Goal: Task Accomplishment & Management: Use online tool/utility

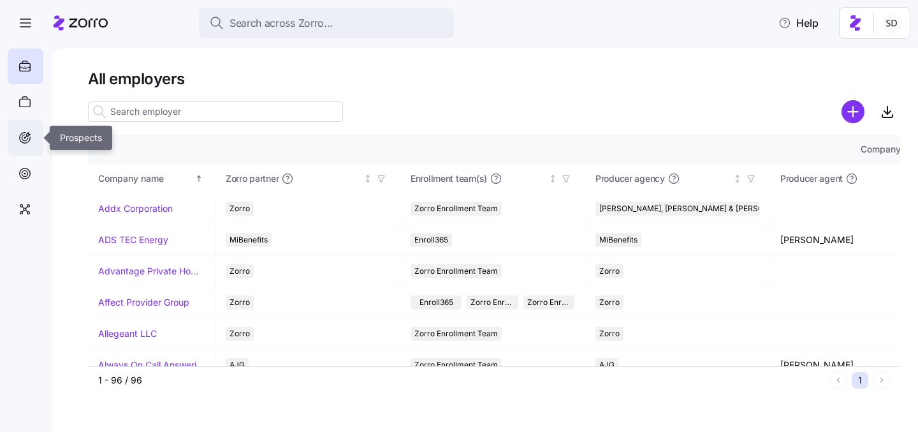
click at [32, 136] on div at bounding box center [26, 138] width 36 height 36
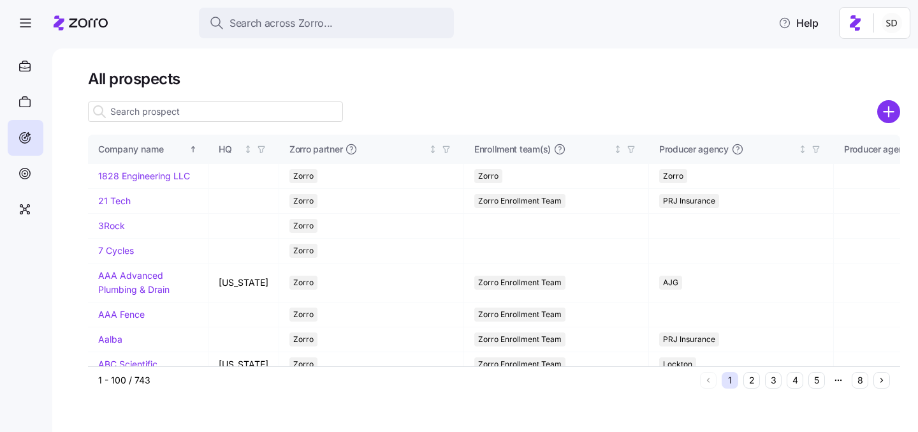
click at [195, 115] on input at bounding box center [215, 111] width 255 height 20
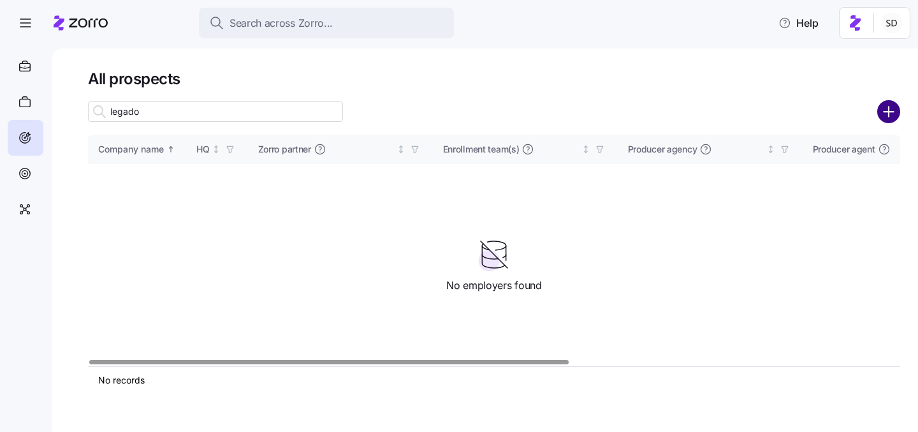
type input "legado"
click at [891, 110] on circle "add icon" at bounding box center [889, 111] width 21 height 21
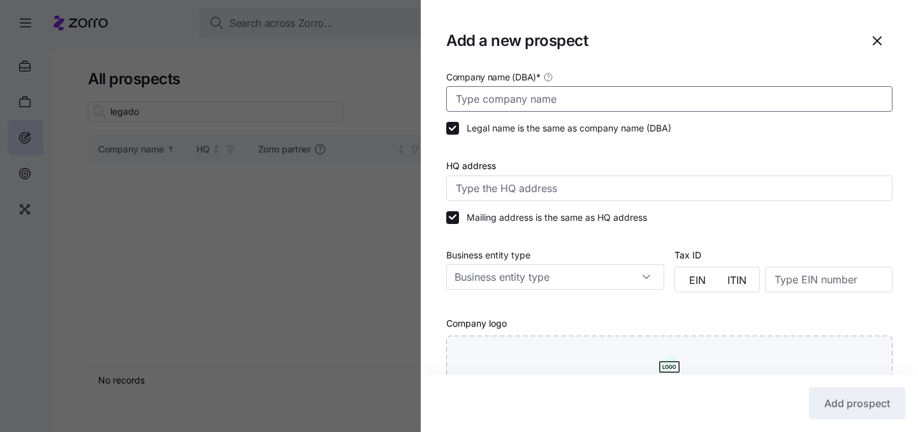
click at [600, 93] on input "Company name (DBA) *" at bounding box center [669, 99] width 446 height 26
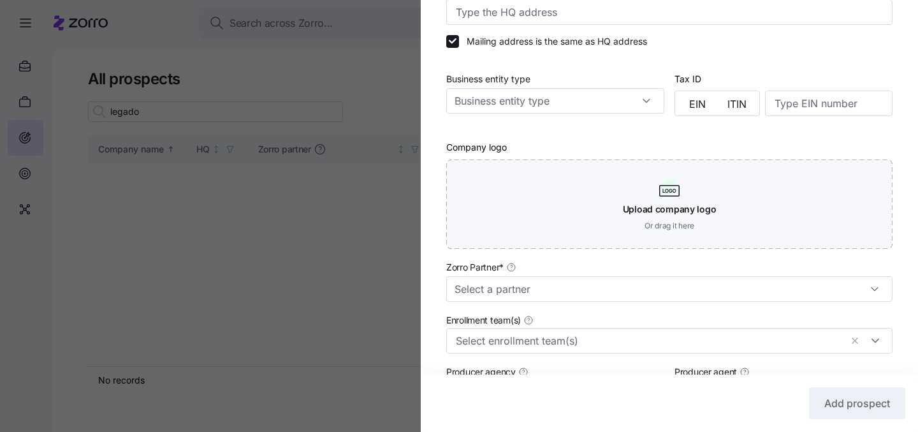
scroll to position [216, 0]
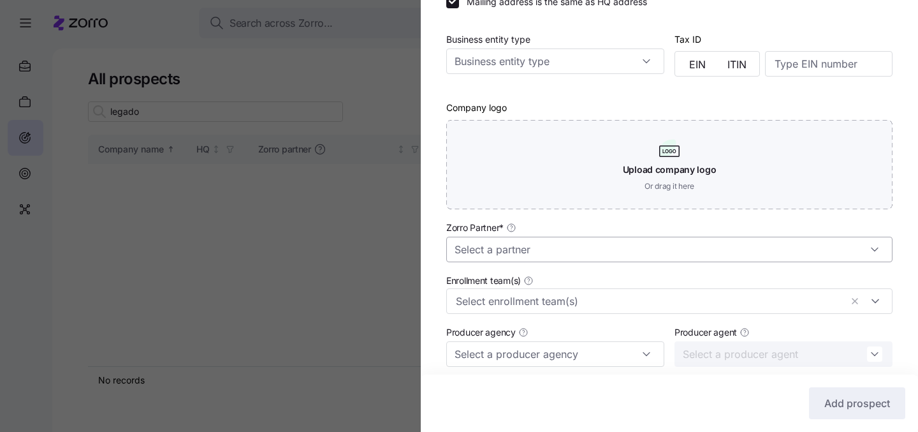
type input "Legado Security"
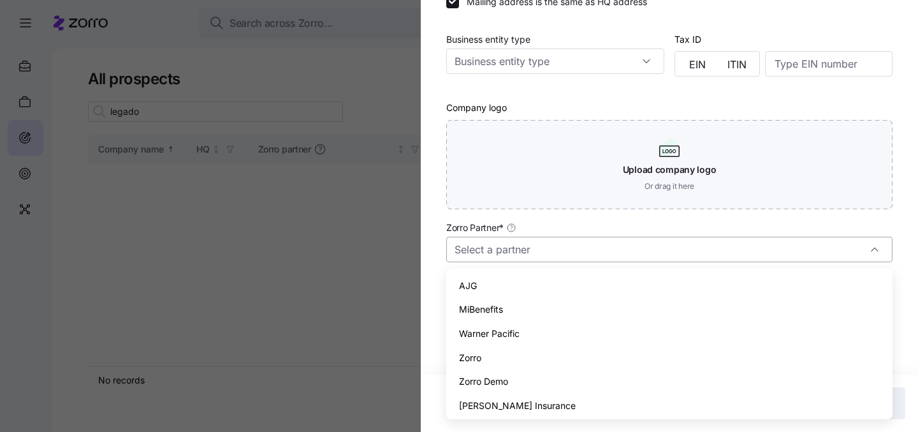
click at [588, 248] on input "Zorro Partner *" at bounding box center [669, 250] width 446 height 26
click at [577, 285] on div "AJG" at bounding box center [670, 286] width 436 height 24
type input "AJG"
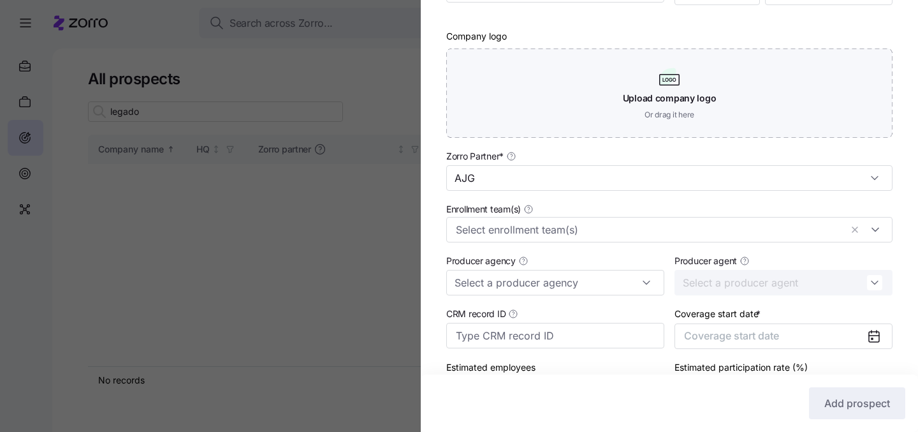
scroll to position [372, 0]
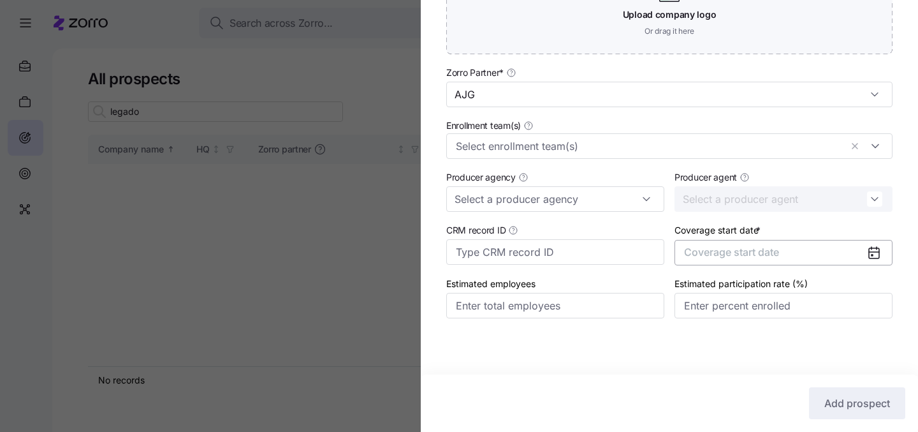
click at [750, 249] on span "Coverage start date" at bounding box center [731, 252] width 95 height 13
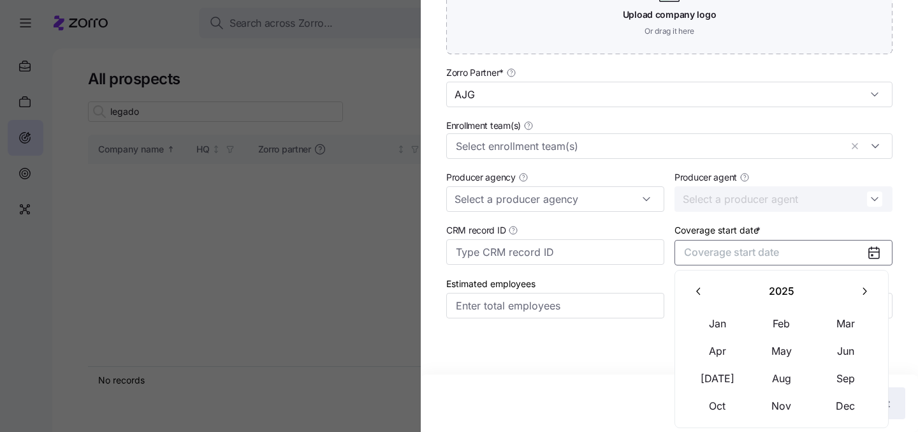
click at [863, 288] on icon "button" at bounding box center [865, 291] width 12 height 12
click at [712, 321] on button "Jan" at bounding box center [718, 323] width 64 height 27
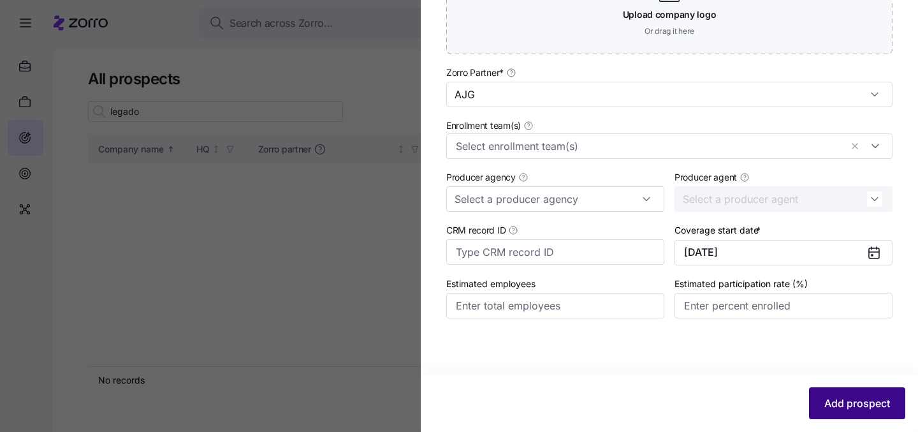
click at [828, 399] on span "Add prospect" at bounding box center [858, 402] width 66 height 15
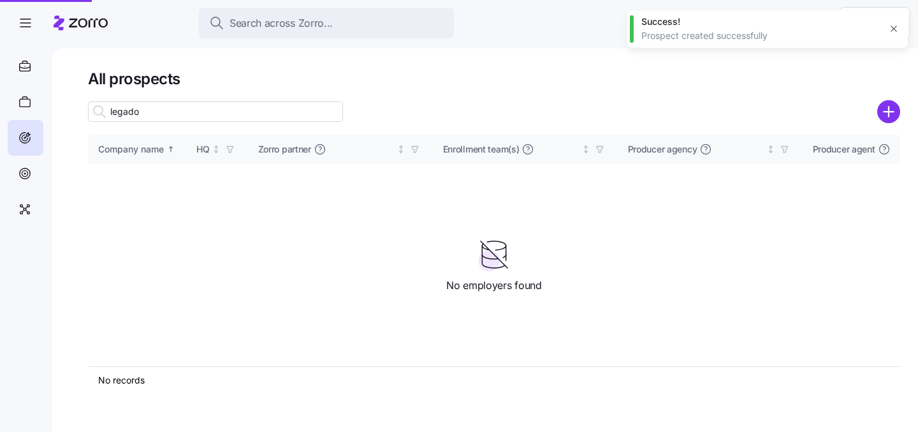
click at [245, 108] on div at bounding box center [459, 216] width 918 height 432
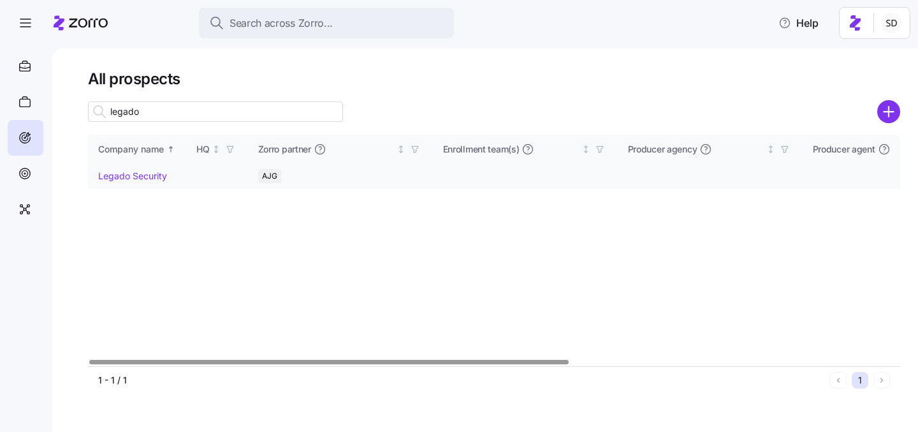
click at [138, 175] on link "Legado Security" at bounding box center [132, 175] width 69 height 11
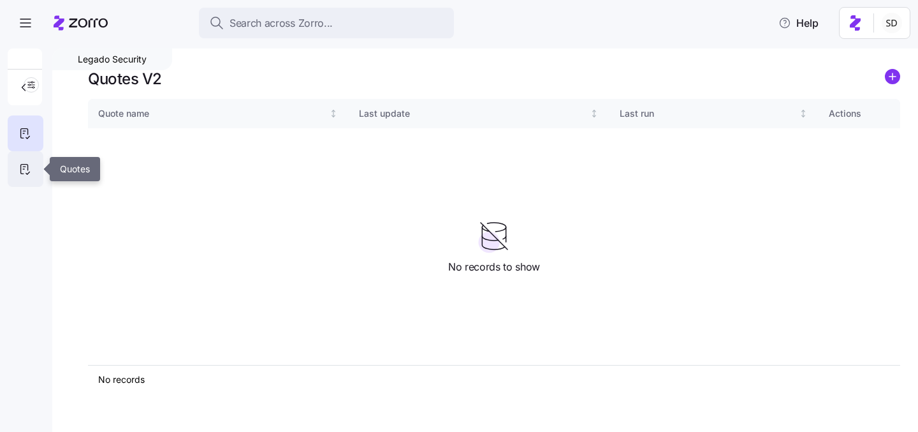
click at [29, 163] on icon at bounding box center [25, 168] width 14 height 15
click at [893, 77] on g "add icon" at bounding box center [893, 76] width 6 height 6
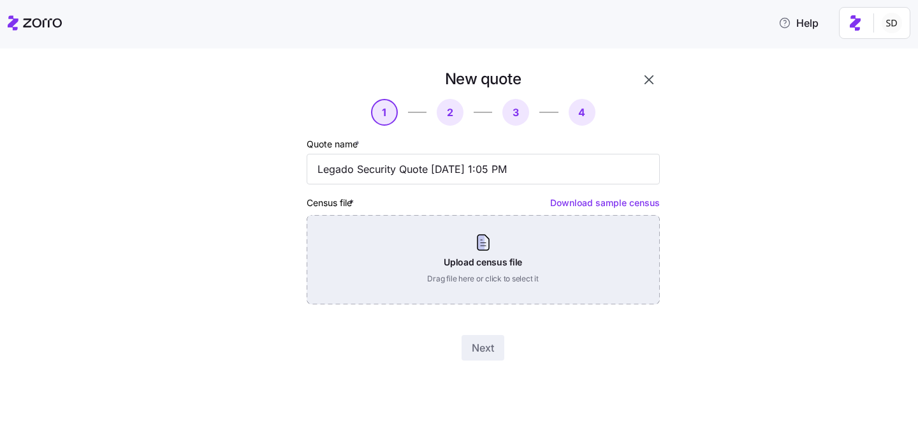
click at [499, 247] on div "Upload census file Drag file here or click to select it" at bounding box center [483, 259] width 353 height 89
click at [448, 269] on div "Upload census file Drag file here or click to select it" at bounding box center [483, 259] width 353 height 89
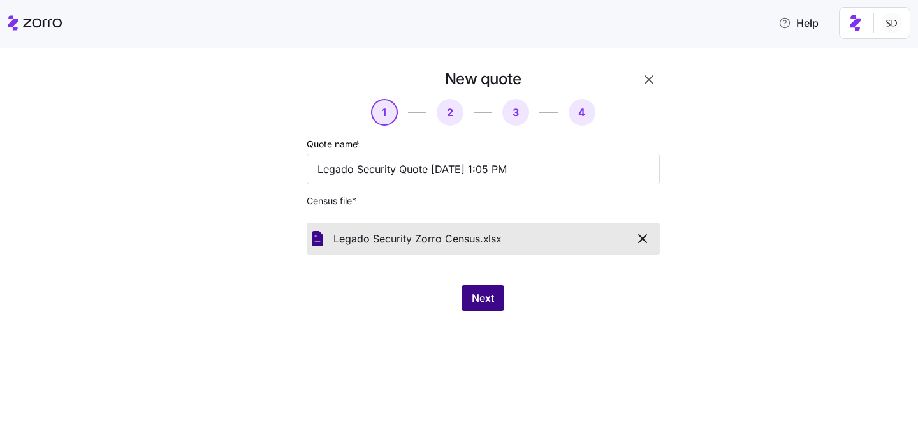
click at [485, 303] on span "Next" at bounding box center [483, 297] width 22 height 15
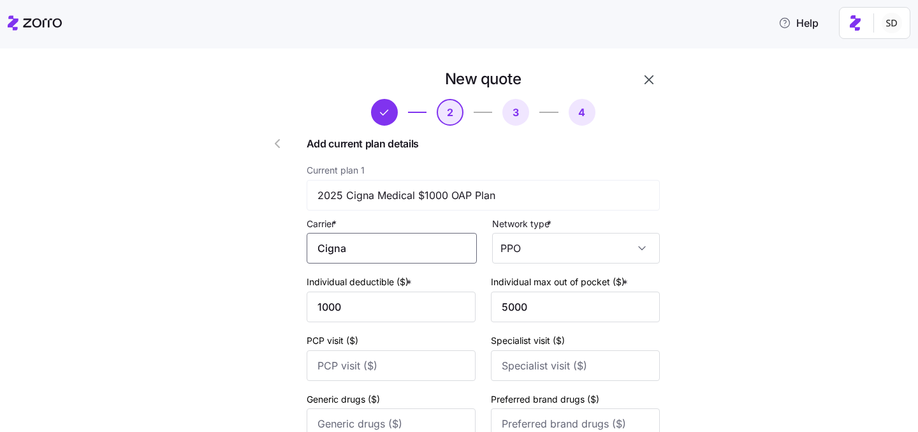
click at [395, 247] on input "Cigna" at bounding box center [392, 248] width 170 height 31
click at [381, 288] on div "Cigna" at bounding box center [395, 286] width 159 height 29
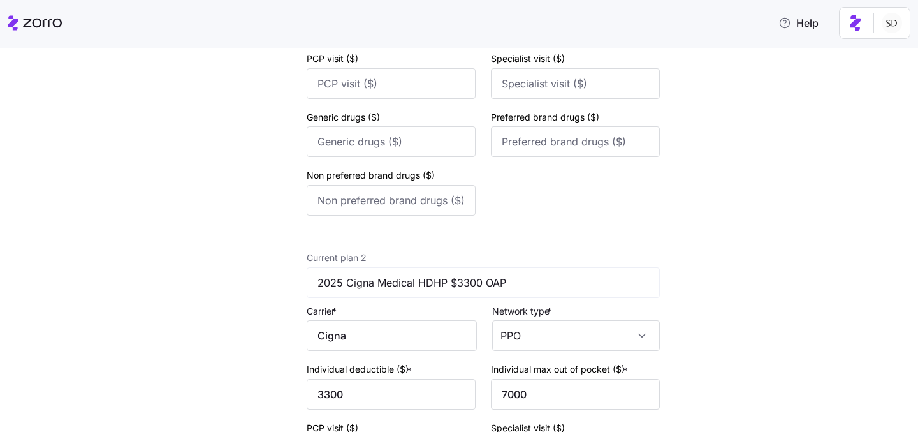
scroll to position [294, 0]
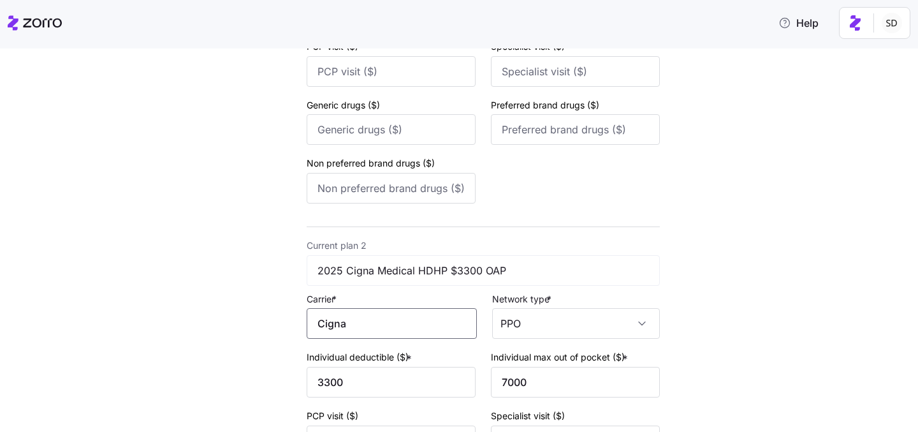
click at [368, 325] on input "Cigna" at bounding box center [392, 323] width 170 height 31
click at [367, 371] on div "Cigna" at bounding box center [395, 364] width 159 height 29
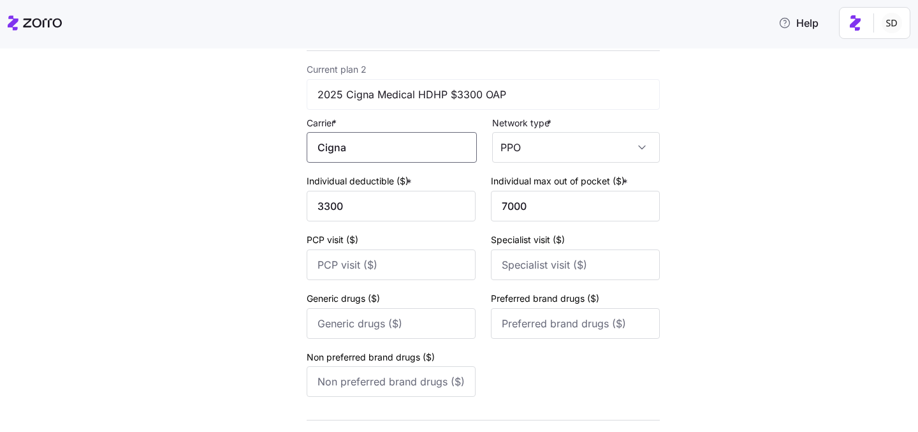
scroll to position [612, 0]
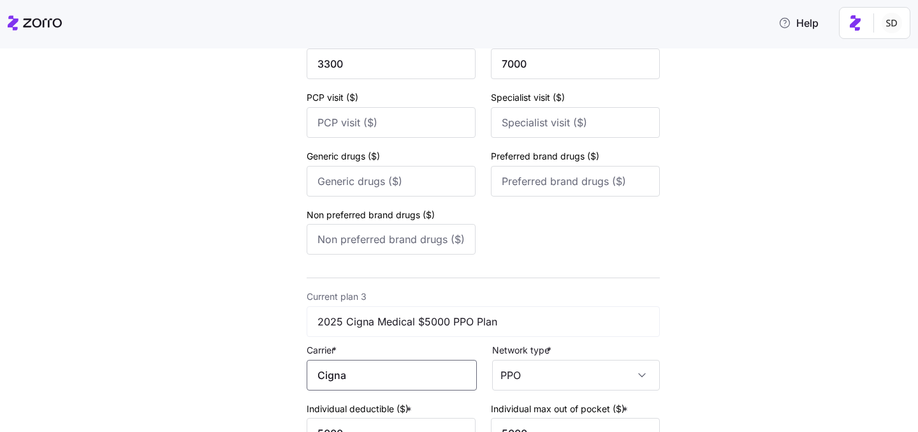
click at [364, 383] on input "Cigna" at bounding box center [392, 375] width 170 height 31
drag, startPoint x: 367, startPoint y: 328, endPoint x: 365, endPoint y: 319, distance: 9.9
click at [365, 318] on div "Cigna Cigna Healthcare" at bounding box center [395, 327] width 159 height 57
click at [365, 319] on div "Cigna" at bounding box center [395, 313] width 159 height 29
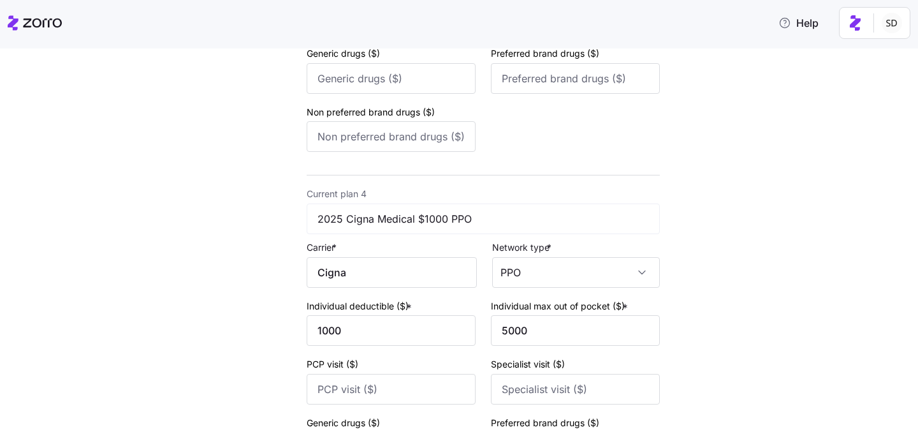
scroll to position [1104, 0]
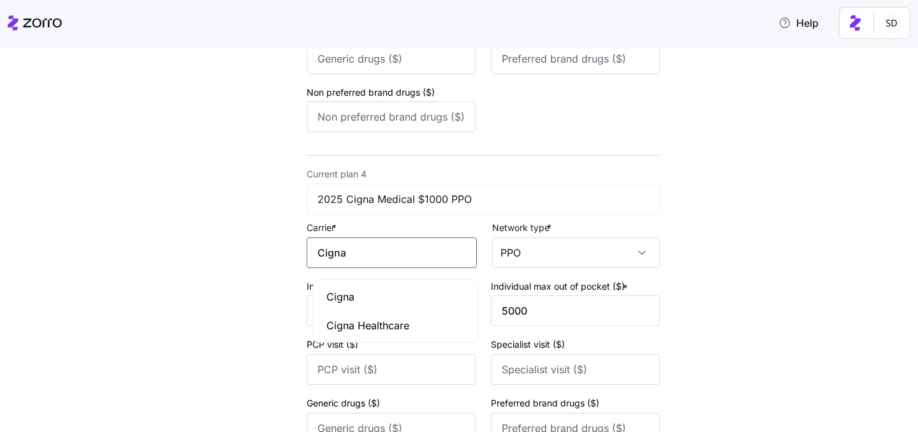
click at [360, 254] on input "Cigna" at bounding box center [392, 252] width 170 height 31
click at [359, 294] on div "Cigna" at bounding box center [395, 297] width 159 height 29
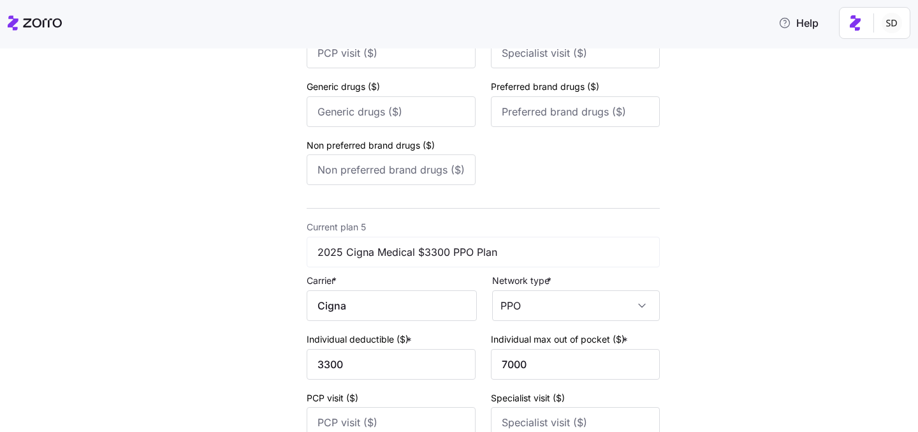
scroll to position [1436, 0]
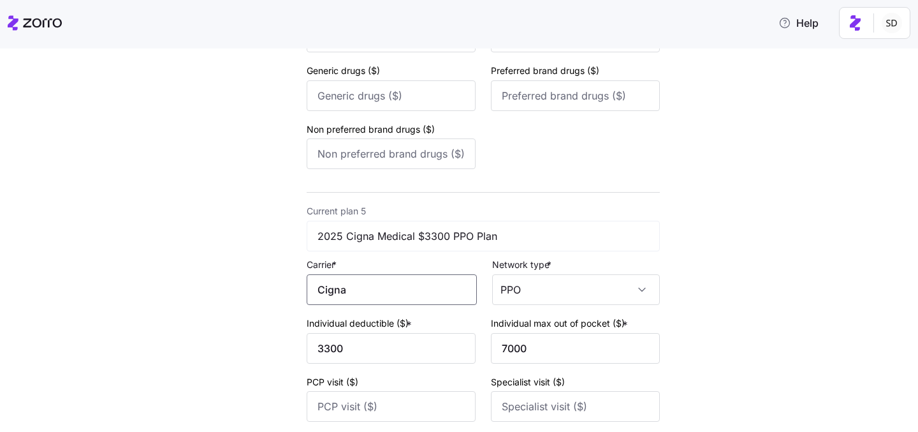
click at [358, 296] on input "Cigna" at bounding box center [392, 289] width 170 height 31
click at [368, 335] on div "Cigna" at bounding box center [395, 335] width 159 height 29
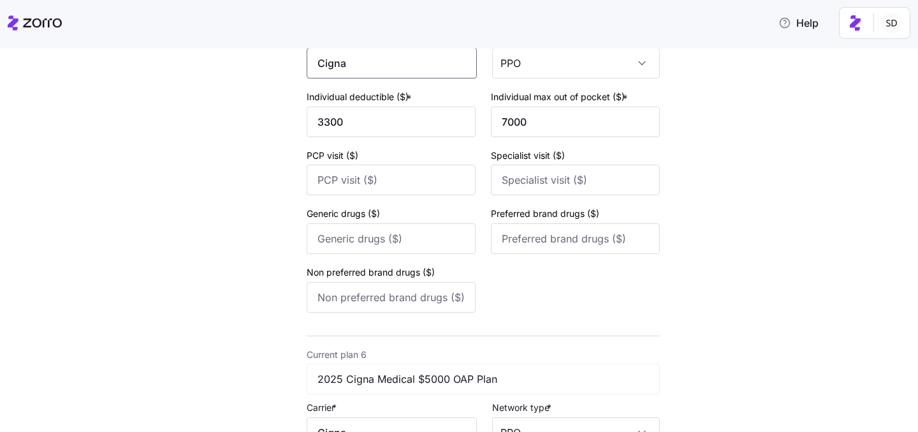
scroll to position [1711, 0]
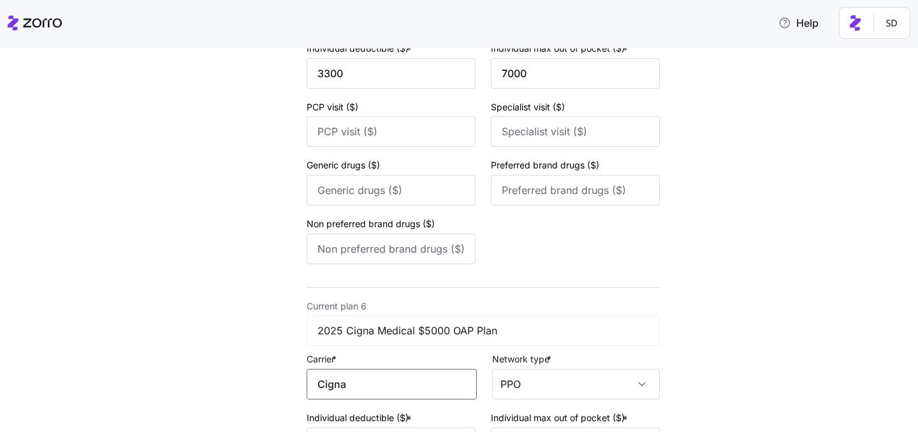
click at [353, 394] on input "Cigna" at bounding box center [392, 384] width 170 height 31
click at [363, 332] on div "Cigna" at bounding box center [395, 328] width 159 height 29
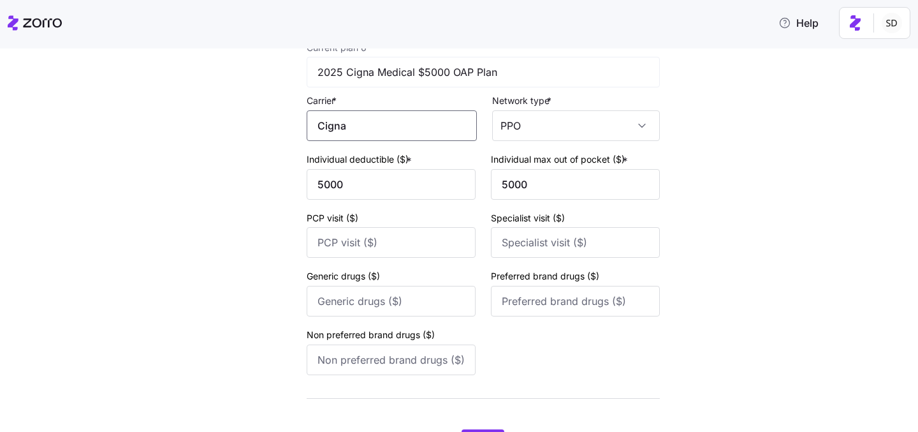
scroll to position [2050, 0]
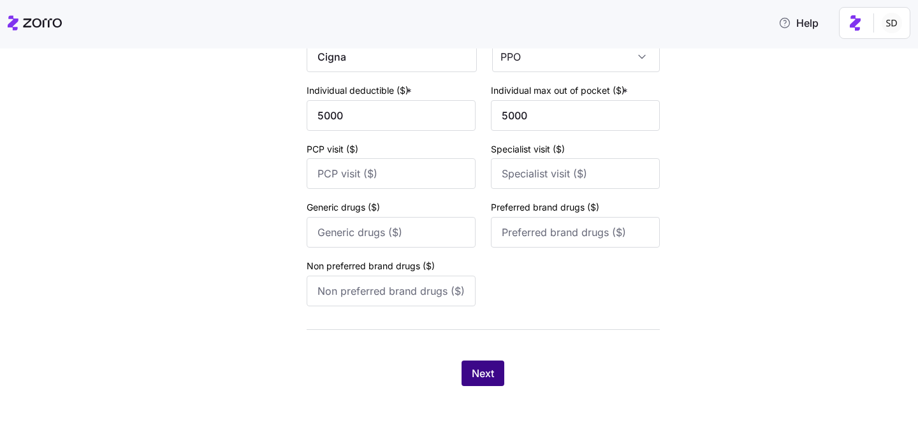
click at [480, 371] on span "Next" at bounding box center [483, 372] width 22 height 15
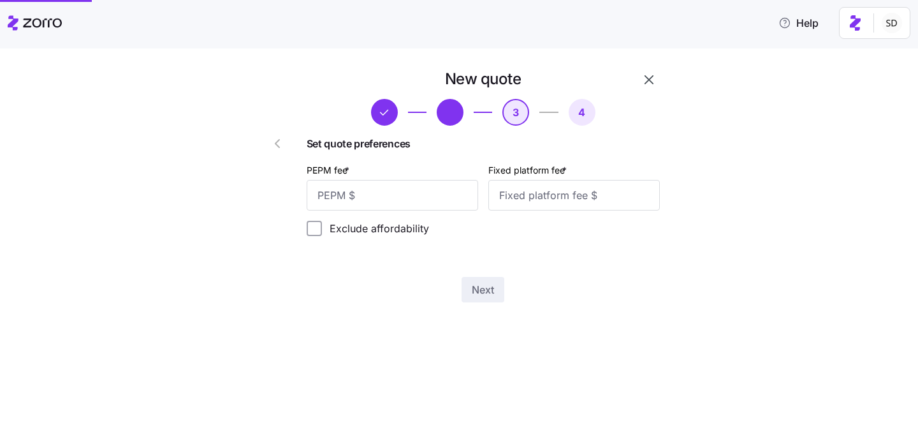
scroll to position [0, 0]
click at [388, 205] on input "PEPM fee *" at bounding box center [393, 195] width 172 height 31
type input "50"
click at [534, 190] on input "Fixed platform fee *" at bounding box center [575, 195] width 172 height 31
type input "0"
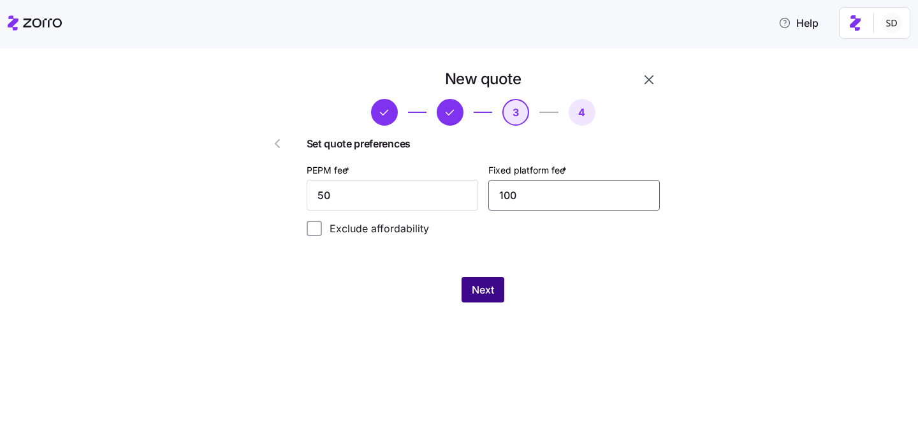
type input "100"
click at [476, 297] on button "Next" at bounding box center [483, 290] width 43 height 26
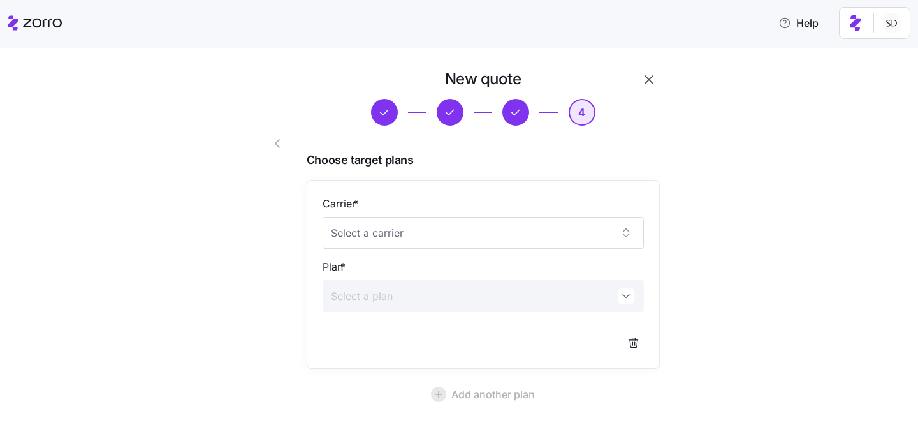
scroll to position [117, 0]
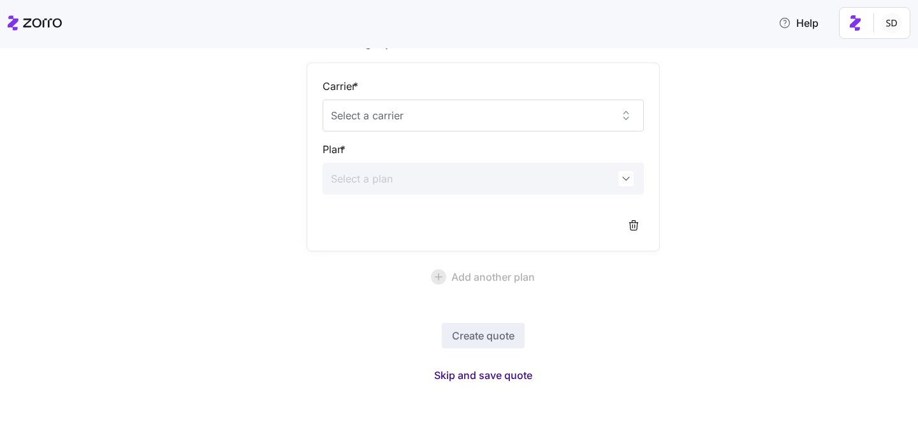
click at [485, 374] on span "Skip and save quote" at bounding box center [483, 374] width 98 height 15
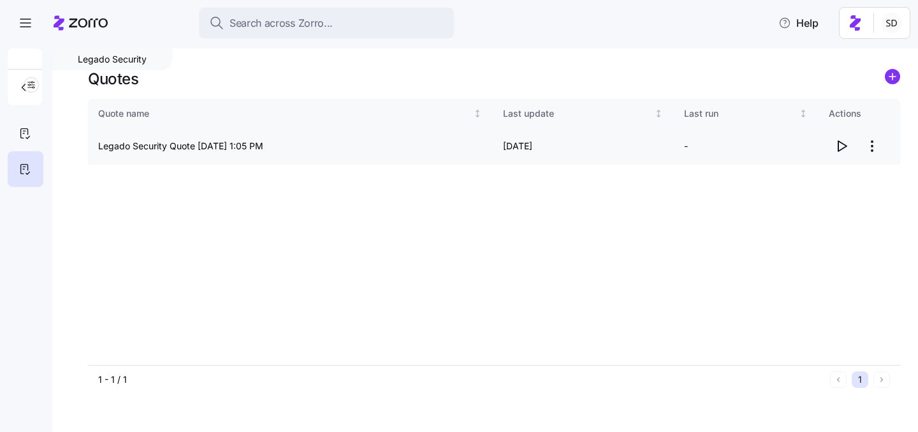
click at [843, 147] on icon "button" at bounding box center [841, 145] width 15 height 15
click at [838, 154] on span "button" at bounding box center [842, 146] width 24 height 24
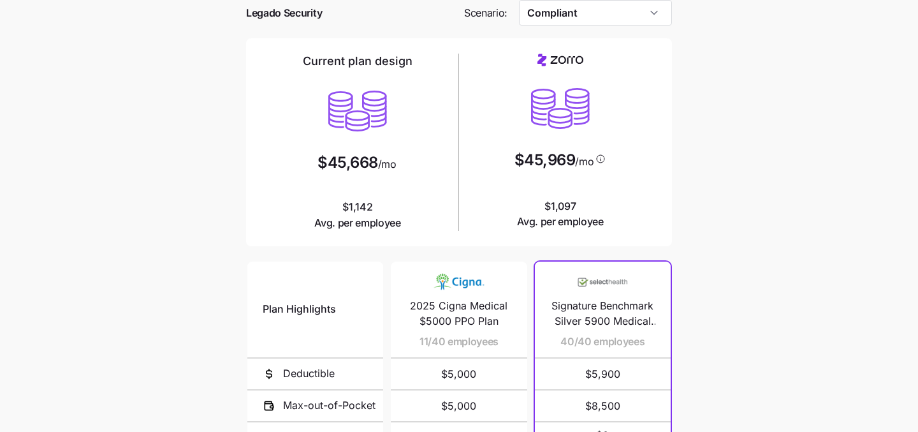
scroll to position [17, 0]
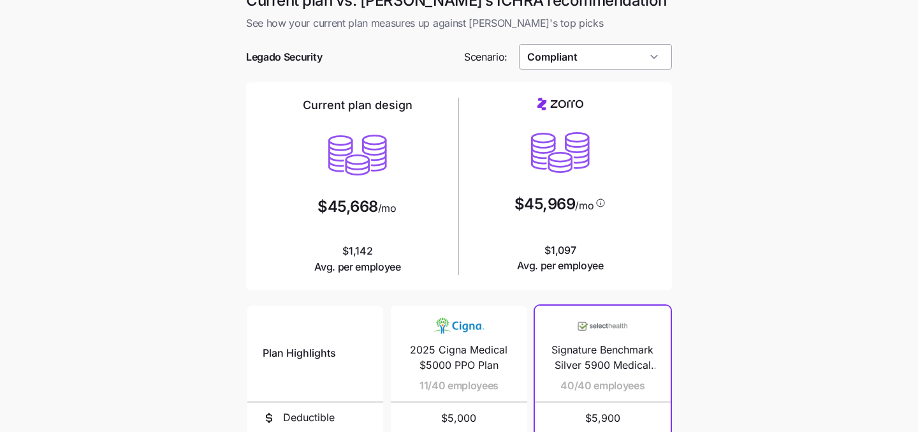
click at [607, 61] on input "Compliant" at bounding box center [596, 57] width 154 height 26
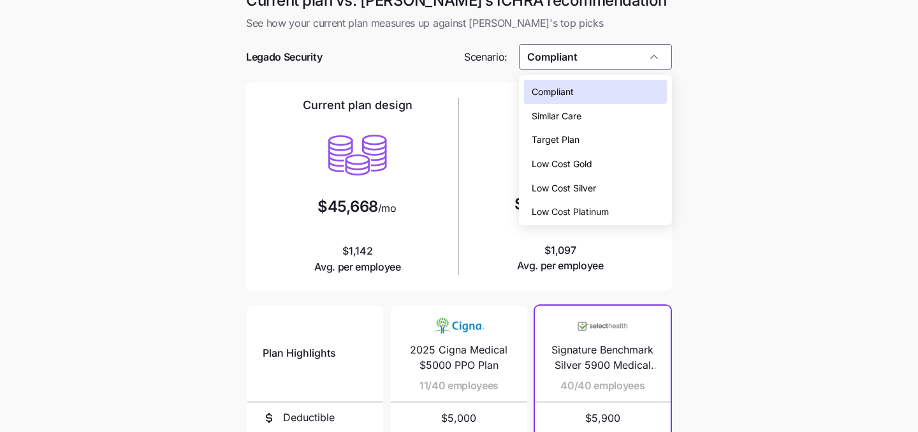
click at [601, 186] on div "Low Cost Silver" at bounding box center [596, 188] width 144 height 24
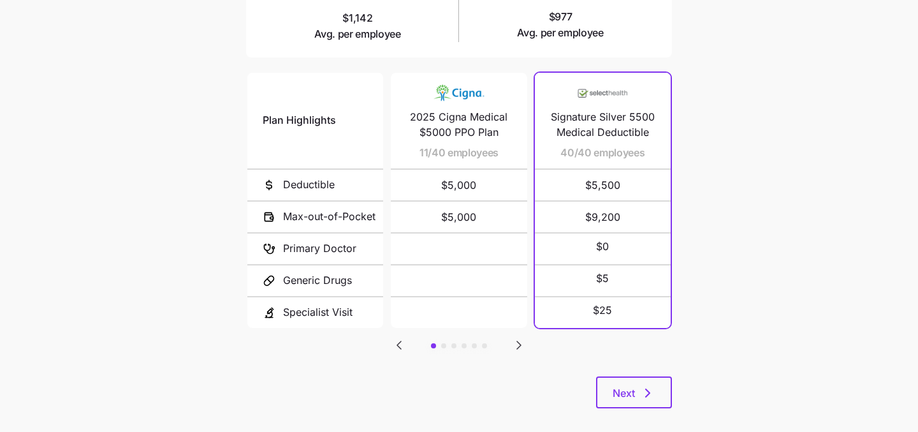
scroll to position [264, 0]
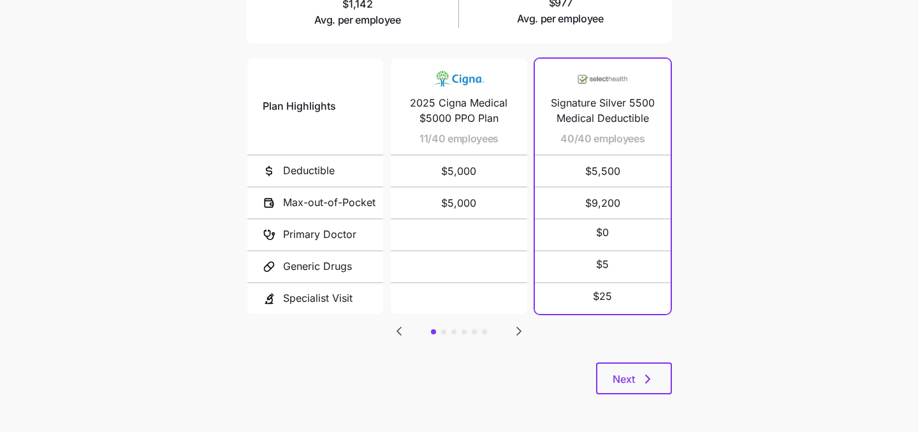
click at [519, 328] on icon "Go to next slide" at bounding box center [519, 331] width 4 height 8
click at [398, 323] on icon "Go to previous slide" at bounding box center [399, 330] width 15 height 15
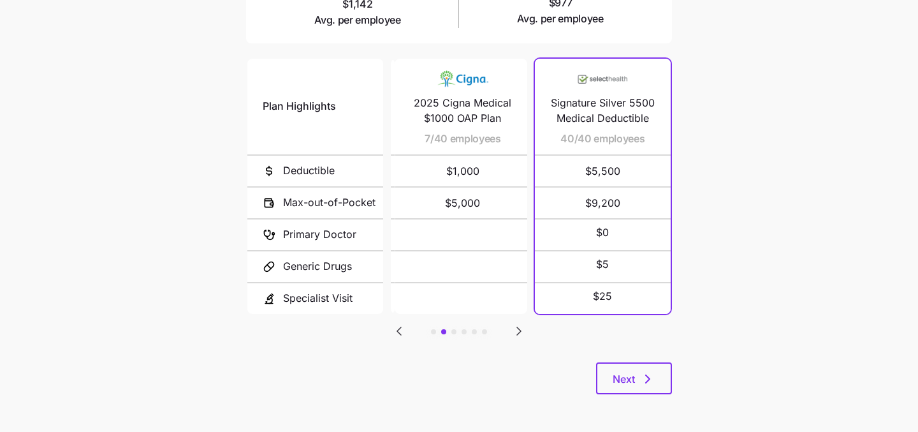
click at [398, 323] on icon "Go to previous slide" at bounding box center [399, 330] width 15 height 15
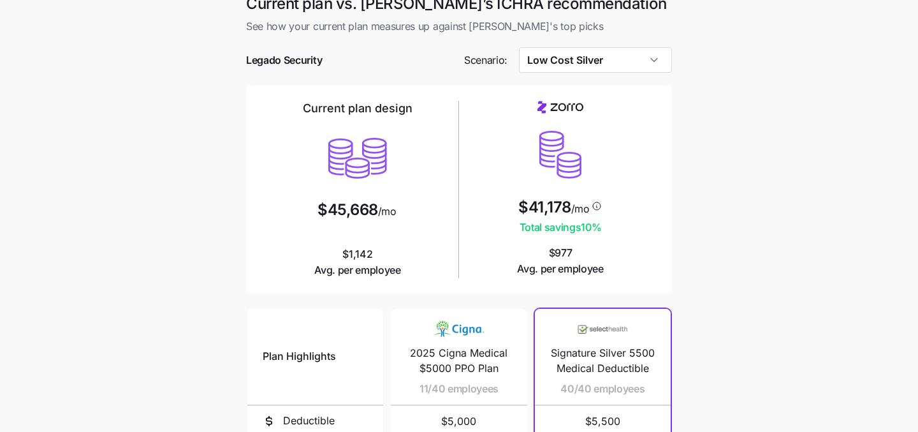
scroll to position [0, 0]
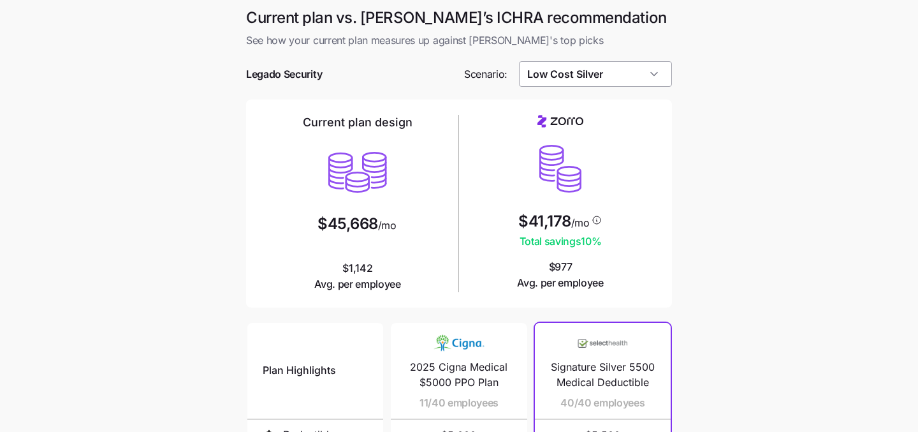
click at [626, 72] on input "Low Cost Silver" at bounding box center [596, 74] width 154 height 26
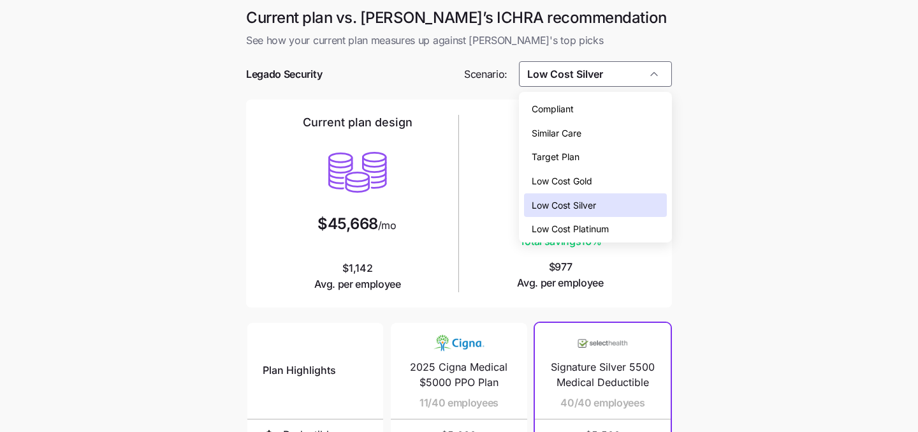
click at [612, 184] on div "Low Cost Gold" at bounding box center [596, 181] width 144 height 24
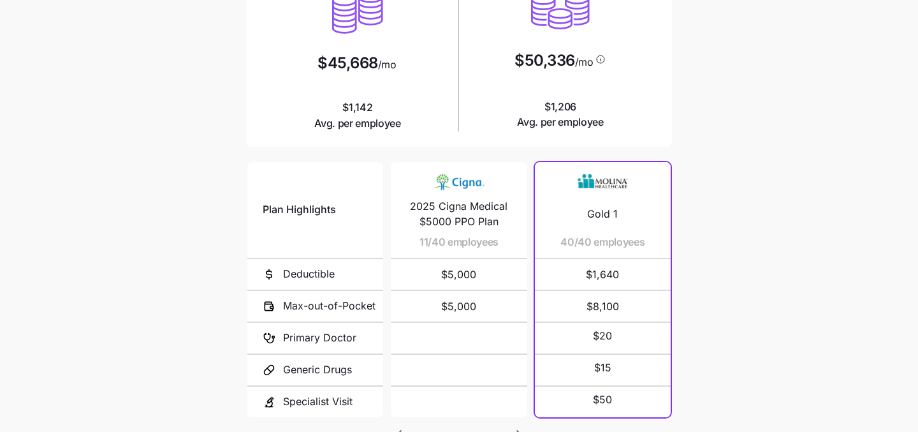
scroll to position [264, 0]
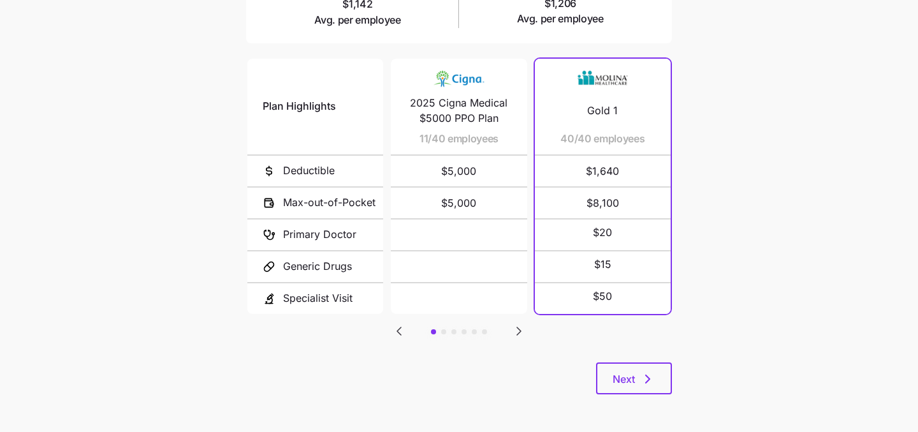
click at [518, 332] on icon "Go to next slide" at bounding box center [519, 330] width 15 height 15
click at [401, 327] on icon "Go to previous slide" at bounding box center [399, 331] width 4 height 8
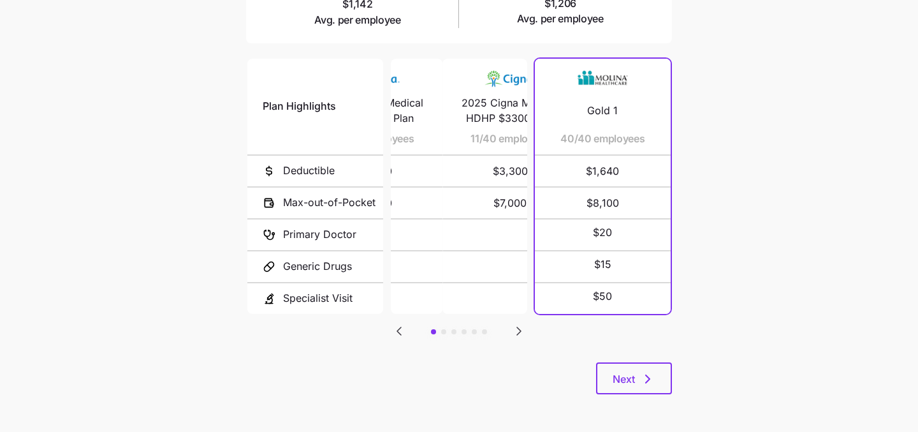
click at [401, 327] on icon "Go to previous slide" at bounding box center [399, 331] width 4 height 8
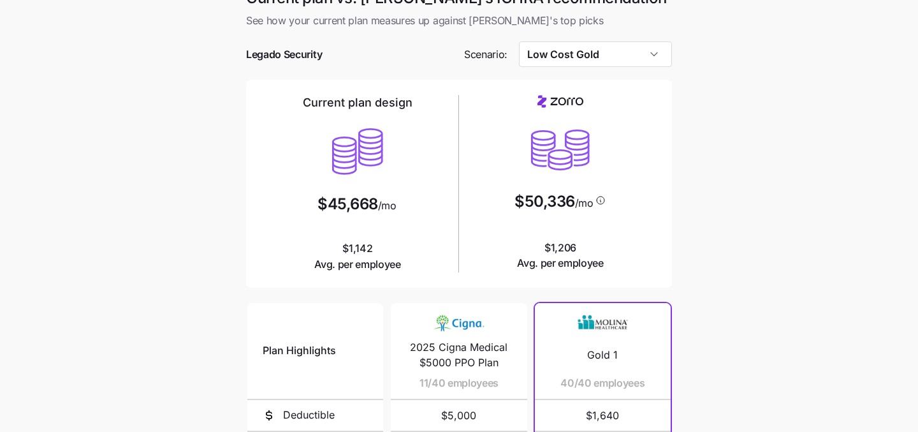
scroll to position [0, 0]
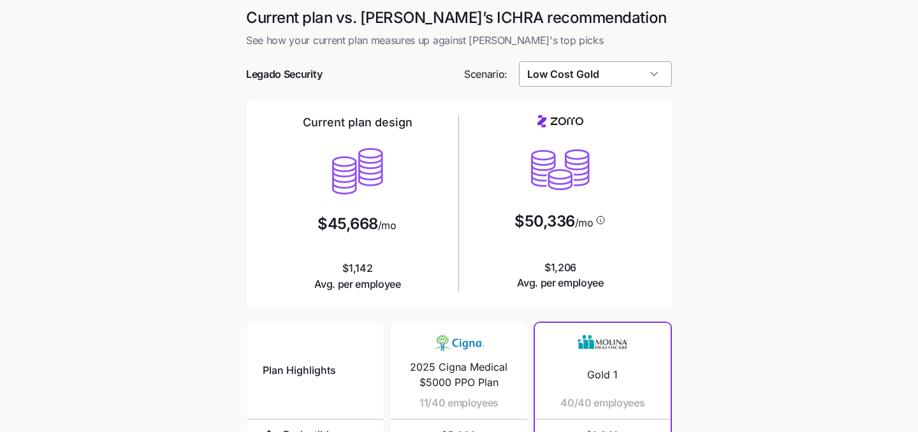
click at [609, 71] on input "Low Cost Gold" at bounding box center [596, 74] width 154 height 26
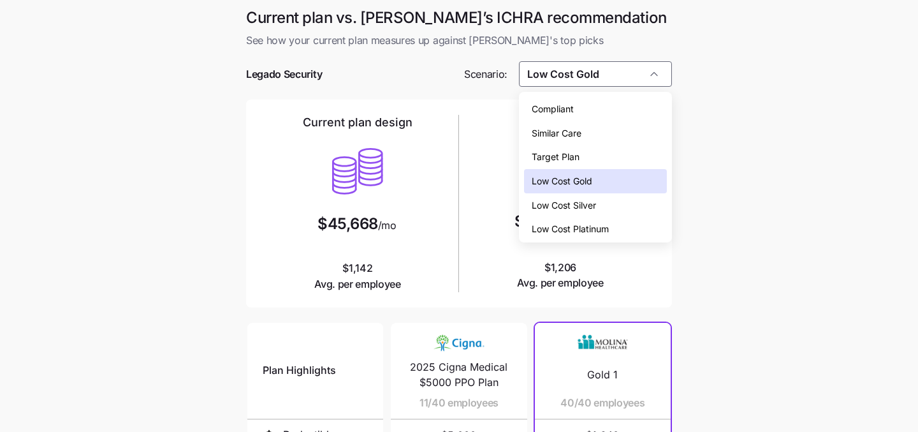
click at [608, 138] on div "Similar Care" at bounding box center [596, 133] width 144 height 24
type input "Similar Care"
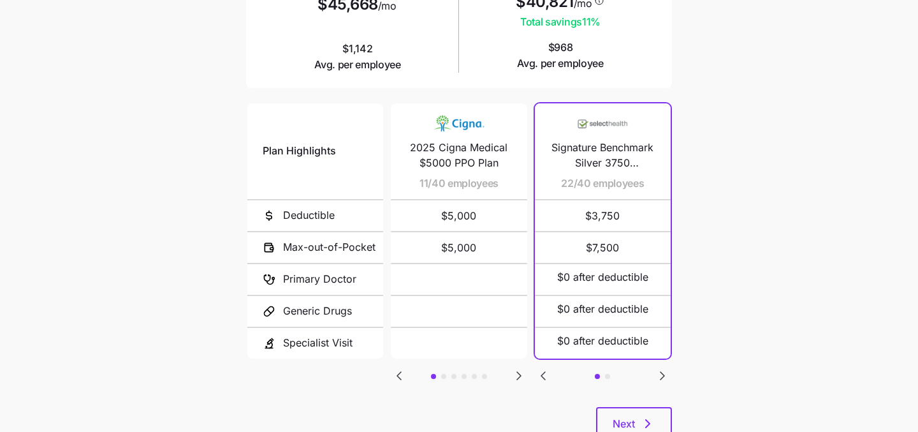
scroll to position [221, 0]
click at [652, 369] on div "Plan Highlights Deductible Max-out-of-Pocket Primary Doctor Generic Drugs Speci…" at bounding box center [459, 253] width 426 height 306
click at [661, 371] on icon "Go to next slide" at bounding box center [663, 375] width 4 height 8
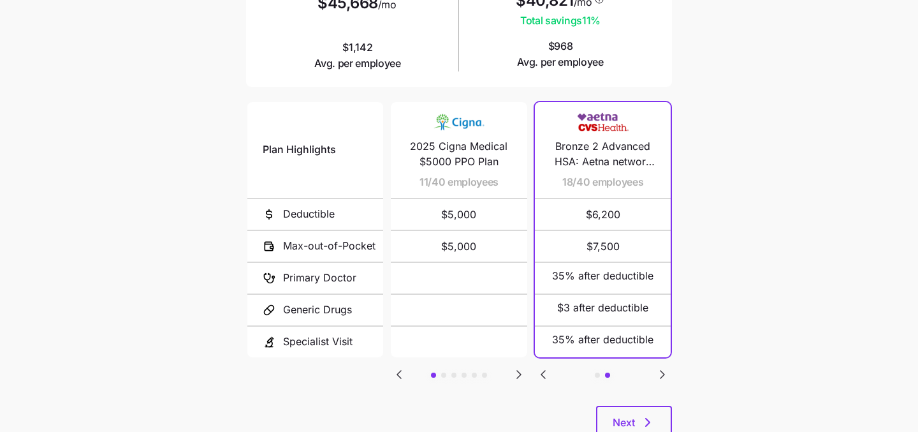
click at [544, 371] on icon "Go to previous slide" at bounding box center [544, 375] width 4 height 8
click at [519, 373] on icon "Go to next slide" at bounding box center [519, 374] width 15 height 15
click at [401, 369] on icon "Go to previous slide" at bounding box center [399, 374] width 15 height 15
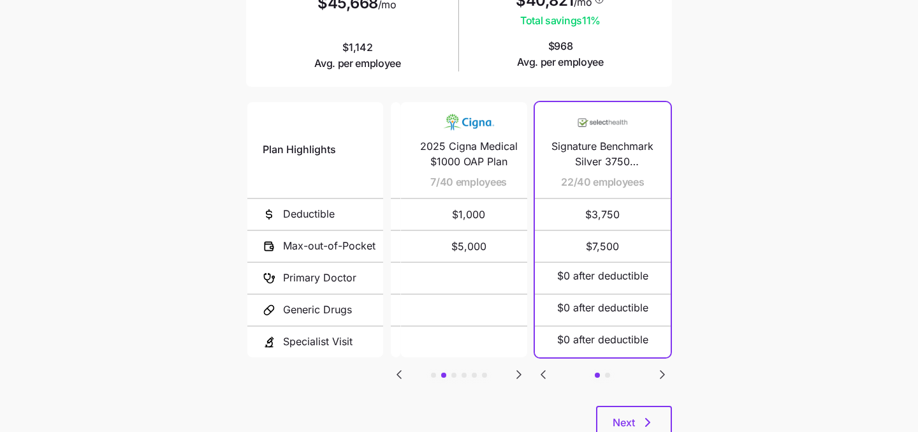
click at [401, 369] on icon "Go to previous slide" at bounding box center [399, 374] width 15 height 15
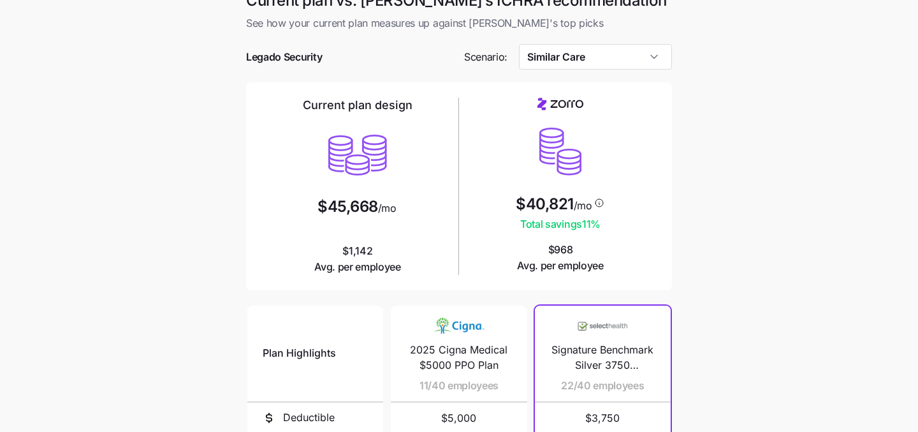
scroll to position [0, 0]
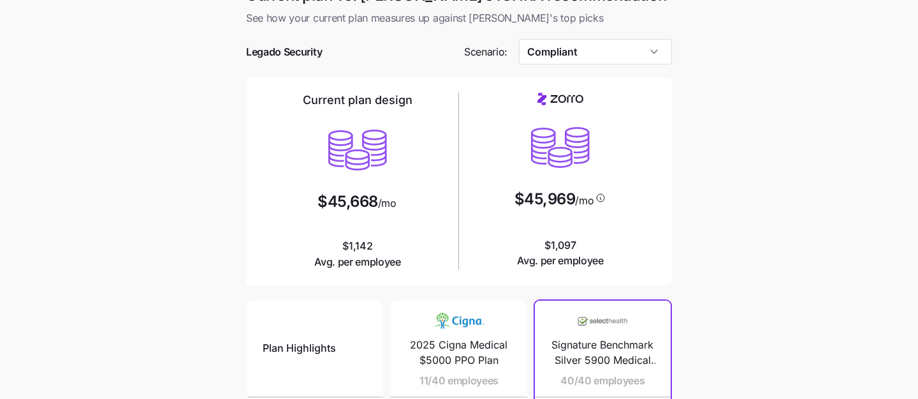
scroll to position [21, 0]
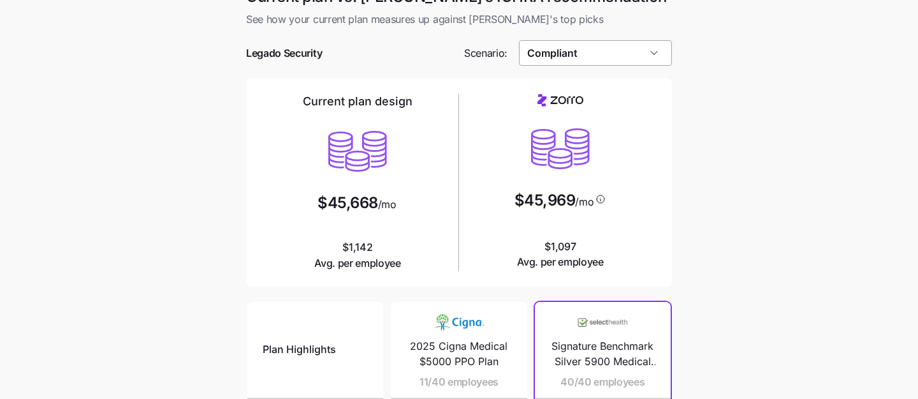
click at [619, 59] on input "Compliant" at bounding box center [596, 53] width 154 height 26
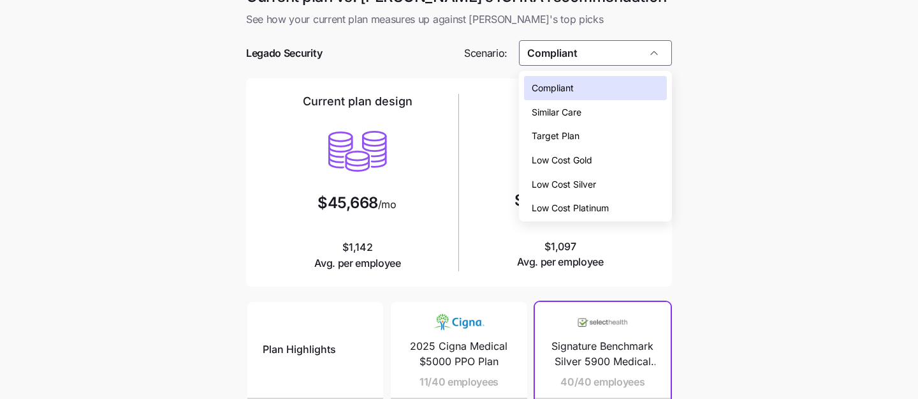
click at [610, 181] on div "Low Cost Silver" at bounding box center [596, 184] width 144 height 24
type input "Low Cost Silver"
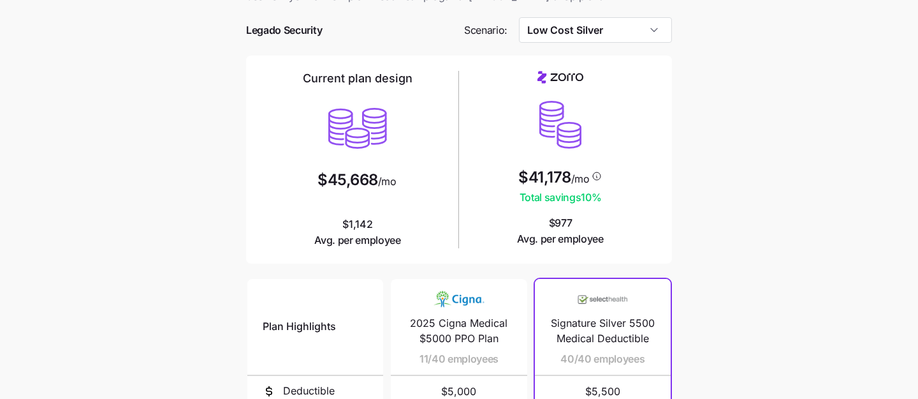
scroll to position [48, 0]
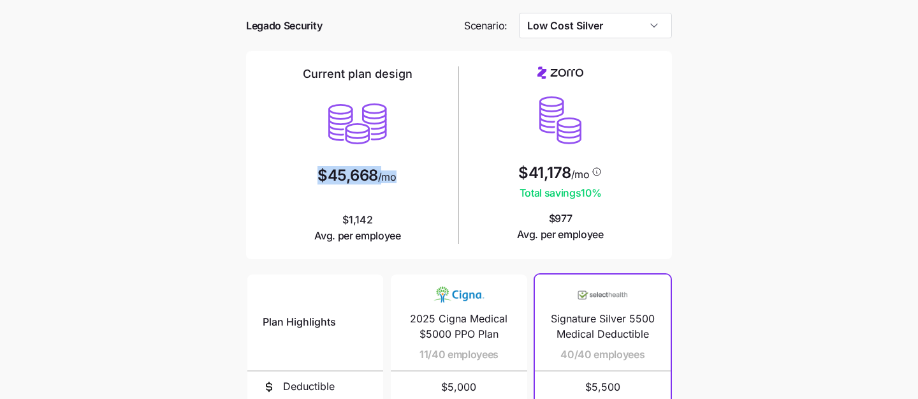
drag, startPoint x: 398, startPoint y: 179, endPoint x: 316, endPoint y: 179, distance: 81.6
click at [316, 179] on div "Current plan design $45,668 /mo $1,142 Avg. per employee" at bounding box center [358, 154] width 193 height 177
click at [340, 186] on div at bounding box center [358, 194] width 80 height 16
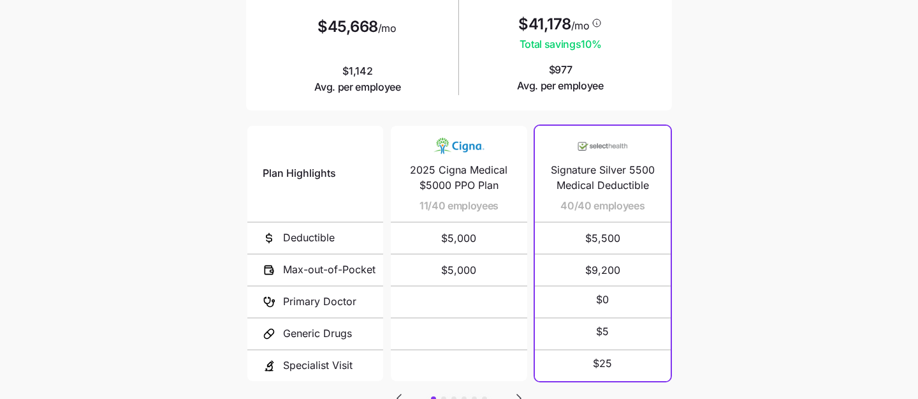
scroll to position [297, 0]
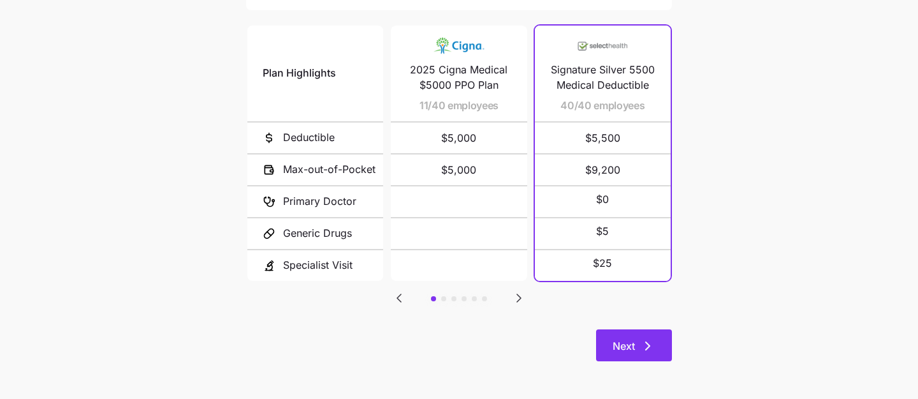
click at [638, 348] on span "Next" at bounding box center [634, 345] width 43 height 15
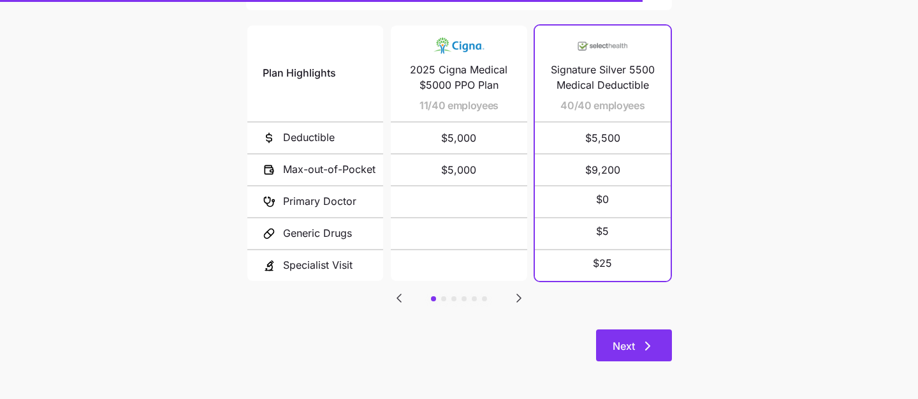
click at [624, 339] on span "Next" at bounding box center [624, 345] width 22 height 15
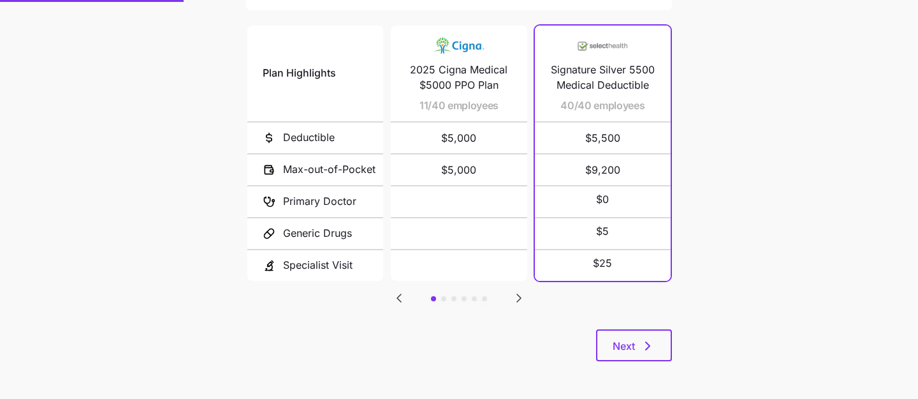
scroll to position [63, 0]
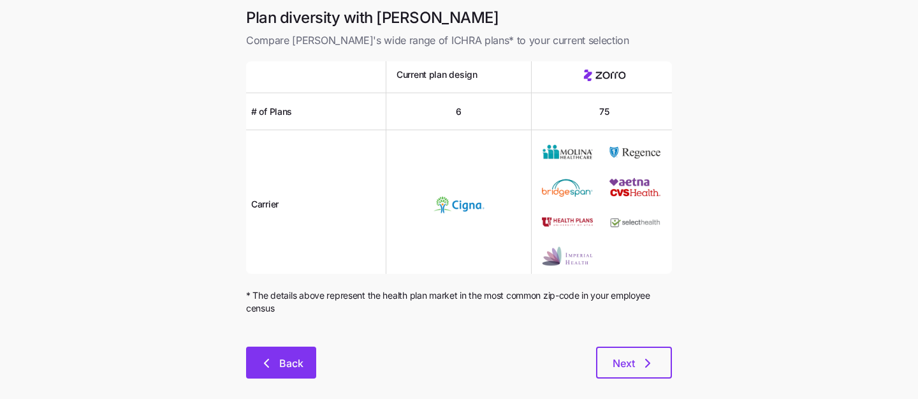
click at [284, 358] on span "Back" at bounding box center [291, 362] width 24 height 15
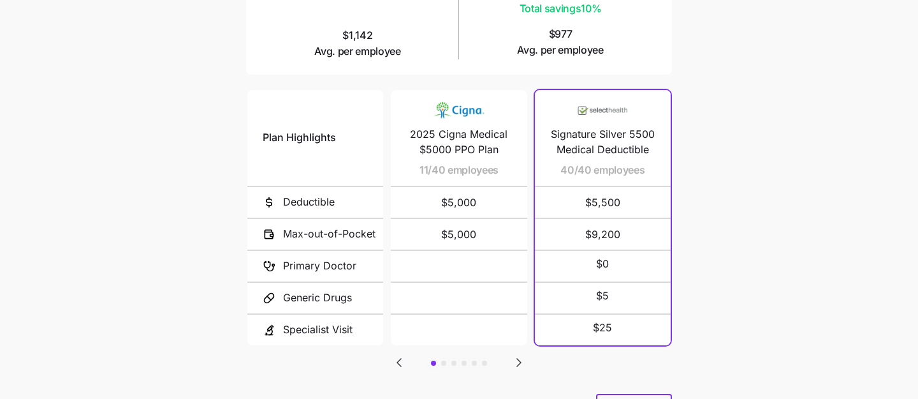
scroll to position [232, 0]
click at [520, 357] on icon "Go to next slide" at bounding box center [519, 362] width 15 height 15
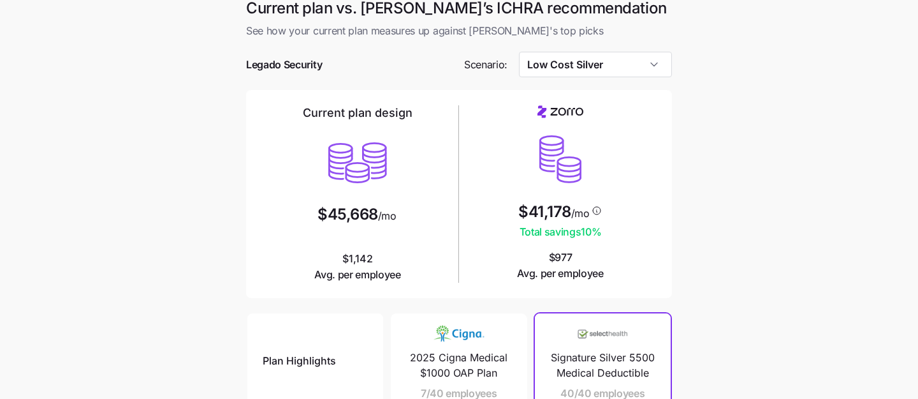
scroll to position [9, 0]
click at [614, 67] on input "Low Cost Silver" at bounding box center [596, 65] width 154 height 26
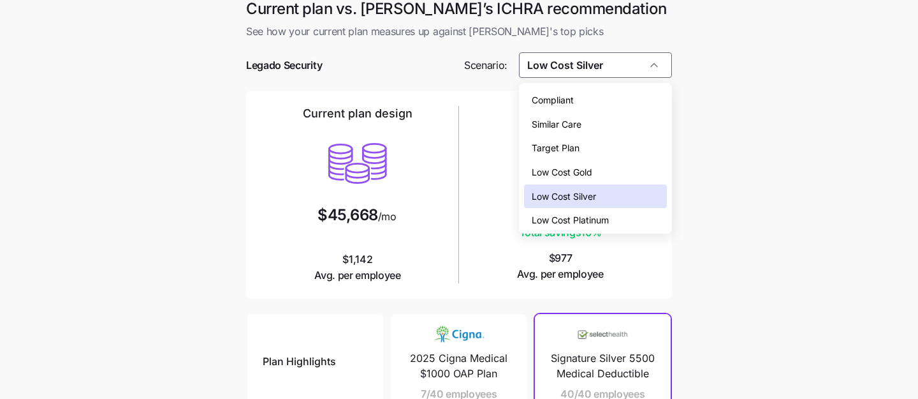
click at [600, 178] on div "Low Cost Gold" at bounding box center [596, 172] width 144 height 24
type input "Low Cost Gold"
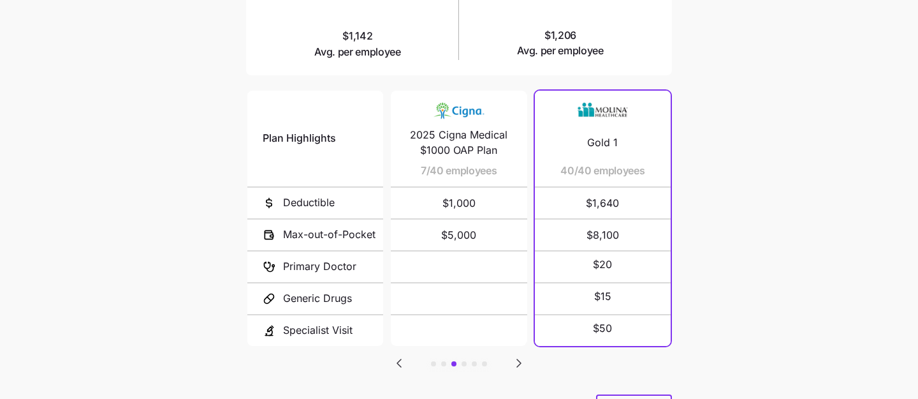
scroll to position [235, 0]
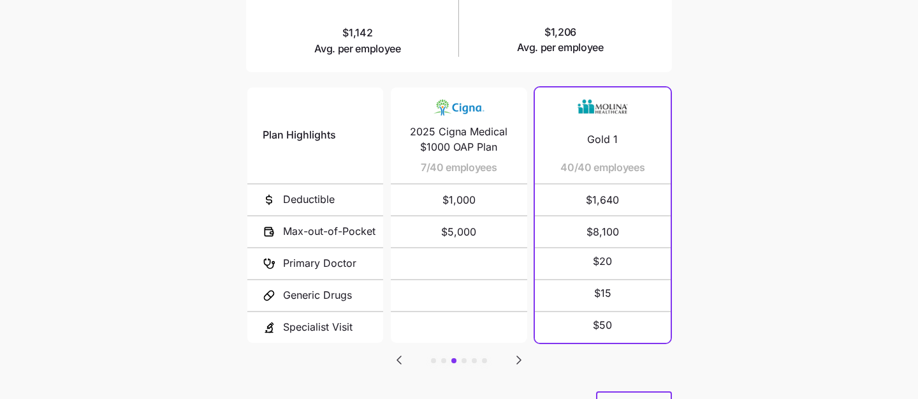
click at [519, 353] on icon "Go to next slide" at bounding box center [519, 359] width 15 height 15
click at [396, 355] on icon "Go to previous slide" at bounding box center [399, 359] width 15 height 15
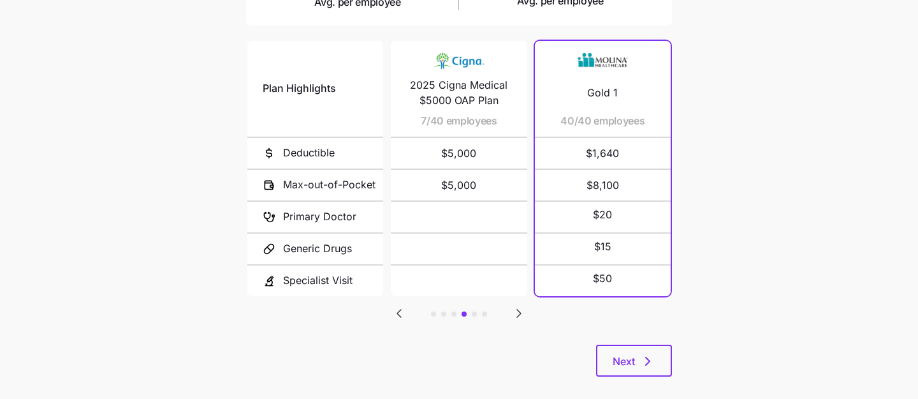
scroll to position [288, 0]
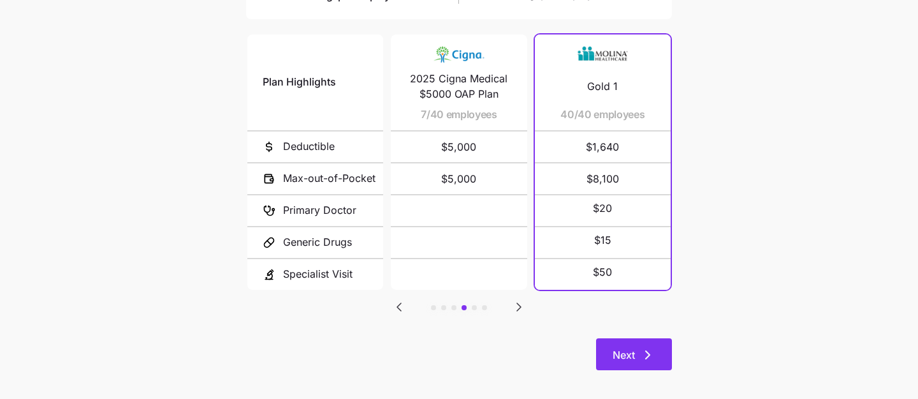
click at [623, 353] on span "Next" at bounding box center [624, 354] width 22 height 15
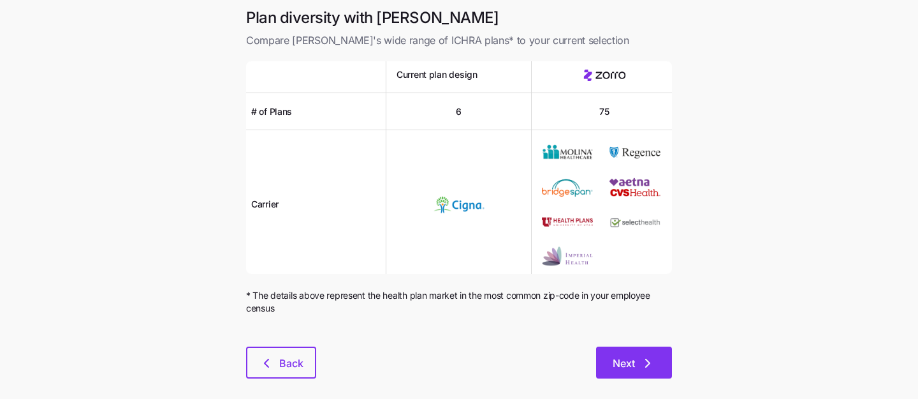
click at [622, 362] on span "Next" at bounding box center [624, 362] width 22 height 15
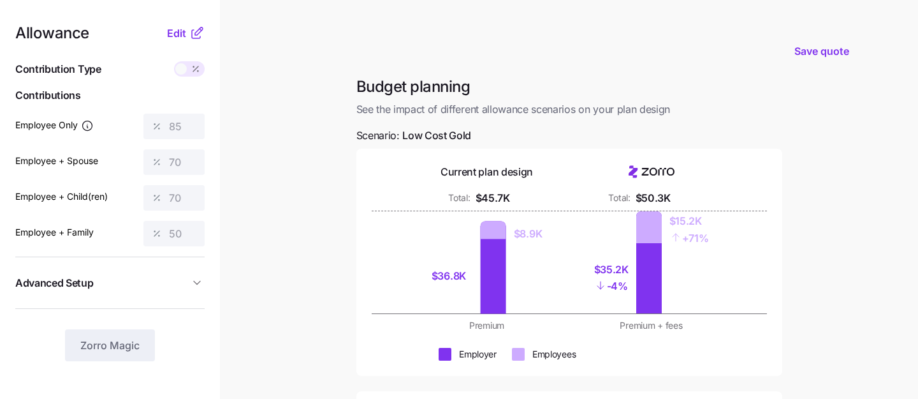
scroll to position [50, 0]
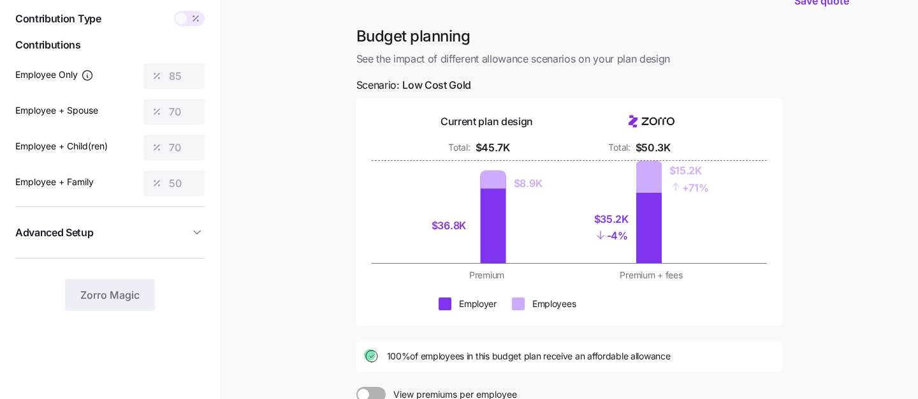
click at [187, 16] on span at bounding box center [196, 18] width 18 height 15
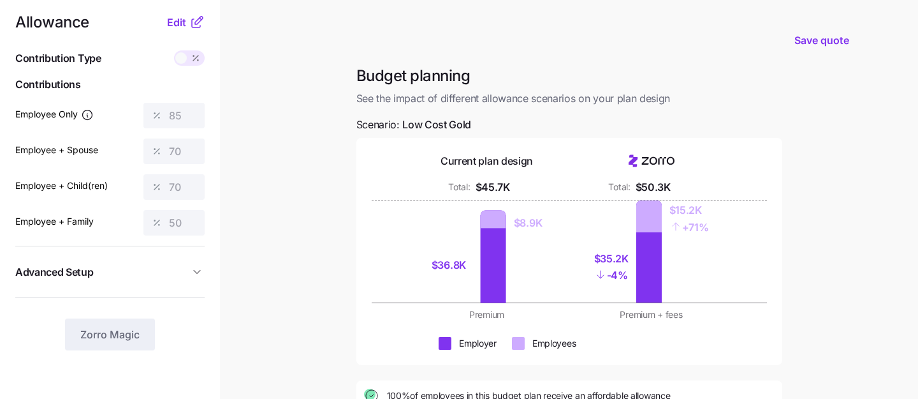
scroll to position [0, 0]
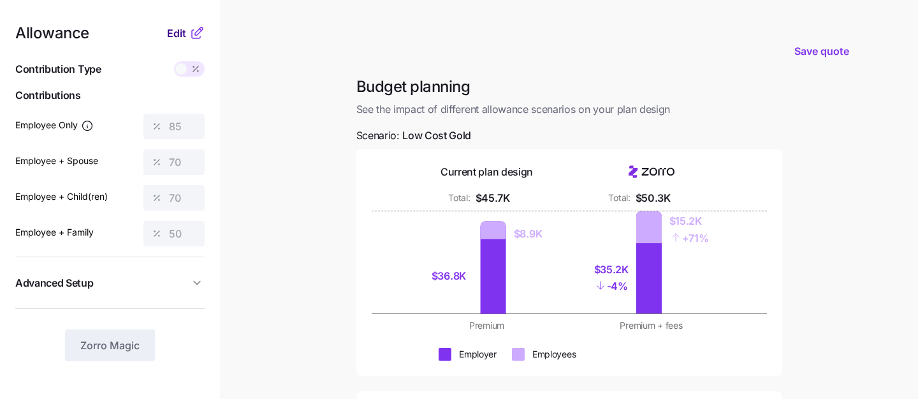
click at [182, 33] on span "Edit" at bounding box center [176, 33] width 19 height 15
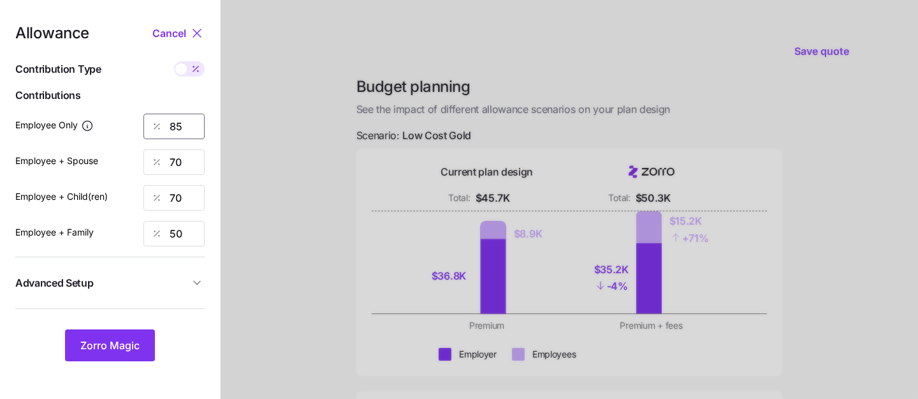
click at [196, 124] on input "85" at bounding box center [174, 127] width 61 height 26
type input "8"
type input "60"
click at [264, 133] on div at bounding box center [570, 313] width 698 height 627
click at [196, 126] on input "60" at bounding box center [174, 127] width 61 height 26
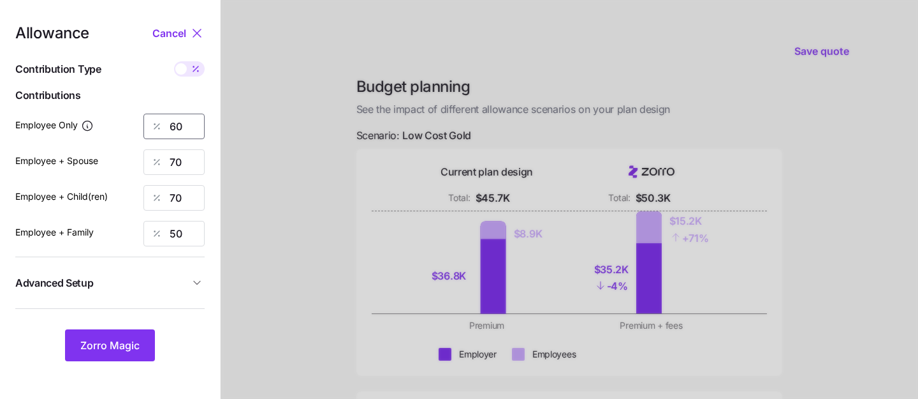
click at [196, 126] on input "60" at bounding box center [174, 127] width 61 height 26
type input "50"
click at [121, 173] on div "Employee + Spouse 70" at bounding box center [109, 162] width 189 height 26
click at [185, 165] on input "70" at bounding box center [174, 162] width 61 height 26
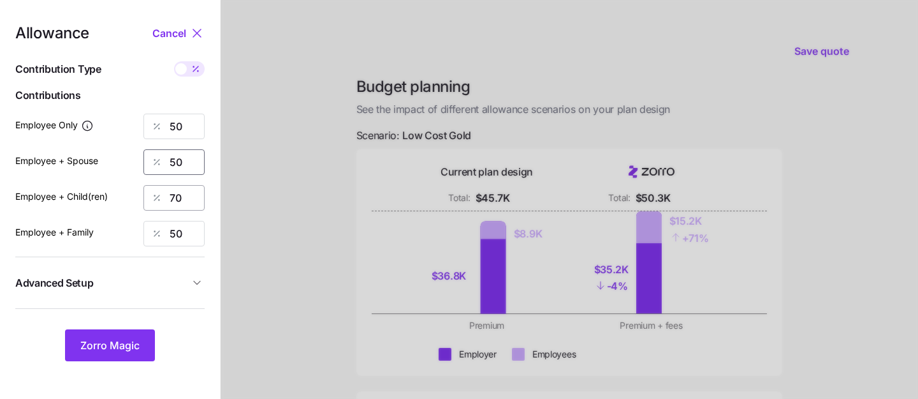
type input "50"
click at [184, 198] on input "70" at bounding box center [174, 198] width 61 height 26
type input "50"
click at [312, 234] on div at bounding box center [570, 313] width 698 height 627
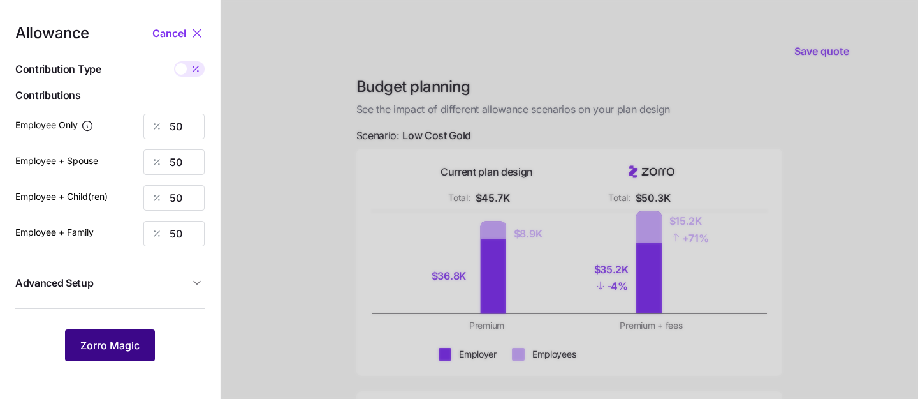
click at [108, 343] on span "Zorro Magic" at bounding box center [109, 344] width 59 height 15
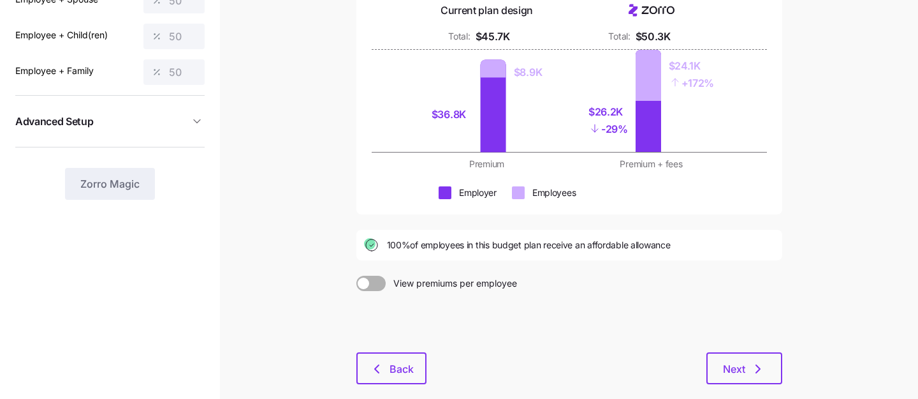
scroll to position [179, 0]
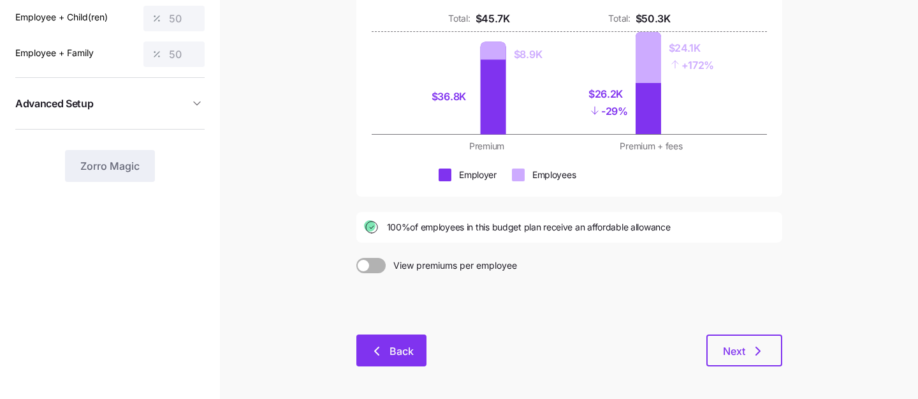
click at [402, 357] on span "Back" at bounding box center [402, 350] width 24 height 15
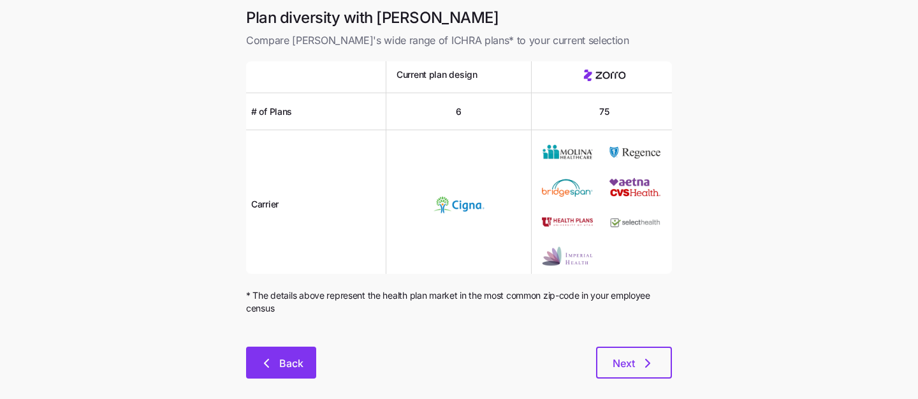
click at [303, 371] on button "Back" at bounding box center [281, 362] width 70 height 32
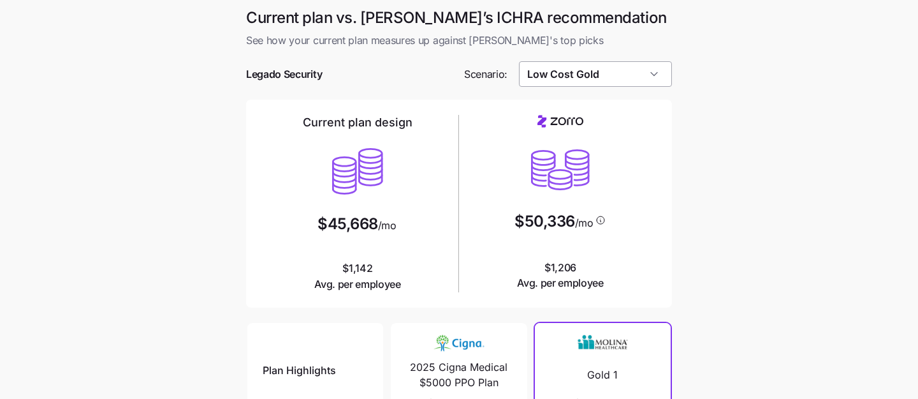
click at [617, 78] on input "Low Cost Gold" at bounding box center [596, 74] width 154 height 26
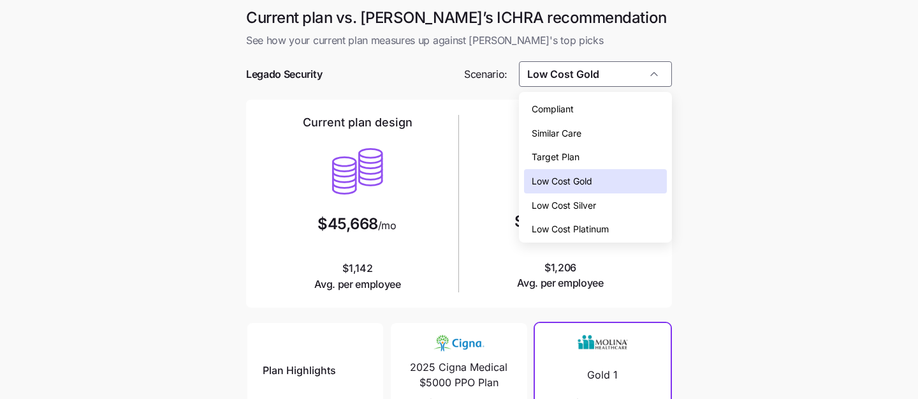
click at [592, 207] on span "Low Cost Silver" at bounding box center [564, 205] width 64 height 14
type input "Low Cost Silver"
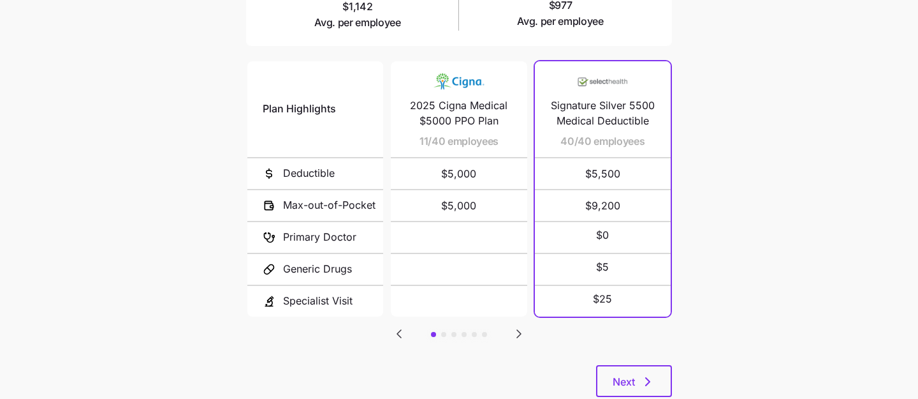
scroll to position [263, 0]
click at [635, 382] on span "Next" at bounding box center [634, 379] width 43 height 15
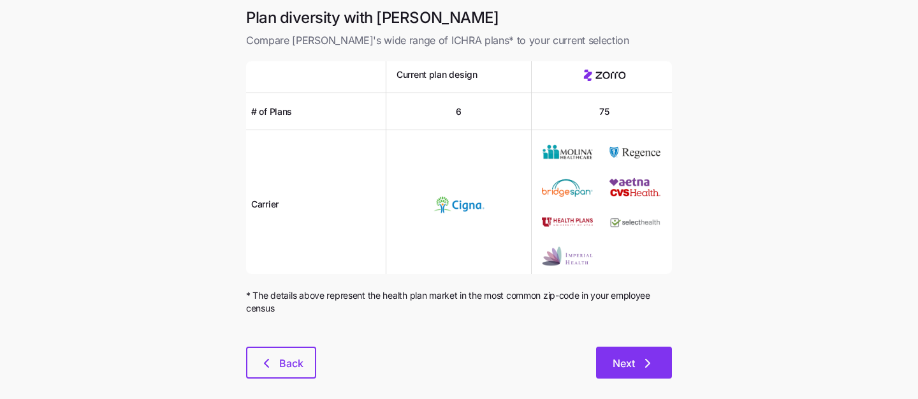
click at [634, 361] on span "Next" at bounding box center [624, 362] width 22 height 15
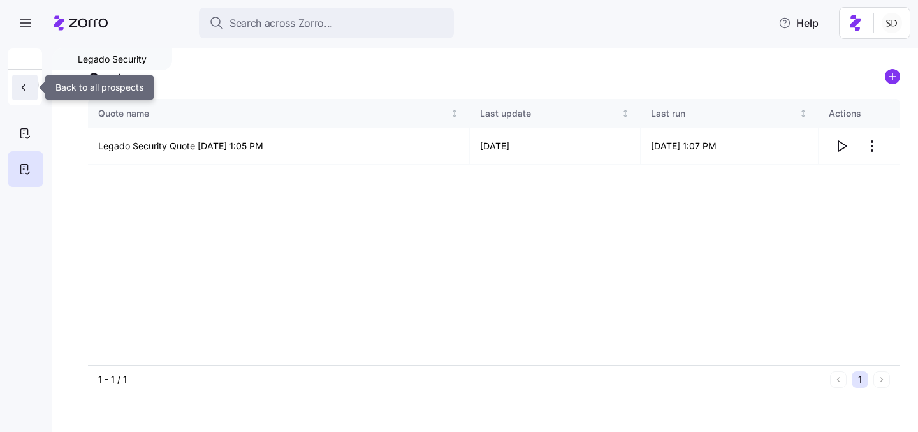
click at [22, 89] on icon "button" at bounding box center [23, 87] width 13 height 13
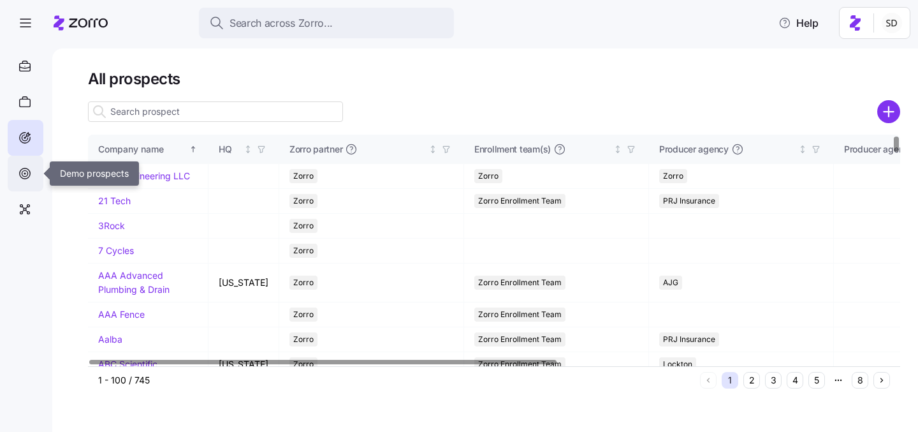
click at [21, 178] on icon at bounding box center [25, 173] width 11 height 11
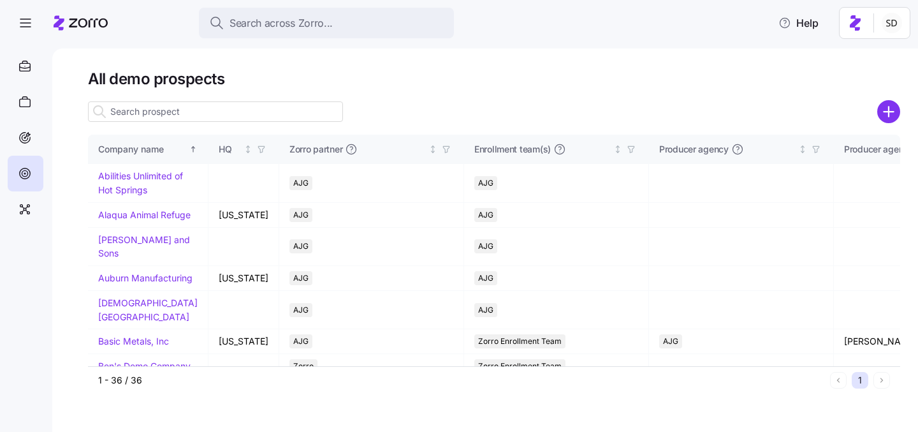
click at [174, 116] on input at bounding box center [215, 111] width 255 height 20
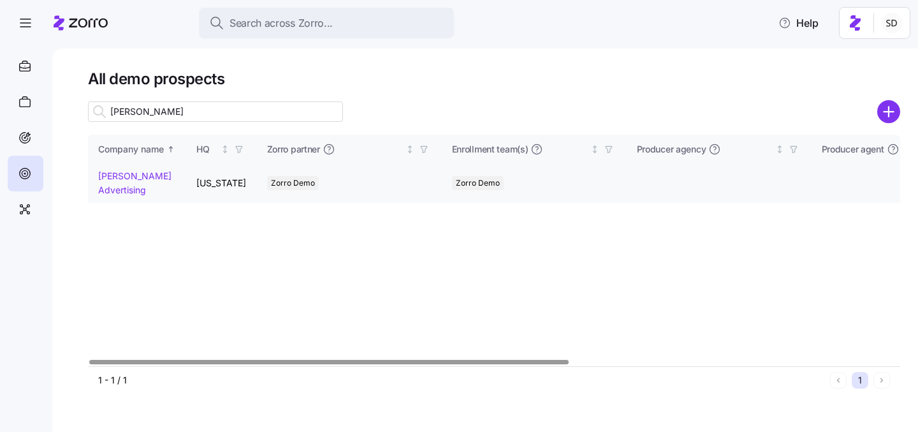
type input "kurian"
click at [107, 176] on link "Kurian's Advertising" at bounding box center [134, 182] width 73 height 25
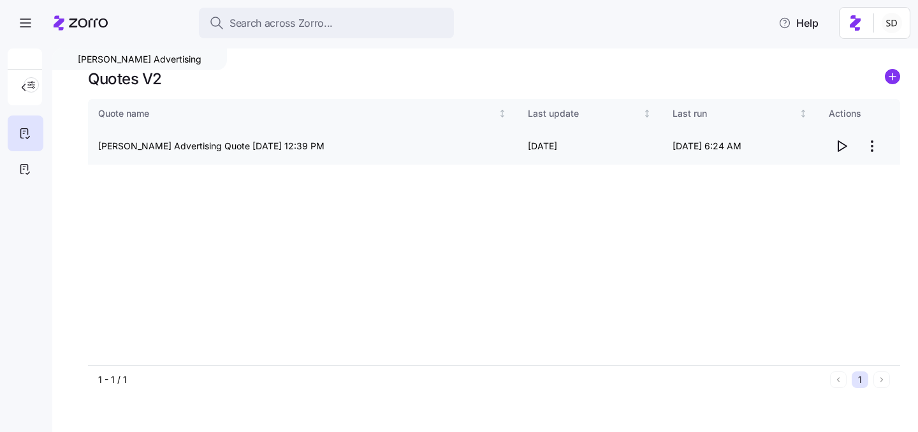
click at [844, 150] on icon "button" at bounding box center [841, 145] width 15 height 15
click at [19, 171] on icon at bounding box center [25, 168] width 14 height 15
click at [841, 147] on icon "button" at bounding box center [841, 145] width 15 height 15
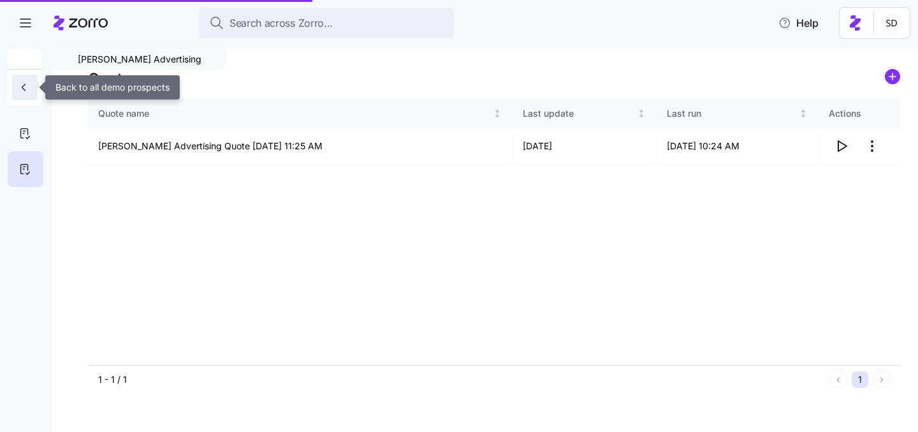
click at [20, 84] on icon "button" at bounding box center [23, 87] width 13 height 13
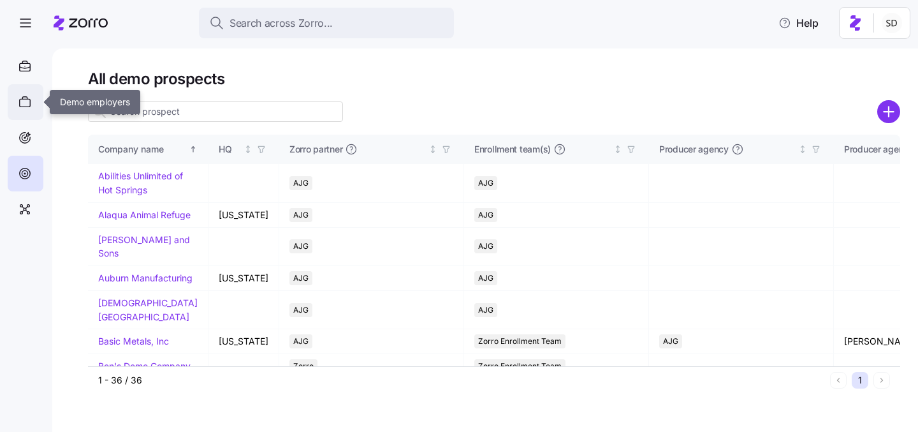
click at [24, 103] on icon at bounding box center [25, 101] width 14 height 15
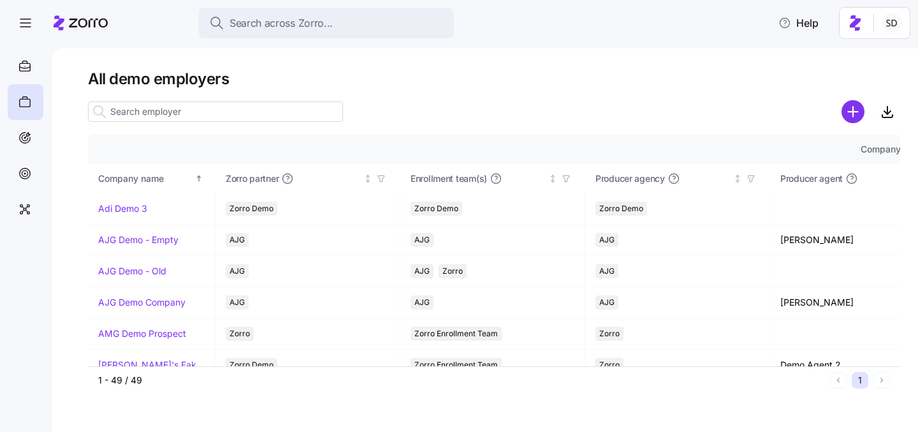
click at [169, 112] on input at bounding box center [215, 111] width 255 height 20
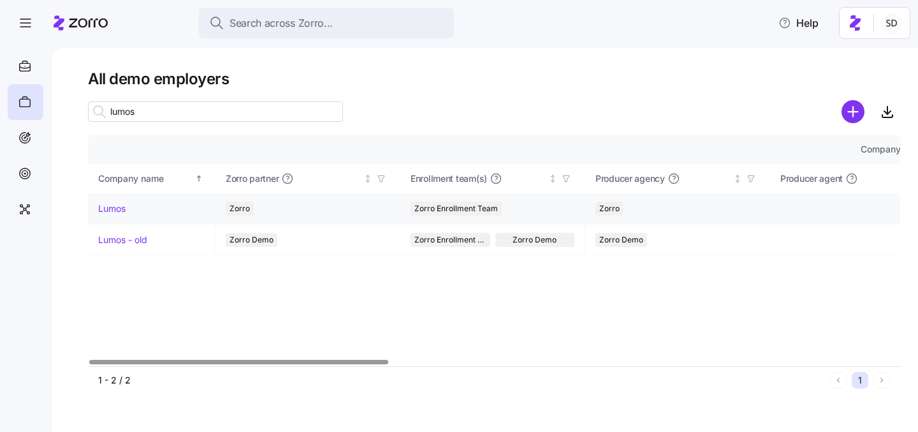
type input "lumos"
click at [106, 211] on link "Lumos" at bounding box center [111, 208] width 27 height 13
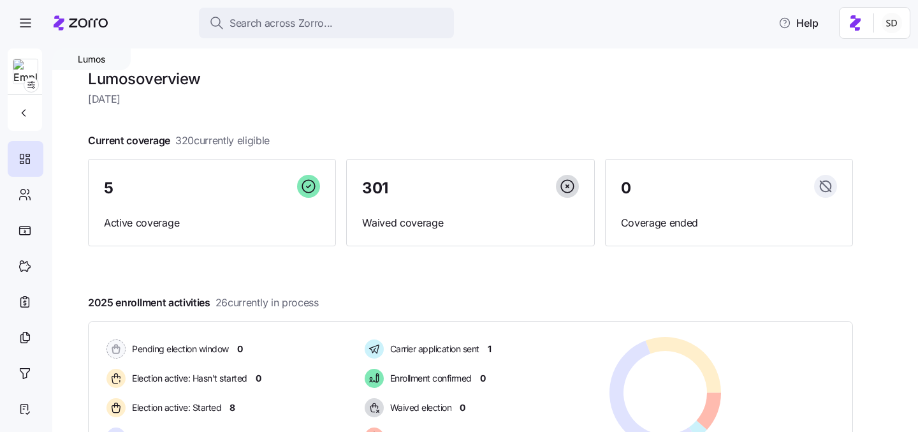
scroll to position [220, 0]
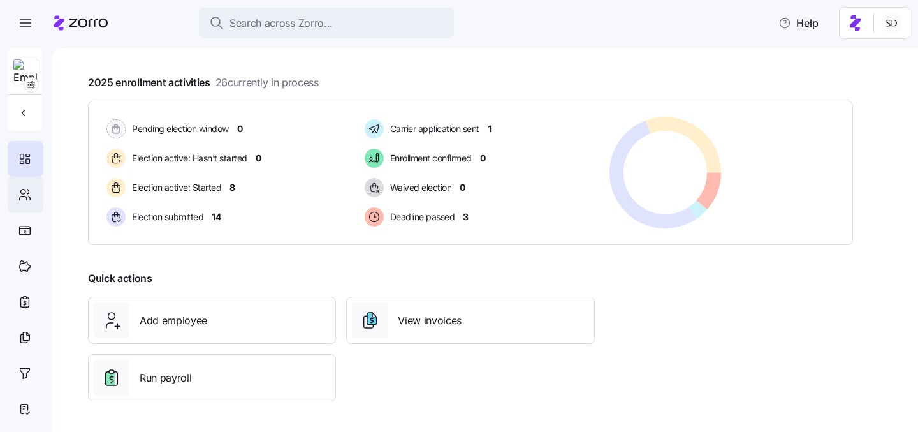
click at [21, 190] on icon at bounding box center [23, 191] width 4 height 4
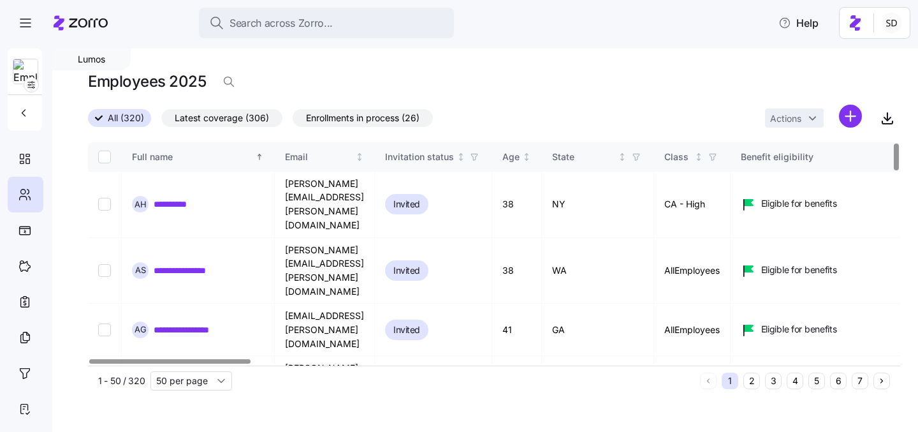
click at [842, 384] on button "6" at bounding box center [838, 380] width 17 height 17
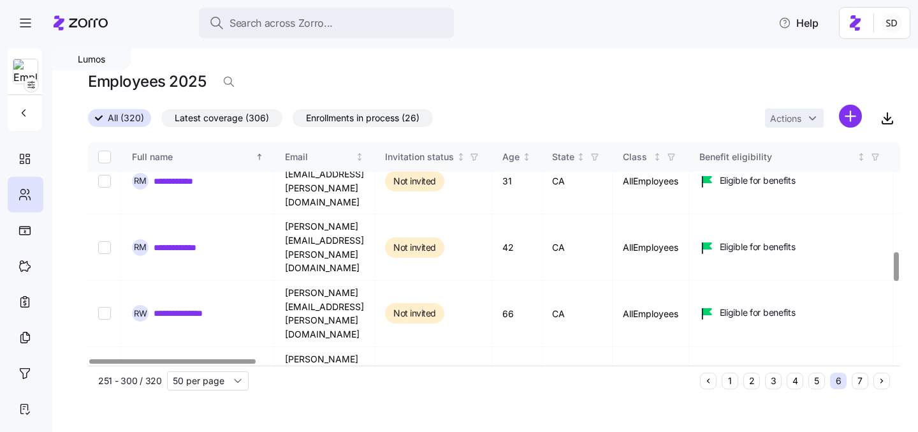
scroll to position [927, 0]
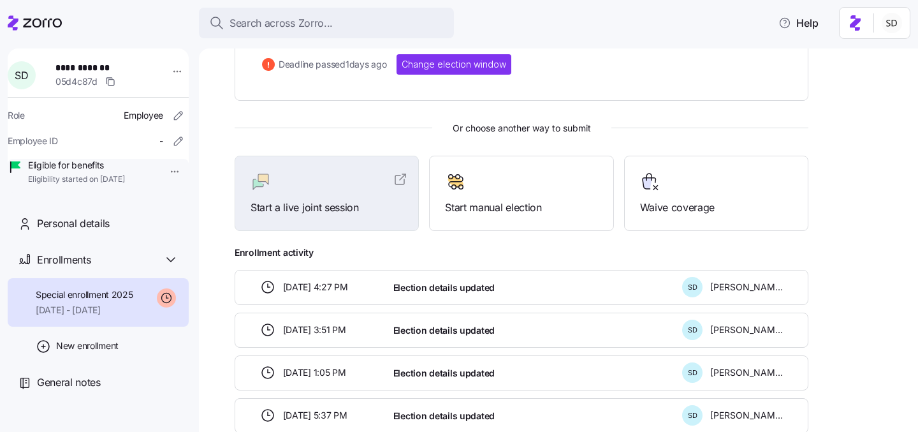
scroll to position [217, 0]
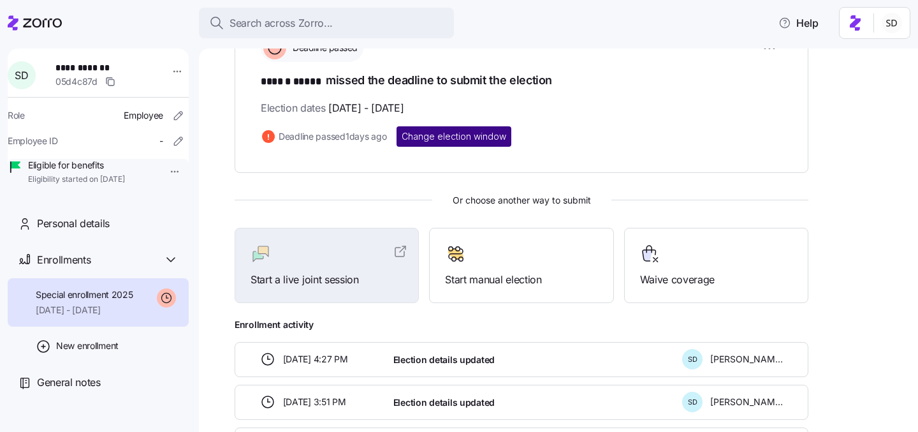
click at [428, 140] on span "Change election window" at bounding box center [454, 136] width 105 height 13
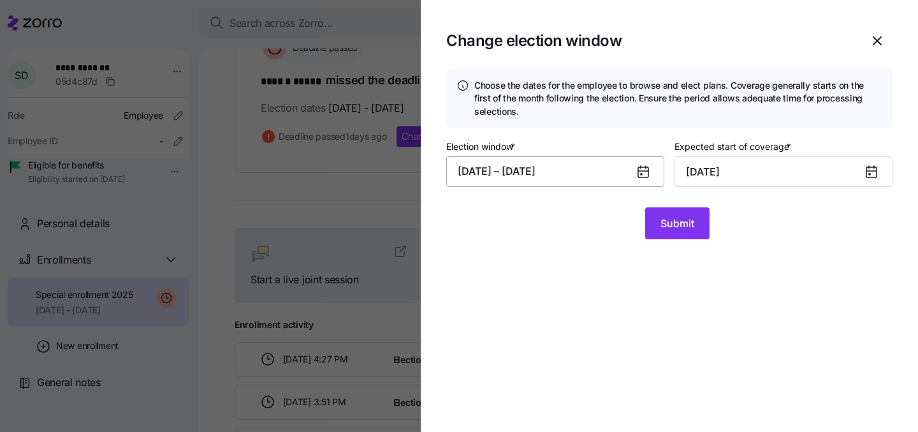
click at [587, 173] on button "09/01/2025 – 09/30/2025" at bounding box center [555, 171] width 218 height 31
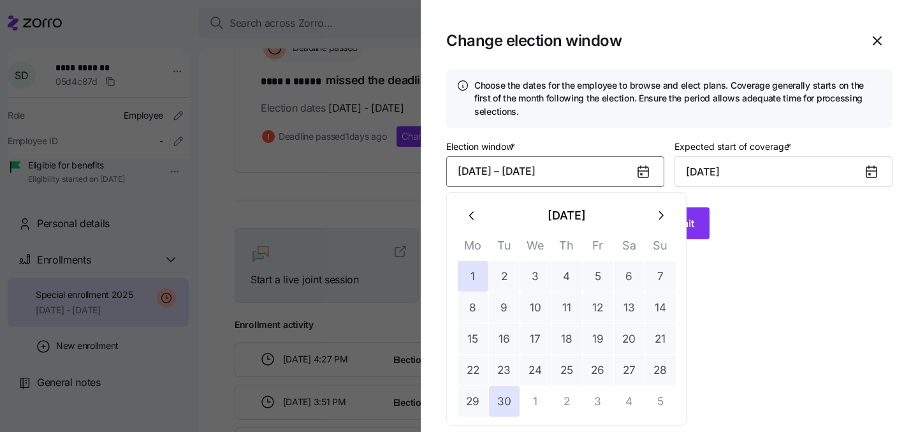
click at [541, 395] on button "1" at bounding box center [535, 401] width 31 height 31
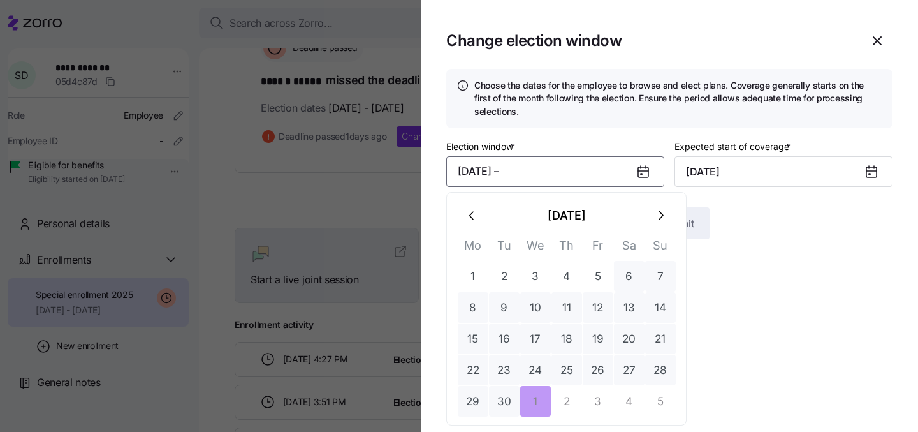
click at [667, 215] on icon "button" at bounding box center [661, 216] width 14 height 14
click at [589, 399] on button "31" at bounding box center [598, 401] width 31 height 31
type input "November 1, 2025"
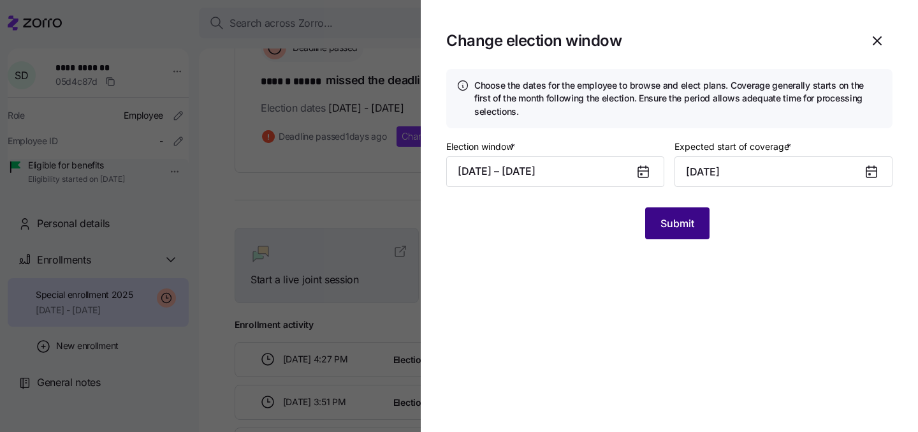
click at [682, 228] on span "Submit" at bounding box center [678, 223] width 34 height 15
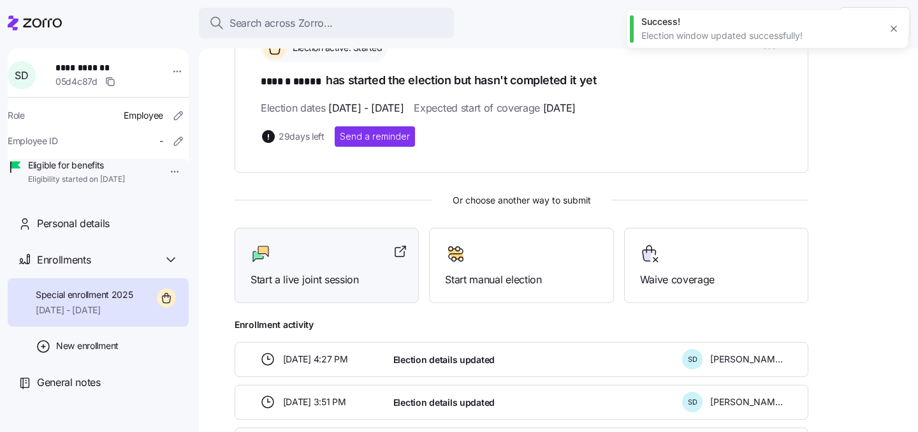
click at [274, 259] on div at bounding box center [327, 254] width 152 height 20
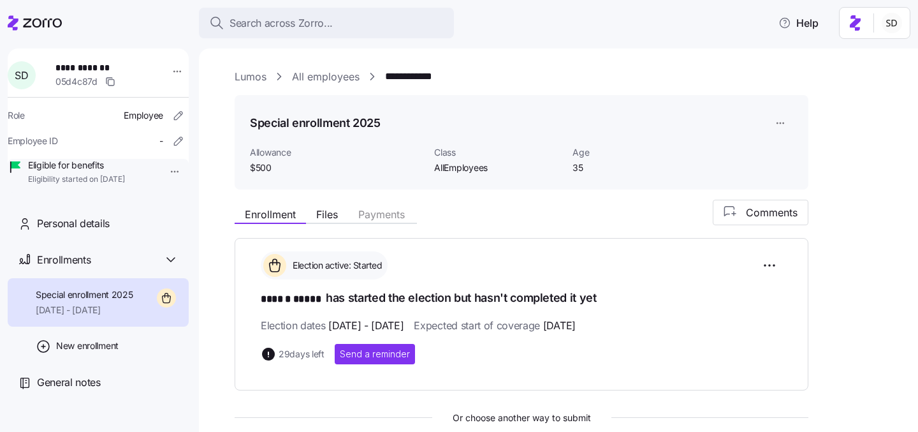
click at [246, 74] on link "Lumos" at bounding box center [251, 77] width 32 height 16
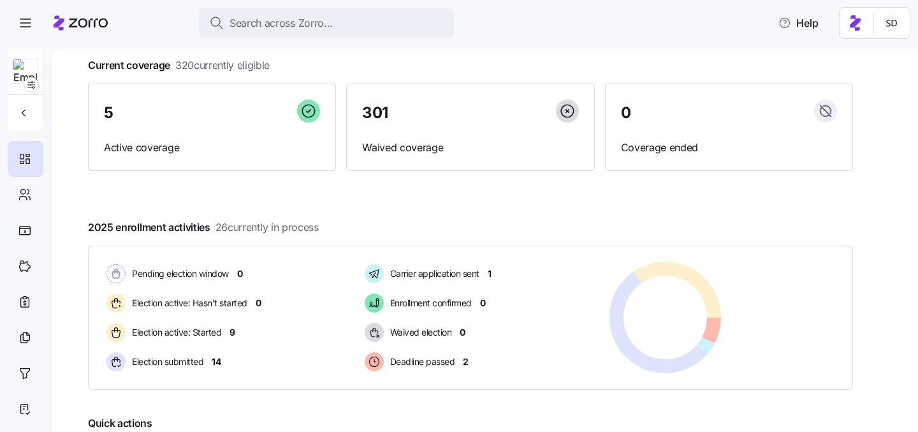
scroll to position [89, 0]
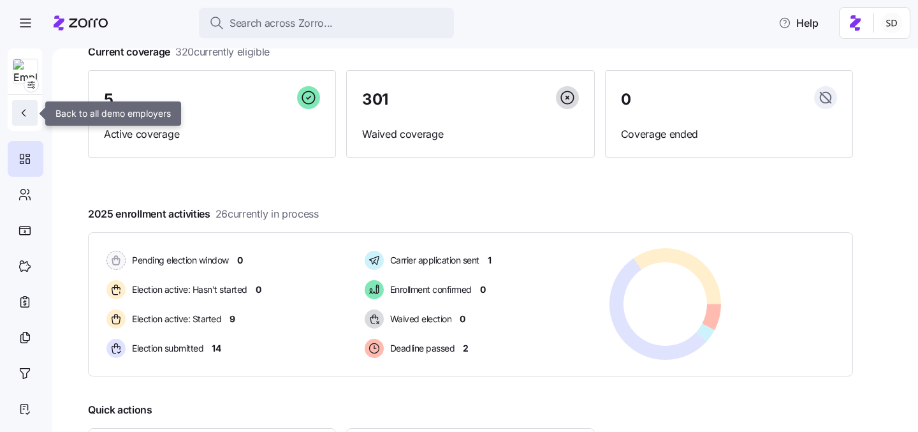
click at [28, 110] on icon "button" at bounding box center [23, 113] width 13 height 13
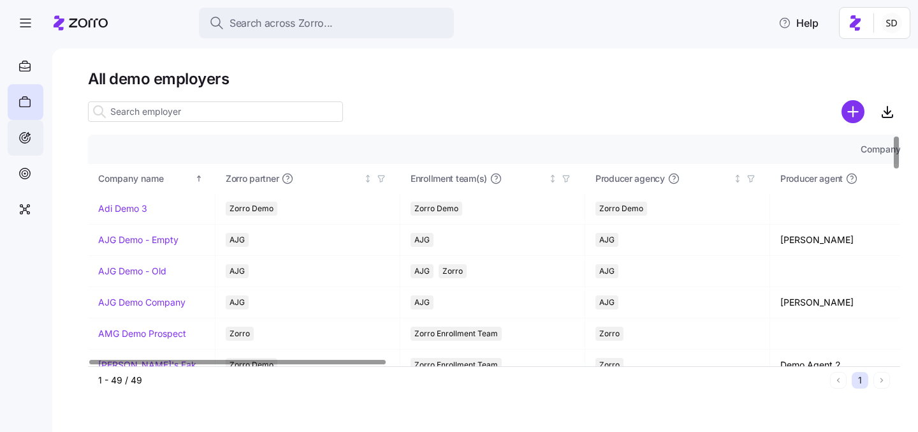
click at [27, 143] on icon at bounding box center [25, 137] width 14 height 15
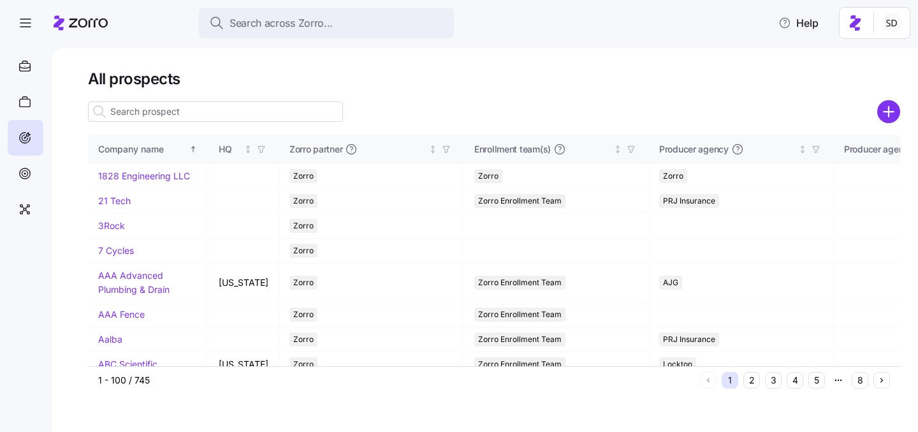
click at [251, 111] on input at bounding box center [215, 111] width 255 height 20
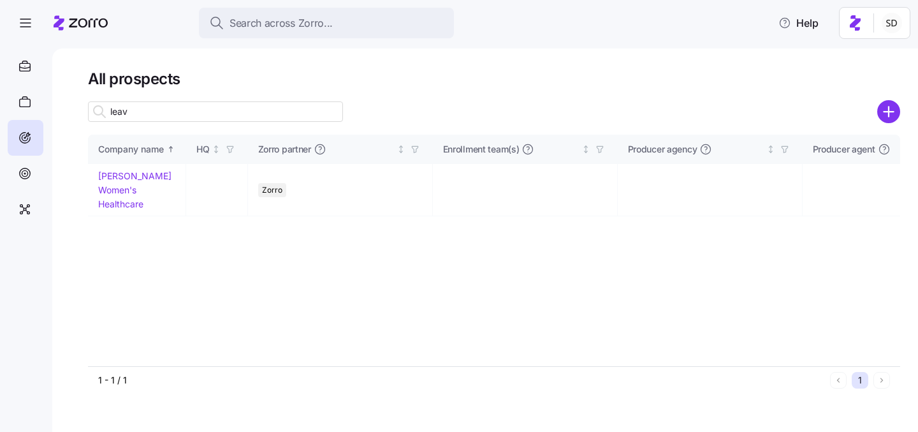
click at [251, 114] on input "leav" at bounding box center [215, 111] width 255 height 20
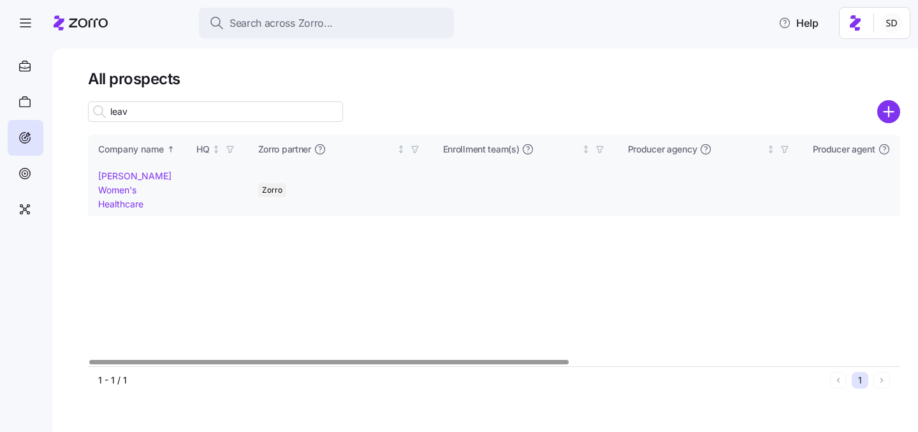
type input "leav"
click at [127, 175] on link "[PERSON_NAME] Women's Healthcare" at bounding box center [134, 189] width 73 height 38
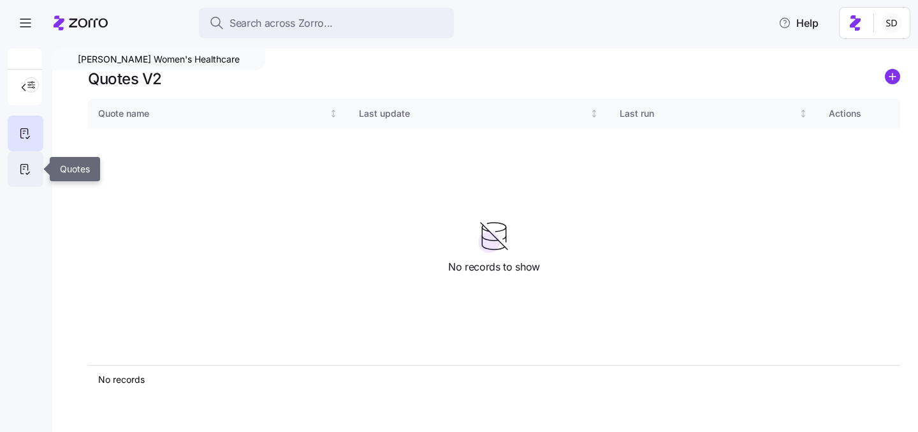
click at [21, 171] on icon at bounding box center [24, 170] width 7 height 10
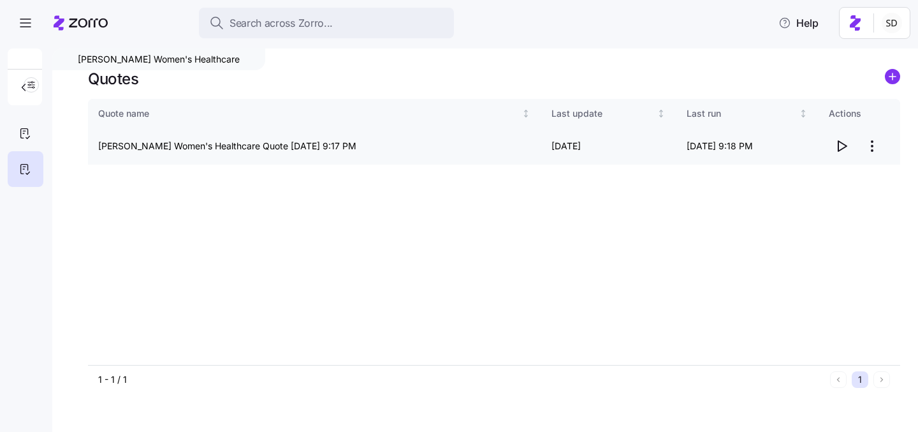
click at [841, 146] on icon "button" at bounding box center [841, 145] width 15 height 15
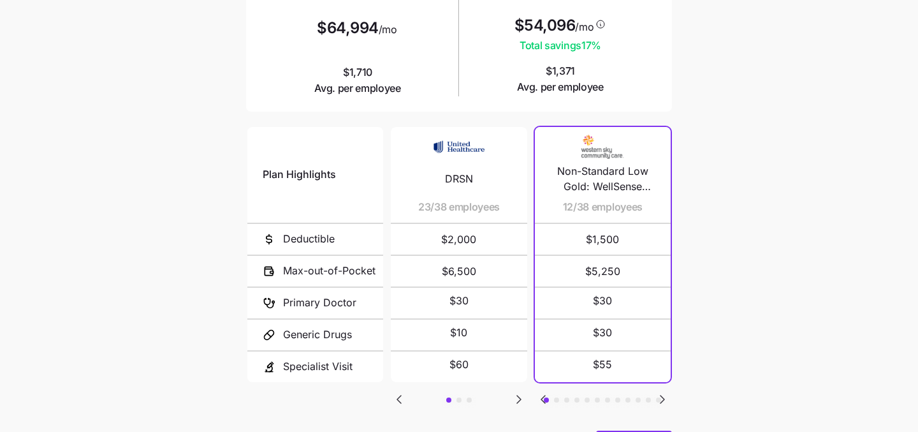
scroll to position [201, 0]
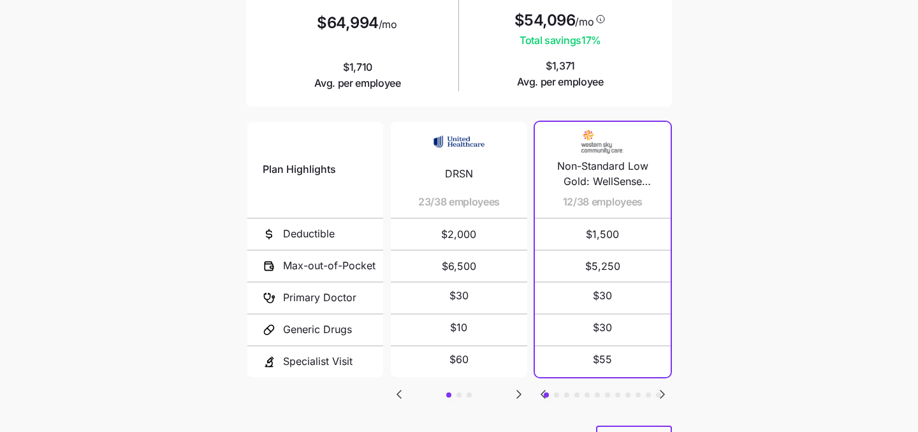
click at [518, 390] on icon "Go to next slide" at bounding box center [519, 394] width 4 height 8
click at [401, 387] on icon "Go to previous slide" at bounding box center [399, 394] width 15 height 15
click at [402, 387] on icon "Go to previous slide" at bounding box center [399, 394] width 15 height 15
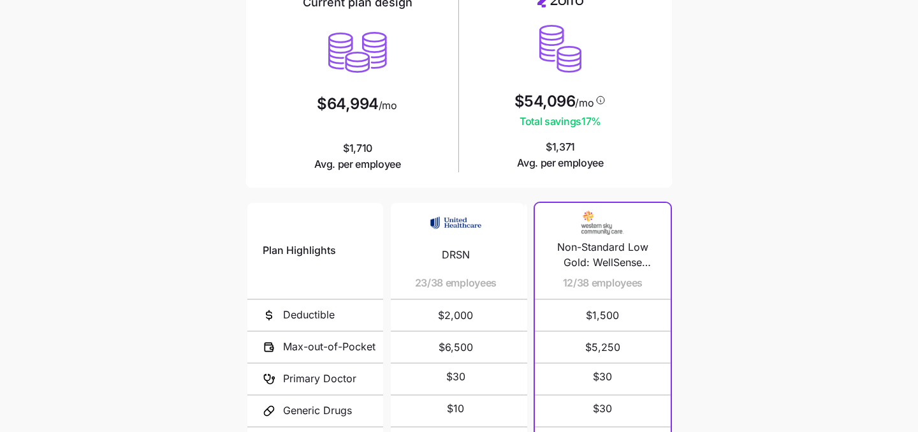
scroll to position [0, 0]
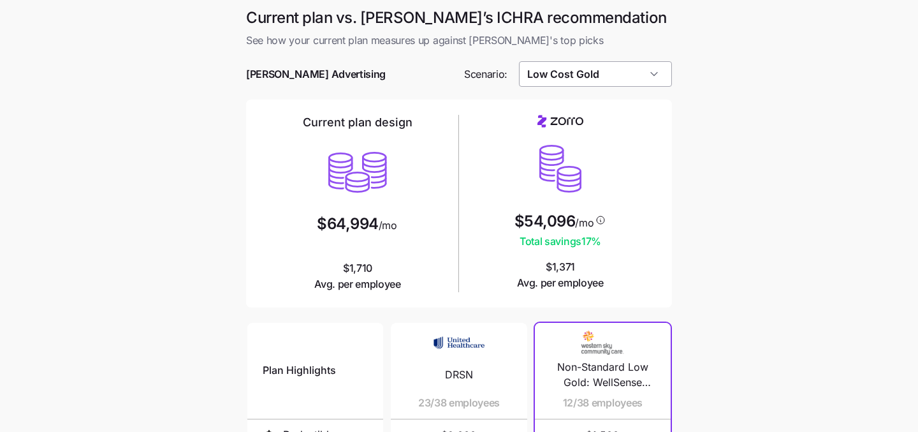
click at [661, 66] on input "Low Cost Gold" at bounding box center [596, 74] width 154 height 26
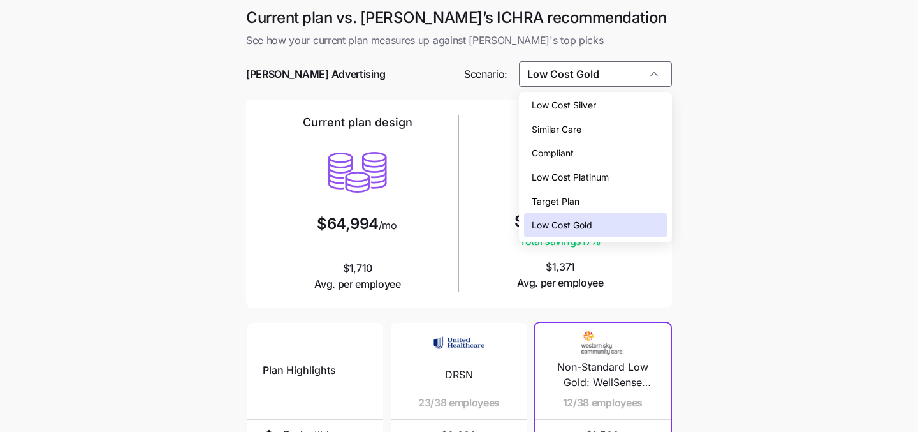
click at [645, 102] on div "Low Cost Silver" at bounding box center [596, 105] width 144 height 24
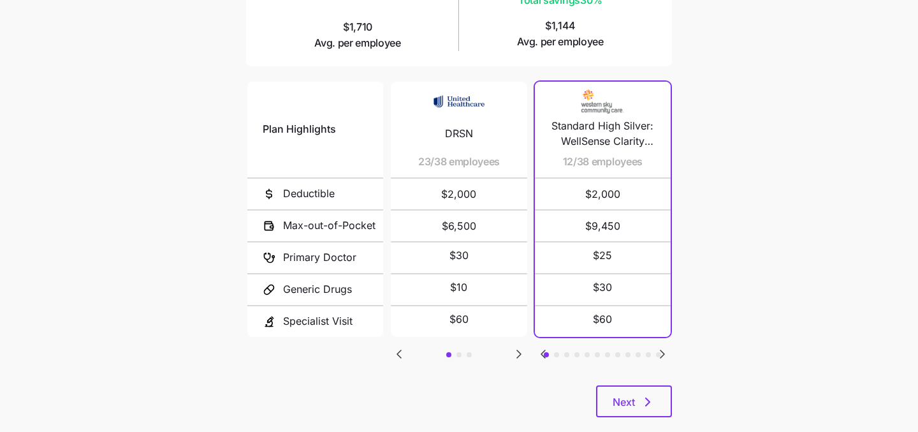
scroll to position [244, 0]
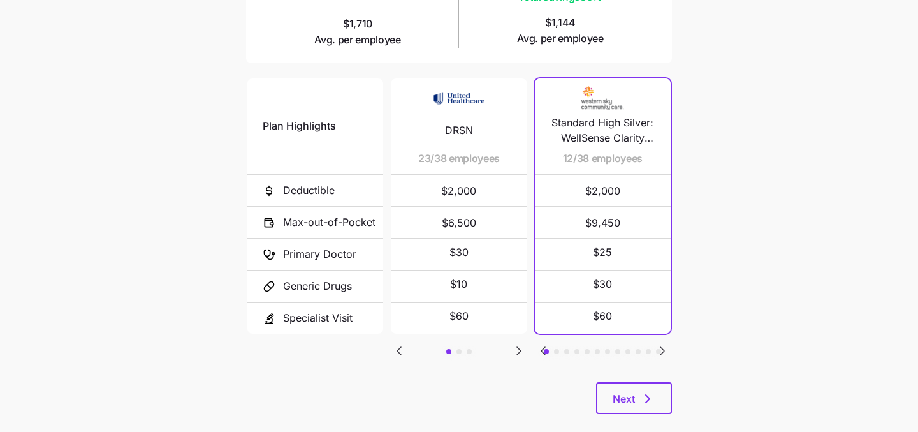
click at [660, 346] on icon "Go to next slide" at bounding box center [662, 350] width 15 height 15
click at [661, 343] on icon "Go to next slide" at bounding box center [662, 350] width 15 height 15
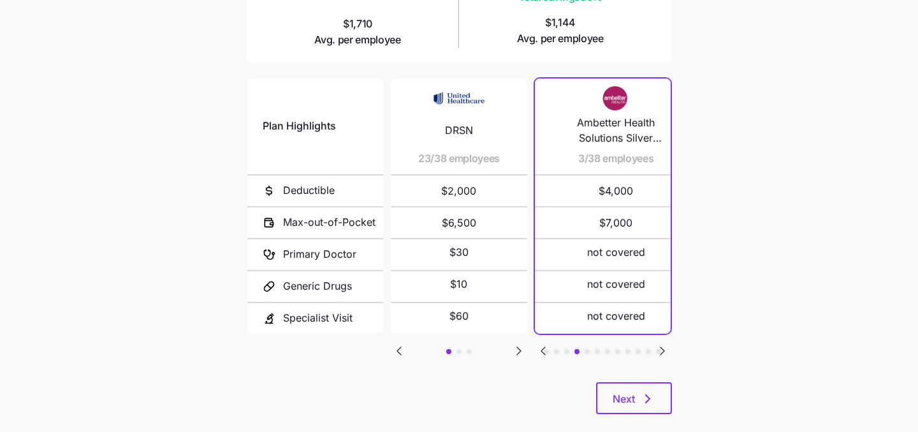
click at [661, 343] on icon "Go to next slide" at bounding box center [662, 350] width 15 height 15
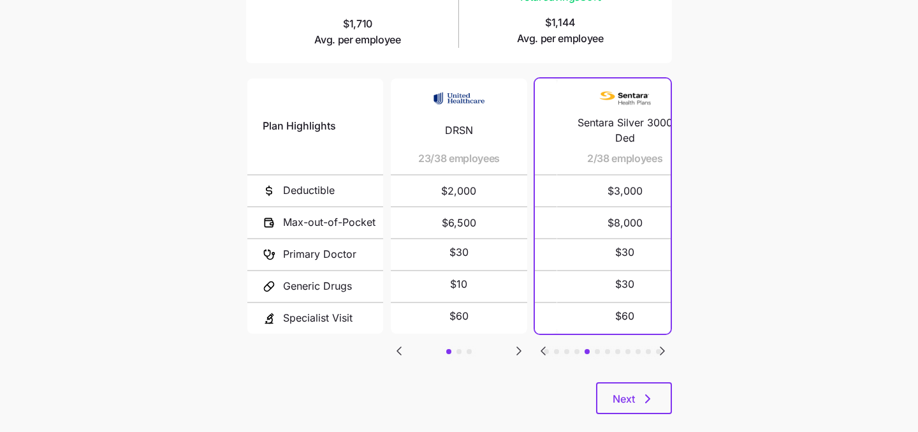
click at [661, 343] on icon "Go to next slide" at bounding box center [662, 350] width 15 height 15
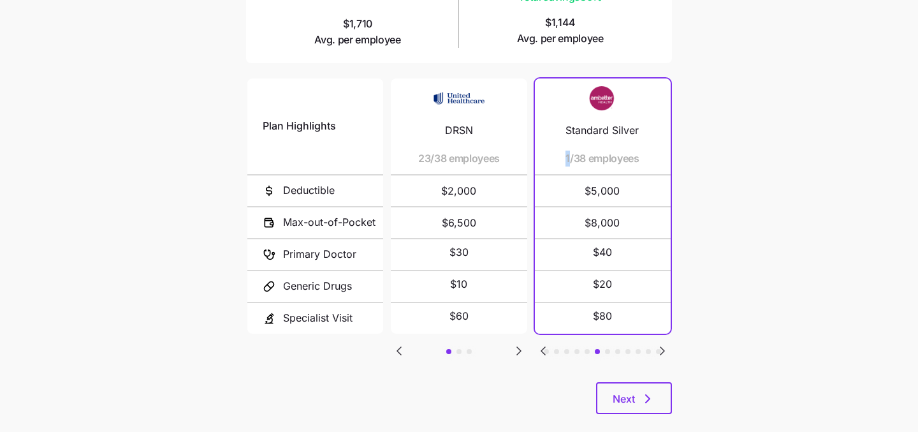
drag, startPoint x: 566, startPoint y: 161, endPoint x: 574, endPoint y: 161, distance: 7.7
click at [574, 161] on span "1/38 employees" at bounding box center [603, 159] width 74 height 16
click at [662, 347] on icon "Go to next slide" at bounding box center [663, 351] width 4 height 8
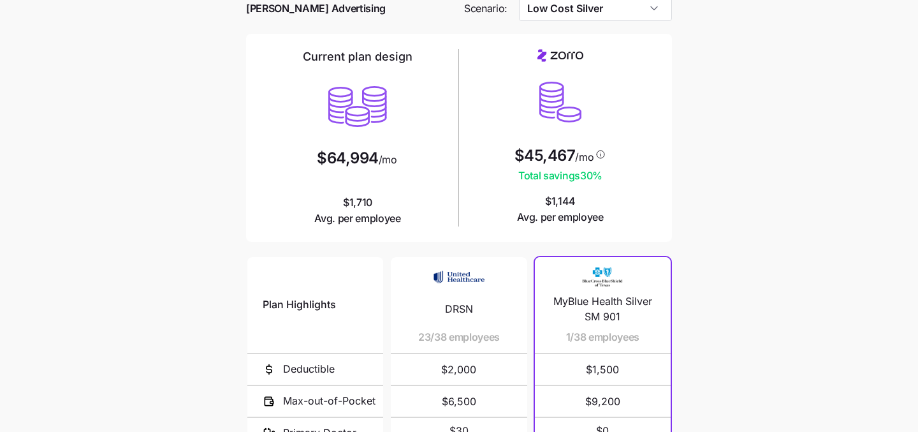
scroll to position [20, 0]
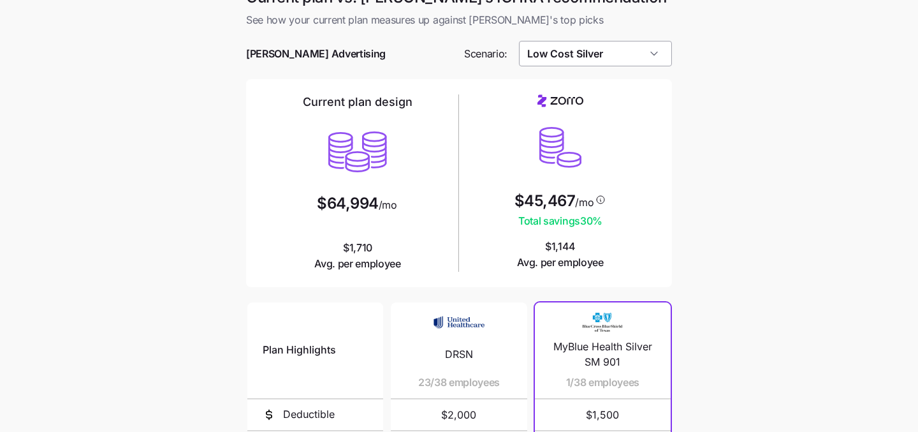
click at [638, 57] on input "Low Cost Silver" at bounding box center [596, 54] width 154 height 26
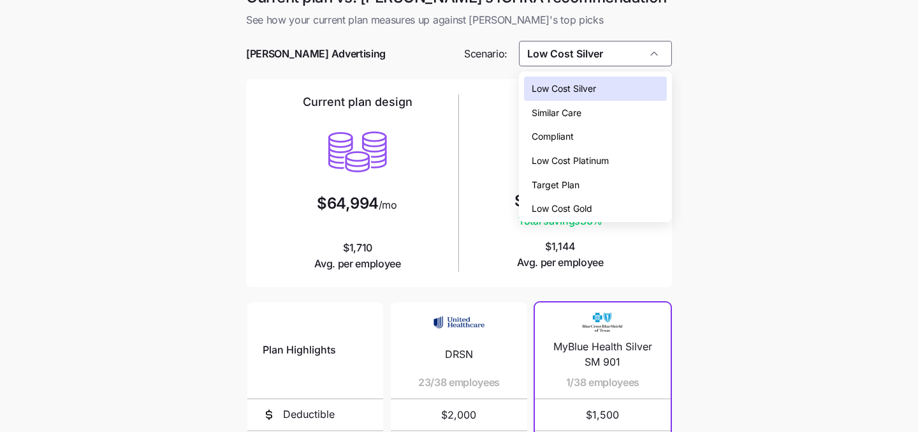
click at [614, 204] on div "Low Cost Gold" at bounding box center [596, 208] width 144 height 24
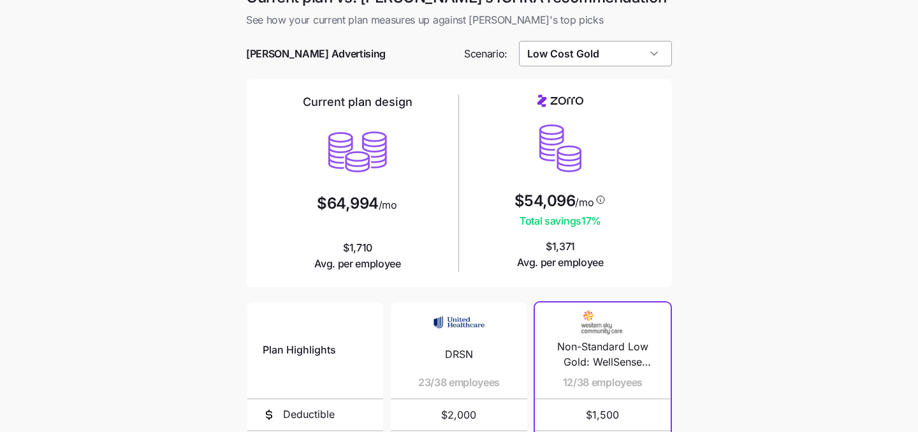
click at [660, 45] on input "Low Cost Gold" at bounding box center [596, 54] width 154 height 26
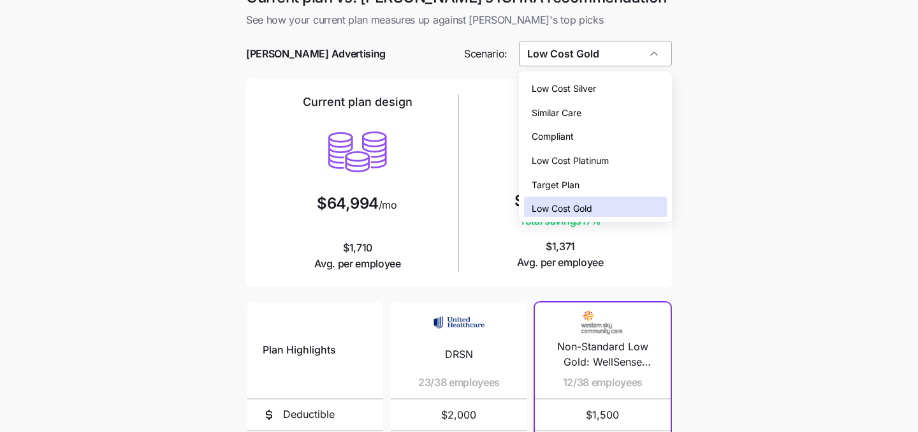
scroll to position [4, 0]
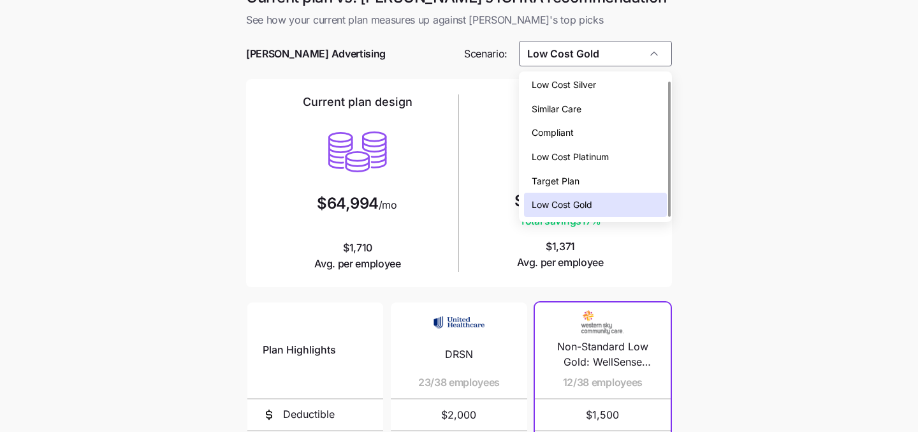
click at [618, 158] on div "Low Cost Platinum" at bounding box center [596, 157] width 144 height 24
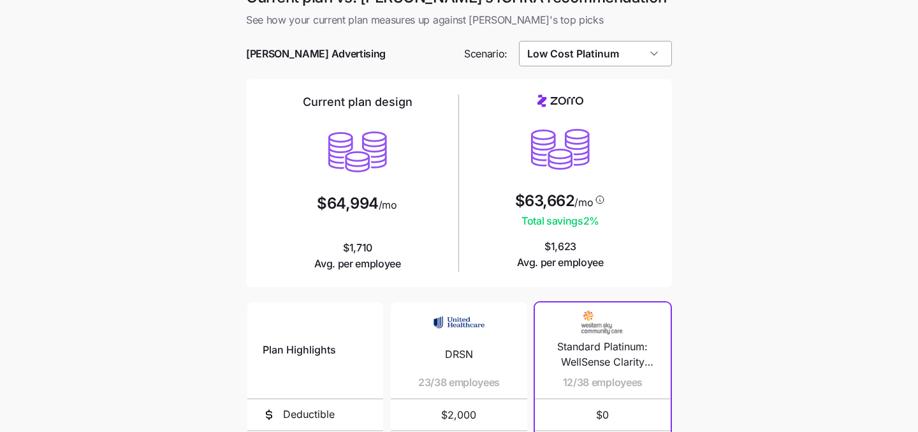
click at [650, 65] on input "Low Cost Platinum" at bounding box center [596, 54] width 154 height 26
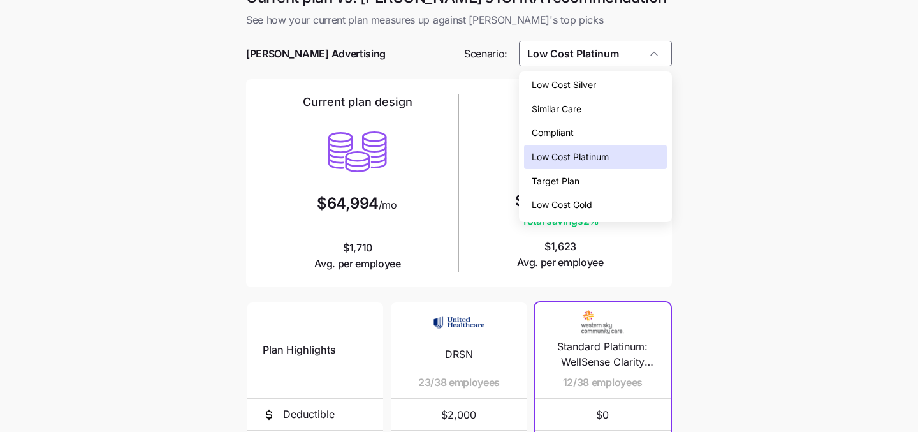
click at [640, 82] on div "Low Cost Silver" at bounding box center [596, 85] width 144 height 24
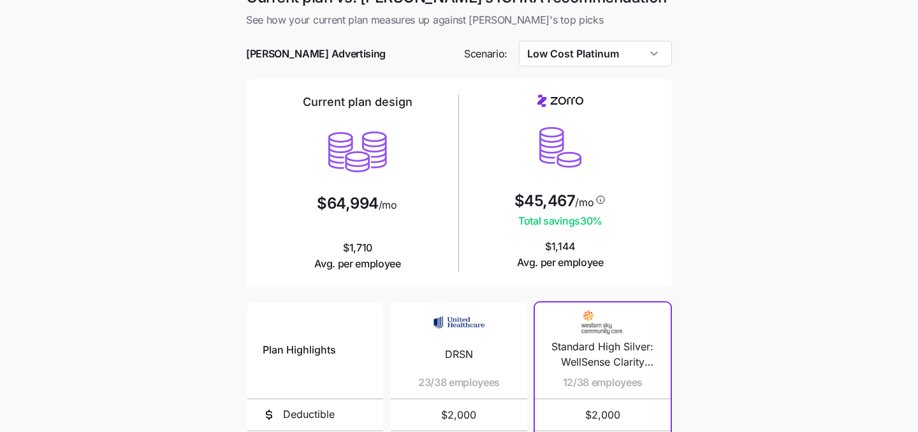
type input "Low Cost Silver"
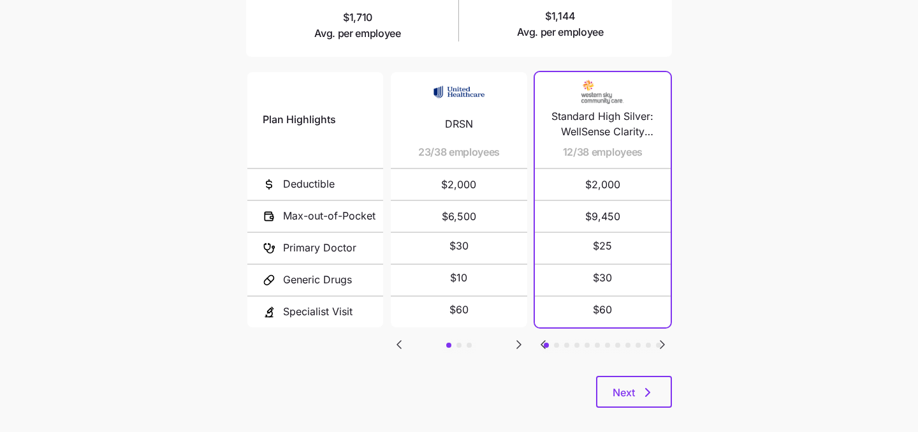
scroll to position [264, 0]
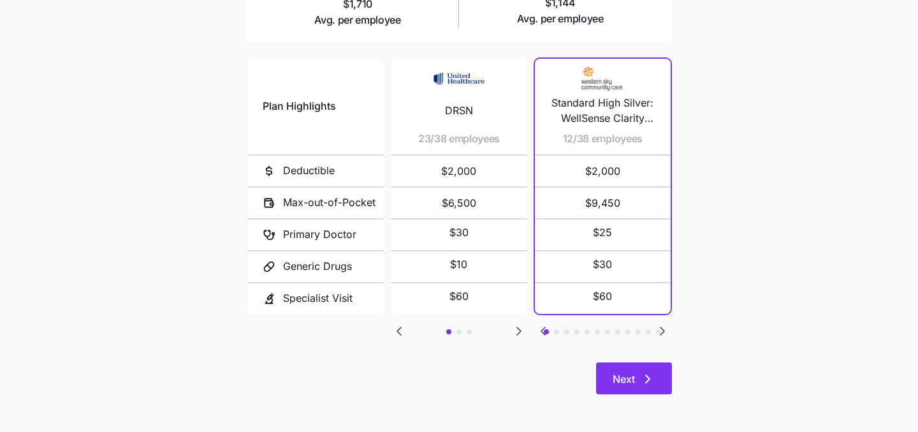
click at [634, 383] on span "Next" at bounding box center [624, 378] width 22 height 15
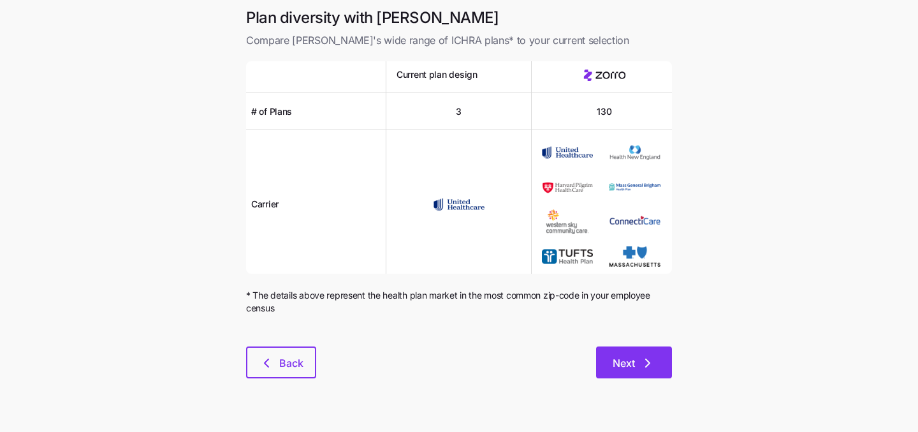
click at [642, 371] on icon "button" at bounding box center [647, 362] width 15 height 15
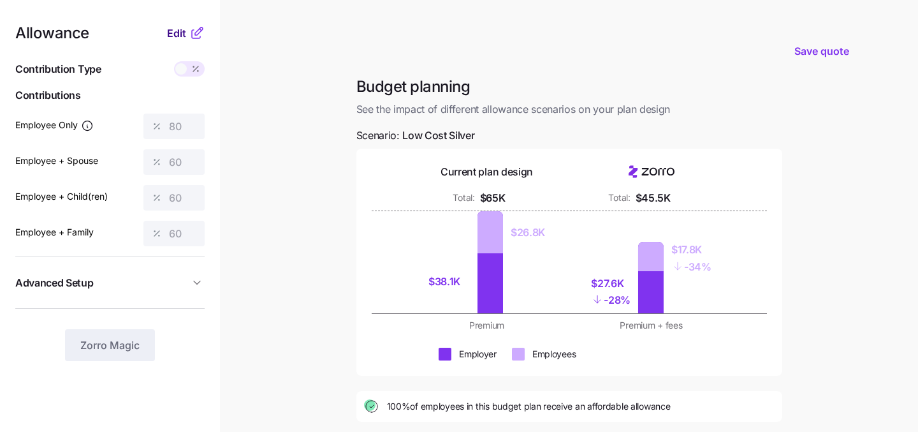
click at [179, 31] on span "Edit" at bounding box center [176, 33] width 19 height 15
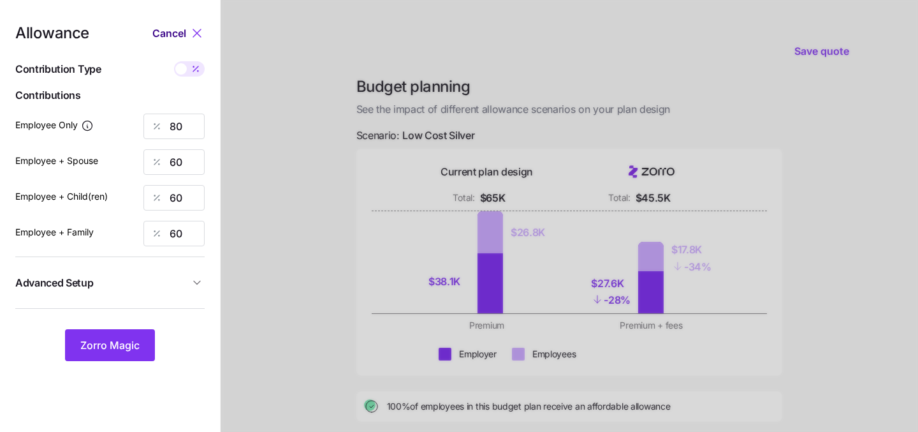
click at [179, 31] on span "Cancel" at bounding box center [169, 33] width 34 height 15
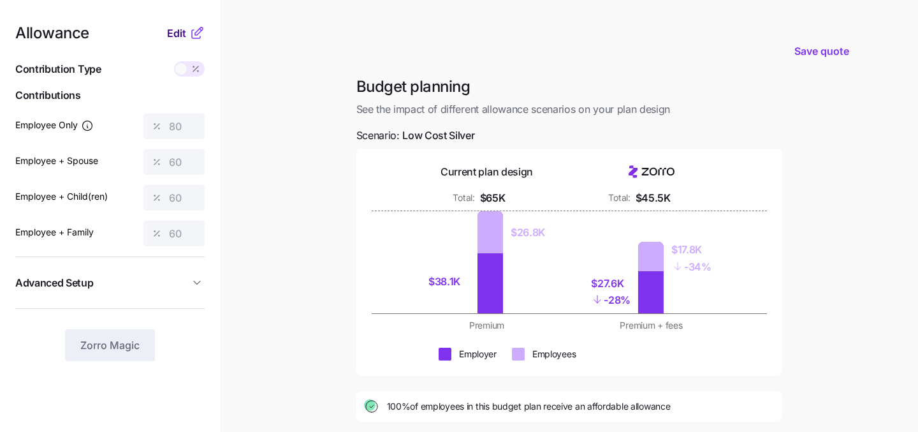
click at [173, 35] on span "Edit" at bounding box center [176, 33] width 19 height 15
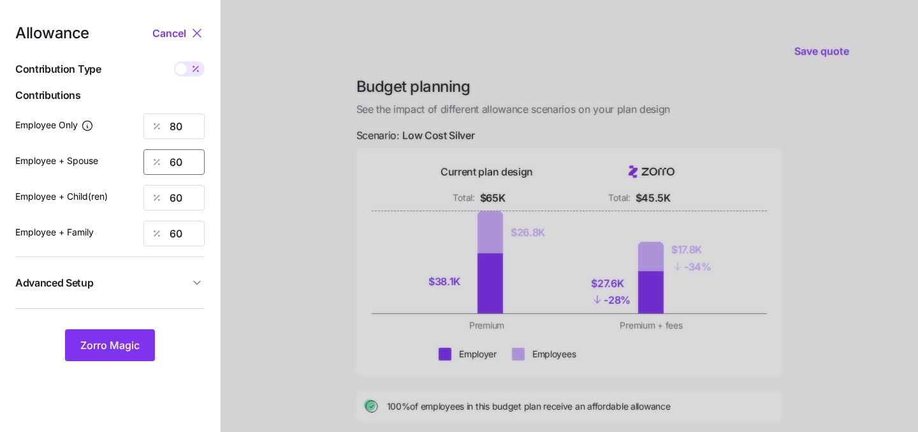
click at [189, 158] on input "60" at bounding box center [174, 162] width 61 height 26
type input "0"
click at [185, 198] on input "60" at bounding box center [174, 198] width 61 height 26
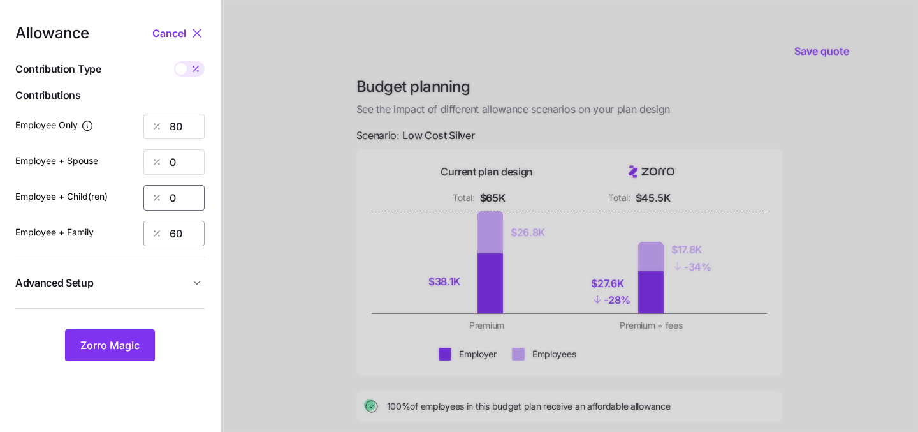
type input "0"
click at [185, 228] on input "60" at bounding box center [174, 234] width 61 height 26
type input "0"
click at [191, 127] on input "80" at bounding box center [174, 127] width 61 height 26
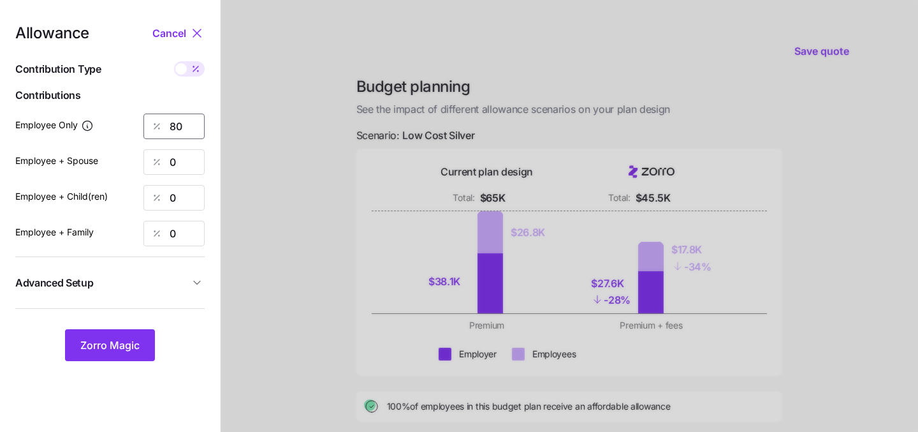
click at [191, 127] on input "80" at bounding box center [174, 127] width 61 height 26
click at [282, 267] on div at bounding box center [570, 313] width 698 height 627
click at [121, 334] on button "Zorro Magic" at bounding box center [110, 345] width 90 height 32
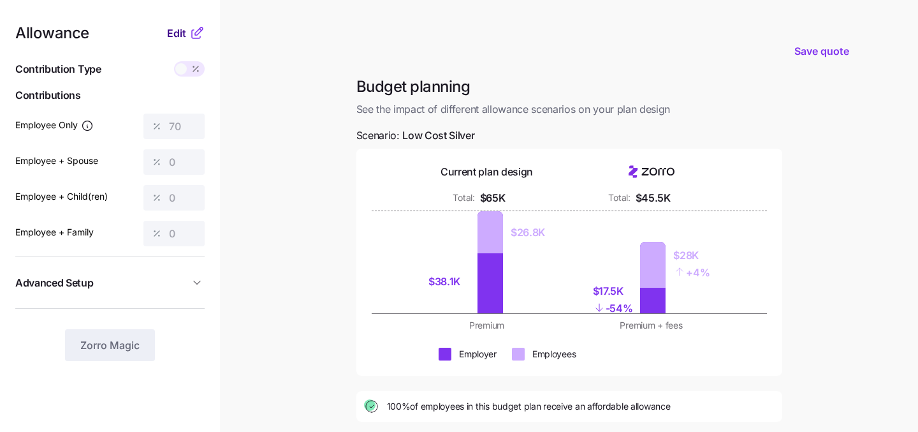
click at [179, 31] on span "Edit" at bounding box center [176, 33] width 19 height 15
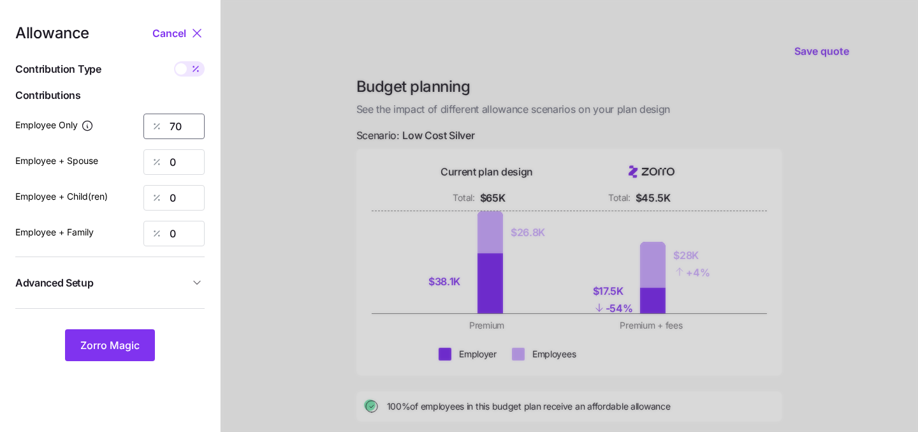
click at [189, 128] on input "70" at bounding box center [174, 127] width 61 height 26
type input "75"
click at [104, 359] on button "Zorro Magic" at bounding box center [110, 345] width 90 height 32
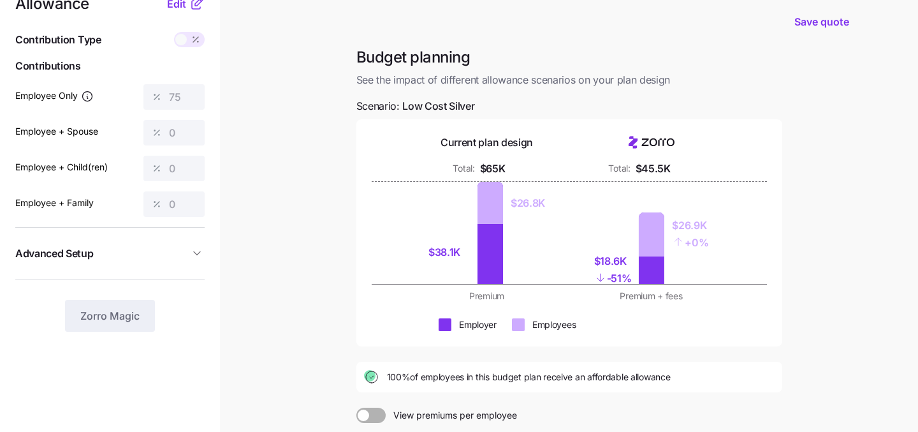
scroll to position [40, 0]
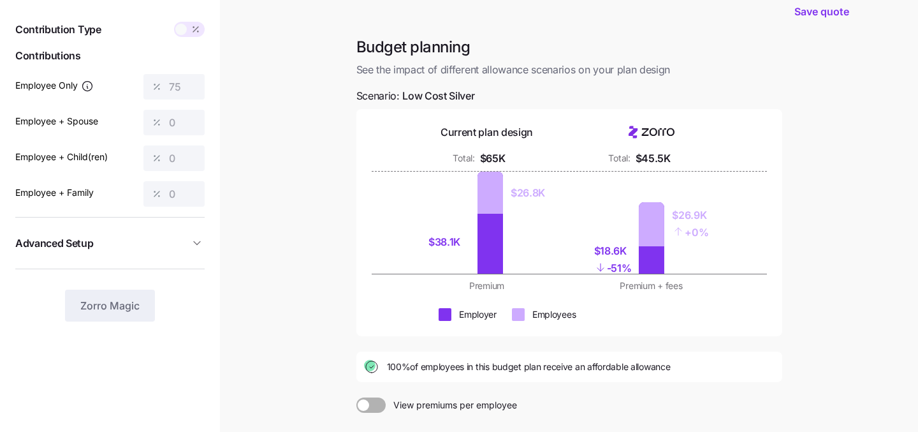
click at [187, 32] on span at bounding box center [196, 29] width 18 height 15
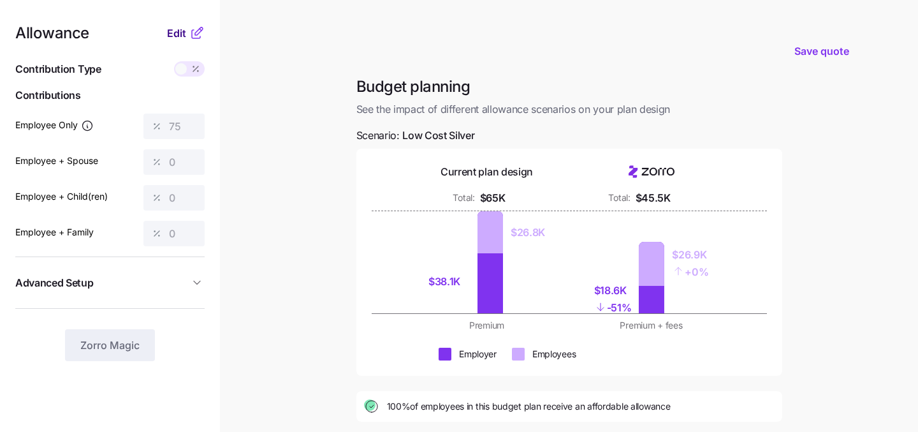
click at [174, 31] on span "Edit" at bounding box center [176, 33] width 19 height 15
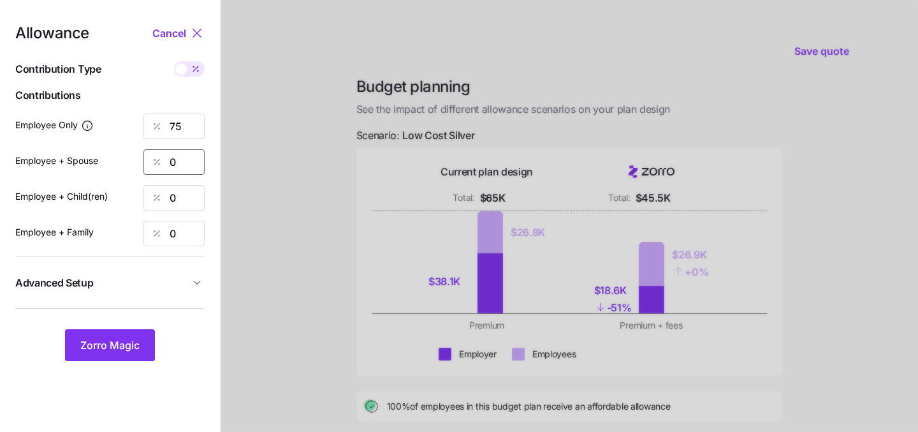
click at [180, 163] on input "0" at bounding box center [174, 162] width 61 height 26
click at [183, 134] on input "75" at bounding box center [174, 127] width 61 height 26
click at [290, 165] on div at bounding box center [570, 313] width 698 height 627
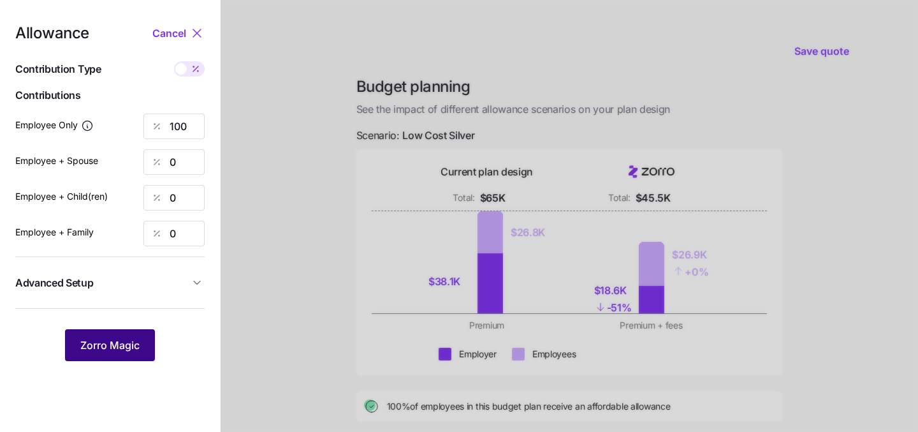
click at [121, 330] on button "Zorro Magic" at bounding box center [110, 345] width 90 height 32
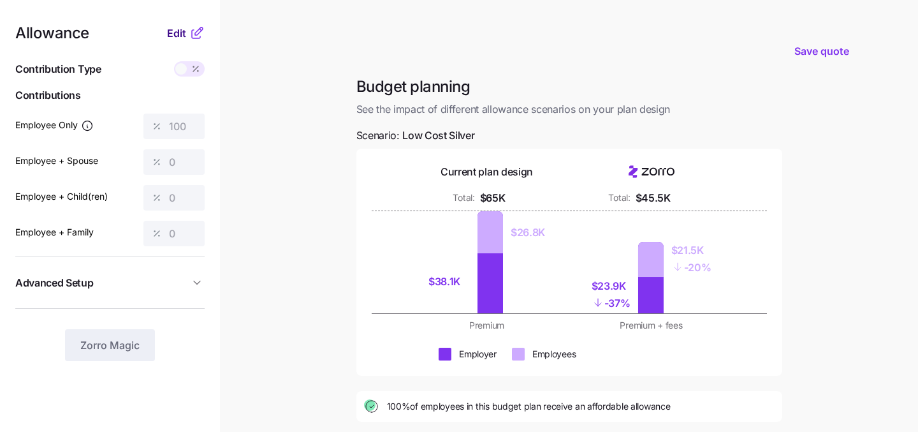
click at [174, 38] on span "Edit" at bounding box center [176, 33] width 19 height 15
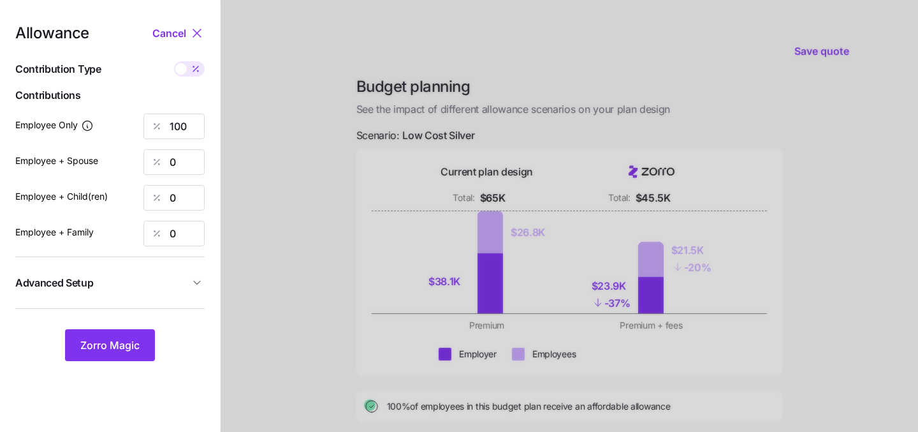
click at [180, 73] on span at bounding box center [180, 68] width 11 height 11
click at [174, 61] on input "checkbox" at bounding box center [174, 61] width 0 height 0
click at [194, 73] on div at bounding box center [189, 68] width 31 height 15
click at [174, 61] on input "checkbox" at bounding box center [174, 61] width 0 height 0
type input "100"
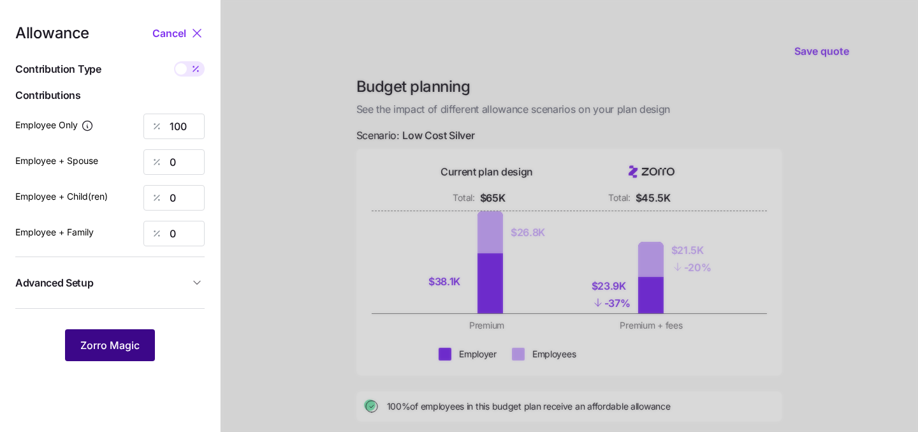
click at [138, 347] on span "Zorro Magic" at bounding box center [109, 344] width 59 height 15
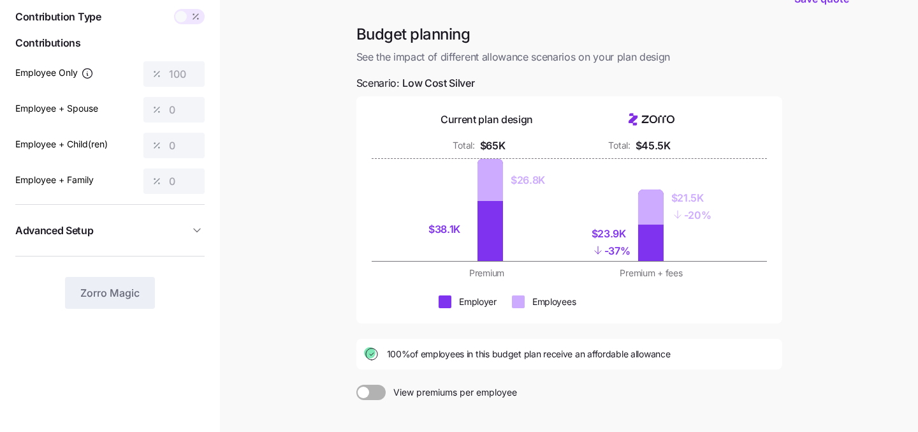
scroll to position [117, 0]
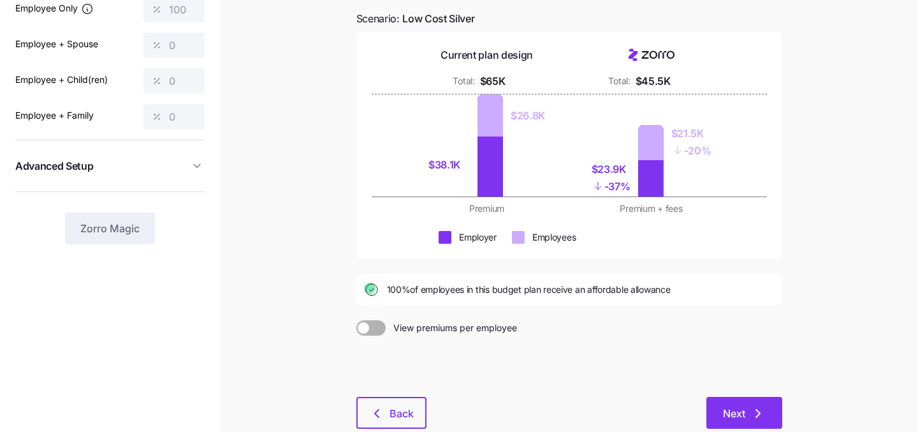
click at [727, 412] on span "Next" at bounding box center [734, 413] width 22 height 15
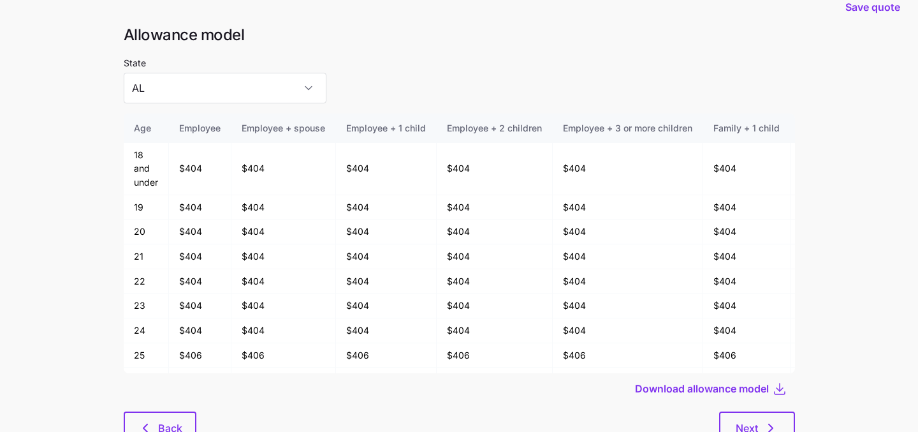
scroll to position [16, 0]
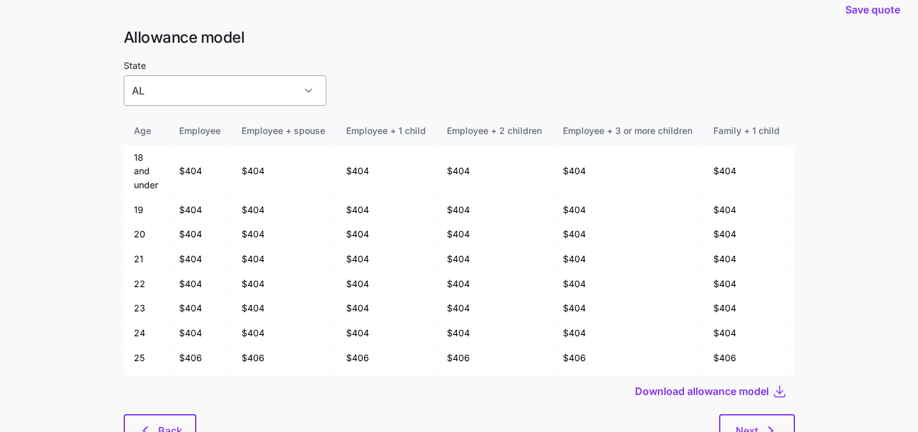
click at [265, 92] on input "AL" at bounding box center [225, 90] width 203 height 31
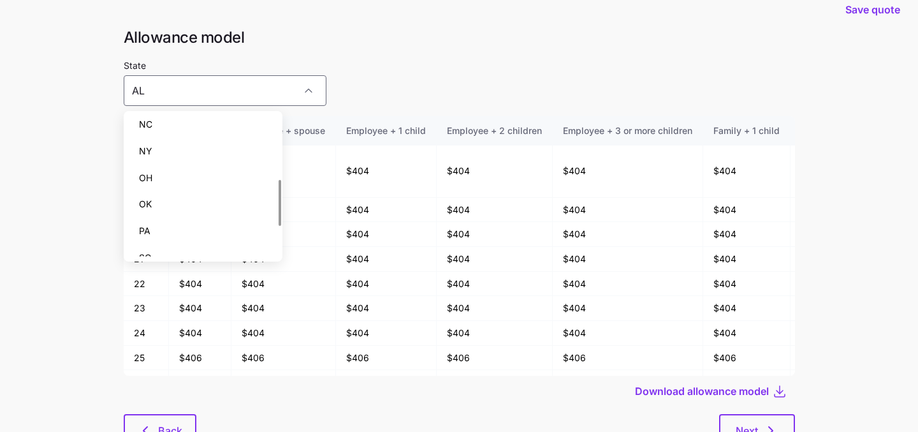
scroll to position [198, 0]
click at [340, 76] on div "State AL" at bounding box center [460, 81] width 672 height 48
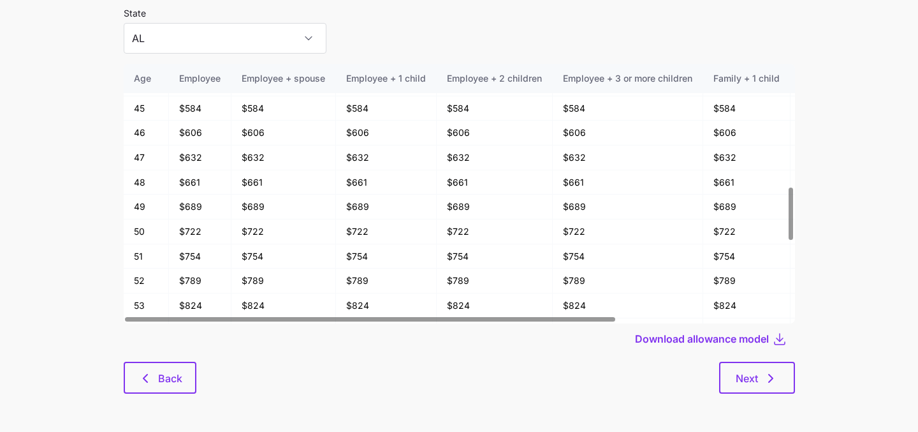
scroll to position [558, 0]
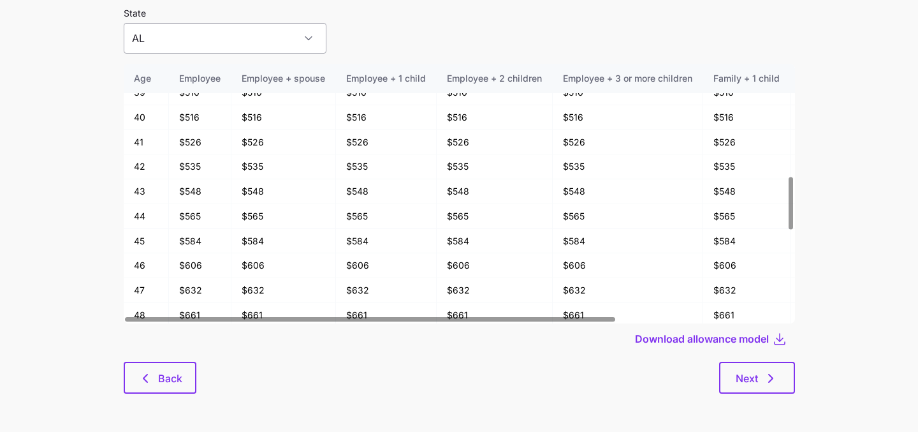
click at [235, 37] on input "AL" at bounding box center [225, 38] width 203 height 31
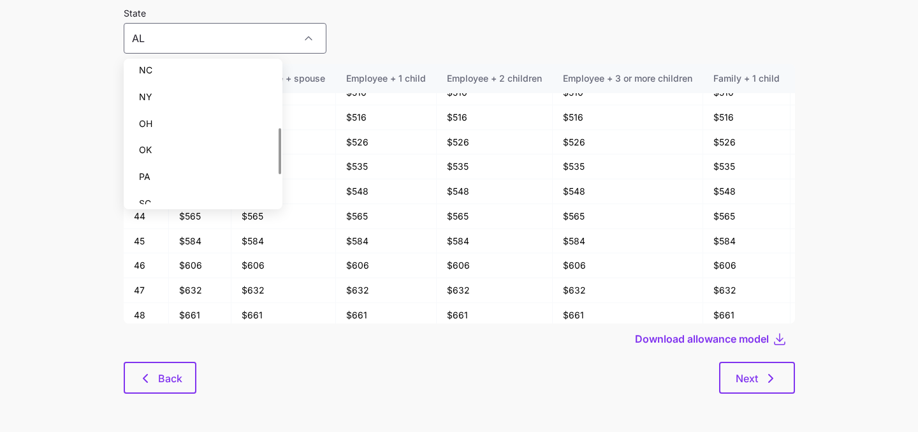
scroll to position [170, 0]
click at [198, 117] on div "NY" at bounding box center [203, 120] width 149 height 27
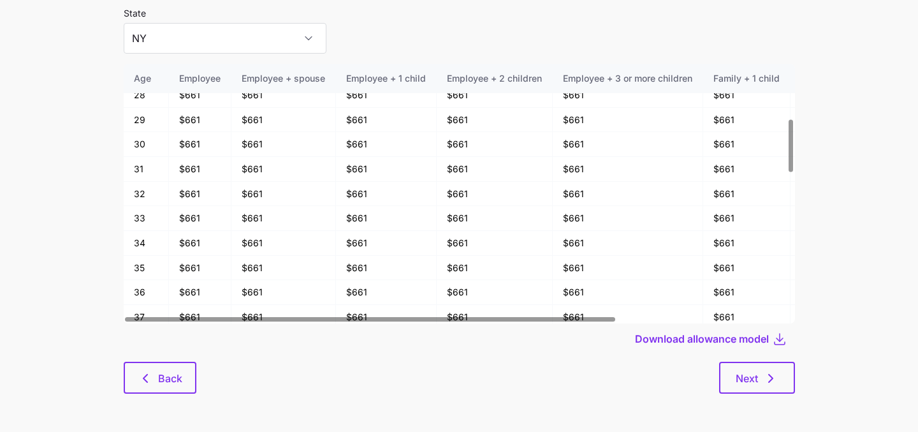
scroll to position [186, 0]
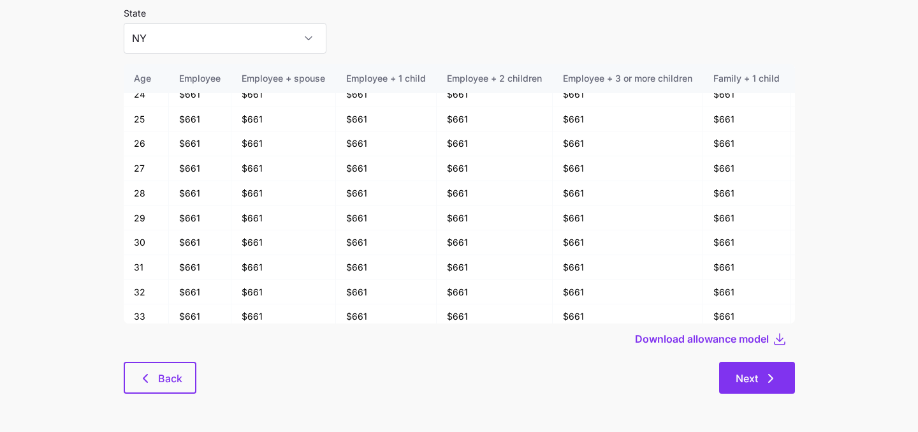
click at [723, 387] on button "Next" at bounding box center [757, 378] width 76 height 32
type input "AL"
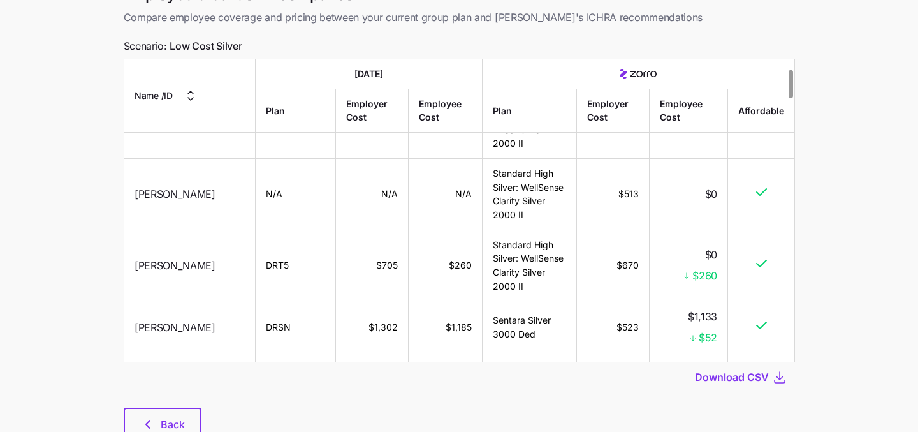
scroll to position [119, 0]
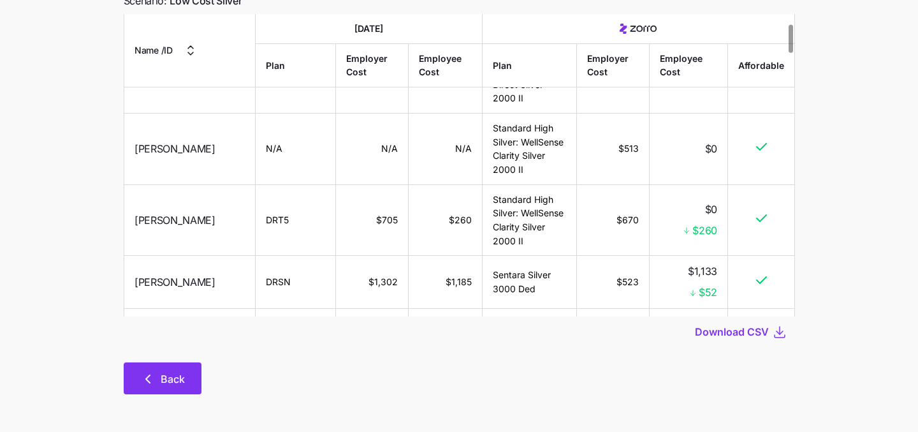
click at [148, 383] on icon "button" at bounding box center [147, 378] width 15 height 15
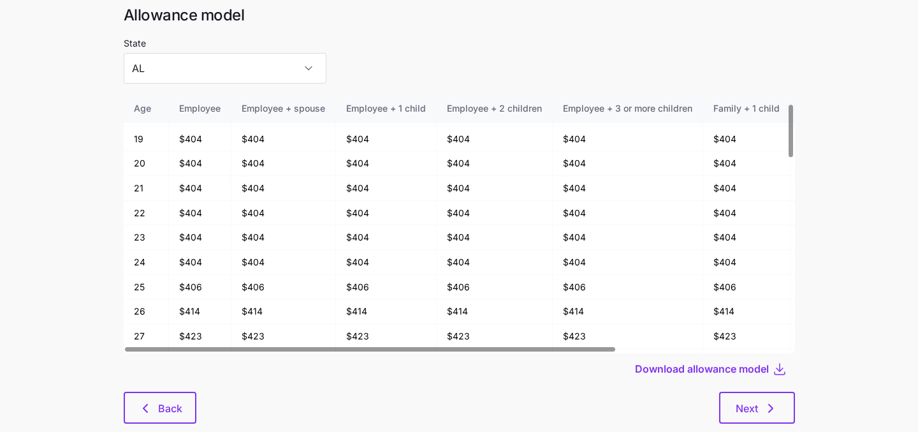
scroll to position [68, 0]
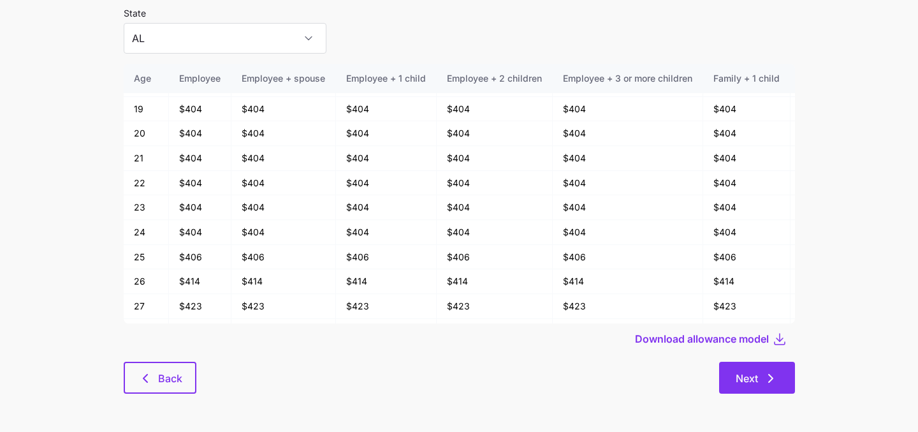
click at [733, 381] on button "Next" at bounding box center [757, 378] width 76 height 32
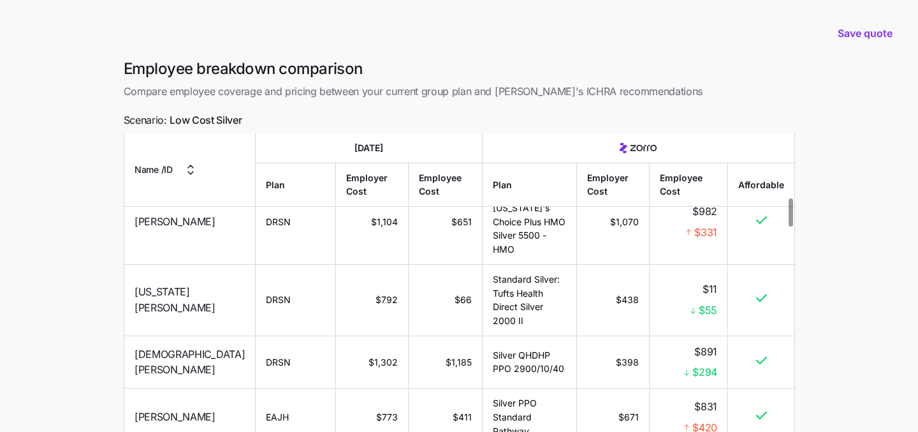
scroll to position [725, 0]
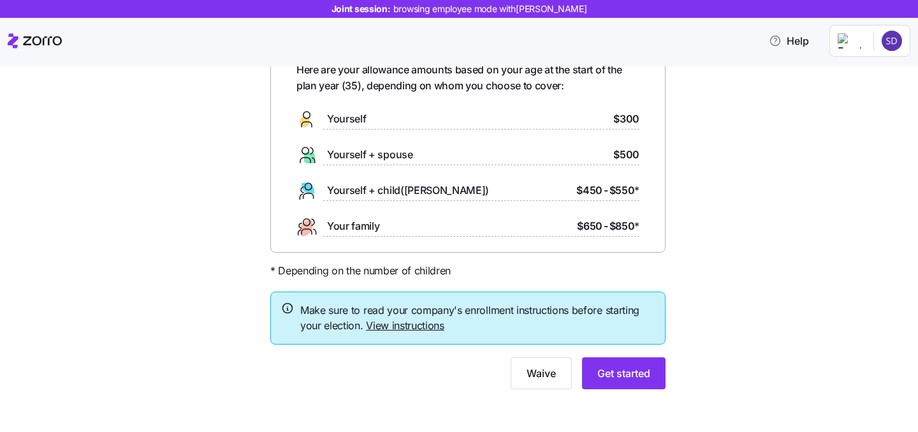
scroll to position [77, 0]
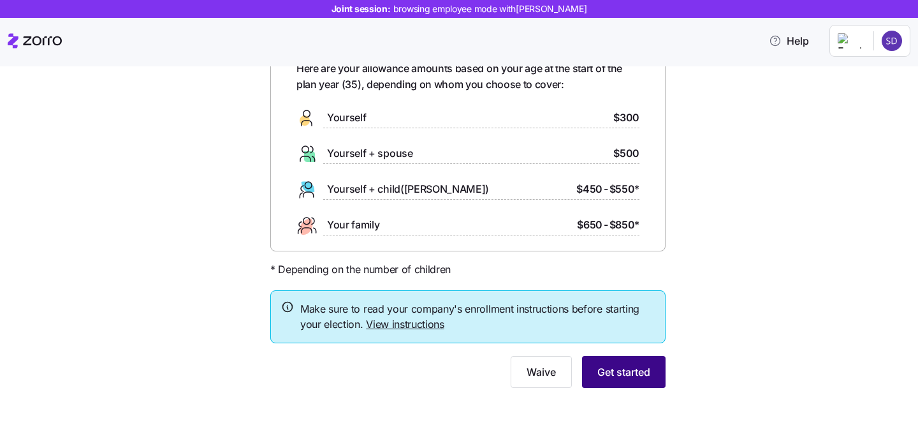
click at [626, 381] on button "Get started" at bounding box center [624, 372] width 84 height 32
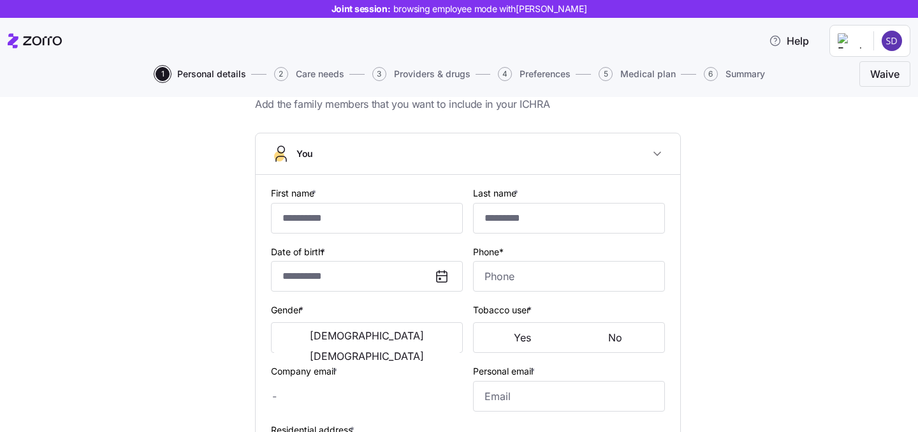
type input "******"
type input "*****"
type input "[PERSON_NAME][EMAIL_ADDRESS][DOMAIN_NAME]"
type input "[EMAIL_ADDRESS][DOMAIN_NAME]"
type input "**********"
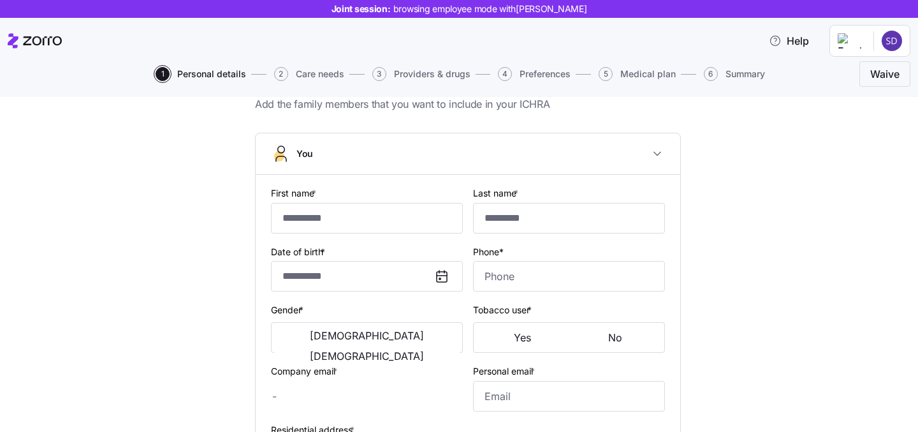
checkbox input "true"
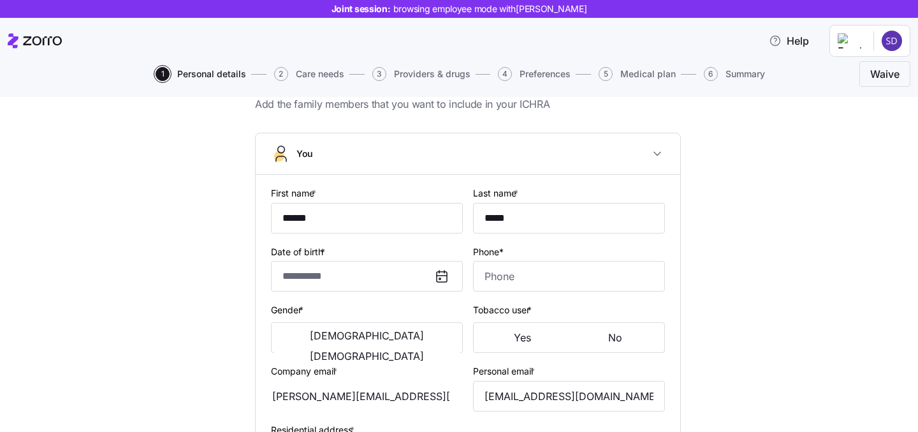
type input "**********"
type input "[PHONE_NUMBER]"
type input "[DEMOGRAPHIC_DATA] citizen"
type input "Married"
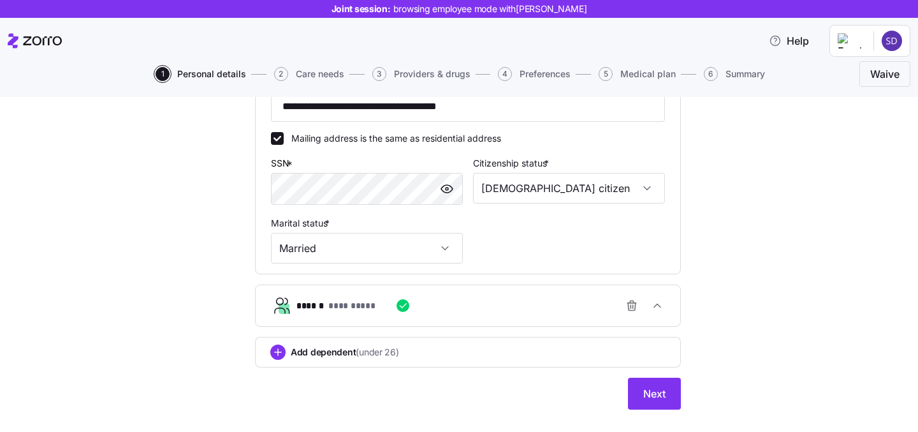
scroll to position [419, 0]
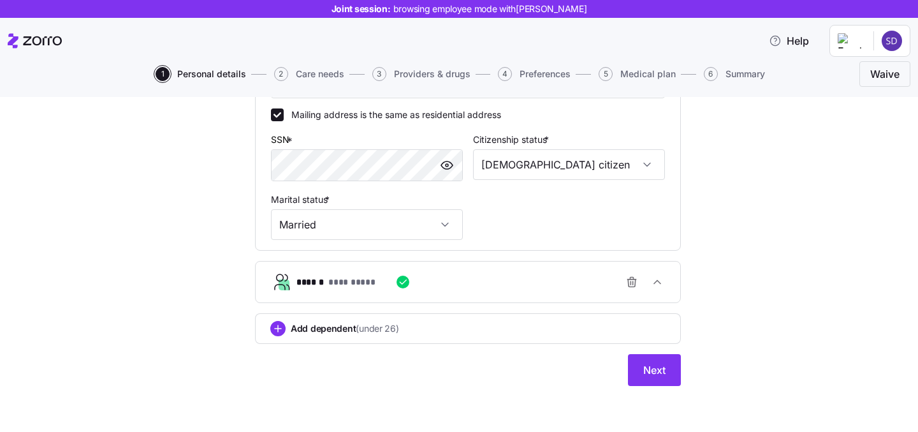
click at [535, 282] on div "**********" at bounding box center [473, 282] width 353 height 26
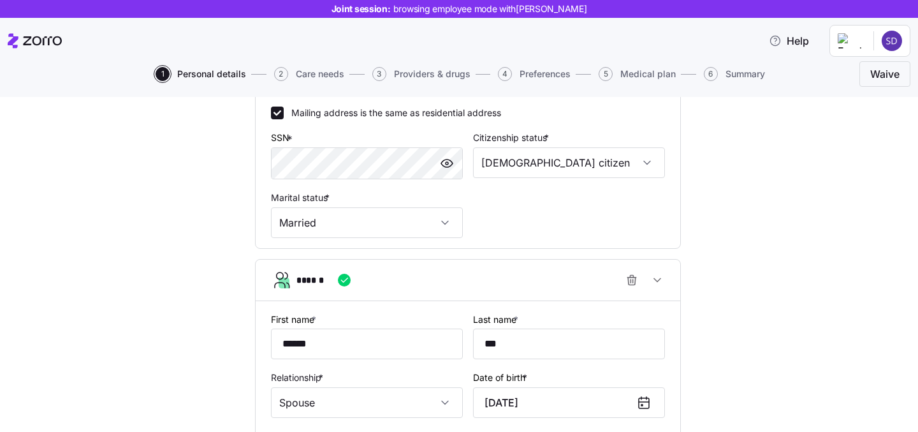
scroll to position [501, 0]
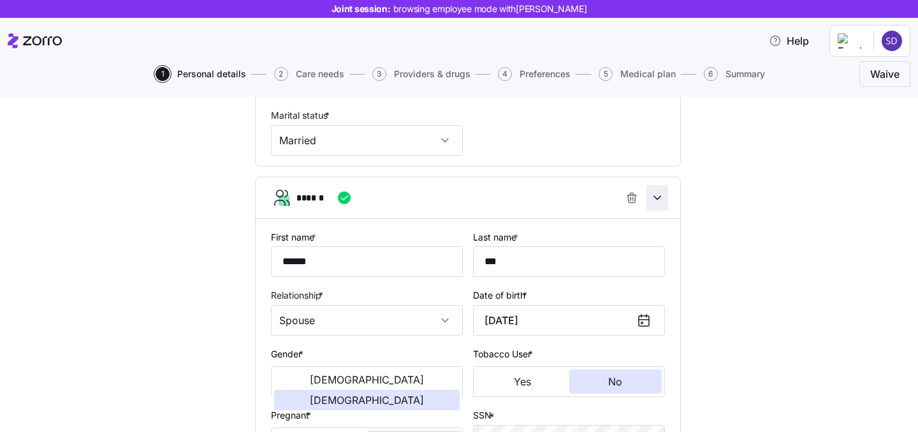
click at [658, 205] on span "button" at bounding box center [657, 198] width 20 height 24
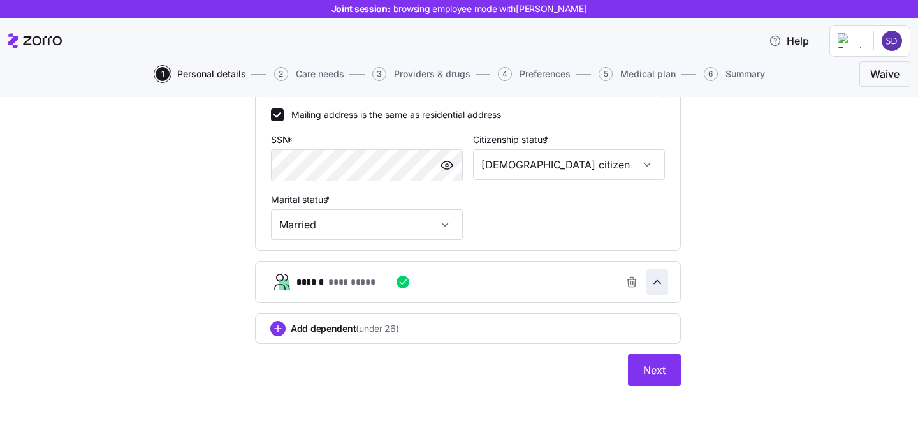
scroll to position [419, 0]
click at [656, 377] on button "Next" at bounding box center [654, 370] width 53 height 32
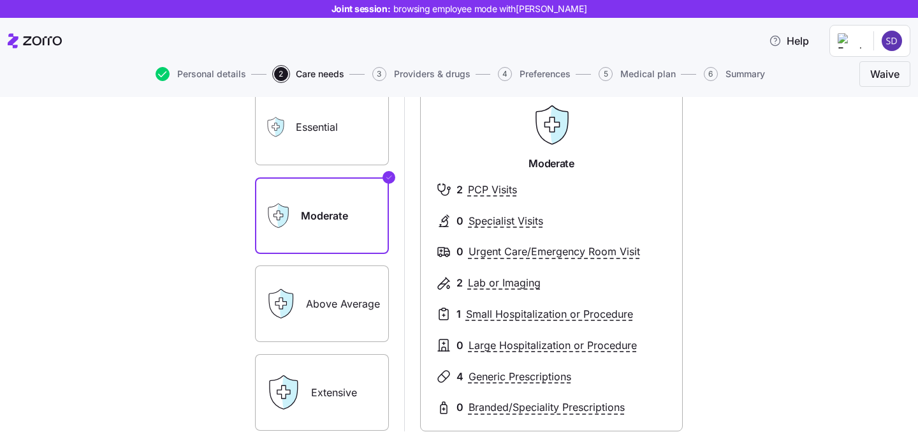
scroll to position [110, 0]
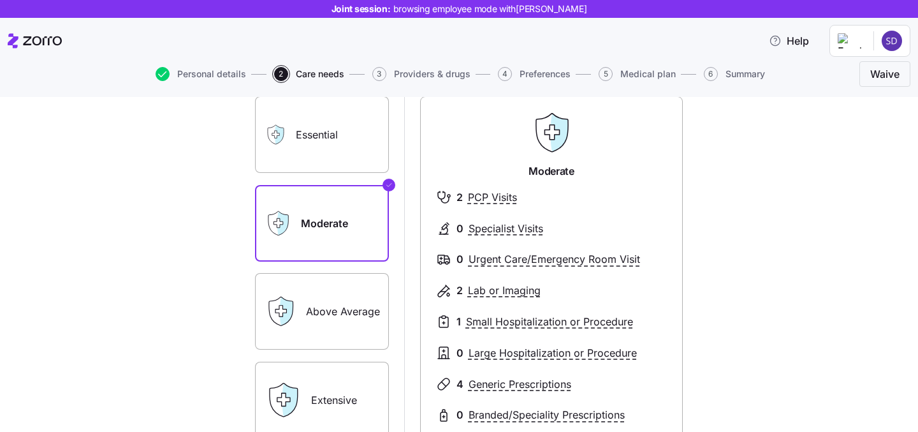
click at [309, 110] on label "Essential" at bounding box center [322, 134] width 134 height 77
click at [0, 0] on input "Essential" at bounding box center [0, 0] width 0 height 0
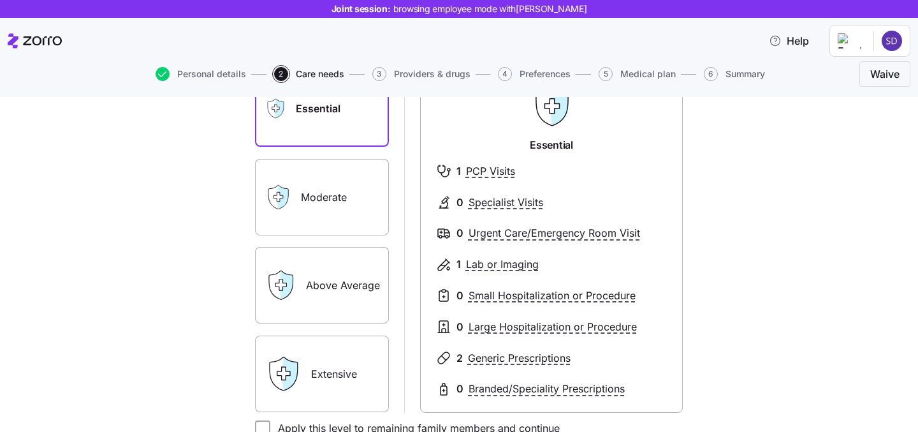
scroll to position [144, 0]
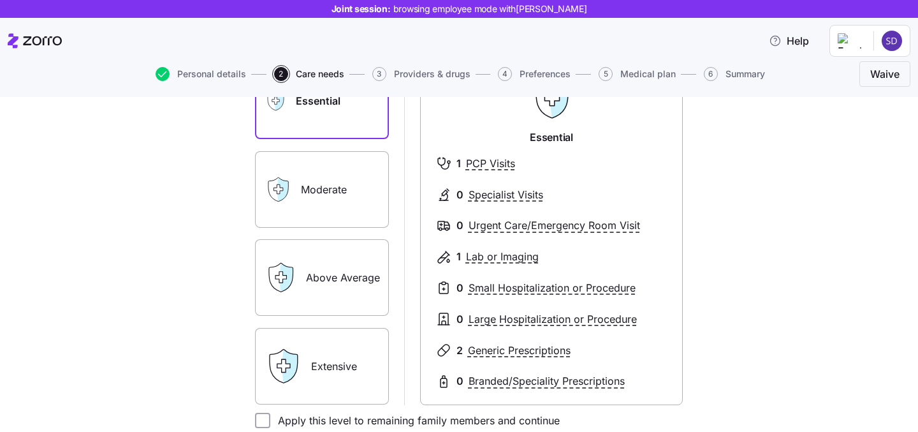
click at [326, 373] on label "Extensive" at bounding box center [322, 366] width 134 height 77
click at [0, 0] on input "Extensive" at bounding box center [0, 0] width 0 height 0
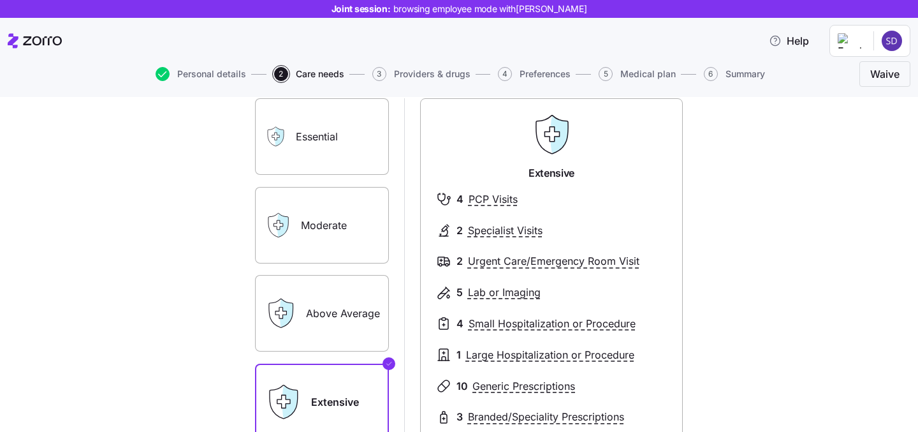
scroll to position [101, 0]
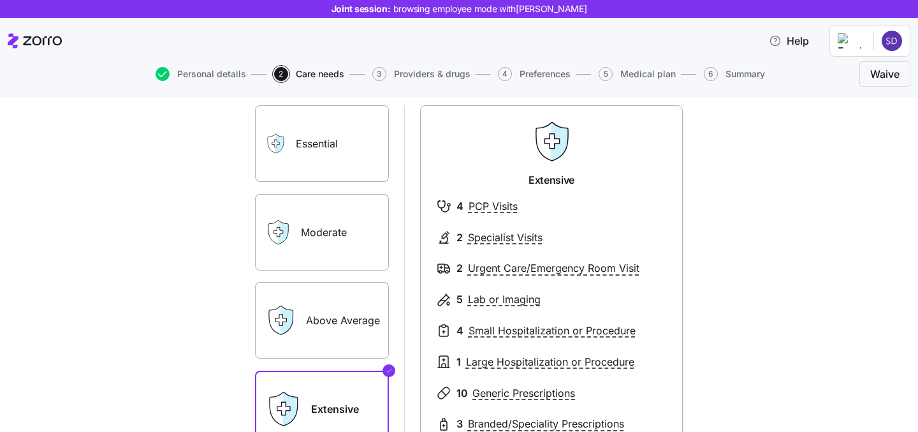
click at [311, 244] on label "Moderate" at bounding box center [322, 232] width 134 height 77
click at [0, 0] on input "Moderate" at bounding box center [0, 0] width 0 height 0
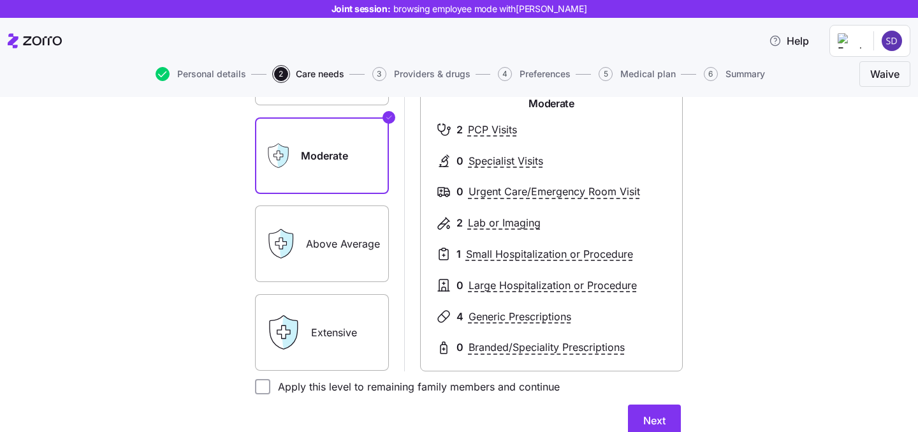
scroll to position [187, 0]
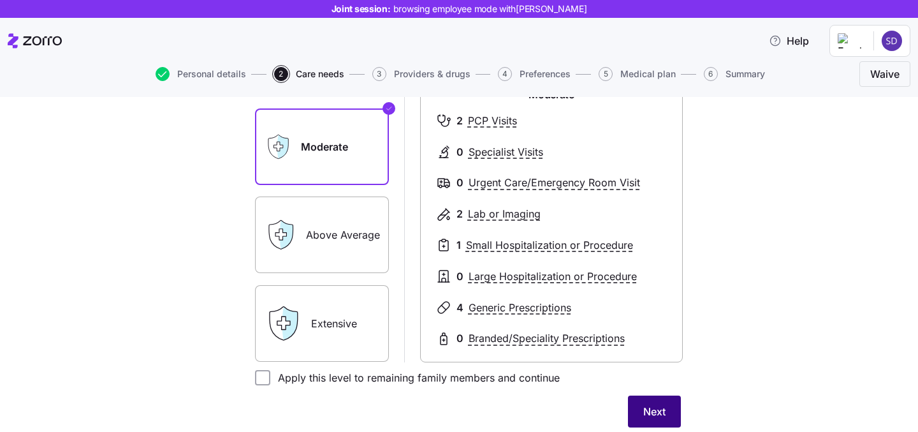
click at [655, 408] on span "Next" at bounding box center [655, 411] width 22 height 15
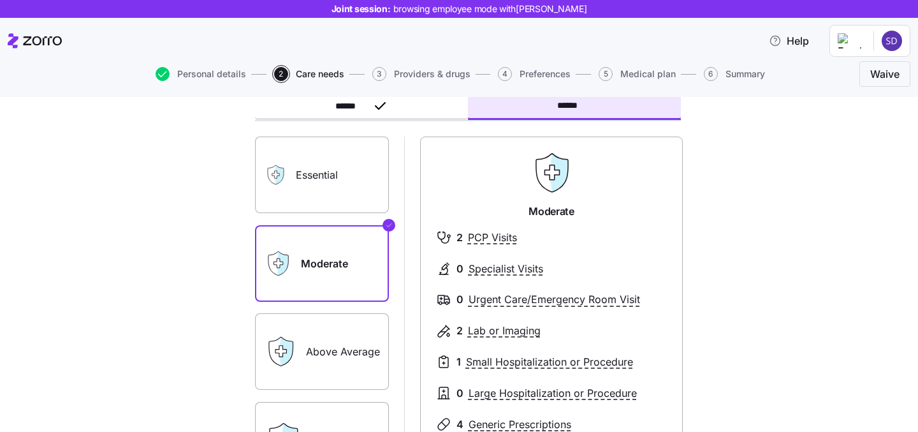
scroll to position [75, 0]
click at [307, 172] on label "Essential" at bounding box center [322, 176] width 134 height 77
click at [0, 0] on input "Essential" at bounding box center [0, 0] width 0 height 0
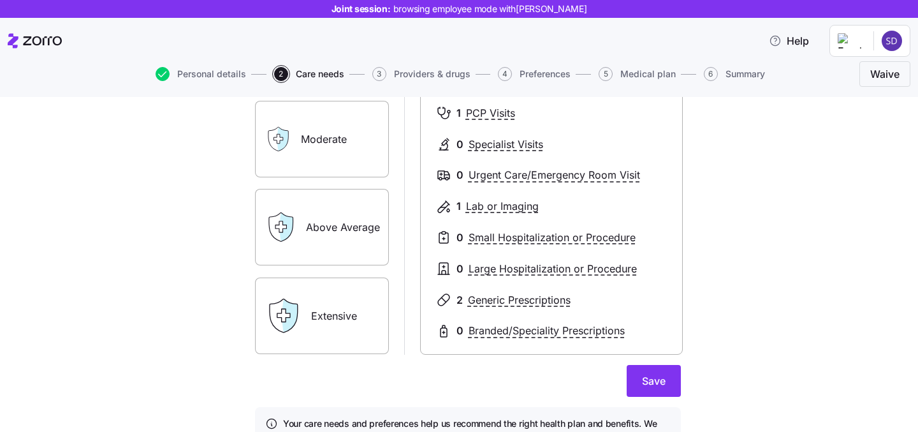
scroll to position [200, 0]
click at [652, 376] on span "Save" at bounding box center [654, 381] width 24 height 15
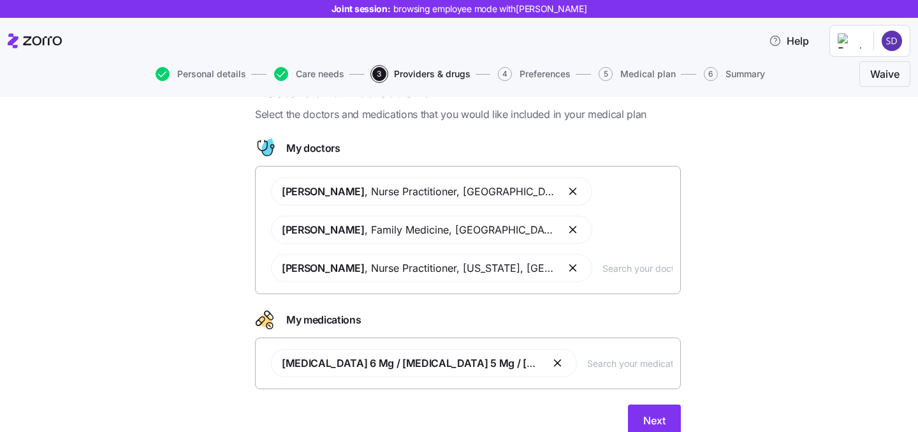
scroll to position [37, 0]
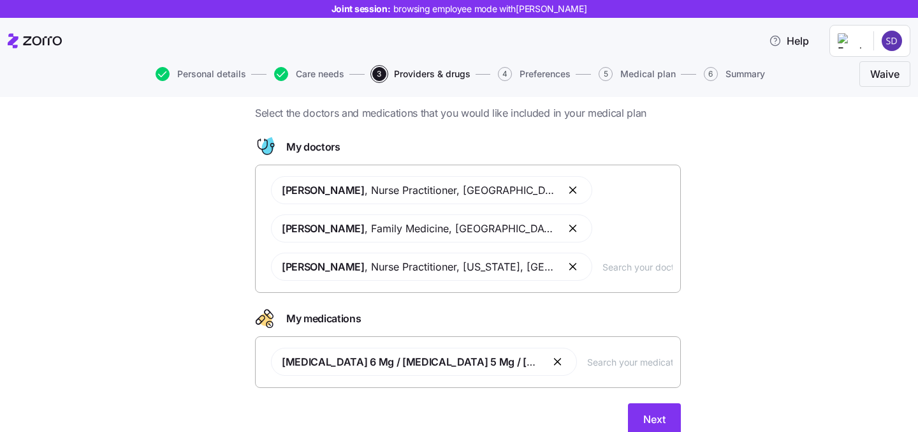
click at [600, 275] on div "Clover Smith , Nurse Practitioner , Brooklyn, NY David John , Family Medicine ,…" at bounding box center [467, 228] width 409 height 120
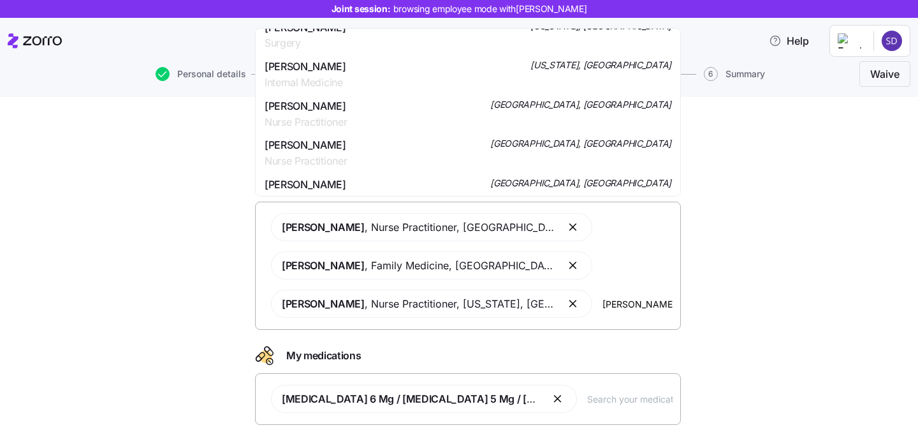
scroll to position [802, 0]
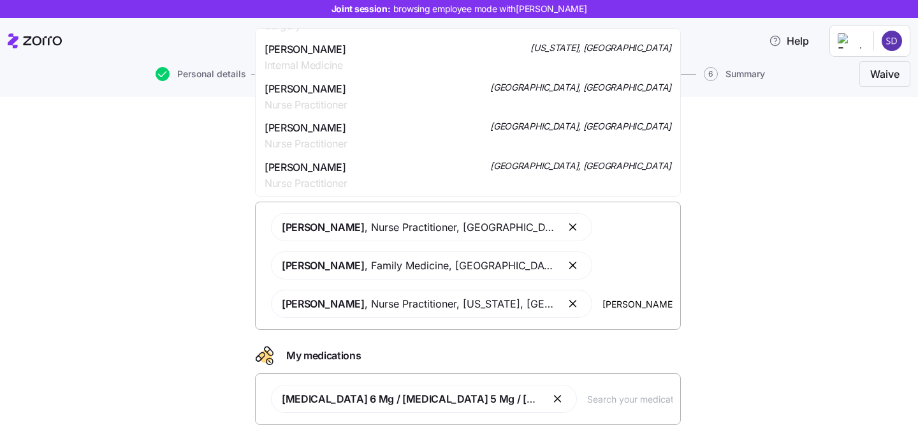
type input "smith"
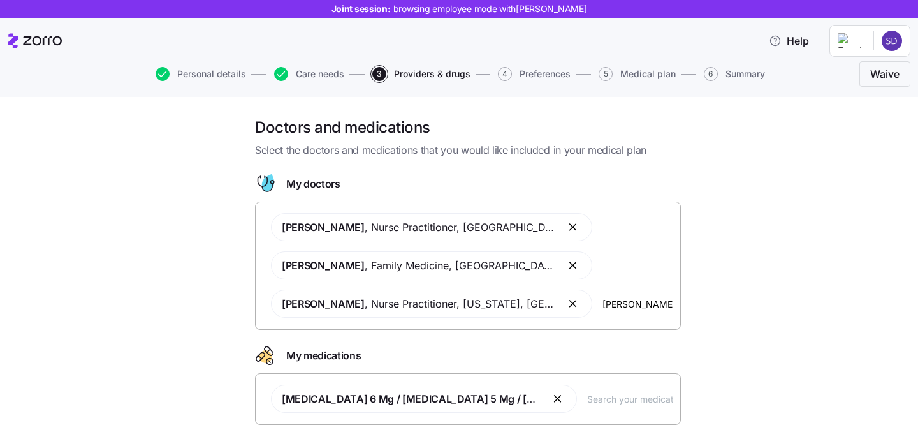
click at [786, 214] on div "Doctors and medications Select the doctors and medications that you would like …" at bounding box center [468, 302] width 865 height 370
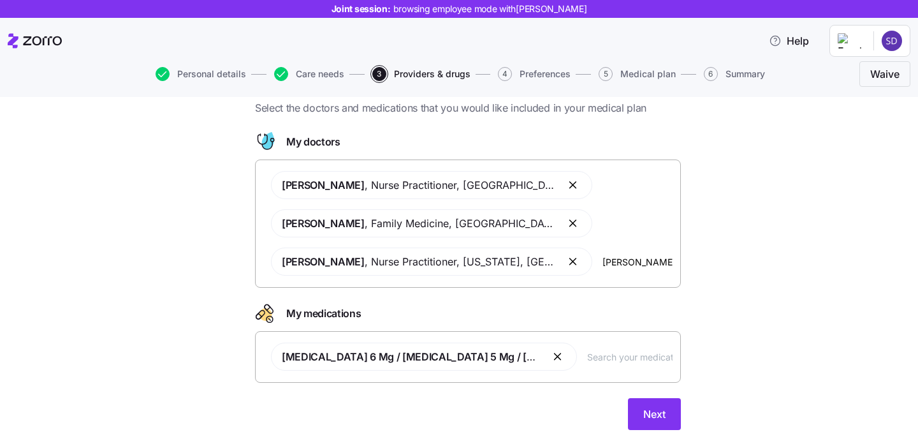
scroll to position [86, 0]
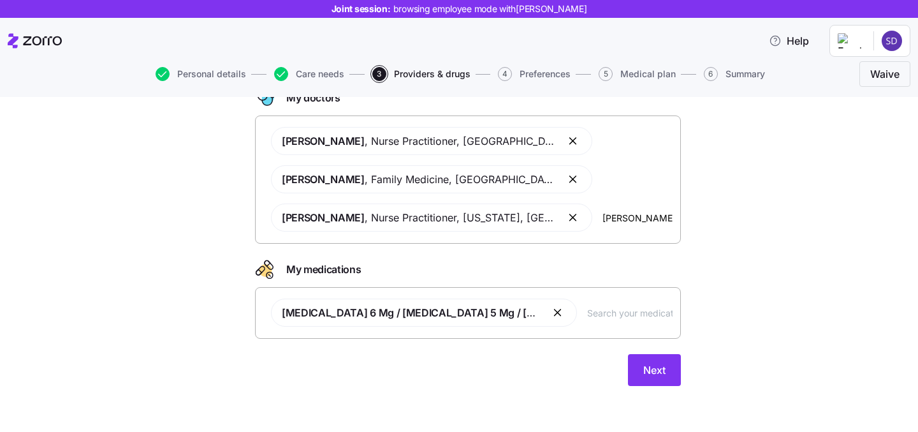
click at [623, 312] on input "text" at bounding box center [629, 313] width 85 height 14
type input "advil"
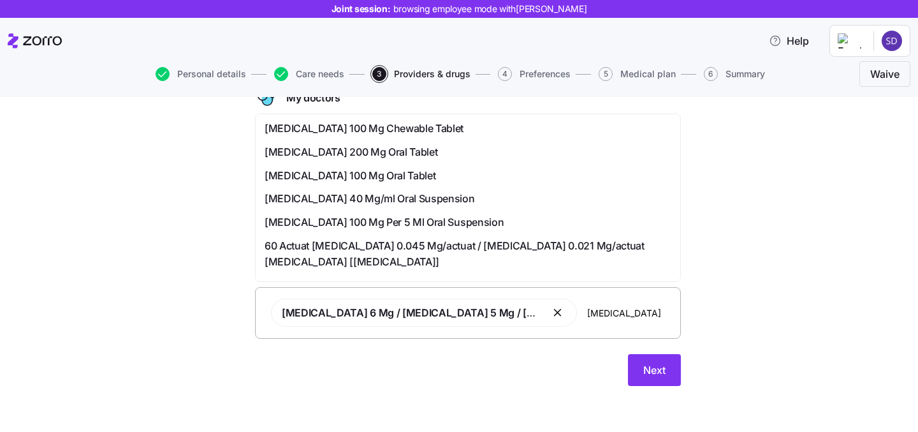
click at [518, 164] on div "Advil 100 Mg Oral Tablet" at bounding box center [468, 176] width 420 height 24
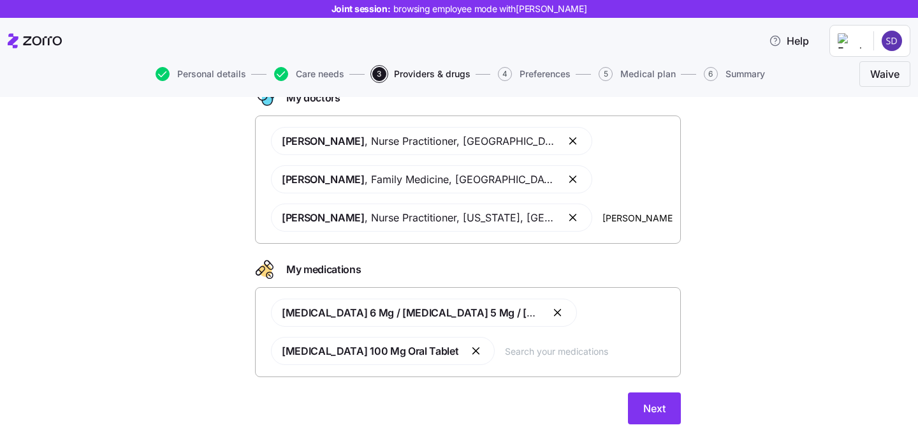
scroll to position [110, 0]
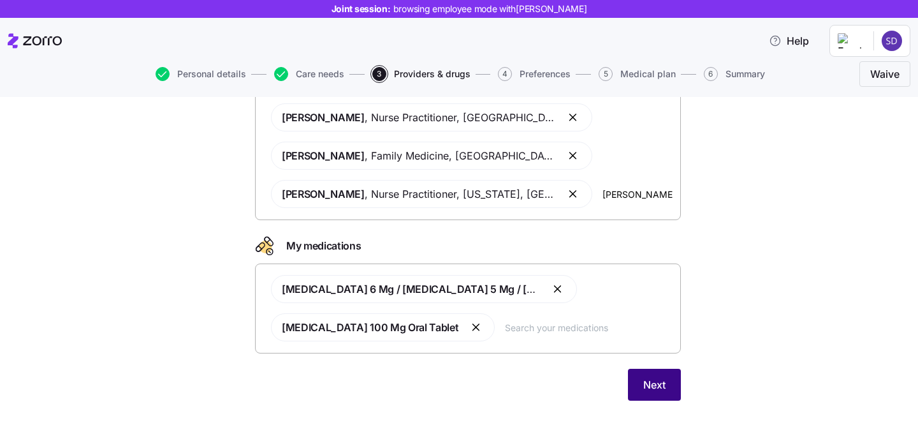
click at [650, 383] on span "Next" at bounding box center [655, 384] width 22 height 15
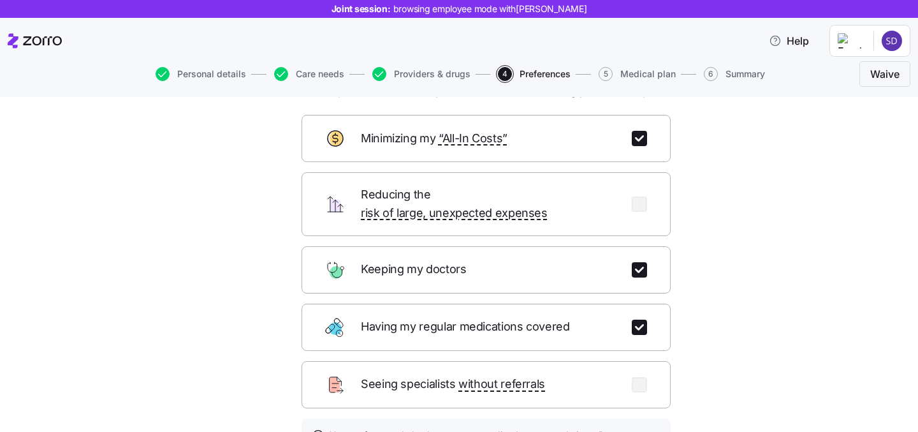
scroll to position [79, 0]
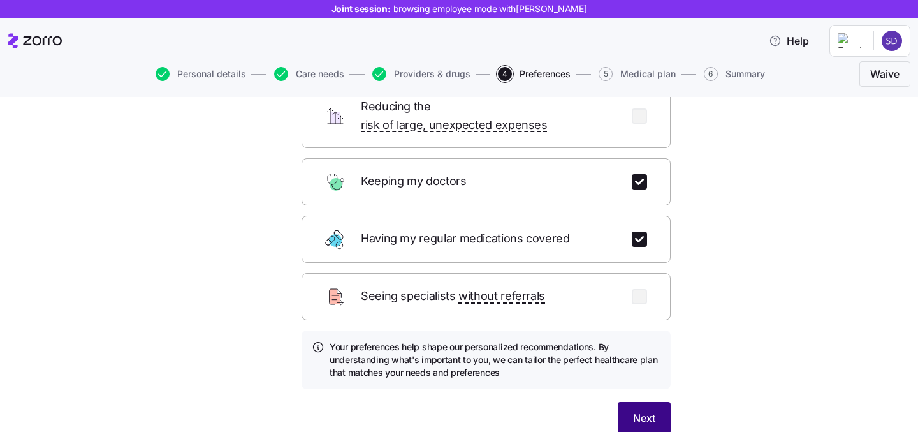
click at [649, 410] on span "Next" at bounding box center [644, 417] width 22 height 15
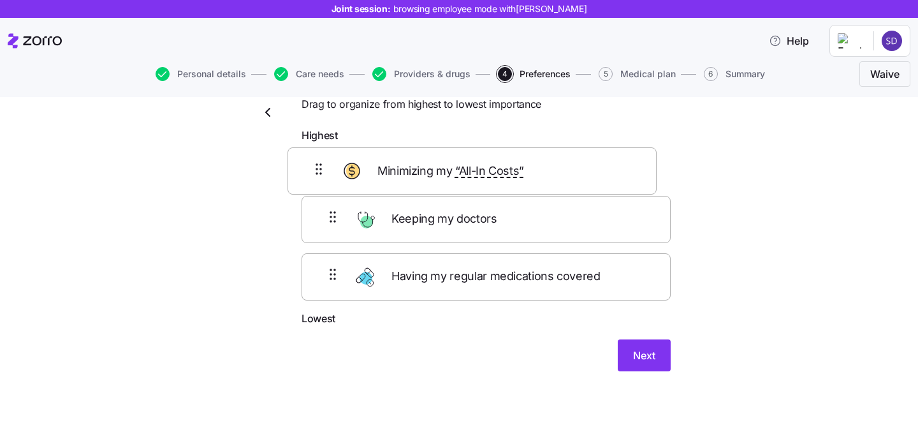
scroll to position [40, 0]
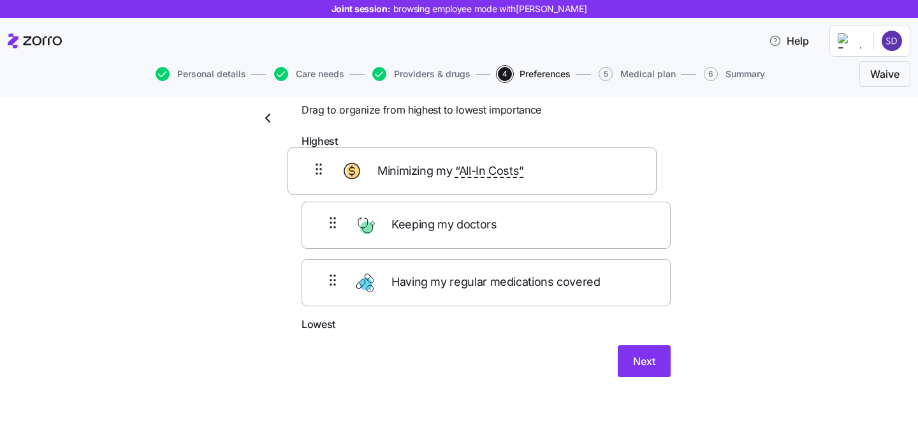
drag, startPoint x: 611, startPoint y: 282, endPoint x: 597, endPoint y: 172, distance: 110.6
click at [597, 172] on div "Keeping my doctors Having my regular medications covered Minimizing my “All-In …" at bounding box center [486, 235] width 369 height 162
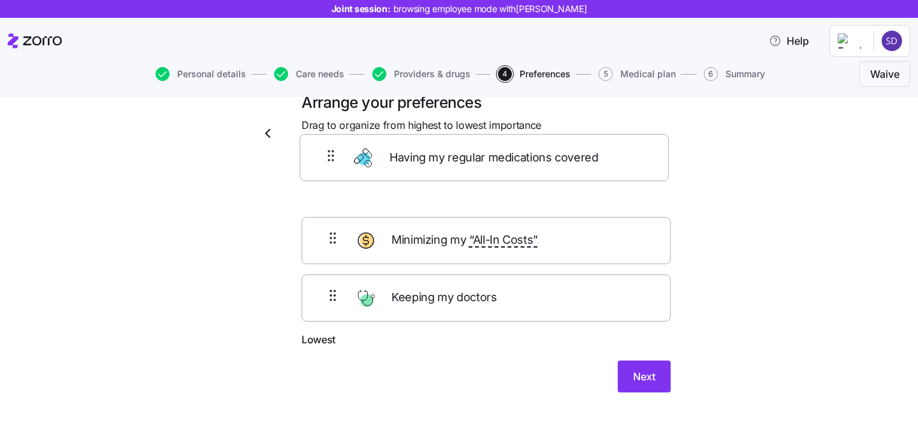
drag, startPoint x: 623, startPoint y: 241, endPoint x: 621, endPoint y: 158, distance: 82.9
click at [621, 158] on form "Highest Minimizing my “All-In Costs” Having my regular medications covered Keep…" at bounding box center [486, 271] width 369 height 244
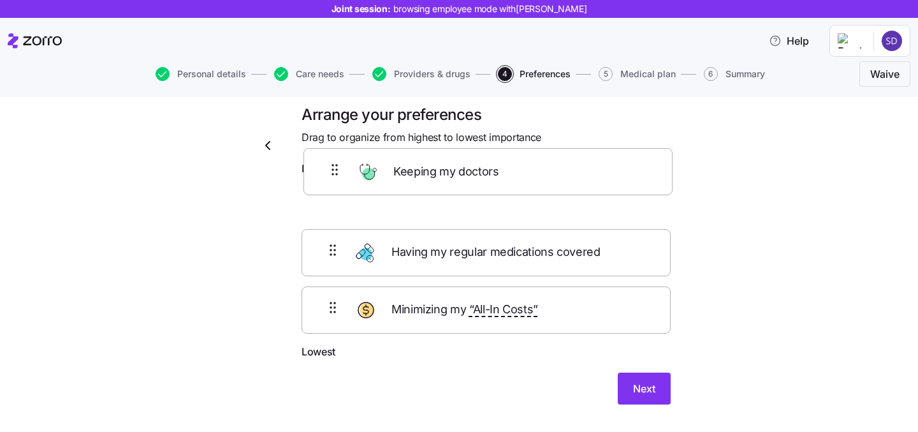
scroll to position [13, 0]
drag, startPoint x: 584, startPoint y: 313, endPoint x: 586, endPoint y: 181, distance: 132.0
click at [586, 182] on div "Having my regular medications covered Minimizing my “All-In Costs” Keeping my d…" at bounding box center [486, 263] width 369 height 162
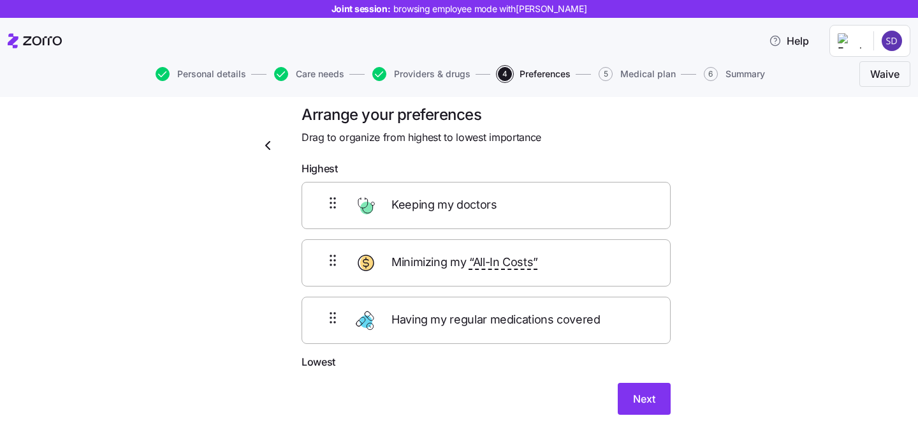
scroll to position [29, 0]
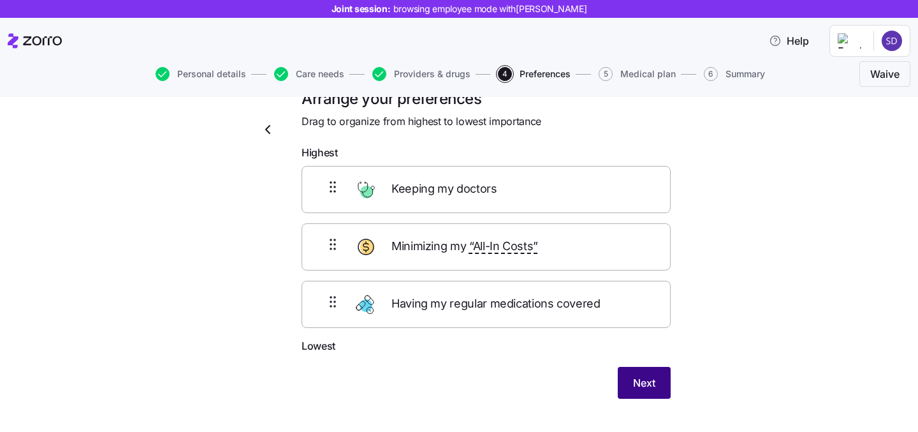
click at [645, 385] on span "Next" at bounding box center [644, 382] width 22 height 15
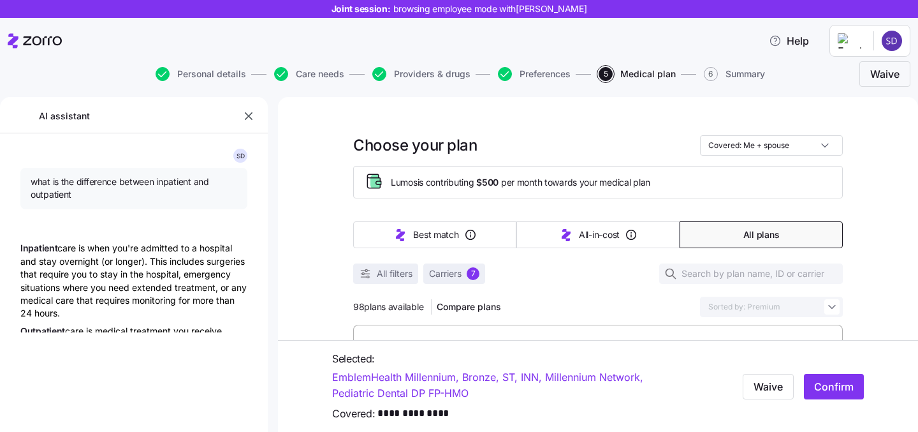
type textarea "x"
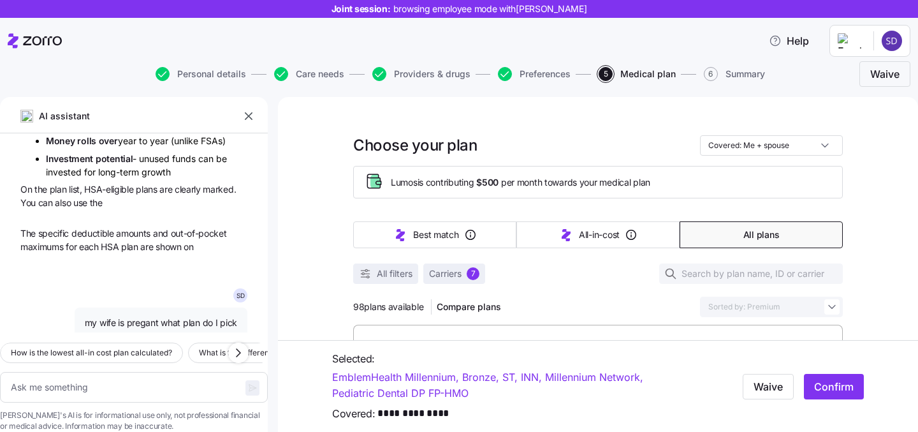
scroll to position [3951, 0]
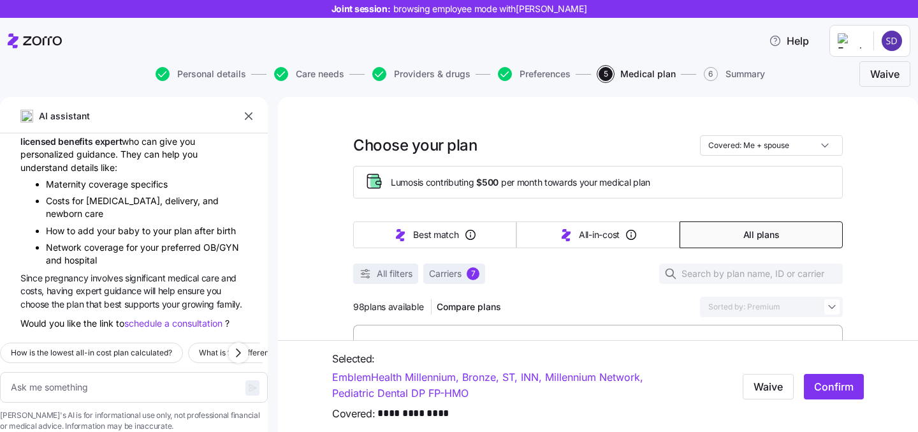
click at [251, 114] on icon "button" at bounding box center [248, 116] width 13 height 13
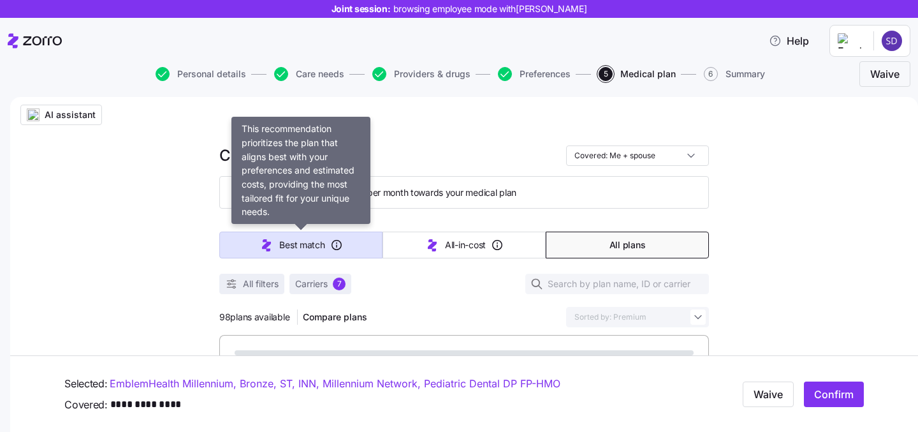
click at [278, 237] on button "Best match" at bounding box center [300, 245] width 163 height 27
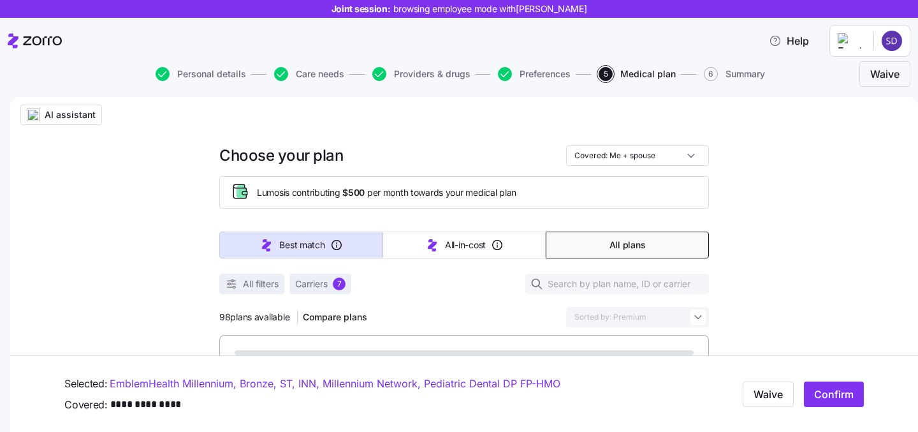
type input "Sorted by: Best match"
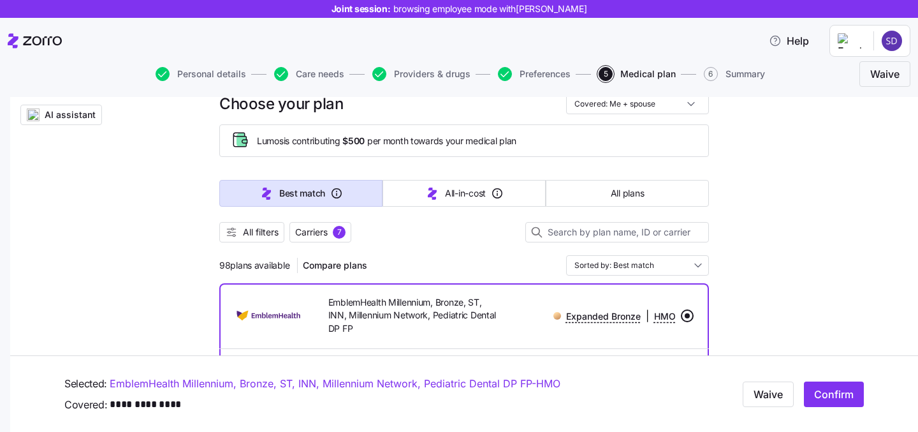
scroll to position [26, 0]
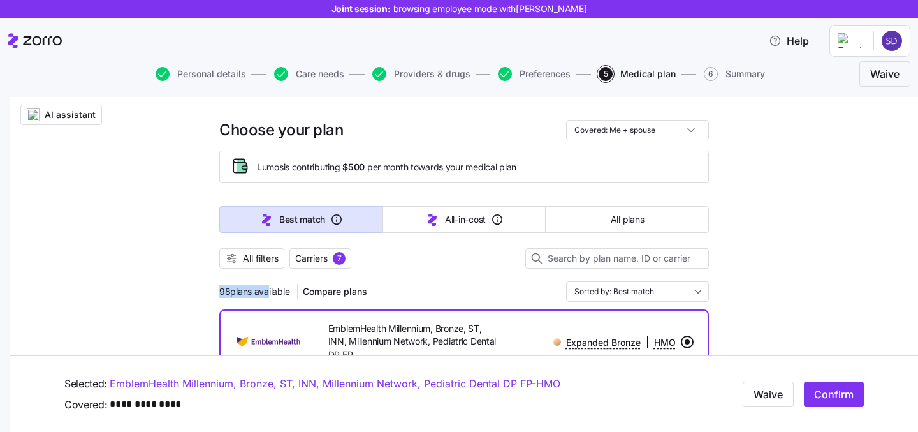
drag, startPoint x: 216, startPoint y: 290, endPoint x: 264, endPoint y: 290, distance: 47.8
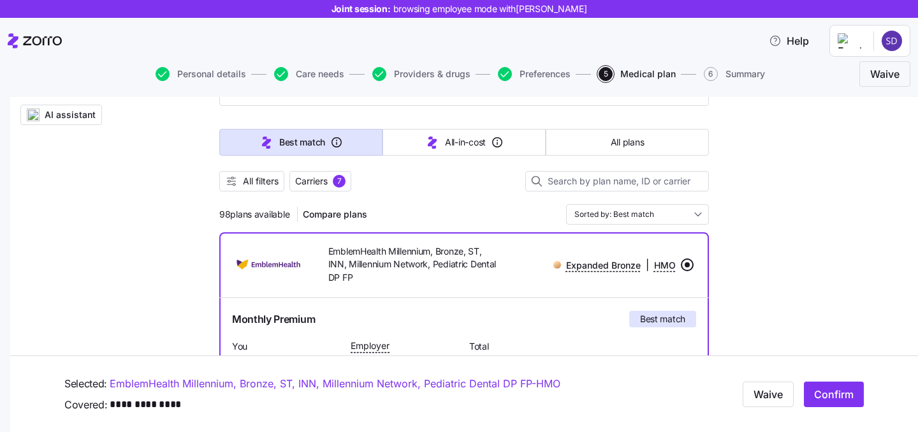
scroll to position [88, 0]
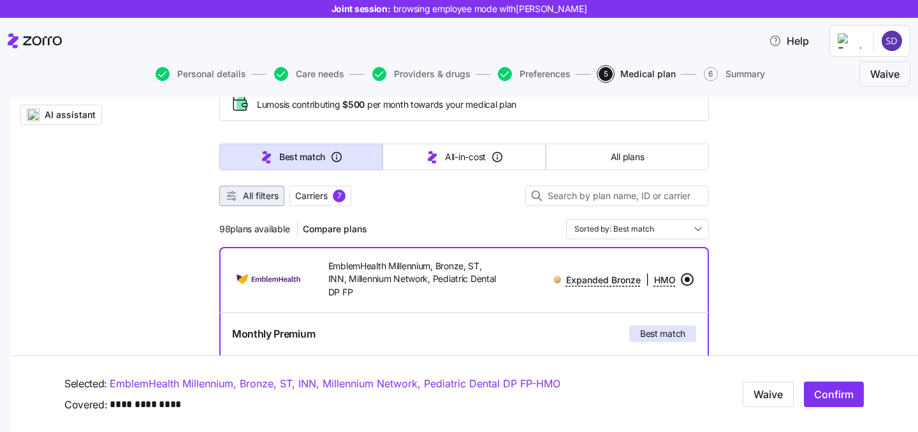
click at [253, 202] on button "All filters" at bounding box center [251, 196] width 65 height 20
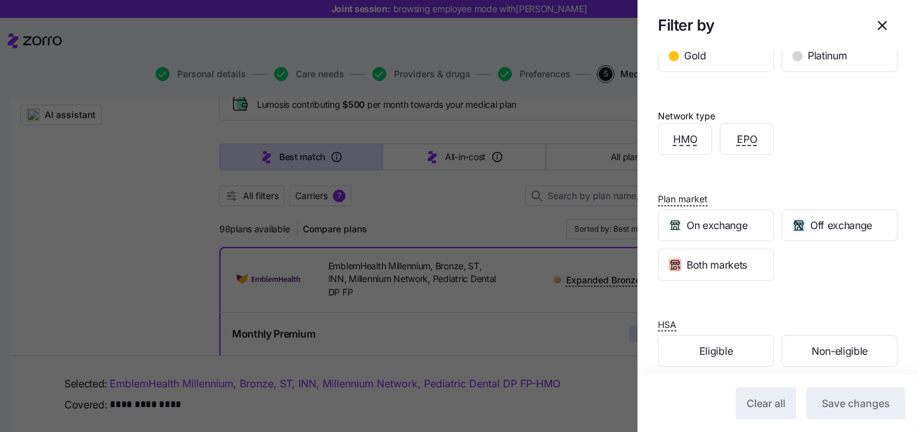
scroll to position [294, 0]
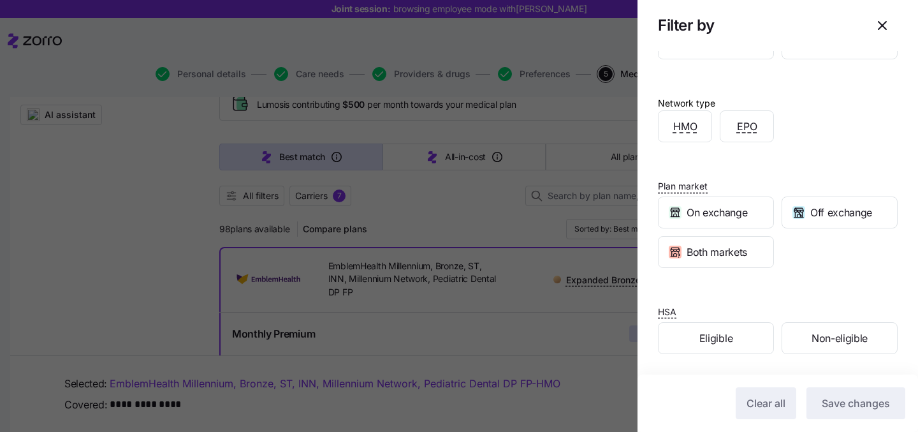
click at [526, 235] on div at bounding box center [459, 216] width 918 height 432
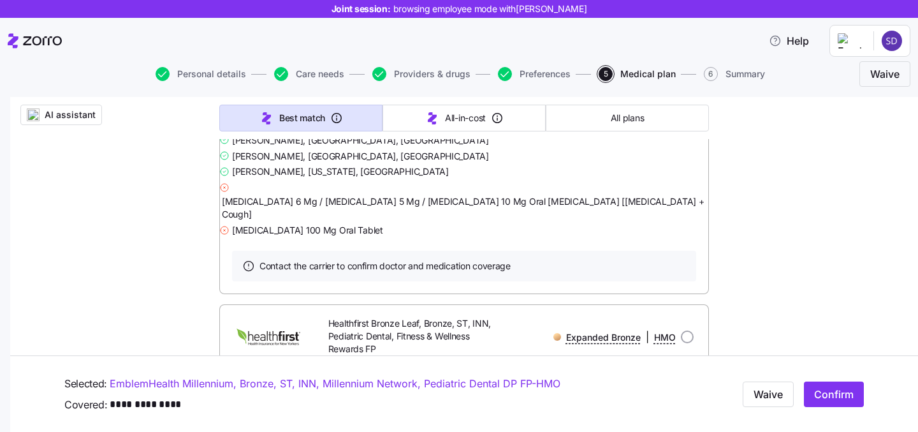
scroll to position [1083, 0]
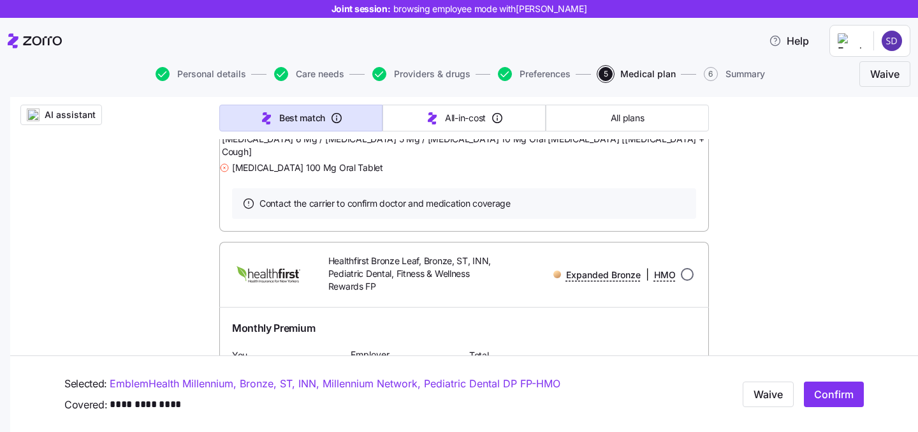
click at [686, 281] on input "radio" at bounding box center [687, 274] width 13 height 13
radio input "true"
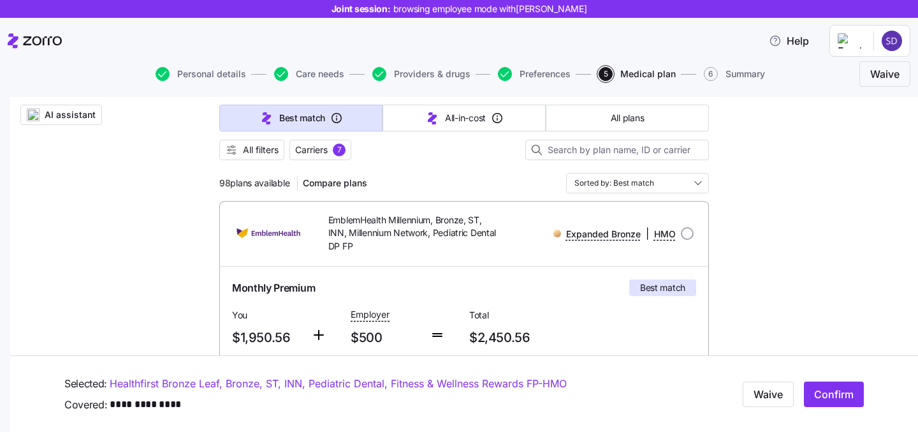
scroll to position [0, 0]
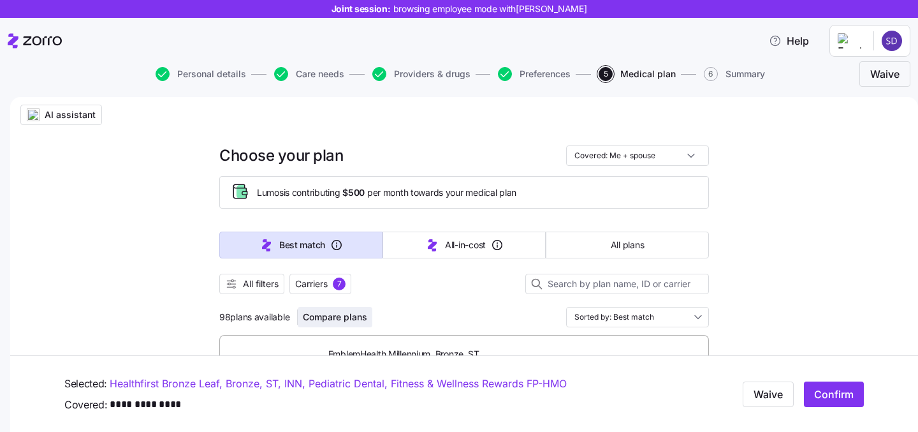
click at [330, 317] on span "Compare plans" at bounding box center [335, 317] width 64 height 13
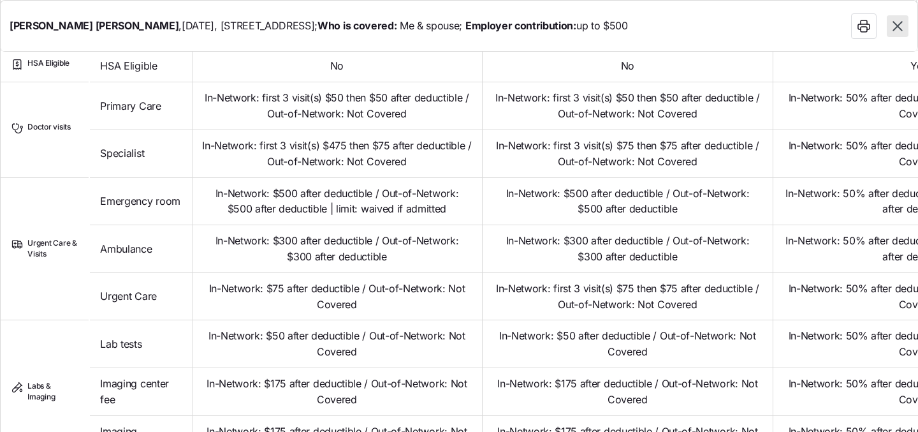
scroll to position [540, 0]
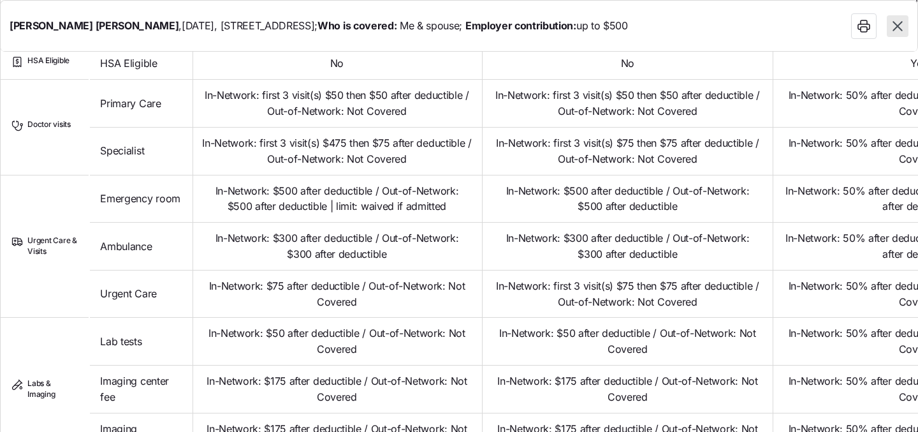
click at [895, 27] on icon "button" at bounding box center [898, 26] width 17 height 17
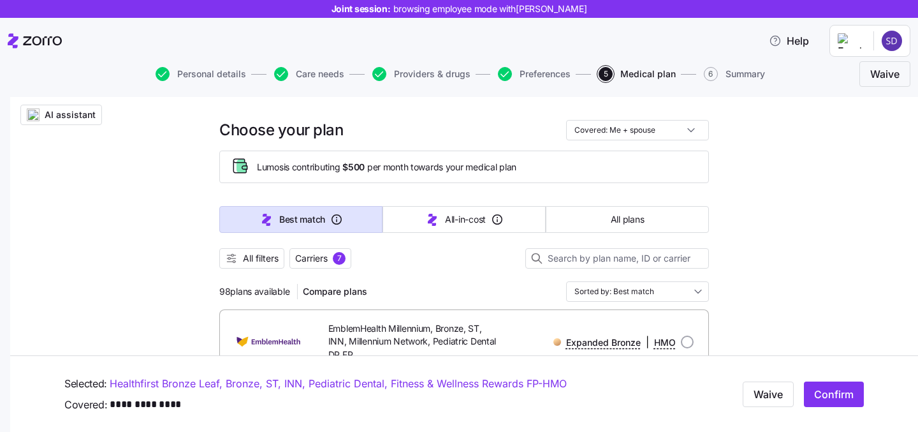
scroll to position [15, 0]
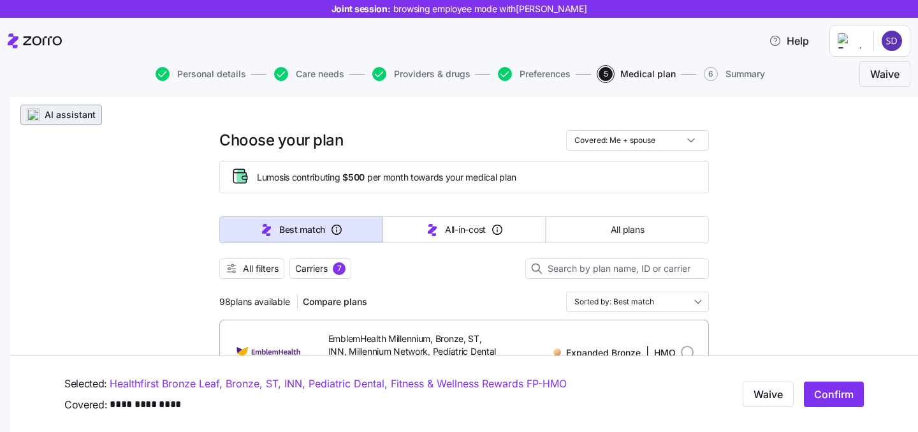
click at [47, 118] on span "AI assistant" at bounding box center [70, 114] width 51 height 13
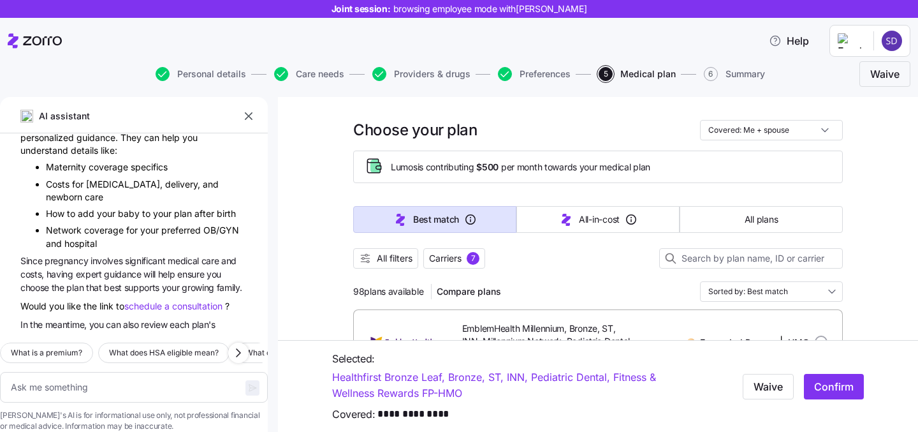
scroll to position [1116, 0]
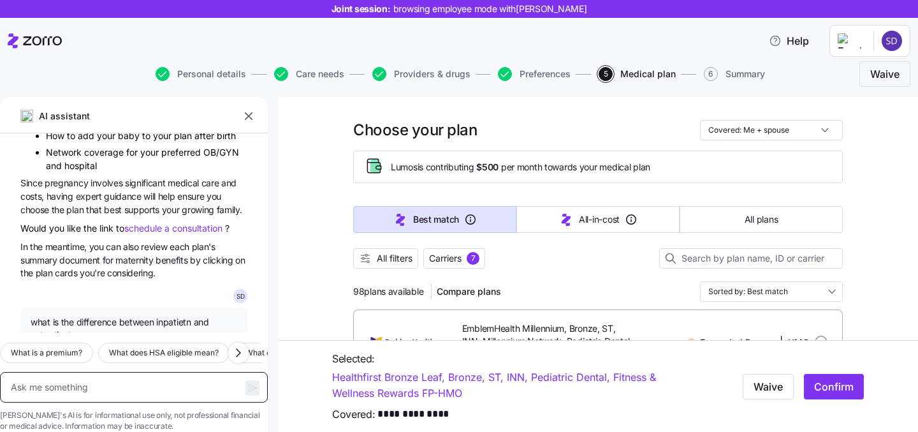
click at [152, 372] on textarea at bounding box center [134, 387] width 268 height 31
type textarea "x"
type textarea "m"
type textarea "x"
type textarea "my"
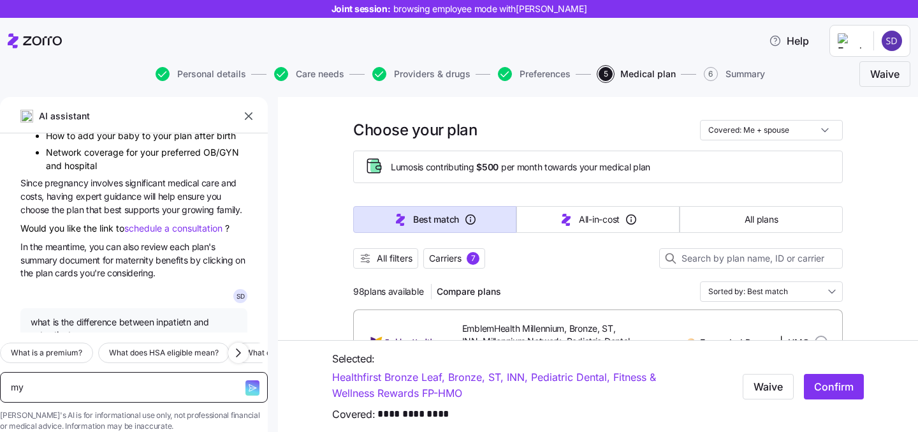
type textarea "x"
type textarea "my"
type textarea "x"
type textarea "my w"
type textarea "x"
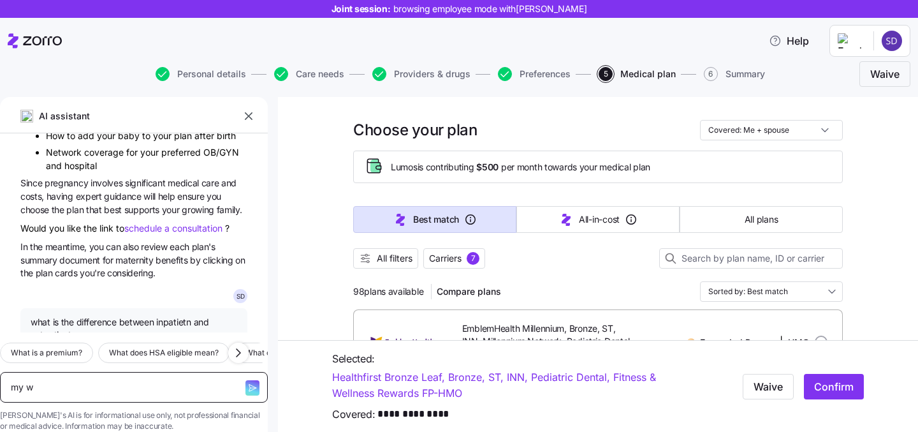
type textarea "my wi"
type textarea "x"
type textarea "my wif"
type textarea "x"
type textarea "my wif"
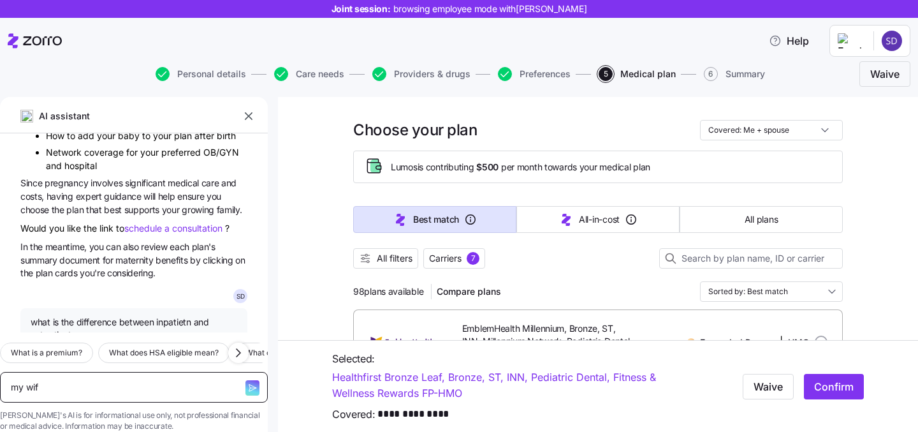
type textarea "x"
type textarea "my wif"
type textarea "x"
type textarea "my wife"
type textarea "x"
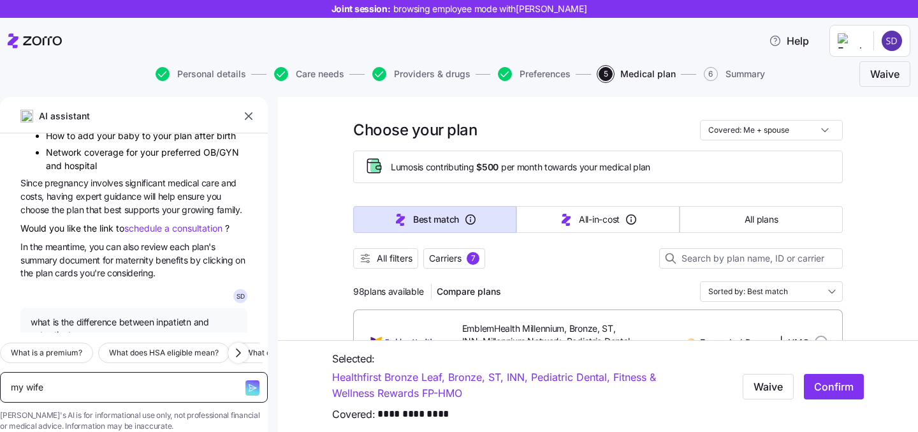
type textarea "my wife"
type textarea "x"
type textarea "my wife is"
type textarea "x"
type textarea "my wife is"
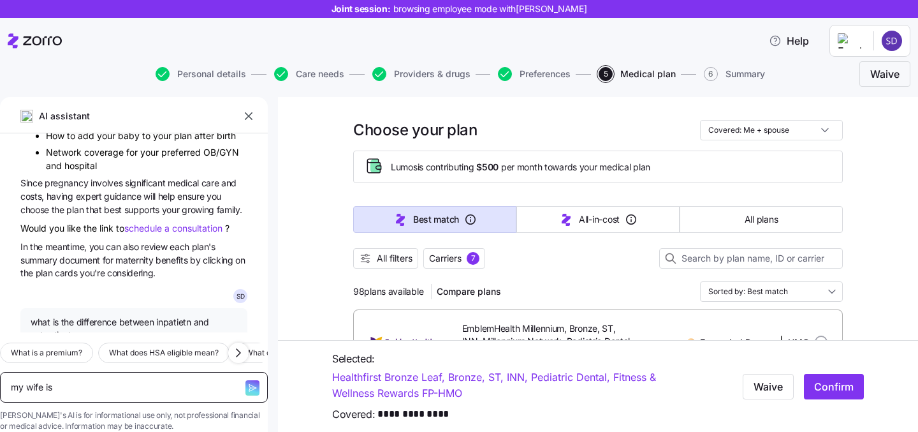
type textarea "x"
type textarea "my wife is pr"
type textarea "x"
type textarea "my wife is prg"
type textarea "x"
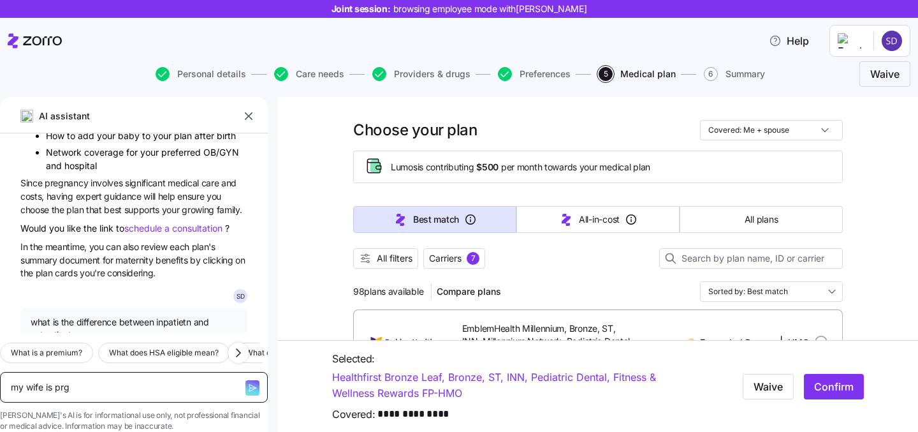
type textarea "my wife is pr"
type textarea "x"
type textarea "my wife is pre"
type textarea "x"
type textarea "my wife is preg"
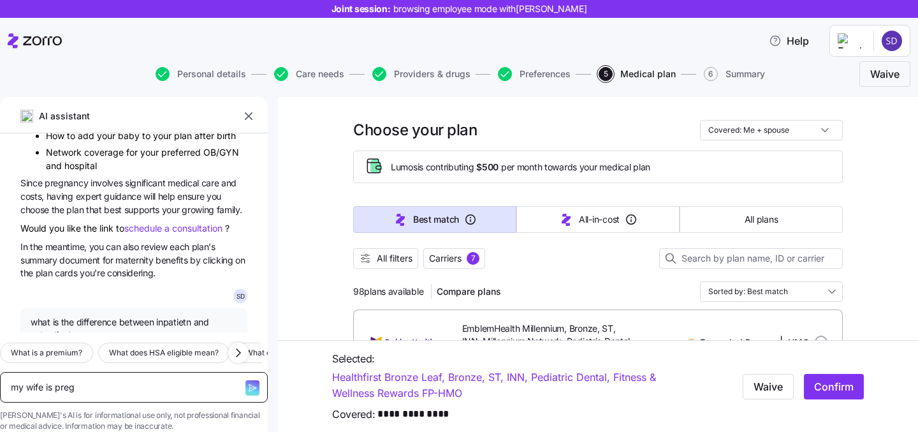
type textarea "x"
type textarea "my wife is pregn"
type textarea "x"
type textarea "my wife is pregna"
type textarea "x"
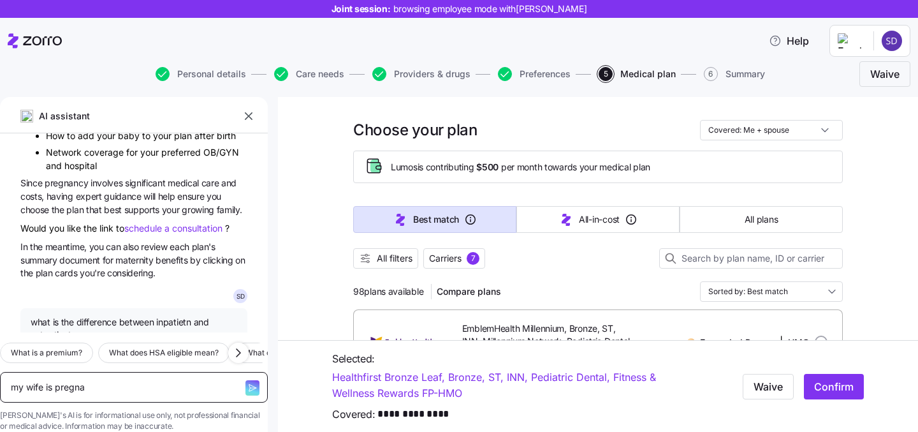
type textarea "my wife is pregnan"
type textarea "x"
type textarea "my wife is pregnant"
type textarea "x"
type textarea "my wife is pregnant"
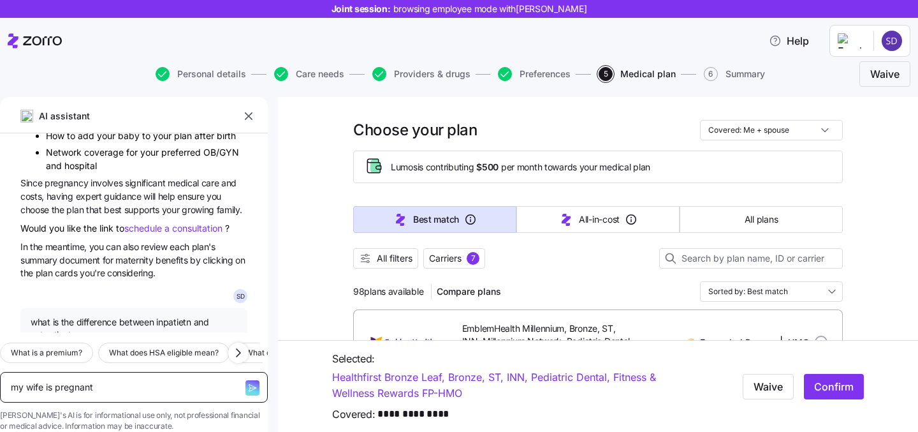
type textarea "x"
type textarea "my wife is pregnant wh"
type textarea "x"
type textarea "my wife is pregnant what"
type textarea "x"
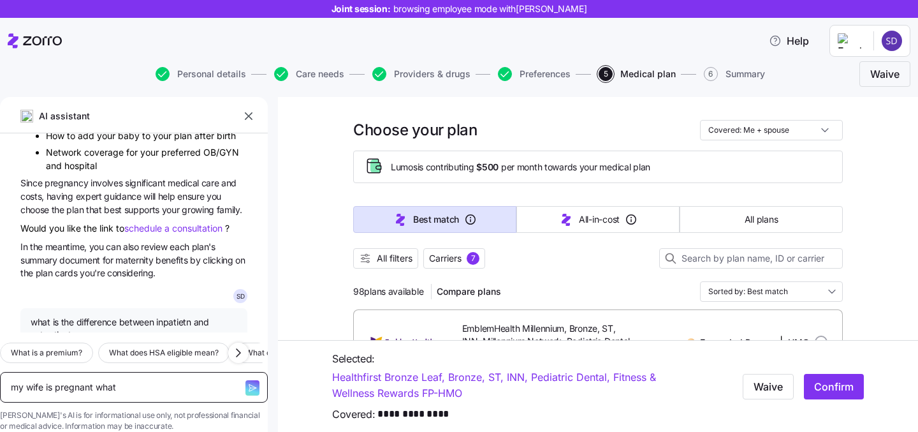
type textarea "my wife is pregnant what"
type textarea "x"
type textarea "my wife is pregnant what p"
type textarea "x"
type textarea "my wife is pregnant what pa"
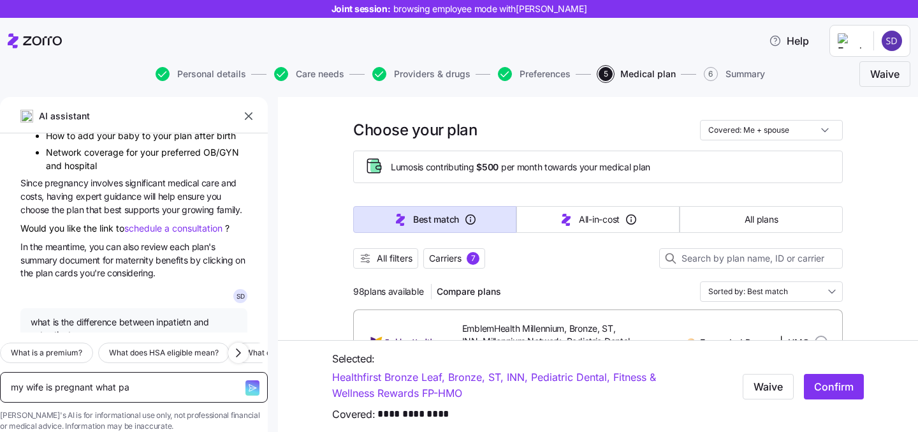
type textarea "x"
type textarea "my wife is pregnant what p"
type textarea "x"
type textarea "my wife is pregnant what pl"
type textarea "x"
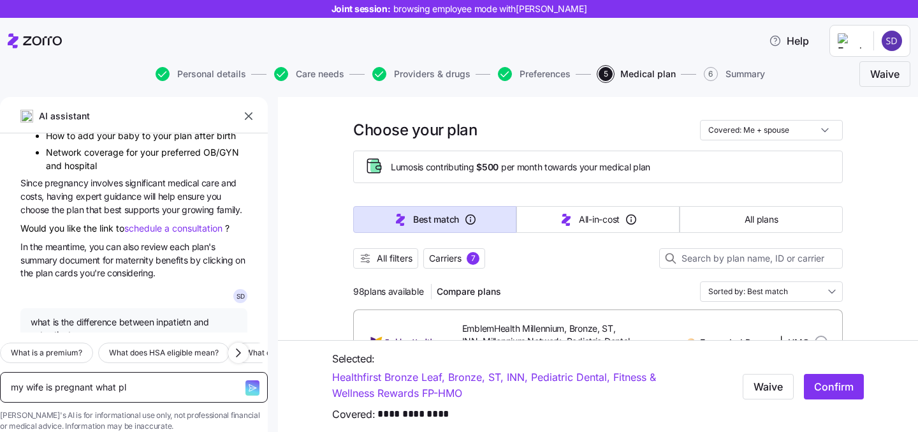
type textarea "my wife is pregnant what pla"
type textarea "x"
type textarea "my wife is pregnant what plan"
type textarea "x"
type textarea "my wife is pregnant what plan"
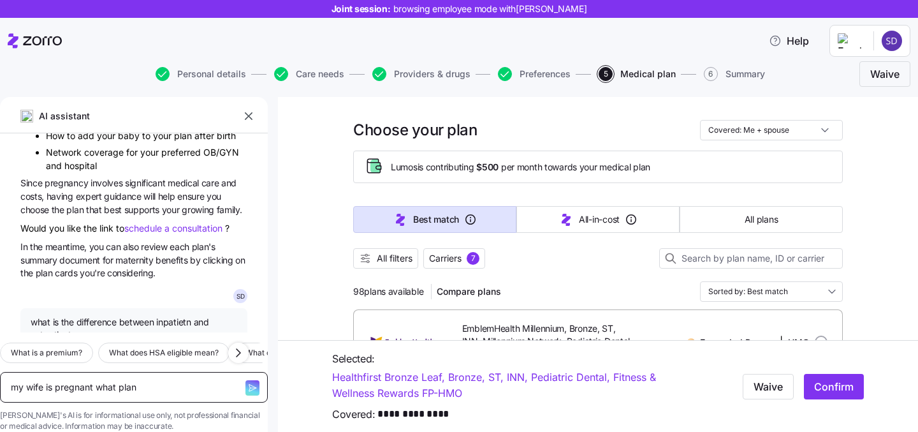
type textarea "x"
type textarea "my wife is pregnant what plan d"
type textarea "x"
type textarea "my wife is pregnant what plan do"
type textarea "x"
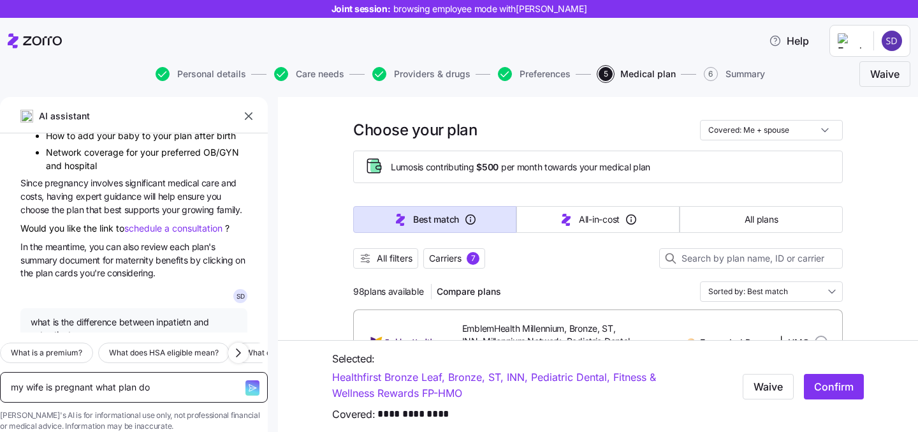
type textarea "my wife is pregnant what plan do."
type textarea "x"
type textarea "my wife is pregnant what plan do."
type textarea "x"
type textarea "my wife is pregnant what plan do.I"
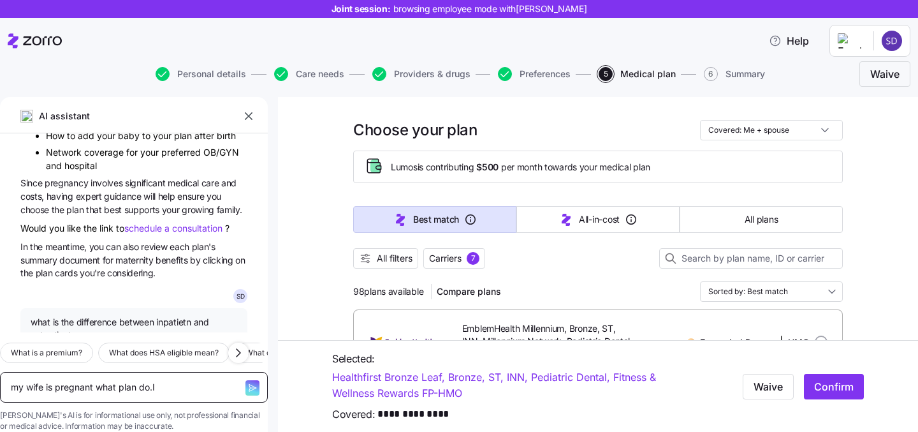
type textarea "x"
type textarea "my wife is pregnant what plan do."
type textarea "x"
type textarea "my wife is pregnant what plan do"
type textarea "x"
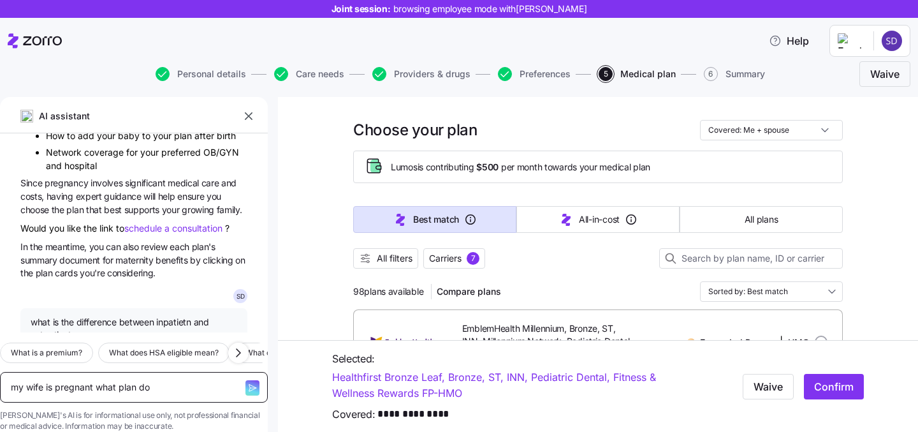
type textarea "my wife is pregnant what plan do"
type textarea "x"
type textarea "my wife is pregnant what plan do i"
type textarea "x"
type textarea "my wife is pregnant what plan do i"
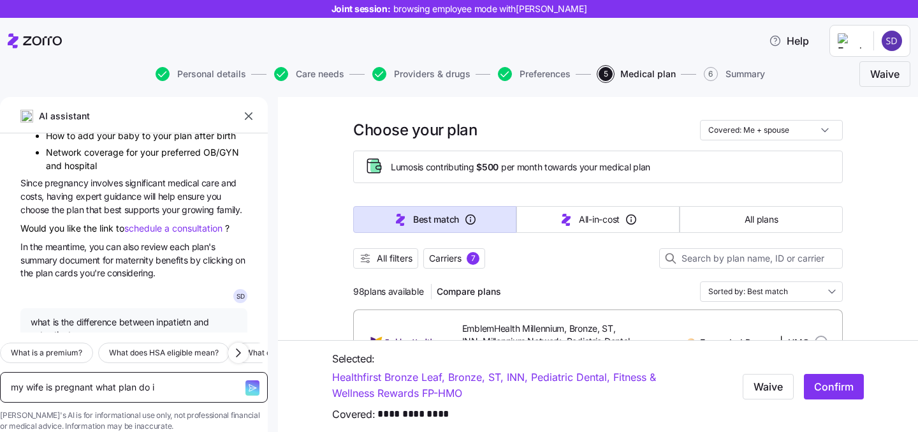
type textarea "x"
type textarea "my wife is pregnant what plan do i"
type textarea "x"
type textarea "my wife is pregnant what plan do"
type textarea "x"
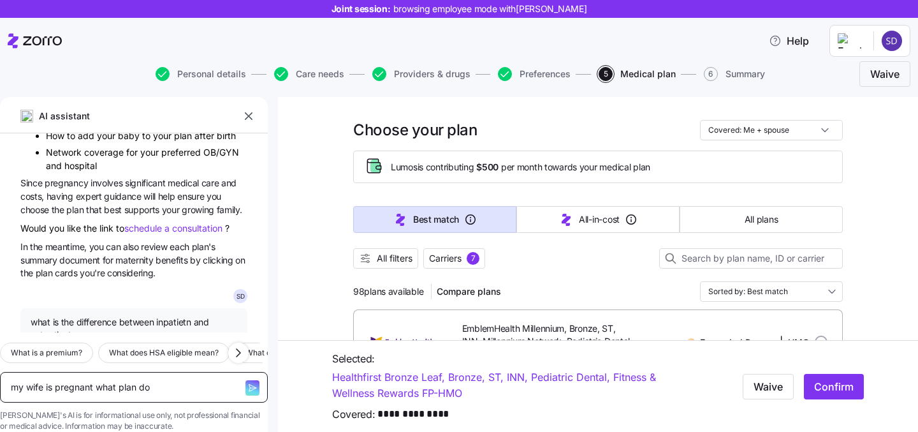
type textarea "my wife is pregnant what plan do i"
type textarea "x"
type textarea "my wife is pregnant what plan do i"
type textarea "x"
type textarea "my wife is pregnant what plan do i C"
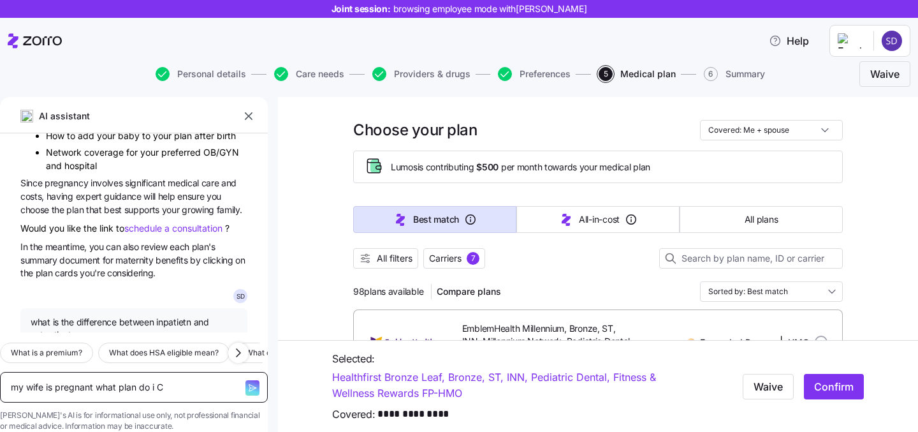
type textarea "x"
type textarea "my wife is pregnant what plan do i CH"
type textarea "x"
type textarea "my wife is pregnant what plan do i CHO"
type textarea "x"
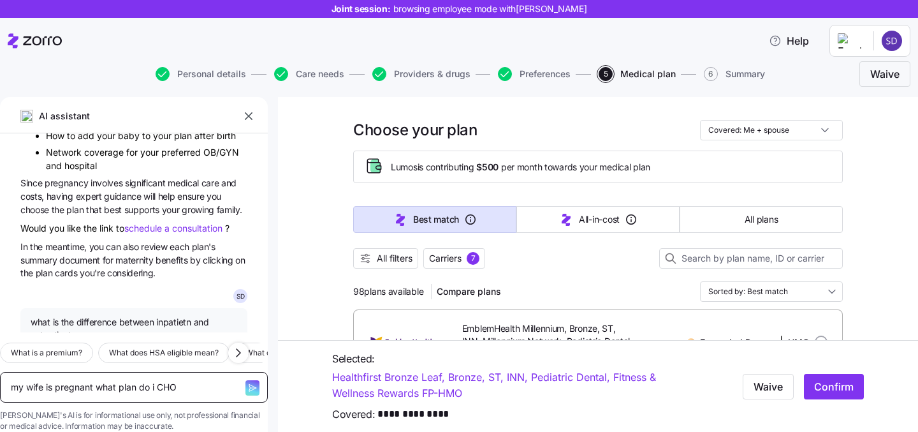
type textarea "my wife is pregnant what plan do i CHOO"
type textarea "x"
type textarea "my wife is pregnant what plan do i CHO"
type textarea "x"
type textarea "my wife is pregnant what plan do i CH"
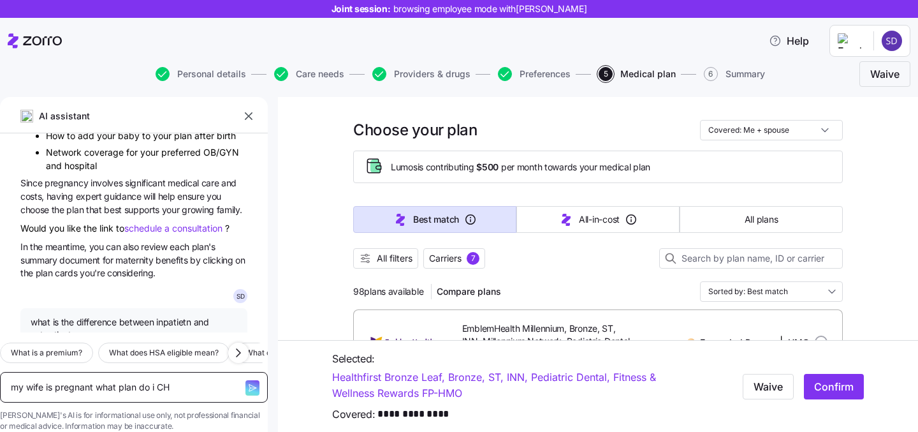
type textarea "x"
type textarea "my wife is pregnant what plan do i C"
type textarea "x"
type textarea "my wife is pregnant what plan do i"
type textarea "x"
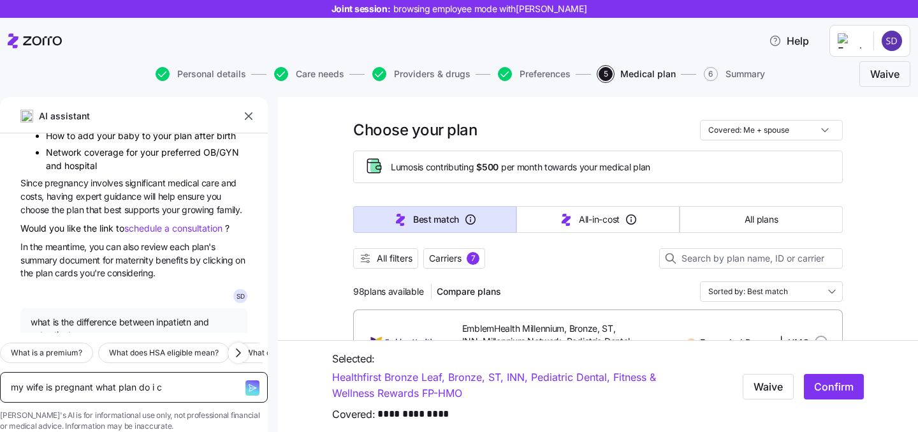
type textarea "my wife is pregnant what plan do i ch"
type textarea "x"
type textarea "my wife is pregnant what plan do i cho"
type textarea "x"
type textarea "my wife is pregnant what plan do i choo"
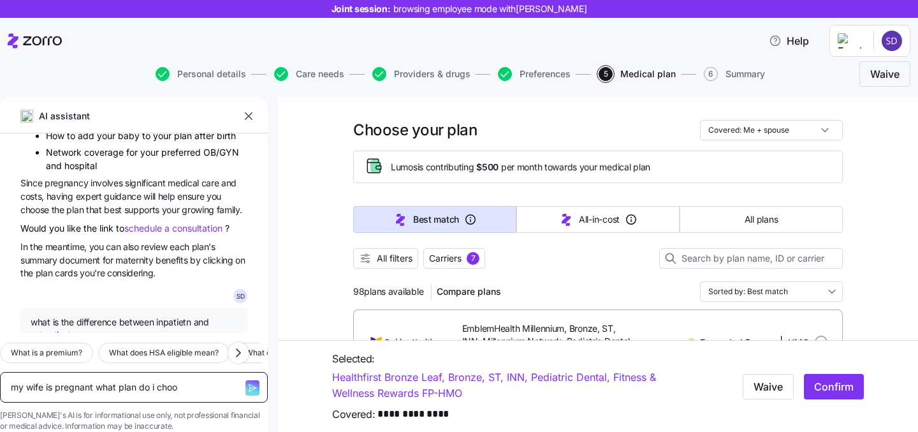
type textarea "x"
type textarea "my wife is pregnant what plan do i choos"
type textarea "x"
type textarea "my wife is pregnant what plan do i choose"
type textarea "x"
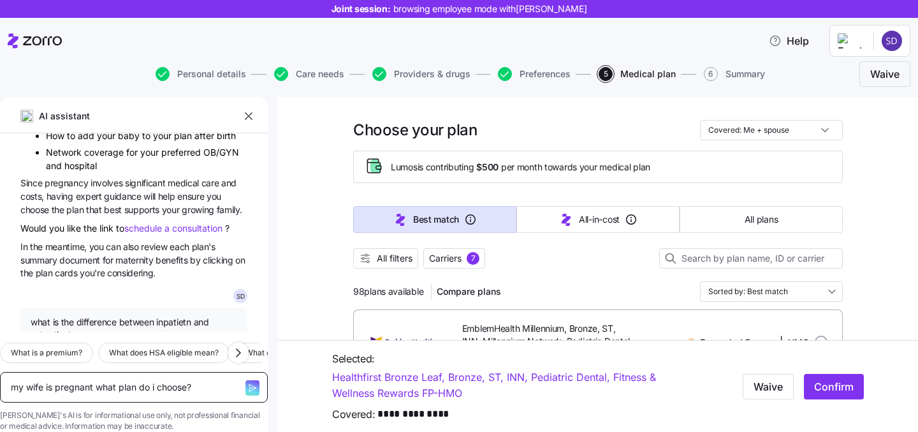
type textarea "my wife is pregnant what plan do i choose?"
type textarea "x"
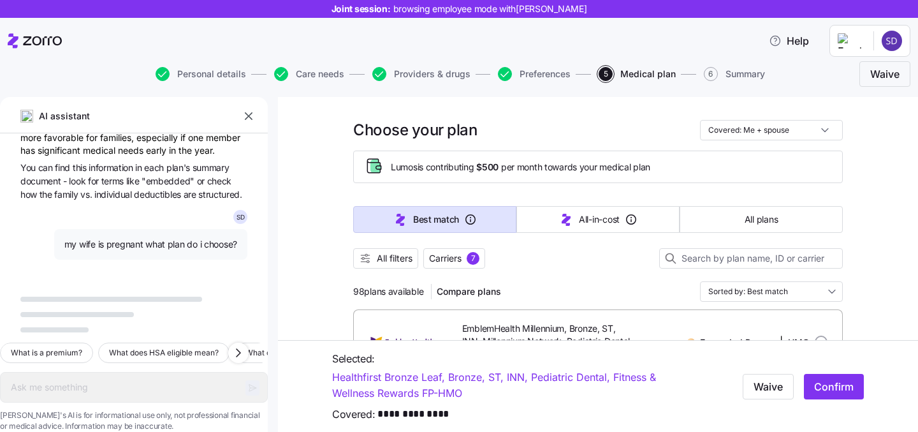
scroll to position [4596, 0]
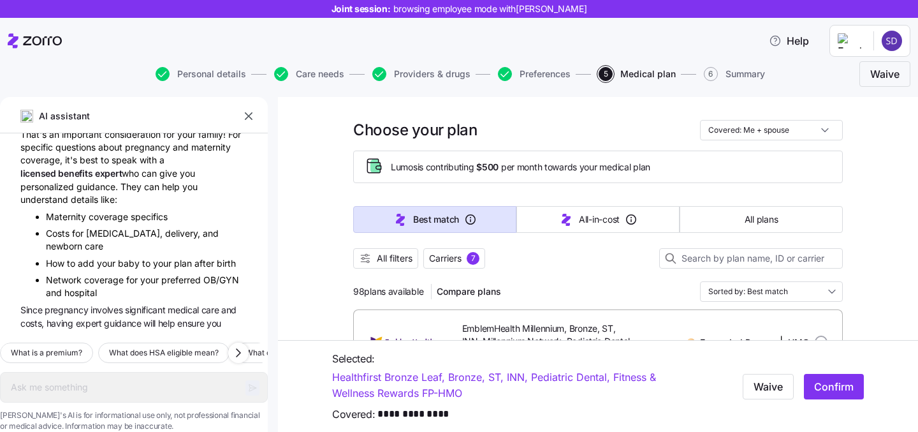
type textarea "x"
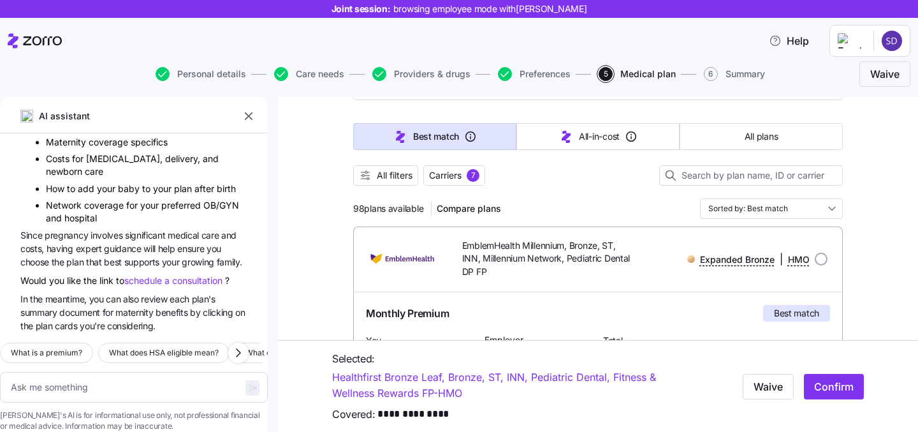
scroll to position [143, 0]
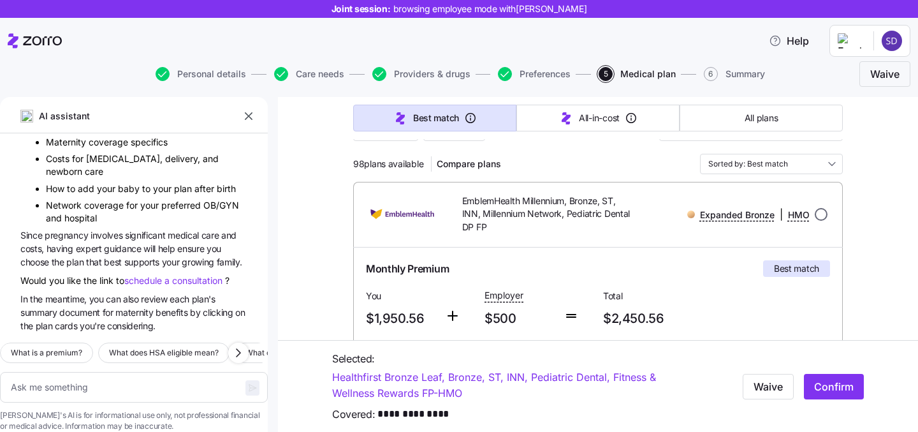
click at [823, 212] on input "radio" at bounding box center [821, 214] width 13 height 13
radio input "true"
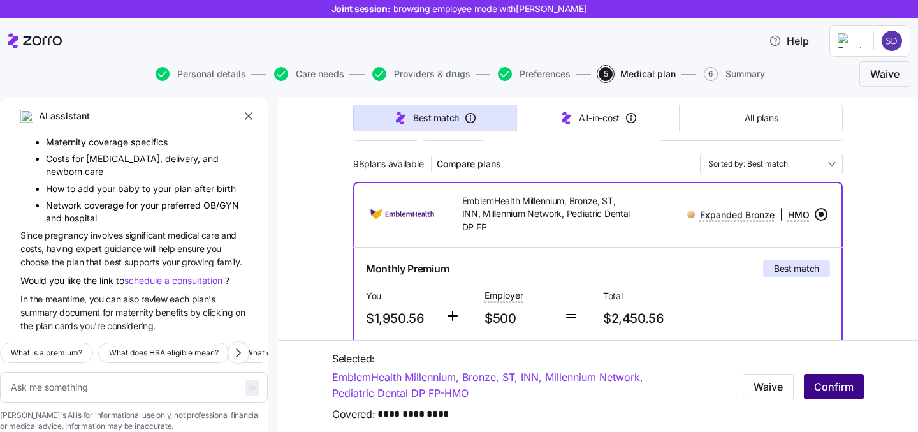
click at [841, 394] on button "Confirm" at bounding box center [834, 386] width 60 height 26
type textarea "x"
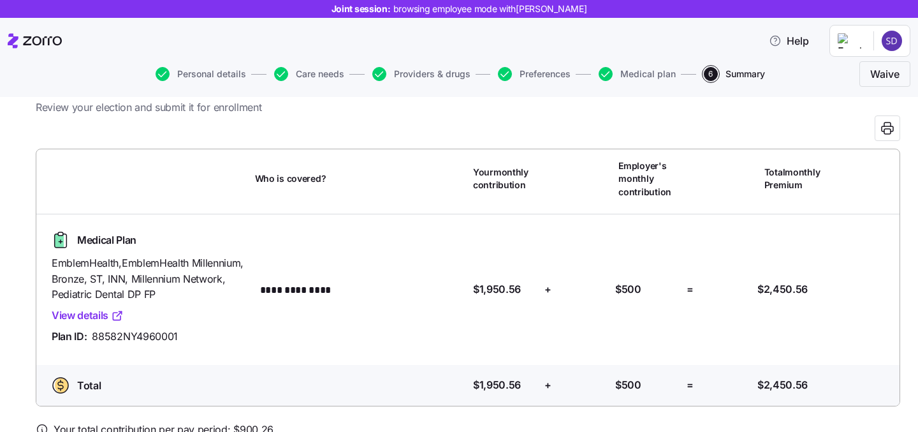
scroll to position [49, 0]
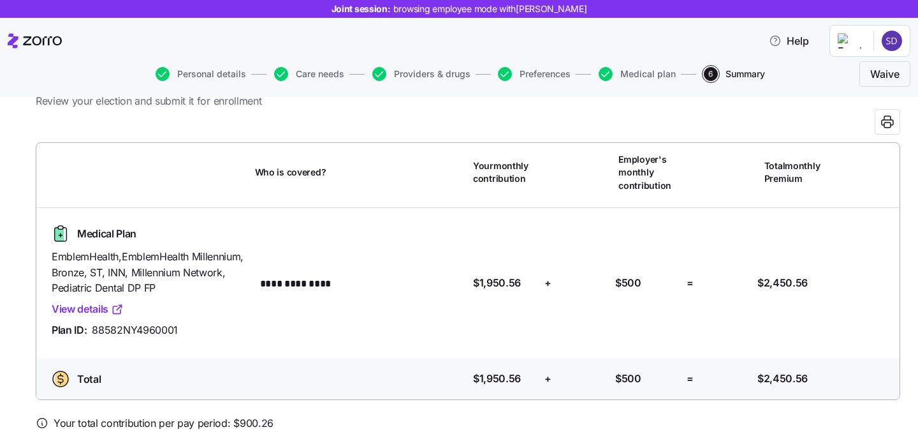
click at [23, 45] on icon at bounding box center [42, 40] width 39 height 9
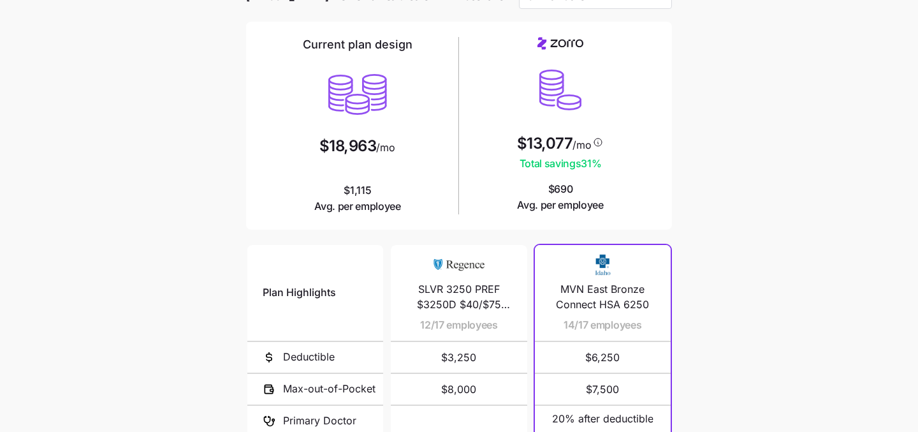
scroll to position [61, 0]
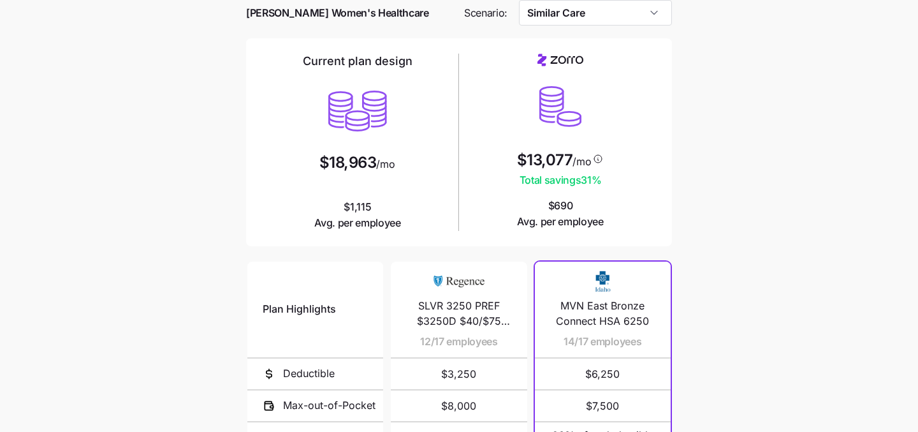
click at [595, 159] on icon at bounding box center [598, 159] width 11 height 10
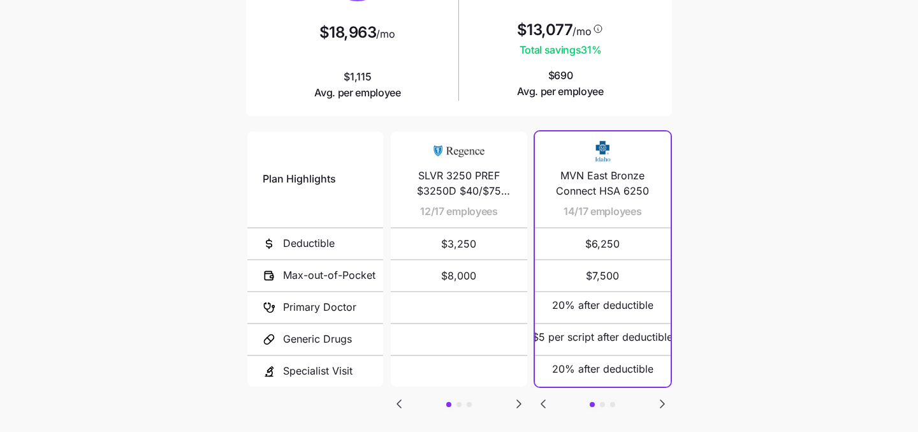
scroll to position [264, 0]
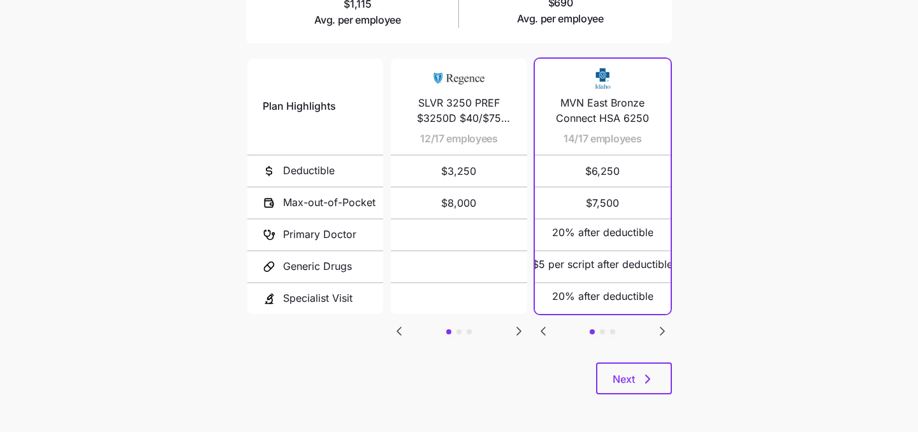
click at [517, 327] on icon "Go to next slide" at bounding box center [519, 331] width 4 height 8
click at [401, 327] on icon "Go to previous slide" at bounding box center [399, 331] width 4 height 8
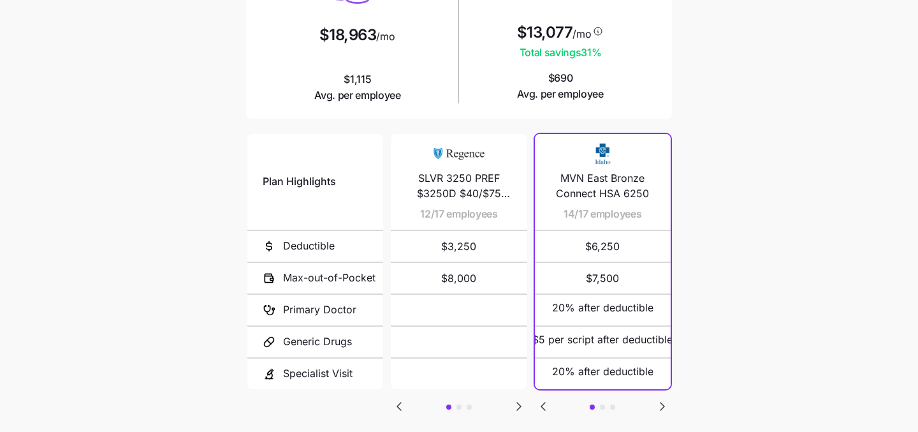
scroll to position [191, 0]
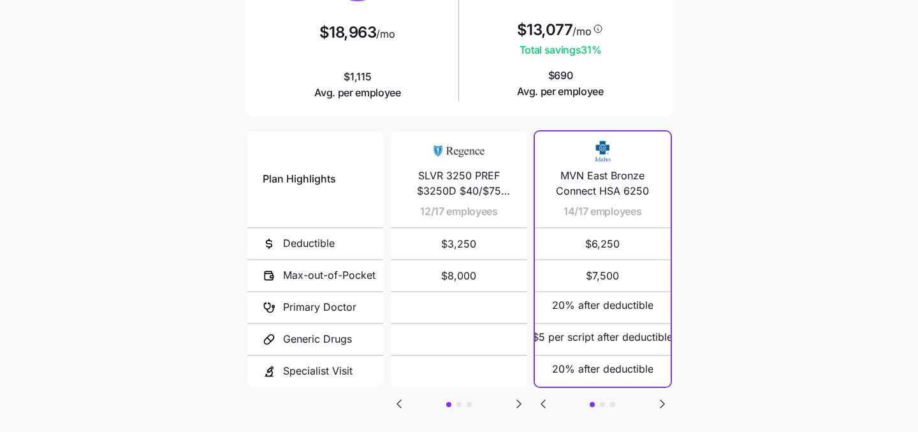
click at [517, 405] on icon "Go to next slide" at bounding box center [519, 403] width 15 height 15
click at [398, 397] on icon "Go to previous slide" at bounding box center [399, 403] width 15 height 15
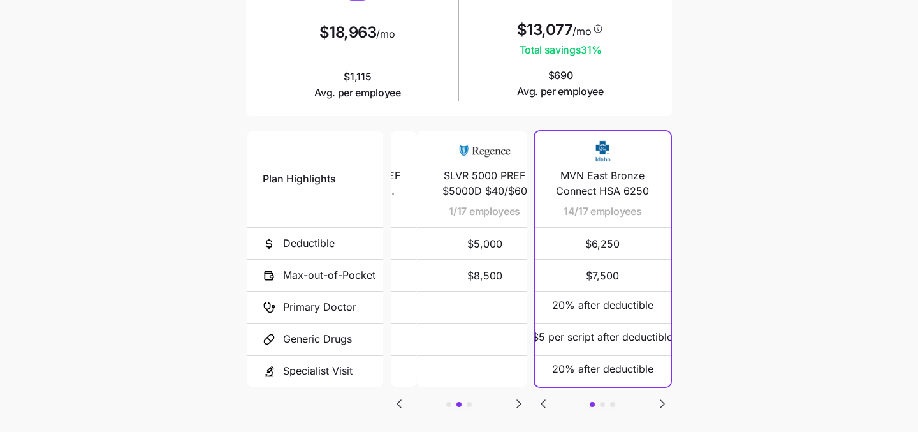
click at [398, 397] on icon "Go to previous slide" at bounding box center [399, 403] width 15 height 15
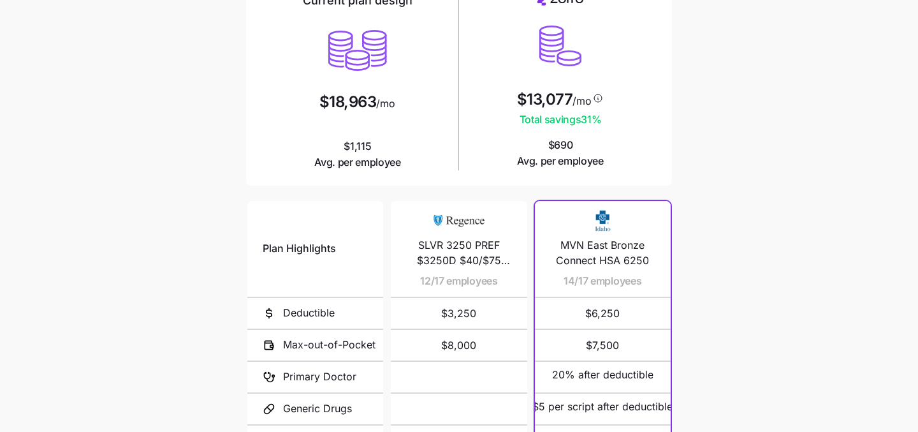
scroll to position [0, 0]
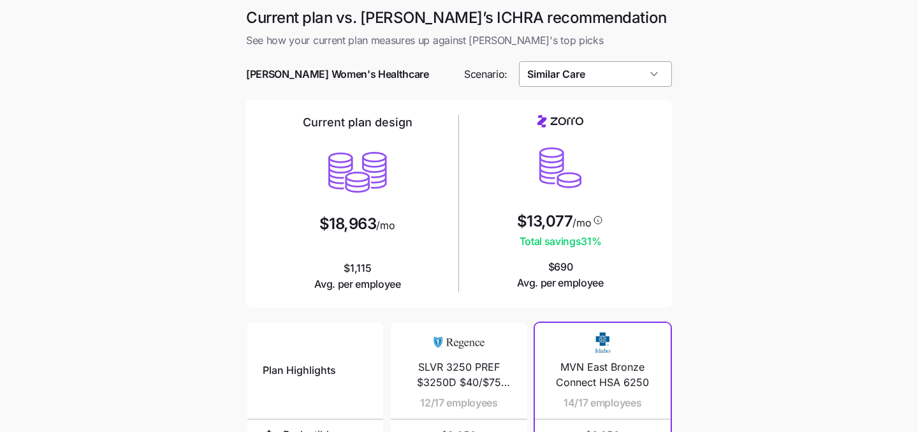
click at [642, 75] on input "Similar Care" at bounding box center [596, 74] width 154 height 26
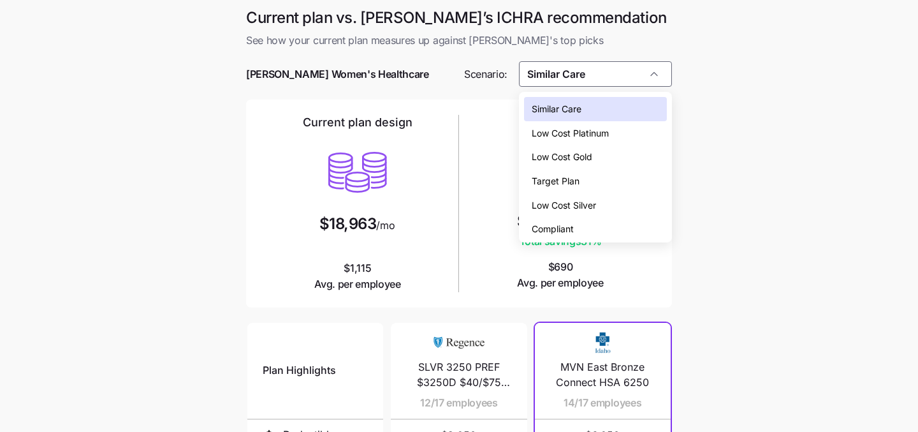
click at [607, 210] on div "Low Cost Silver" at bounding box center [596, 205] width 144 height 24
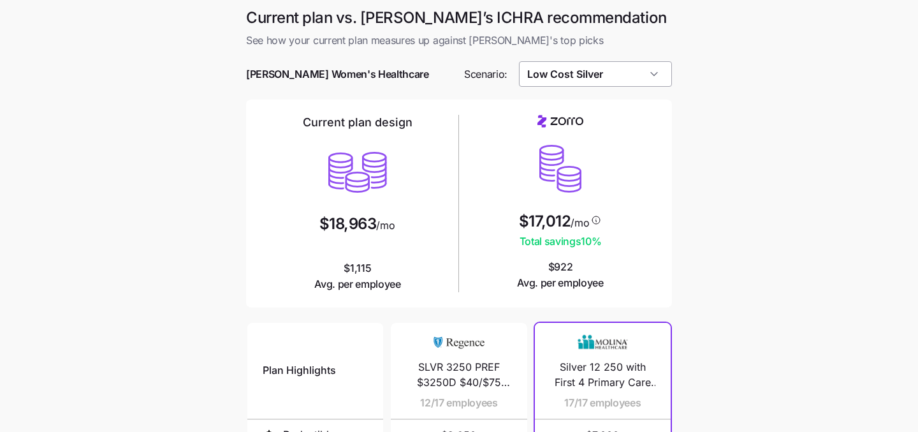
click at [603, 79] on input "Low Cost Silver" at bounding box center [596, 74] width 154 height 26
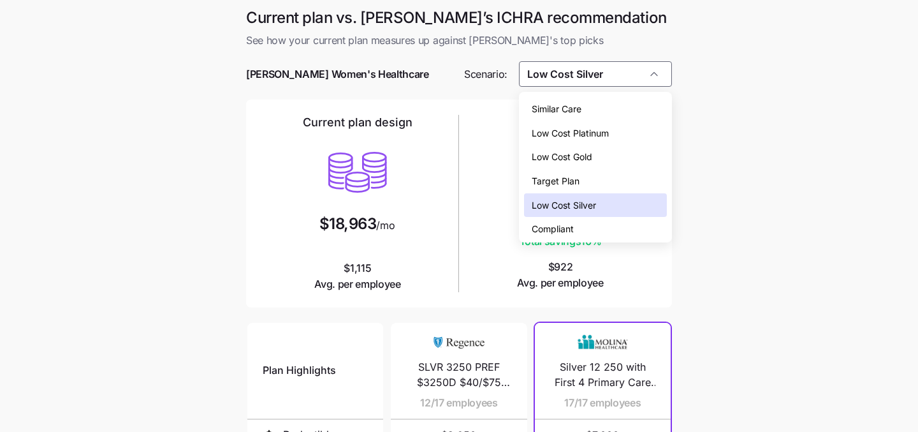
click at [598, 159] on div "Low Cost Gold" at bounding box center [596, 157] width 144 height 24
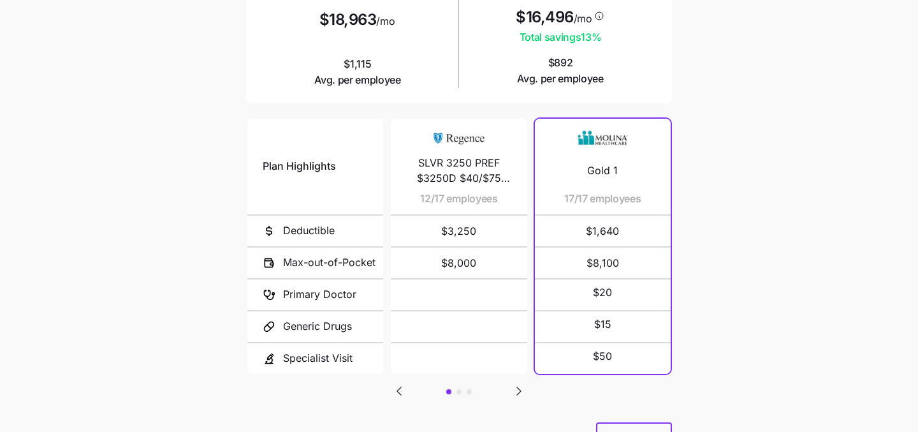
scroll to position [211, 0]
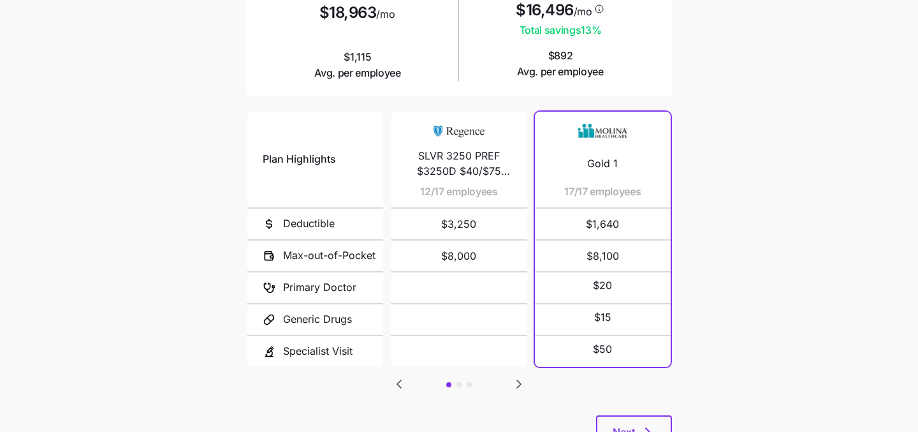
click at [517, 381] on icon "Go to next slide" at bounding box center [519, 384] width 4 height 8
click at [405, 380] on icon "Go to previous slide" at bounding box center [399, 383] width 15 height 15
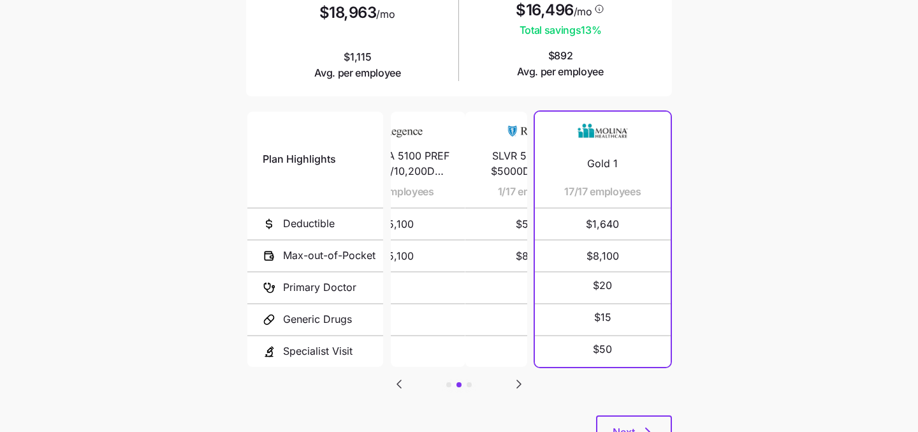
click at [405, 380] on icon "Go to previous slide" at bounding box center [399, 383] width 15 height 15
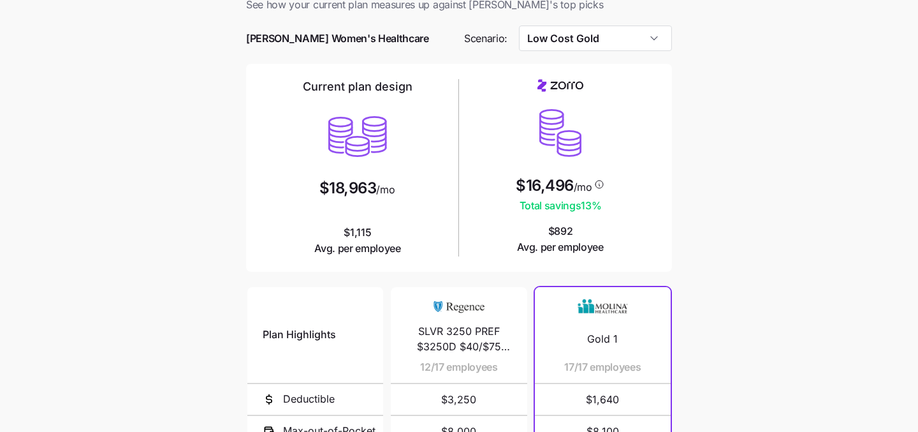
scroll to position [35, 0]
click at [650, 48] on input "Low Cost Gold" at bounding box center [596, 39] width 154 height 26
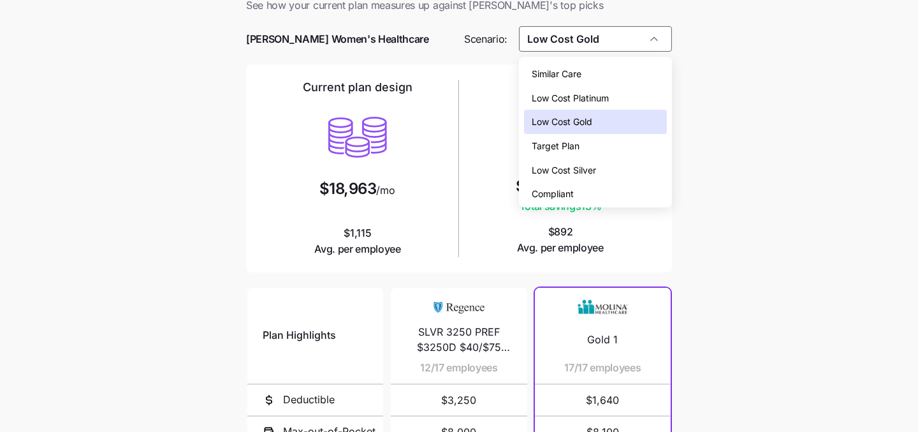
click at [634, 169] on div "Low Cost Silver" at bounding box center [596, 170] width 144 height 24
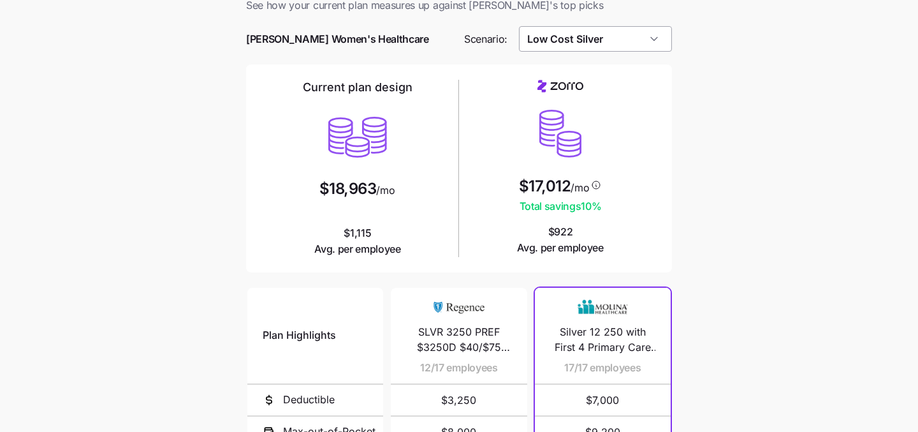
click at [651, 41] on input "Low Cost Silver" at bounding box center [596, 39] width 154 height 26
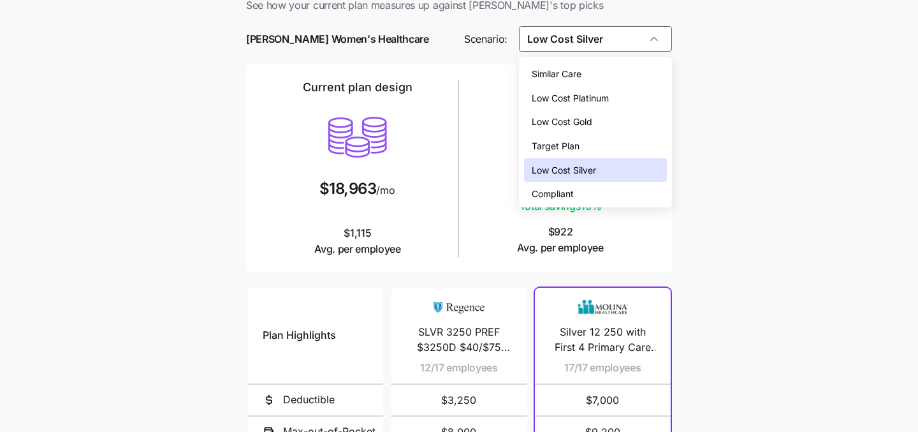
click at [633, 126] on div "Low Cost Gold" at bounding box center [596, 122] width 144 height 24
type input "Low Cost Gold"
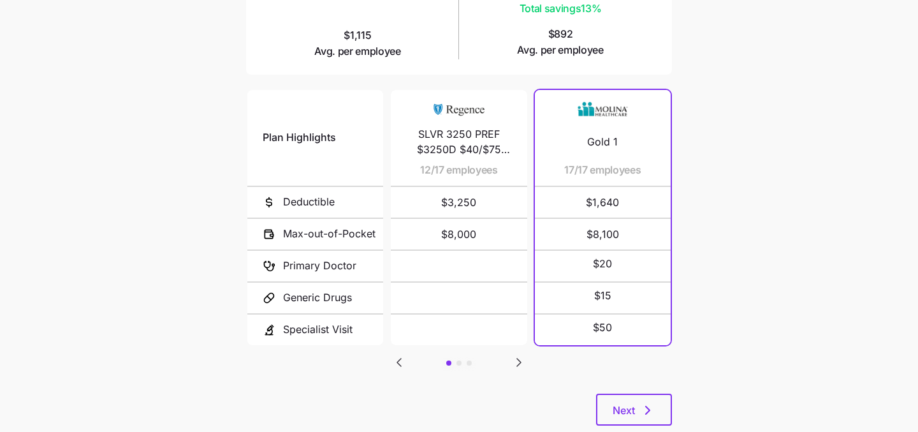
scroll to position [232, 0]
click at [628, 409] on span "Next" at bounding box center [624, 411] width 22 height 15
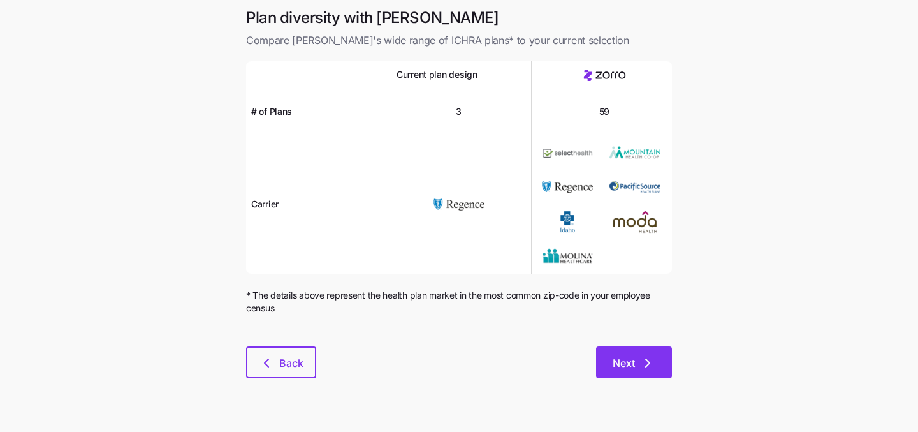
click at [618, 363] on span "Next" at bounding box center [624, 362] width 22 height 15
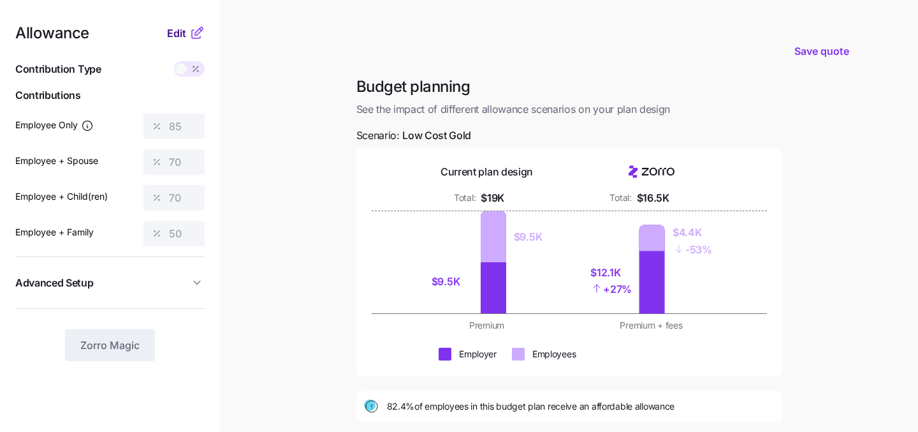
click at [184, 35] on span "Edit" at bounding box center [176, 33] width 19 height 15
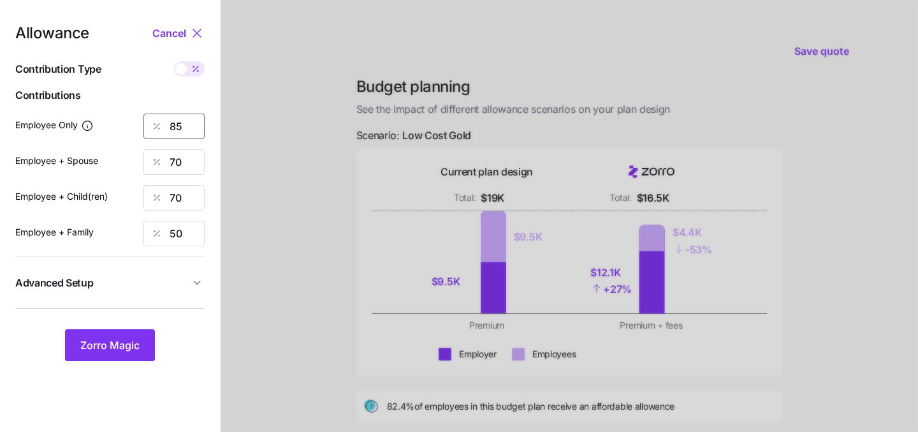
click at [188, 126] on input "85" at bounding box center [174, 127] width 61 height 26
type input "8"
type input "100"
click at [189, 159] on input "70" at bounding box center [174, 162] width 61 height 26
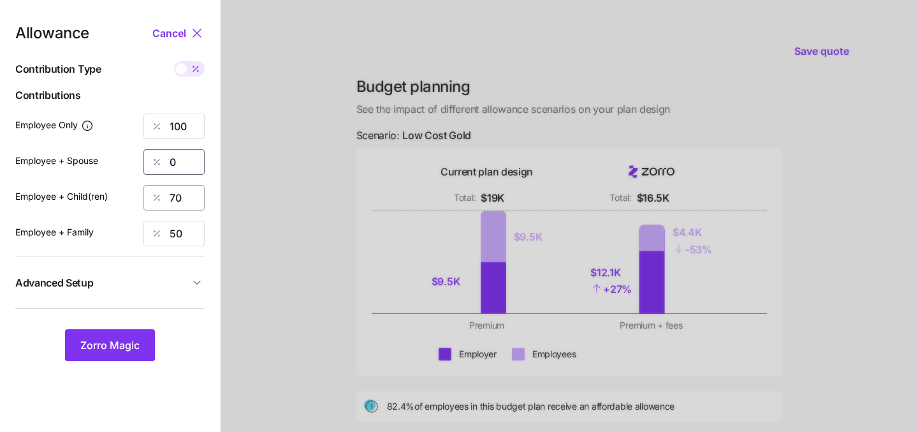
type input "0"
click at [184, 204] on input "70" at bounding box center [174, 198] width 61 height 26
type input "0"
click at [186, 225] on input "50" at bounding box center [174, 234] width 61 height 26
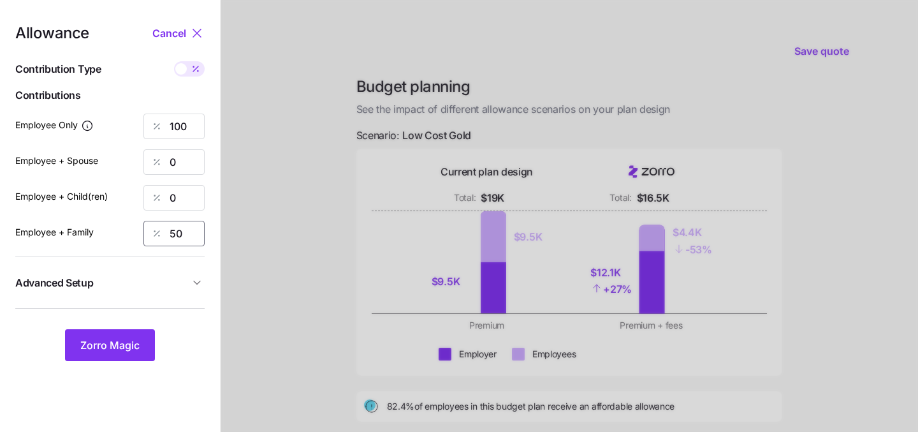
click at [186, 225] on input "50" at bounding box center [174, 234] width 61 height 26
type input "0"
click at [104, 353] on button "Zorro Magic" at bounding box center [110, 345] width 90 height 32
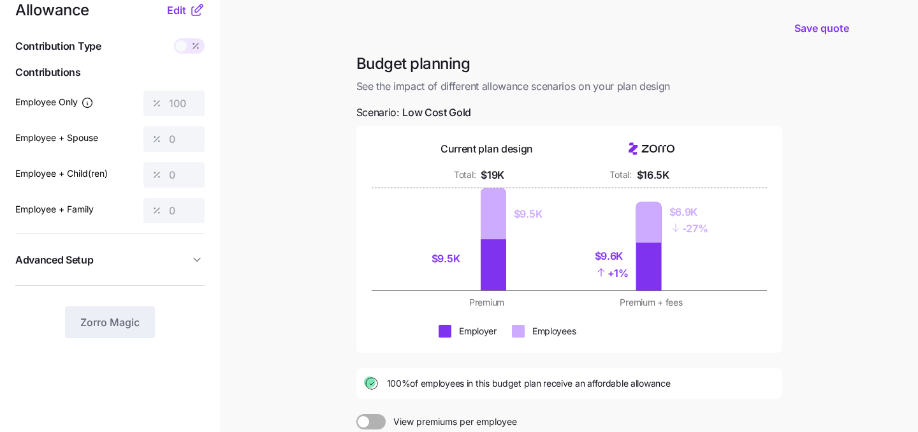
scroll to position [22, 0]
click at [176, 13] on span "Edit" at bounding box center [176, 10] width 19 height 15
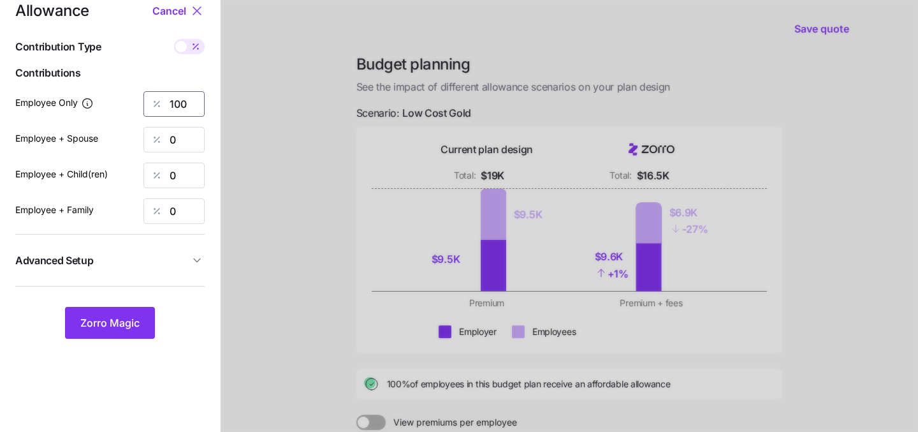
click at [192, 105] on input "100" at bounding box center [174, 104] width 61 height 26
type input "90"
click at [124, 319] on span "Zorro Magic" at bounding box center [109, 322] width 59 height 15
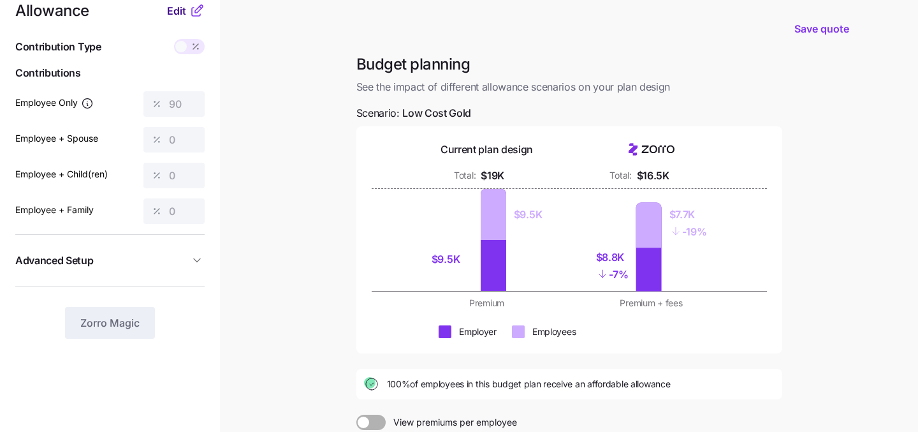
click at [177, 10] on span "Edit" at bounding box center [176, 10] width 19 height 15
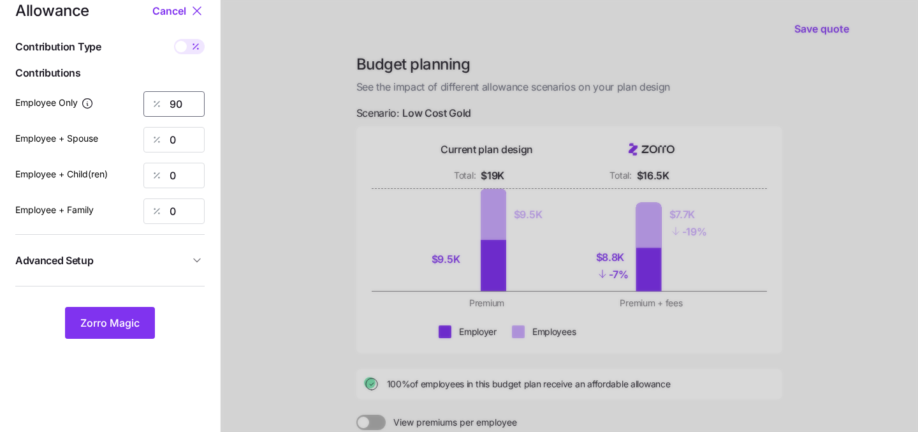
click at [186, 110] on input "90" at bounding box center [174, 104] width 61 height 26
type input "85"
click at [117, 318] on span "Zorro Magic" at bounding box center [109, 322] width 59 height 15
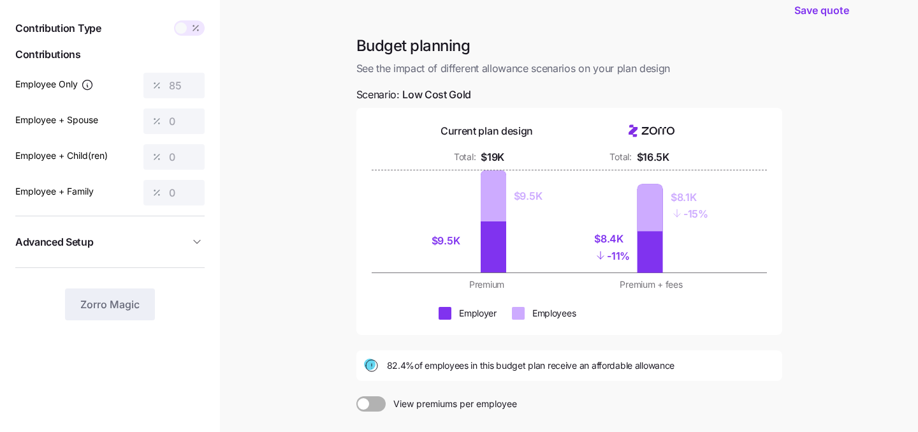
scroll to position [43, 0]
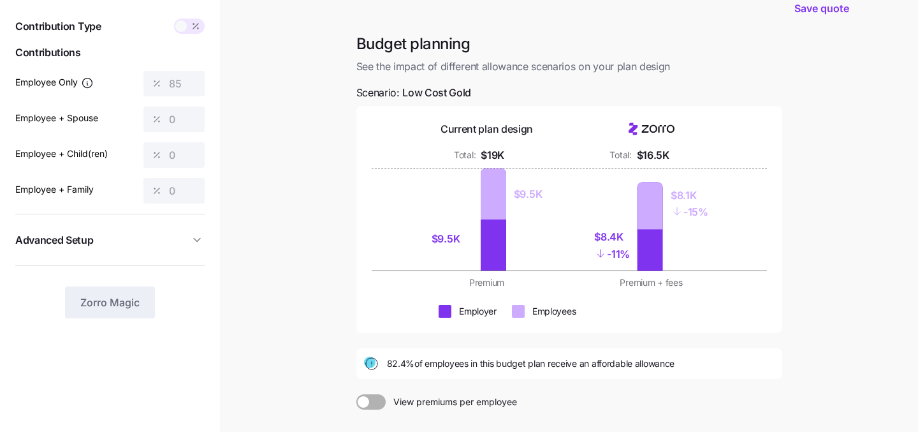
click at [184, 34] on div "Allowance Edit Contribution Type Use classes Contributions Employee Only 85 Emp…" at bounding box center [109, 150] width 189 height 335
click at [184, 30] on span at bounding box center [180, 25] width 11 height 11
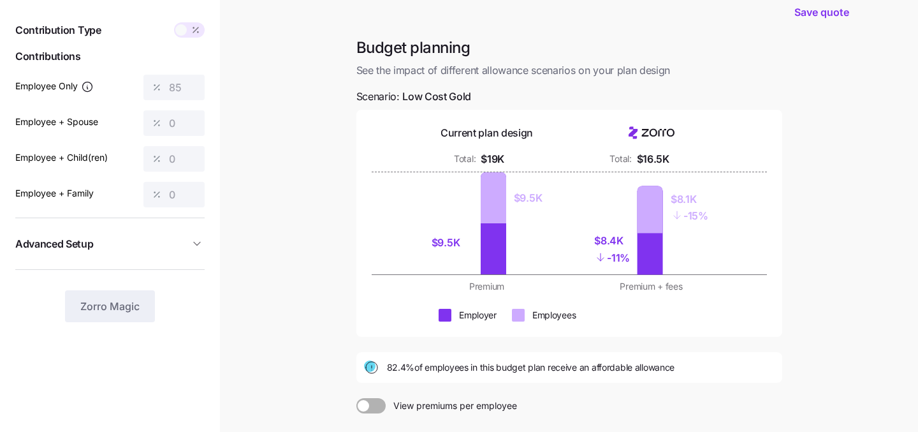
scroll to position [0, 0]
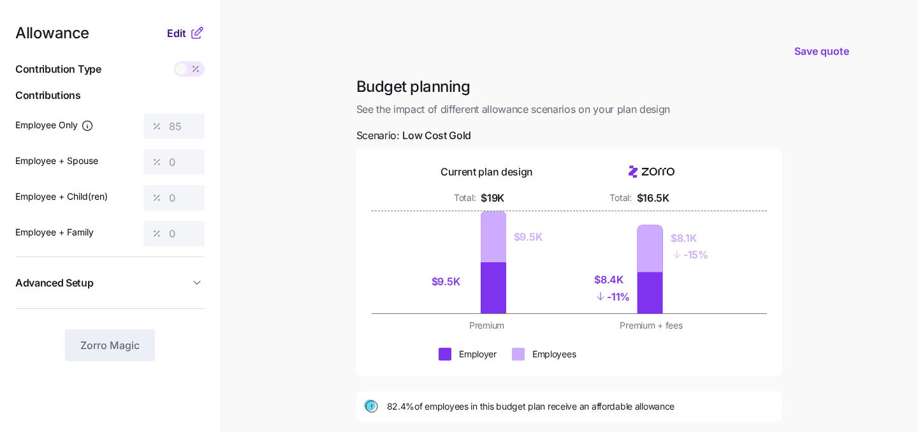
click at [182, 33] on span "Edit" at bounding box center [176, 33] width 19 height 15
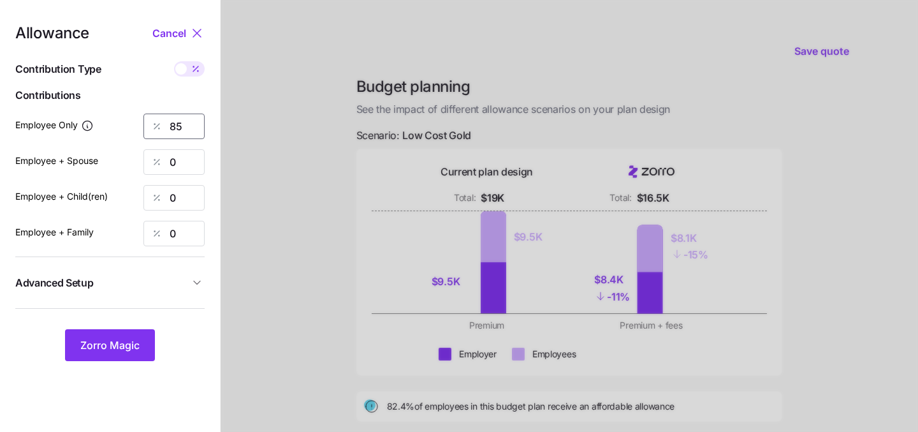
click at [191, 135] on input "85" at bounding box center [174, 127] width 61 height 26
type input "70"
click at [110, 356] on button "Zorro Magic" at bounding box center [110, 345] width 90 height 32
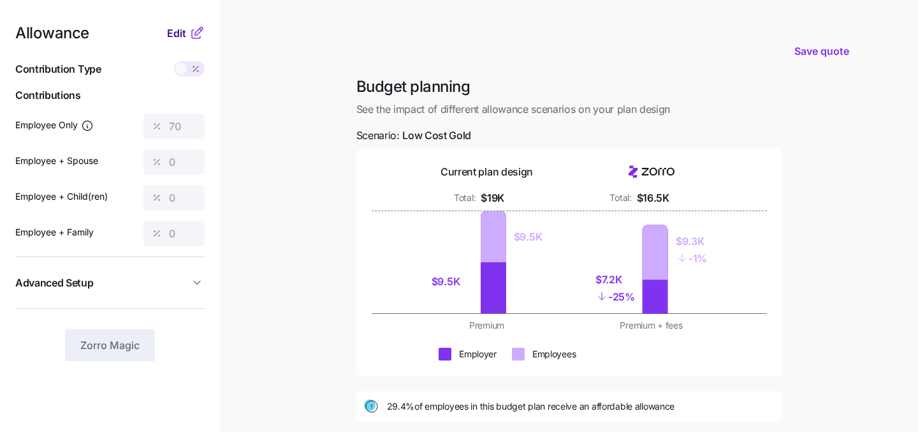
click at [177, 35] on span "Edit" at bounding box center [176, 33] width 19 height 15
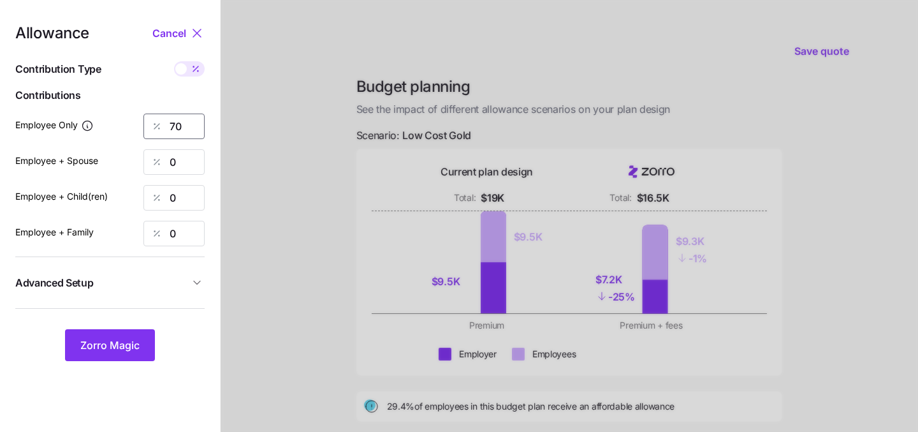
click at [186, 123] on input "70" at bounding box center [174, 127] width 61 height 26
type input "50"
click at [340, 248] on div at bounding box center [570, 313] width 698 height 627
click at [190, 161] on input "0" at bounding box center [174, 162] width 61 height 26
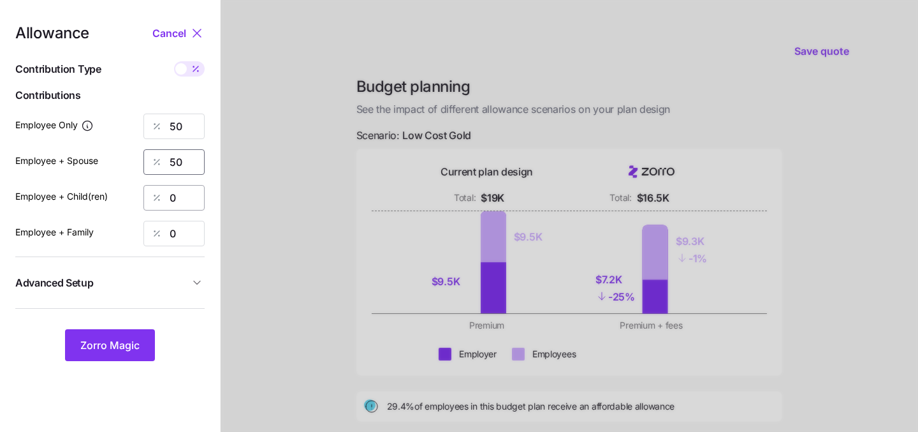
type input "50"
click at [201, 204] on input "0" at bounding box center [174, 198] width 61 height 26
type input "50"
click at [205, 225] on nav "Allowance Cancel Contribution Type Use classes Contributions Employee Only 50 E…" at bounding box center [110, 313] width 220 height 627
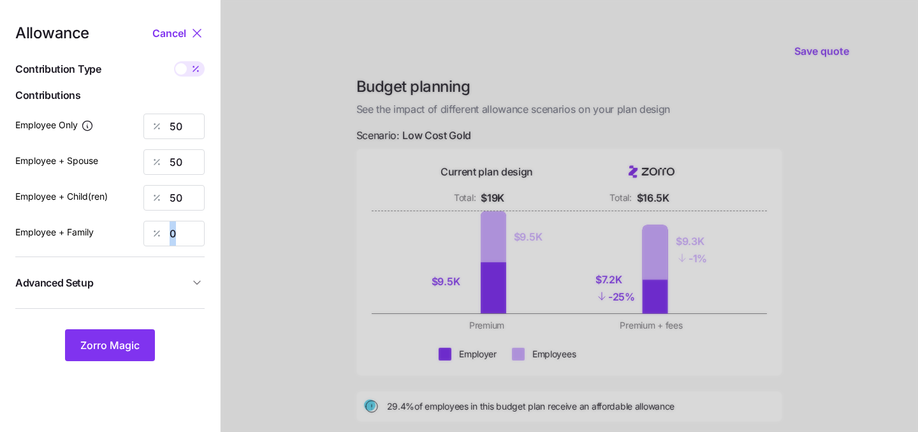
click at [205, 225] on nav "Allowance Cancel Contribution Type Use classes Contributions Employee Only 50 E…" at bounding box center [110, 313] width 220 height 627
click at [199, 225] on input "0" at bounding box center [174, 234] width 61 height 26
type input "5"
type input "50"
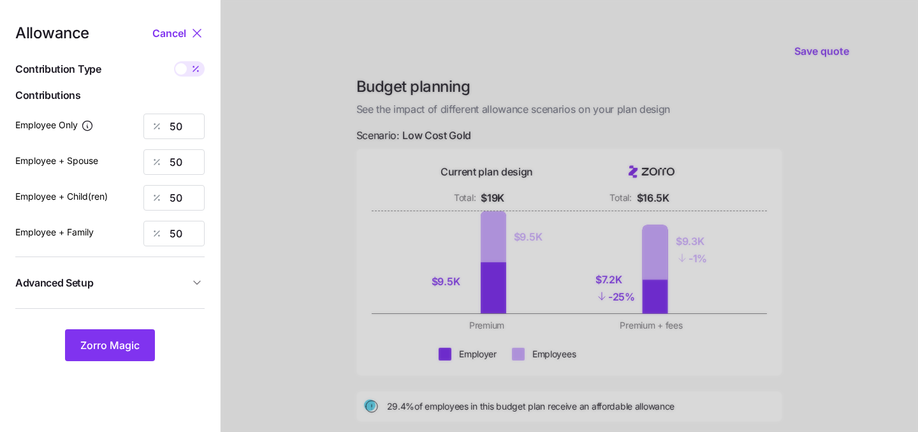
click at [391, 212] on div at bounding box center [570, 313] width 698 height 627
click at [100, 348] on span "Zorro Magic" at bounding box center [109, 344] width 59 height 15
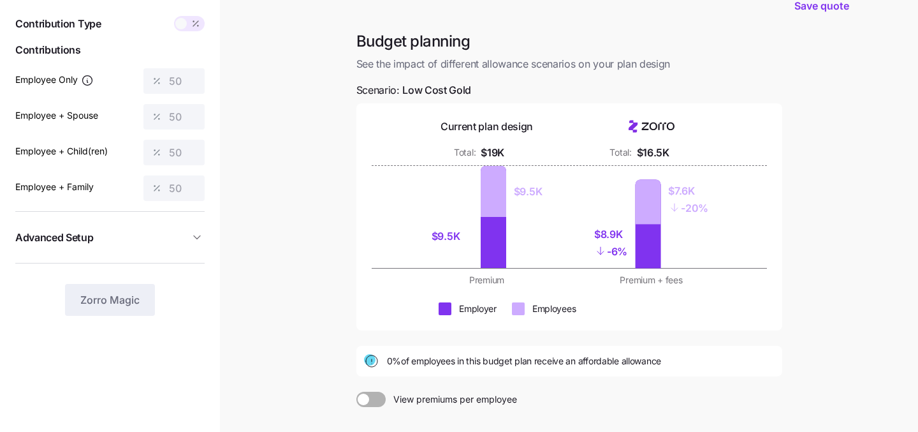
scroll to position [61, 0]
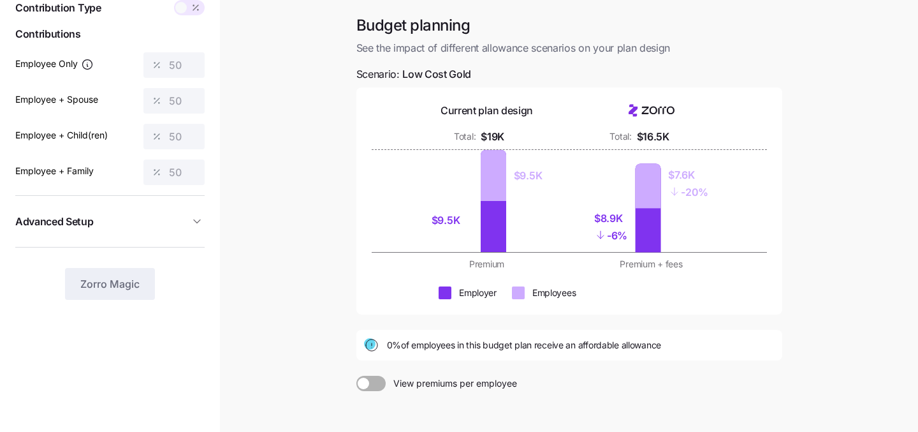
click at [367, 385] on span at bounding box center [363, 383] width 11 height 11
click at [357, 376] on input "View premiums per employee" at bounding box center [357, 376] width 0 height 0
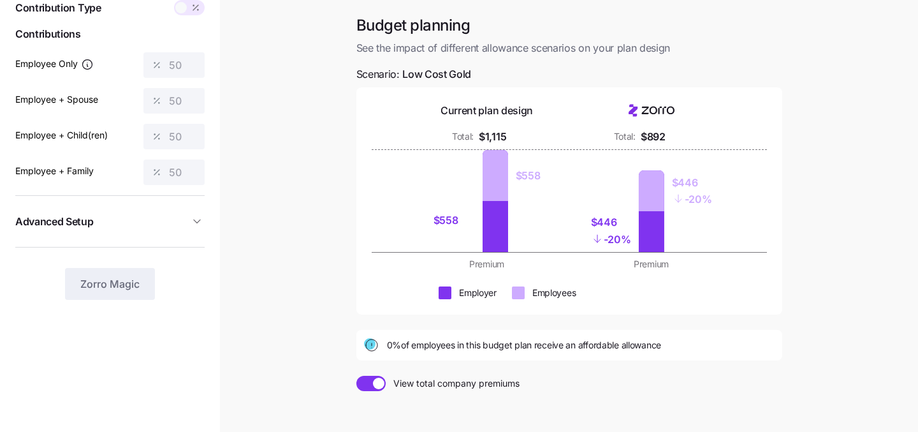
click at [367, 385] on span at bounding box center [366, 383] width 18 height 15
click at [357, 376] on input "View total company premiums" at bounding box center [357, 376] width 0 height 0
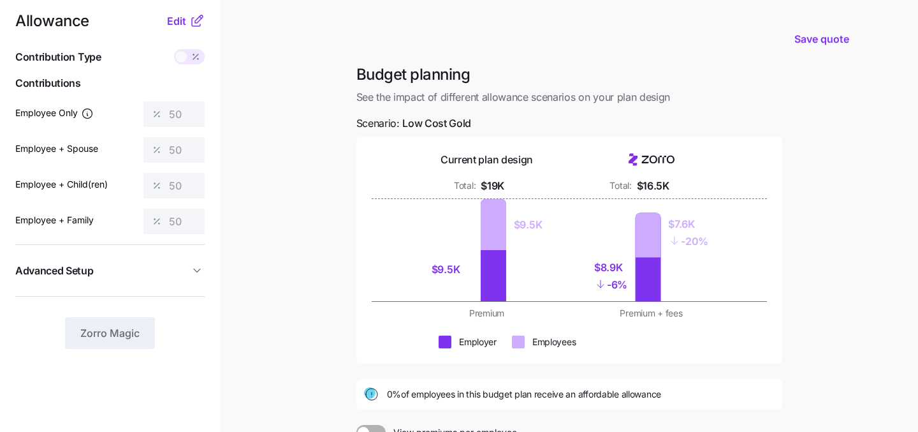
scroll to position [2, 0]
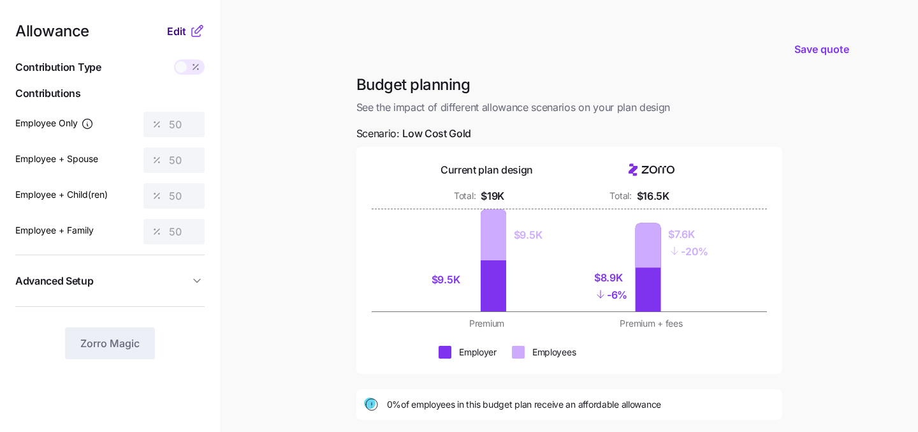
click at [181, 31] on span "Edit" at bounding box center [176, 31] width 19 height 15
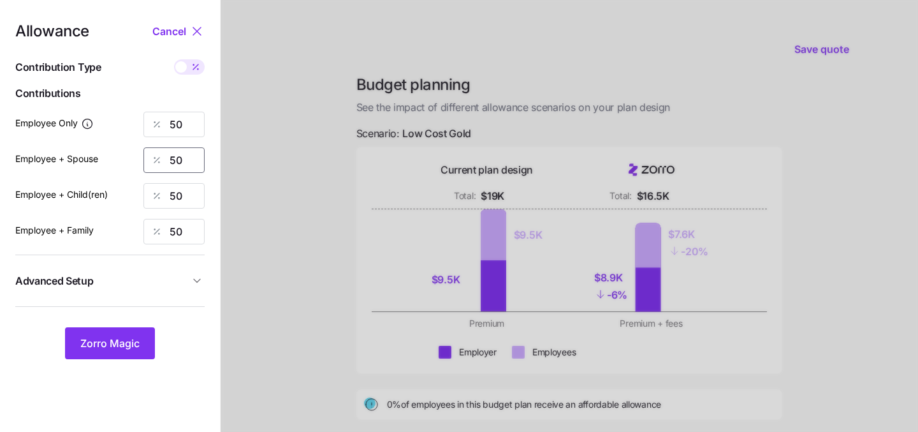
click at [188, 164] on input "50" at bounding box center [174, 160] width 61 height 26
type input "-"
type input "0"
click at [183, 201] on input "50" at bounding box center [174, 196] width 61 height 26
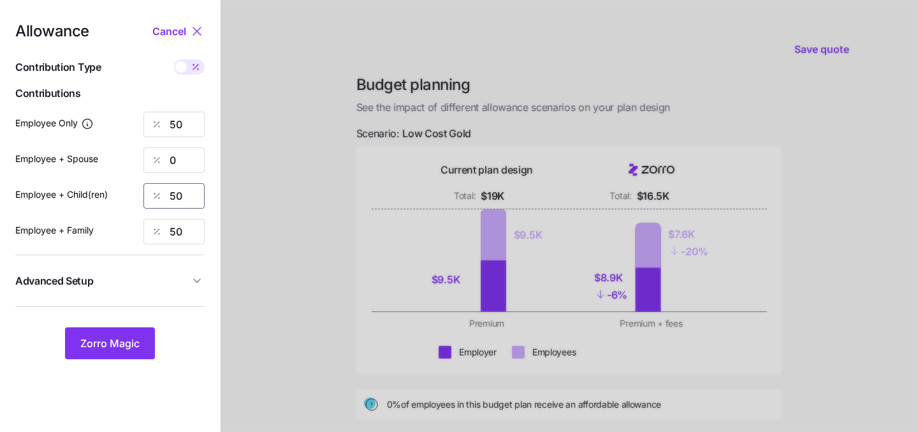
click at [183, 201] on input "50" at bounding box center [174, 196] width 61 height 26
type input "0"
click at [179, 232] on input "50" at bounding box center [174, 232] width 61 height 26
type input "0"
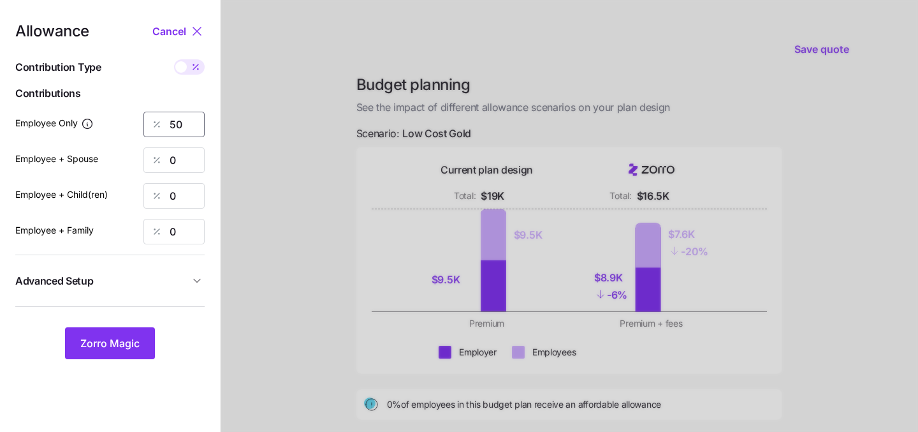
click at [179, 127] on input "50" at bounding box center [174, 125] width 61 height 26
type input "5"
type input "80"
click at [126, 337] on span "Zorro Magic" at bounding box center [109, 342] width 59 height 15
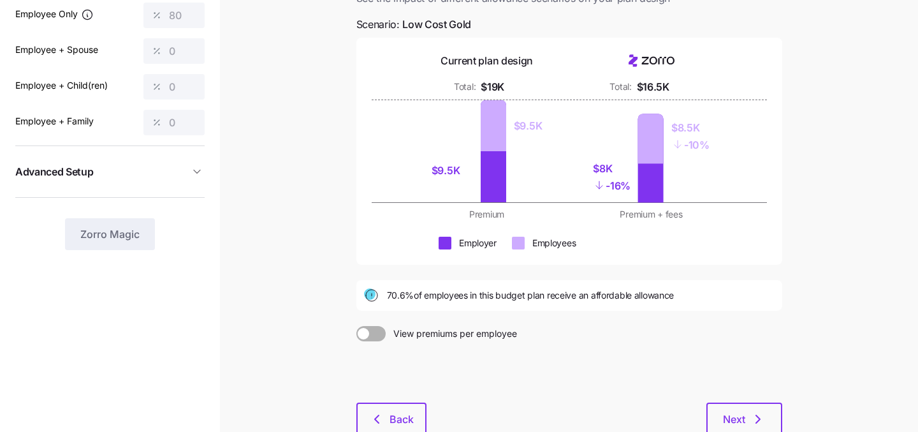
scroll to position [195, 0]
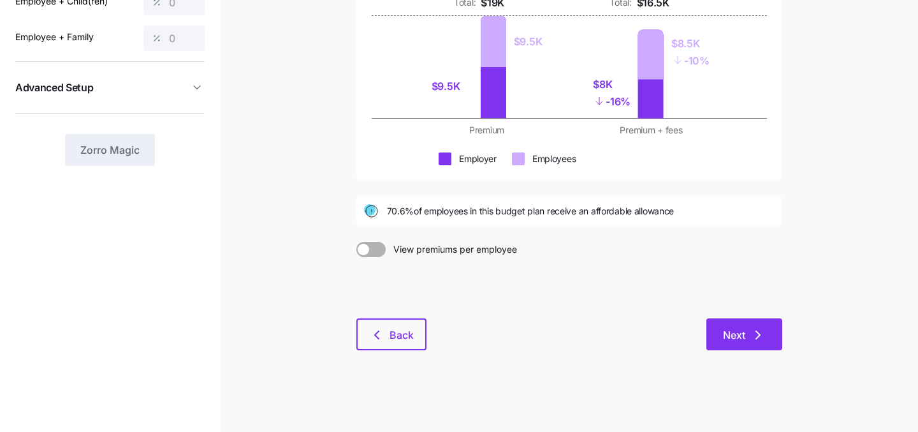
click at [718, 334] on button "Next" at bounding box center [745, 334] width 76 height 32
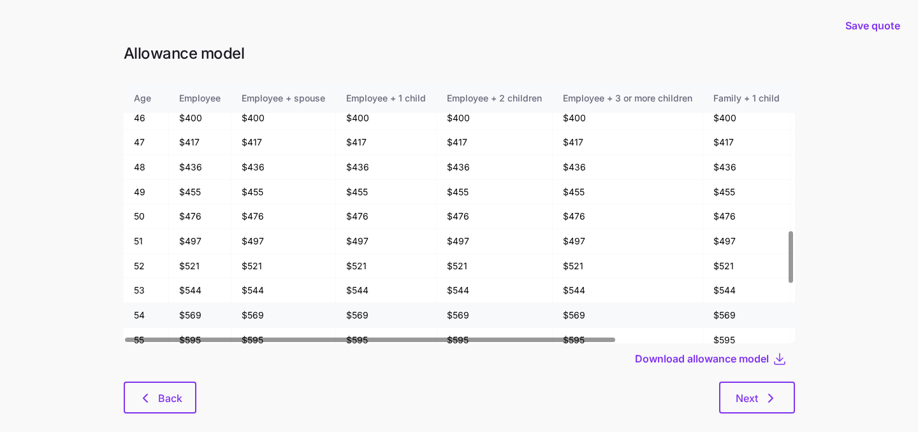
scroll to position [789, 0]
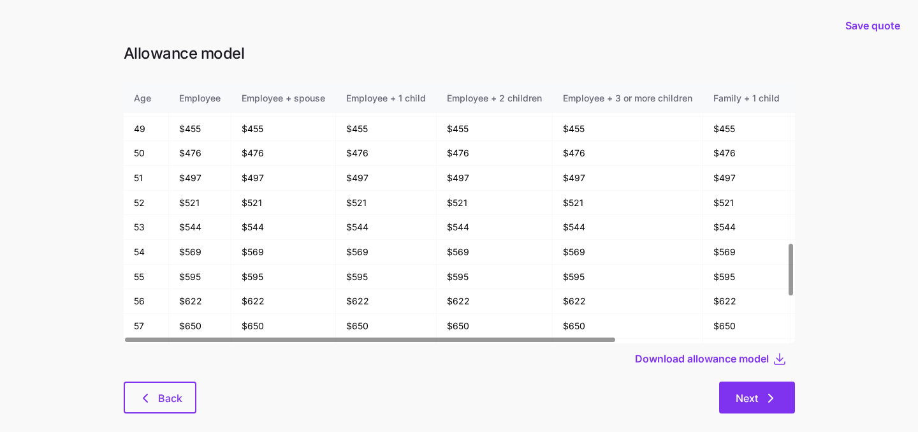
click at [753, 407] on button "Next" at bounding box center [757, 397] width 76 height 32
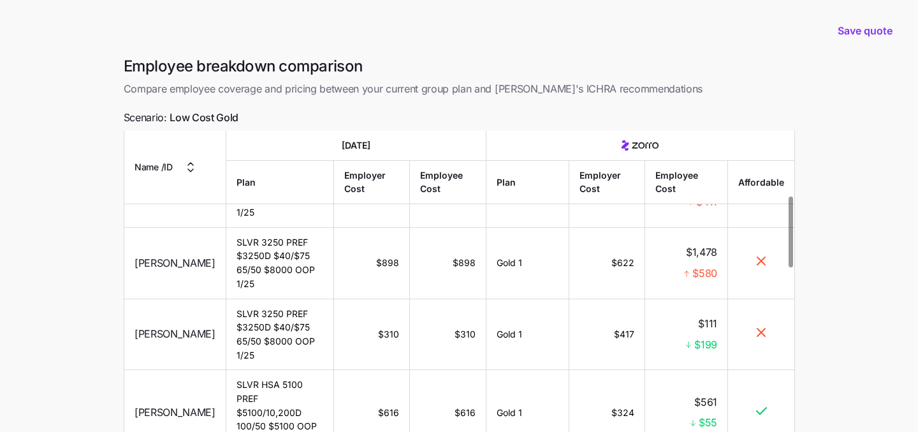
scroll to position [119, 0]
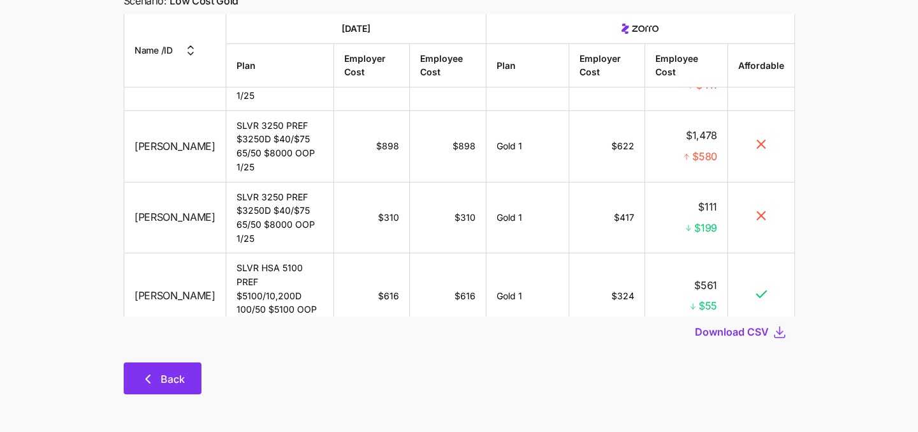
click at [139, 381] on button "Back" at bounding box center [163, 378] width 78 height 32
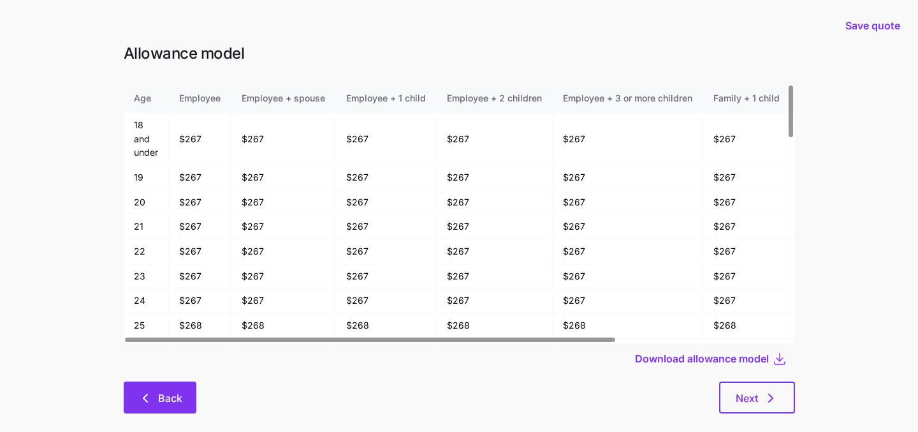
click at [149, 401] on icon "button" at bounding box center [145, 397] width 15 height 15
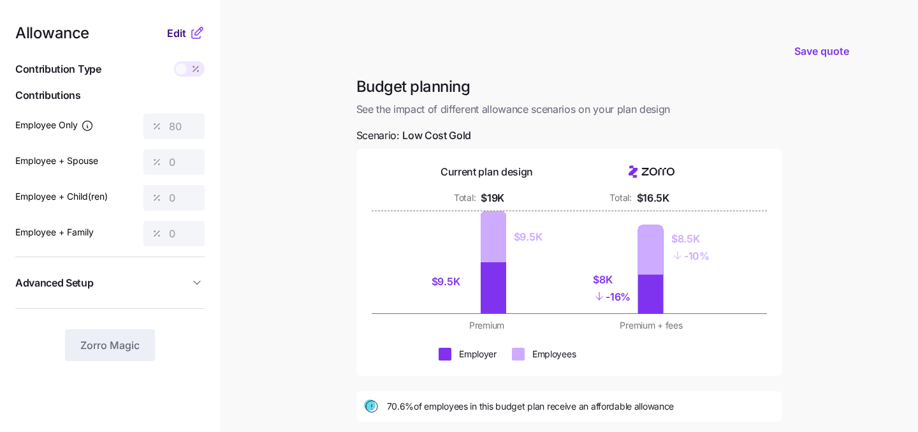
click at [180, 36] on span "Edit" at bounding box center [176, 33] width 19 height 15
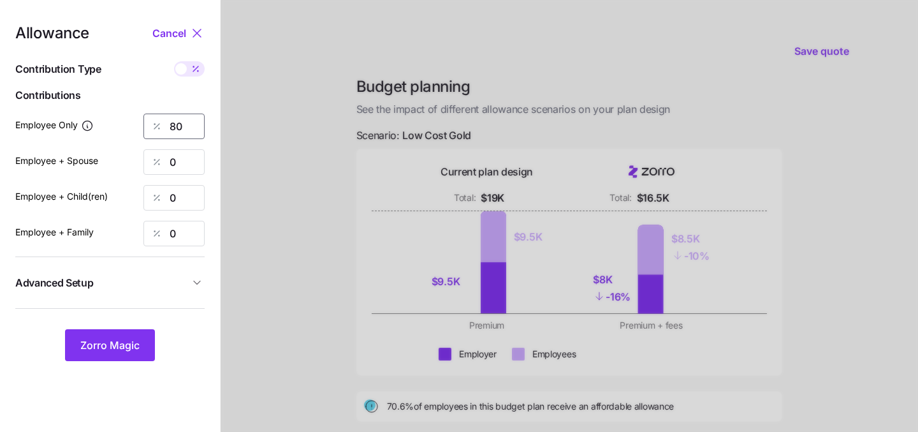
click at [182, 129] on input "80" at bounding box center [174, 127] width 61 height 26
type input "90"
click at [115, 346] on span "Zorro Magic" at bounding box center [109, 344] width 59 height 15
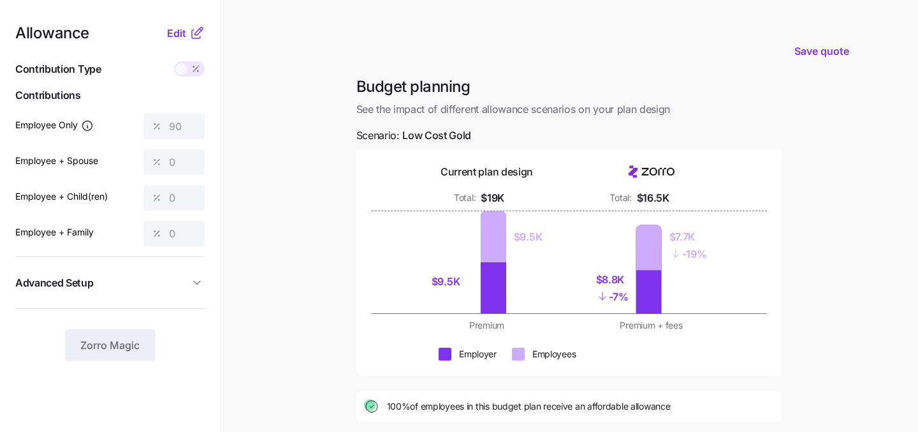
scroll to position [17, 0]
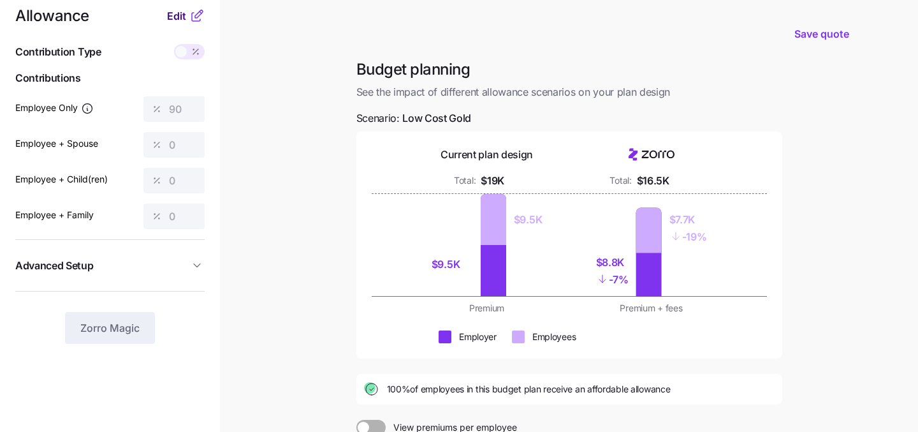
click at [176, 17] on span "Edit" at bounding box center [176, 15] width 19 height 15
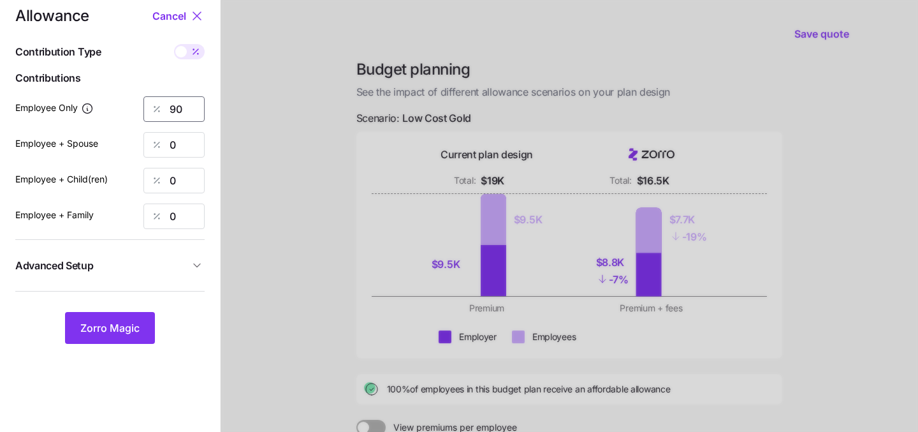
click at [182, 105] on input "90" at bounding box center [174, 109] width 61 height 26
type input "85"
click at [108, 323] on span "Zorro Magic" at bounding box center [109, 327] width 59 height 15
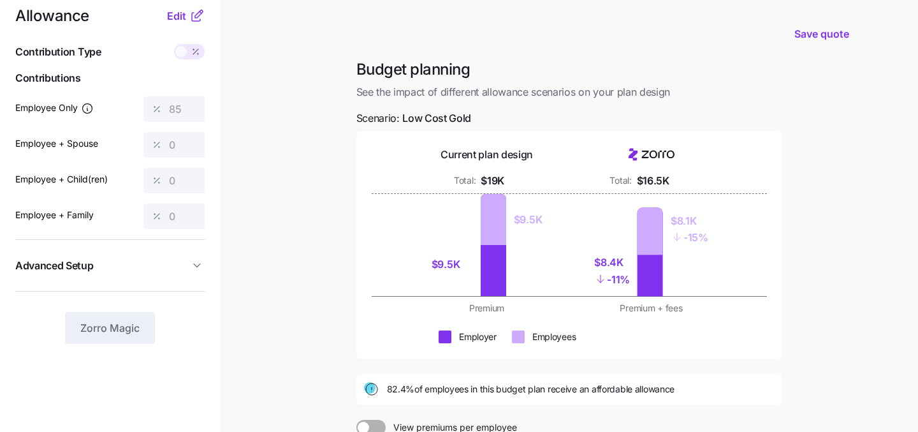
scroll to position [0, 0]
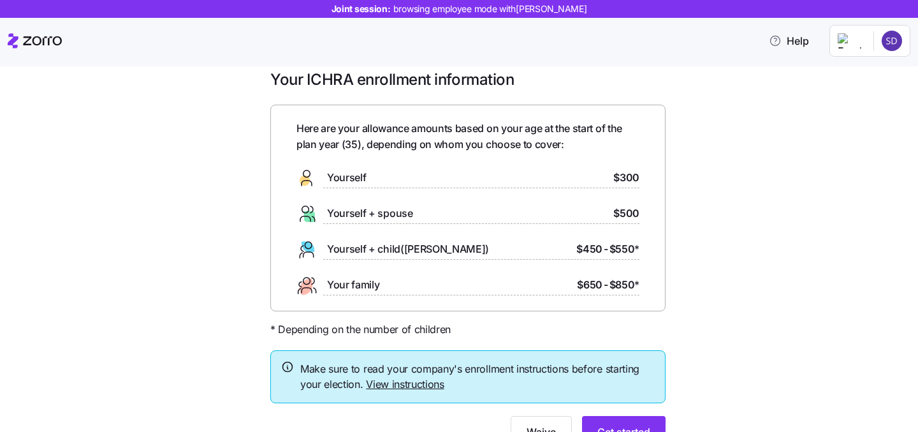
scroll to position [15, 0]
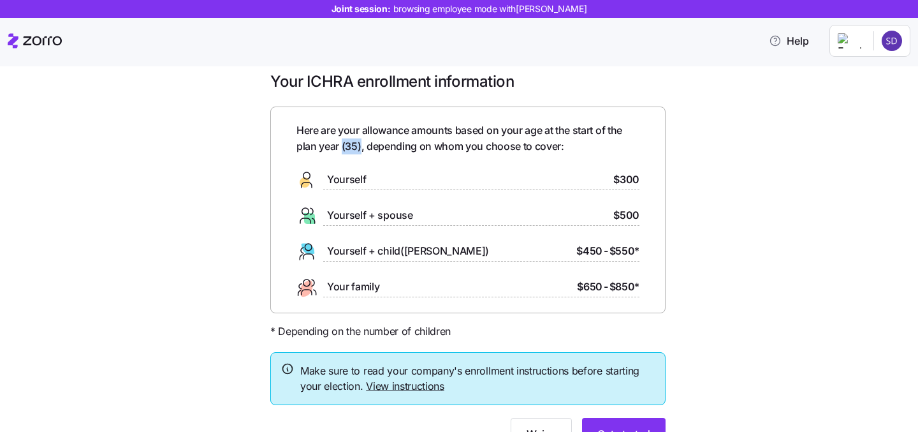
drag, startPoint x: 362, startPoint y: 146, endPoint x: 341, endPoint y: 146, distance: 21.0
click at [341, 146] on span "Here are your allowance amounts based on your age at the start of the plan year…" at bounding box center [468, 138] width 343 height 32
click at [367, 154] on div "Here are your allowance amounts based on your age at the start of the plan year…" at bounding box center [468, 209] width 343 height 175
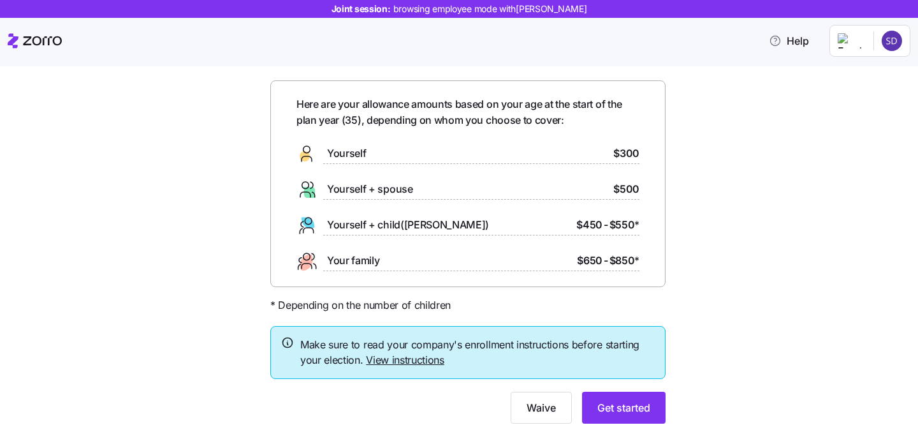
scroll to position [79, 0]
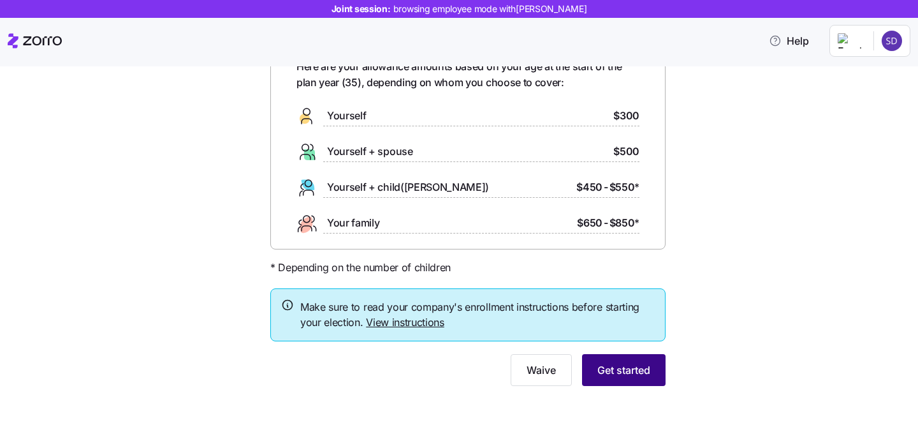
click at [622, 371] on span "Get started" at bounding box center [624, 369] width 53 height 15
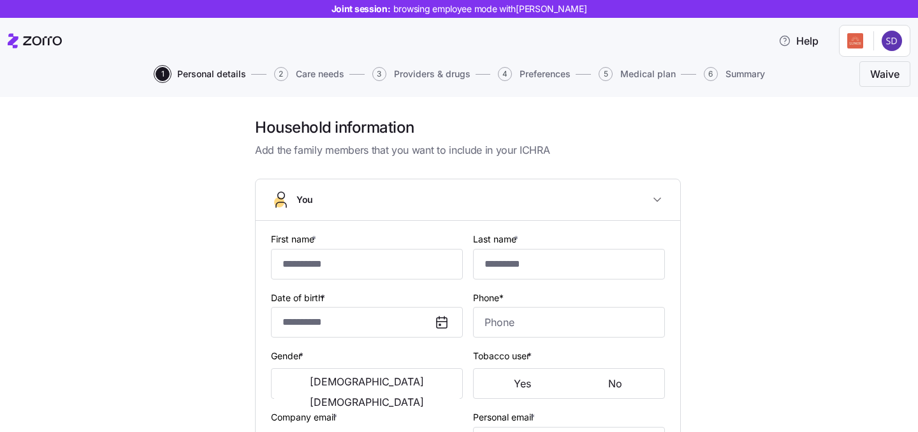
type input "******"
type input "*****"
type input "[PERSON_NAME][EMAIL_ADDRESS][DOMAIN_NAME]"
type input "[EMAIL_ADDRESS][DOMAIN_NAME]"
type input "**********"
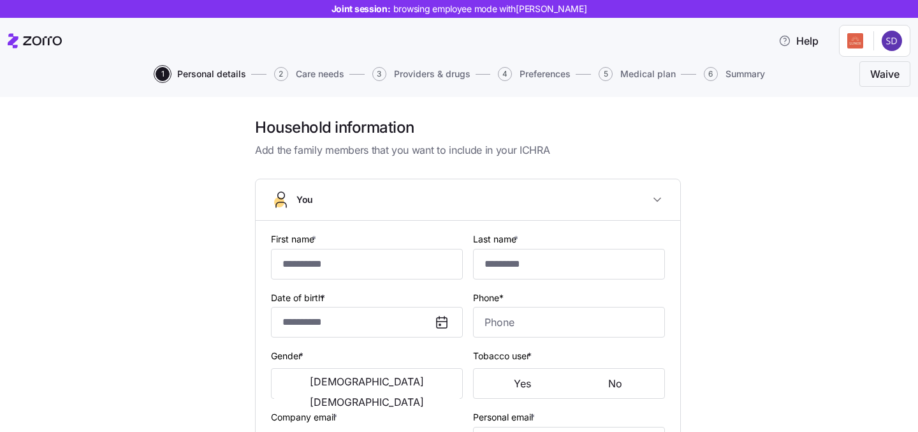
checkbox input "true"
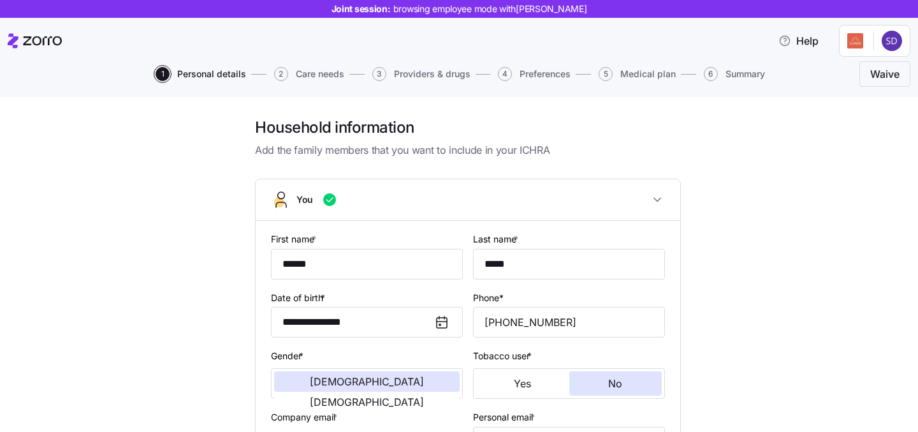
type input "**********"
type input "[PHONE_NUMBER]"
type input "[DEMOGRAPHIC_DATA] citizen"
type input "Married"
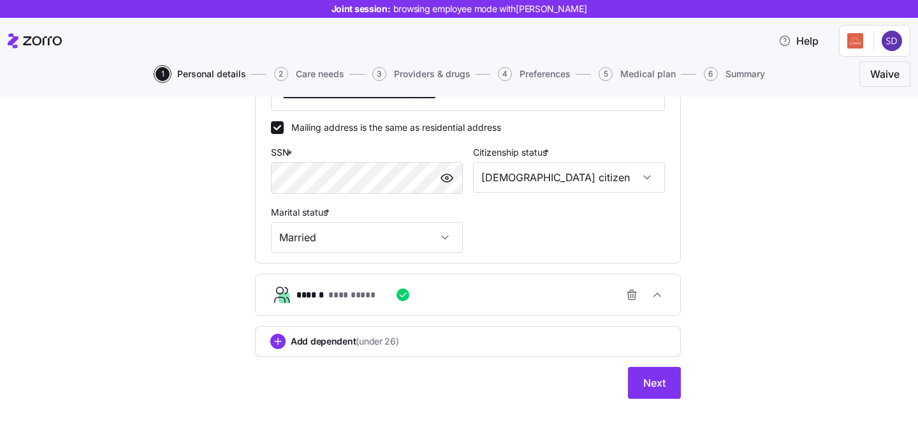
scroll to position [408, 0]
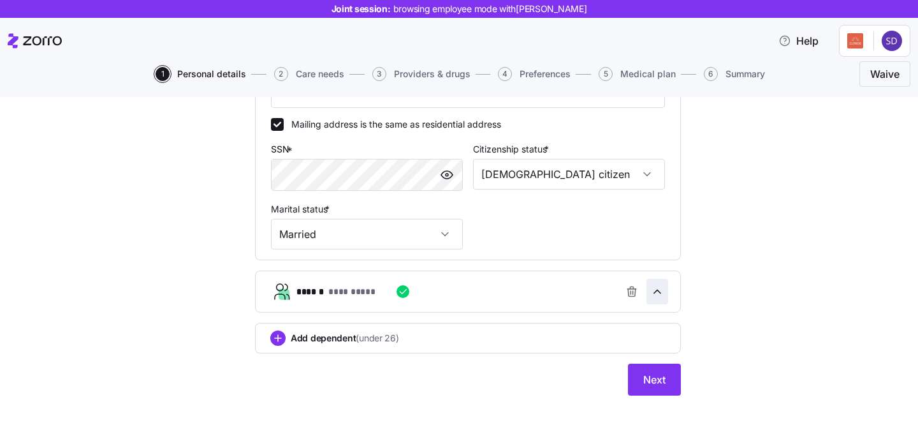
click at [658, 303] on span "button" at bounding box center [657, 291] width 20 height 24
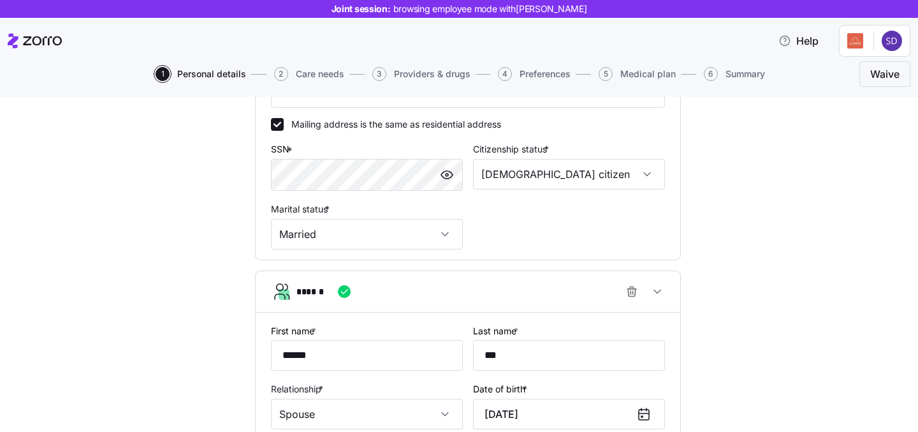
scroll to position [567, 0]
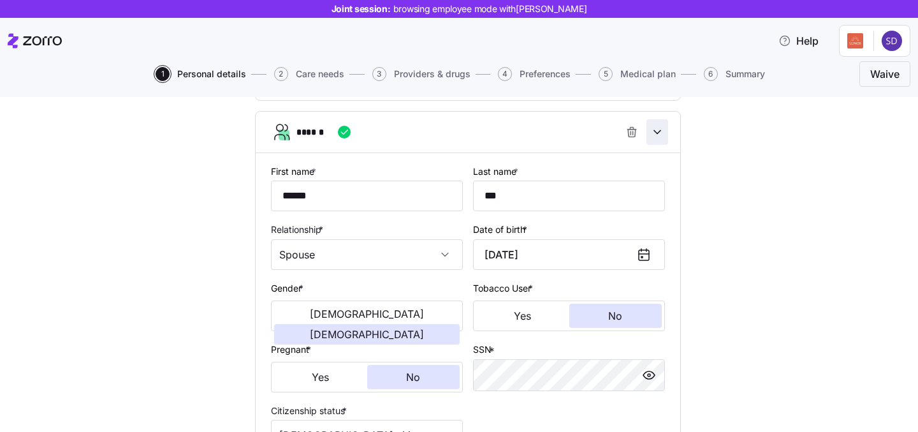
click at [665, 130] on span "button" at bounding box center [657, 132] width 20 height 24
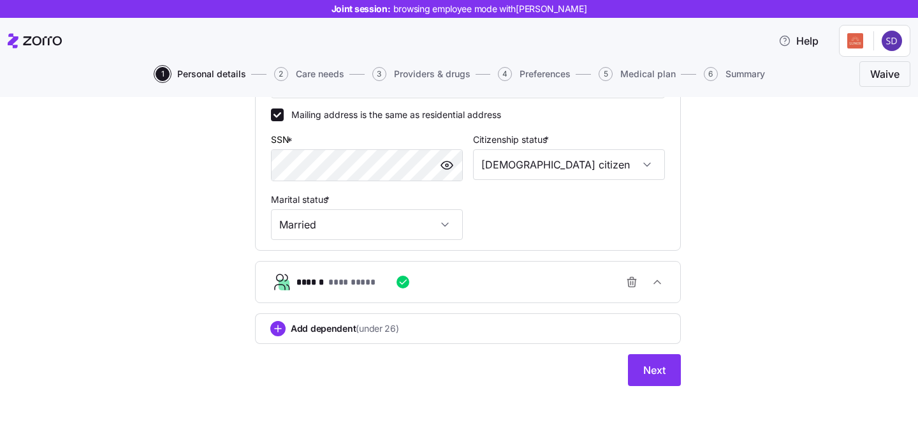
scroll to position [419, 0]
click at [651, 370] on span "Next" at bounding box center [655, 369] width 22 height 15
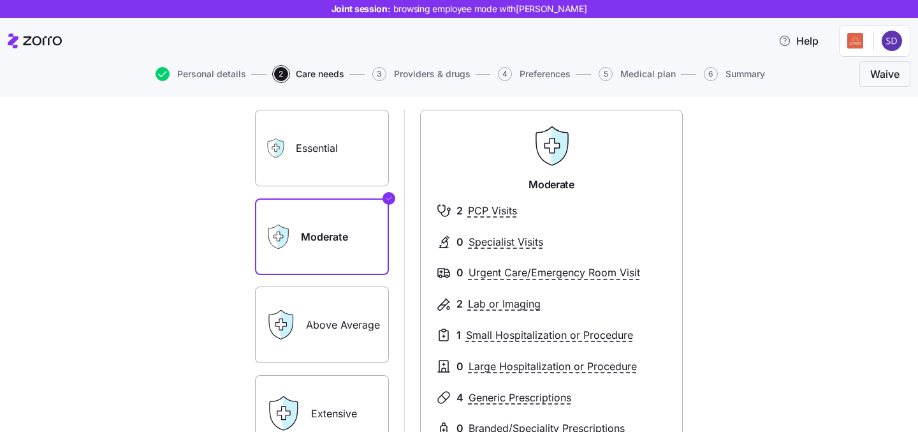
scroll to position [98, 0]
click at [344, 148] on label "Essential" at bounding box center [322, 146] width 134 height 77
click at [0, 0] on input "Essential" at bounding box center [0, 0] width 0 height 0
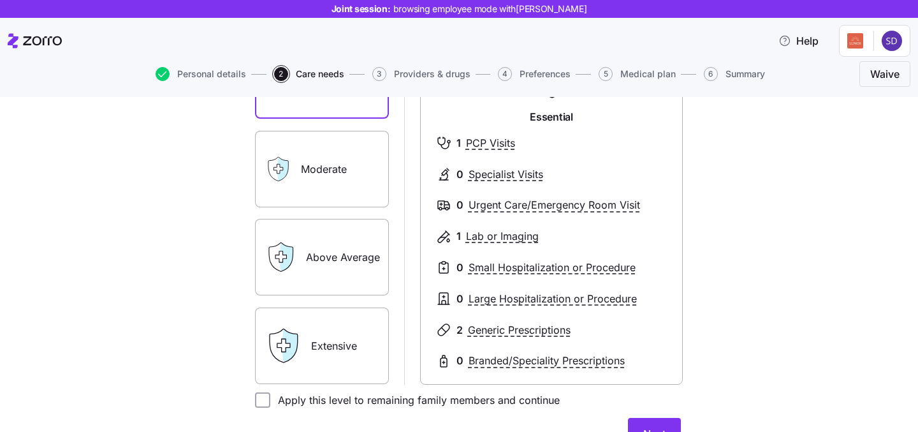
scroll to position [168, 0]
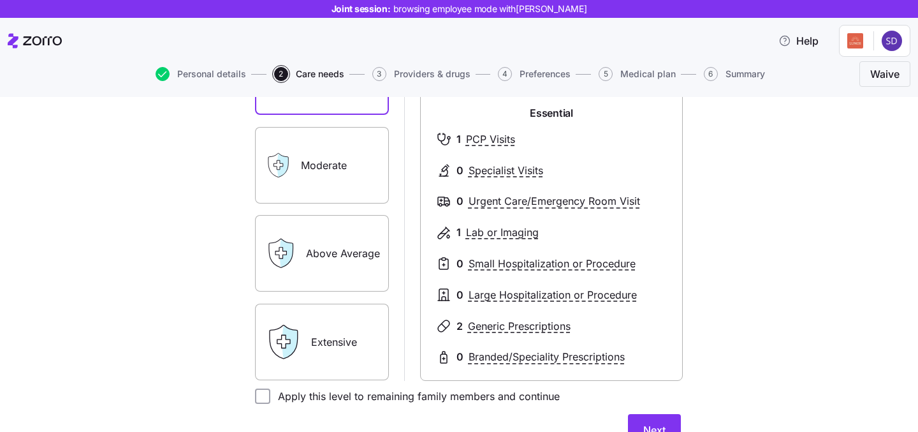
click at [344, 332] on label "Extensive" at bounding box center [322, 342] width 134 height 77
click at [0, 0] on input "Extensive" at bounding box center [0, 0] width 0 height 0
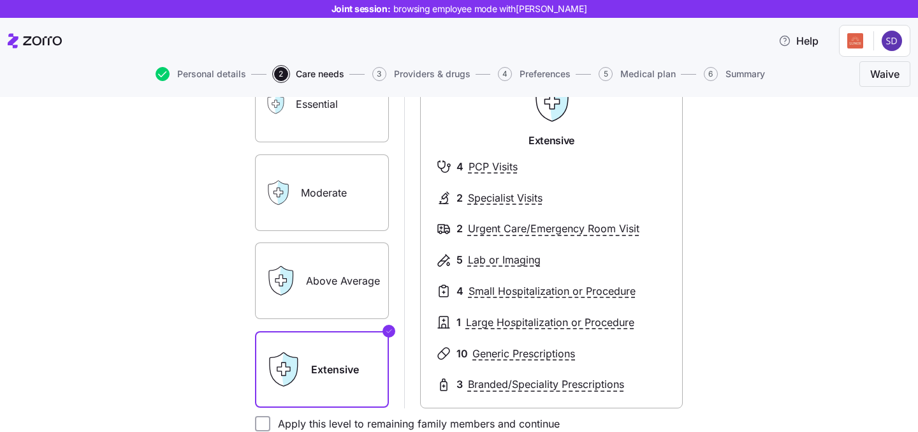
scroll to position [136, 0]
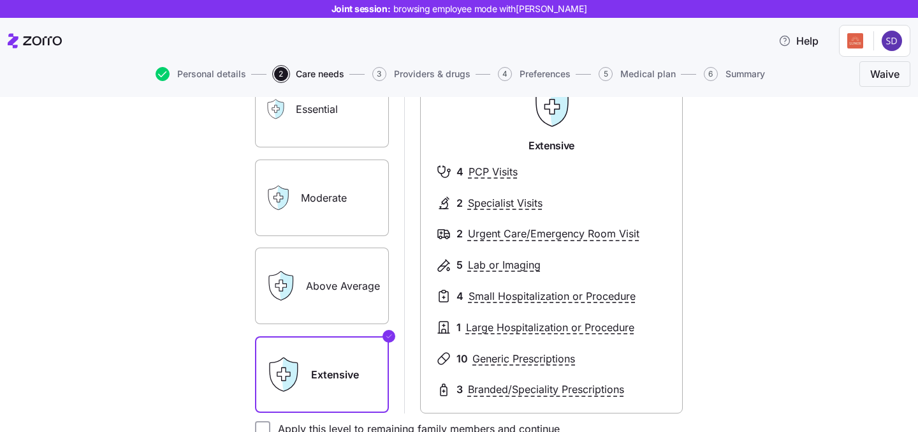
click at [318, 191] on label "Moderate" at bounding box center [322, 197] width 134 height 77
click at [0, 0] on input "Moderate" at bounding box center [0, 0] width 0 height 0
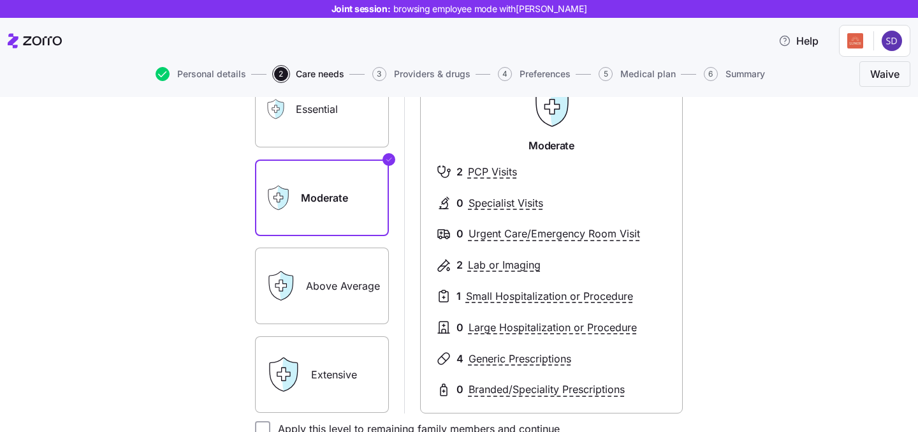
scroll to position [239, 0]
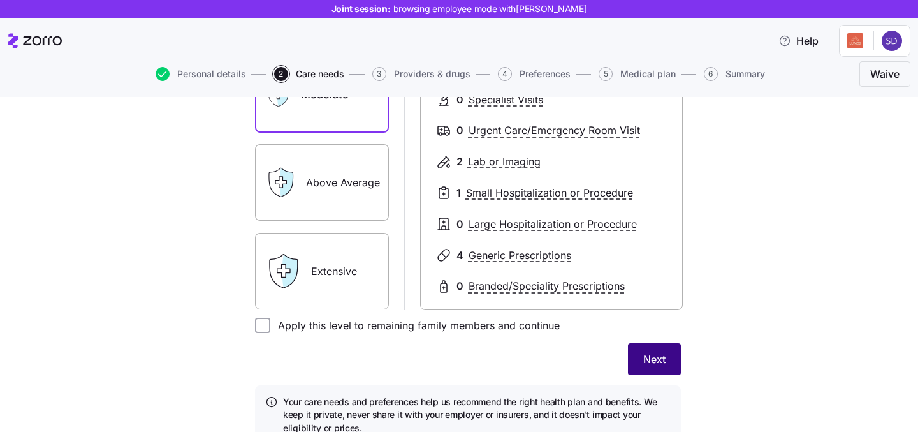
click at [651, 364] on span "Next" at bounding box center [655, 358] width 22 height 15
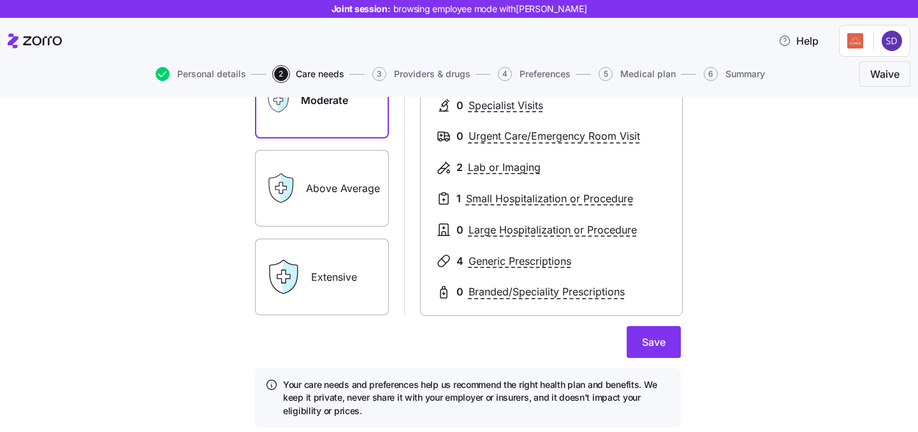
scroll to position [82, 0]
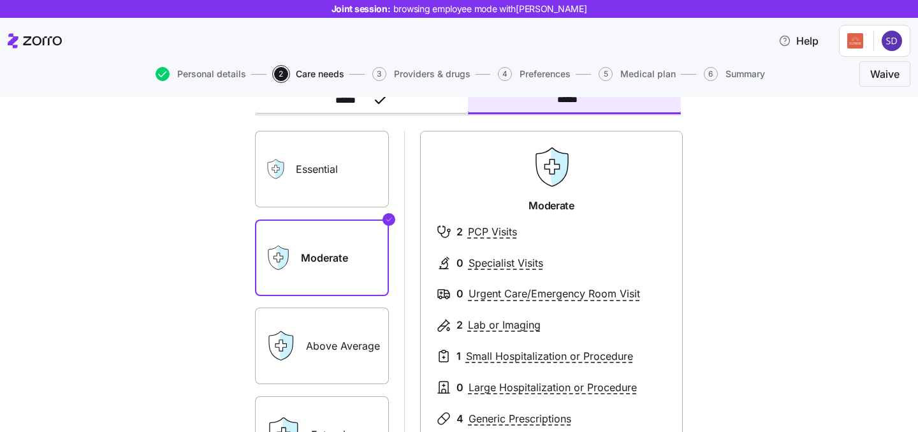
click at [353, 165] on label "Essential" at bounding box center [322, 169] width 134 height 77
click at [0, 0] on input "Essential" at bounding box center [0, 0] width 0 height 0
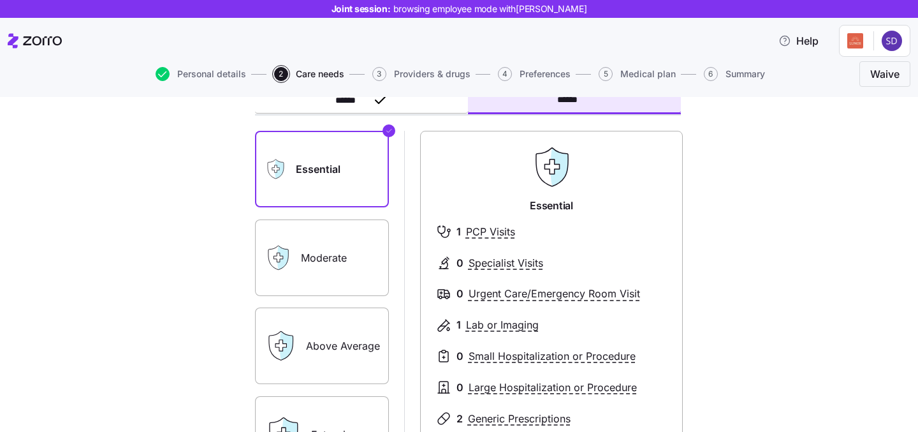
click at [334, 325] on label "Above Average" at bounding box center [322, 345] width 134 height 77
click at [0, 0] on input "Above Average" at bounding box center [0, 0] width 0 height 0
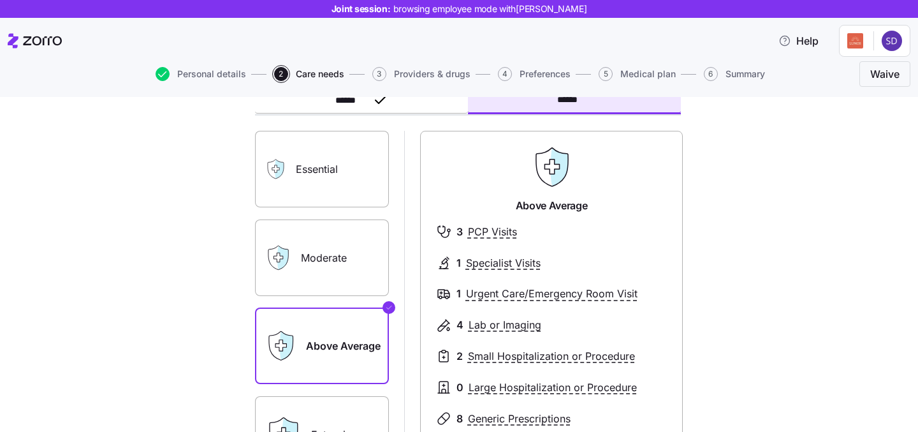
click at [325, 185] on label "Essential" at bounding box center [322, 169] width 134 height 77
click at [0, 0] on input "Essential" at bounding box center [0, 0] width 0 height 0
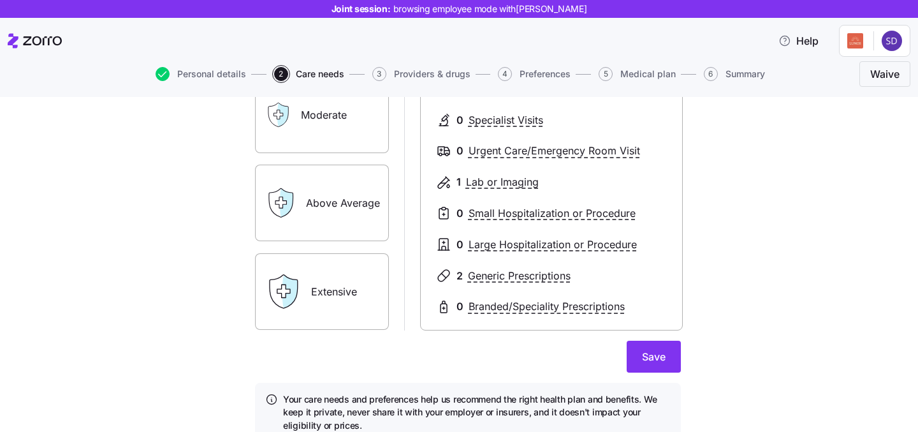
scroll to position [281, 0]
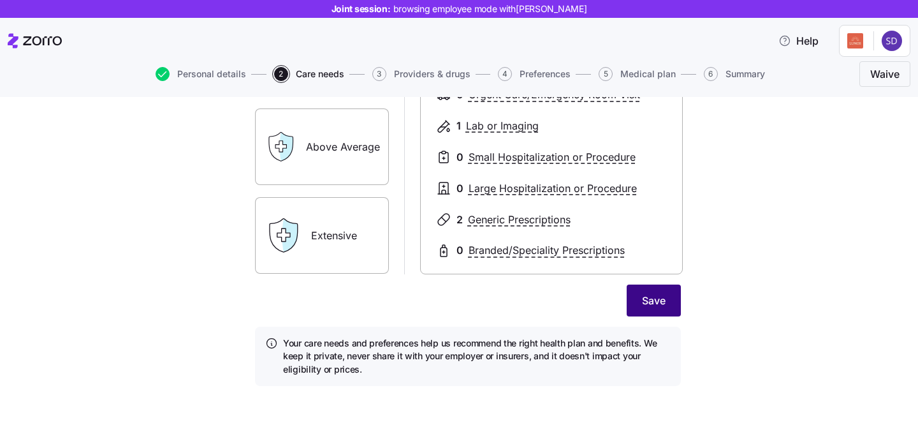
click at [654, 298] on span "Save" at bounding box center [654, 300] width 24 height 15
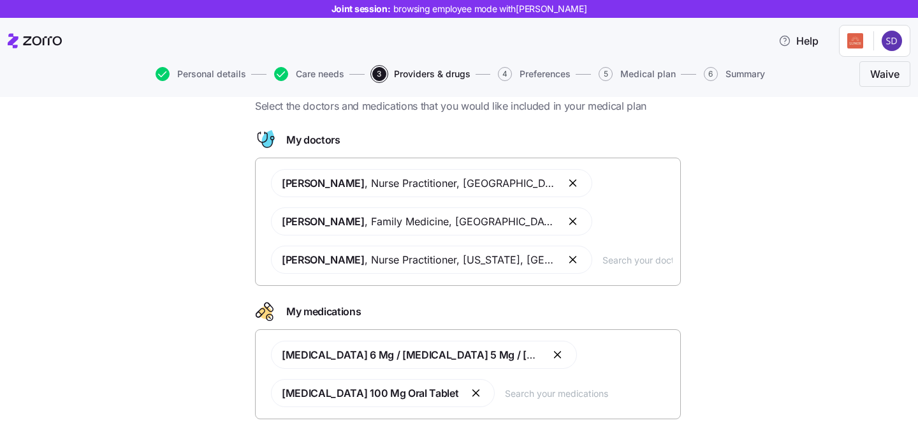
scroll to position [54, 0]
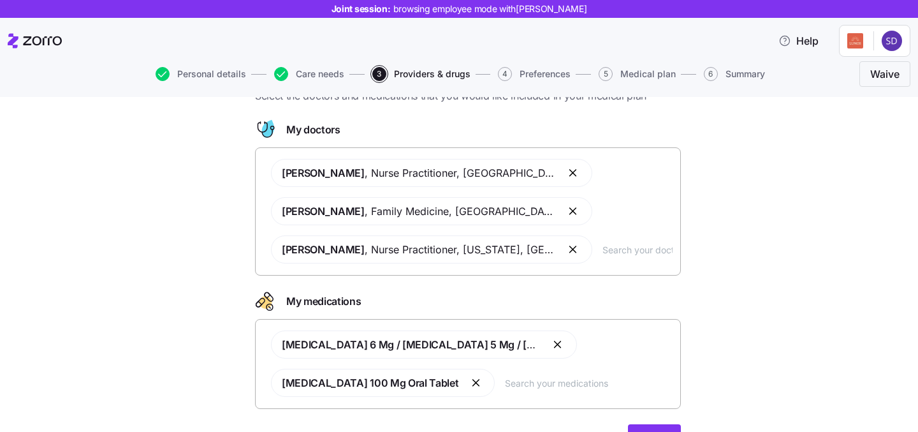
click at [607, 258] on div "Clover Smith , Nurse Practitioner , Brooklyn, NY David John , Family Medicine ,…" at bounding box center [467, 211] width 409 height 120
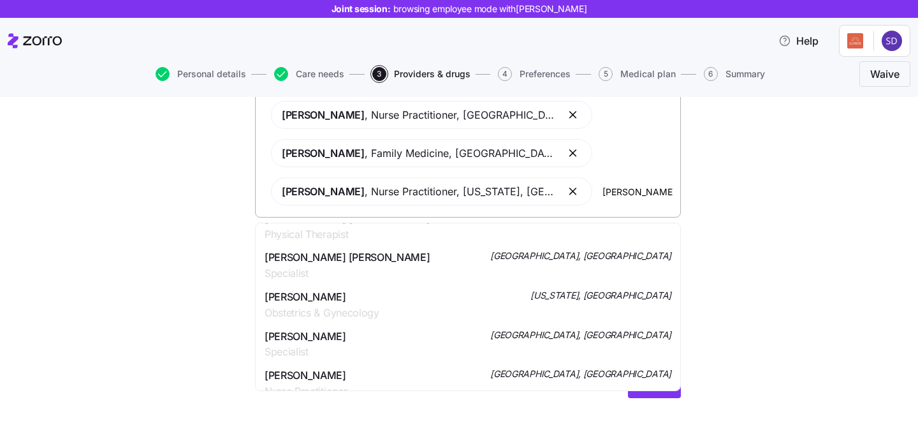
scroll to position [1071, 0]
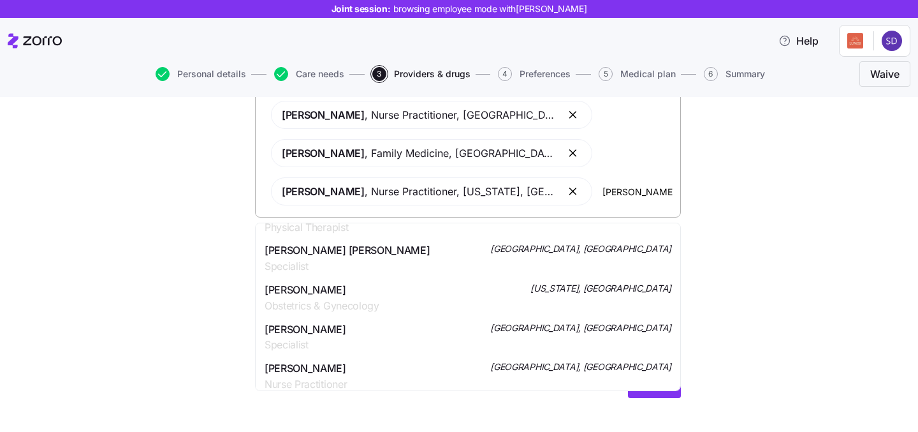
click at [603, 193] on input "smith" at bounding box center [638, 191] width 70 height 14
type input "s"
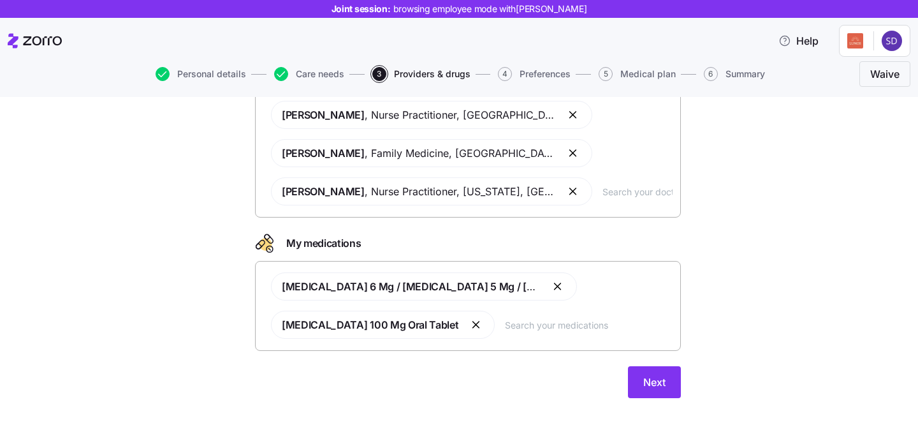
click at [814, 219] on div "Doctors and medications Select the doctors and medications that you would like …" at bounding box center [468, 209] width 865 height 408
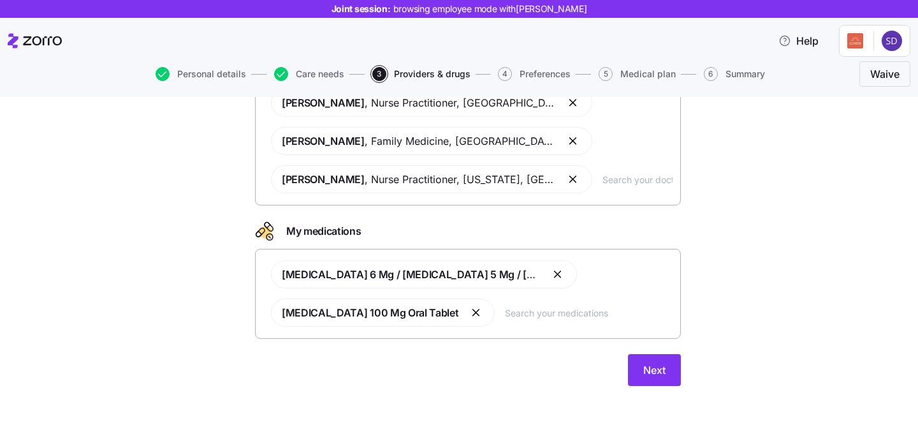
click at [505, 314] on input "text" at bounding box center [589, 313] width 168 height 14
click at [562, 276] on button "button" at bounding box center [558, 274] width 15 height 15
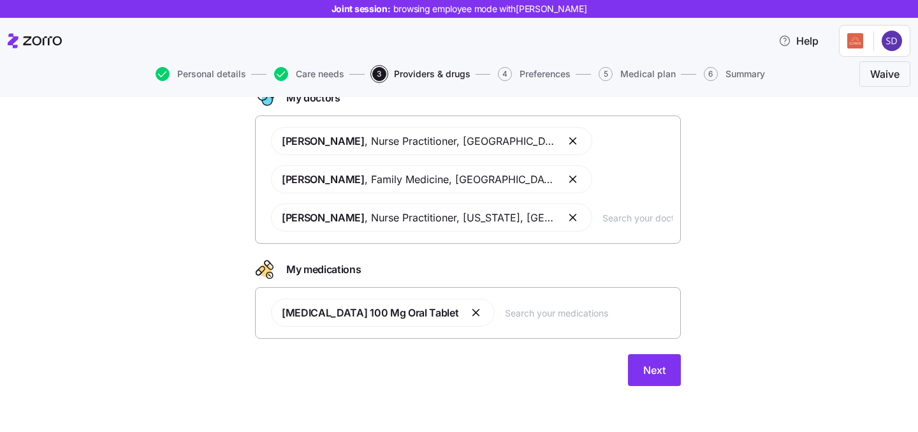
click at [503, 300] on div "Advil 100 Mg Oral Tablet" at bounding box center [467, 312] width 409 height 43
click at [505, 306] on input "text" at bounding box center [589, 313] width 168 height 14
type input "tyleno"
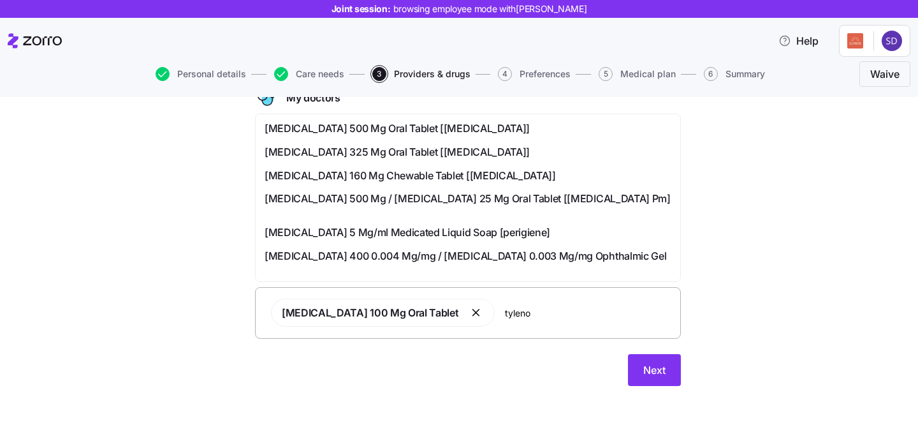
click at [396, 132] on span "Acetaminophen 500 Mg Oral Tablet [tylenol]" at bounding box center [397, 129] width 265 height 16
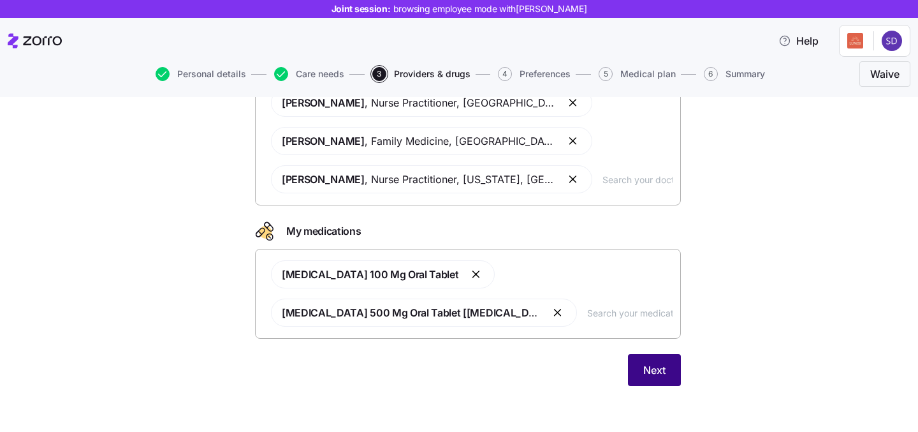
click at [649, 362] on button "Next" at bounding box center [654, 370] width 53 height 32
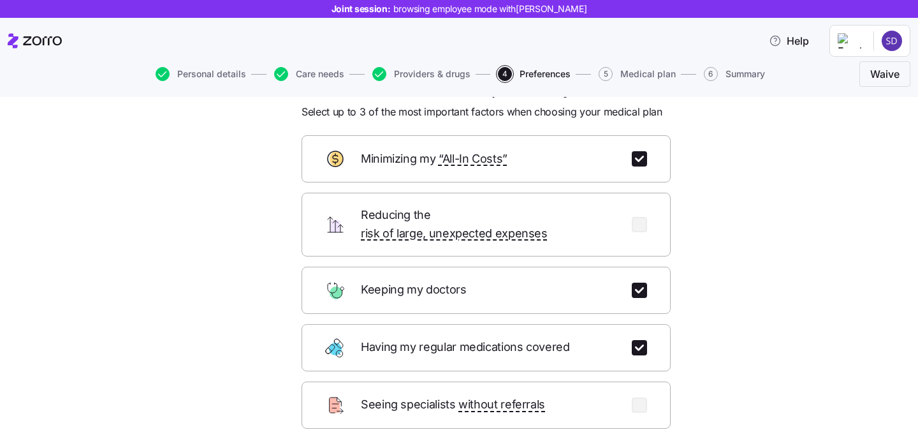
scroll to position [39, 0]
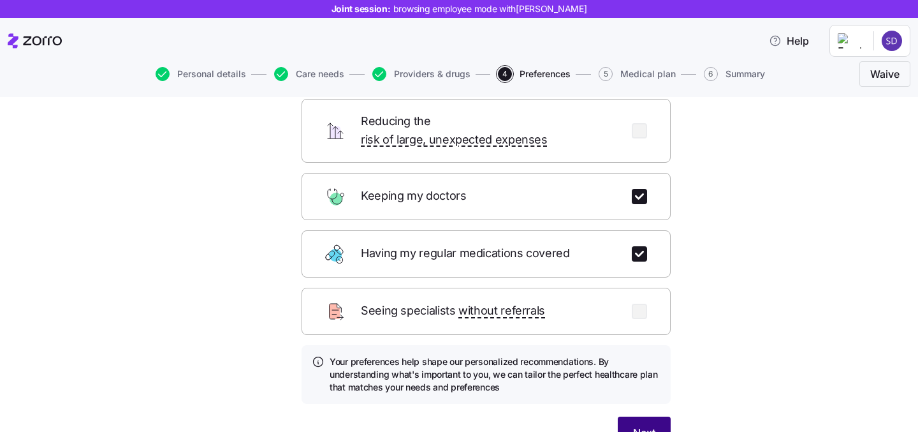
click at [653, 425] on span "Next" at bounding box center [644, 432] width 22 height 15
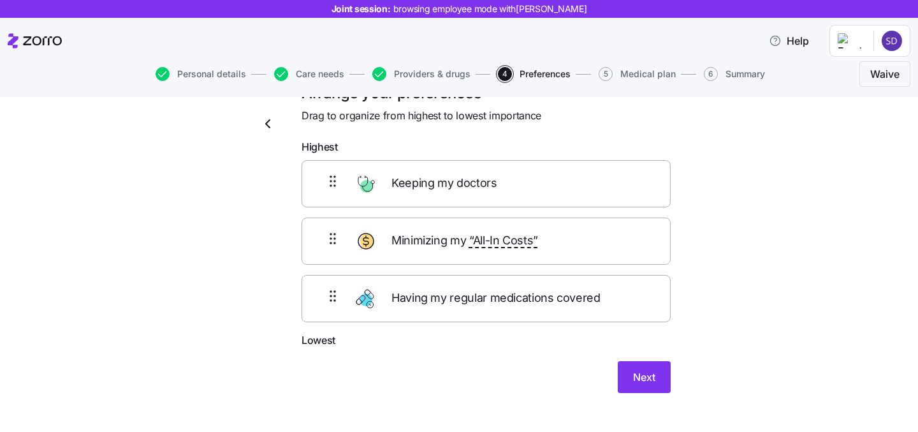
scroll to position [13, 0]
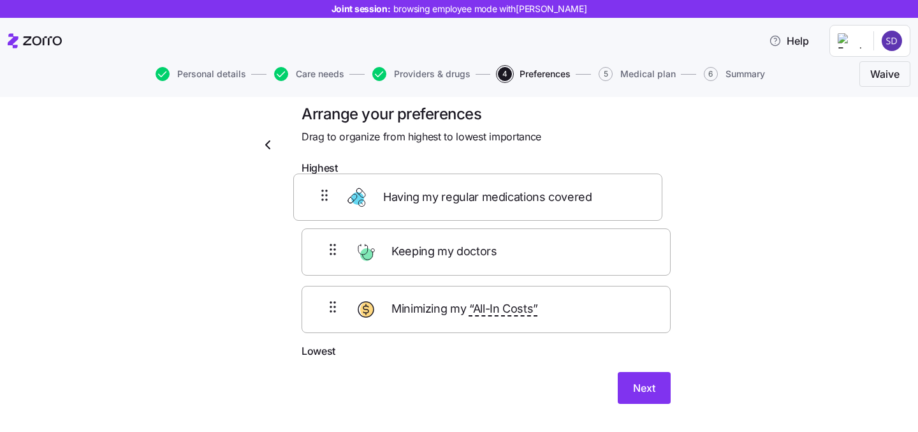
drag, startPoint x: 593, startPoint y: 323, endPoint x: 584, endPoint y: 199, distance: 124.7
click at [584, 199] on div "Keeping my doctors Minimizing my “All-In Costs” Having my regular medications c…" at bounding box center [486, 262] width 369 height 162
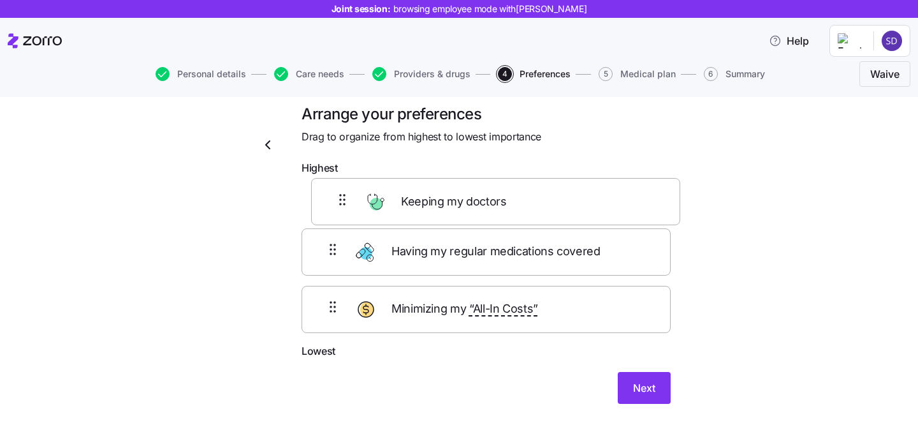
drag, startPoint x: 514, startPoint y: 328, endPoint x: 524, endPoint y: 207, distance: 120.9
click at [524, 207] on div "Having my regular medications covered Minimizing my “All-In Costs” Keeping my d…" at bounding box center [486, 262] width 369 height 162
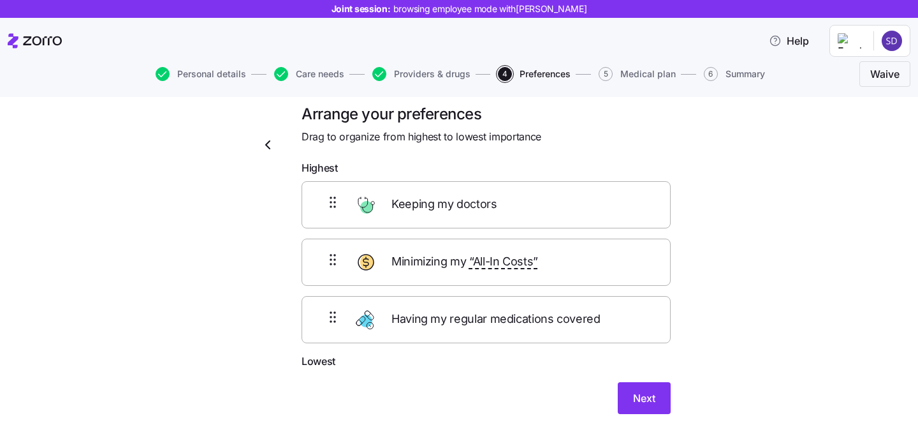
click at [503, 330] on div "Having my regular medications covered" at bounding box center [486, 319] width 369 height 47
click at [636, 393] on span "Next" at bounding box center [644, 397] width 22 height 15
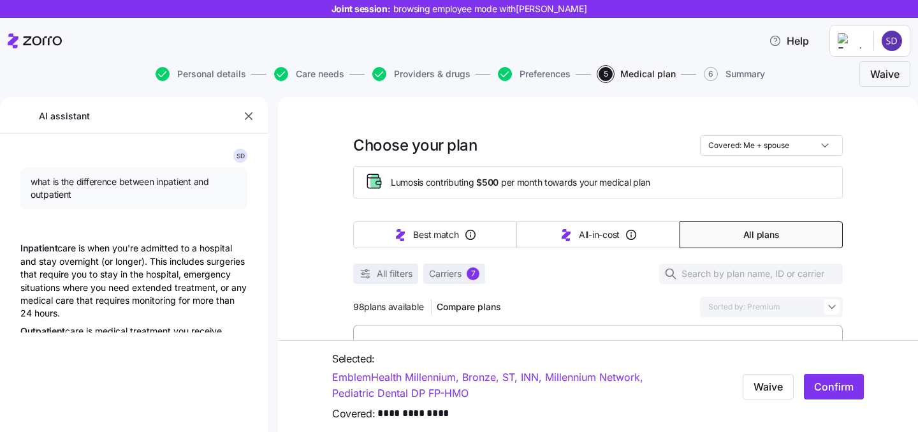
type textarea "x"
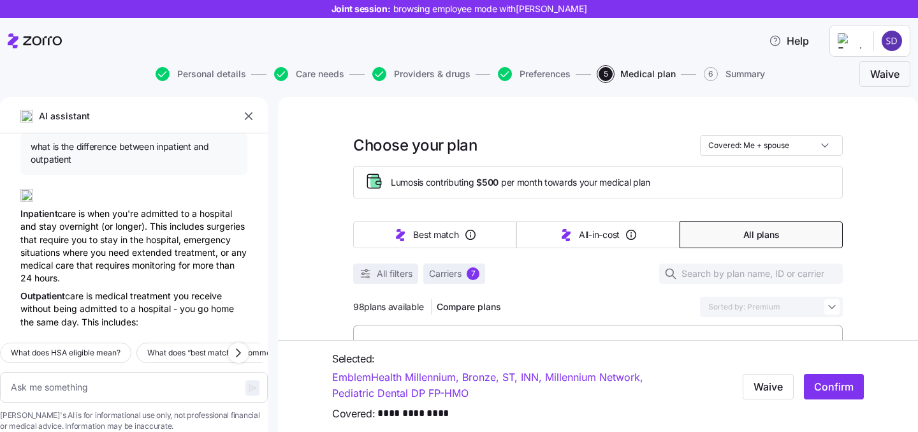
scroll to position [3606, 0]
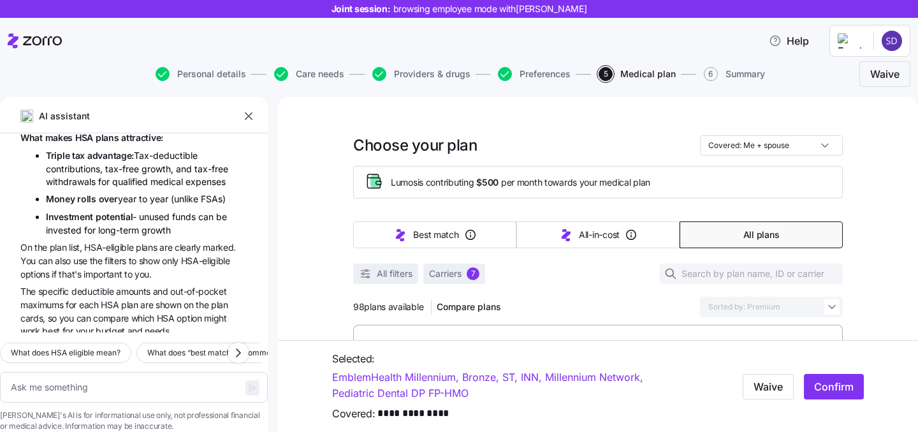
click at [249, 115] on icon "button" at bounding box center [248, 116] width 13 height 13
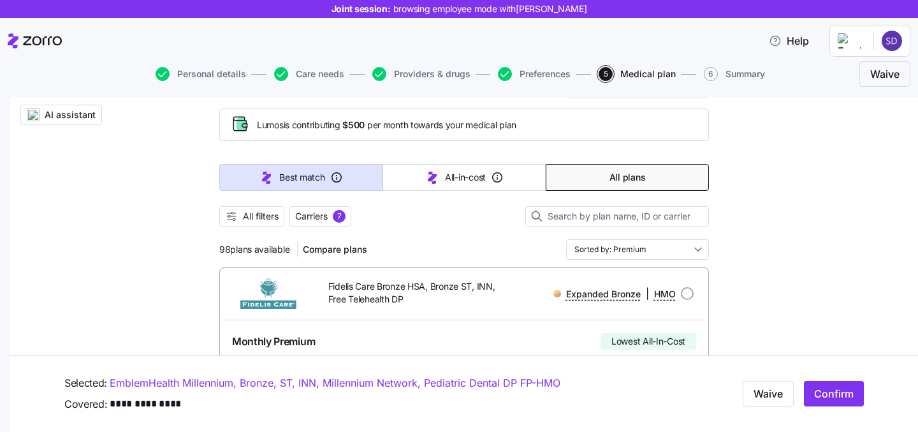
click at [339, 172] on icon "button" at bounding box center [336, 177] width 13 height 13
type input "Sorted by: Best match"
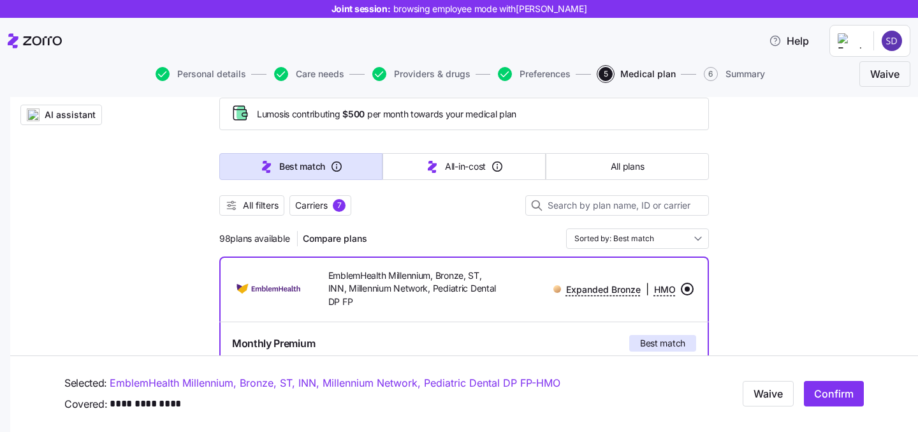
scroll to position [50, 0]
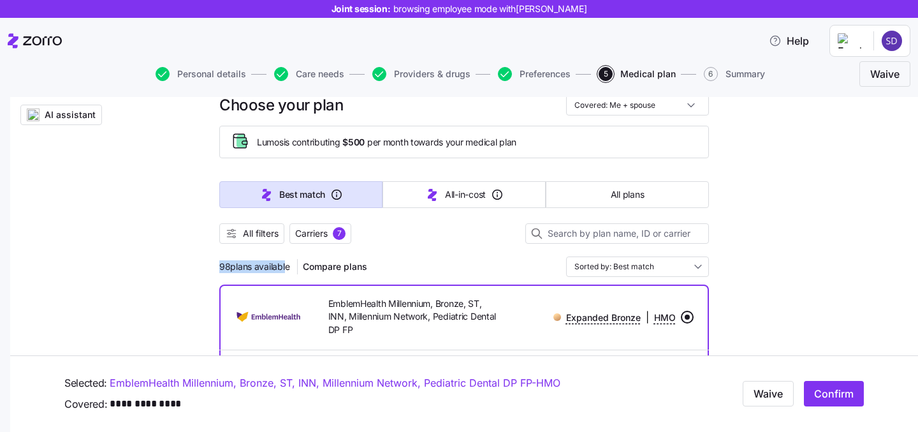
drag, startPoint x: 215, startPoint y: 268, endPoint x: 284, endPoint y: 270, distance: 69.6
click at [401, 267] on div "98 plans available Compare plans Sorted by: Best match" at bounding box center [464, 266] width 490 height 20
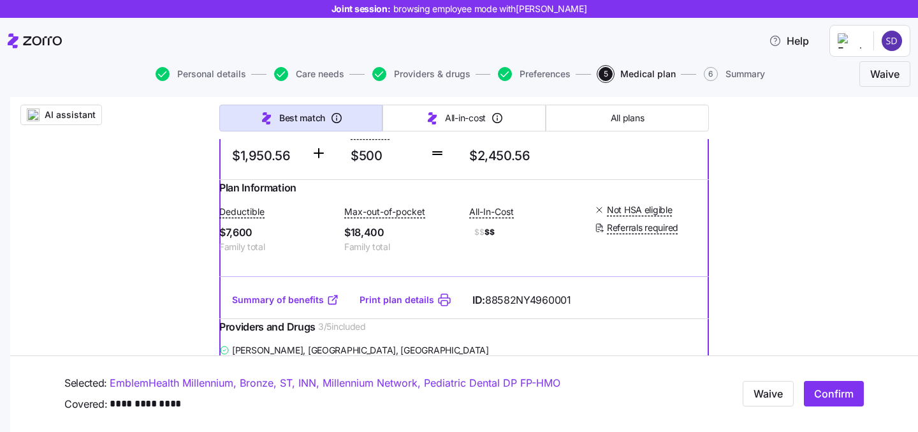
scroll to position [321, 0]
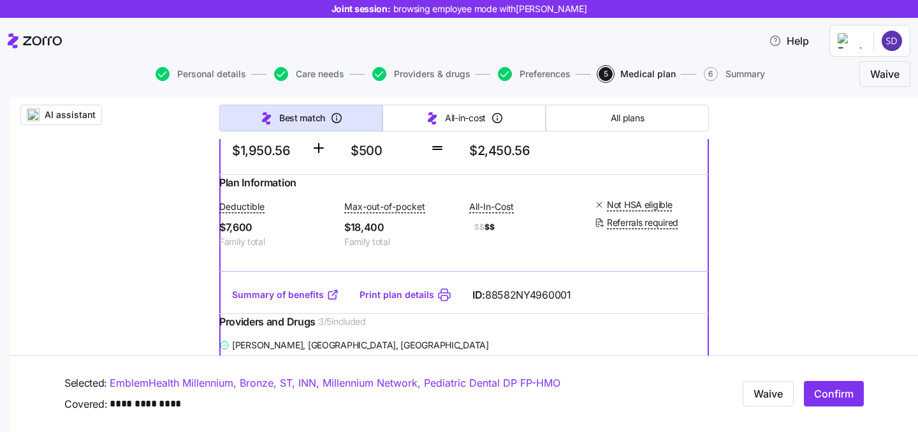
click at [559, 313] on div "Summary of benefits Print plan details ID: 88582NY4960001" at bounding box center [464, 295] width 490 height 36
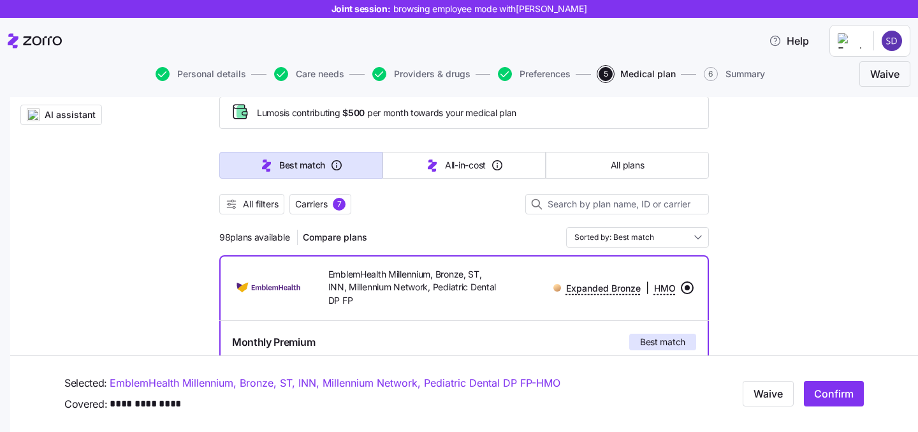
scroll to position [59, 0]
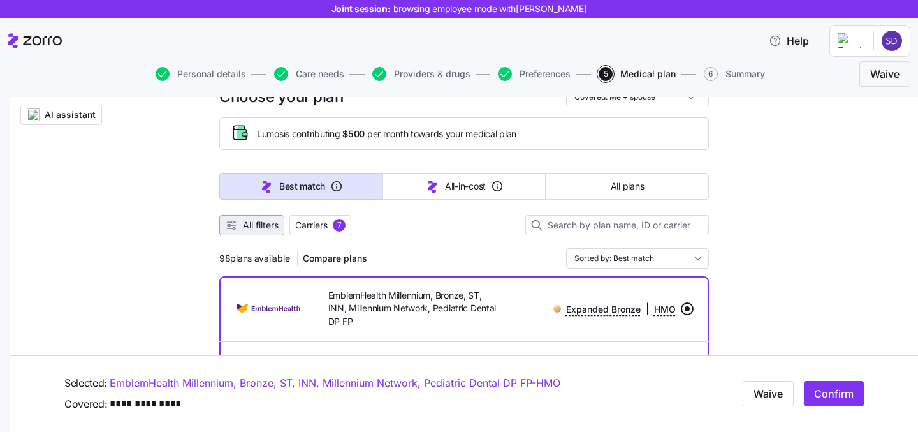
click at [244, 232] on button "All filters" at bounding box center [251, 225] width 65 height 20
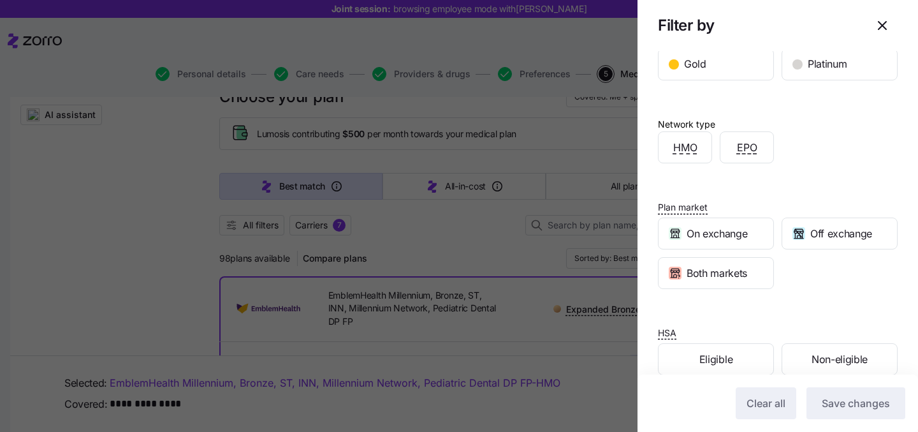
scroll to position [276, 0]
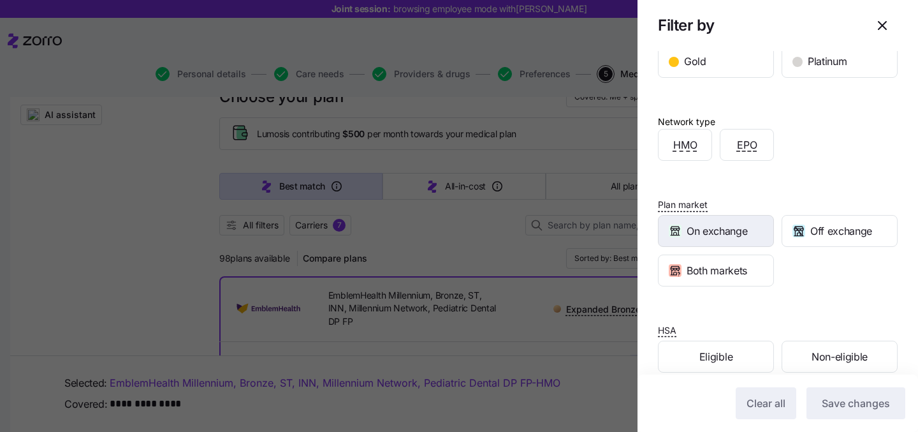
click at [744, 243] on div "On exchange" at bounding box center [716, 231] width 115 height 31
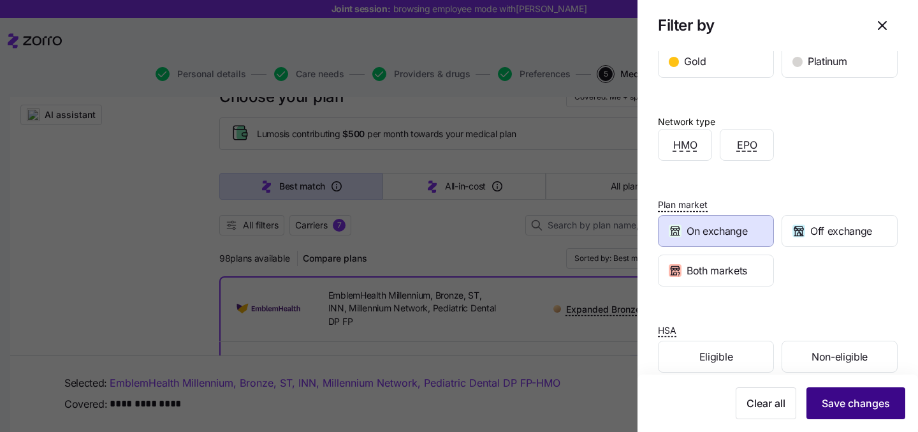
click at [844, 407] on span "Save changes" at bounding box center [856, 402] width 68 height 15
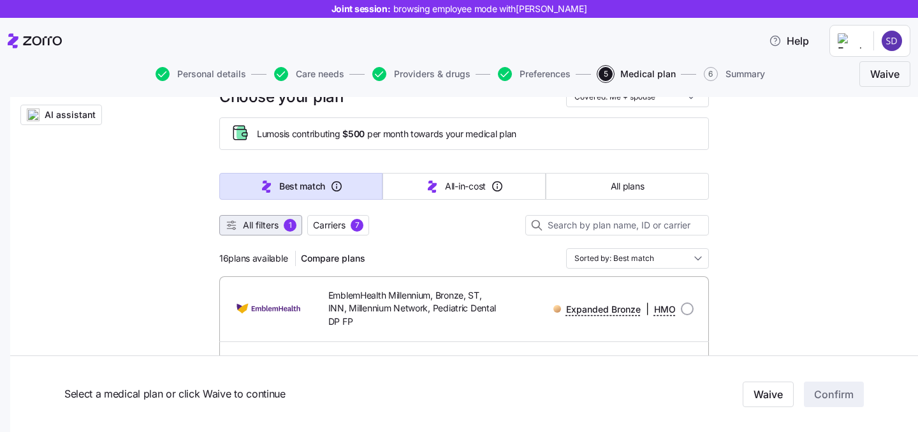
click at [269, 225] on span "All filters" at bounding box center [261, 225] width 36 height 13
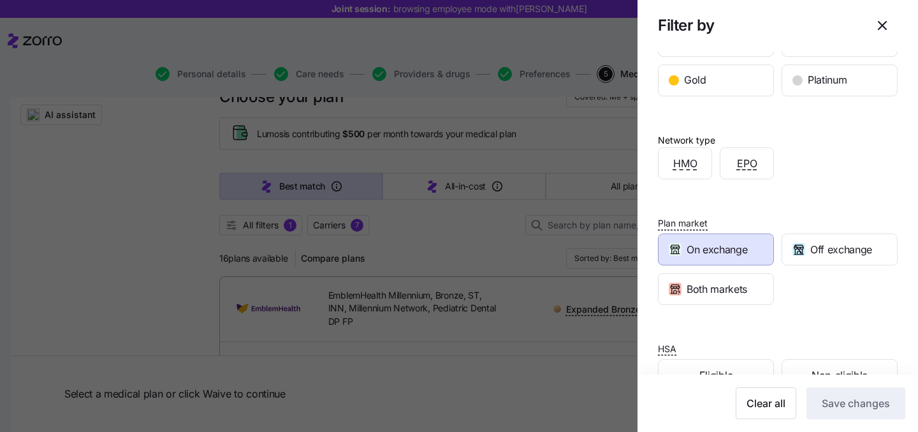
scroll to position [294, 0]
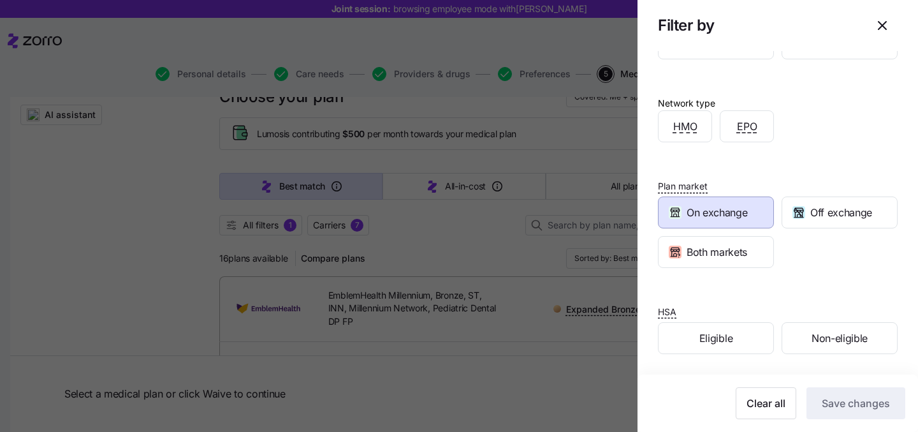
click at [726, 219] on span "On exchange" at bounding box center [717, 213] width 61 height 16
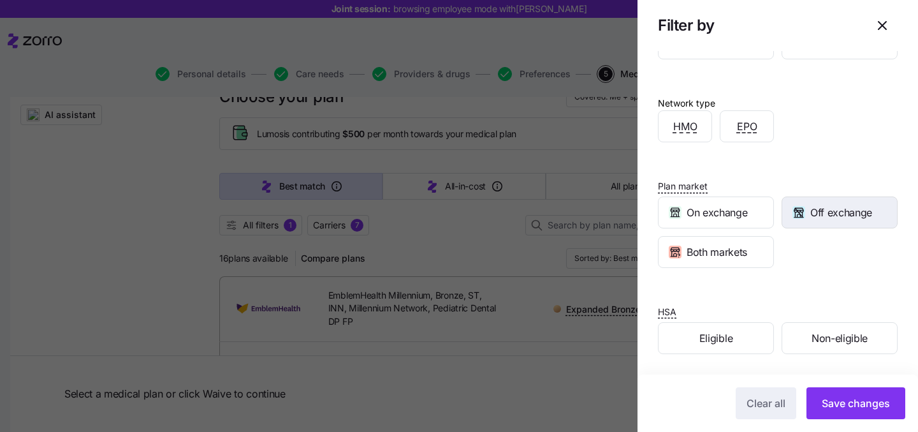
click at [818, 219] on span "Off exchange" at bounding box center [842, 213] width 62 height 16
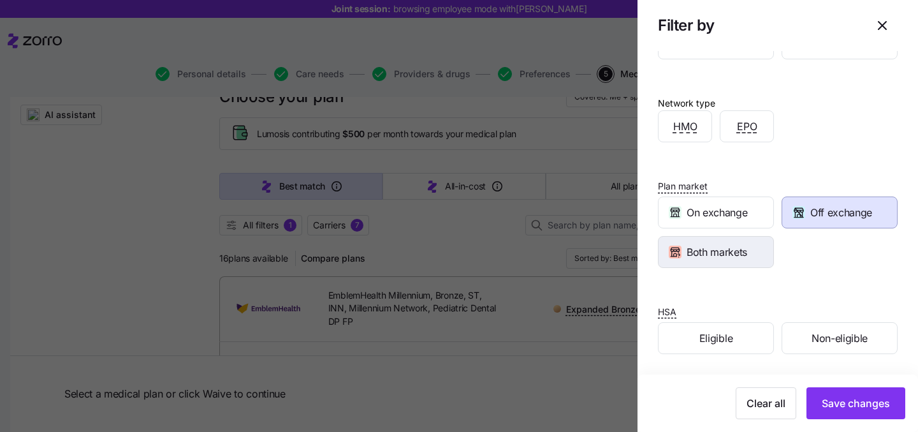
click at [737, 260] on span "Both markets" at bounding box center [717, 252] width 61 height 16
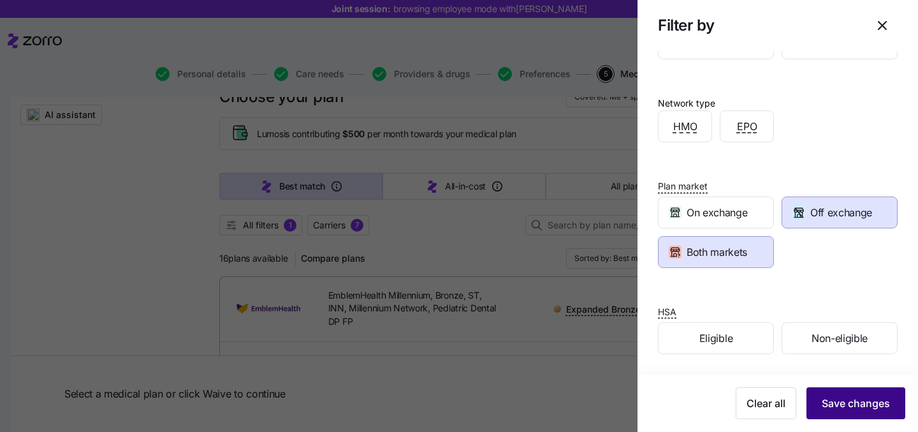
click at [862, 401] on span "Save changes" at bounding box center [856, 402] width 68 height 15
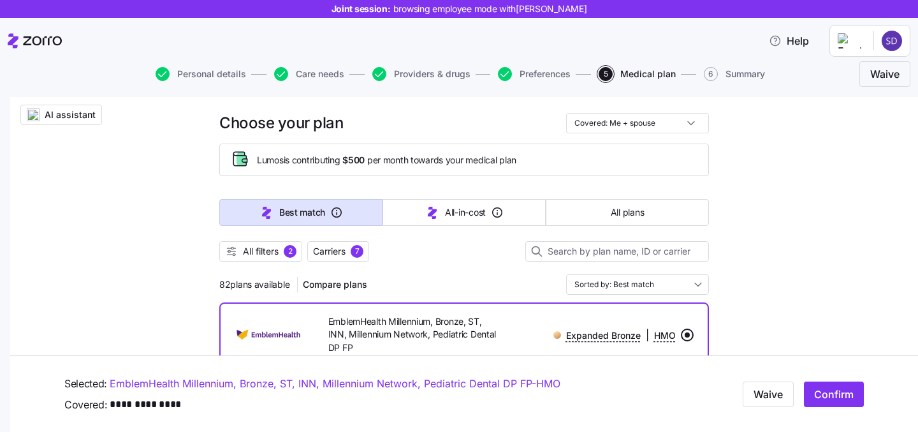
scroll to position [45, 0]
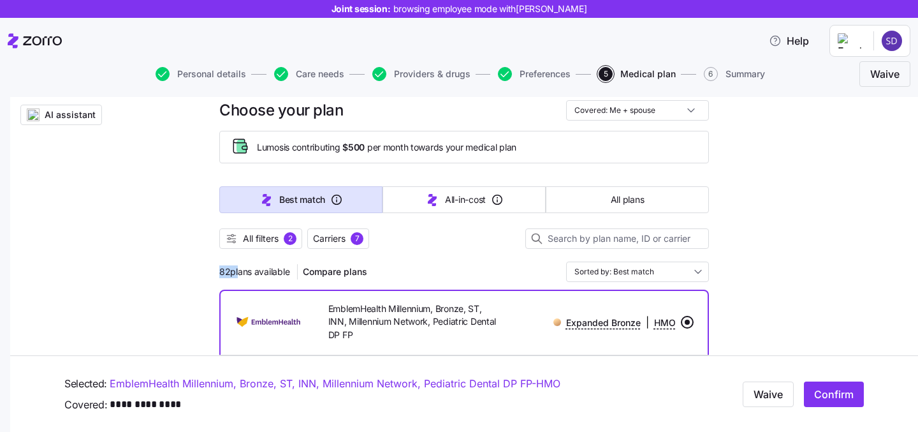
drag, startPoint x: 216, startPoint y: 274, endPoint x: 244, endPoint y: 274, distance: 28.1
click at [244, 274] on span "82 plans available" at bounding box center [254, 271] width 70 height 13
click at [231, 271] on span "82 plans available" at bounding box center [254, 271] width 70 height 13
click at [344, 237] on span "Carriers" at bounding box center [329, 238] width 33 height 13
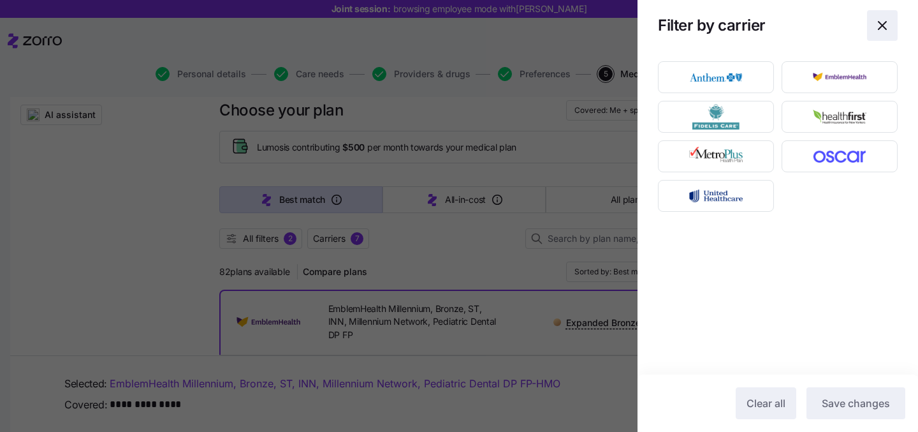
click at [890, 26] on span "button" at bounding box center [882, 25] width 29 height 29
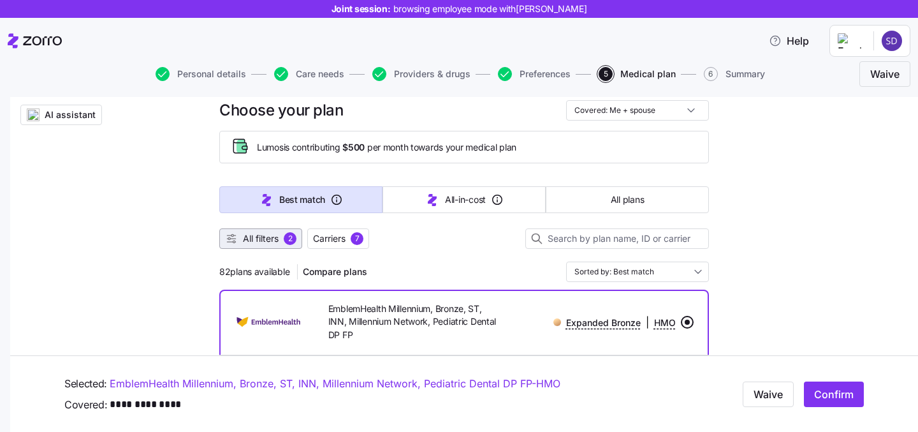
click at [279, 238] on span "All filters" at bounding box center [261, 238] width 36 height 13
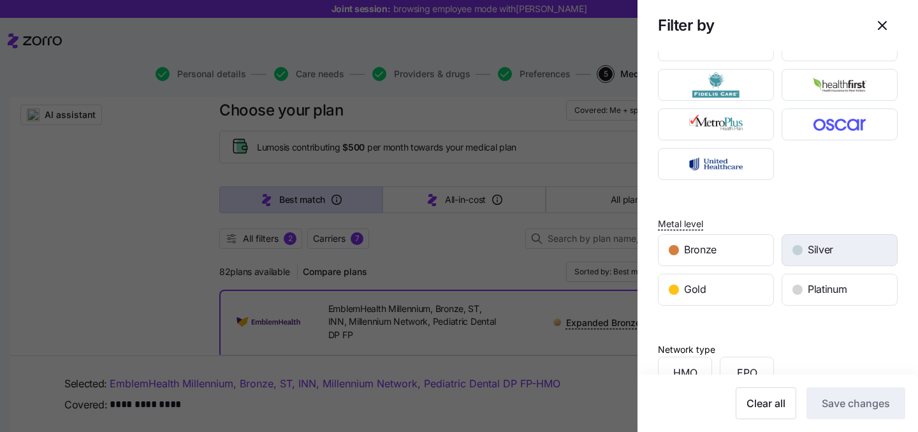
scroll to position [294, 0]
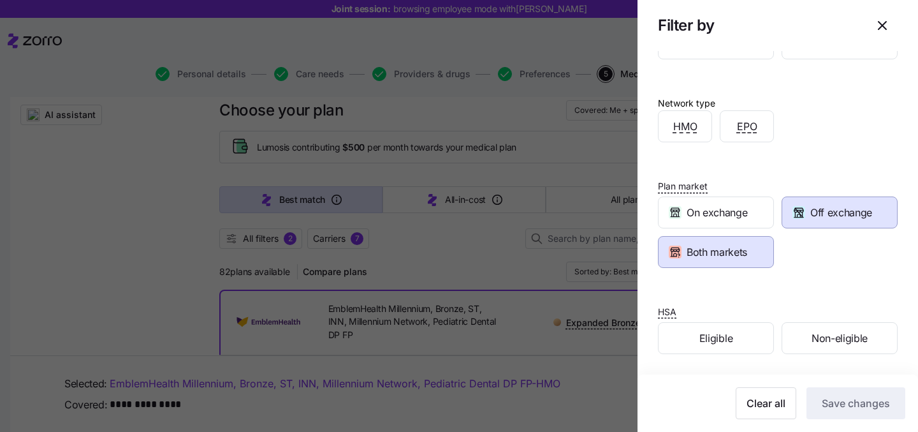
click at [725, 254] on span "Both markets" at bounding box center [717, 252] width 61 height 16
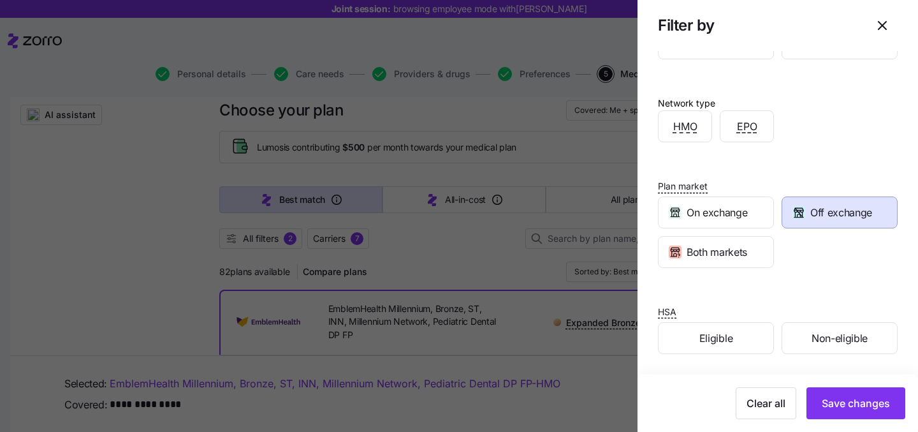
click at [841, 219] on span "Off exchange" at bounding box center [842, 213] width 62 height 16
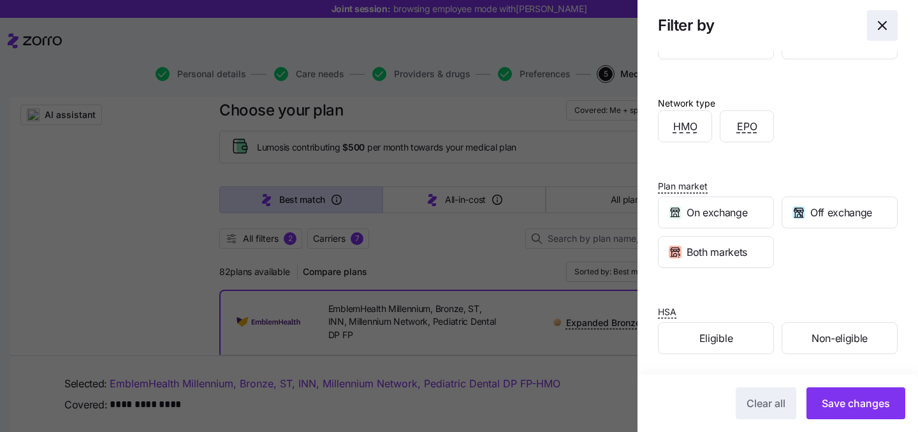
click at [890, 29] on icon "button" at bounding box center [882, 25] width 15 height 15
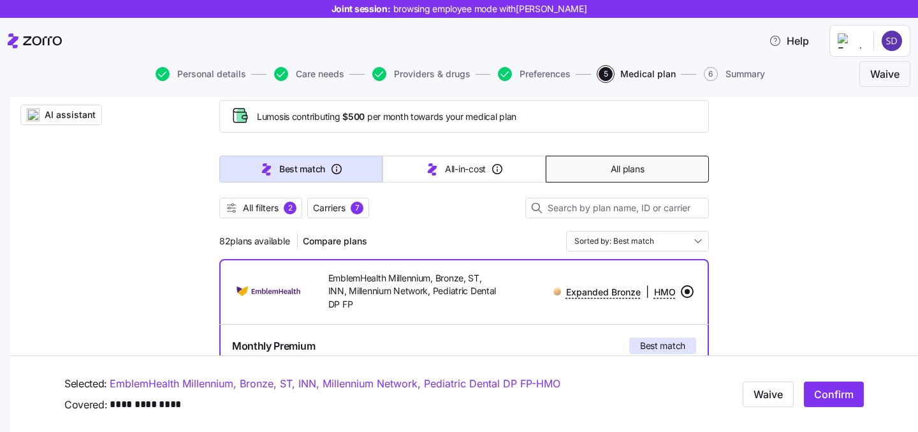
scroll to position [129, 0]
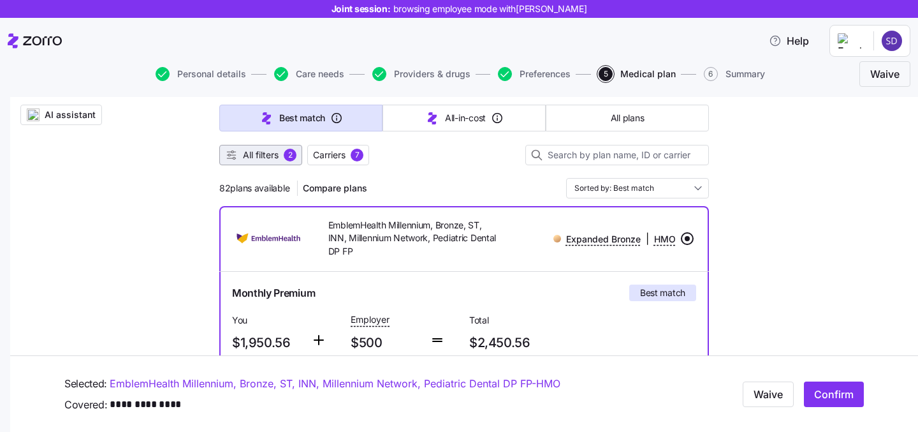
click at [247, 154] on span "All filters" at bounding box center [261, 155] width 36 height 13
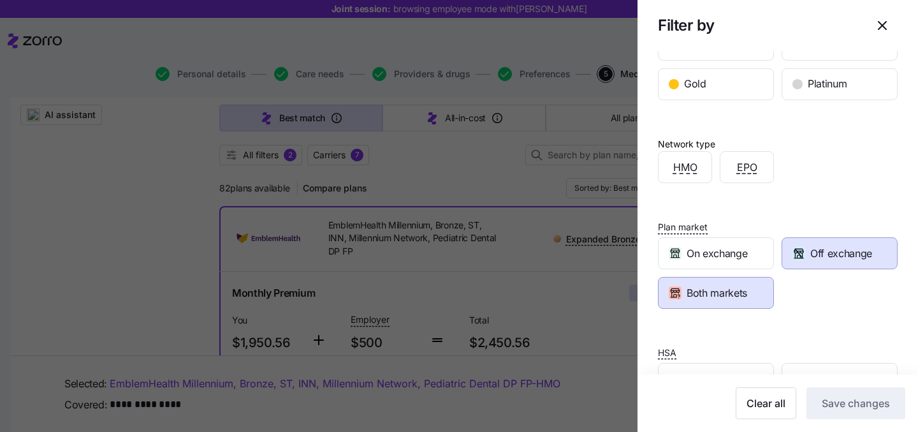
scroll to position [294, 0]
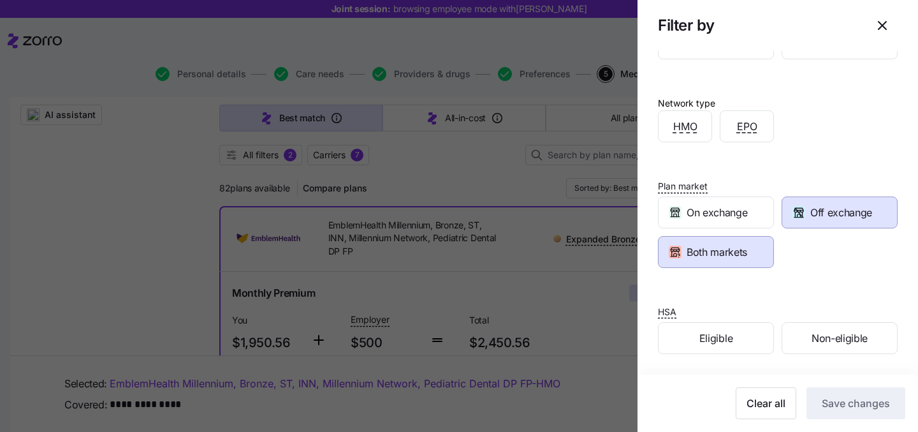
click at [755, 250] on div "Both markets" at bounding box center [716, 252] width 115 height 31
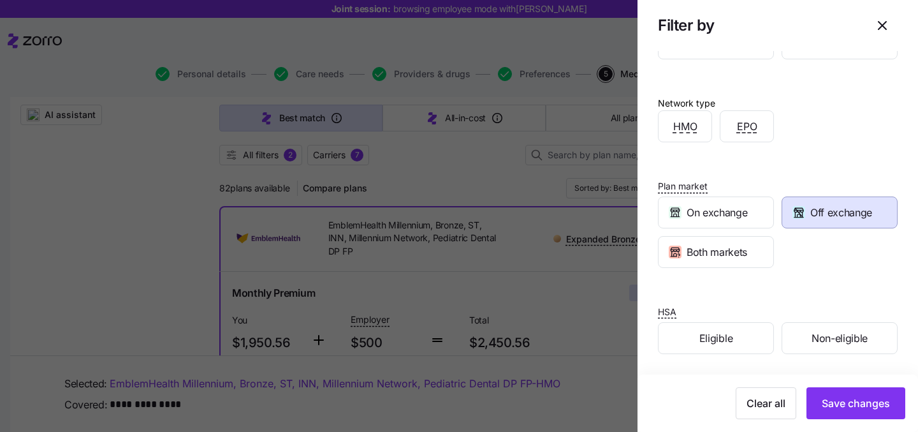
click at [816, 220] on div "Off exchange" at bounding box center [840, 212] width 115 height 31
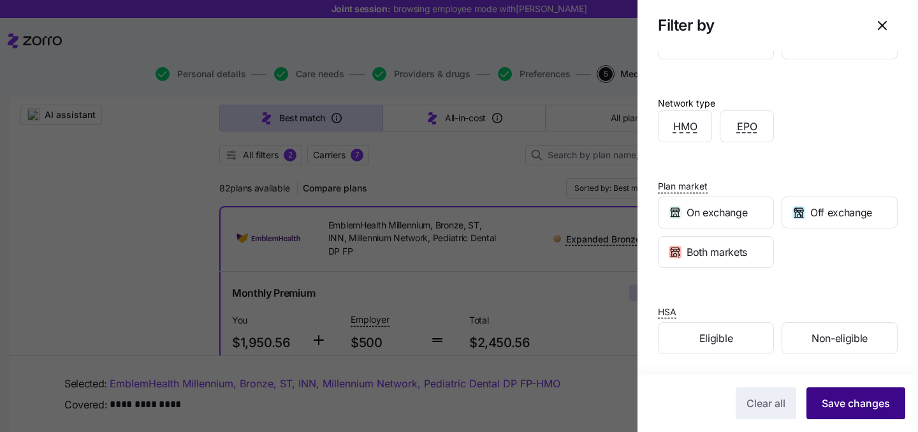
click at [896, 400] on button "Save changes" at bounding box center [856, 403] width 99 height 32
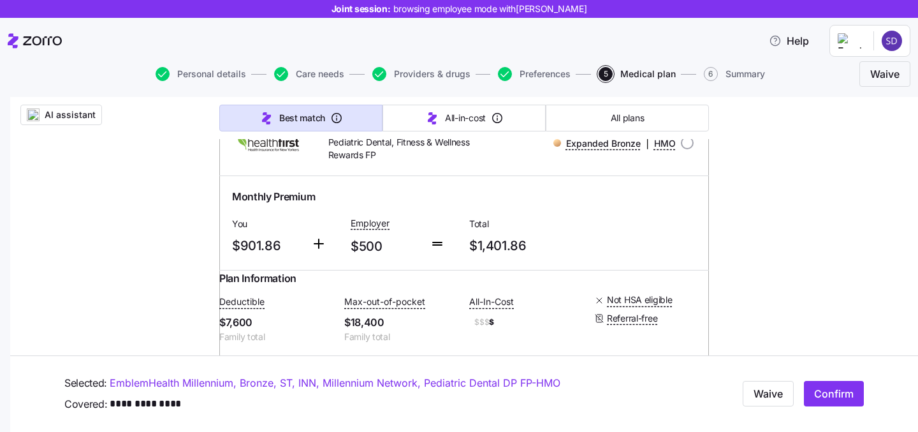
scroll to position [1166, 0]
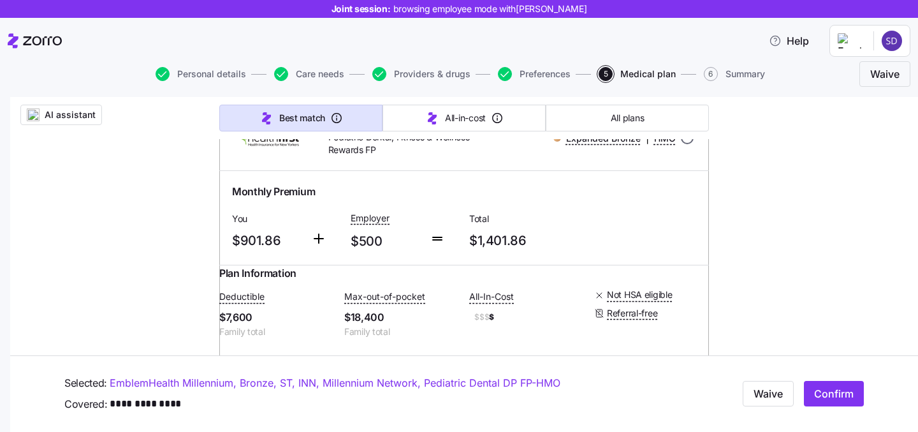
click at [689, 144] on input "radio" at bounding box center [687, 137] width 13 height 13
radio input "true"
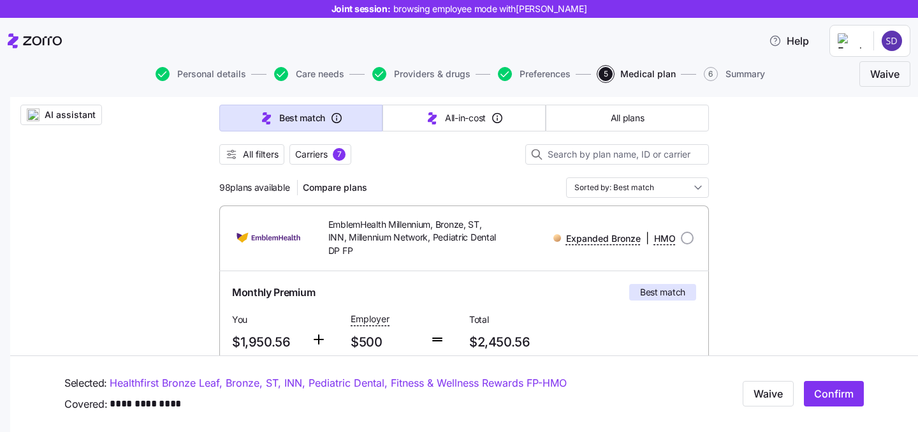
scroll to position [88, 0]
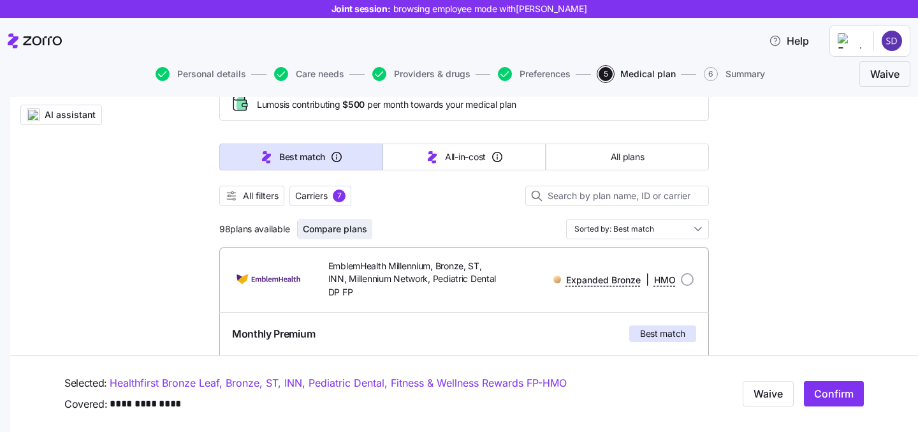
click at [323, 231] on span "Compare plans" at bounding box center [335, 229] width 64 height 13
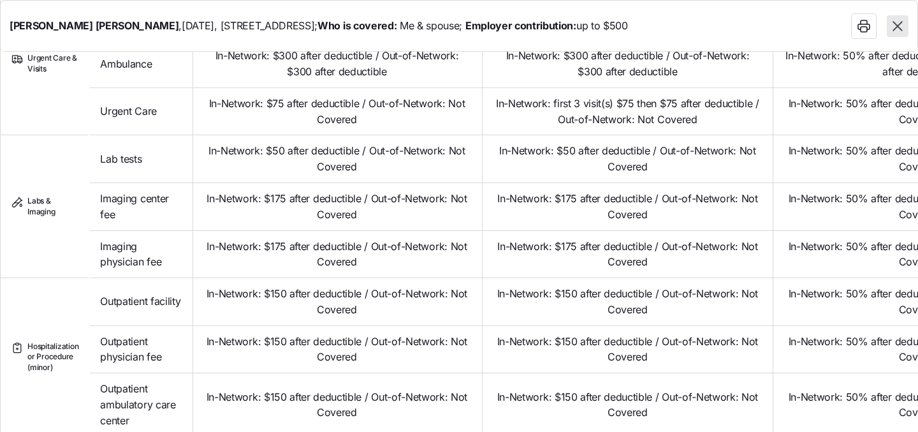
scroll to position [723, 0]
click at [904, 31] on icon "button" at bounding box center [898, 26] width 17 height 17
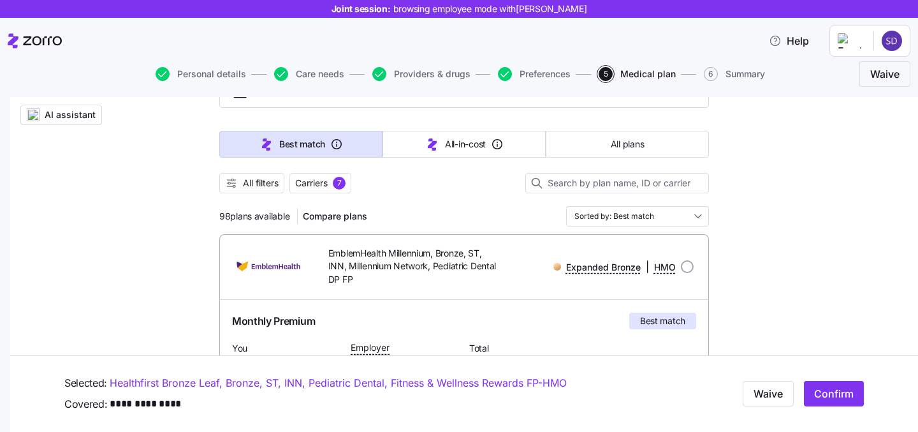
scroll to position [102, 0]
click at [46, 117] on span "AI assistant" at bounding box center [70, 114] width 51 height 13
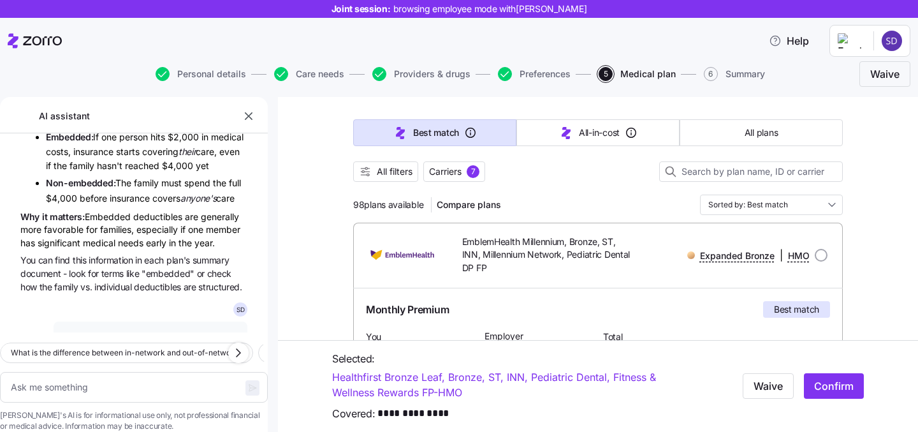
scroll to position [772, 0]
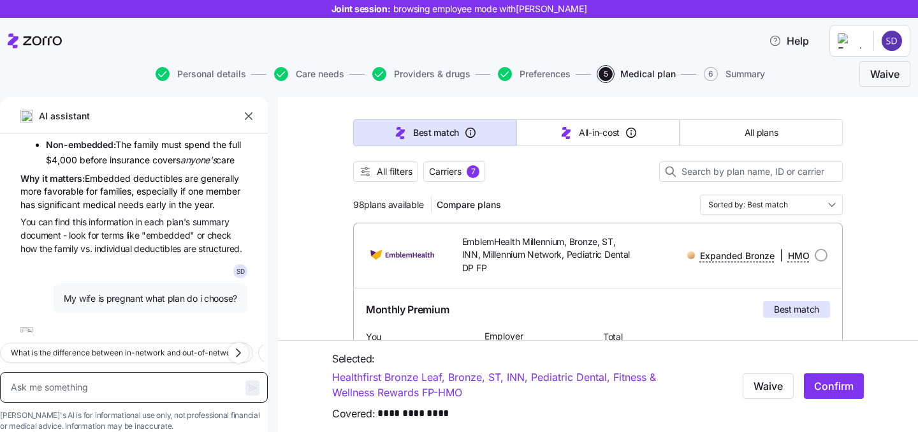
click at [143, 372] on textarea at bounding box center [134, 387] width 268 height 31
type textarea "x"
type textarea "m"
type textarea "x"
type textarea "my"
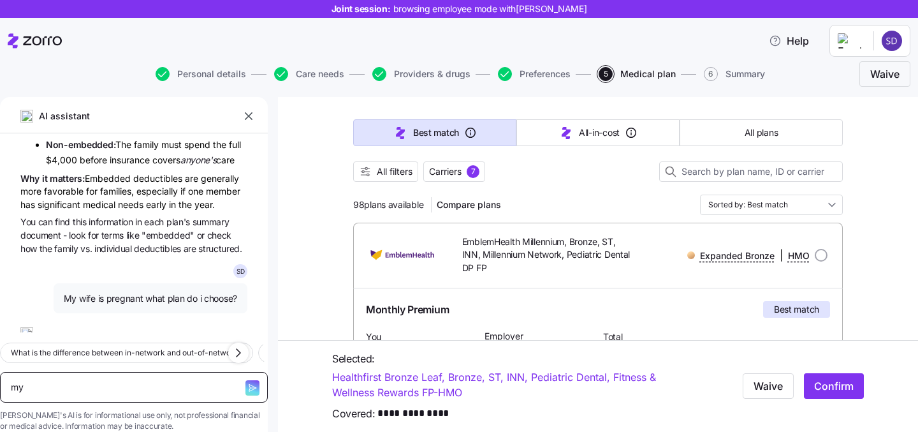
type textarea "x"
type textarea "my"
type textarea "x"
type textarea "my w"
type textarea "x"
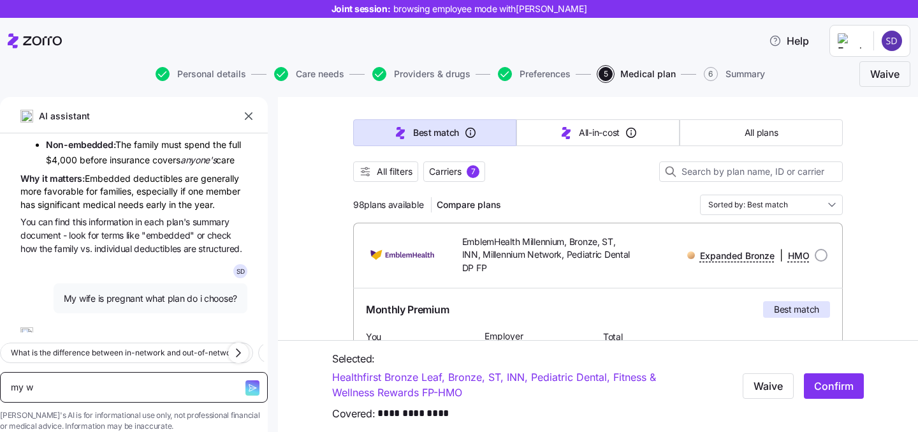
type textarea "my wi"
type textarea "x"
type textarea "my wifw"
type textarea "x"
type textarea "my wifw i"
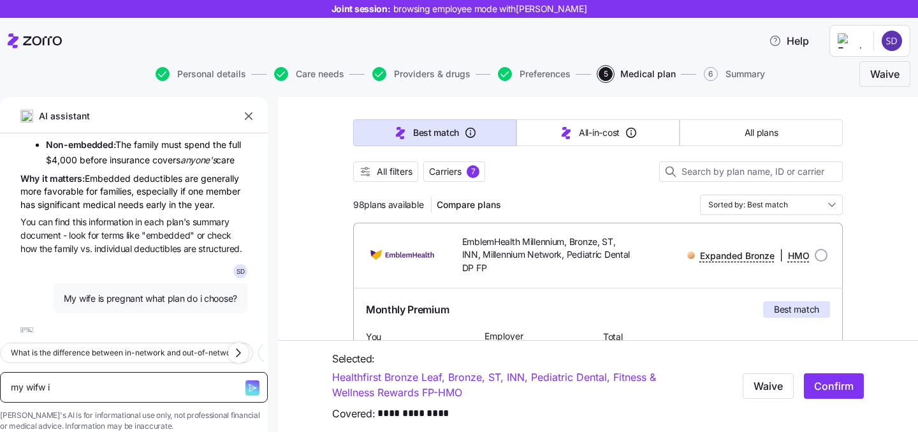
type textarea "x"
type textarea "my wifw"
type textarea "x"
type textarea "my wifw"
type textarea "x"
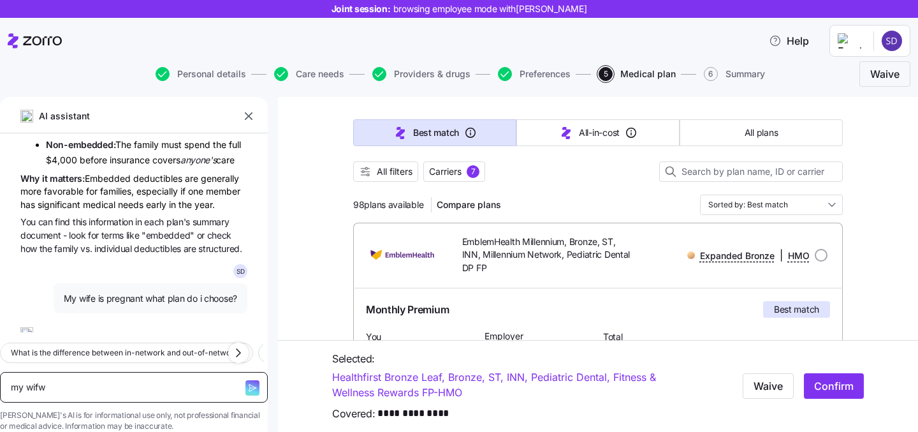
type textarea "my wif"
type textarea "x"
type textarea "my wifw"
type textarea "x"
type textarea "my wifw"
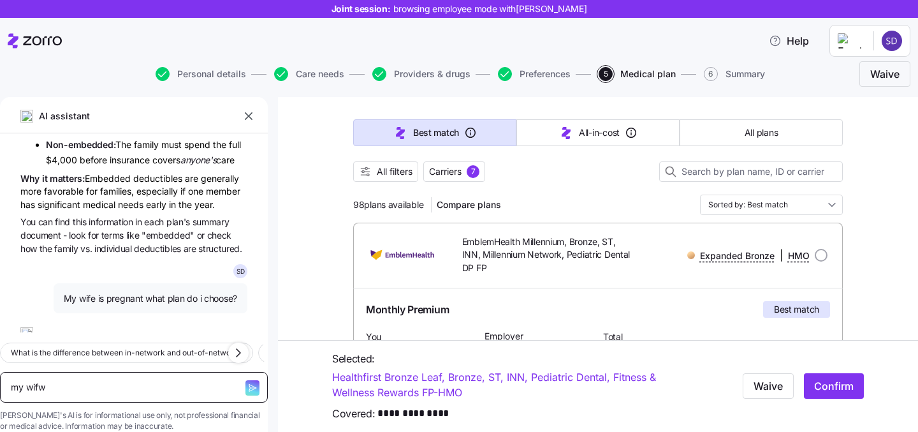
type textarea "x"
type textarea "my wifw i"
type textarea "x"
type textarea "my wifw"
type textarea "x"
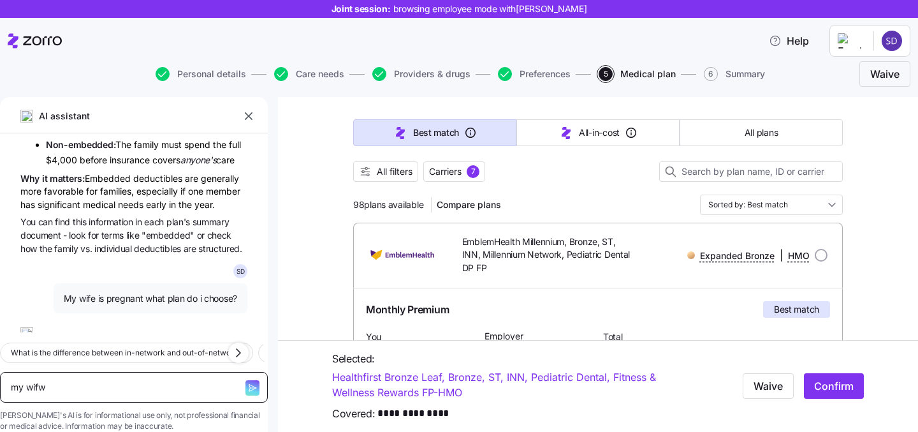
type textarea "my wifw"
type textarea "x"
type textarea "my wif"
type textarea "x"
type textarea "my wife"
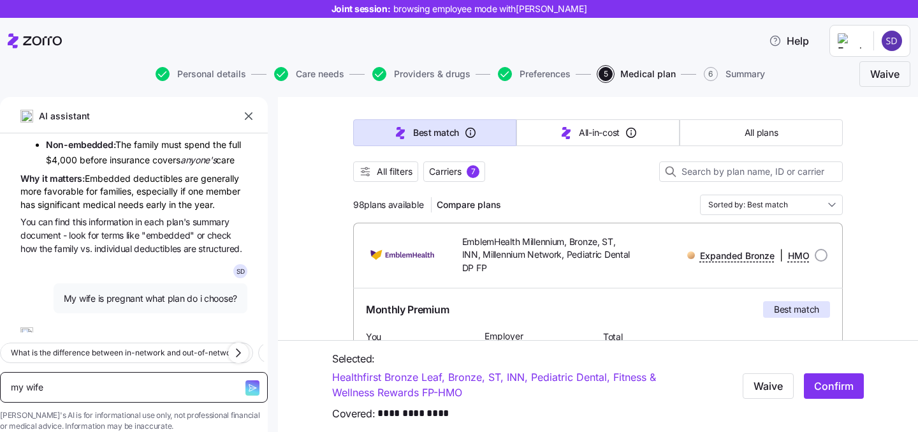
type textarea "x"
type textarea "my wife"
type textarea "x"
type textarea "my wife i"
type textarea "x"
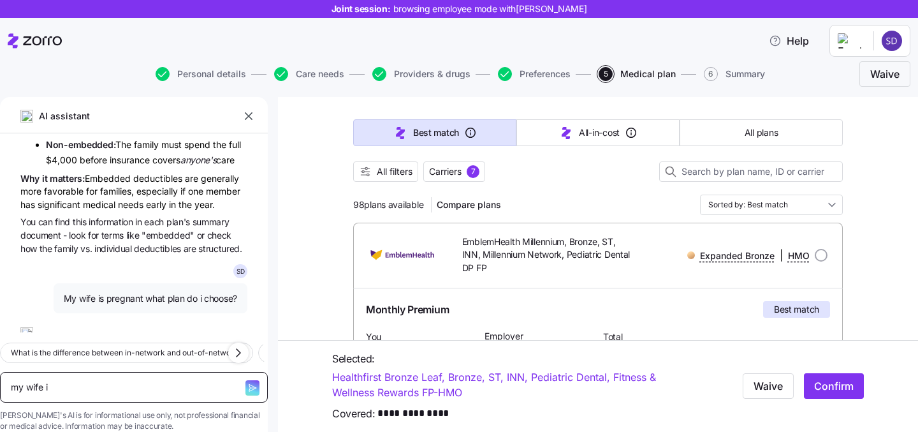
type textarea "my wife is"
type textarea "x"
type textarea "my wife is"
type textarea "x"
type textarea "my wife is pr"
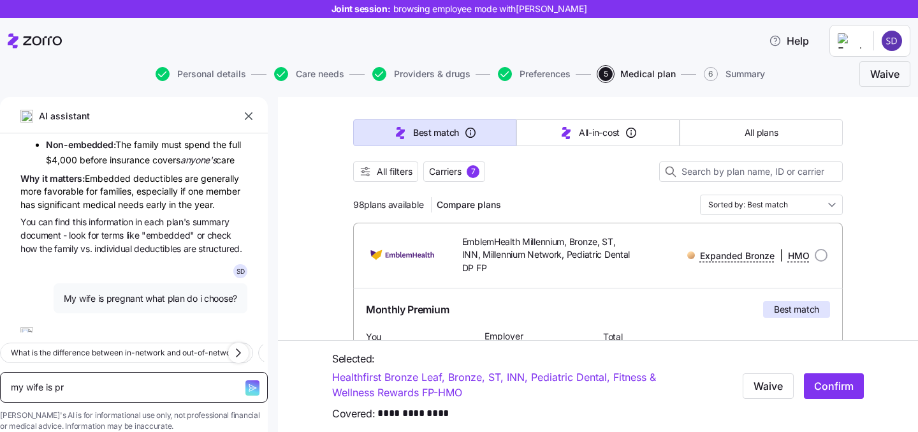
type textarea "x"
type textarea "my wife is pre"
type textarea "x"
type textarea "my wife is preg"
type textarea "x"
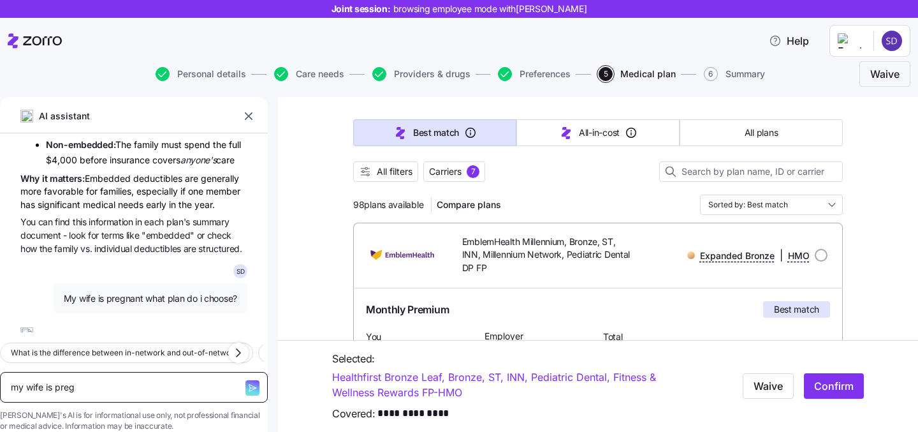
type textarea "my wife is pregn"
type textarea "x"
type textarea "my wife is pregna"
type textarea "x"
type textarea "my wife is pregnant"
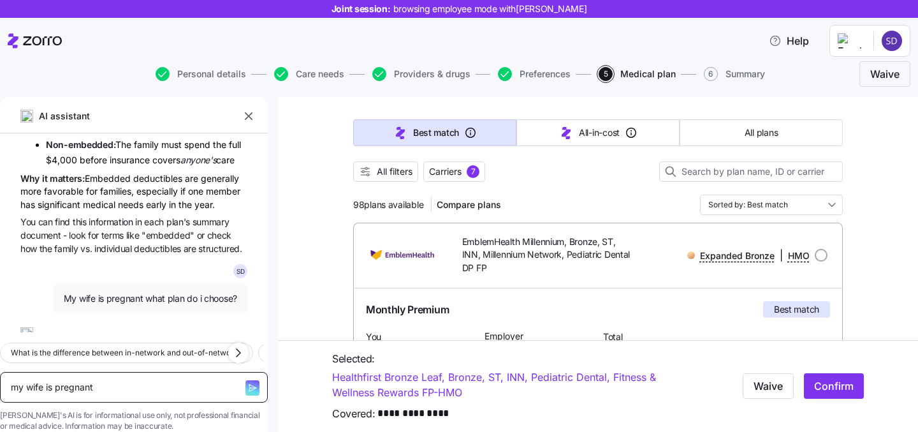
type textarea "x"
type textarea "my wife is pregnant"
type textarea "x"
type textarea "my wife is pregnant w"
type textarea "x"
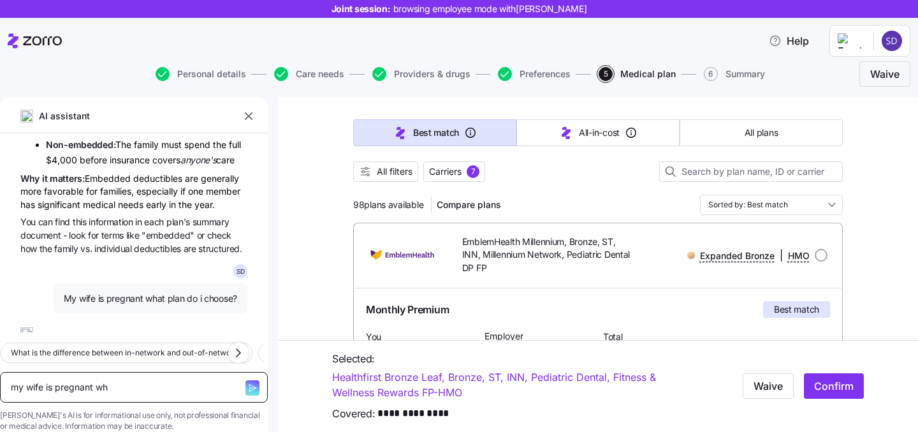
type textarea "my wife is pregnant wha"
type textarea "x"
type textarea "my wife is pregnant what"
type textarea "x"
type textarea "my wife is pregnant what"
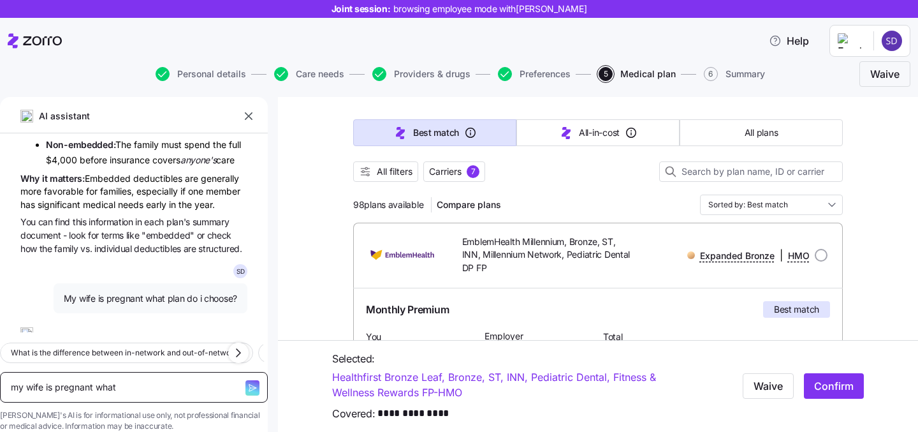
type textarea "x"
type textarea "my wife is pregnant what pl"
type textarea "x"
type textarea "my wife is pregnant what pla"
type textarea "x"
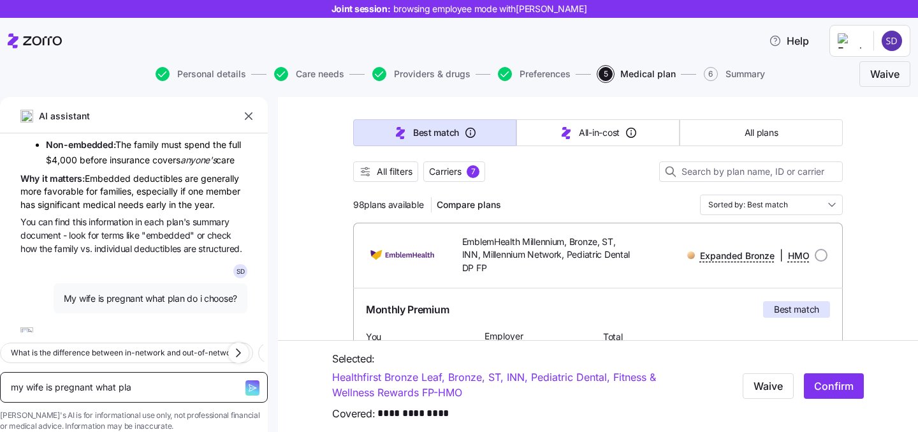
type textarea "my wife is pregnant what plan"
type textarea "x"
type textarea "my wife is pregnant what pland"
type textarea "x"
type textarea "my wife is pregnant what plando"
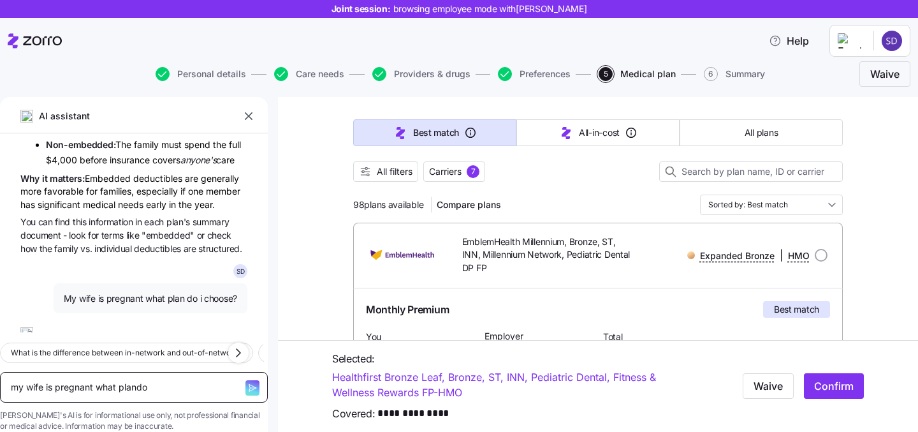
type textarea "x"
type textarea "my wife is pregnant what pland"
type textarea "x"
type textarea "my wife is pregnant what plan"
type textarea "x"
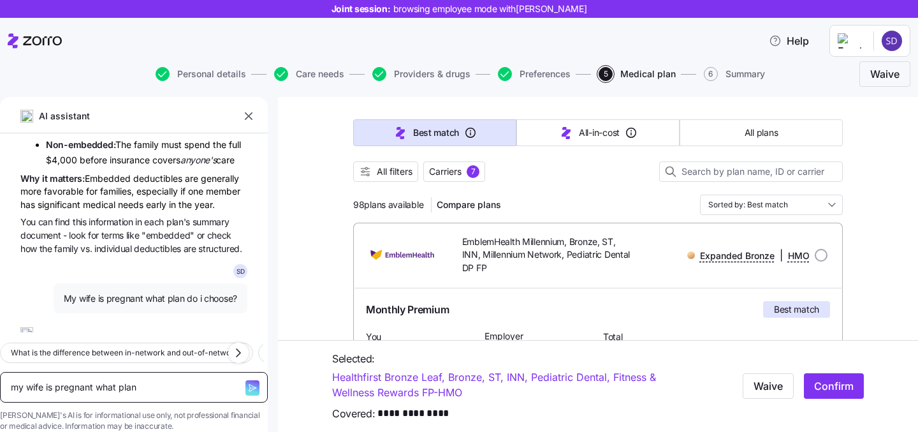
type textarea "my wife is pregnant what plan"
type textarea "x"
type textarea "my wife is pregnant what plan d"
type textarea "x"
type textarea "my wife is pregnant what plan do"
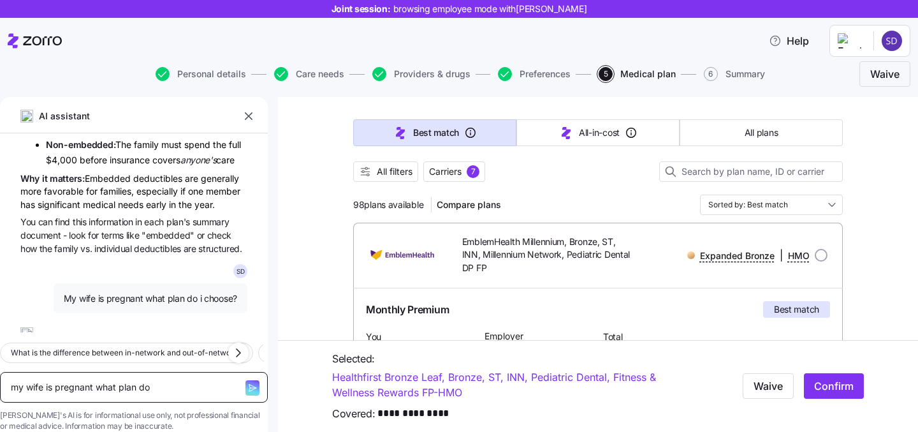
type textarea "x"
type textarea "my wife is pregnant what plan do"
type textarea "x"
type textarea "my wife is pregnant what plan do I"
type textarea "x"
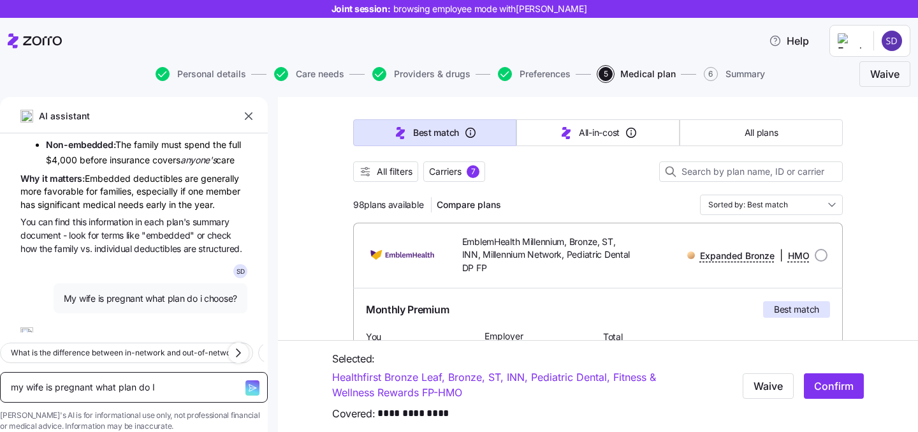
type textarea "my wife is pregnant what plan do I"
type textarea "x"
type textarea "my wife is pregnant what plan do I ch"
type textarea "x"
type textarea "my wife is pregnant what plan do I cho"
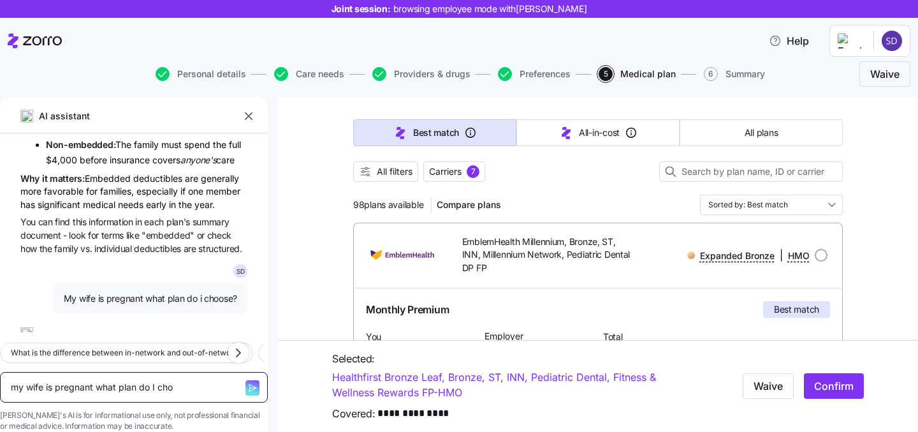
type textarea "x"
type textarea "my wife is pregnant what plan do I choo"
type textarea "x"
type textarea "my wife is pregnant what plan do I choos"
type textarea "x"
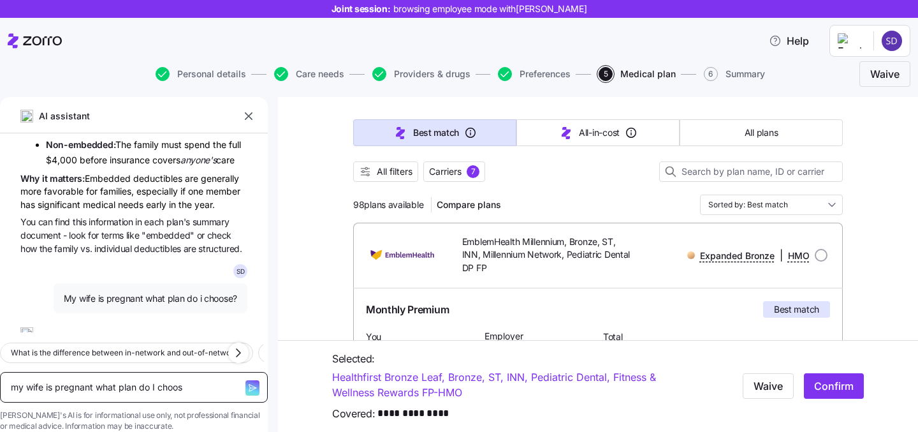
type textarea "my wife is pregnant what plan do I choose"
type textarea "x"
type textarea "my wife is pregnant what plan do I choose?"
type textarea "x"
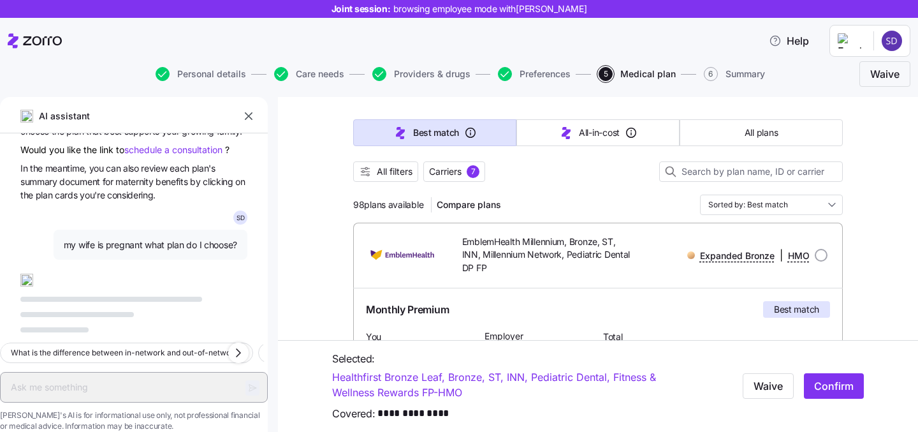
scroll to position [4965, 0]
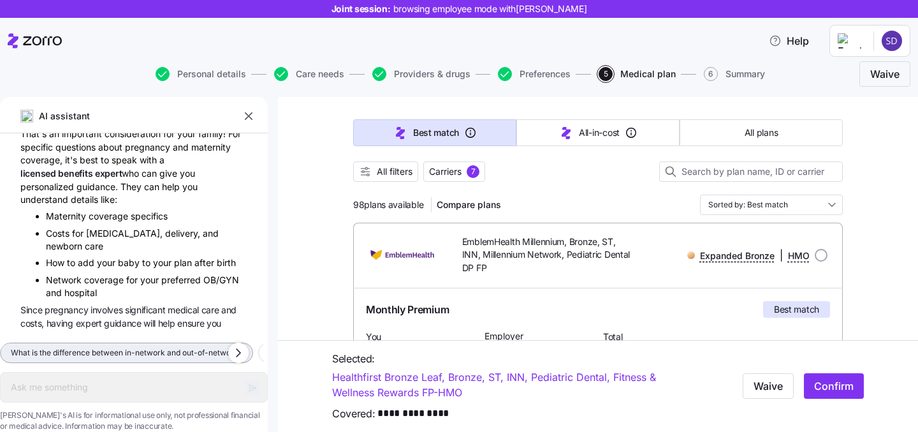
type textarea "x"
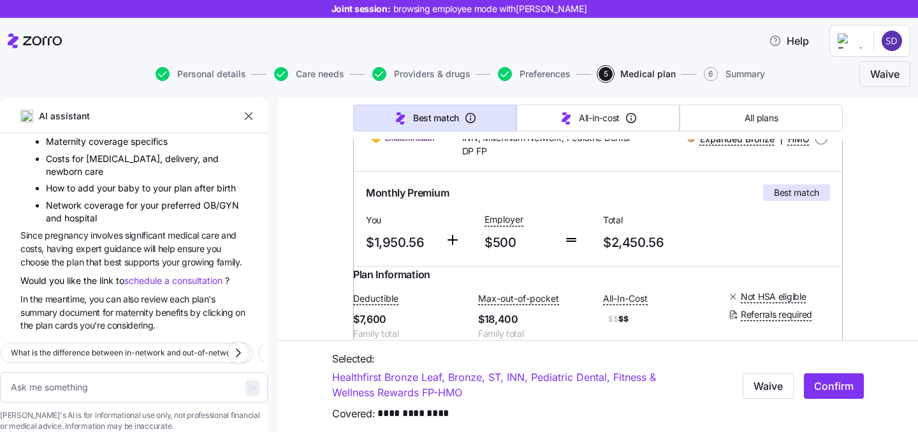
scroll to position [190, 0]
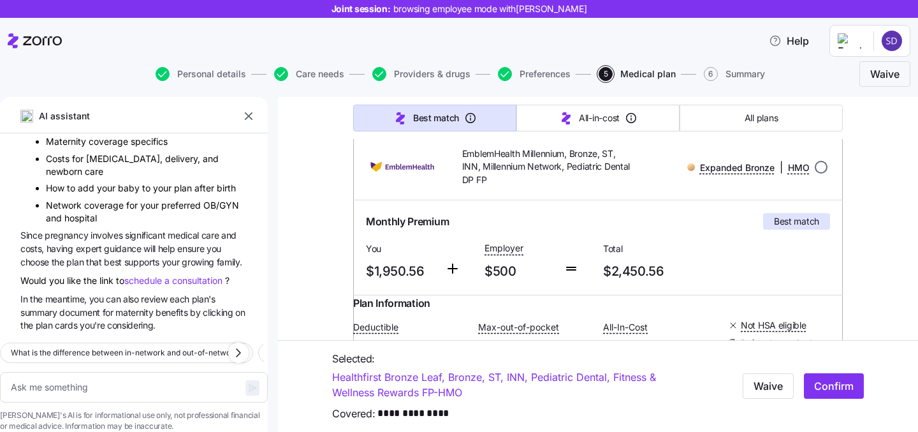
click at [821, 168] on input "radio" at bounding box center [821, 167] width 13 height 13
radio input "true"
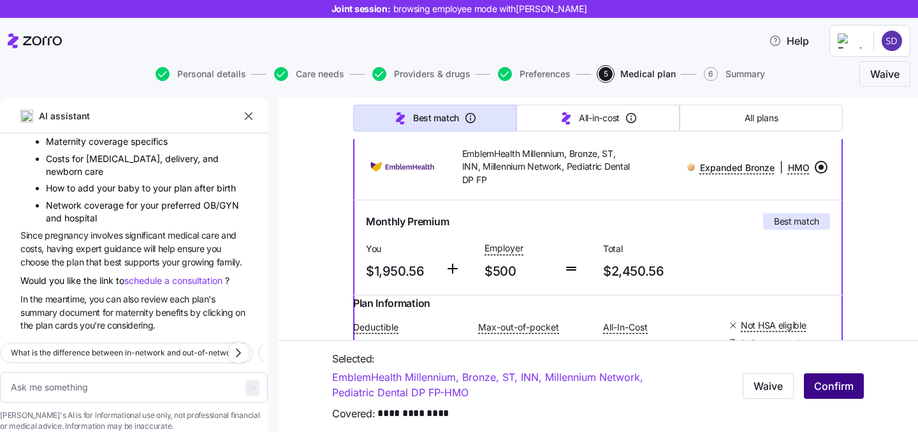
click at [827, 388] on span "Confirm" at bounding box center [835, 385] width 40 height 15
type textarea "x"
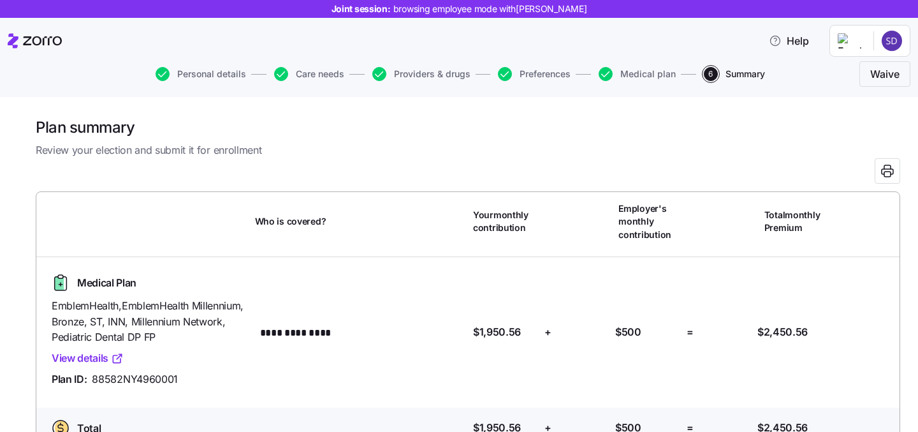
click at [24, 45] on icon at bounding box center [42, 40] width 39 height 9
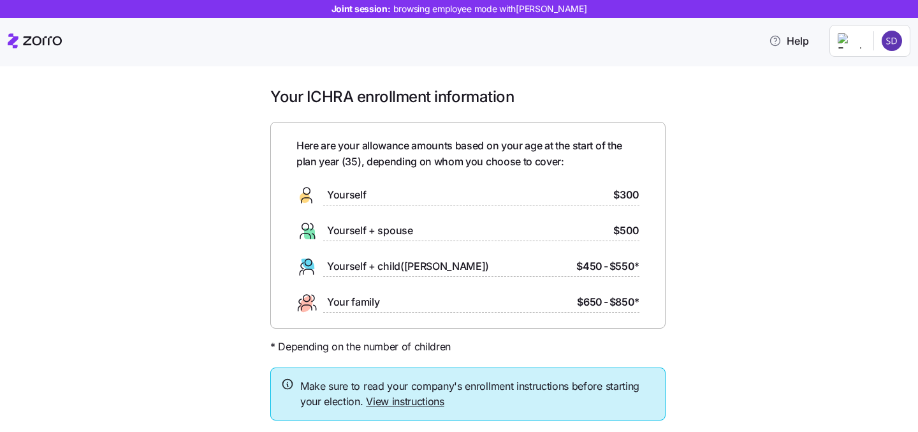
click at [18, 42] on icon at bounding box center [35, 40] width 54 height 15
click at [39, 40] on icon at bounding box center [35, 40] width 54 height 15
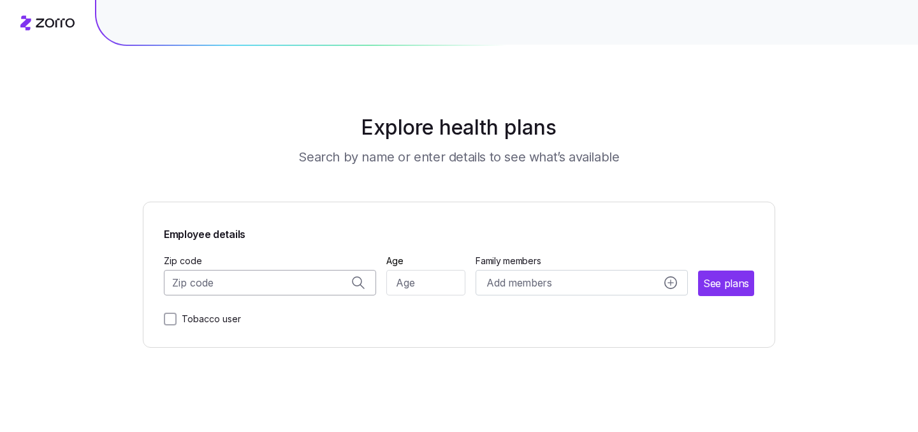
click at [265, 295] on input "Zip code" at bounding box center [270, 283] width 212 height 26
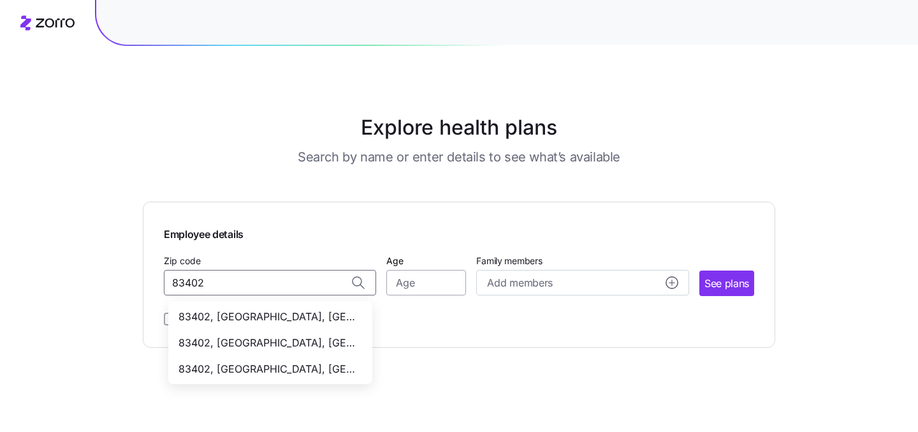
type input "83402"
click at [418, 281] on input "Age" at bounding box center [427, 283] width 80 height 26
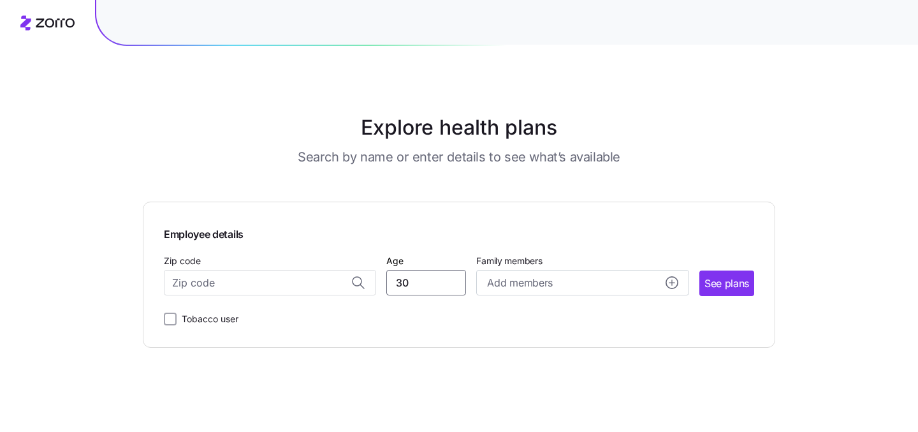
type input "30"
click at [506, 348] on main "Explore health plans Search by name or enter details to see what’s available Em…" at bounding box center [459, 216] width 633 height 432
click at [709, 286] on span "See plans" at bounding box center [727, 284] width 45 height 16
click at [300, 281] on input "Zip code" at bounding box center [270, 283] width 212 height 26
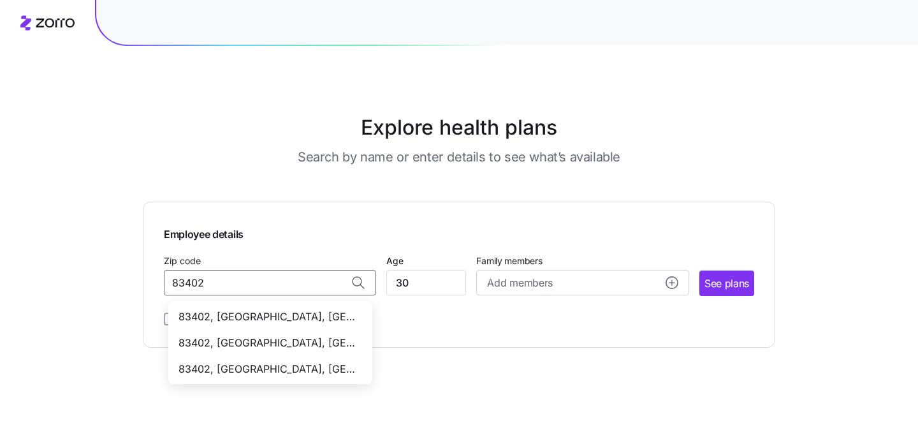
click at [234, 321] on span "83402, [GEOGRAPHIC_DATA], [GEOGRAPHIC_DATA]" at bounding box center [268, 317] width 179 height 16
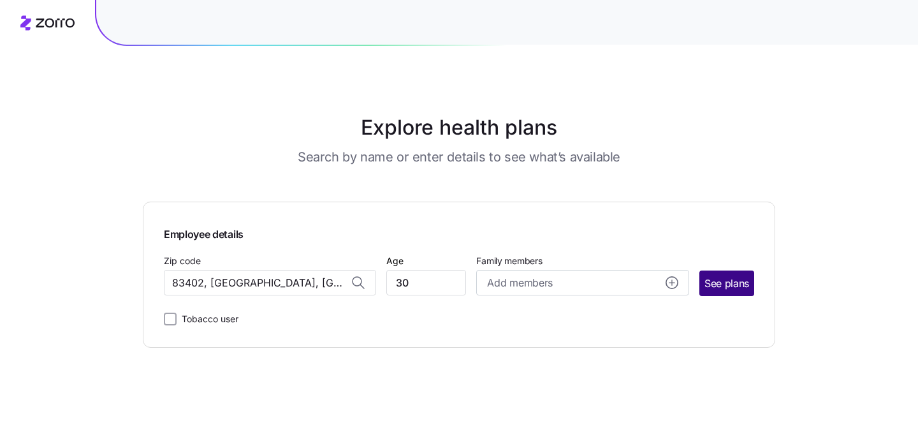
type input "83402, [GEOGRAPHIC_DATA], [GEOGRAPHIC_DATA]"
click at [742, 281] on span "See plans" at bounding box center [727, 284] width 45 height 16
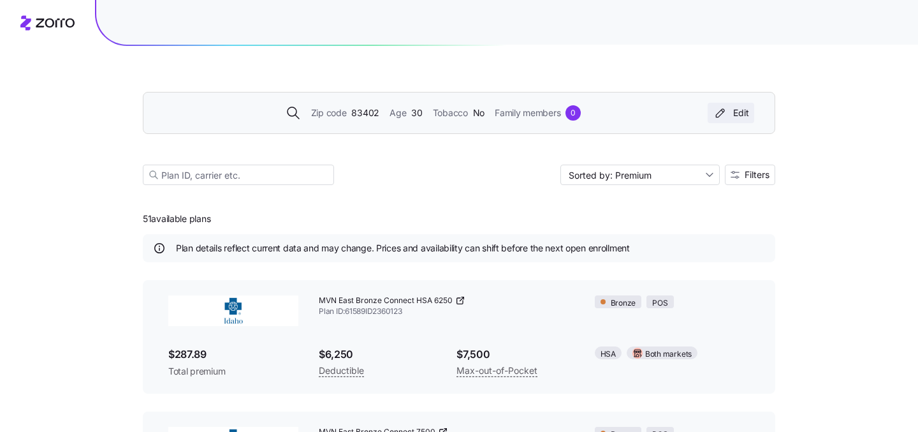
click at [750, 109] on button "Edit" at bounding box center [731, 113] width 47 height 20
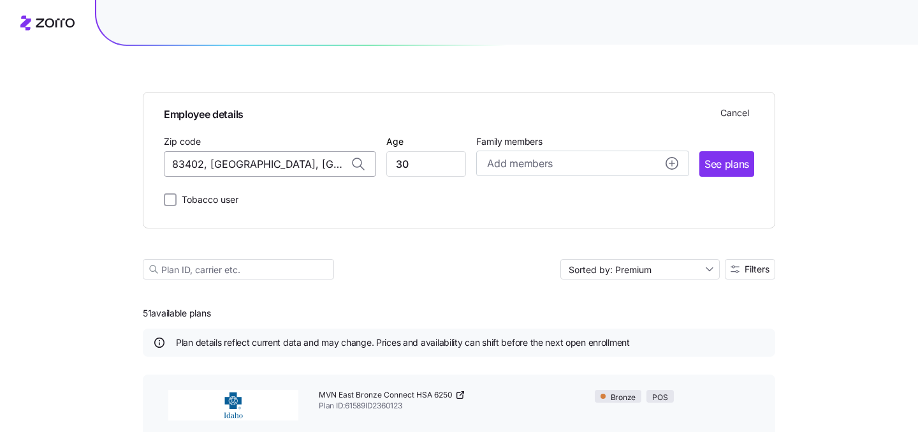
click at [240, 168] on input "83402, [GEOGRAPHIC_DATA], [GEOGRAPHIC_DATA]" at bounding box center [270, 164] width 212 height 26
click at [317, 171] on input "83402, [GEOGRAPHIC_DATA], [GEOGRAPHIC_DATA]" at bounding box center [270, 164] width 212 height 26
drag, startPoint x: 325, startPoint y: 165, endPoint x: 214, endPoint y: 165, distance: 110.3
click at [214, 165] on input "83402, [GEOGRAPHIC_DATA], [GEOGRAPHIC_DATA]" at bounding box center [270, 164] width 212 height 26
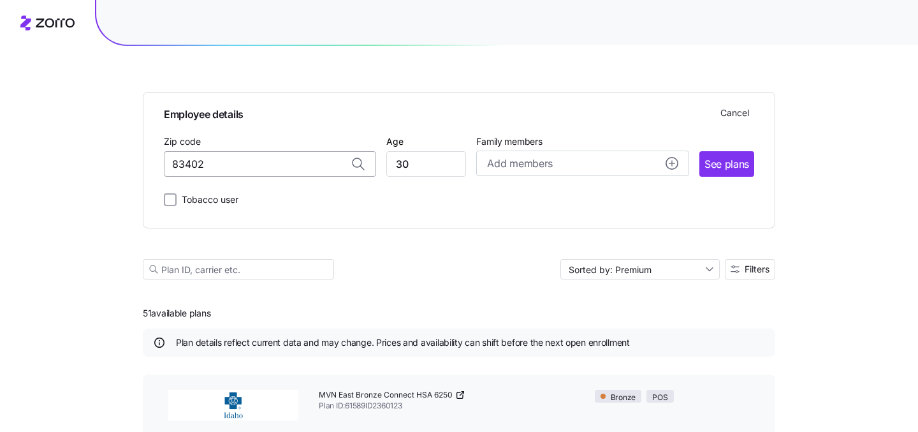
type input "83402, [GEOGRAPHIC_DATA], [GEOGRAPHIC_DATA]"
drag, startPoint x: 314, startPoint y: 162, endPoint x: 149, endPoint y: 162, distance: 165.8
click at [149, 162] on div "Employee details Cancel Zip code 83402, [GEOGRAPHIC_DATA], [GEOGRAPHIC_DATA] Ag…" at bounding box center [459, 160] width 633 height 136
click at [315, 167] on input "83402, [GEOGRAPHIC_DATA], [GEOGRAPHIC_DATA]" at bounding box center [270, 164] width 212 height 26
drag, startPoint x: 315, startPoint y: 167, endPoint x: 214, endPoint y: 168, distance: 101.4
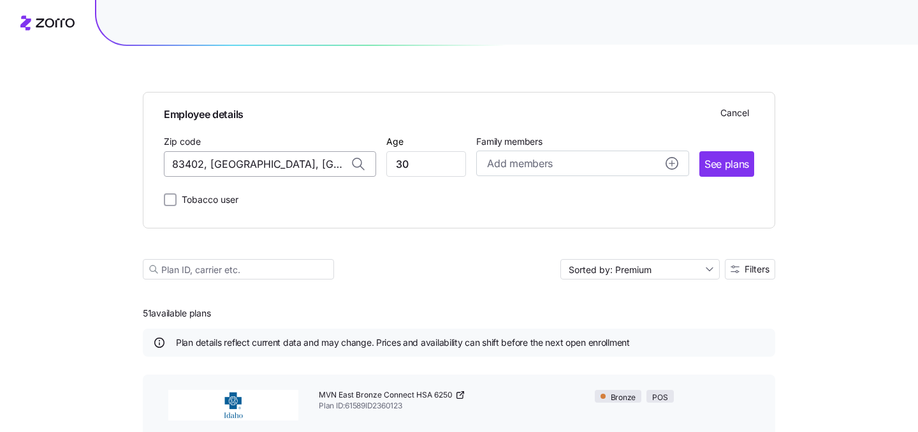
click at [214, 168] on input "83402, [GEOGRAPHIC_DATA], [GEOGRAPHIC_DATA]" at bounding box center [270, 164] width 212 height 26
type input "83402, [GEOGRAPHIC_DATA], [GEOGRAPHIC_DATA]"
click at [230, 210] on div "Employee details Cancel Zip code 83402, [GEOGRAPHIC_DATA], [GEOGRAPHIC_DATA] Ag…" at bounding box center [459, 160] width 633 height 136
click at [313, 162] on input "83402, [GEOGRAPHIC_DATA], [GEOGRAPHIC_DATA]" at bounding box center [270, 164] width 212 height 26
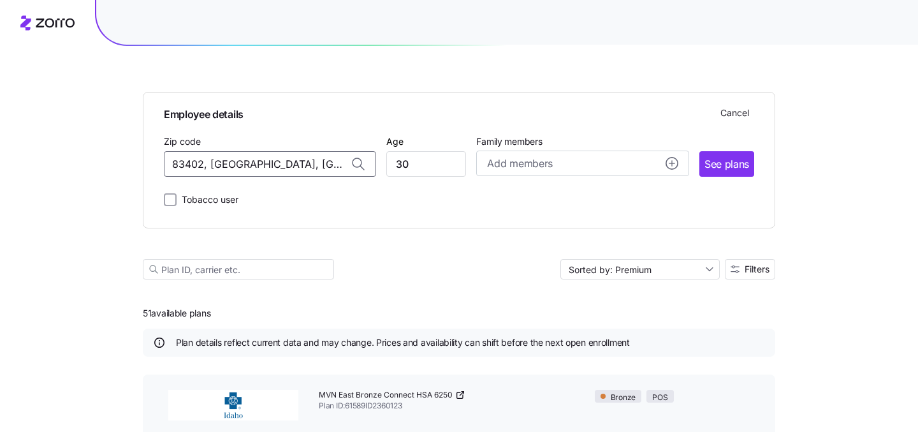
click at [490, 209] on div "Employee details Cancel Zip code 83402, [GEOGRAPHIC_DATA], [GEOGRAPHIC_DATA] Ag…" at bounding box center [459, 160] width 633 height 136
drag, startPoint x: 490, startPoint y: 209, endPoint x: 702, endPoint y: 160, distance: 217.2
click at [702, 160] on div "Employee details Cancel Zip code 83402, [GEOGRAPHIC_DATA], [GEOGRAPHIC_DATA] Ag…" at bounding box center [459, 160] width 633 height 136
click at [702, 160] on button "See plans" at bounding box center [727, 164] width 55 height 26
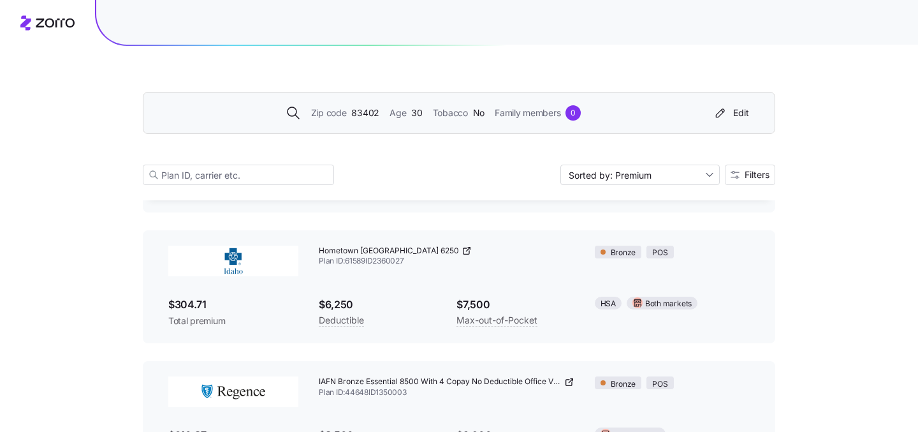
scroll to position [309, 0]
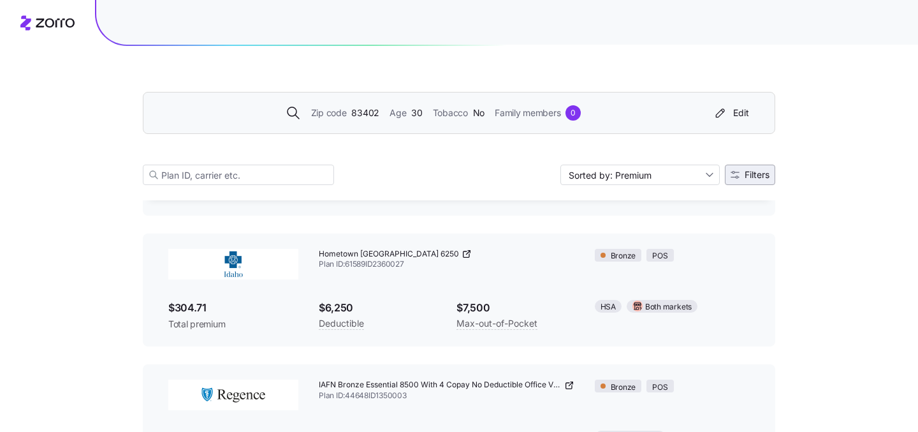
click at [733, 179] on icon "button" at bounding box center [735, 174] width 9 height 9
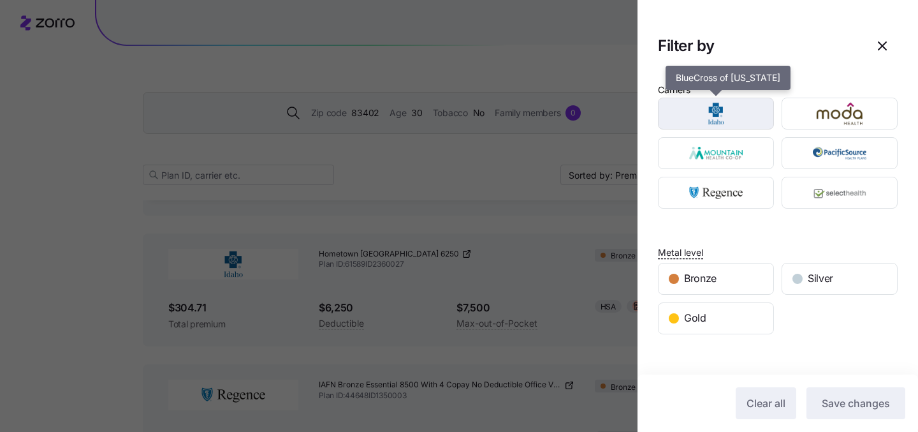
click at [716, 122] on img "button" at bounding box center [717, 114] width 94 height 26
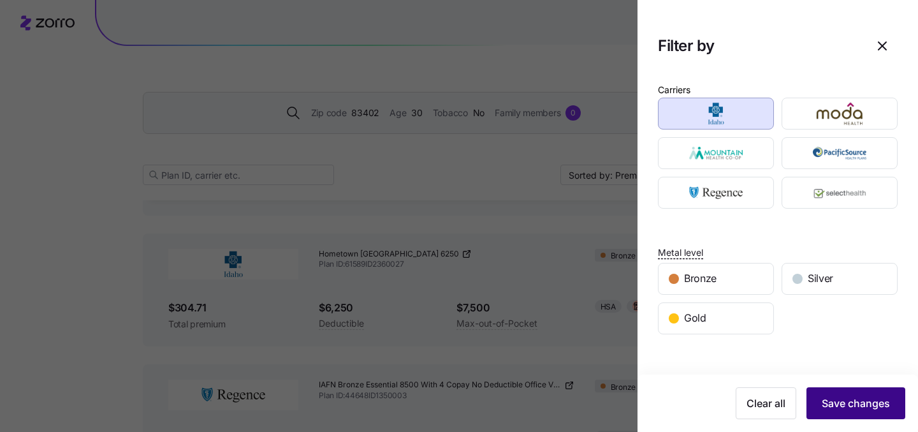
click at [859, 405] on span "Save changes" at bounding box center [856, 402] width 68 height 15
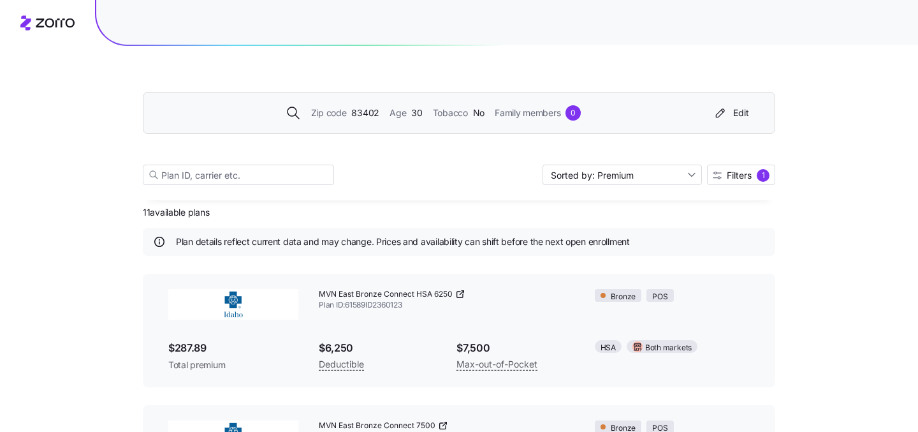
scroll to position [0, 0]
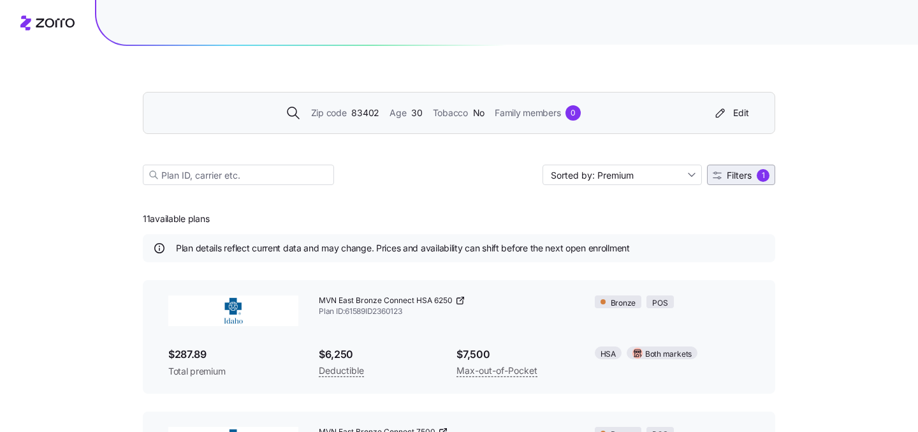
click at [722, 175] on span "Filters 1" at bounding box center [741, 175] width 57 height 13
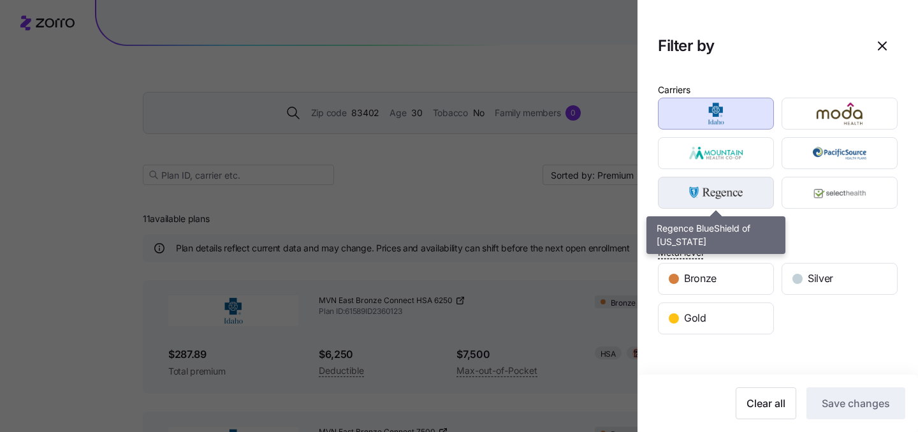
scroll to position [235, 0]
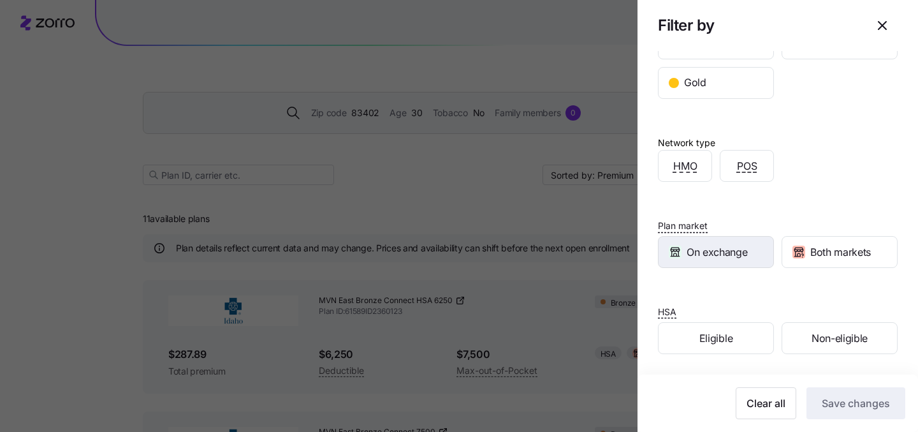
click at [730, 249] on span "On exchange" at bounding box center [717, 252] width 61 height 16
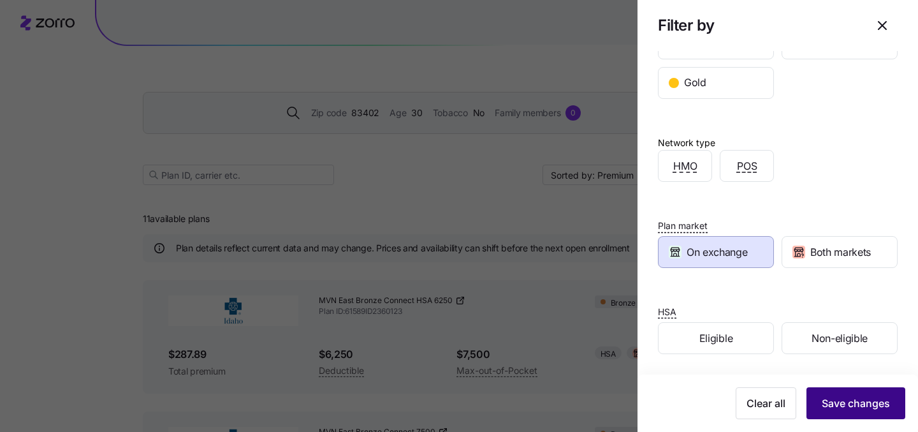
click at [873, 415] on button "Save changes" at bounding box center [856, 403] width 99 height 32
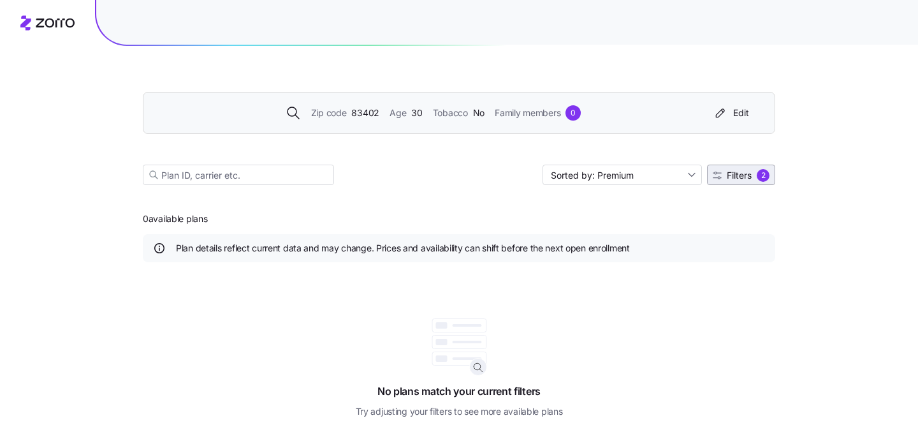
click at [740, 173] on span "Filters" at bounding box center [739, 175] width 25 height 9
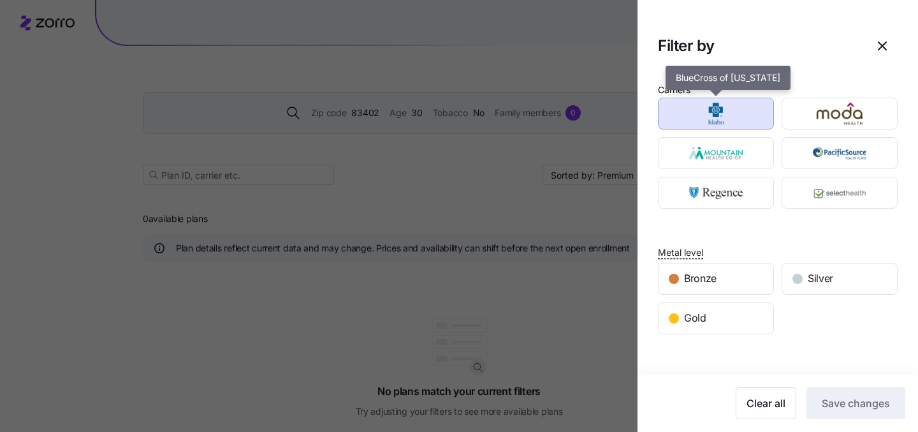
click at [737, 113] on img "button" at bounding box center [717, 114] width 94 height 26
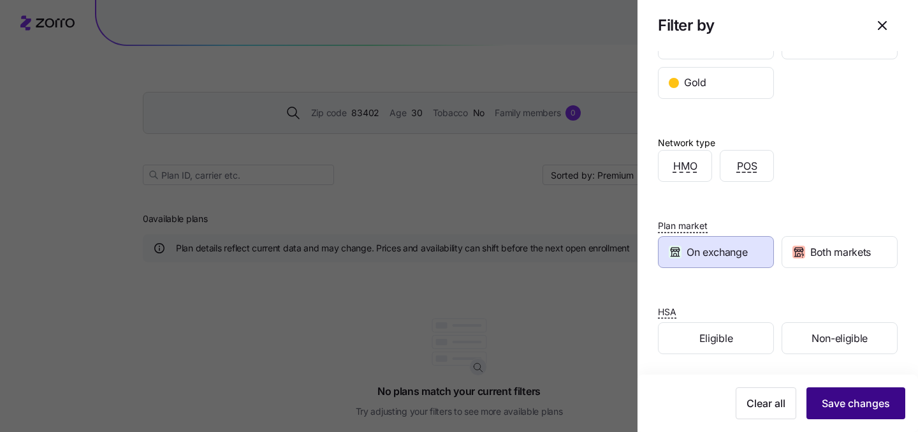
click at [895, 409] on button "Save changes" at bounding box center [856, 403] width 99 height 32
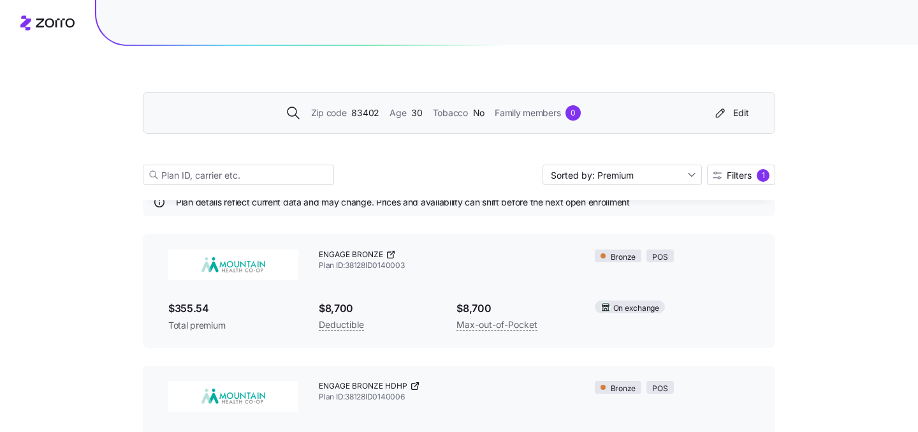
scroll to position [0, 0]
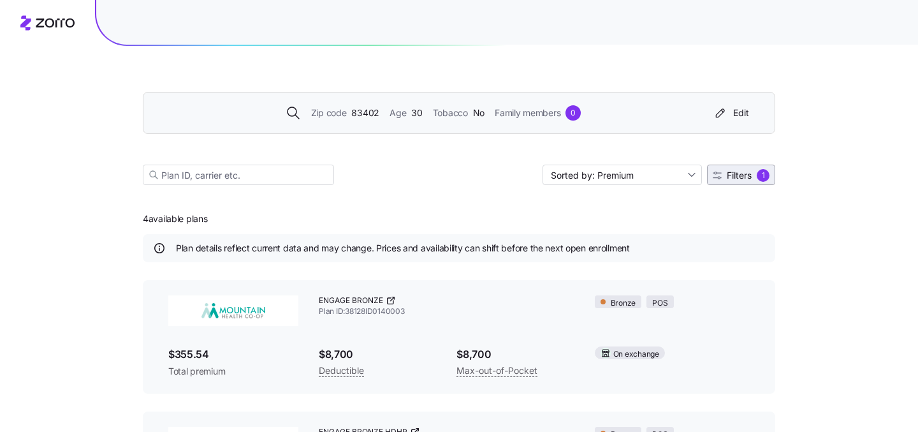
click at [760, 174] on div "1" at bounding box center [763, 175] width 13 height 13
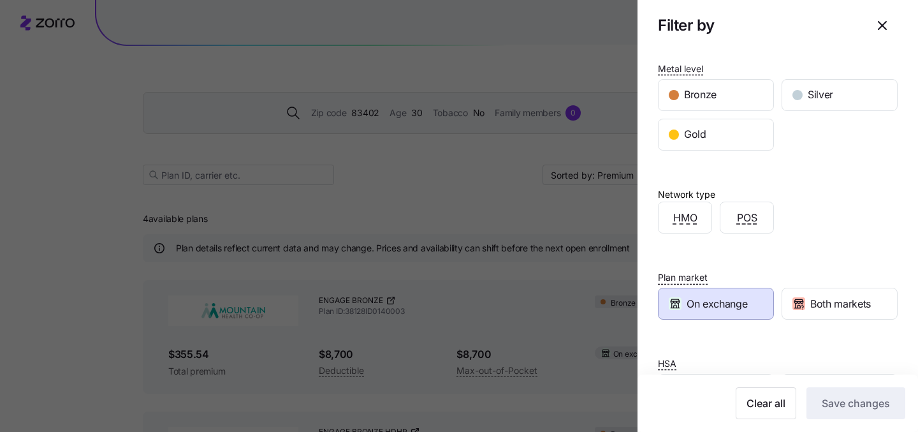
scroll to position [235, 0]
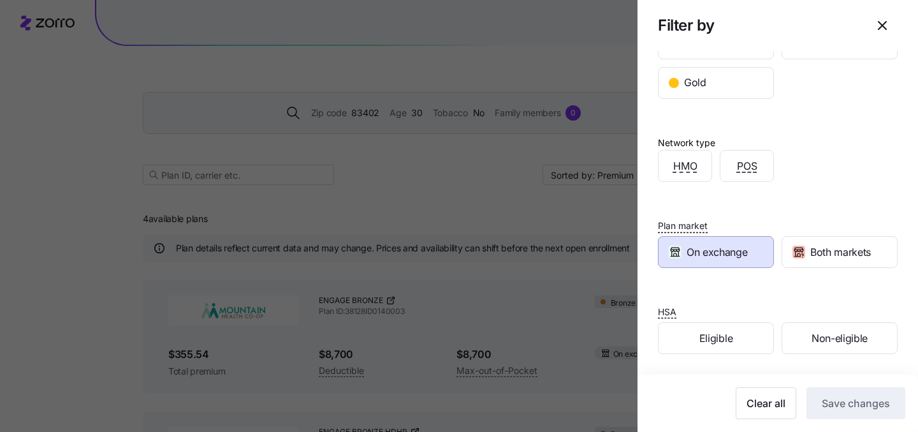
click at [744, 258] on span "On exchange" at bounding box center [717, 252] width 61 height 16
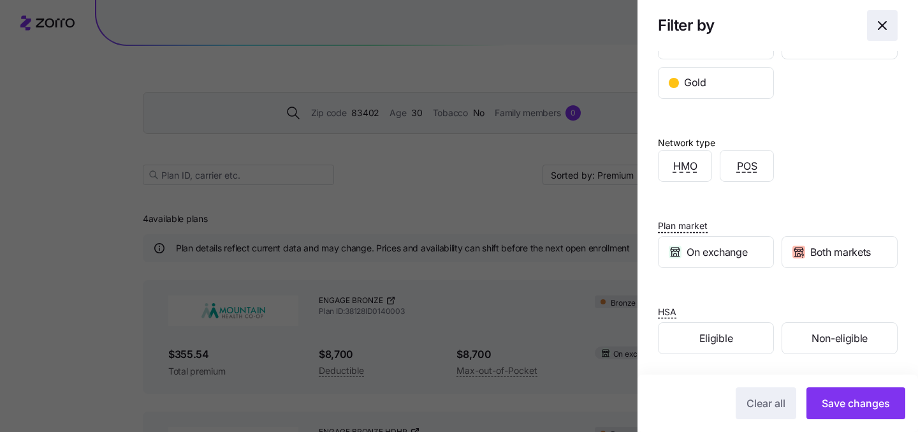
click at [877, 19] on icon "button" at bounding box center [882, 25] width 15 height 15
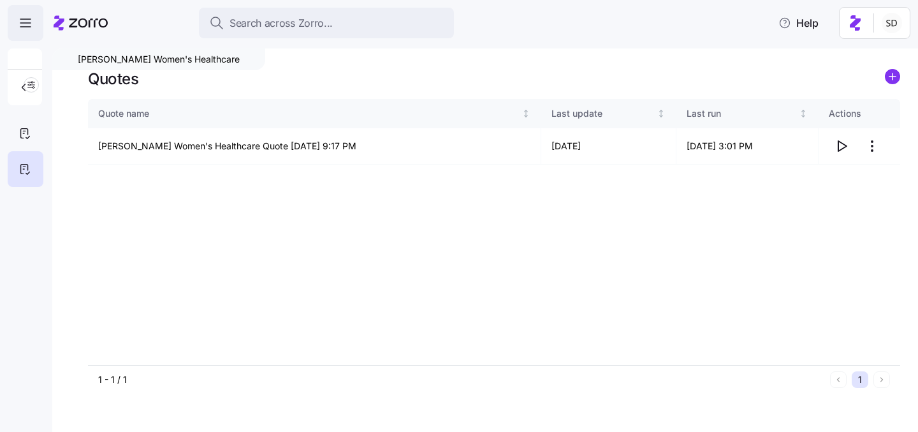
click at [25, 20] on icon "button" at bounding box center [25, 22] width 15 height 15
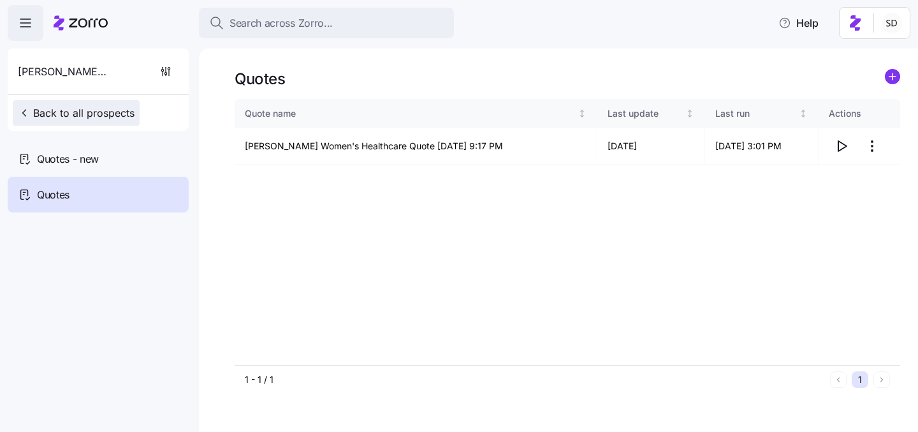
click at [27, 112] on icon "button" at bounding box center [24, 113] width 13 height 13
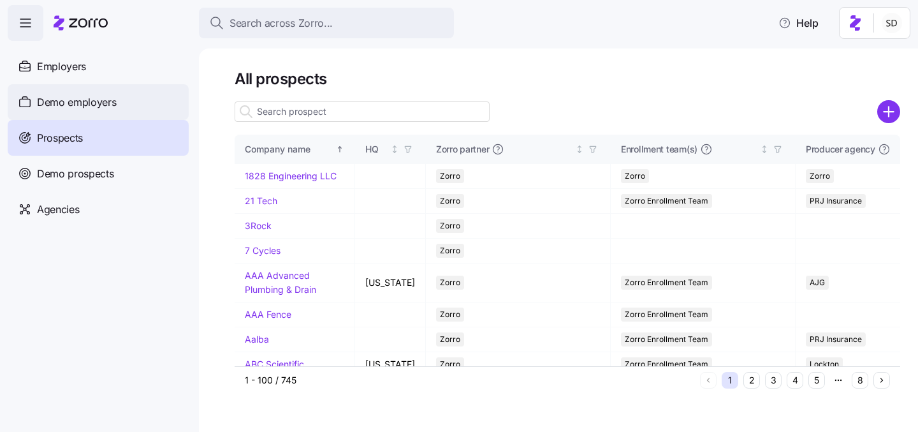
click at [31, 97] on icon at bounding box center [25, 101] width 14 height 15
click at [321, 112] on input at bounding box center [362, 111] width 255 height 20
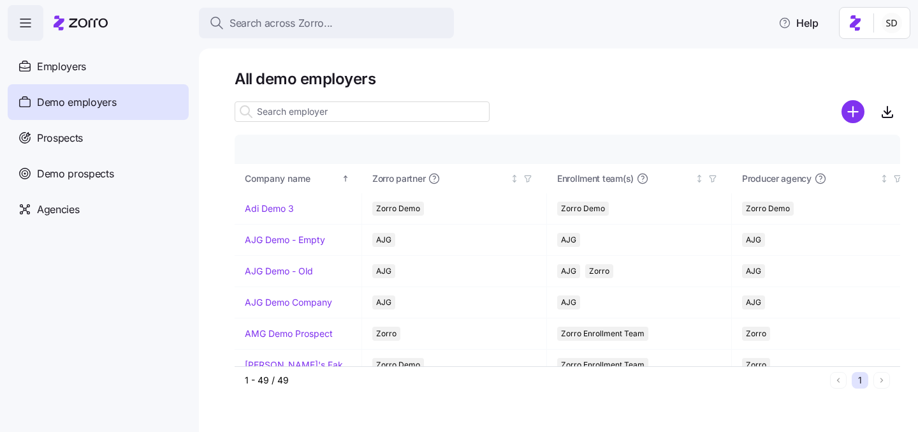
click at [321, 112] on input at bounding box center [362, 111] width 255 height 20
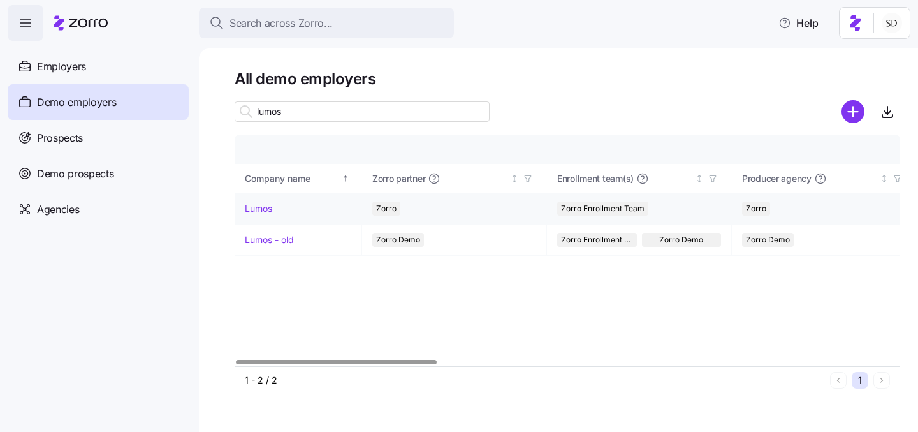
type input "lumos"
click at [255, 207] on link "Lumos" at bounding box center [258, 208] width 27 height 13
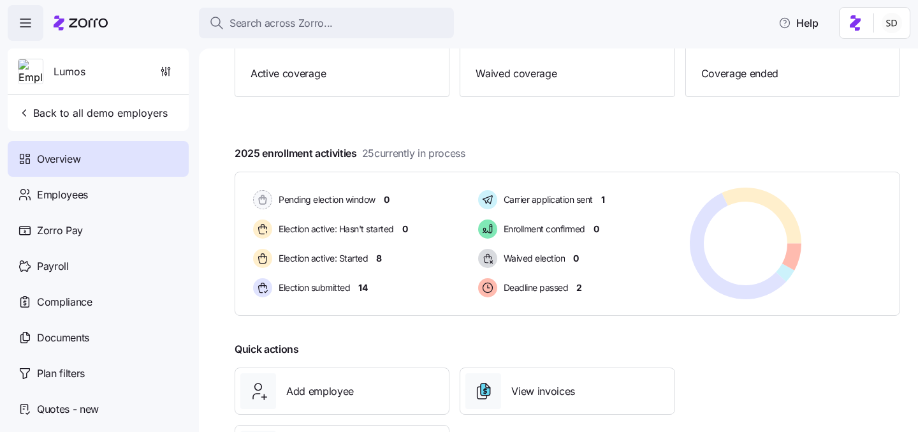
scroll to position [182, 0]
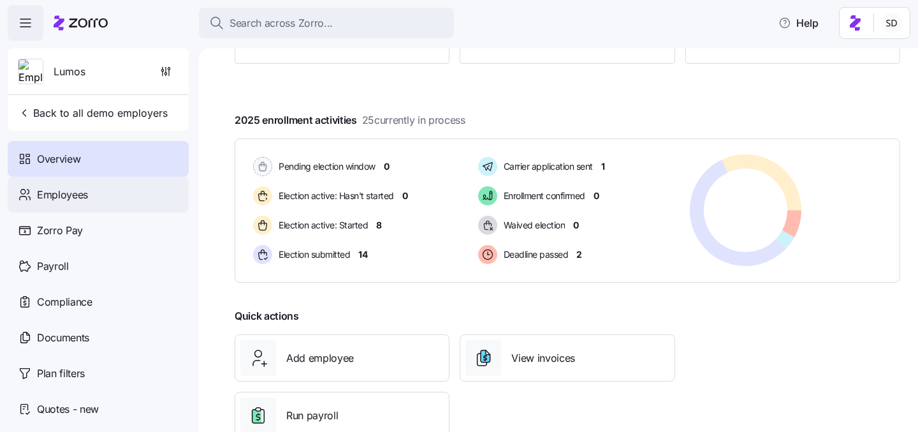
click at [31, 194] on icon at bounding box center [25, 194] width 14 height 15
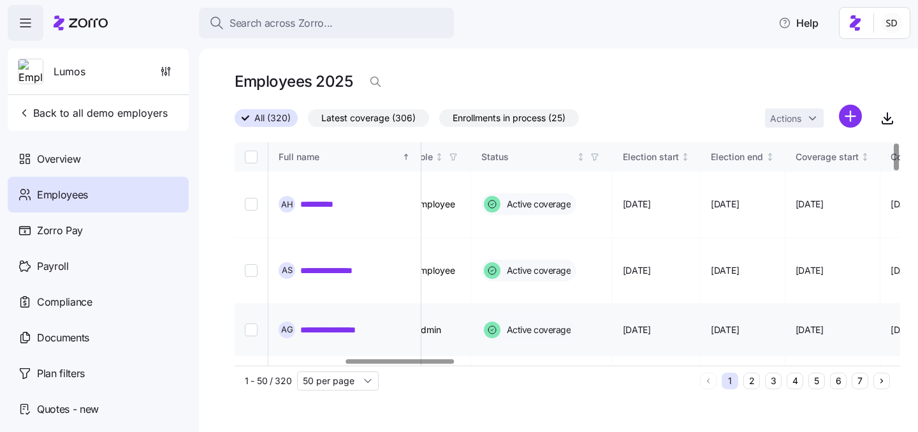
scroll to position [0, 489]
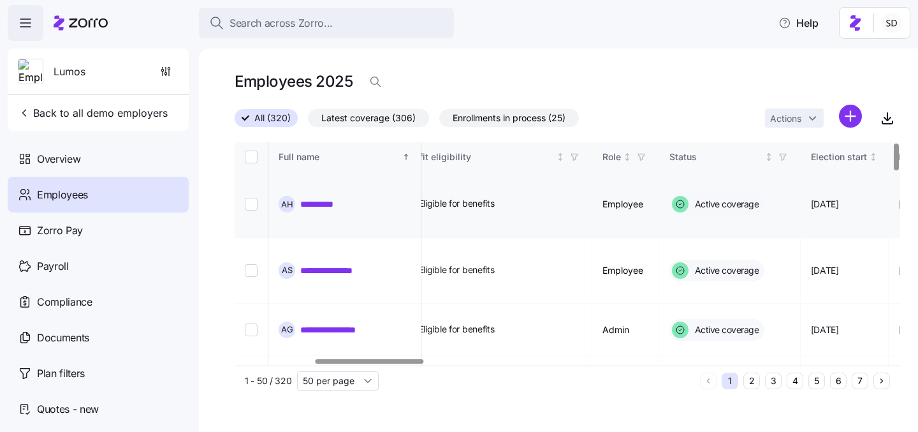
click at [313, 203] on link "**********" at bounding box center [327, 204] width 55 height 13
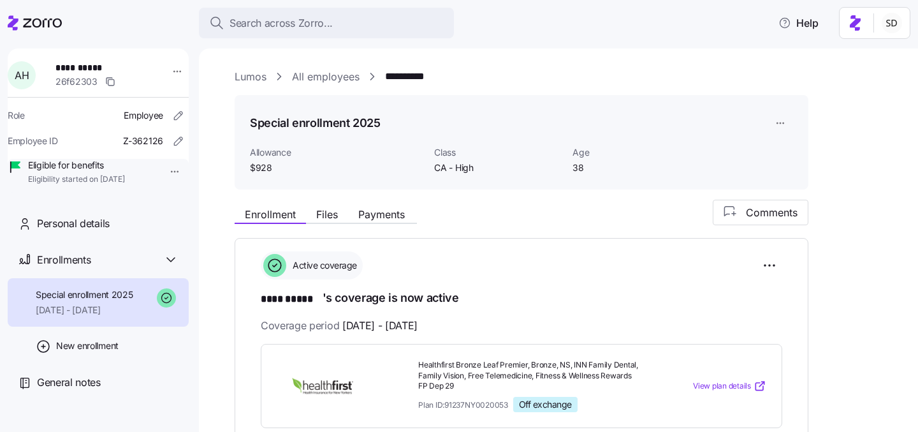
click at [311, 75] on link "All employees" at bounding box center [326, 77] width 68 height 16
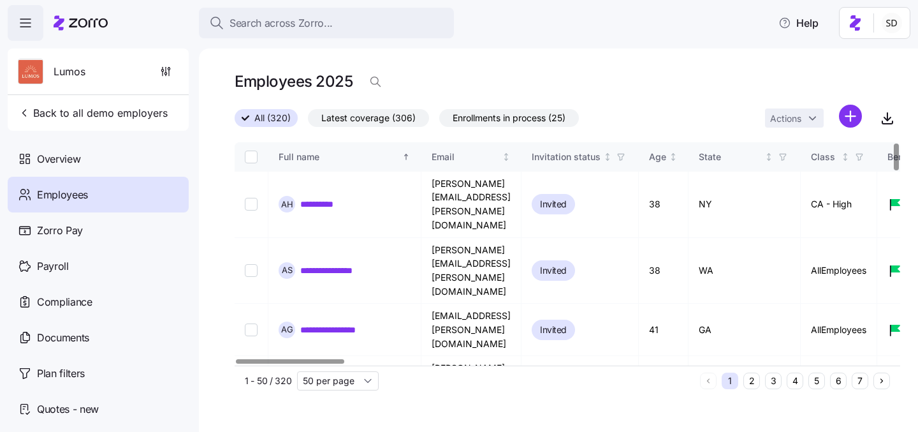
click at [835, 383] on button "6" at bounding box center [838, 380] width 17 height 17
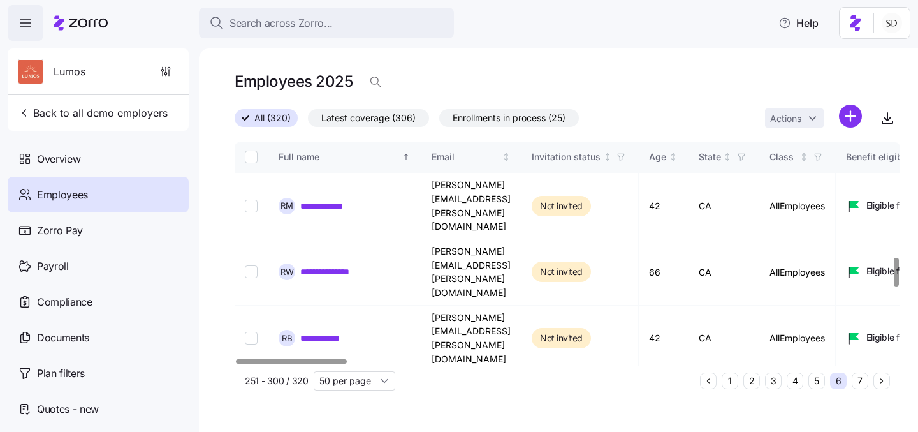
scroll to position [891, 0]
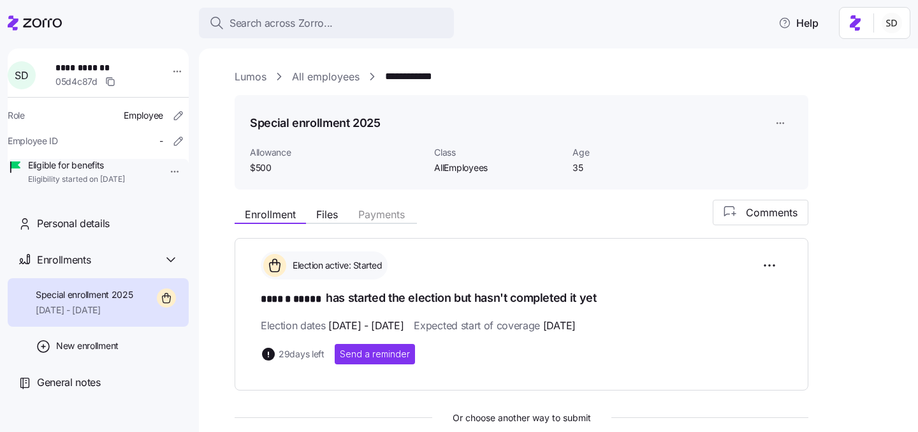
click at [328, 205] on div "Enrollment Files Payments Comments" at bounding box center [522, 213] width 574 height 26
click at [330, 212] on span "Files" at bounding box center [327, 214] width 22 height 10
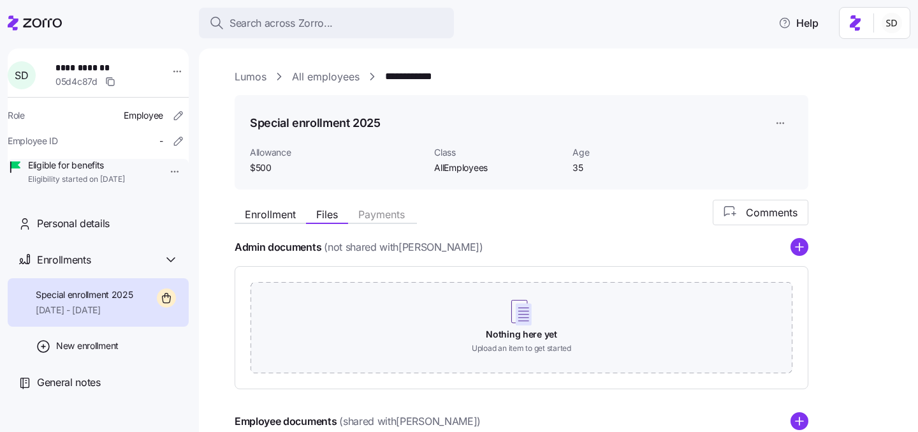
click at [257, 76] on link "Lumos" at bounding box center [251, 77] width 32 height 16
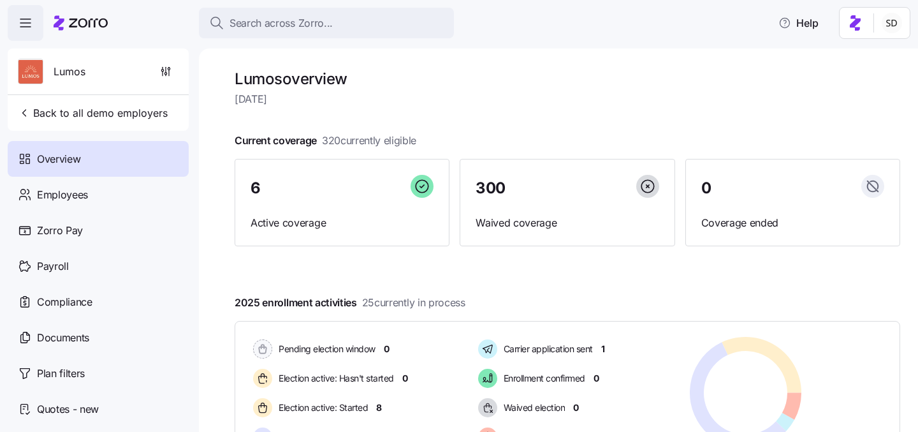
click at [24, 15] on span "button" at bounding box center [25, 23] width 34 height 34
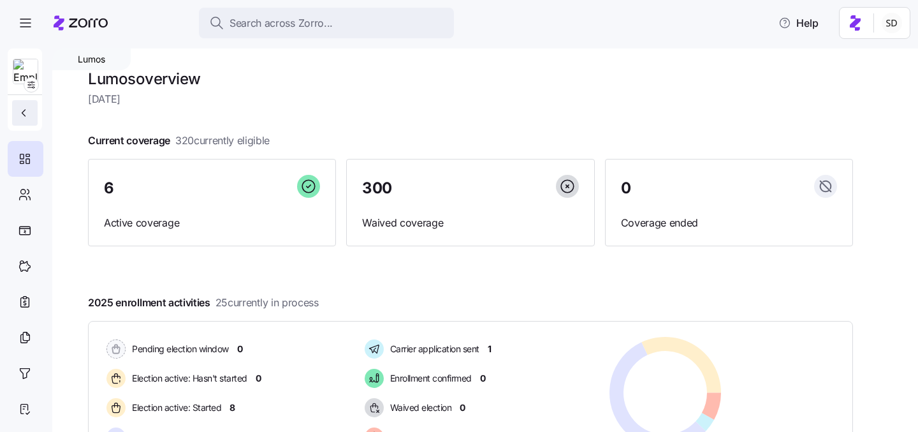
click at [27, 112] on icon "button" at bounding box center [23, 113] width 13 height 13
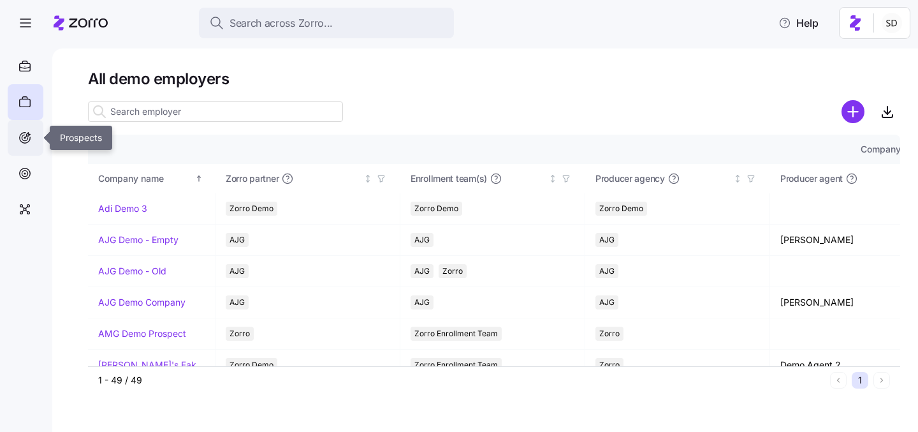
click at [29, 135] on icon at bounding box center [29, 135] width 4 height 4
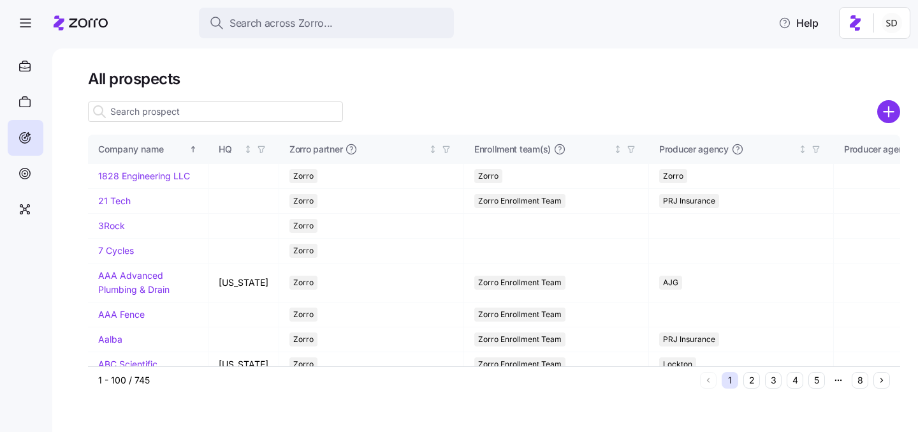
click at [193, 114] on input at bounding box center [215, 111] width 255 height 20
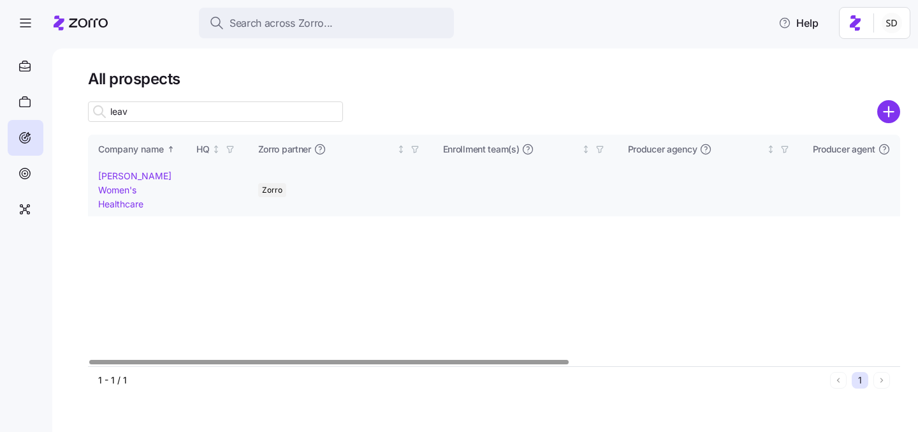
type input "leav"
click at [126, 173] on link "Leavitt Women's Healthcare" at bounding box center [134, 189] width 73 height 38
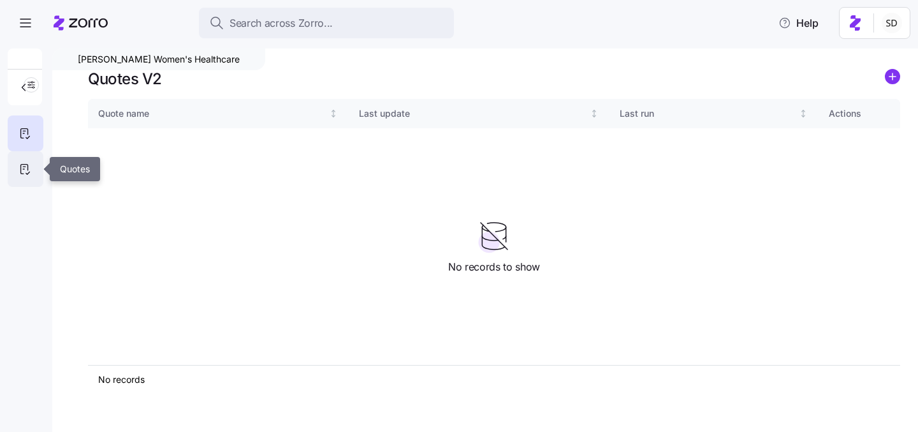
click at [24, 169] on icon at bounding box center [25, 168] width 14 height 15
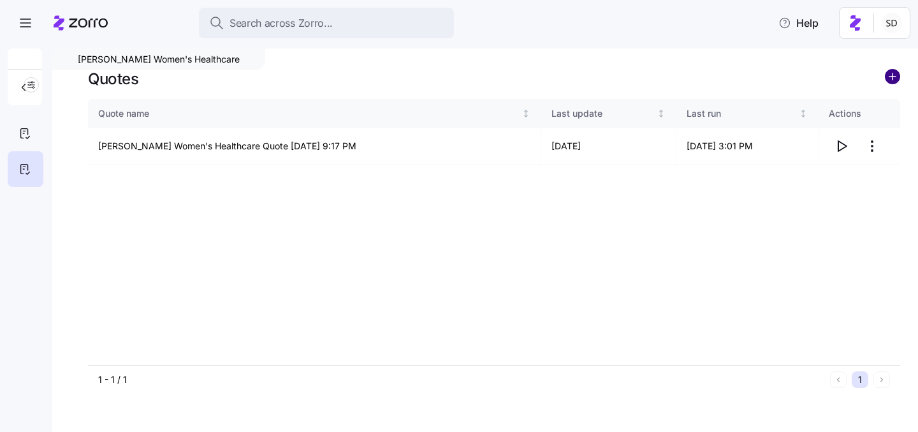
click at [894, 78] on circle "add icon" at bounding box center [893, 77] width 14 height 14
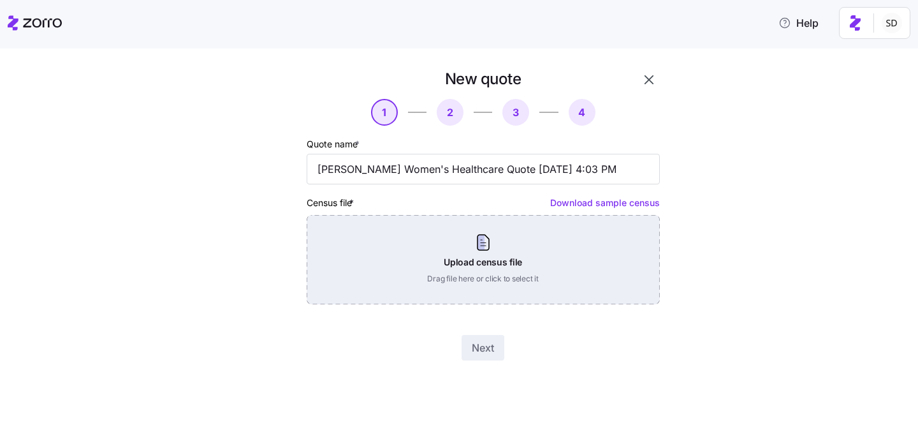
click at [499, 244] on div "Upload census file Drag file here or click to select it" at bounding box center [483, 259] width 353 height 89
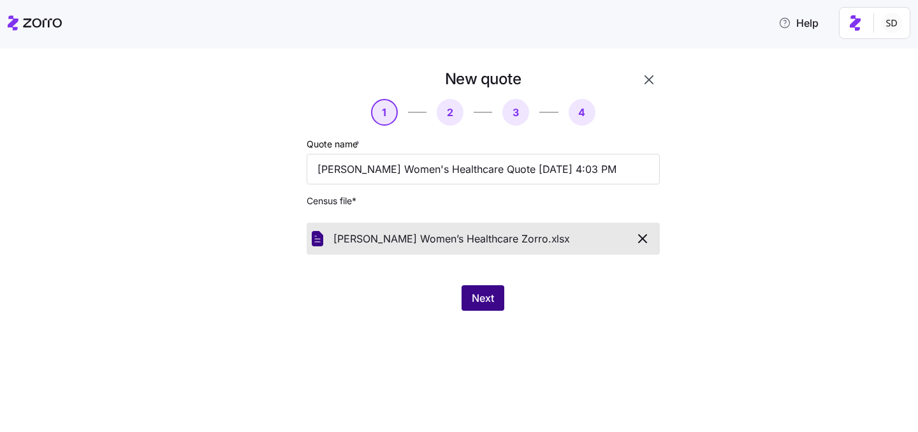
click at [492, 299] on span "Next" at bounding box center [483, 297] width 22 height 15
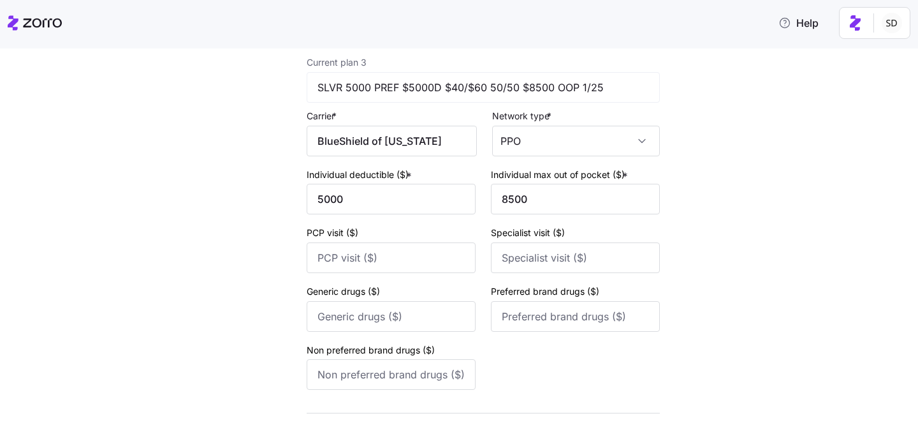
scroll to position [936, 0]
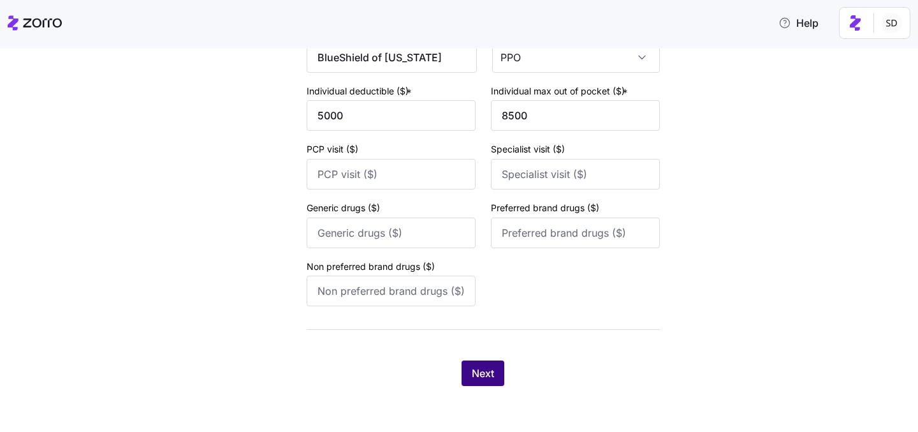
click at [487, 375] on span "Next" at bounding box center [483, 372] width 22 height 15
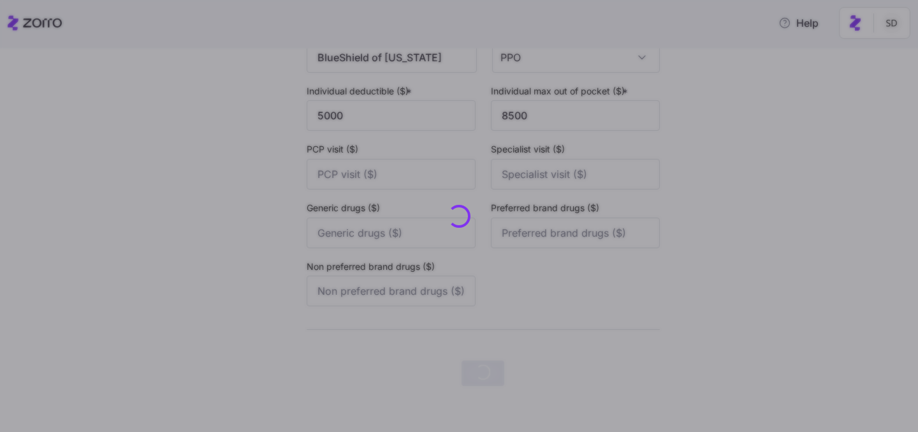
scroll to position [0, 0]
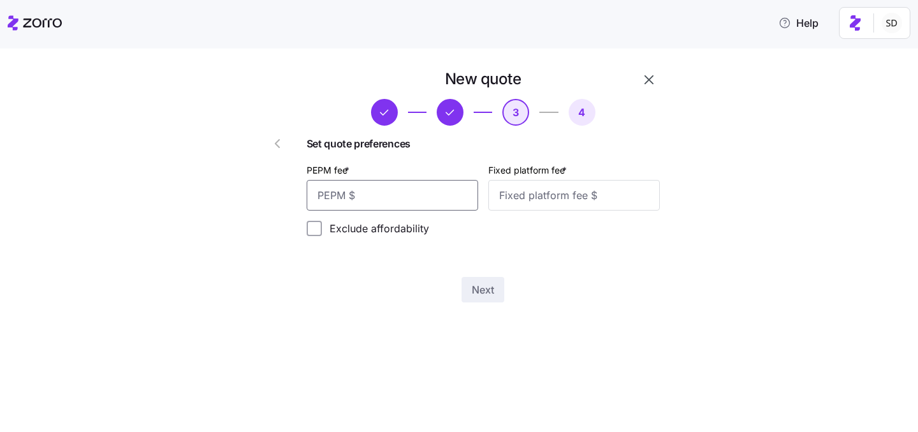
click at [406, 195] on input "PEPM fee *" at bounding box center [393, 195] width 172 height 31
type input "50"
click at [543, 189] on input "Fixed platform fee *" at bounding box center [575, 195] width 172 height 31
type input "100"
click at [480, 288] on span "Next" at bounding box center [483, 289] width 22 height 15
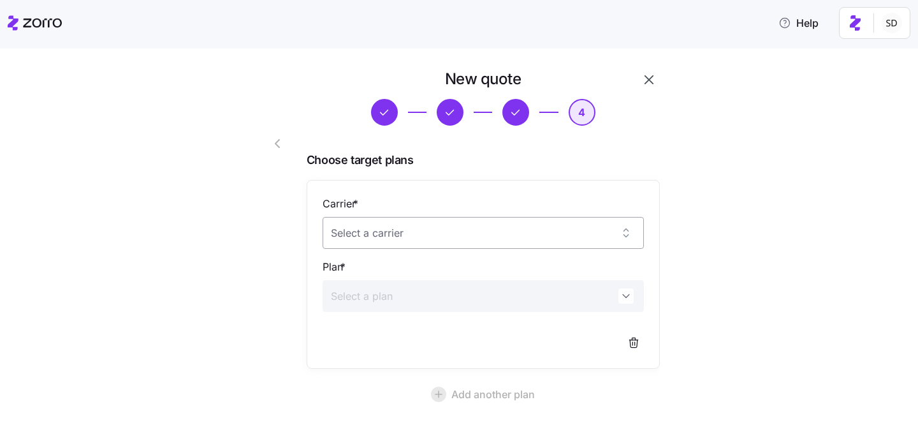
click at [420, 238] on input "Carrier *" at bounding box center [483, 233] width 321 height 32
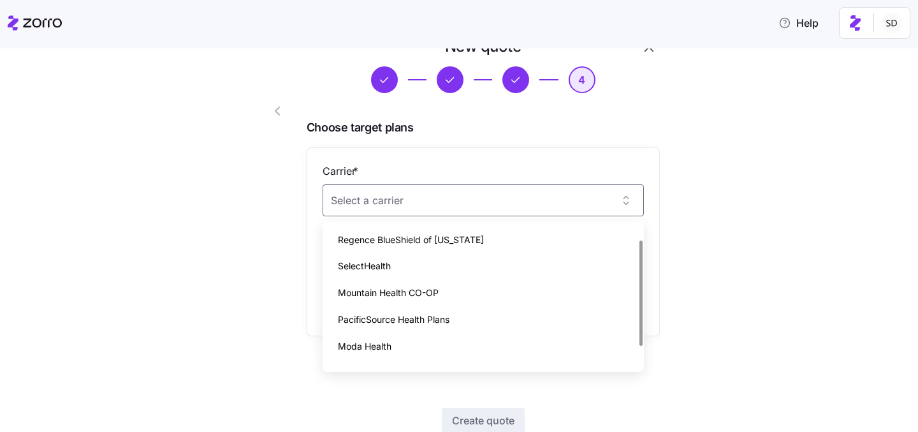
scroll to position [45, 0]
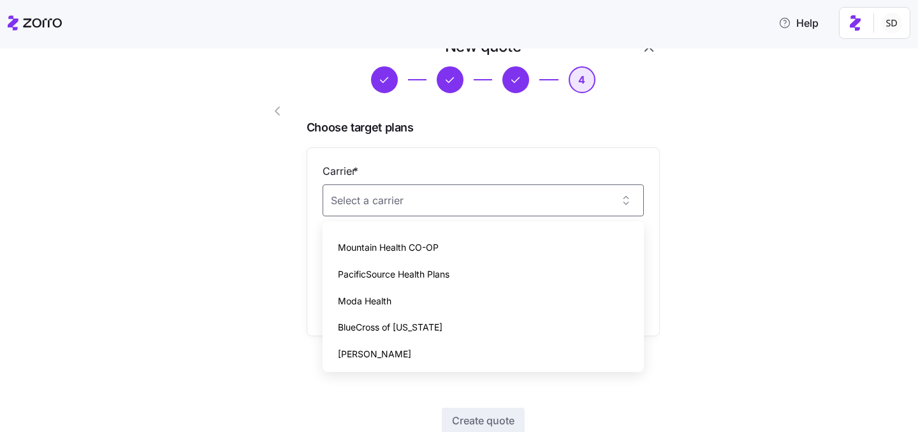
click at [478, 348] on div "Molina" at bounding box center [483, 354] width 311 height 27
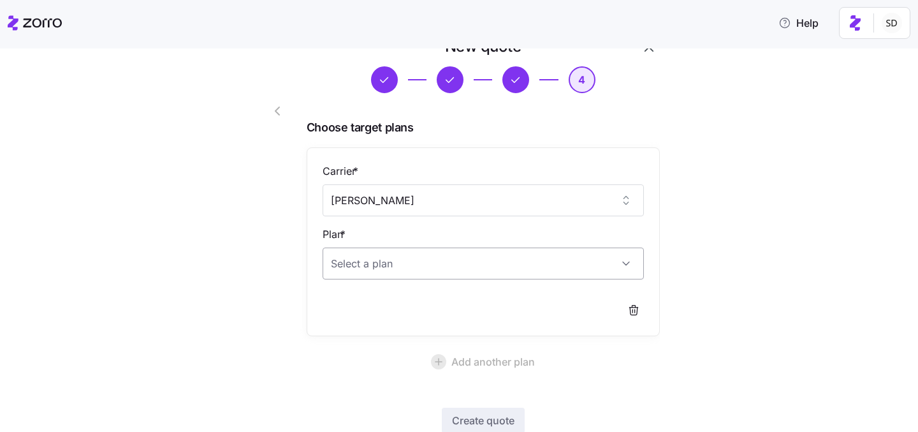
click at [564, 260] on input "Plan *" at bounding box center [483, 263] width 321 height 32
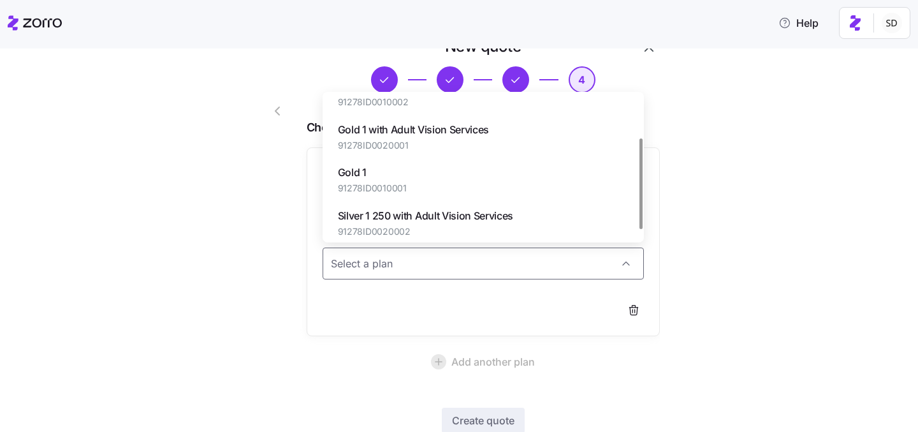
scroll to position [75, 0]
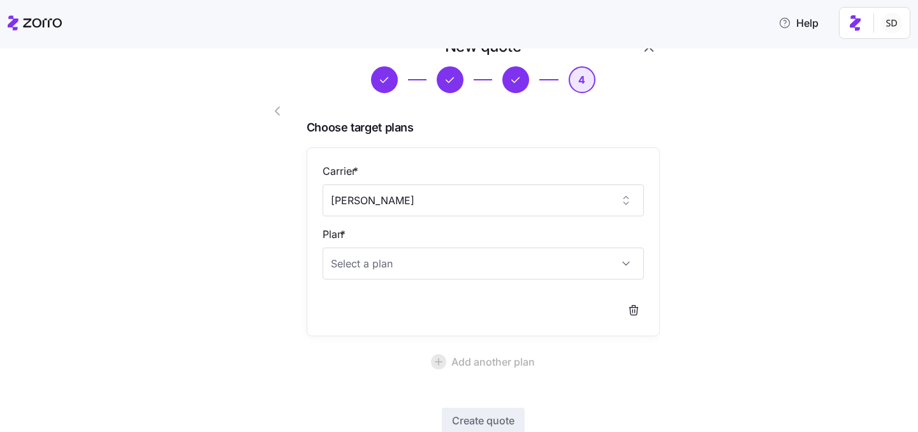
click at [719, 282] on div "New quote 4 Choose target plans Carrier * Molina Plan * Add another plan Create…" at bounding box center [468, 261] width 865 height 450
click at [603, 200] on input "Molina" at bounding box center [483, 200] width 321 height 32
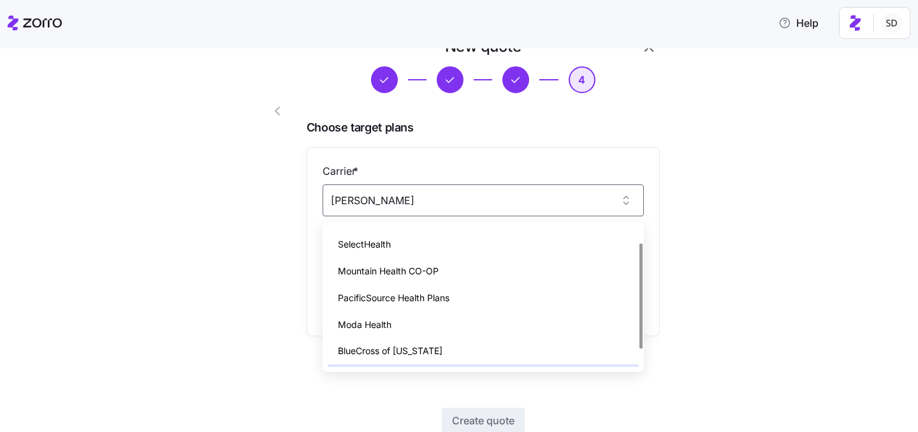
scroll to position [0, 0]
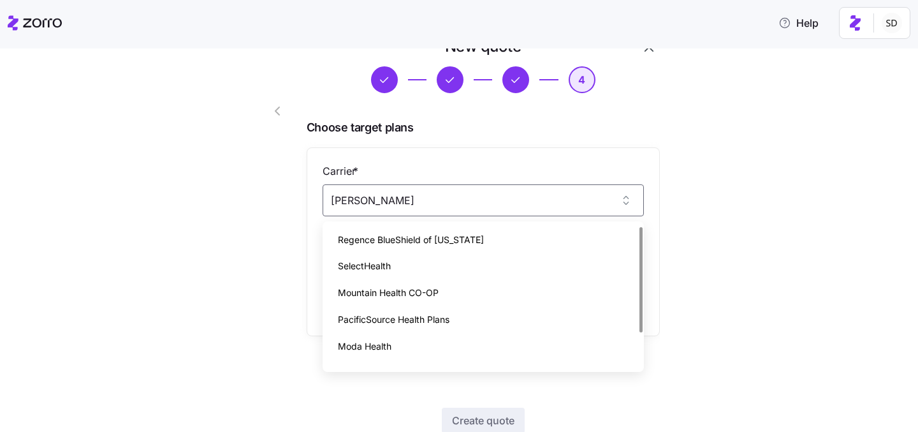
click at [506, 235] on div "Regence BlueShield of Idaho" at bounding box center [483, 239] width 311 height 27
type input "Regence BlueShield of Idaho"
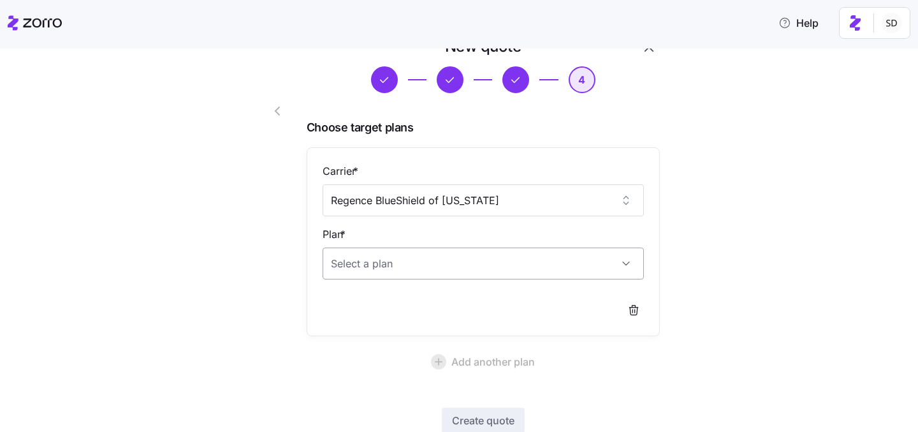
click at [608, 266] on input "Plan *" at bounding box center [483, 263] width 321 height 32
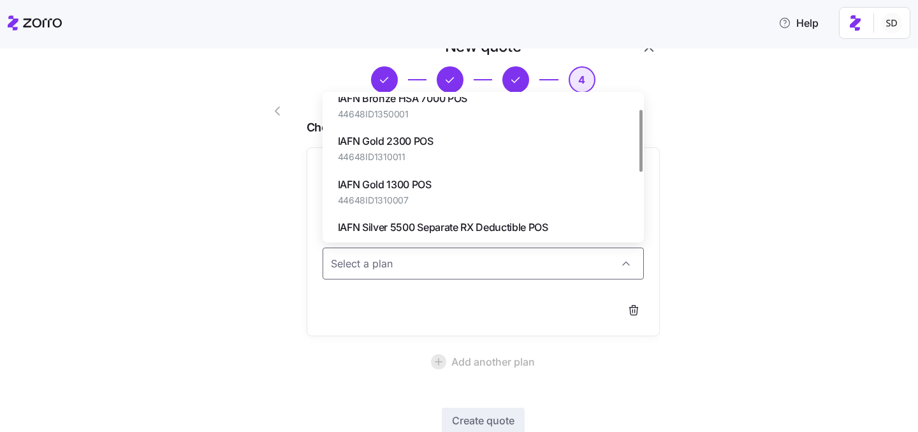
scroll to position [10, 0]
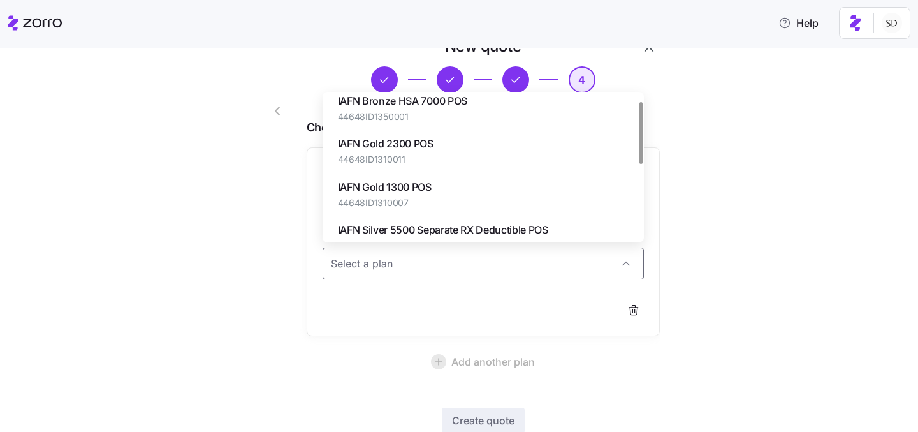
click at [545, 142] on div "IAFN Gold 2300 POS 44648ID1310011" at bounding box center [483, 150] width 311 height 43
type input "IAFN Gold 2300 POS"
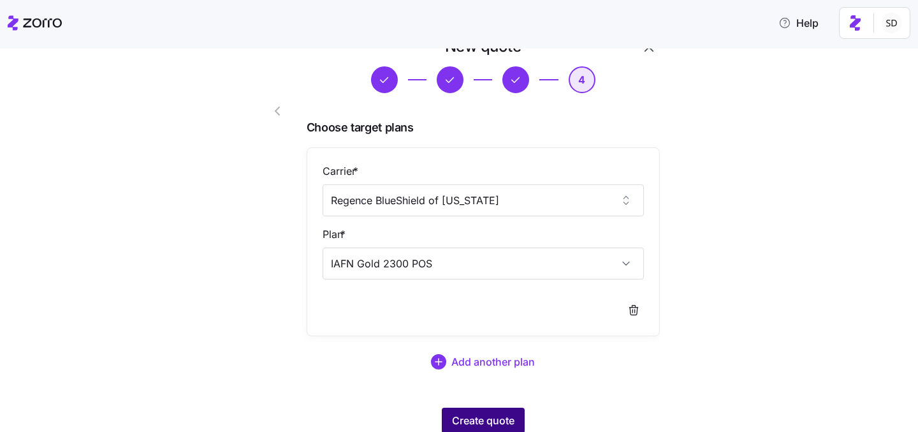
click at [497, 420] on span "Create quote" at bounding box center [483, 420] width 63 height 15
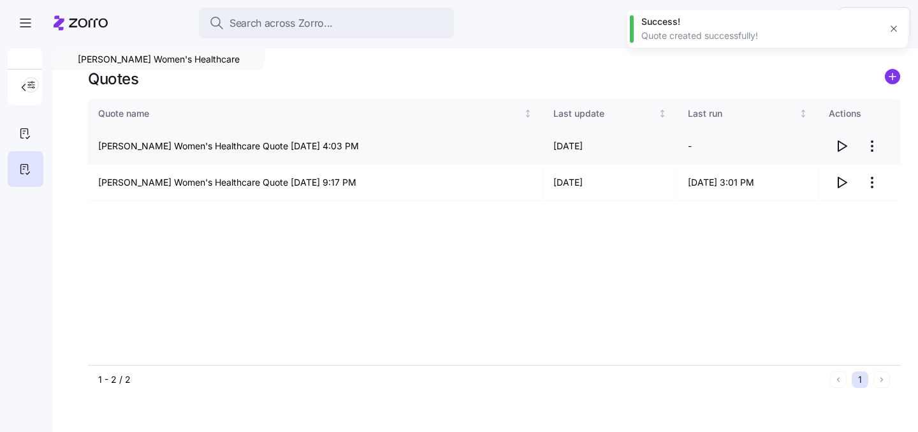
click at [839, 148] on icon "button" at bounding box center [843, 146] width 8 height 10
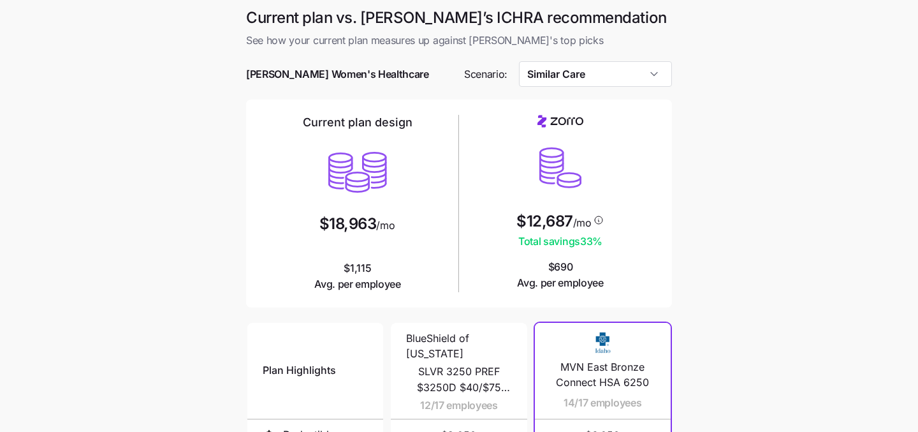
click at [582, 87] on div at bounding box center [459, 93] width 426 height 13
click at [582, 80] on input "Similar Care" at bounding box center [596, 74] width 154 height 26
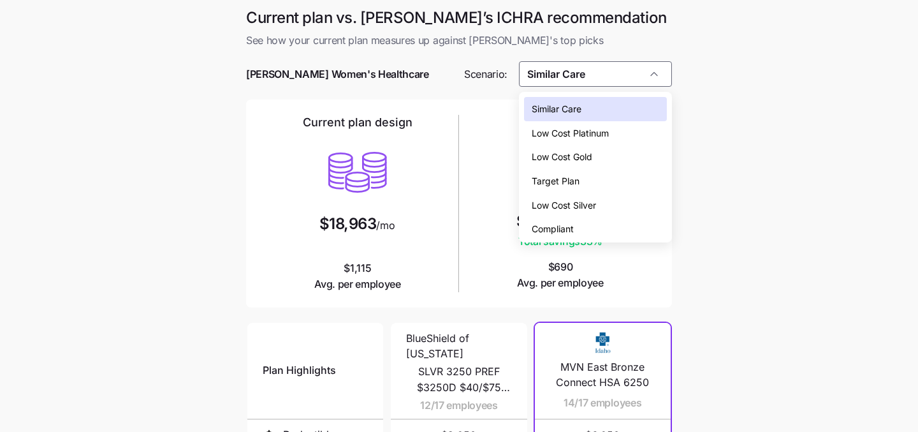
click at [582, 184] on div "Target Plan" at bounding box center [596, 181] width 144 height 24
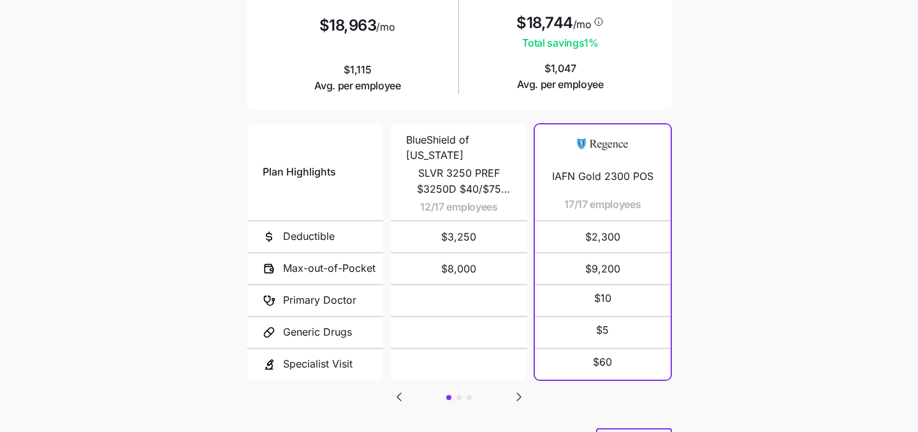
scroll to position [196, 0]
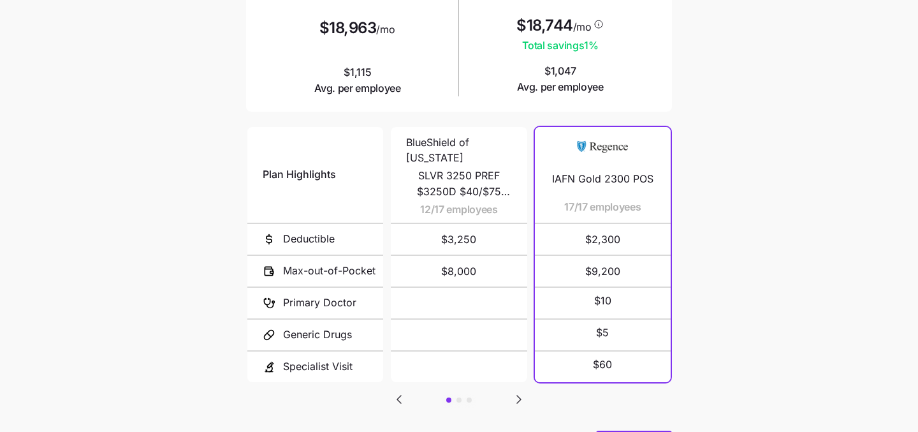
click at [520, 395] on icon "Go to next slide" at bounding box center [519, 399] width 4 height 8
click at [401, 395] on icon "Go to previous slide" at bounding box center [399, 399] width 4 height 8
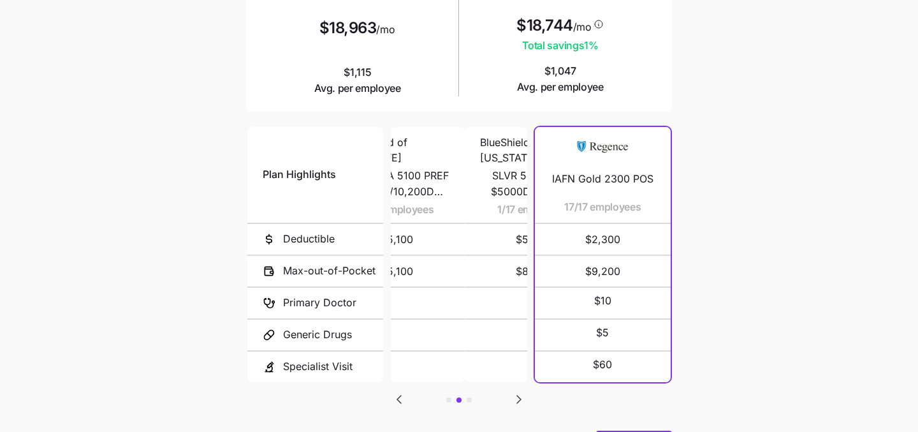
click at [401, 395] on icon "Go to previous slide" at bounding box center [399, 399] width 4 height 8
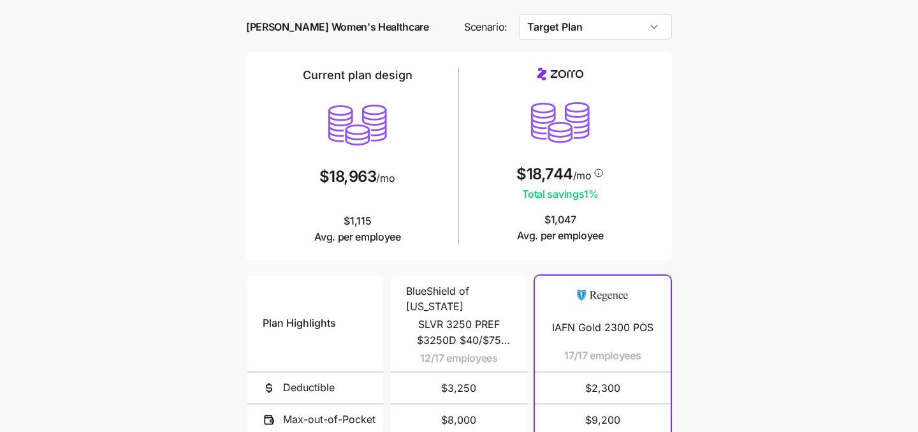
scroll to position [44, 0]
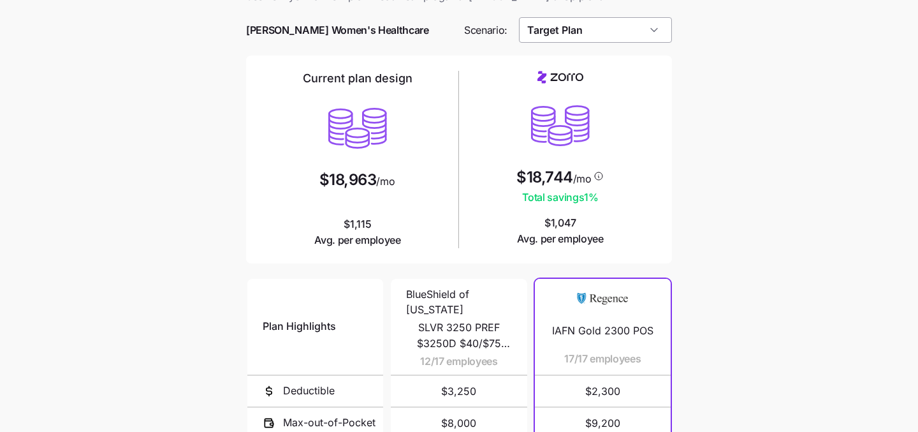
click at [624, 38] on input "Target Plan" at bounding box center [596, 30] width 154 height 26
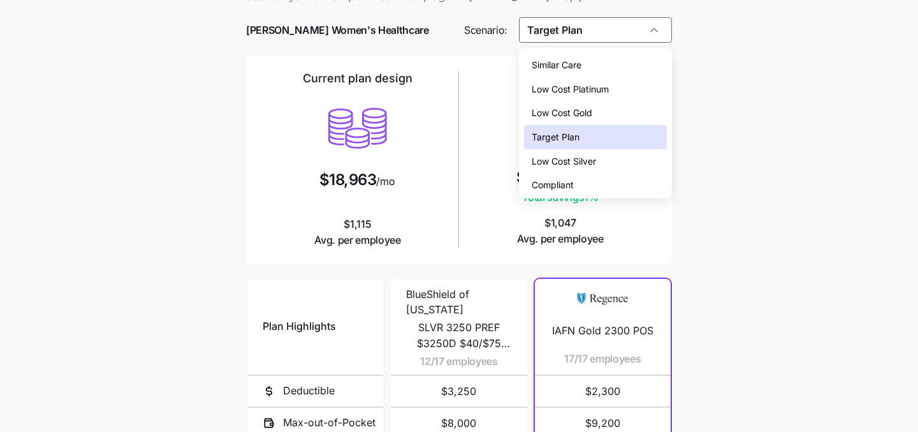
click at [607, 162] on div "Low Cost Silver" at bounding box center [596, 161] width 144 height 24
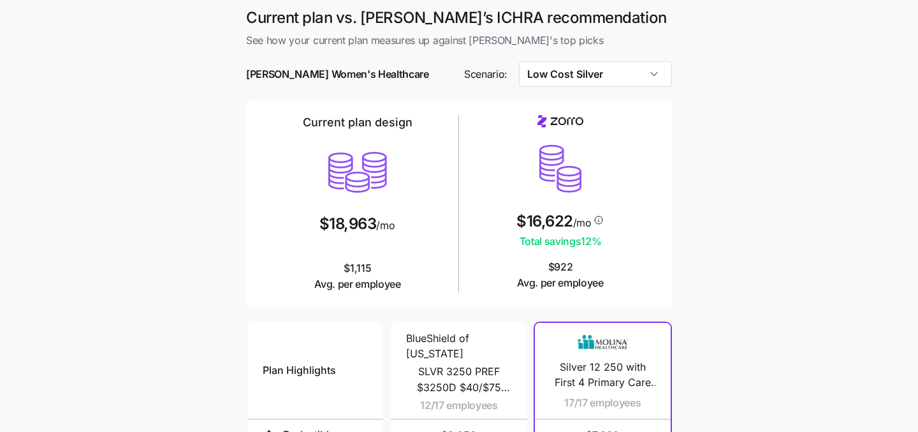
scroll to position [5, 0]
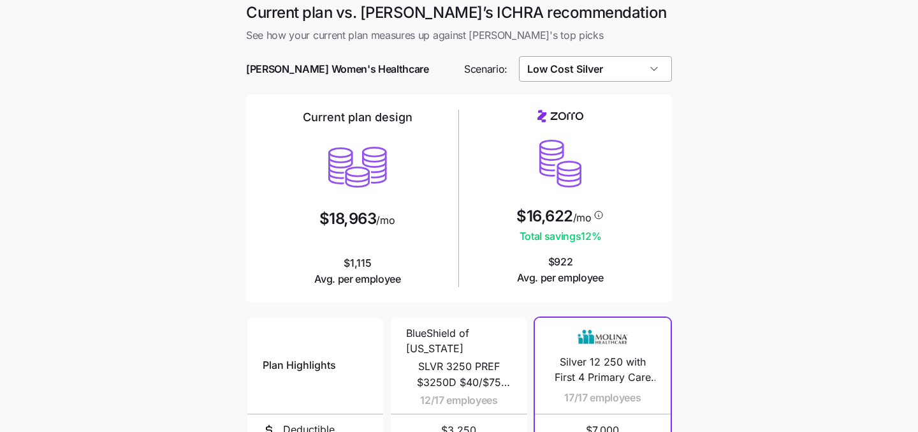
click at [637, 71] on input "Low Cost Silver" at bounding box center [596, 69] width 154 height 26
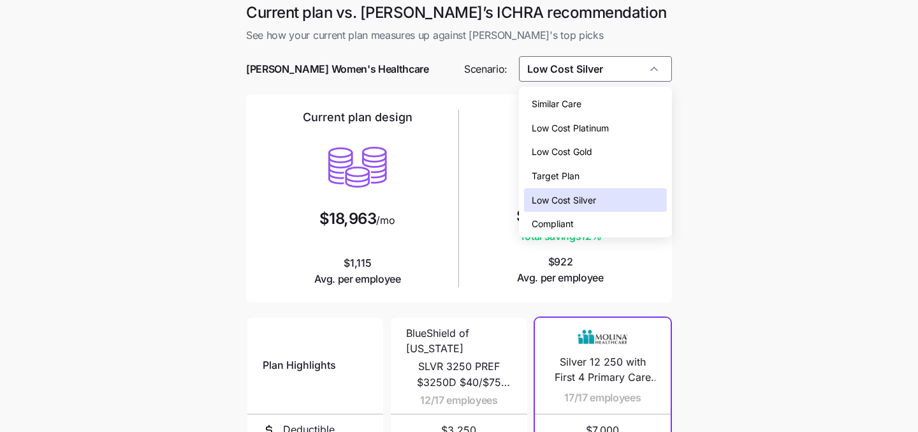
click at [635, 148] on div "Low Cost Gold" at bounding box center [596, 152] width 144 height 24
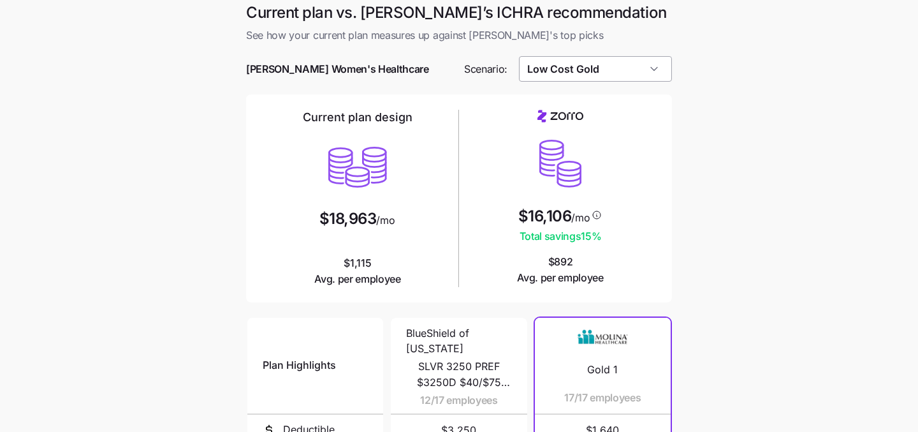
click at [635, 75] on input "Low Cost Gold" at bounding box center [596, 69] width 154 height 26
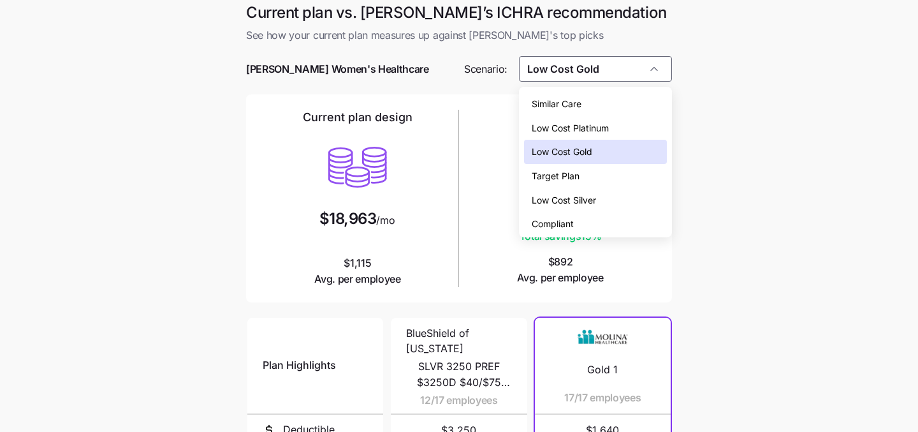
click at [616, 219] on div "Compliant" at bounding box center [596, 224] width 144 height 24
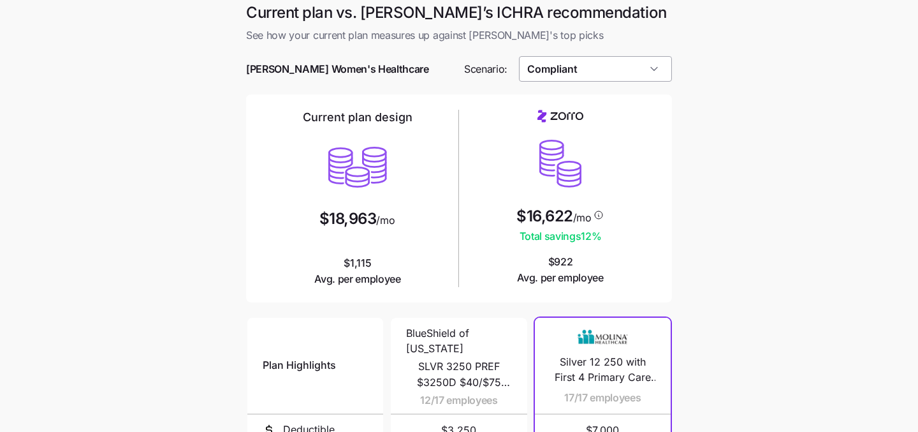
click at [607, 74] on input "Compliant" at bounding box center [596, 69] width 154 height 26
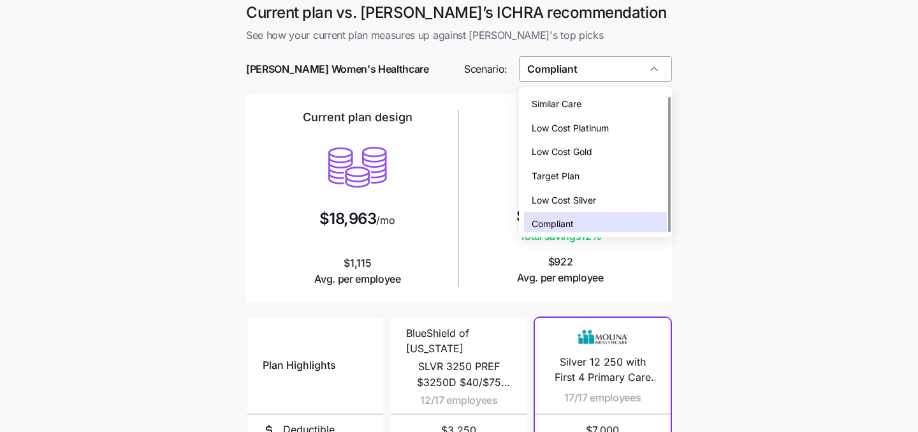
scroll to position [4, 0]
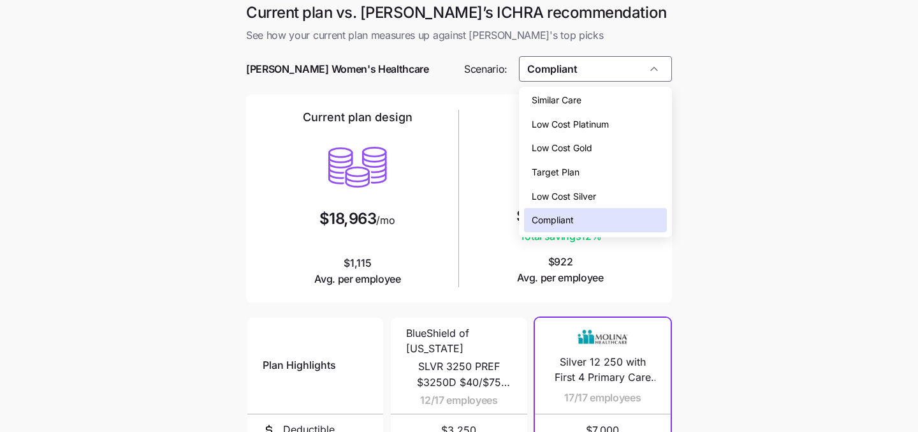
click at [610, 180] on div "Target Plan" at bounding box center [596, 172] width 144 height 24
type input "Target Plan"
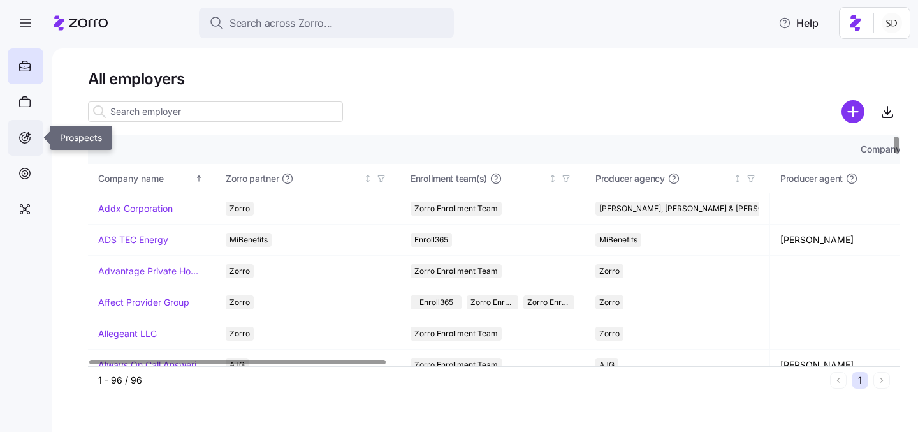
click at [26, 135] on icon at bounding box center [25, 137] width 14 height 15
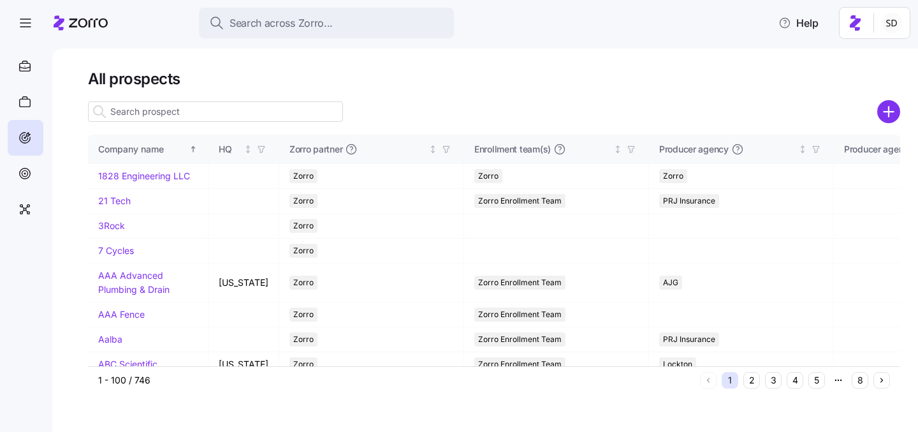
click at [206, 111] on input at bounding box center [215, 111] width 255 height 20
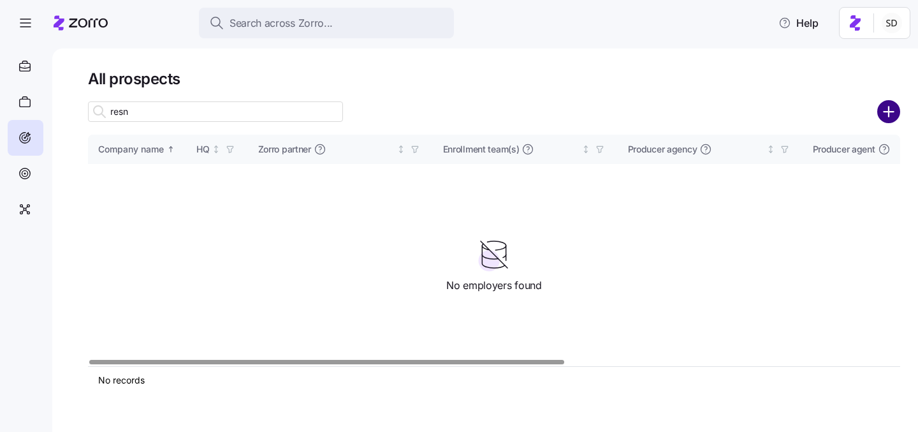
type input "resn"
click at [894, 112] on icon "add icon" at bounding box center [889, 111] width 23 height 23
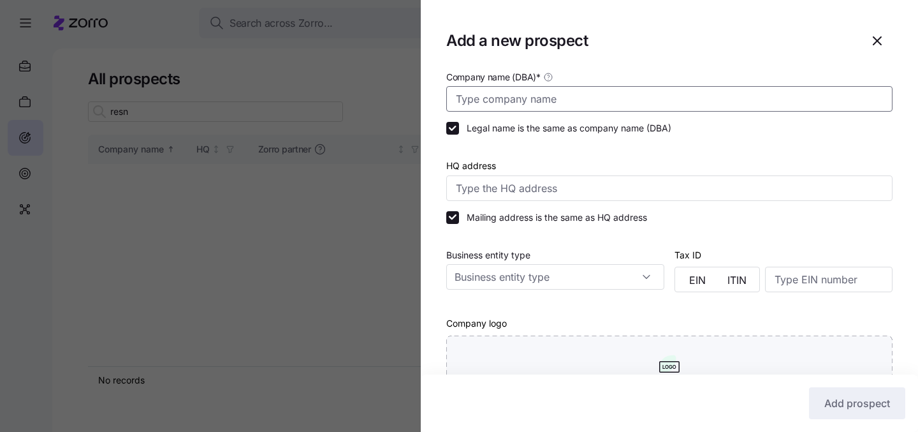
click at [647, 99] on input "Company name (DBA) *" at bounding box center [669, 99] width 446 height 26
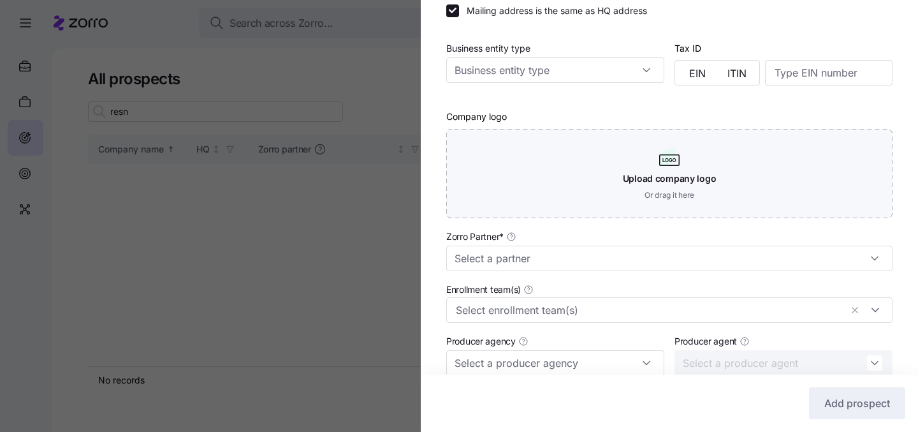
scroll to position [221, 0]
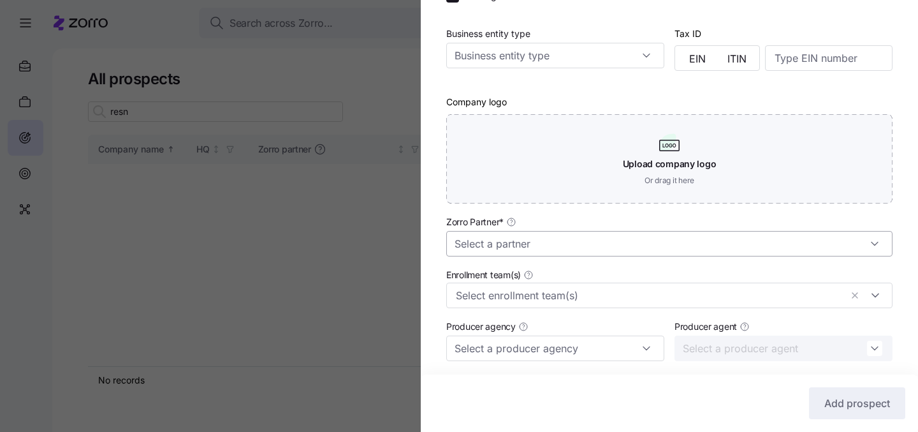
type input "[PERSON_NAME] & [PERSON_NAME]"
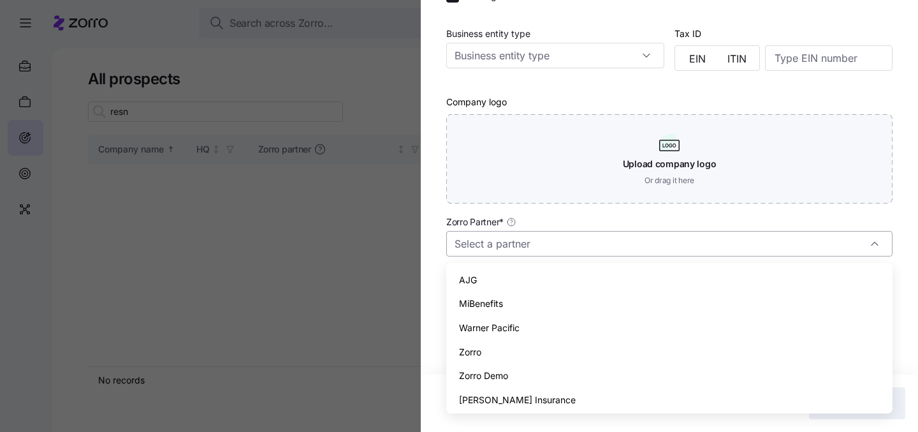
click at [584, 243] on input "Zorro Partner *" at bounding box center [669, 244] width 446 height 26
click at [566, 285] on div "AJG" at bounding box center [670, 280] width 436 height 24
type input "AJG"
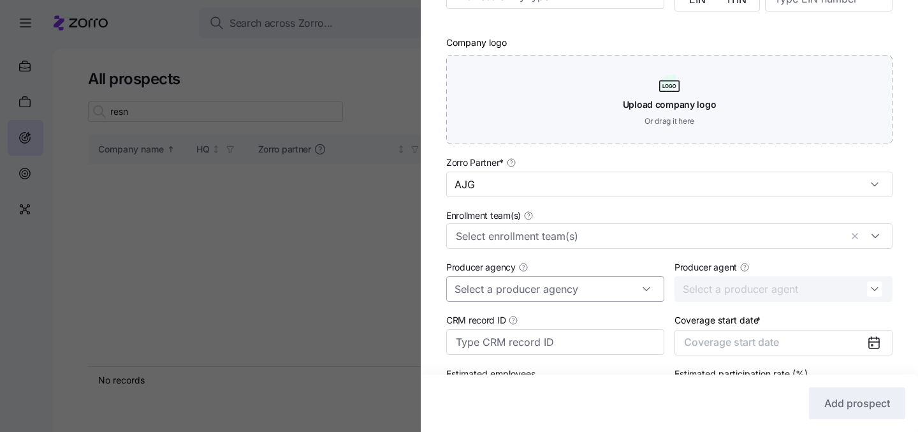
scroll to position [302, 0]
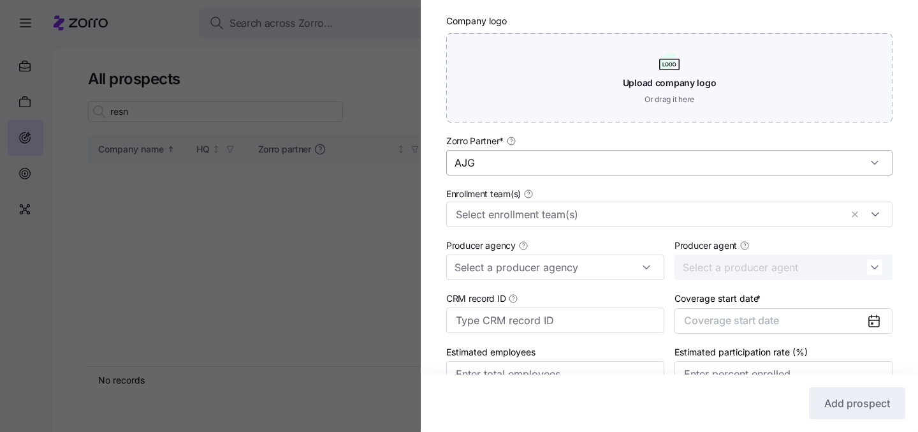
click at [598, 170] on input "AJG" at bounding box center [669, 163] width 446 height 26
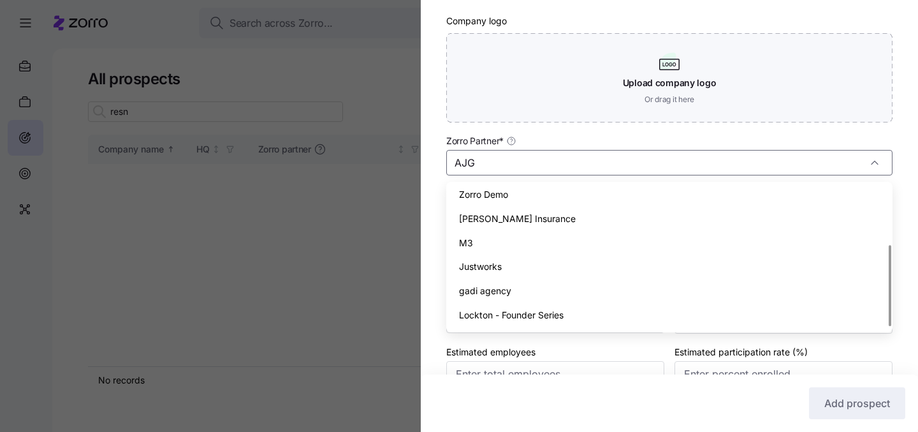
scroll to position [0, 0]
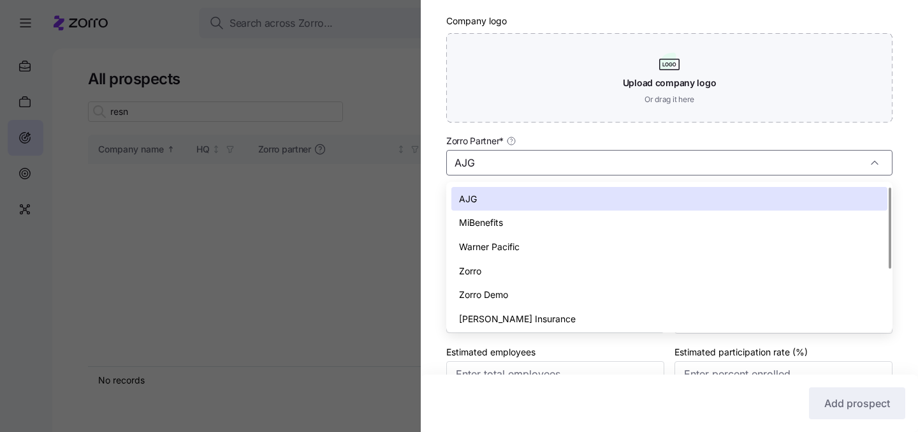
click at [850, 142] on div "Zorro Partner * AJG" at bounding box center [669, 154] width 446 height 43
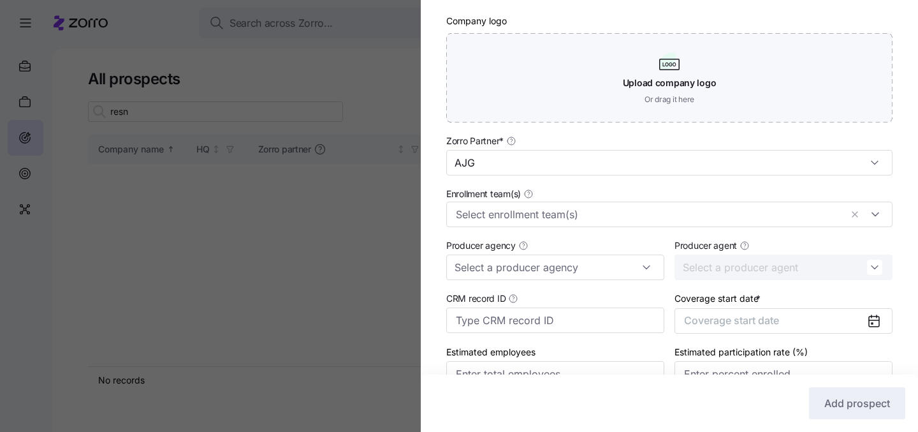
scroll to position [372, 0]
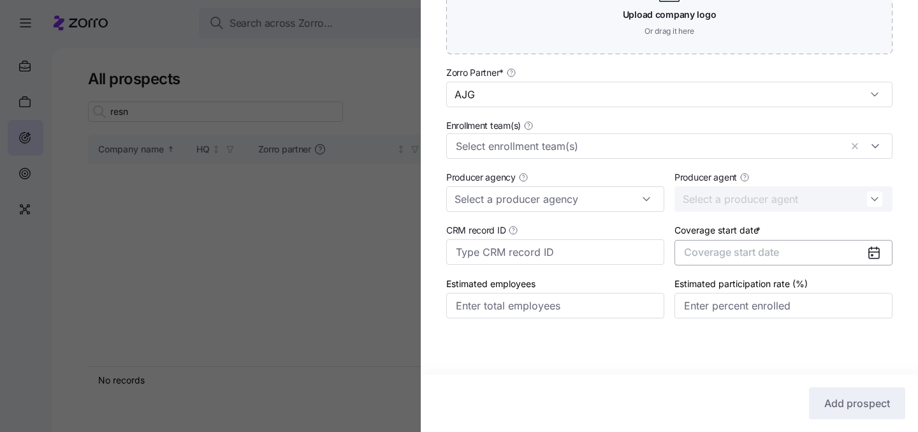
click at [779, 258] on button "Coverage start date" at bounding box center [784, 253] width 218 height 26
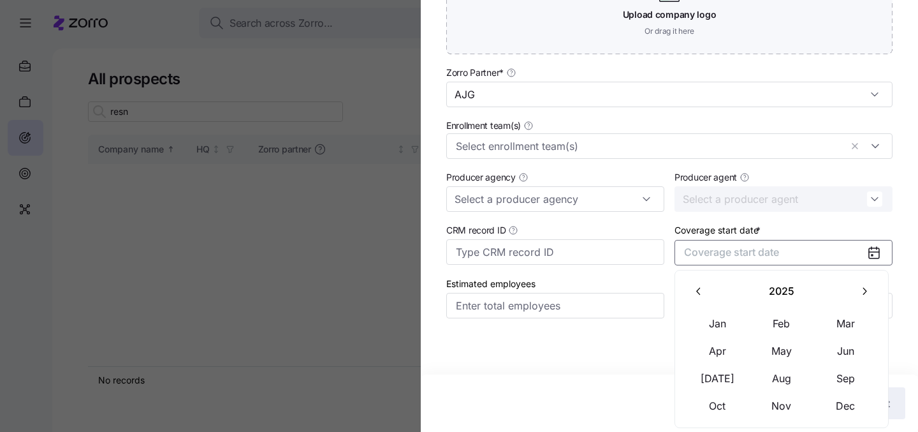
click at [857, 294] on button "button" at bounding box center [864, 291] width 27 height 27
click at [720, 319] on button "Jan" at bounding box center [718, 323] width 64 height 27
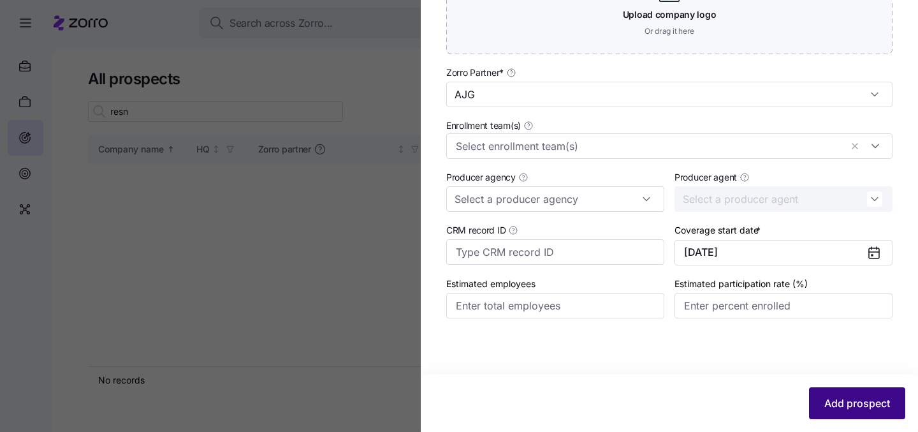
click at [832, 400] on span "Add prospect" at bounding box center [858, 402] width 66 height 15
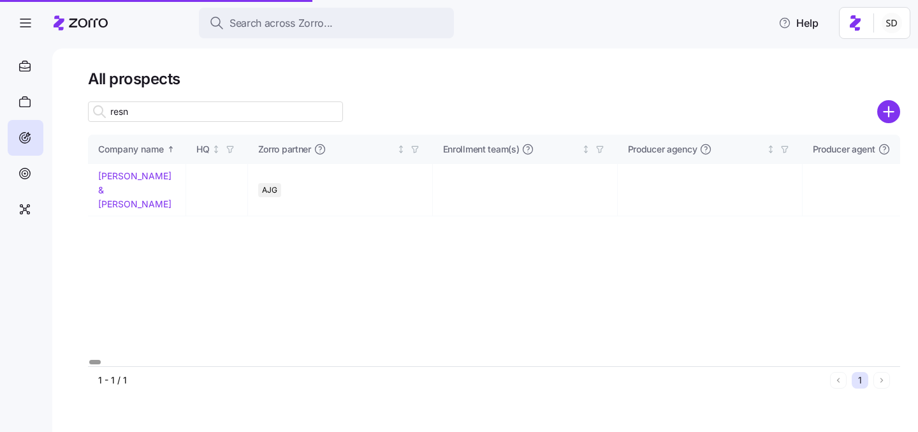
click at [119, 175] on link "Resnick & Louis" at bounding box center [134, 189] width 73 height 38
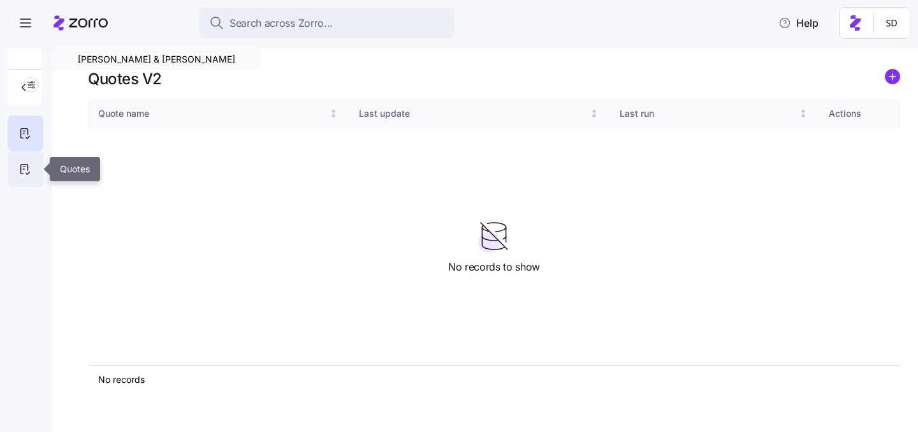
click at [22, 161] on icon at bounding box center [25, 168] width 14 height 15
click at [892, 80] on circle "add icon" at bounding box center [893, 77] width 14 height 14
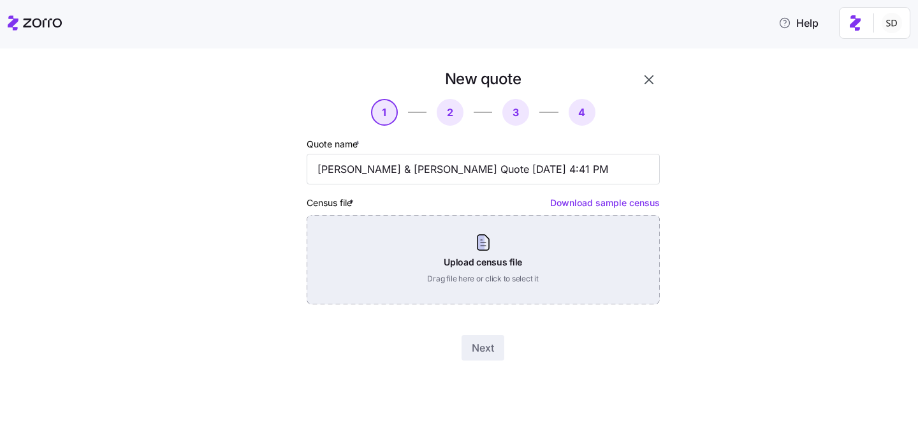
click at [482, 240] on div "Upload census file Drag file here or click to select it" at bounding box center [483, 259] width 353 height 89
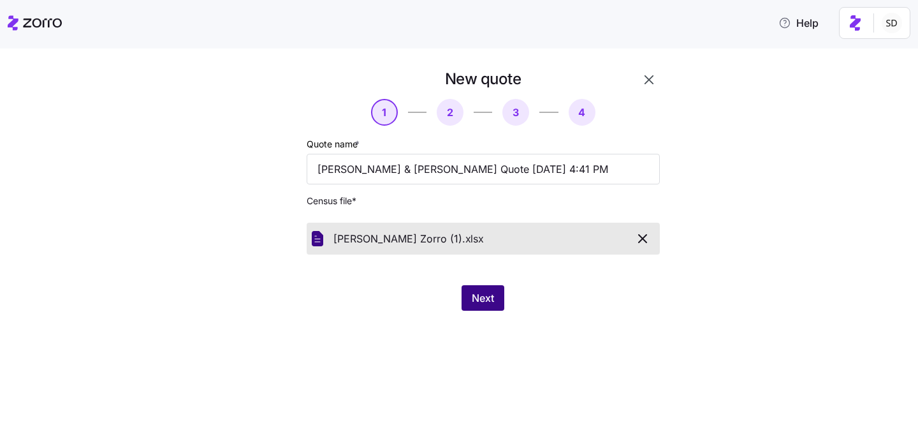
click at [472, 292] on span "Next" at bounding box center [483, 297] width 22 height 15
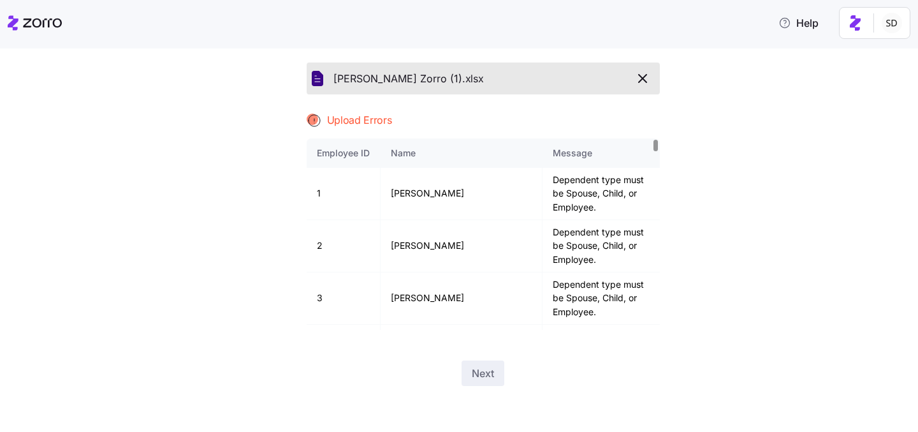
drag, startPoint x: 806, startPoint y: 173, endPoint x: 746, endPoint y: 135, distance: 71.3
click at [807, 173] on div "New quote 1 2 3 4 Quote name * Resnick & Louis Quote 10/01/2025 4:41 PM Census …" at bounding box center [468, 155] width 865 height 492
click at [642, 87] on button "button" at bounding box center [643, 79] width 24 height 22
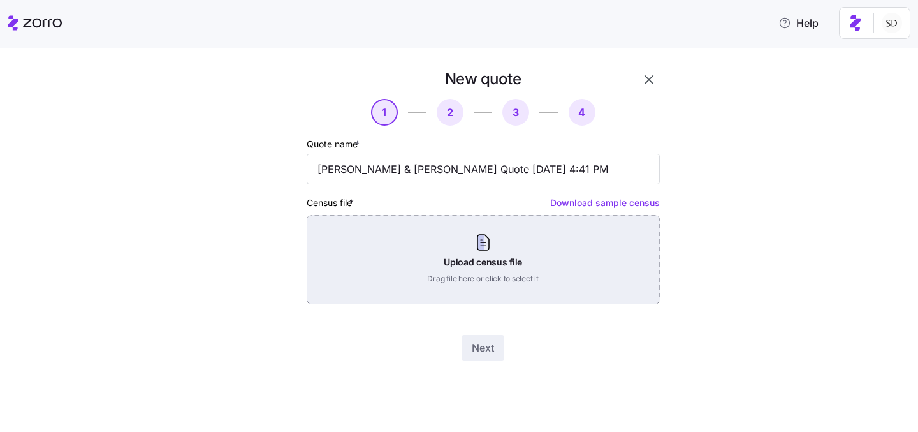
click at [480, 252] on div "Upload census file Drag file here or click to select it" at bounding box center [483, 259] width 353 height 89
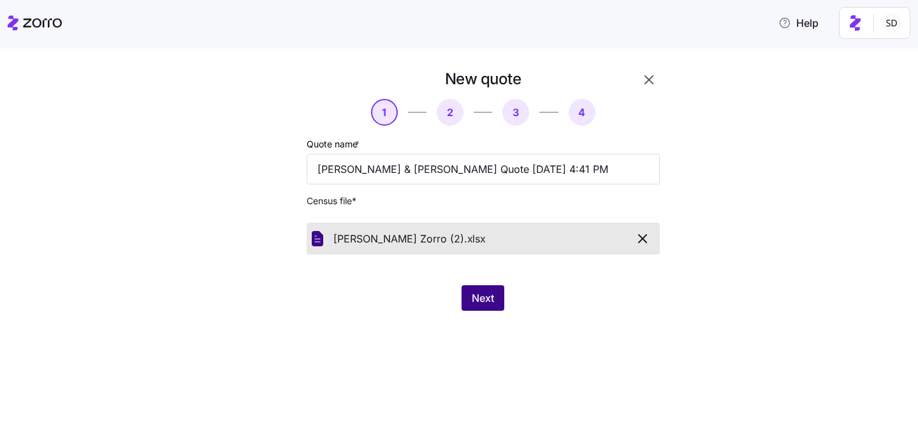
click at [471, 295] on button "Next" at bounding box center [483, 298] width 43 height 26
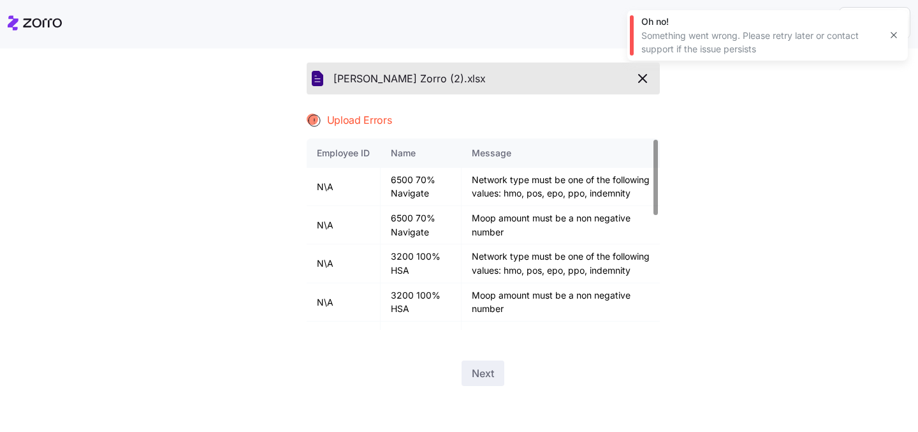
click at [754, 318] on div "New quote 1 2 3 4 Quote name * Resnick & Louis Quote 10/01/2025 4:41 PM Census …" at bounding box center [468, 155] width 865 height 492
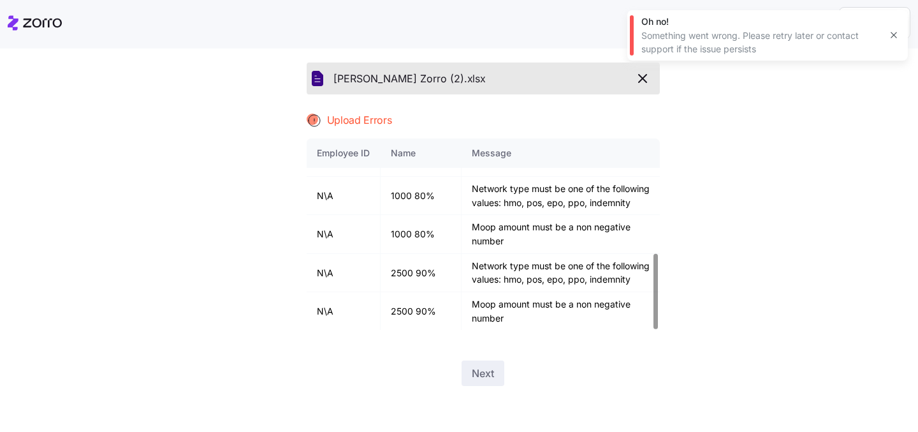
click at [649, 71] on icon "button" at bounding box center [642, 78] width 15 height 15
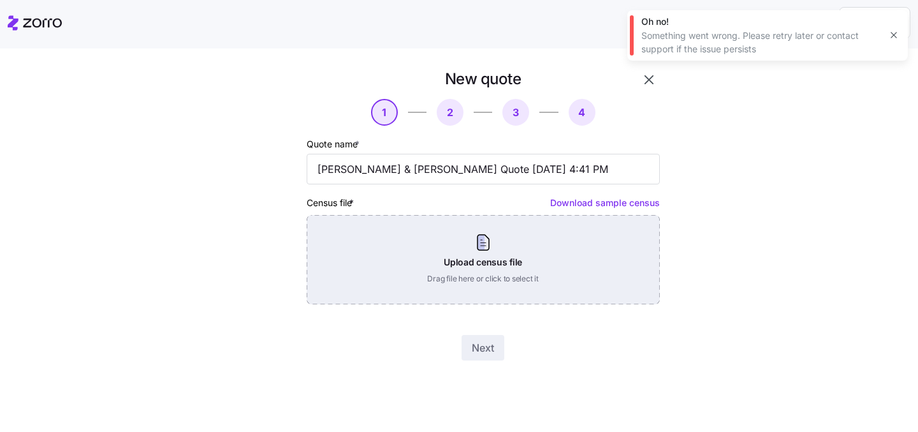
click at [482, 281] on div "Upload census file Drag file here or click to select it" at bounding box center [483, 259] width 353 height 89
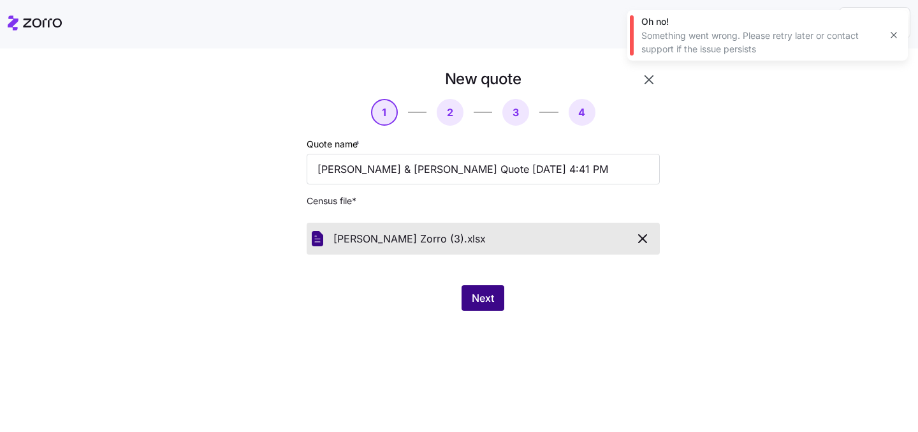
click at [472, 290] on button "Next" at bounding box center [483, 298] width 43 height 26
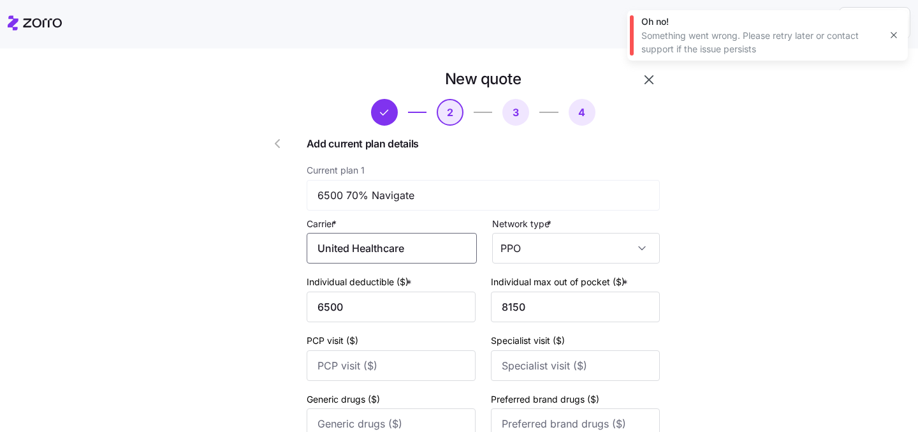
click at [417, 247] on input "United Healthcare" at bounding box center [392, 248] width 170 height 31
drag, startPoint x: 417, startPoint y: 247, endPoint x: 350, endPoint y: 247, distance: 67.0
click at [350, 247] on input "United Healthcare" at bounding box center [392, 248] width 170 height 31
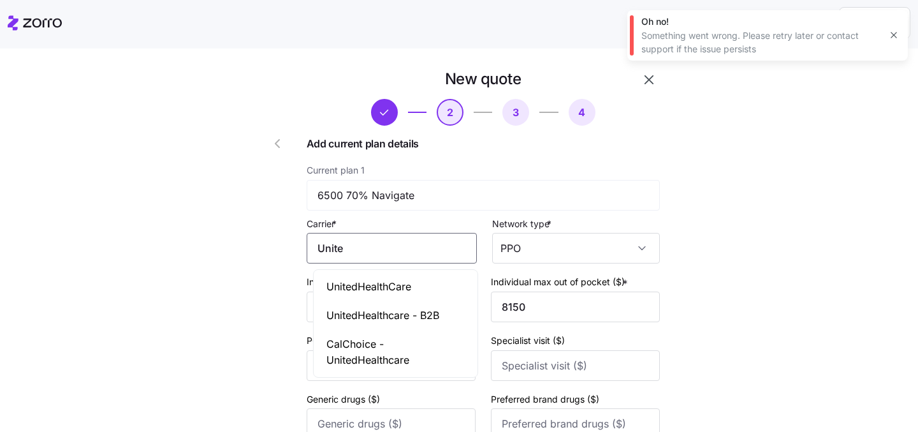
click at [374, 284] on span "UnitedHealthCare" at bounding box center [369, 287] width 85 height 16
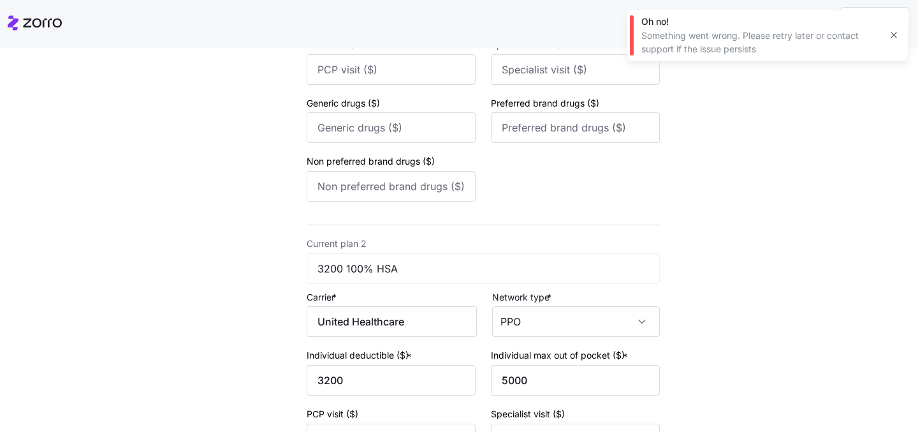
scroll to position [299, 0]
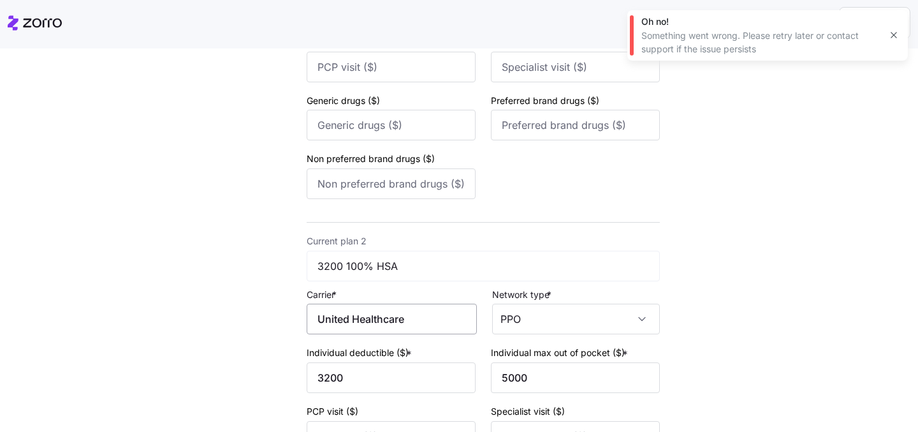
type input "UnitedHealthCare"
click at [408, 318] on input "United Healthcare" at bounding box center [392, 319] width 170 height 31
click at [419, 319] on input "United Healthcare" at bounding box center [392, 319] width 170 height 31
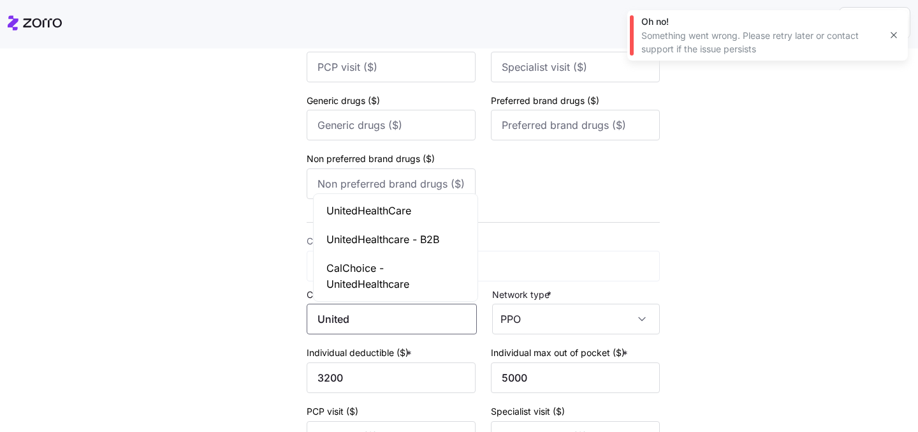
click at [400, 220] on div "UnitedHealthCare" at bounding box center [395, 210] width 159 height 29
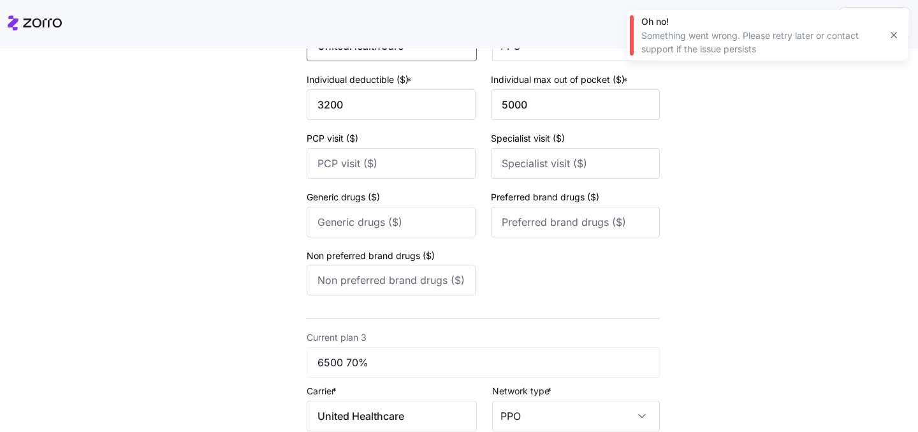
scroll to position [685, 0]
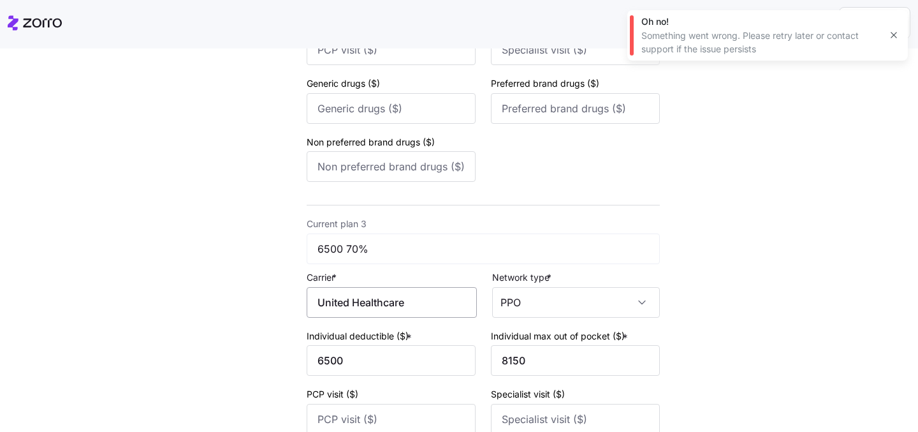
type input "UnitedHealthCare"
click at [423, 307] on input "United Healthcare" at bounding box center [392, 302] width 170 height 31
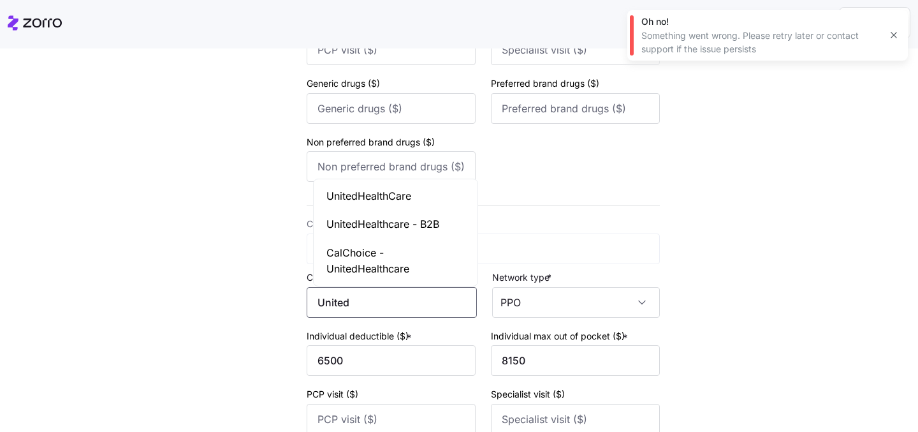
click at [402, 204] on div "UnitedHealthCare" at bounding box center [395, 196] width 159 height 29
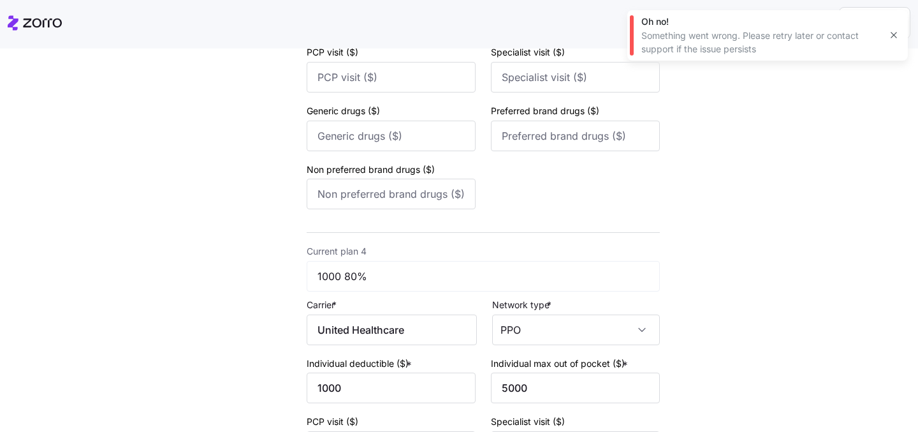
scroll to position [1114, 0]
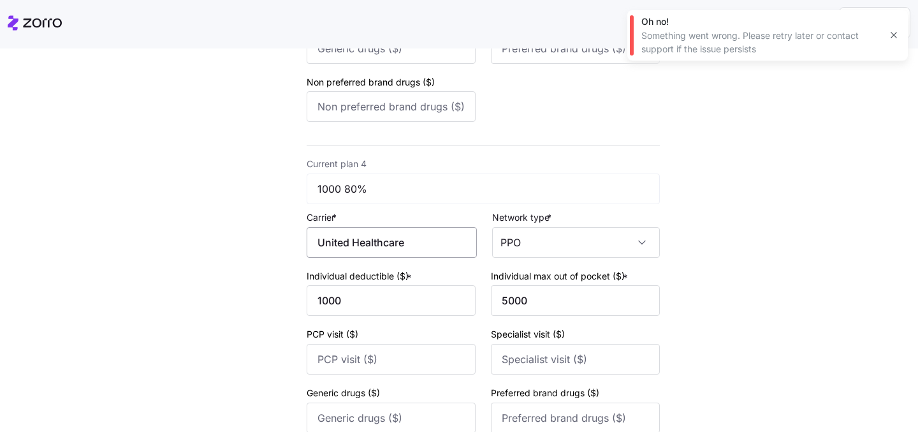
type input "UnitedHealthCare"
click at [422, 249] on input "United Healthcare" at bounding box center [392, 242] width 170 height 31
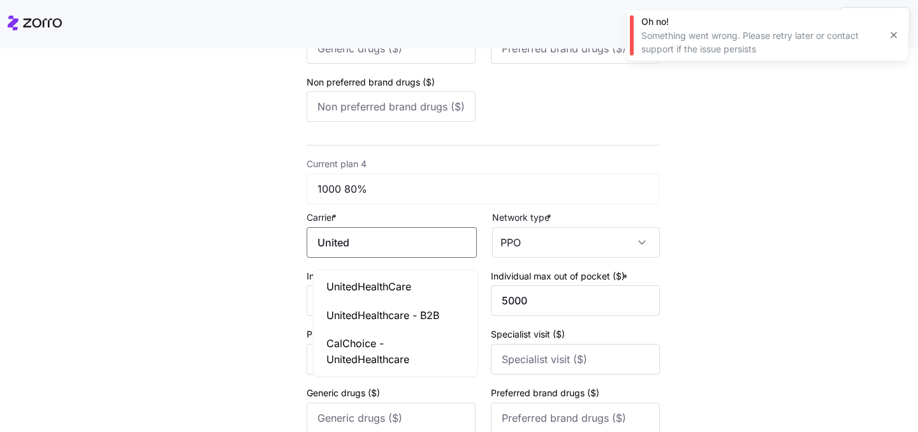
click at [404, 284] on span "UnitedHealthCare" at bounding box center [369, 287] width 85 height 16
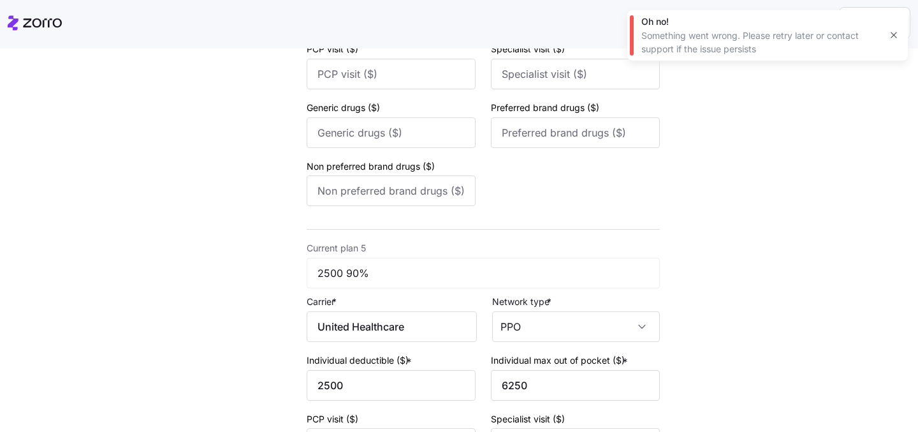
scroll to position [1400, 0]
type input "UnitedHealthCare"
click at [415, 332] on input "United Healthcare" at bounding box center [392, 326] width 170 height 31
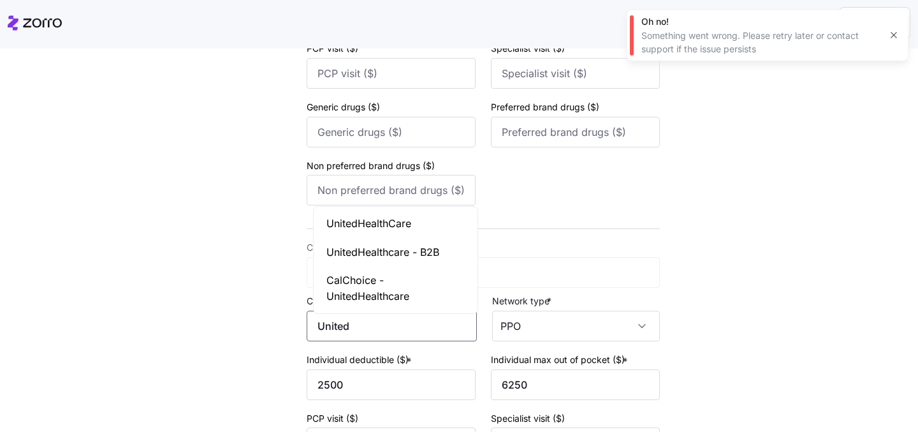
click at [401, 224] on span "UnitedHealthCare" at bounding box center [369, 224] width 85 height 16
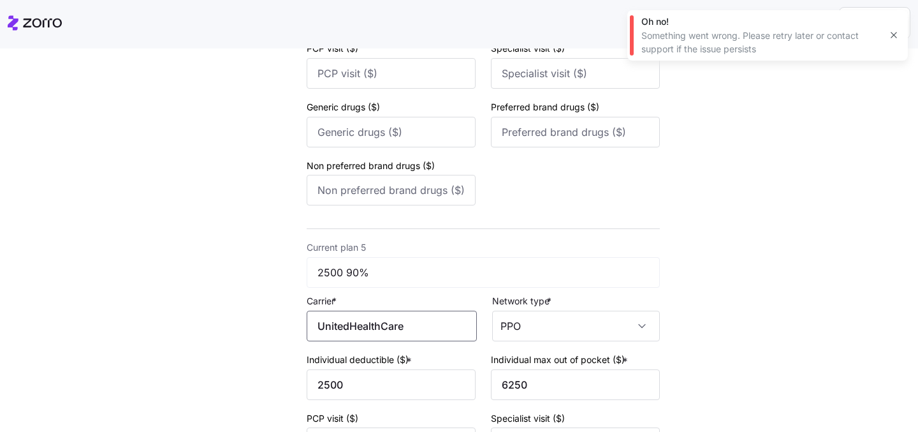
scroll to position [1679, 0]
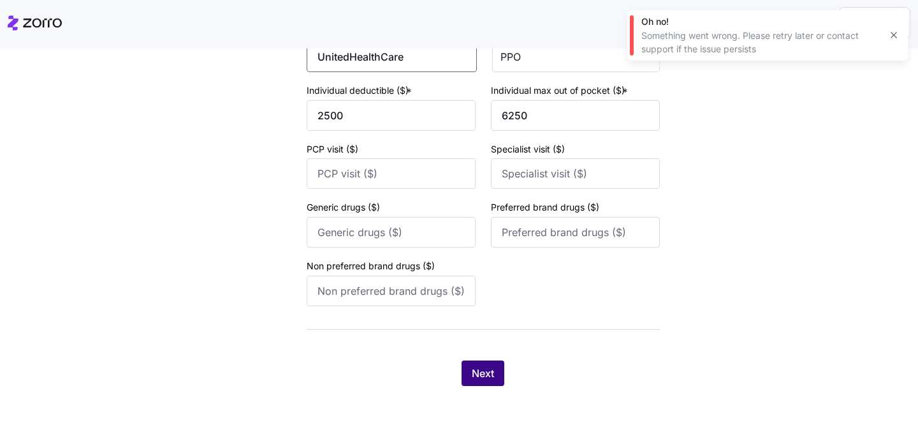
type input "UnitedHealthCare"
click at [479, 374] on span "Next" at bounding box center [483, 372] width 22 height 15
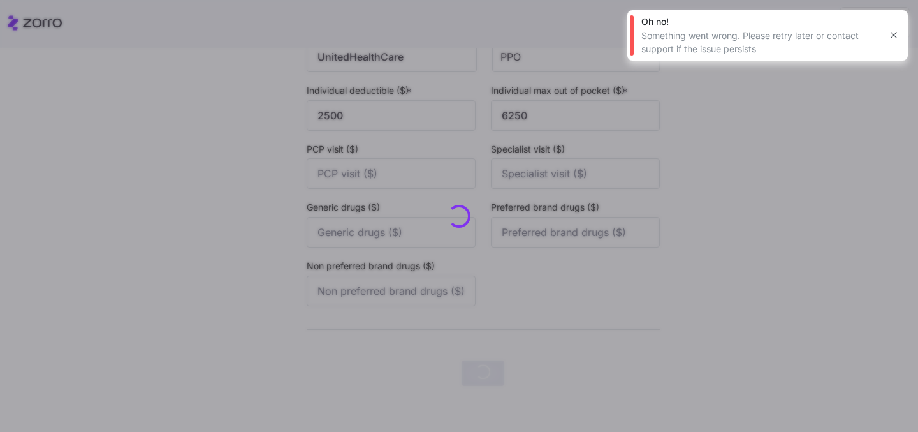
scroll to position [0, 0]
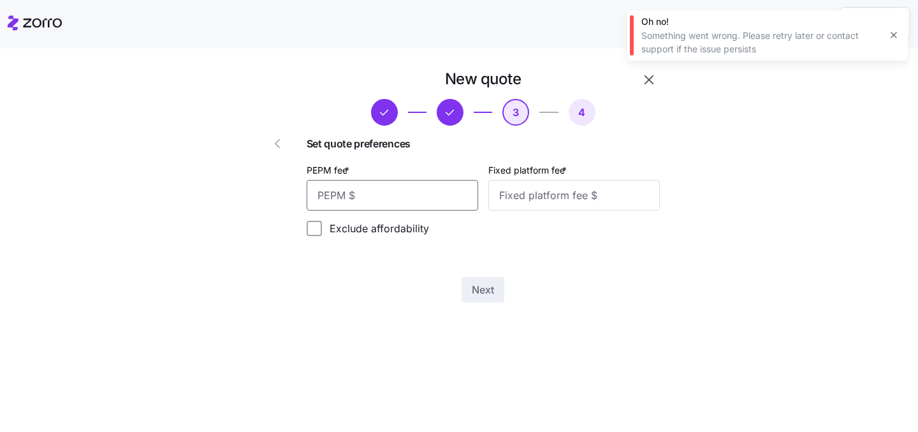
click at [432, 191] on input "PEPM fee *" at bounding box center [393, 195] width 172 height 31
type input "50"
click at [561, 196] on input "Fixed platform fee *" at bounding box center [575, 195] width 172 height 31
type input "100"
click at [499, 277] on button "Next" at bounding box center [483, 290] width 43 height 26
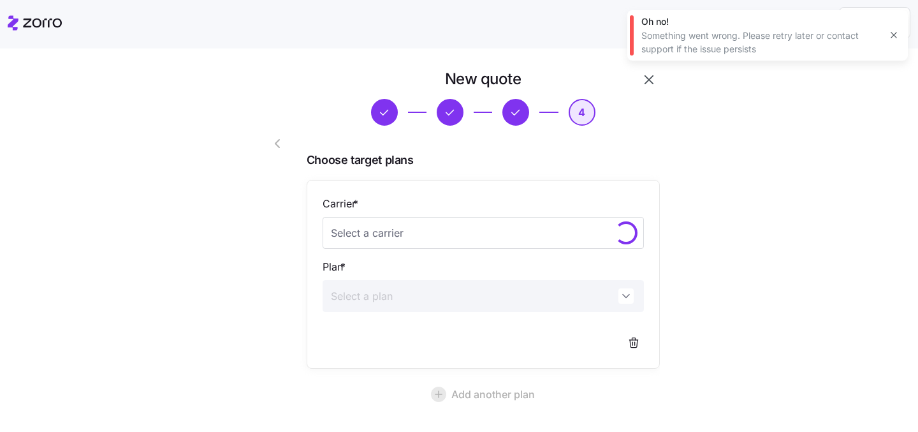
scroll to position [117, 0]
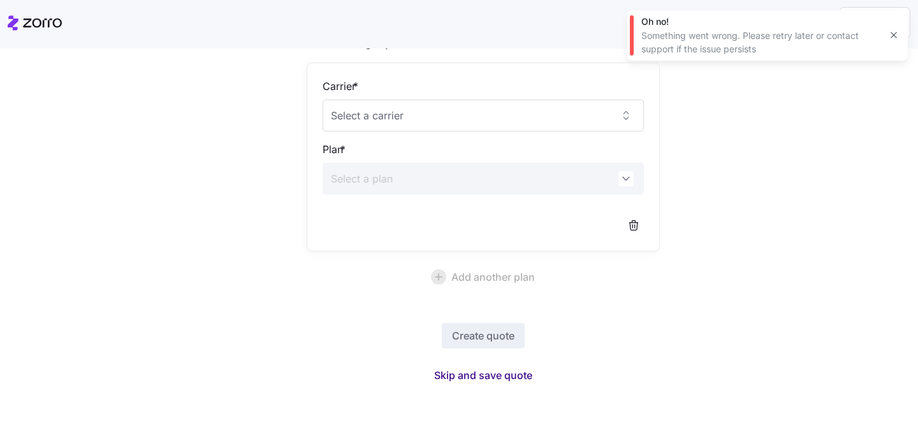
click at [484, 374] on span "Skip and save quote" at bounding box center [483, 374] width 98 height 15
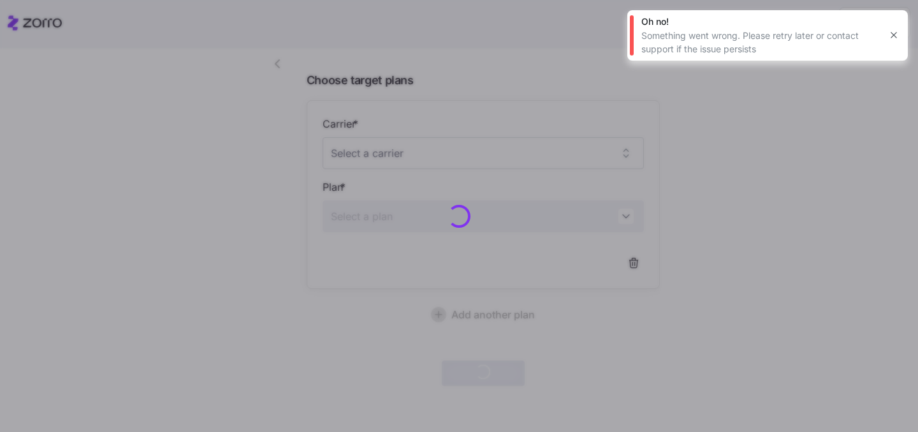
scroll to position [79, 0]
click at [897, 37] on icon "button" at bounding box center [894, 35] width 10 height 10
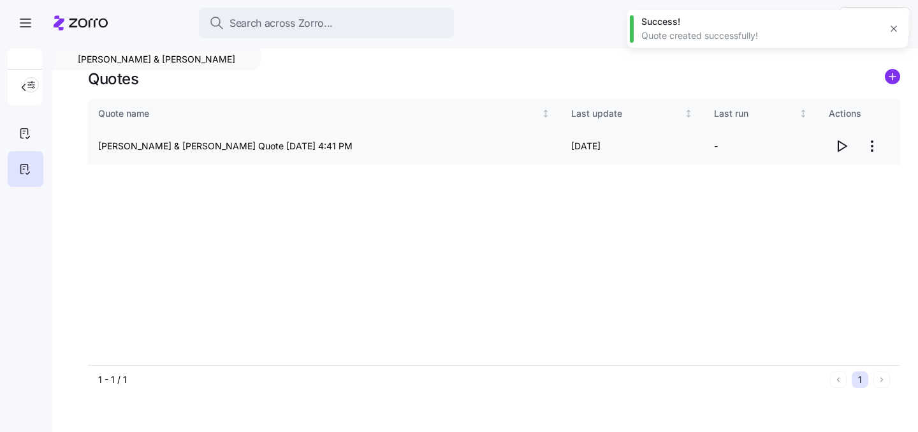
click at [843, 140] on icon "button" at bounding box center [841, 145] width 15 height 15
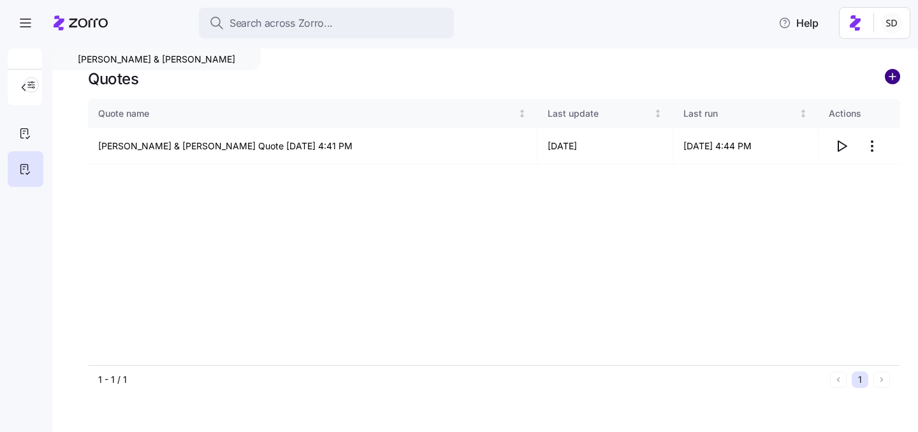
click at [898, 79] on circle "add icon" at bounding box center [893, 77] width 14 height 14
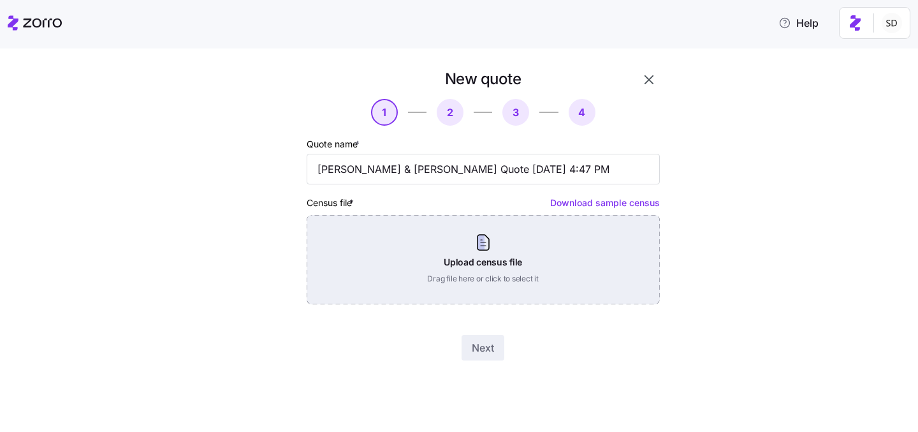
click at [523, 279] on div "Upload census file Drag file here or click to select it" at bounding box center [483, 259] width 353 height 89
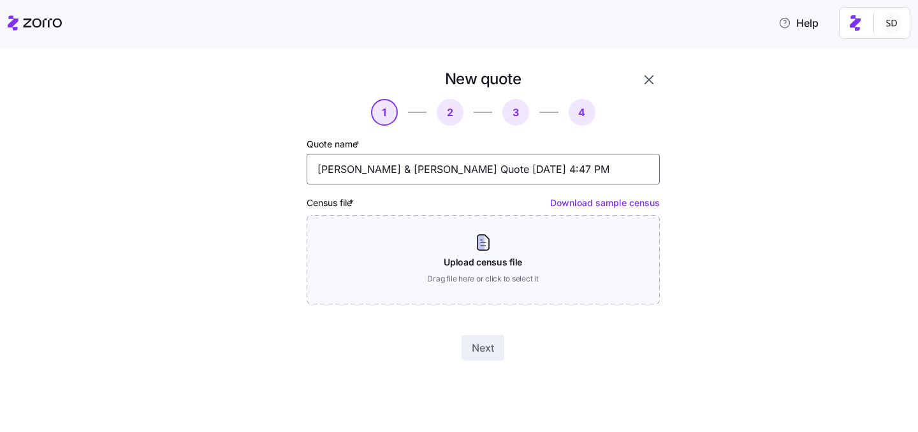
click at [319, 170] on input "Resnick & Louis Quote 10/01/2025 4:47 PM" at bounding box center [483, 169] width 353 height 31
type input "RENEWAL (Non-Renewal on Open/Individual) Resnick & Louis Quote 10/01/2025 4:47 …"
click at [740, 226] on div "New quote 1 2 3 4 Quote name * RENEWAL (Non-Renewal on Open/Individual) Resnick…" at bounding box center [468, 222] width 865 height 307
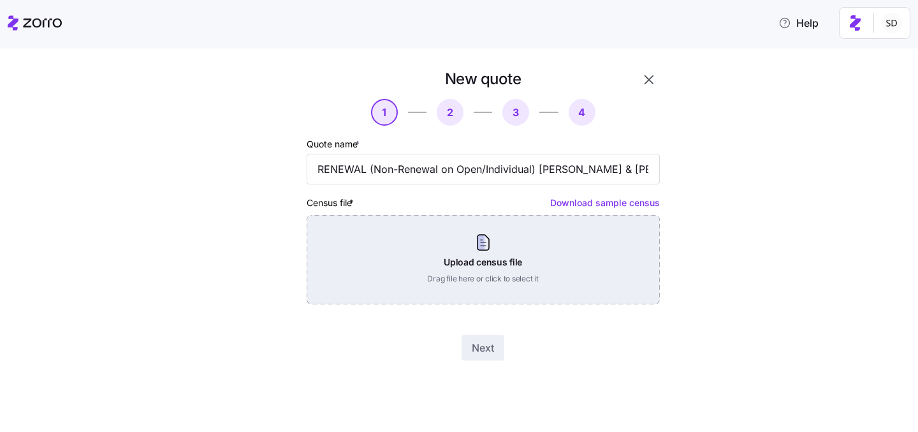
click at [513, 265] on div "Upload census file Drag file here or click to select it" at bounding box center [483, 259] width 353 height 89
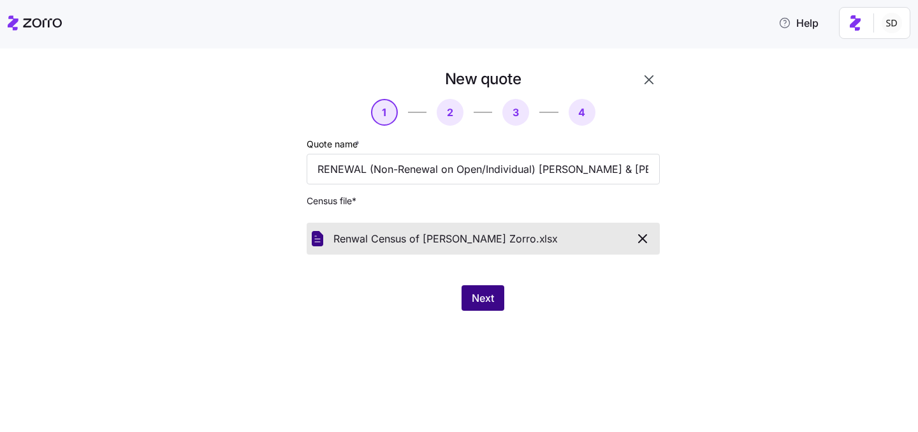
click at [480, 294] on span "Next" at bounding box center [483, 297] width 22 height 15
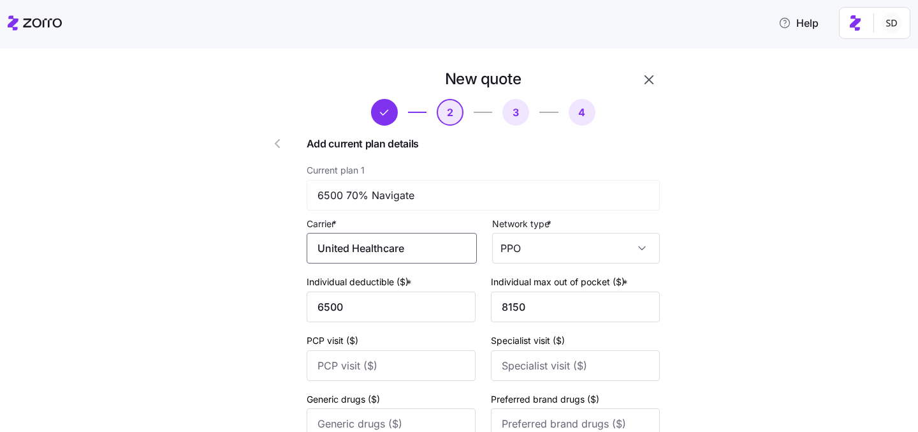
click at [429, 258] on input "United Healthcare" at bounding box center [392, 248] width 170 height 31
drag, startPoint x: 425, startPoint y: 240, endPoint x: 358, endPoint y: 242, distance: 67.0
click at [358, 242] on input "United Healthcare" at bounding box center [392, 248] width 170 height 31
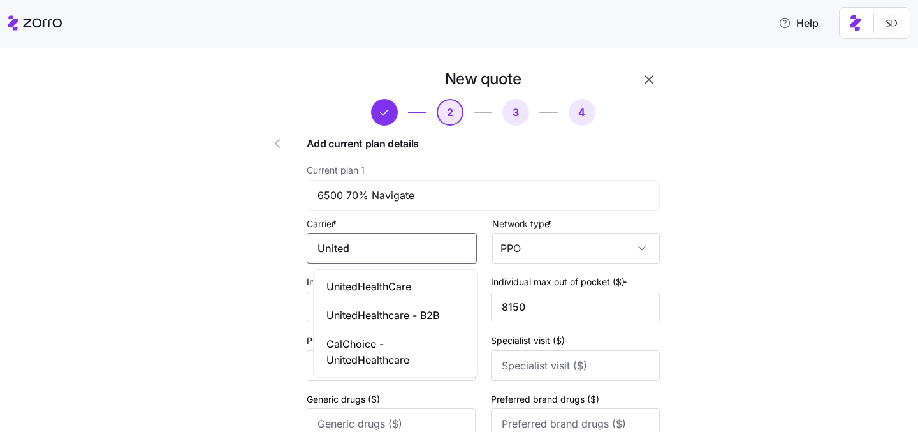
click at [367, 295] on div "UnitedHealthCare" at bounding box center [395, 286] width 159 height 29
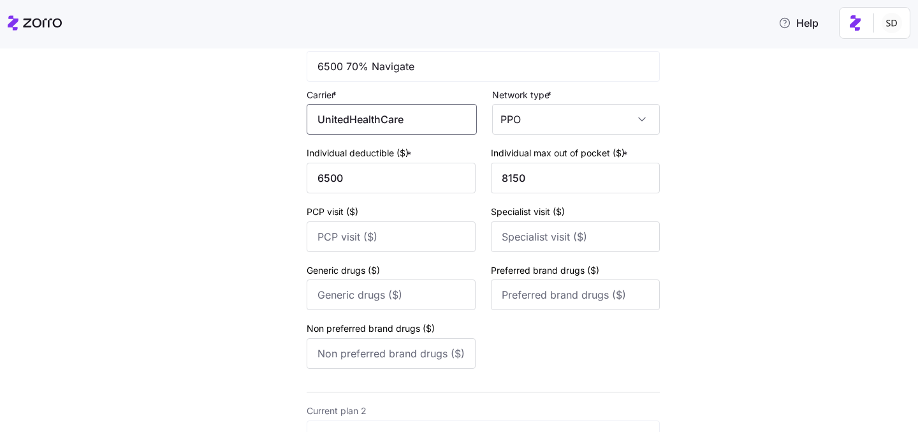
scroll to position [290, 0]
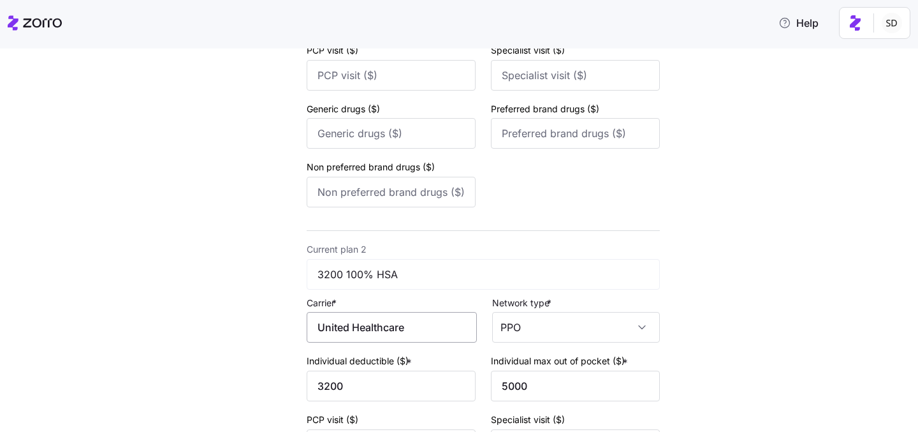
type input "UnitedHealthCare"
click at [411, 328] on input "United Healthcare" at bounding box center [392, 327] width 170 height 31
drag, startPoint x: 414, startPoint y: 328, endPoint x: 376, endPoint y: 328, distance: 38.3
click at [376, 328] on input "United Healthcare" at bounding box center [392, 327] width 170 height 31
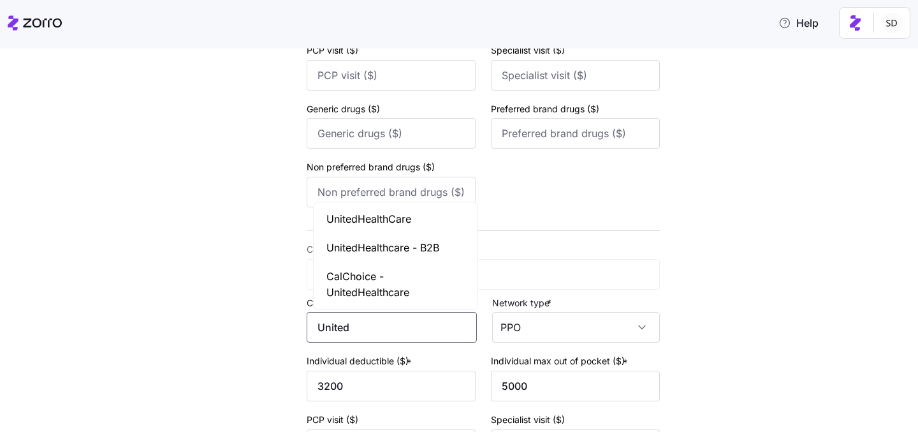
click at [362, 227] on div "UnitedHealthCare" at bounding box center [395, 219] width 159 height 29
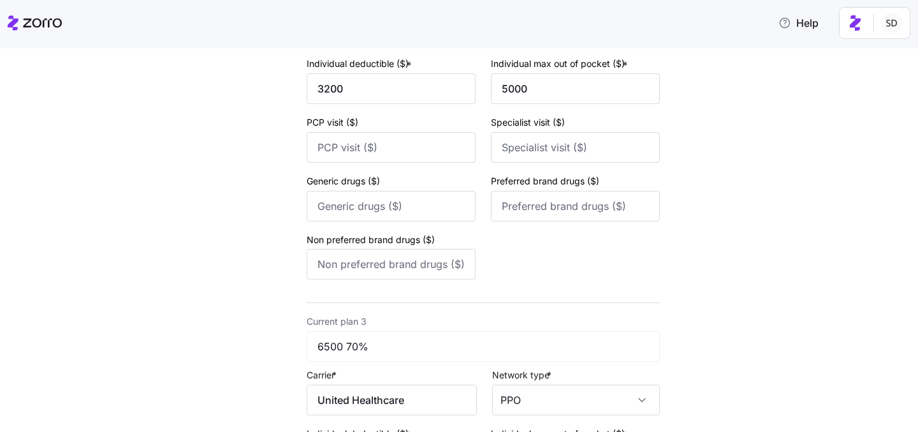
scroll to position [756, 0]
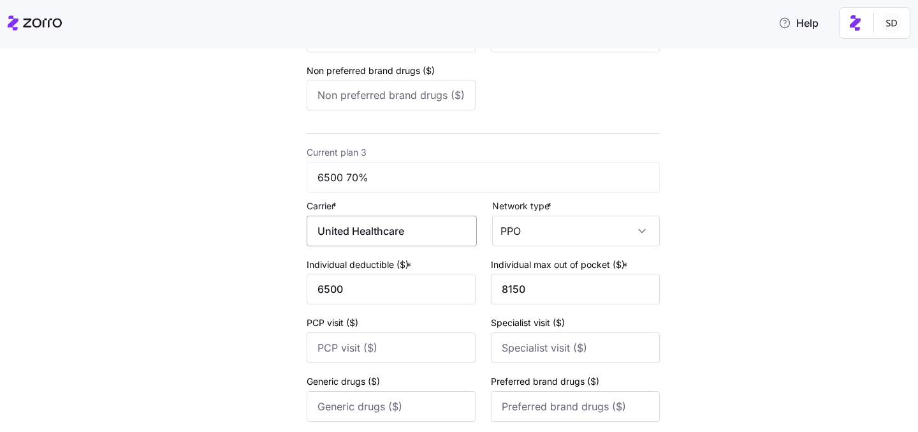
type input "UnitedHealthCare"
drag, startPoint x: 422, startPoint y: 237, endPoint x: 350, endPoint y: 237, distance: 72.7
click at [350, 237] on input "United Healthcare" at bounding box center [392, 231] width 170 height 31
click at [407, 235] on input "United Healthcare" at bounding box center [392, 231] width 170 height 31
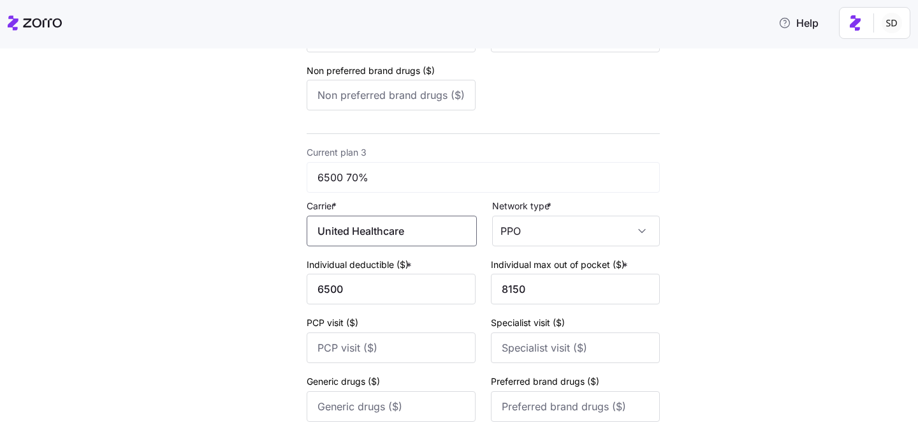
drag, startPoint x: 418, startPoint y: 235, endPoint x: 360, endPoint y: 235, distance: 57.4
click at [360, 235] on input "United Healthcare" at bounding box center [392, 231] width 170 height 31
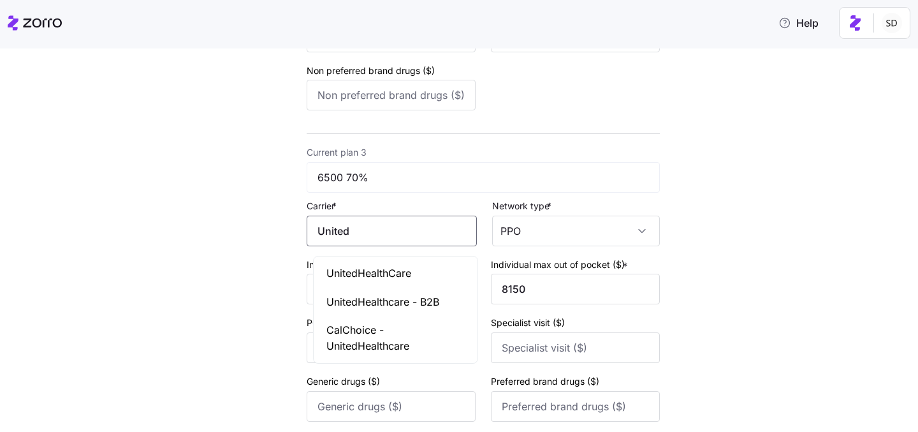
click at [367, 262] on div "UnitedHealthCare" at bounding box center [395, 273] width 159 height 29
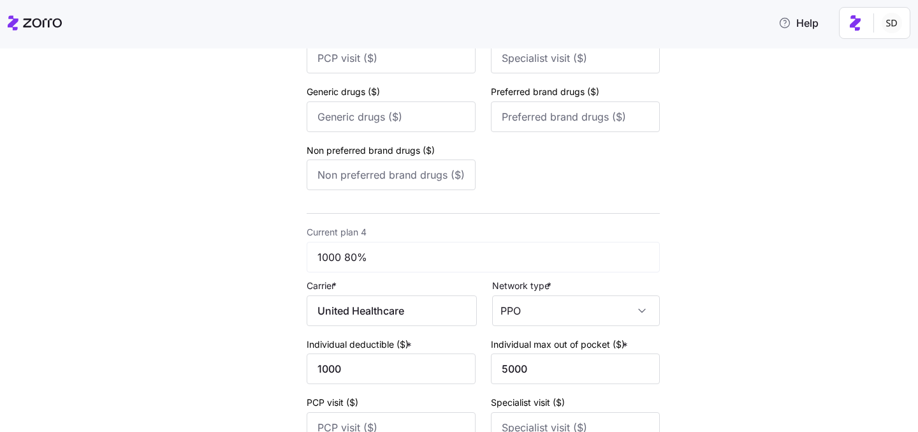
scroll to position [1047, 0]
type input "UnitedHealthCare"
drag, startPoint x: 419, startPoint y: 309, endPoint x: 359, endPoint y: 309, distance: 60.0
click at [359, 309] on input "United Healthcare" at bounding box center [392, 309] width 170 height 31
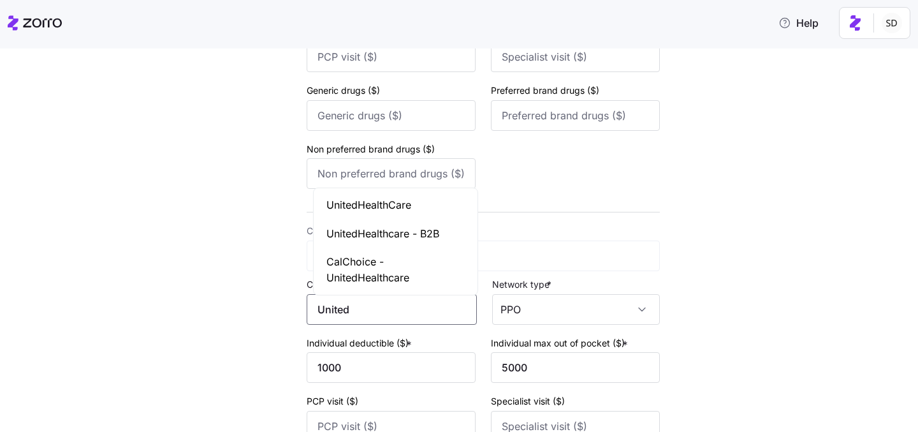
click at [348, 202] on span "UnitedHealthCare" at bounding box center [369, 205] width 85 height 16
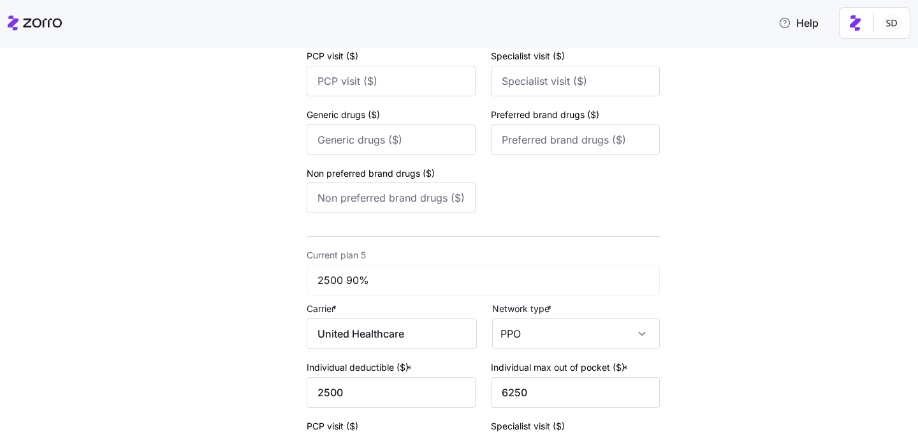
scroll to position [1394, 0]
type input "UnitedHealthCare"
drag, startPoint x: 422, startPoint y: 341, endPoint x: 378, endPoint y: 341, distance: 44.0
click at [378, 341] on input "United Healthcare" at bounding box center [392, 332] width 170 height 31
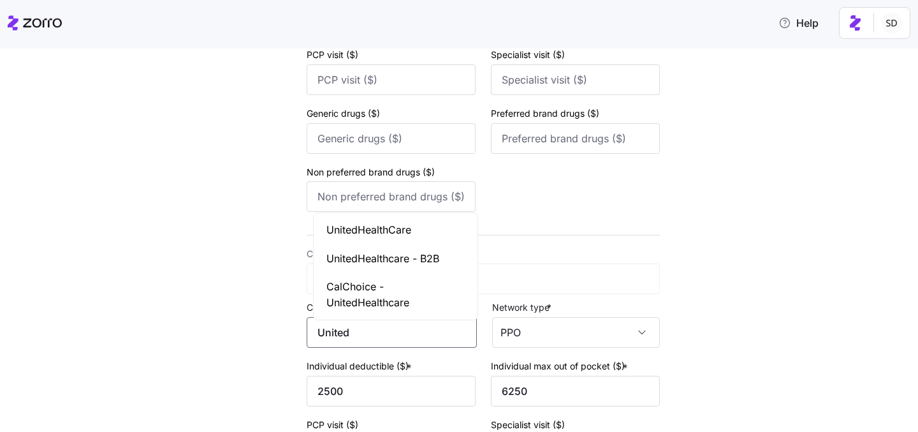
click at [360, 226] on span "UnitedHealthCare" at bounding box center [369, 230] width 85 height 16
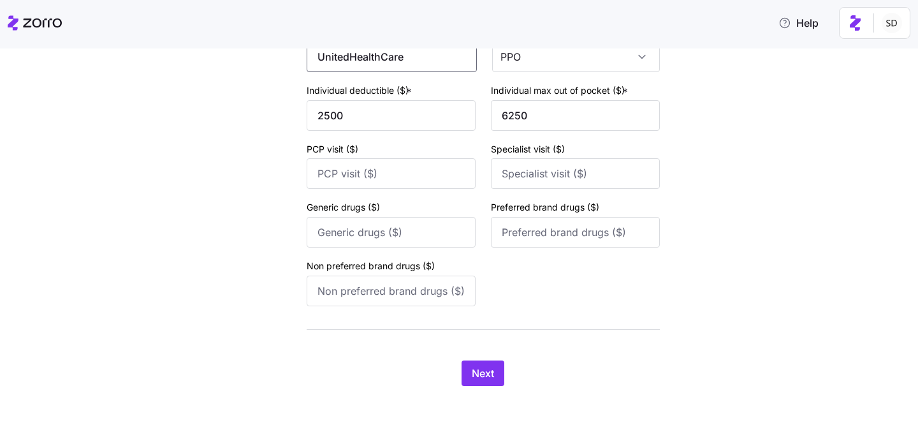
scroll to position [1679, 0]
type input "UnitedHealthCare"
click at [482, 366] on span "Next" at bounding box center [483, 372] width 22 height 15
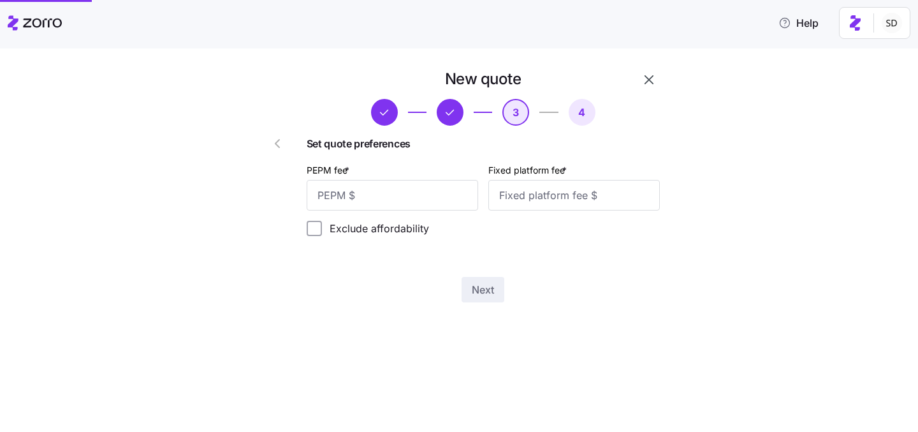
scroll to position [0, 0]
click at [408, 190] on input "PEPM fee *" at bounding box center [393, 195] width 172 height 31
type input "50"
click at [562, 195] on input "Fixed platform fee *" at bounding box center [575, 195] width 172 height 31
type input "100"
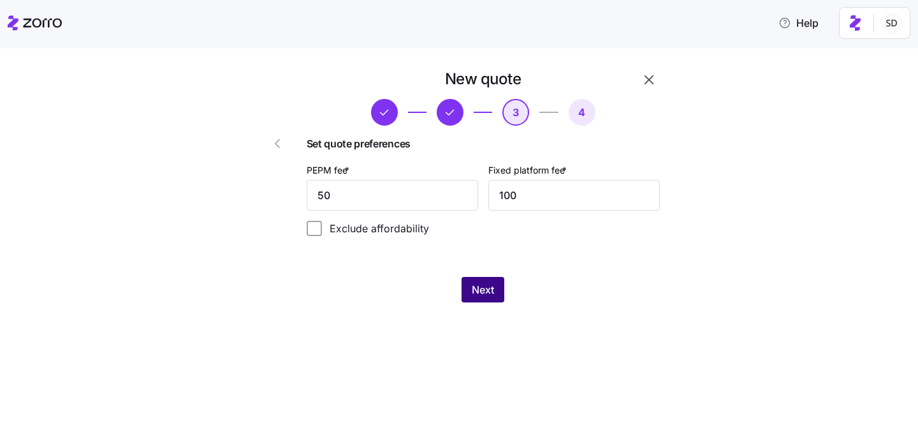
click at [483, 283] on span "Next" at bounding box center [483, 289] width 22 height 15
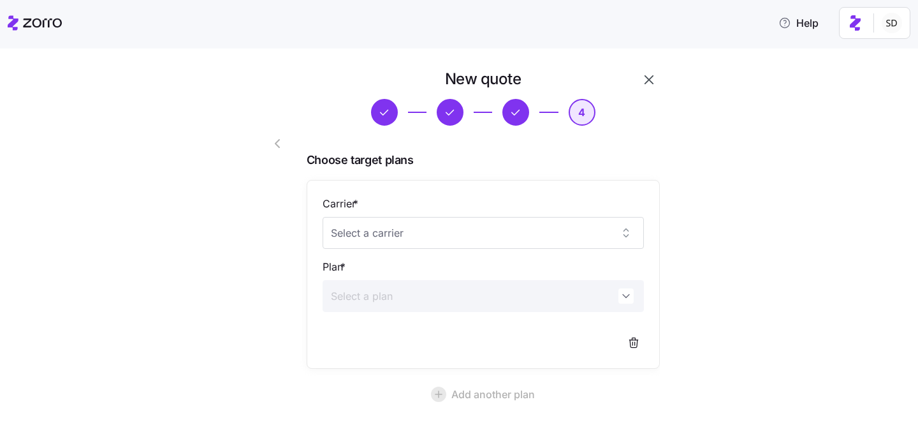
scroll to position [117, 0]
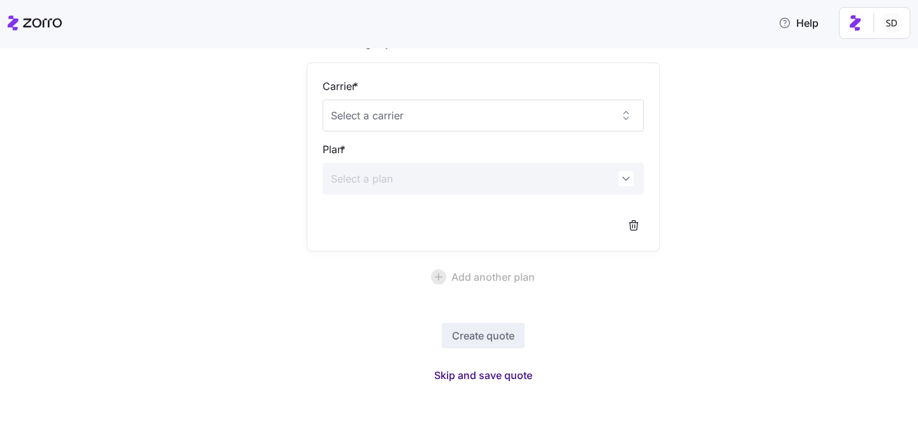
click at [482, 373] on span "Skip and save quote" at bounding box center [483, 374] width 98 height 15
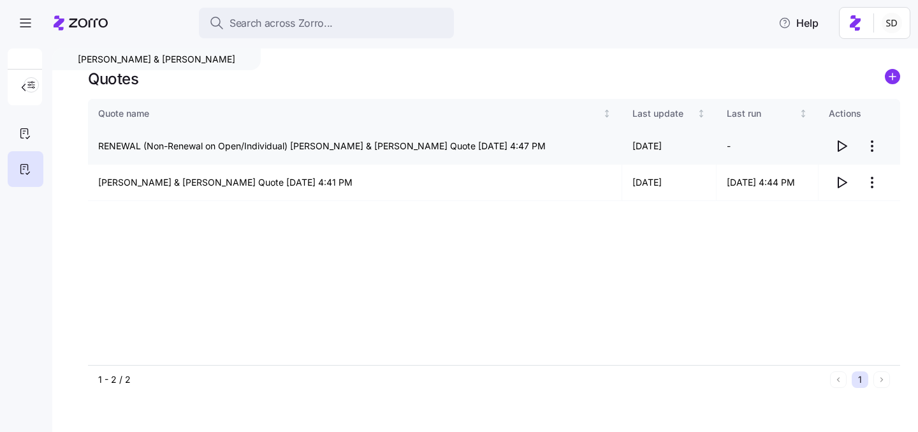
click at [840, 142] on icon "button" at bounding box center [843, 146] width 8 height 10
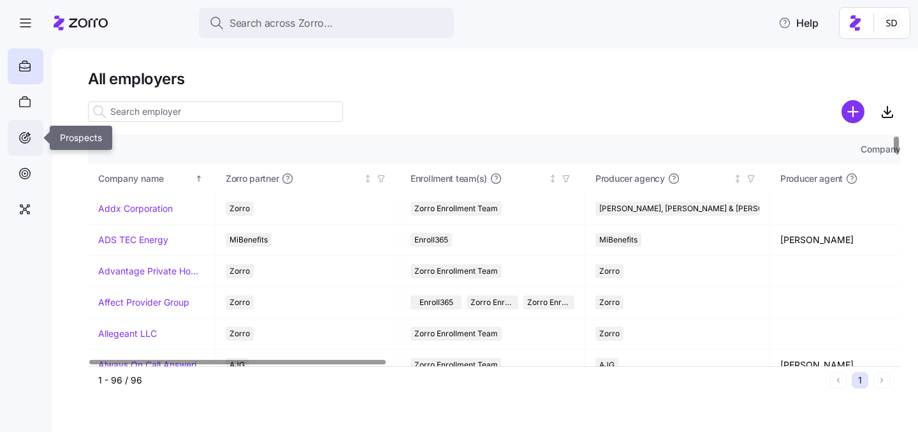
click at [14, 141] on div at bounding box center [26, 138] width 36 height 36
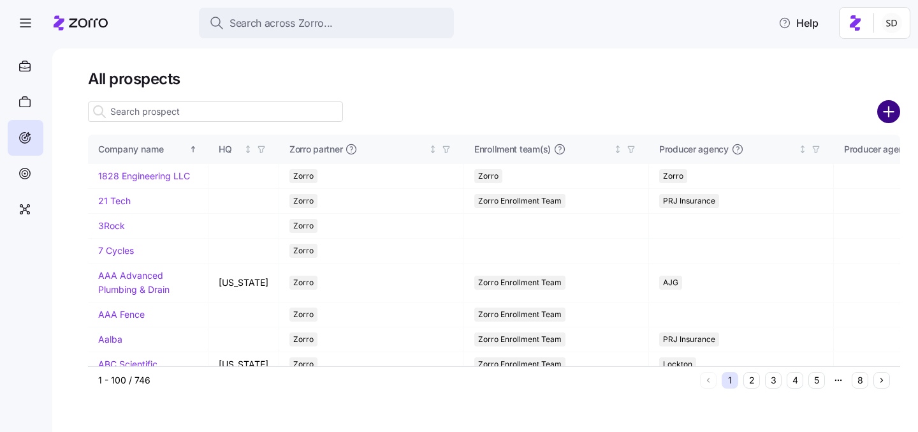
click at [890, 119] on circle "add icon" at bounding box center [889, 111] width 21 height 21
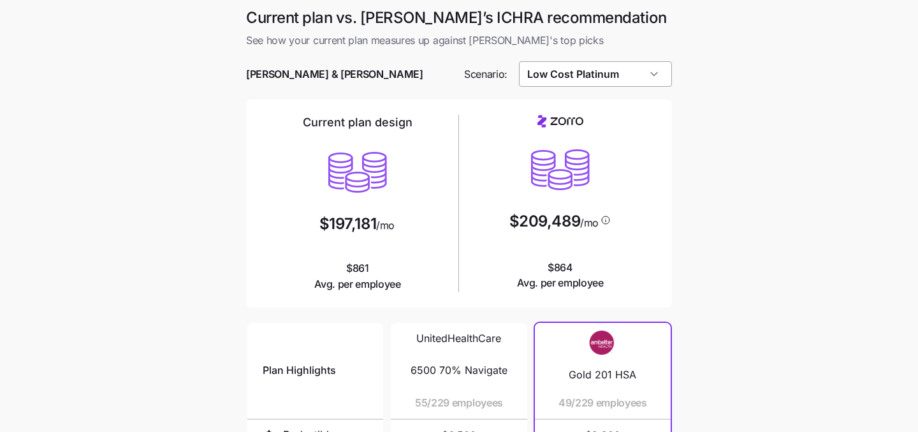
click at [652, 75] on input "Low Cost Platinum" at bounding box center [596, 74] width 154 height 26
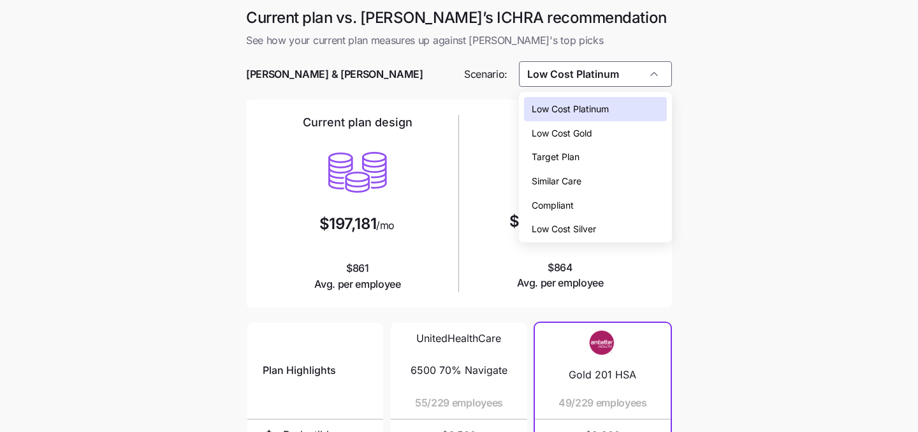
click at [618, 229] on div "Low Cost Silver" at bounding box center [596, 229] width 144 height 24
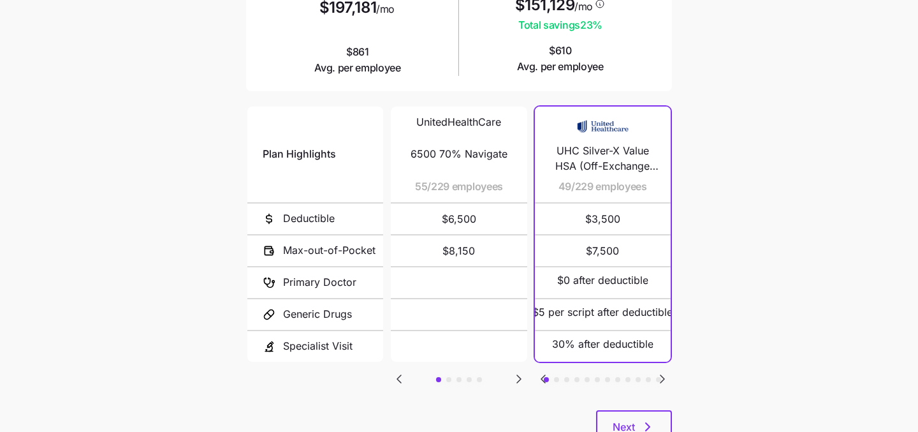
scroll to position [219, 0]
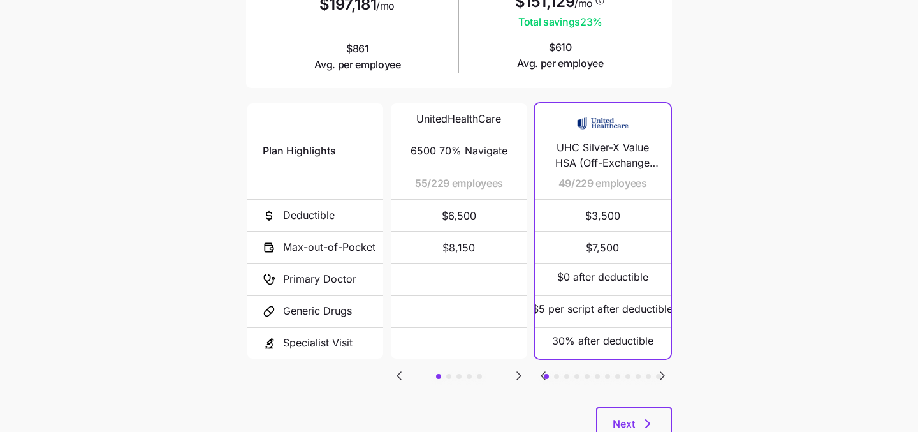
click at [523, 371] on icon "Go to next slide" at bounding box center [519, 375] width 15 height 15
click at [400, 374] on icon "Go to previous slide" at bounding box center [399, 376] width 4 height 8
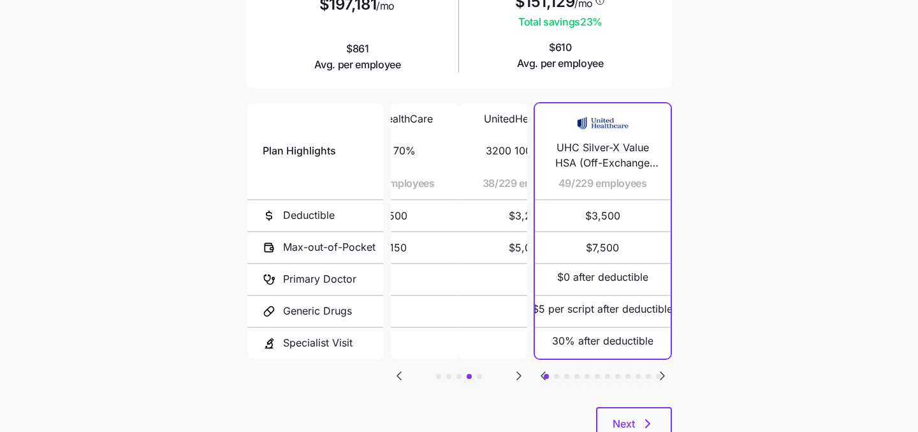
click at [401, 374] on icon "Go to previous slide" at bounding box center [399, 375] width 15 height 15
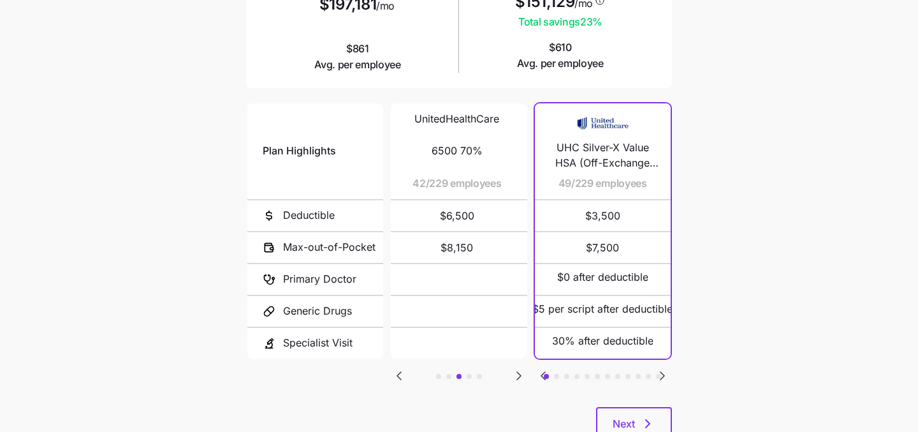
click at [401, 374] on icon "Go to previous slide" at bounding box center [399, 375] width 15 height 15
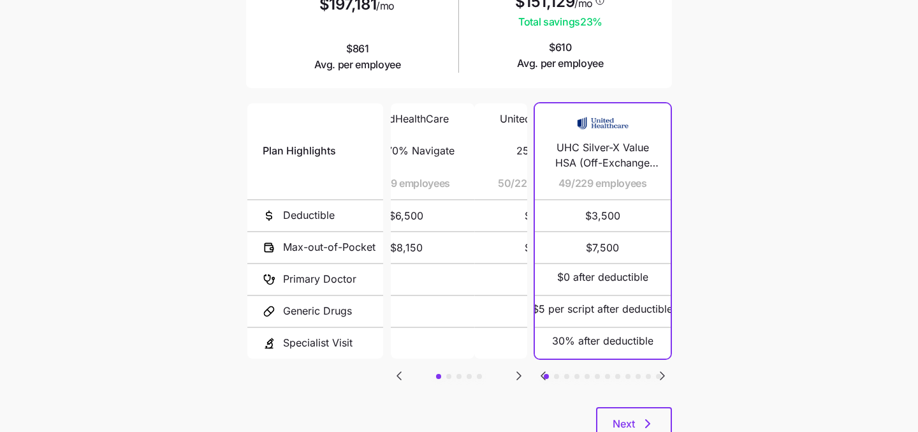
click at [401, 374] on icon "Go to previous slide" at bounding box center [399, 375] width 15 height 15
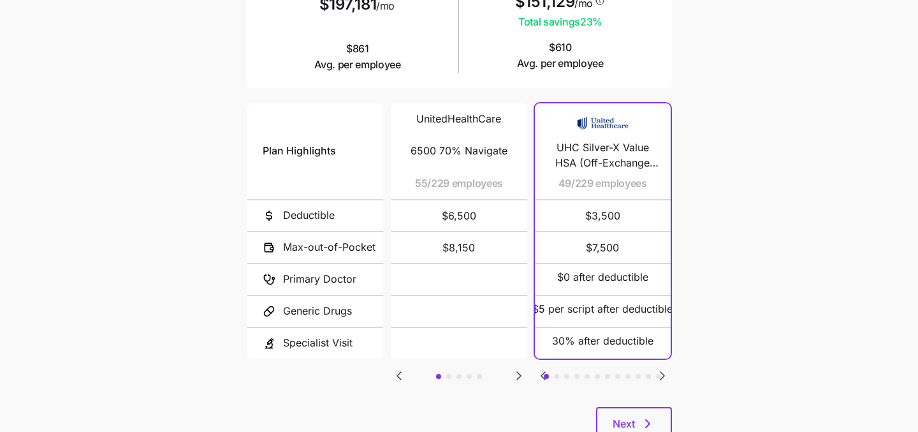
click at [659, 373] on icon "Go to next slide" at bounding box center [662, 375] width 15 height 15
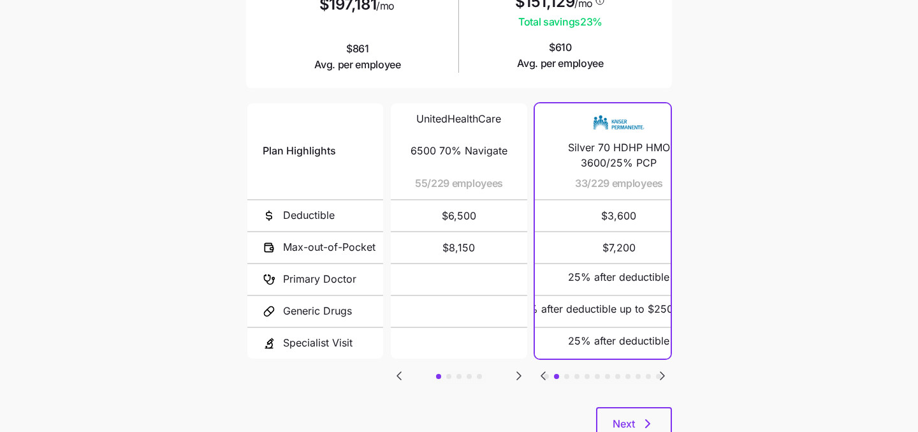
click at [659, 373] on icon "Go to next slide" at bounding box center [662, 375] width 15 height 15
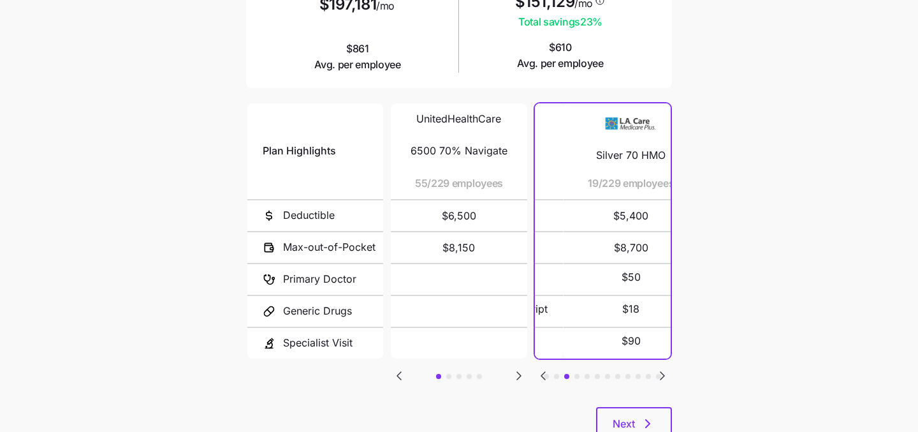
click at [659, 373] on icon "Go to next slide" at bounding box center [662, 375] width 15 height 15
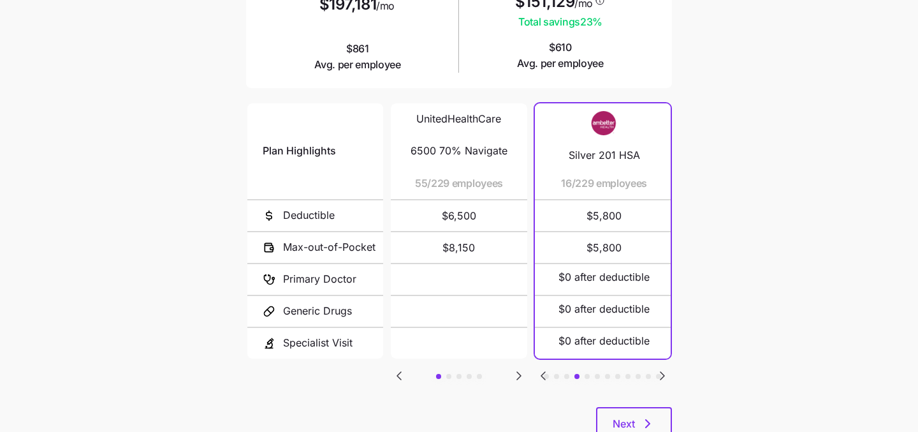
scroll to position [0, 0]
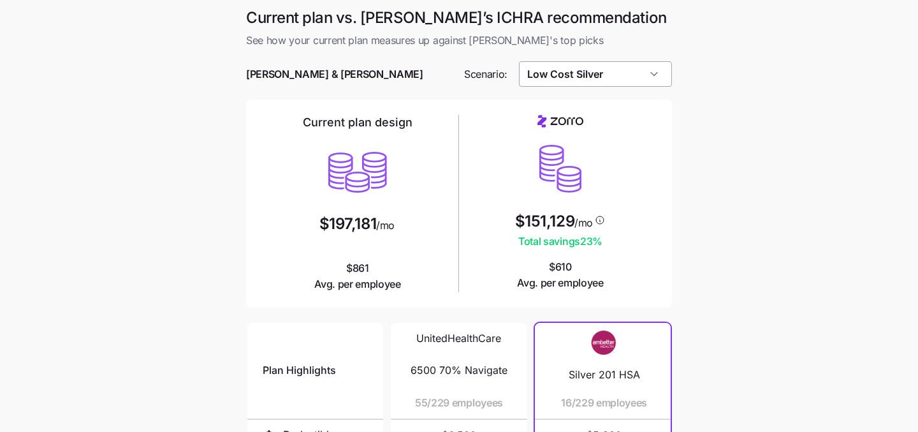
click at [608, 82] on input "Low Cost Silver" at bounding box center [596, 74] width 154 height 26
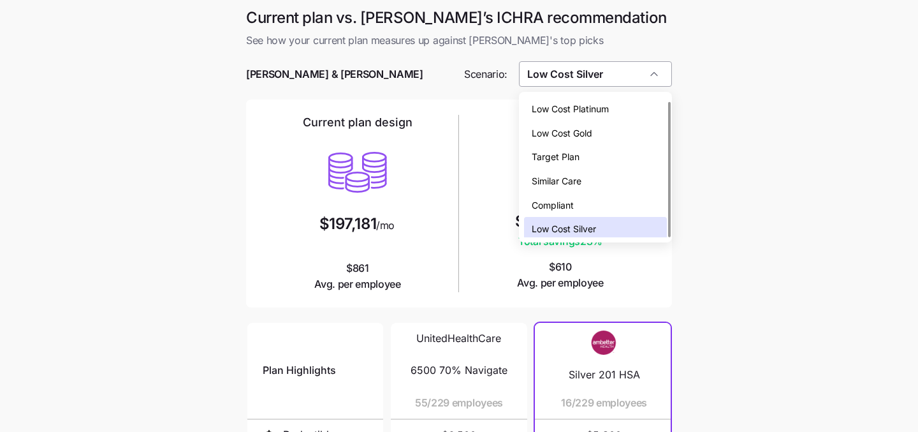
scroll to position [4, 0]
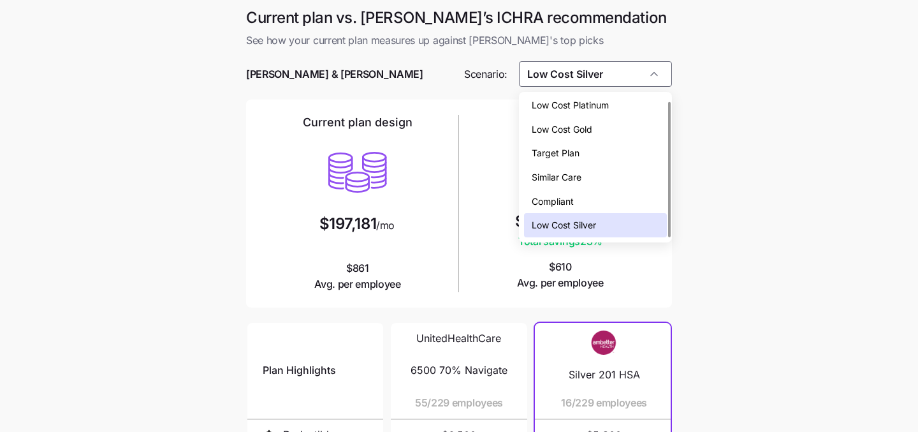
click at [607, 123] on div "Low Cost Gold" at bounding box center [596, 129] width 144 height 24
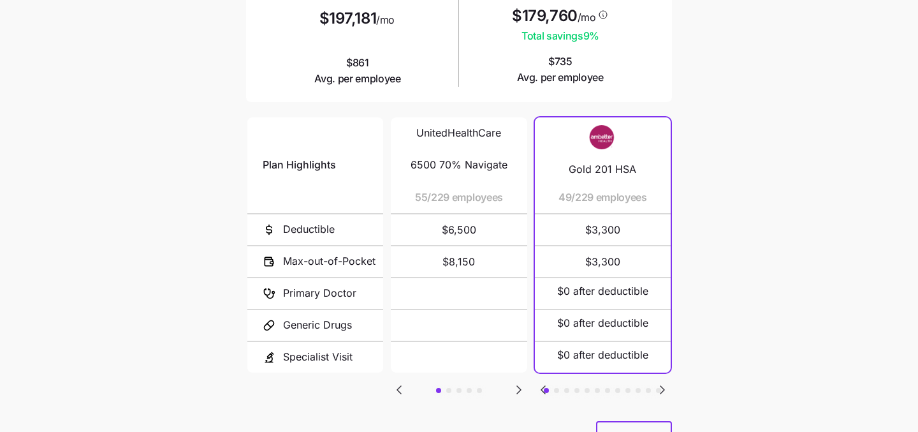
scroll to position [260, 0]
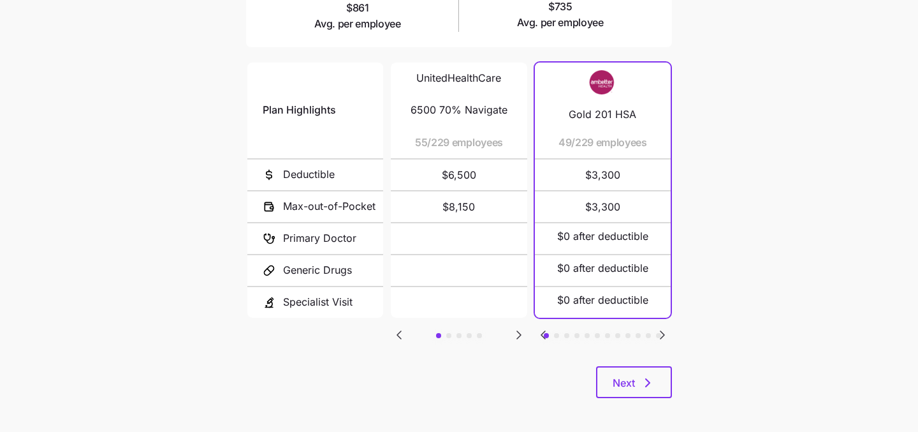
click at [534, 331] on div "Plan Highlights Deductible Max-out-of-Pocket Primary Doctor Generic Drugs Speci…" at bounding box center [459, 213] width 426 height 306
click at [540, 332] on icon "Go to previous slide" at bounding box center [543, 334] width 15 height 15
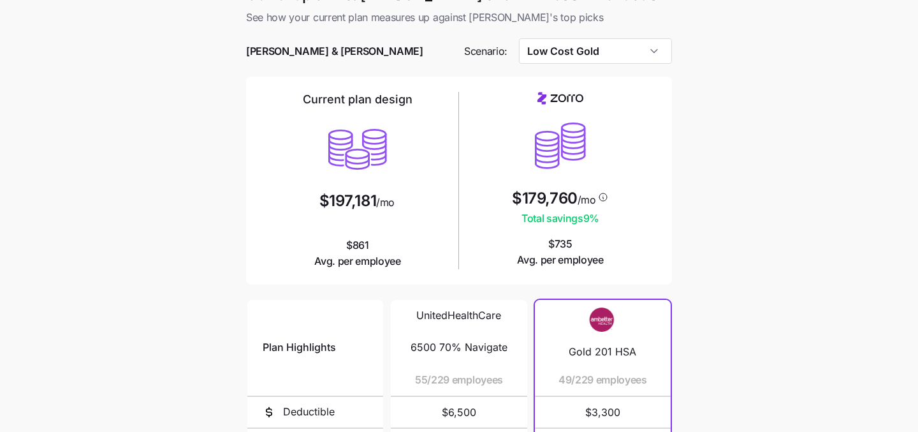
scroll to position [27, 0]
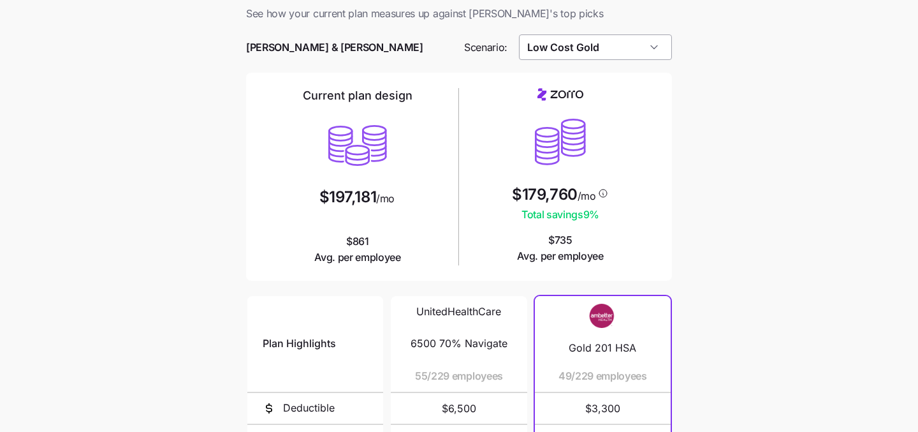
click at [634, 52] on input "Low Cost Gold" at bounding box center [596, 47] width 154 height 26
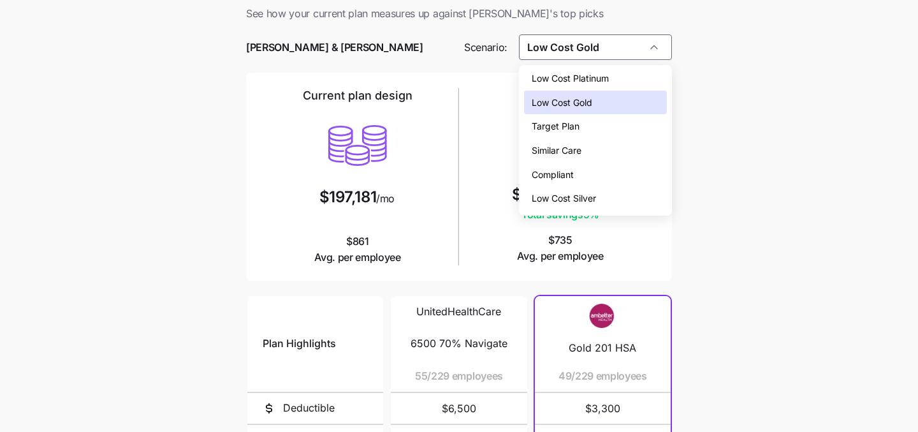
click at [614, 171] on div "Compliant" at bounding box center [596, 175] width 144 height 24
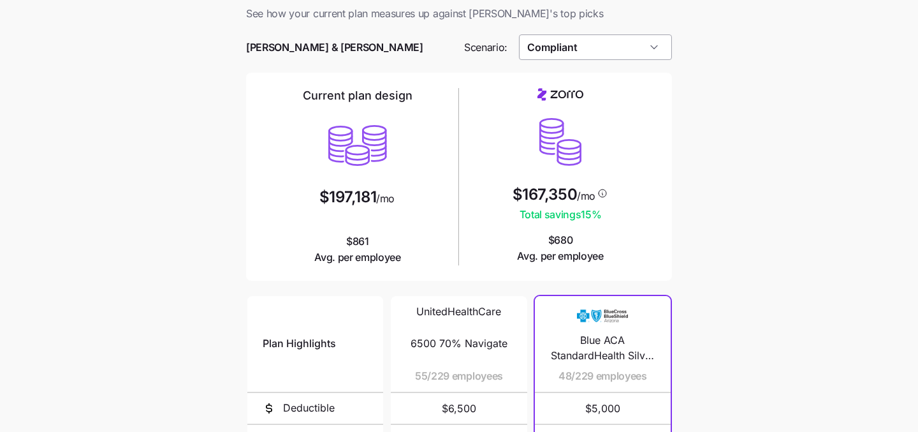
click at [643, 47] on input "Compliant" at bounding box center [596, 47] width 154 height 26
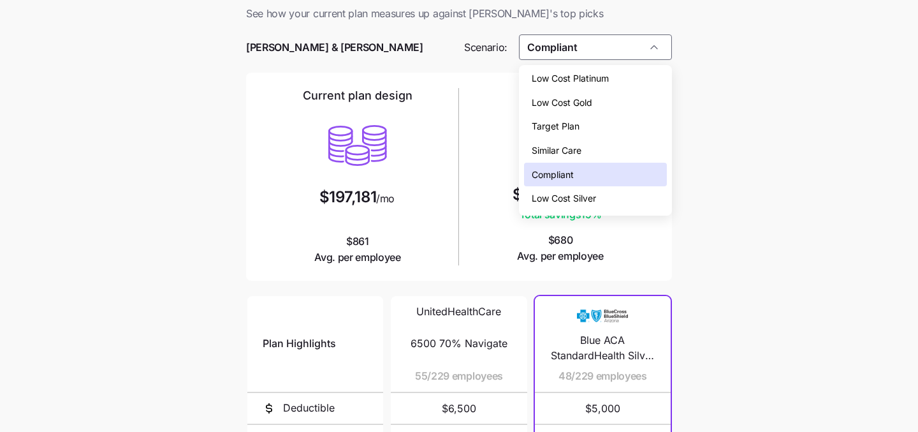
click at [625, 192] on div "Low Cost Silver" at bounding box center [596, 198] width 144 height 24
type input "Low Cost Silver"
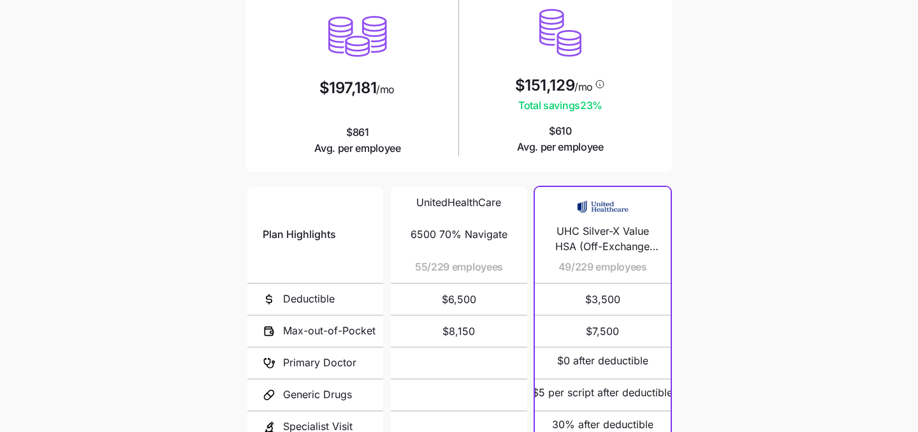
scroll to position [0, 0]
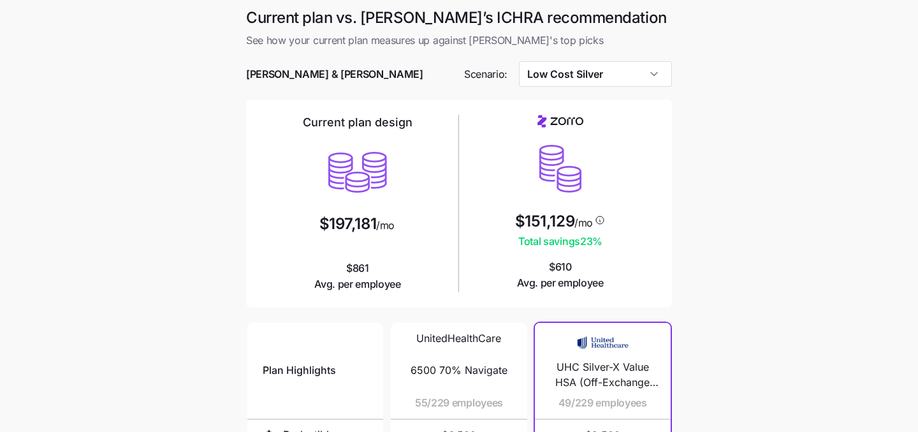
click at [721, 228] on main "Current plan vs. Zorro’s ICHRA recommendation See how your current plan measure…" at bounding box center [459, 348] width 918 height 697
click at [626, 70] on input "Similar Care" at bounding box center [596, 74] width 154 height 26
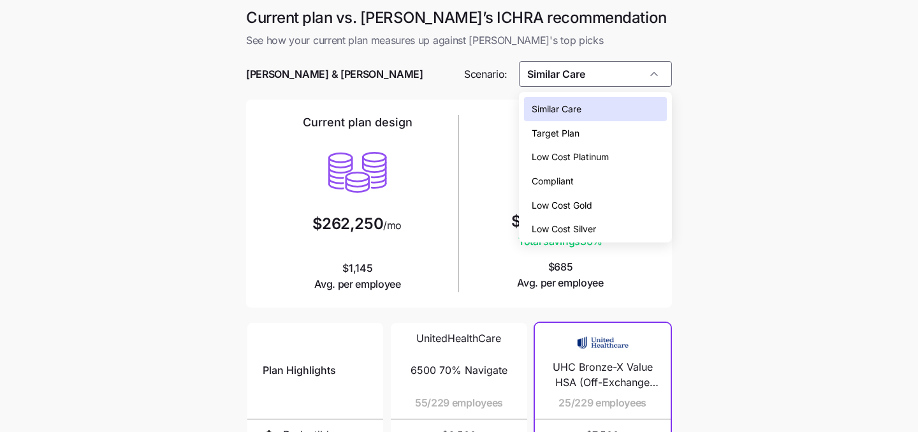
click at [603, 181] on div "Compliant" at bounding box center [596, 181] width 144 height 24
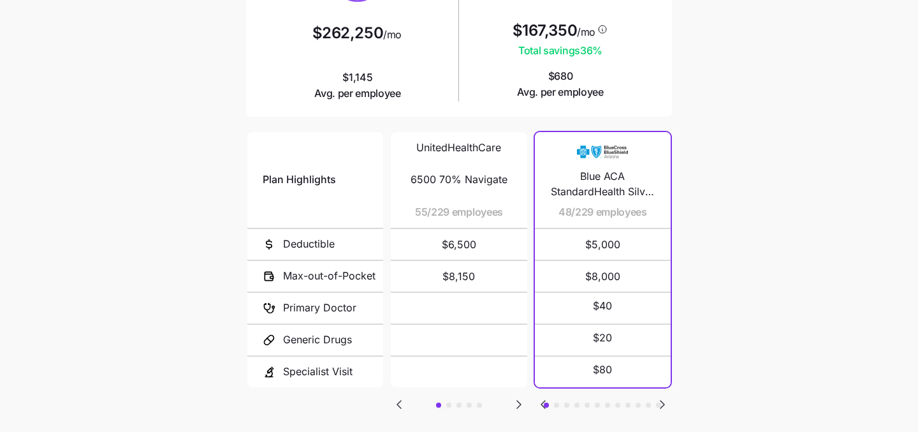
scroll to position [231, 0]
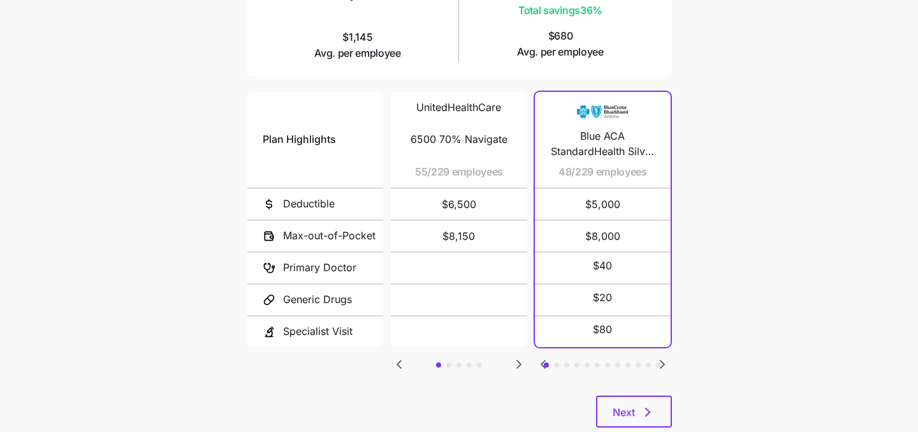
click at [517, 362] on icon "Go to next slide" at bounding box center [519, 364] width 4 height 8
click at [400, 360] on icon "Go to previous slide" at bounding box center [399, 364] width 4 height 8
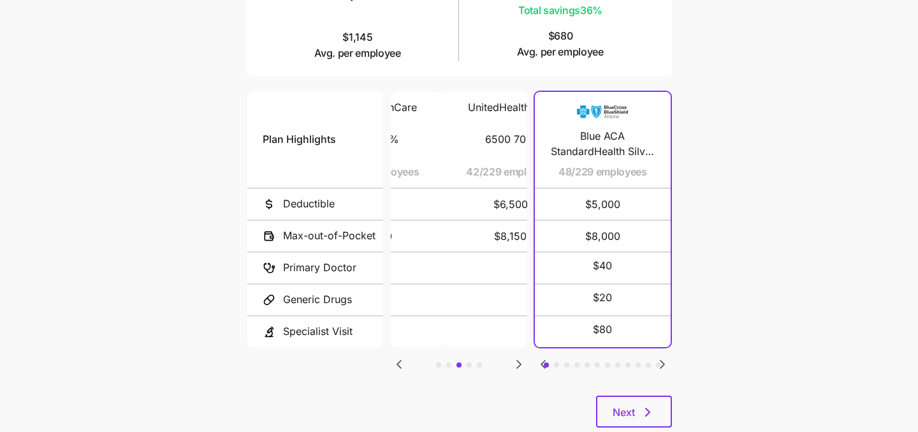
click at [400, 360] on icon "Go to previous slide" at bounding box center [399, 364] width 4 height 8
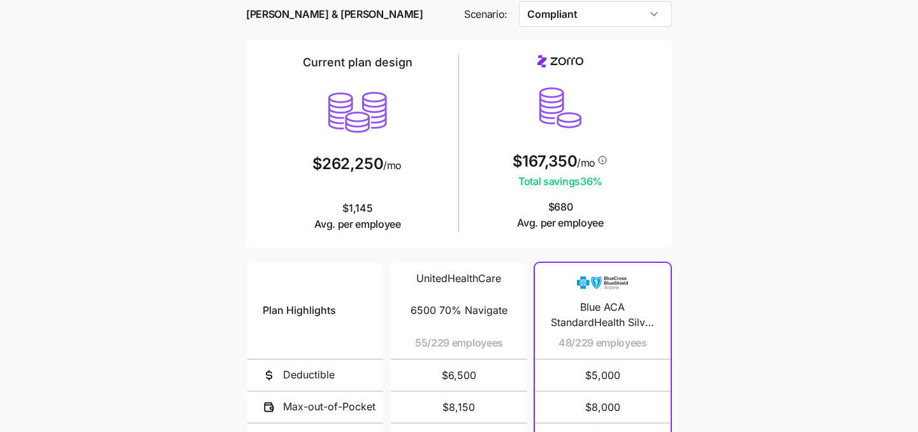
scroll to position [0, 0]
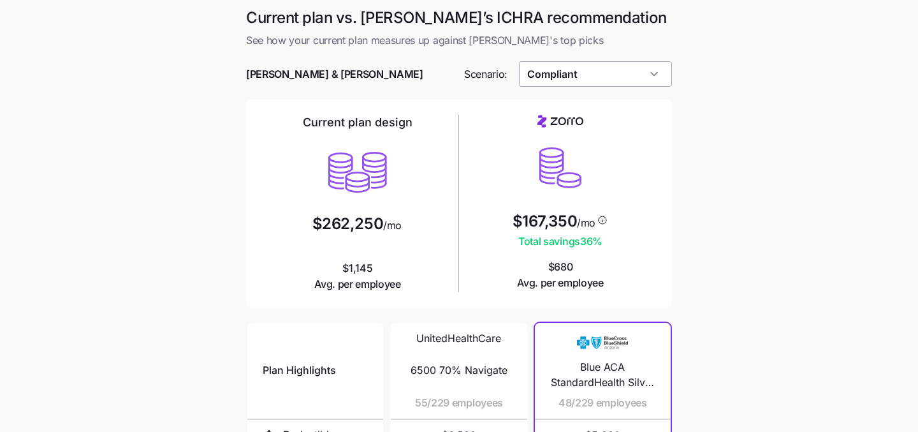
click at [640, 77] on input "Compliant" at bounding box center [596, 74] width 154 height 26
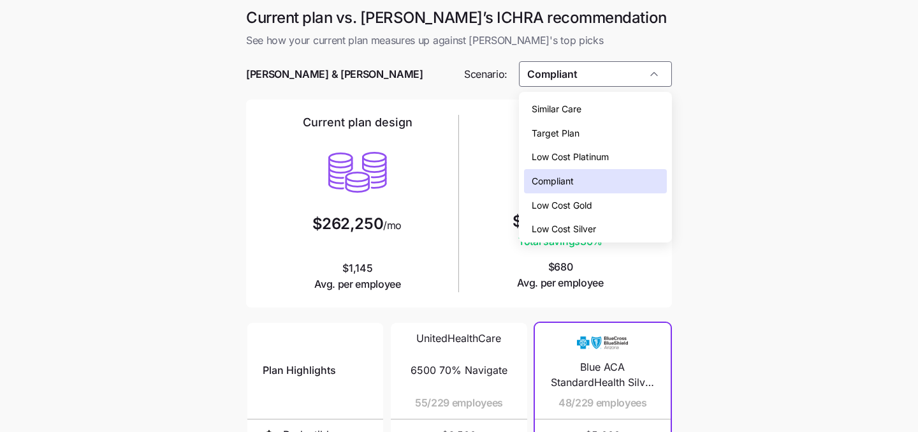
click at [620, 221] on div "Low Cost Silver" at bounding box center [596, 229] width 144 height 24
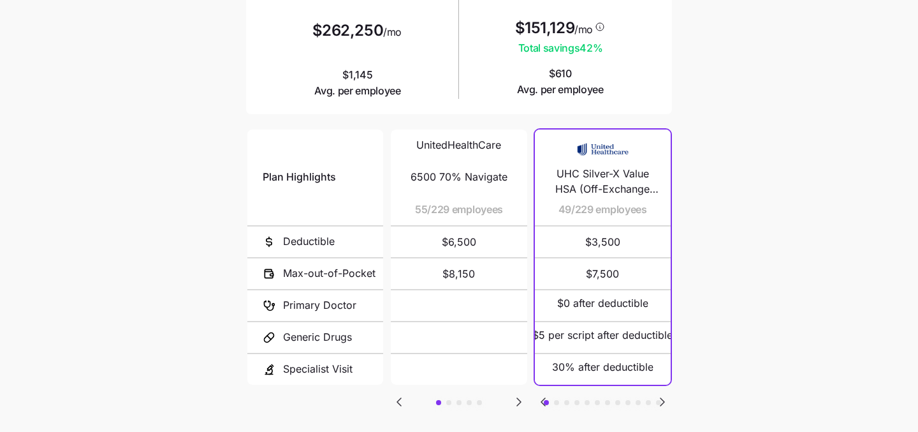
scroll to position [232, 0]
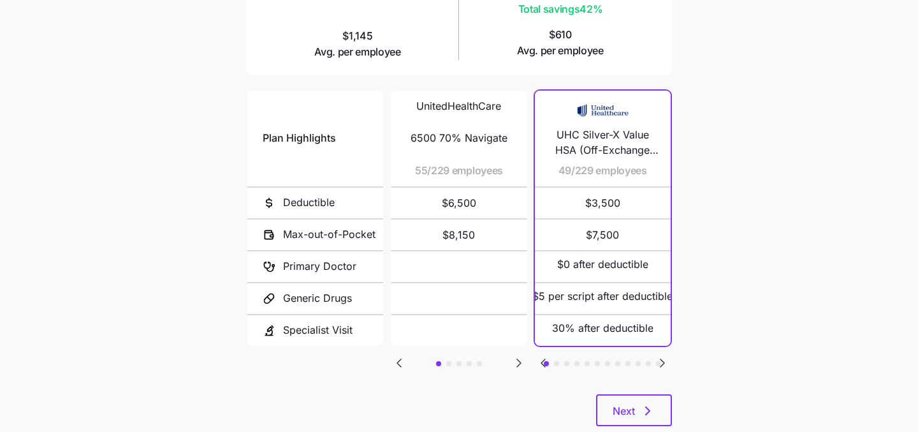
click at [659, 365] on icon "Go to next slide" at bounding box center [662, 362] width 15 height 15
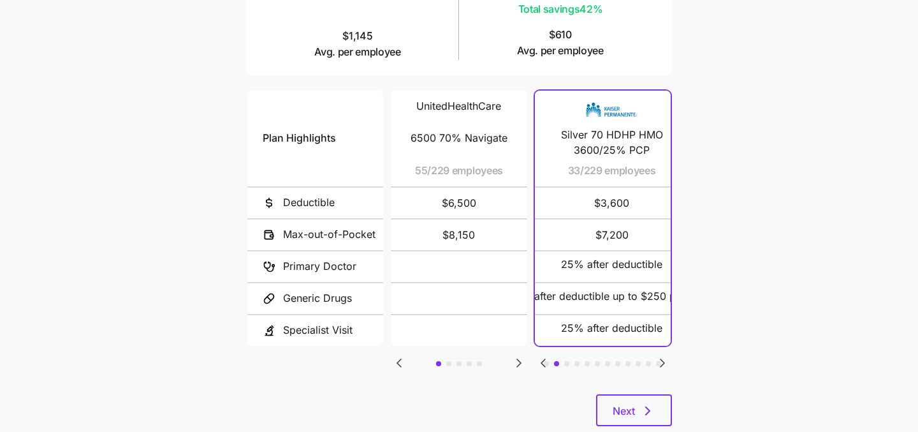
click at [659, 365] on icon "Go to next slide" at bounding box center [662, 362] width 15 height 15
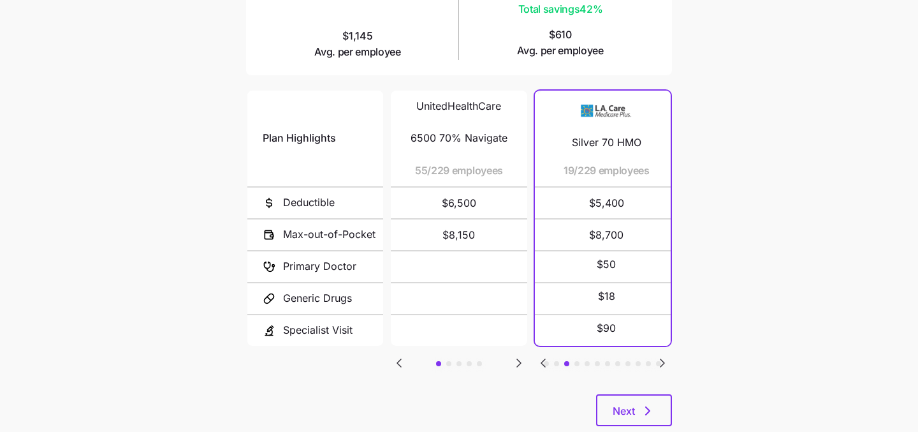
click at [659, 365] on icon "Go to next slide" at bounding box center [662, 362] width 15 height 15
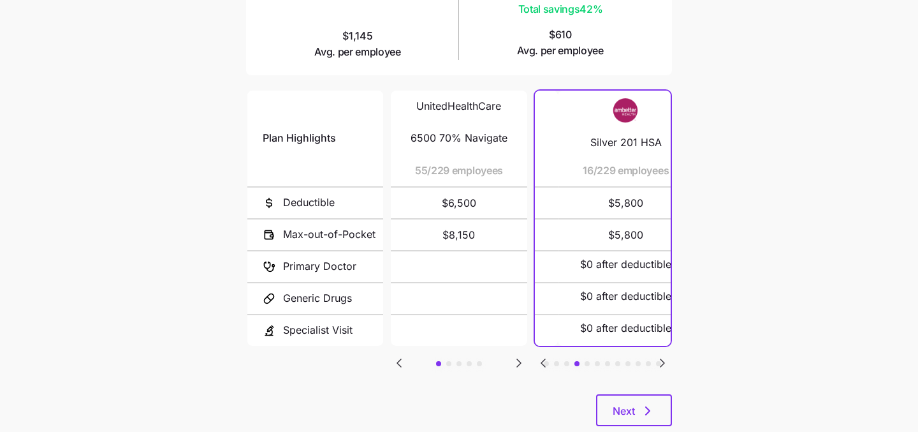
click at [659, 365] on icon "Go to next slide" at bounding box center [662, 362] width 15 height 15
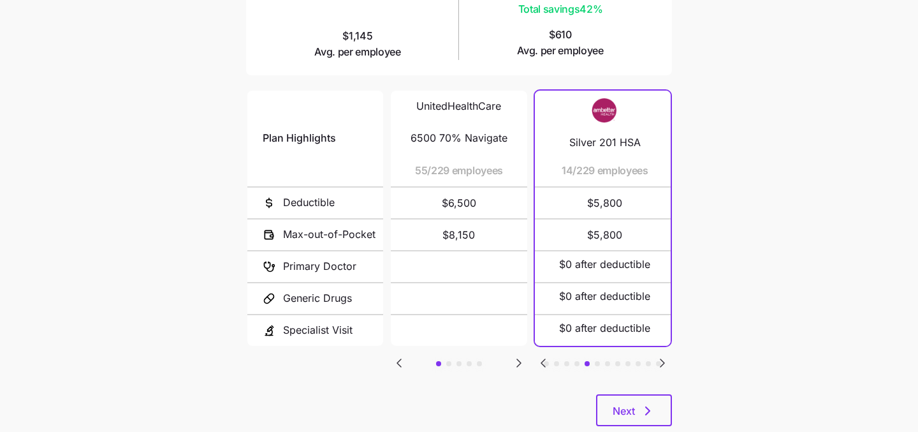
click at [545, 359] on icon "Go to previous slide" at bounding box center [544, 363] width 4 height 8
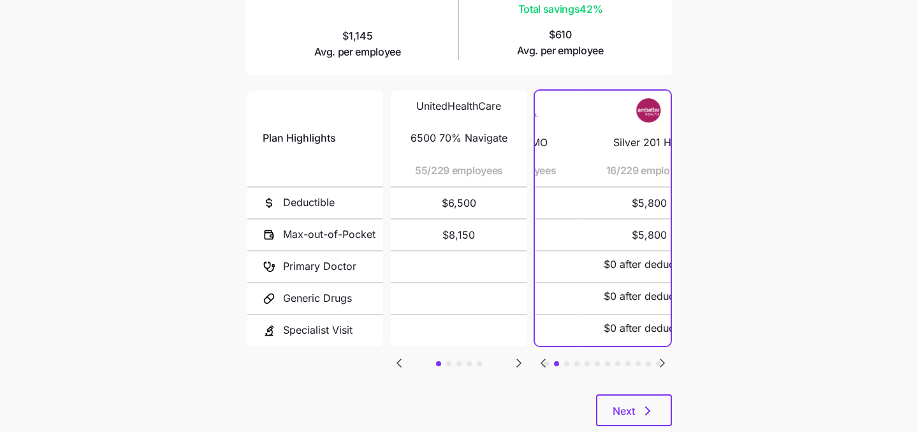
click at [545, 359] on icon "Go to previous slide" at bounding box center [544, 363] width 4 height 8
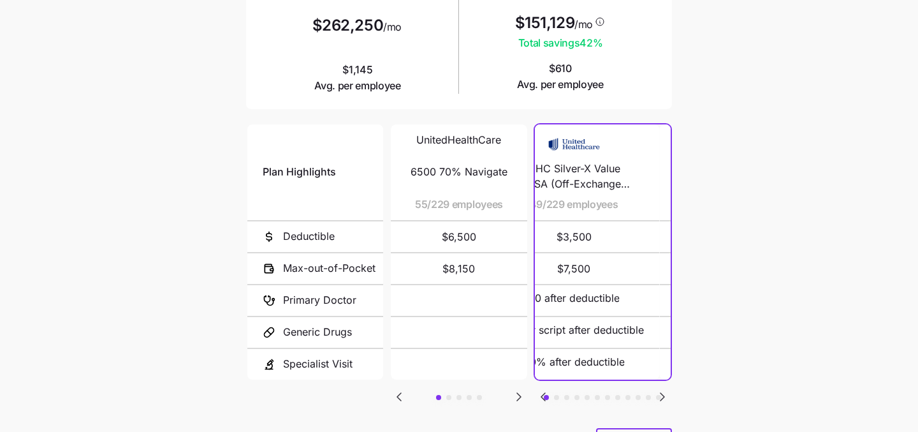
scroll to position [0, 0]
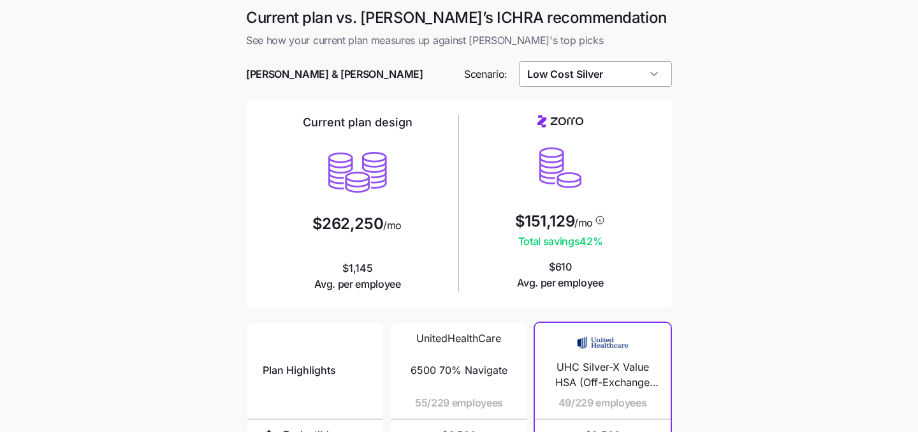
click at [633, 73] on input "Low Cost Silver" at bounding box center [596, 74] width 154 height 26
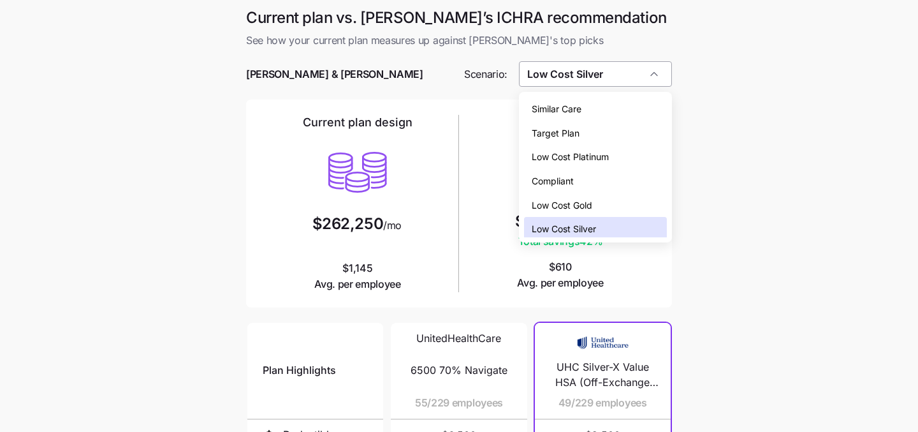
scroll to position [4, 0]
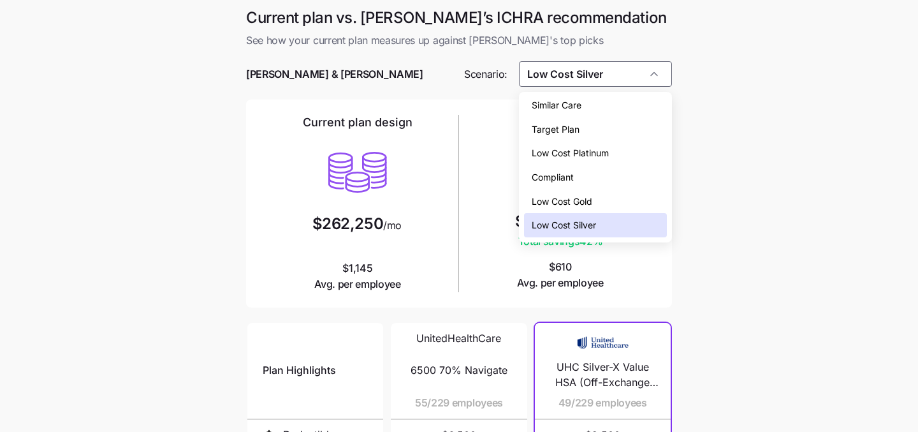
click at [625, 156] on div "Low Cost Platinum" at bounding box center [596, 153] width 144 height 24
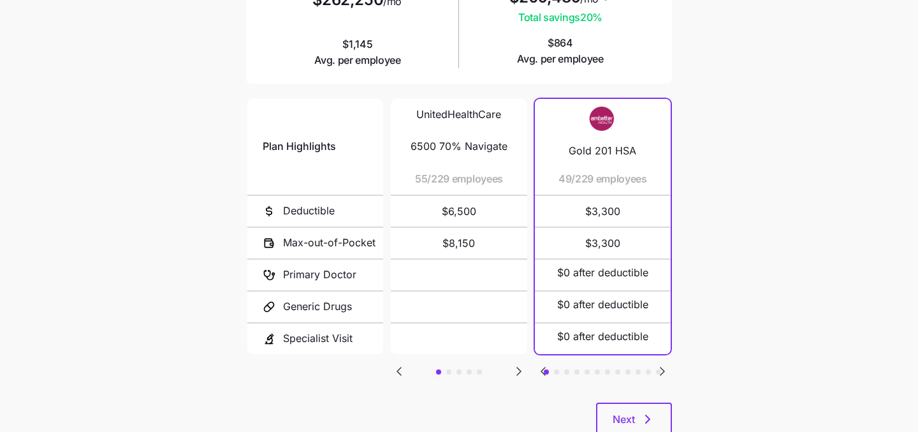
scroll to position [264, 0]
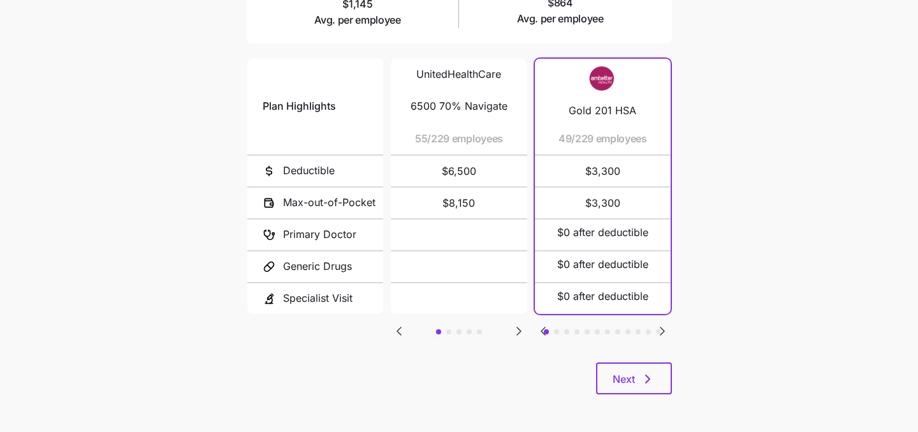
click at [657, 323] on icon "Go to next slide" at bounding box center [662, 330] width 15 height 15
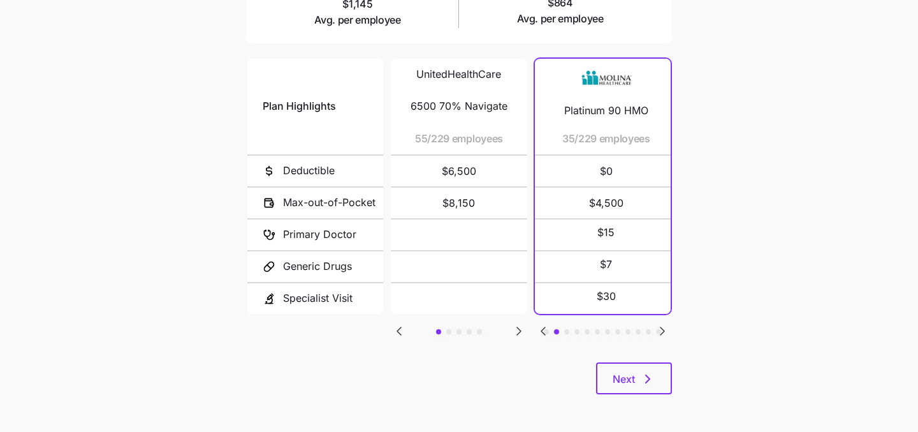
click at [657, 323] on icon "Go to next slide" at bounding box center [662, 330] width 15 height 15
click at [539, 329] on icon "Go to previous slide" at bounding box center [543, 330] width 15 height 15
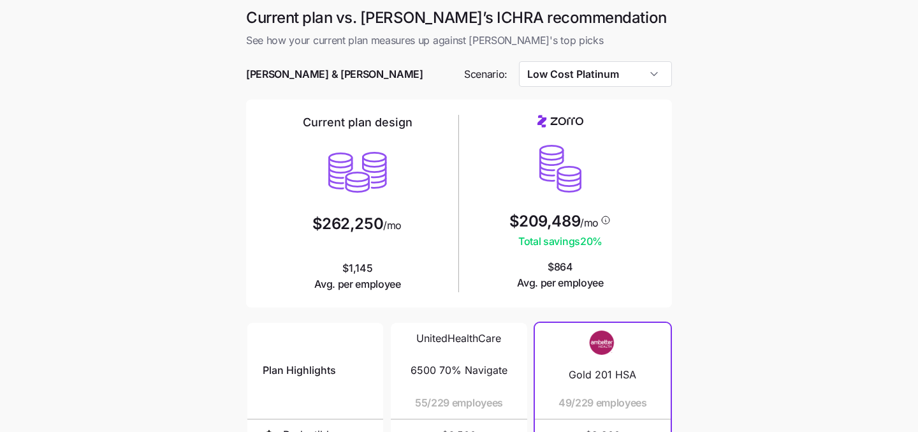
scroll to position [31, 0]
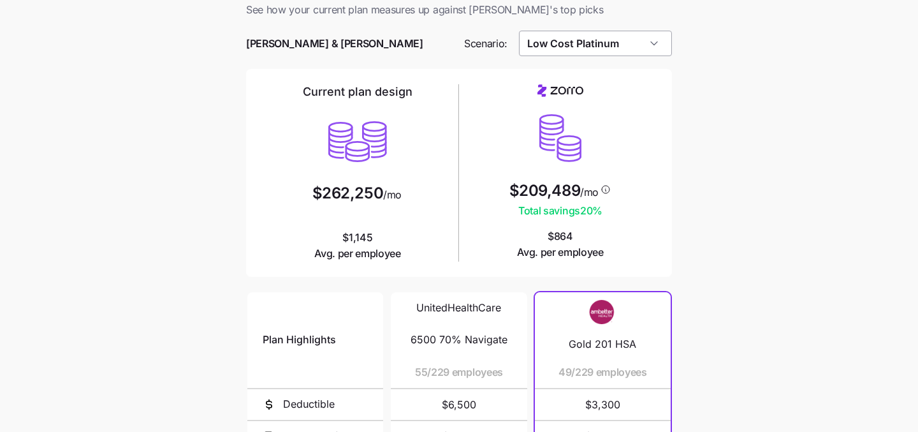
click at [648, 45] on input "Low Cost Platinum" at bounding box center [596, 44] width 154 height 26
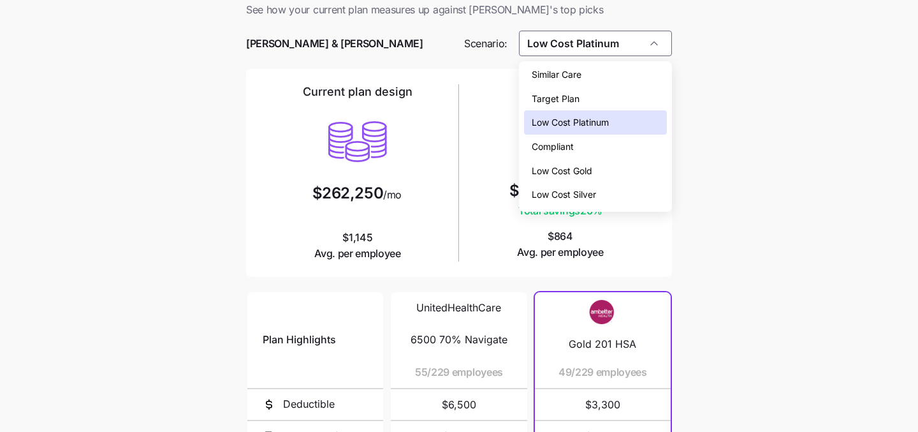
click at [600, 153] on div "Compliant" at bounding box center [596, 147] width 144 height 24
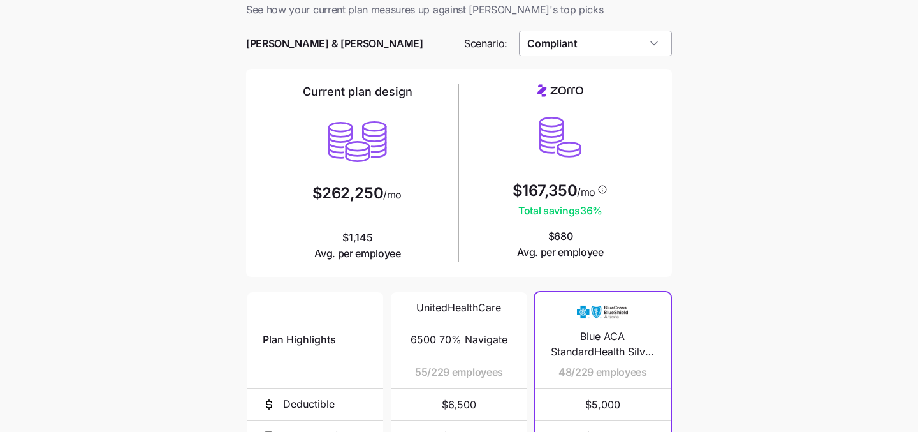
click at [640, 48] on input "Compliant" at bounding box center [596, 44] width 154 height 26
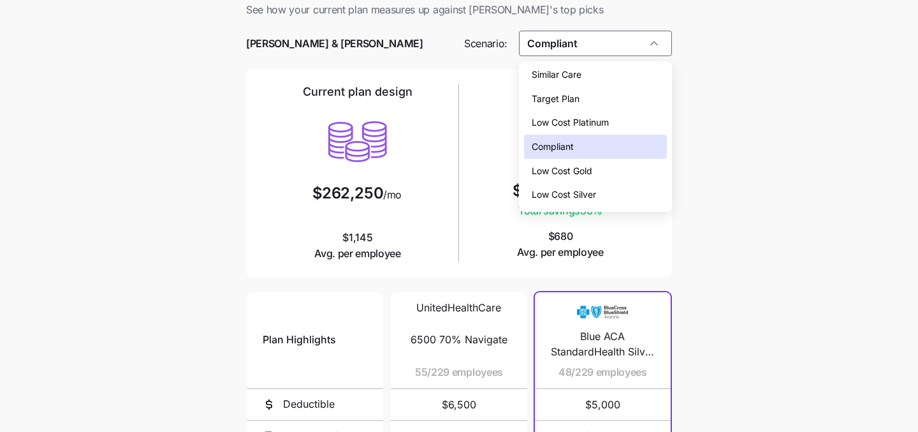
click at [624, 188] on div "Low Cost Silver" at bounding box center [596, 194] width 144 height 24
type input "Low Cost Silver"
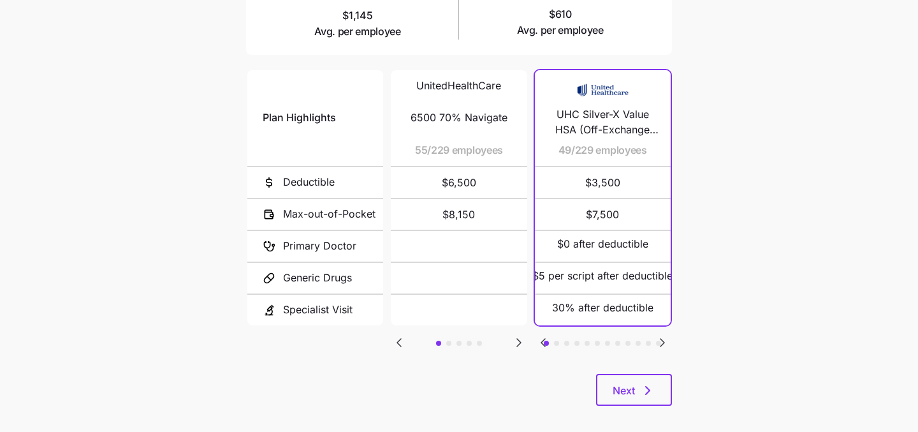
scroll to position [264, 0]
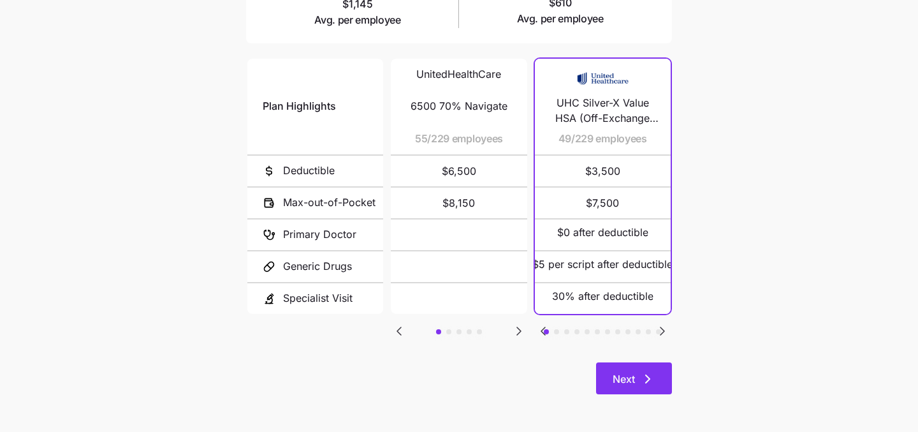
click at [644, 364] on button "Next" at bounding box center [634, 378] width 76 height 32
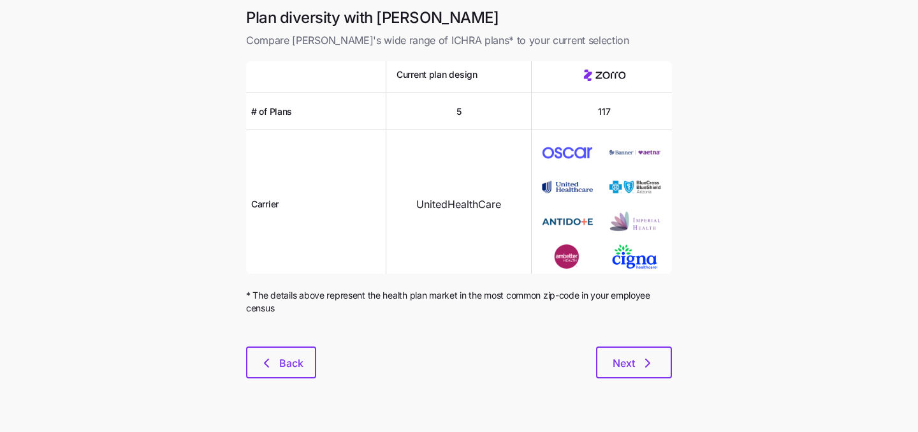
click at [644, 364] on icon "button" at bounding box center [647, 362] width 15 height 15
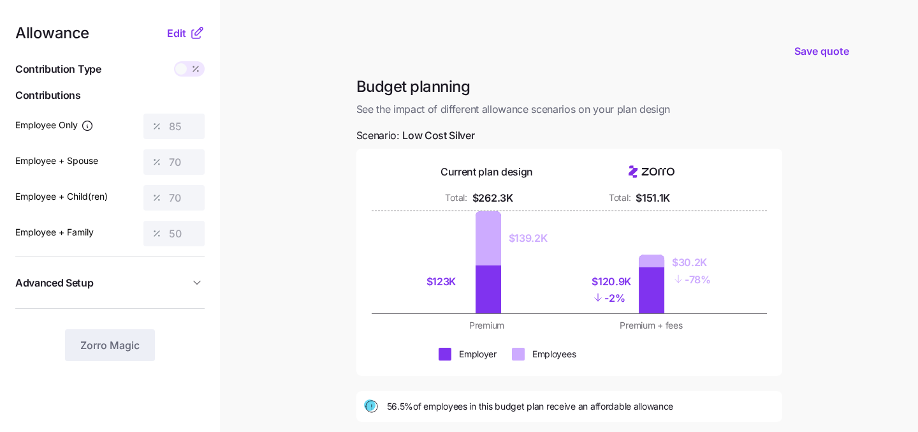
scroll to position [3, 0]
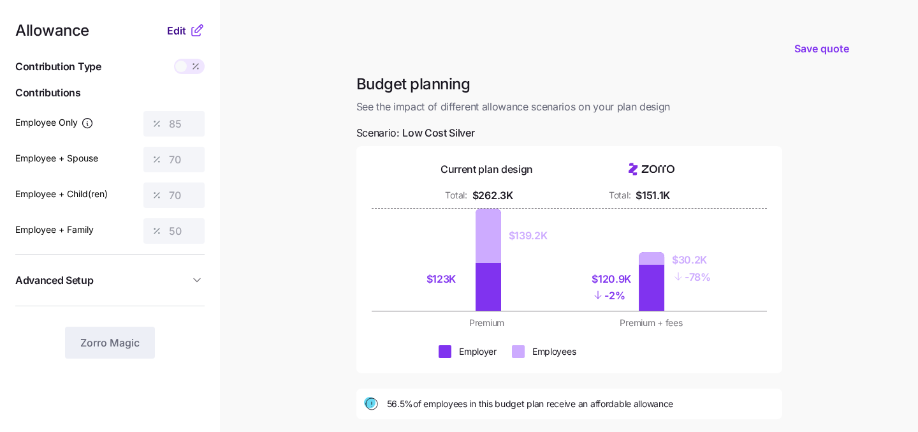
click at [178, 23] on span "Edit" at bounding box center [176, 30] width 19 height 15
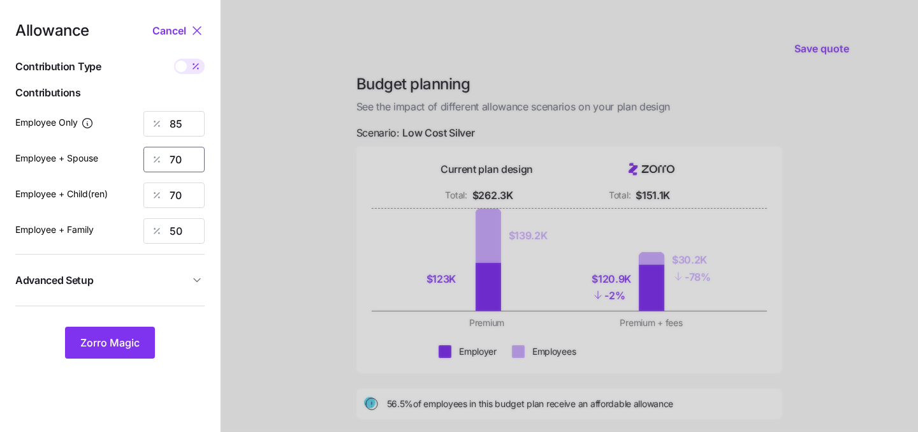
click at [186, 152] on input "70" at bounding box center [174, 160] width 61 height 26
type input "0"
click at [189, 207] on input "70" at bounding box center [174, 195] width 61 height 26
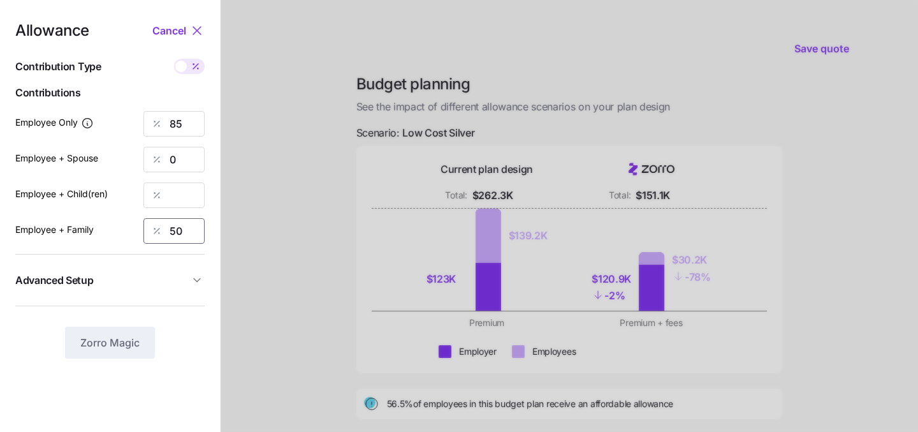
click at [191, 228] on input "50" at bounding box center [174, 231] width 61 height 26
click at [186, 111] on input "85" at bounding box center [174, 124] width 61 height 26
click at [187, 113] on input "85" at bounding box center [174, 124] width 61 height 26
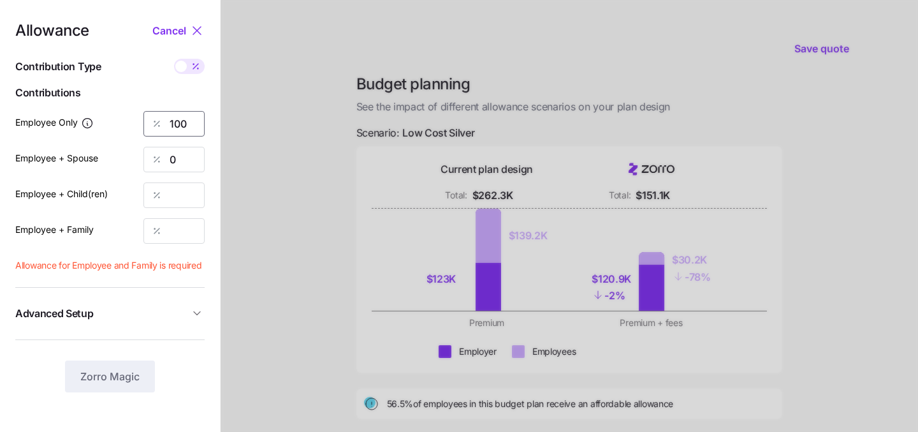
type input "100"
click at [160, 307] on span "Advanced Setup" at bounding box center [102, 314] width 174 height 16
click at [173, 200] on input "Employee + Child(ren)" at bounding box center [174, 195] width 61 height 26
type input "0"
click at [183, 221] on input "Employee + Family" at bounding box center [174, 231] width 61 height 26
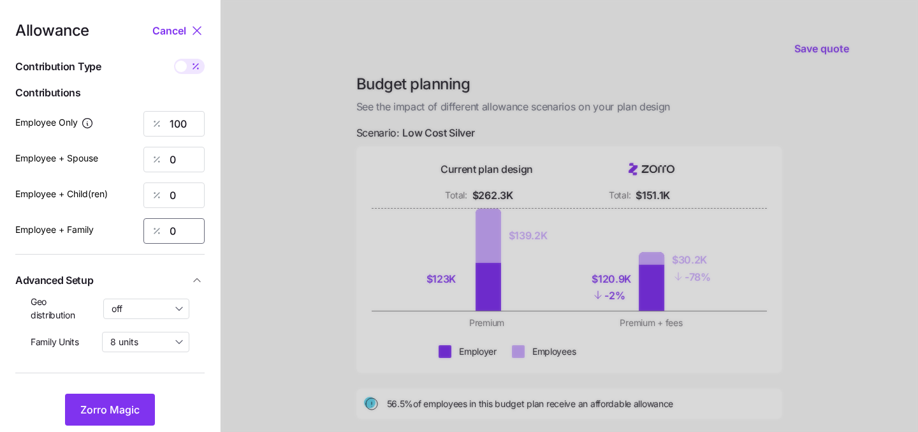
type input "0"
click at [286, 295] on div at bounding box center [570, 310] width 698 height 627
click at [123, 409] on span "Zorro Magic" at bounding box center [109, 409] width 59 height 15
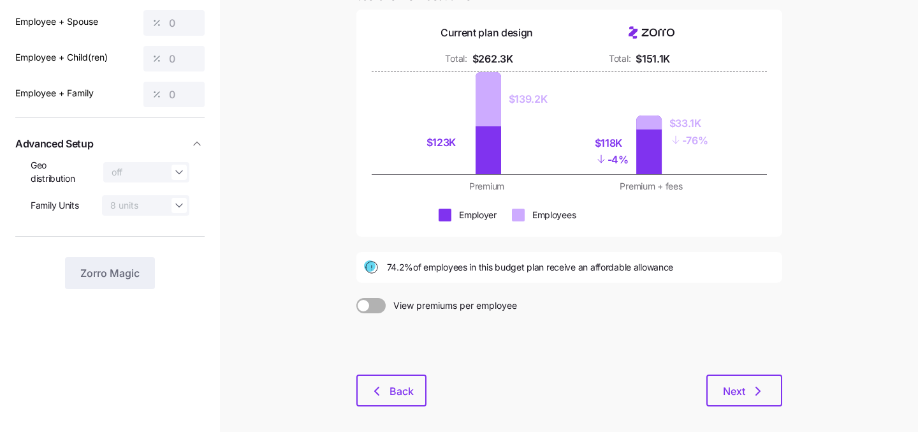
scroll to position [195, 0]
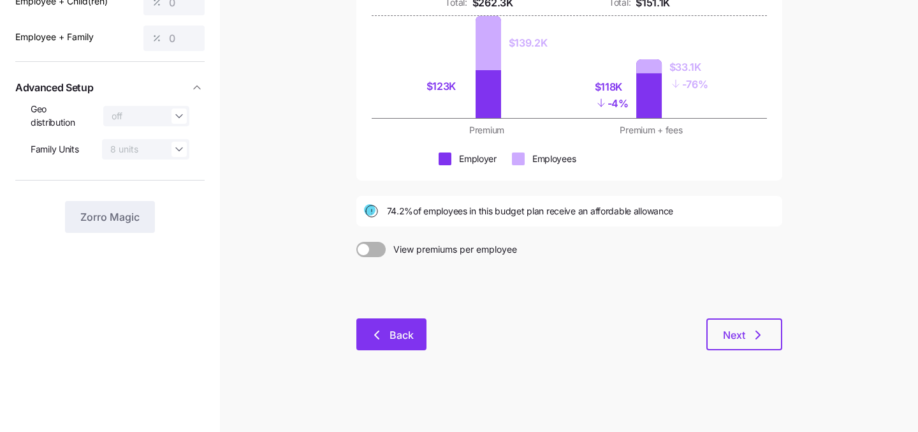
click at [399, 343] on button "Back" at bounding box center [392, 334] width 70 height 32
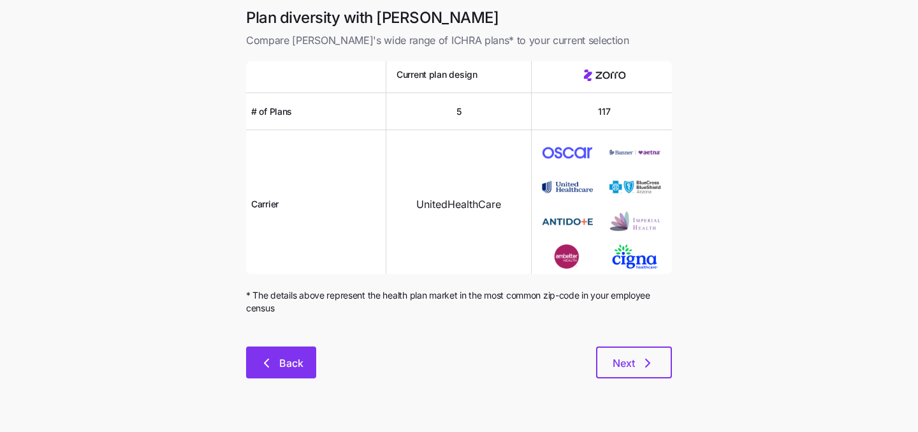
click at [271, 371] on button "Back" at bounding box center [281, 362] width 70 height 32
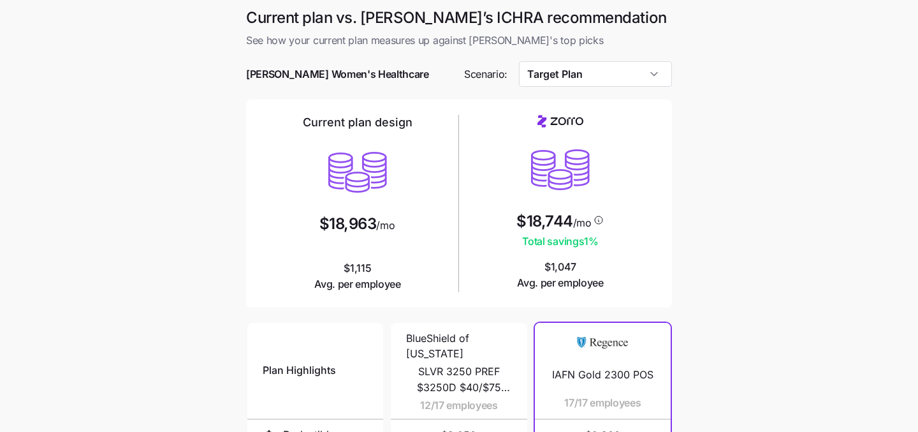
scroll to position [5, 0]
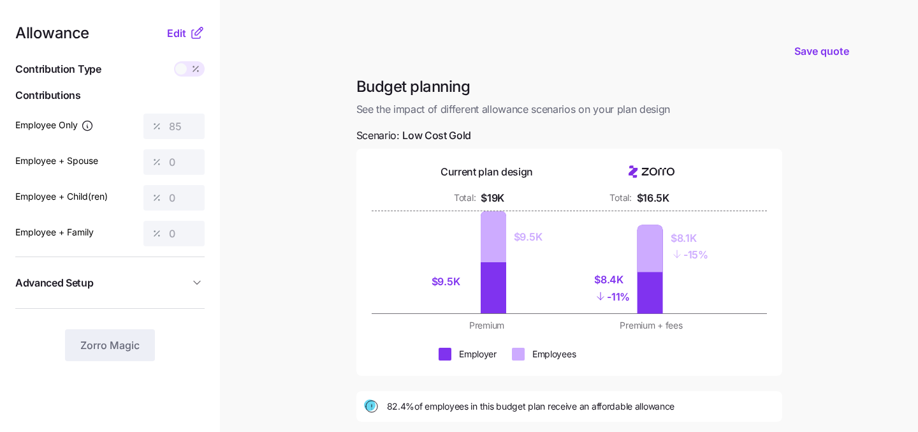
scroll to position [195, 0]
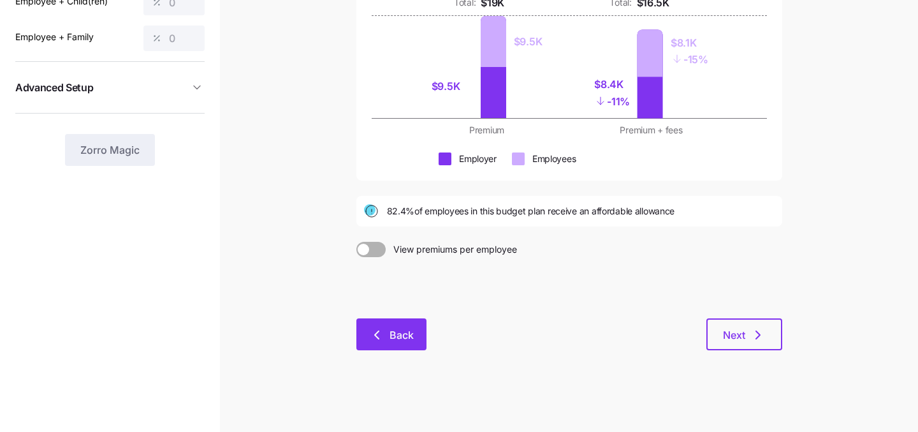
click at [392, 323] on button "Back" at bounding box center [392, 334] width 70 height 32
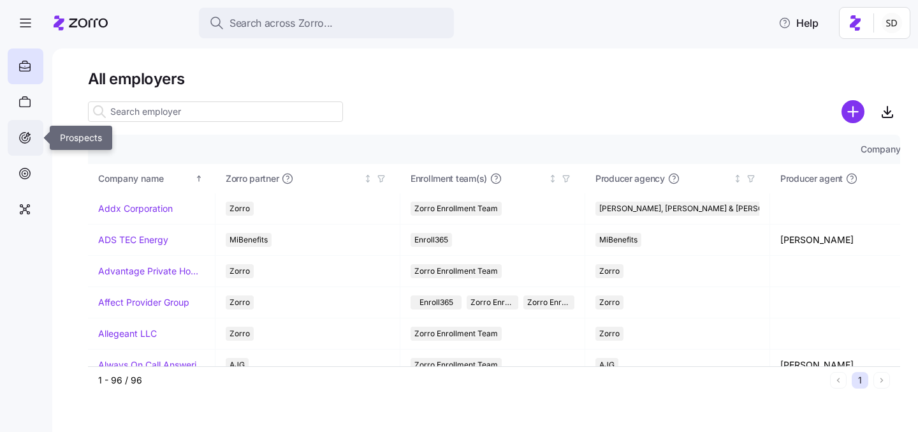
click at [22, 138] on icon at bounding box center [25, 137] width 14 height 15
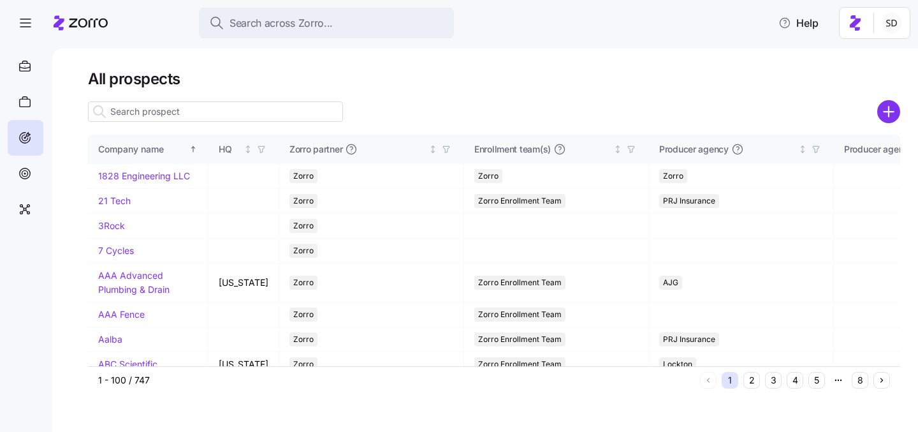
click at [182, 117] on input at bounding box center [215, 111] width 255 height 20
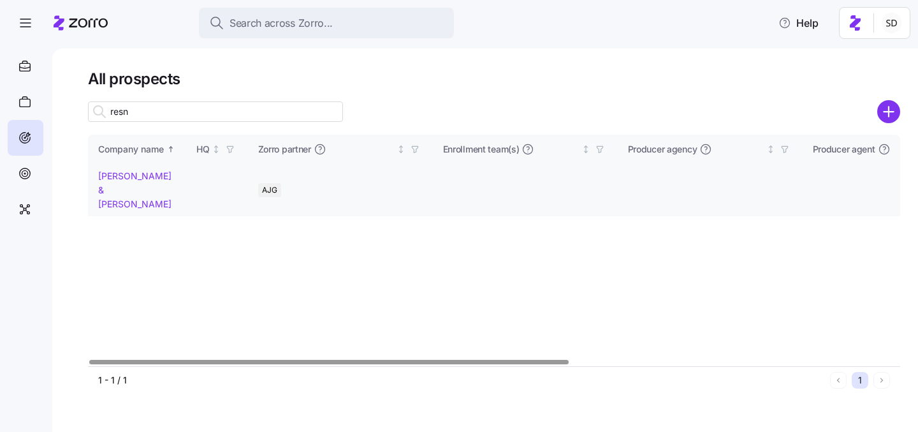
type input "resn"
click at [115, 178] on link "[PERSON_NAME] & [PERSON_NAME]" at bounding box center [134, 189] width 73 height 38
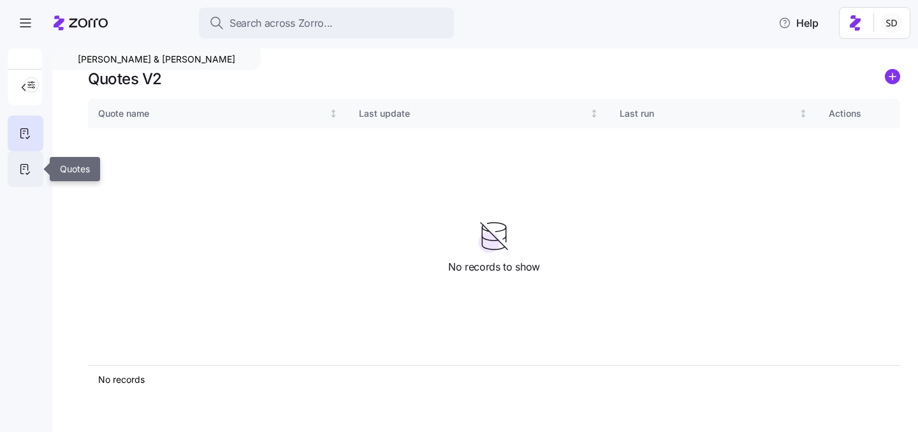
click at [17, 176] on div at bounding box center [26, 169] width 36 height 36
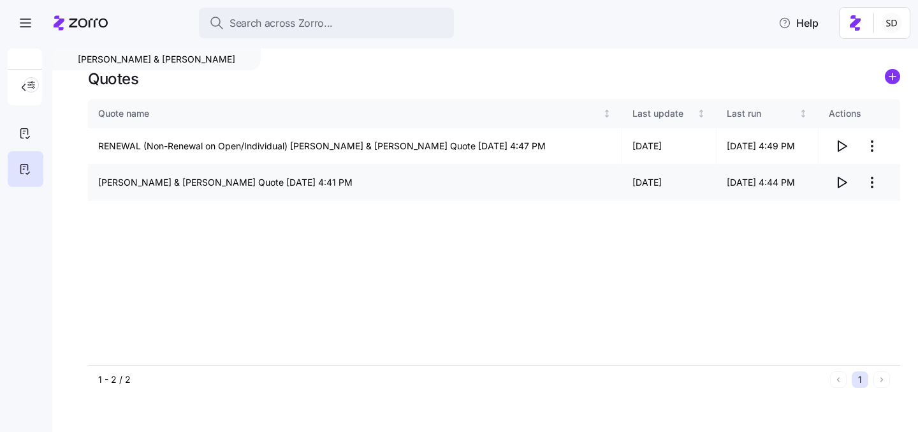
click at [840, 181] on icon "button" at bounding box center [841, 182] width 15 height 15
click at [842, 144] on icon "button" at bounding box center [843, 146] width 8 height 10
click at [840, 144] on icon "button" at bounding box center [841, 145] width 15 height 15
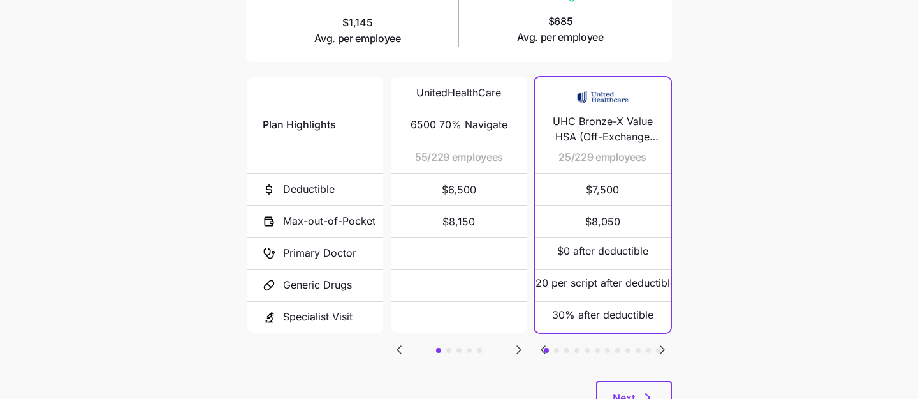
scroll to position [229, 0]
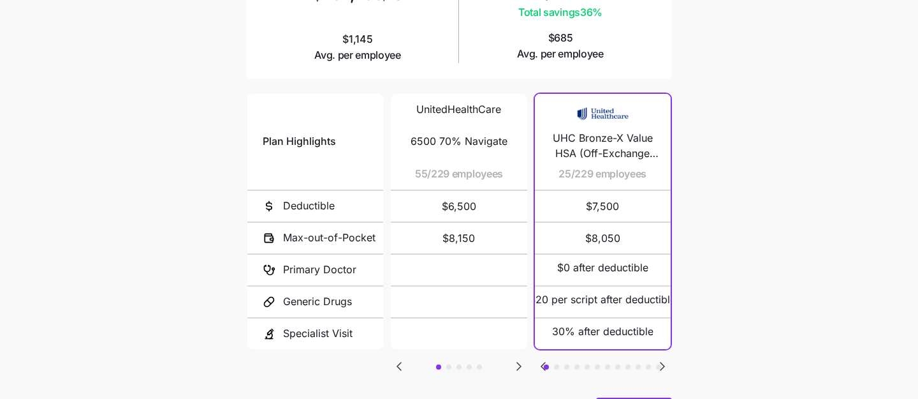
click at [518, 367] on icon "Go to next slide" at bounding box center [519, 365] width 15 height 15
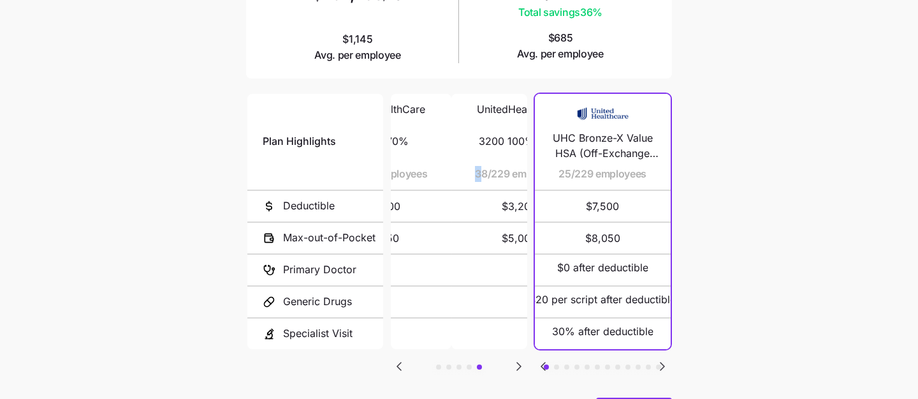
drag, startPoint x: 415, startPoint y: 173, endPoint x: 491, endPoint y: 173, distance: 75.9
click at [491, 173] on span "38/229 employees" at bounding box center [519, 174] width 88 height 16
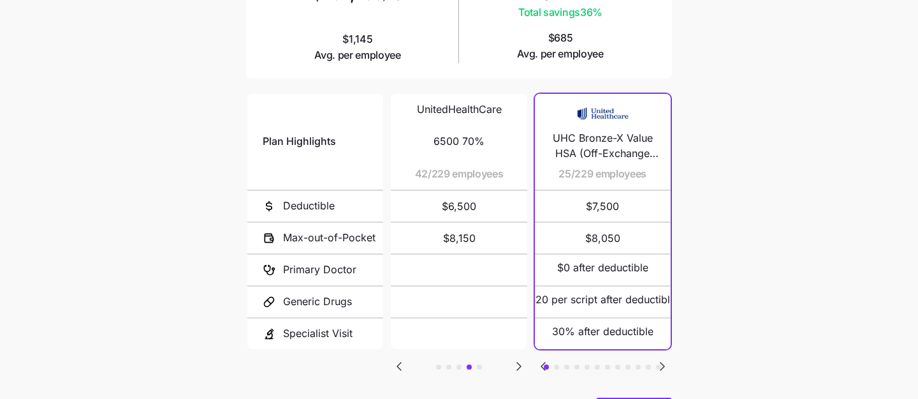
click at [405, 358] on icon "Go to previous slide" at bounding box center [399, 365] width 15 height 15
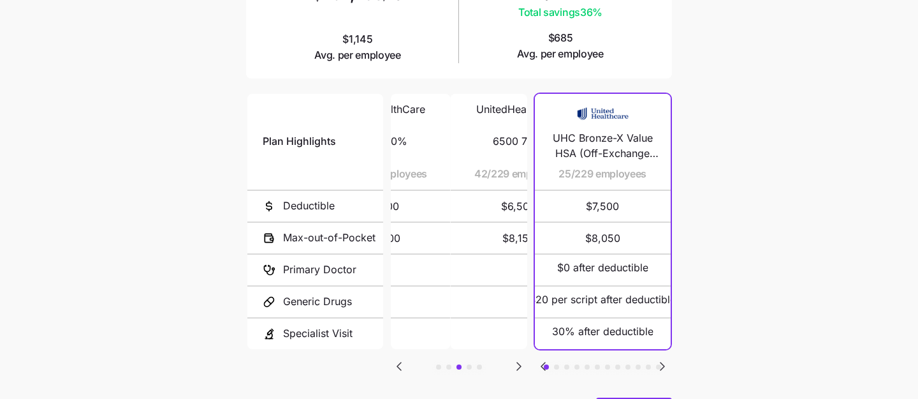
click at [405, 358] on icon "Go to previous slide" at bounding box center [399, 365] width 15 height 15
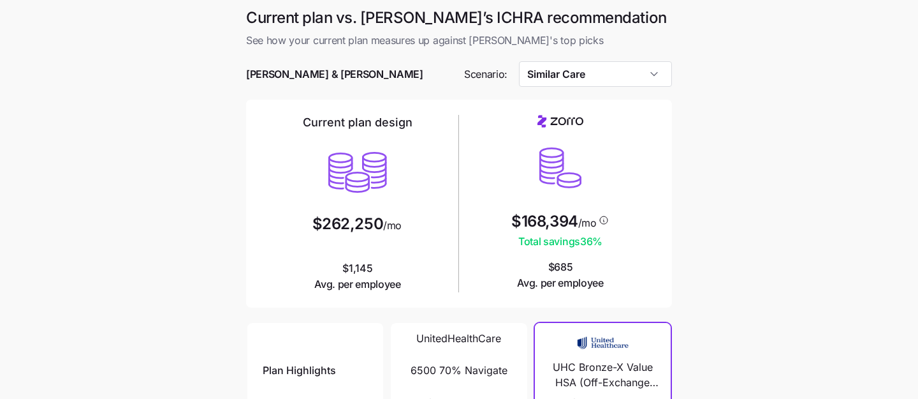
scroll to position [3, 0]
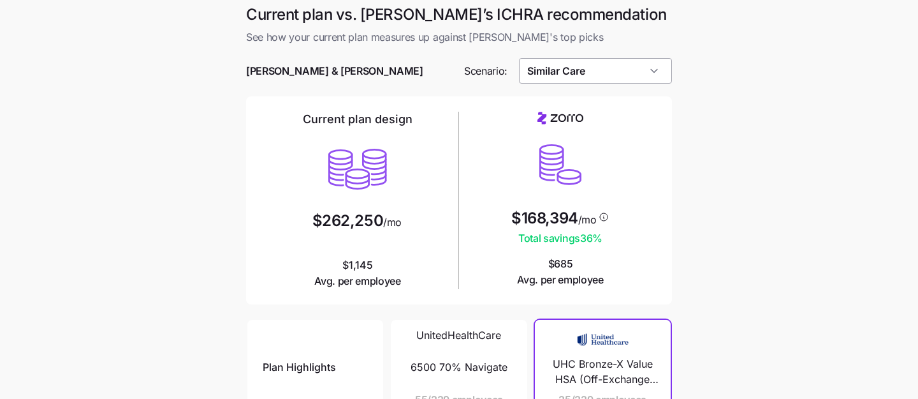
click at [658, 71] on input "Similar Care" at bounding box center [596, 71] width 154 height 26
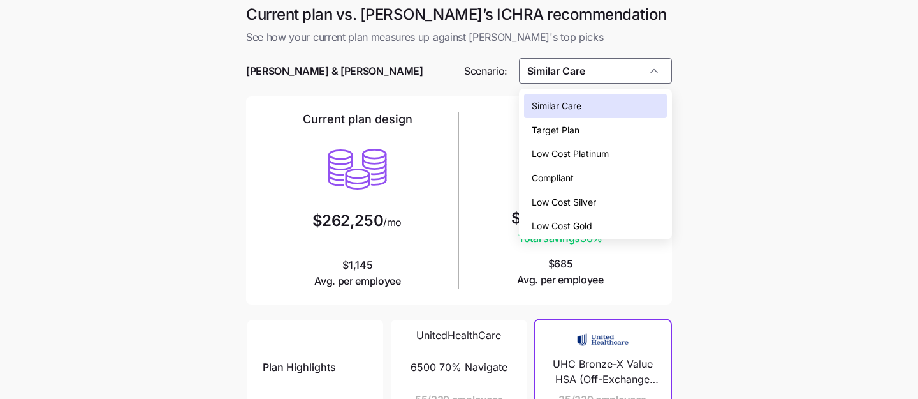
click at [624, 207] on div "Low Cost Silver" at bounding box center [596, 202] width 144 height 24
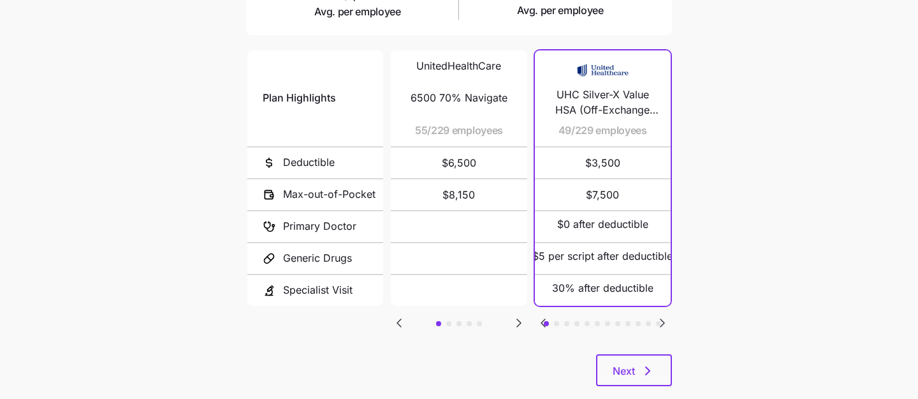
scroll to position [277, 0]
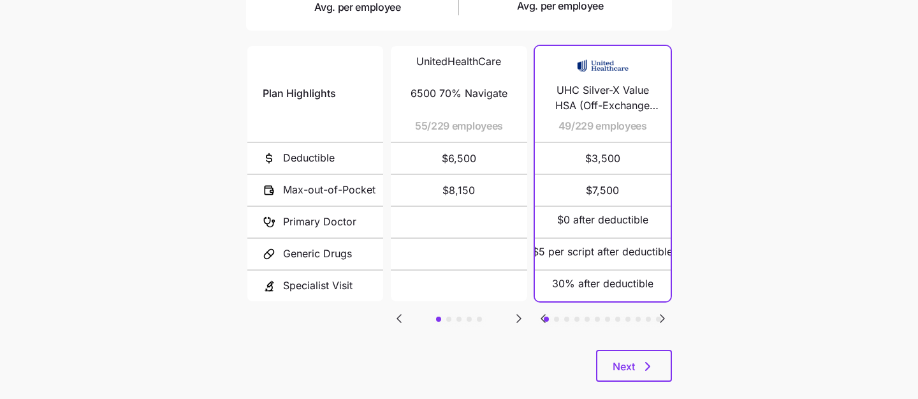
click at [665, 316] on icon "Go to next slide" at bounding box center [662, 318] width 15 height 15
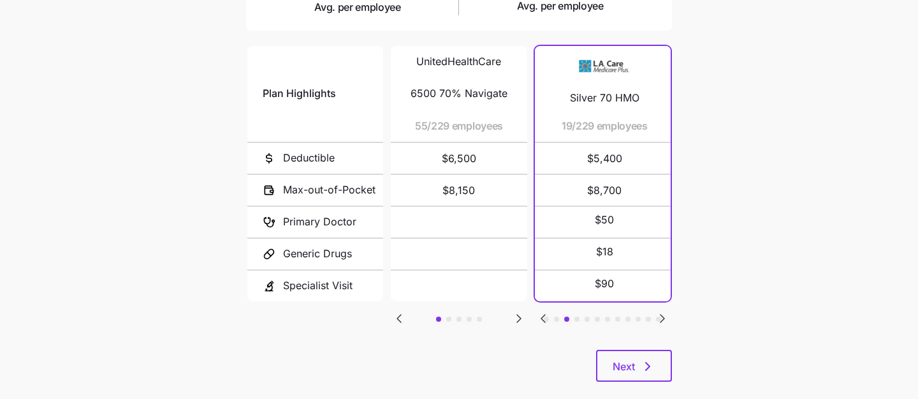
click at [665, 316] on icon "Go to next slide" at bounding box center [662, 318] width 15 height 15
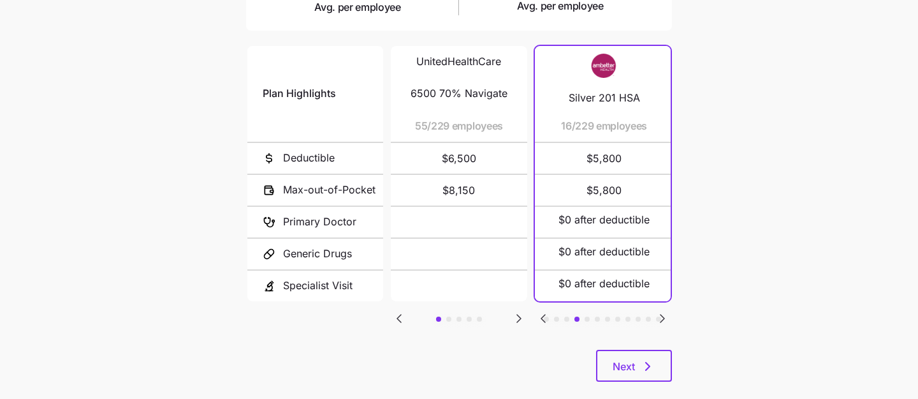
click at [665, 316] on icon "Go to next slide" at bounding box center [662, 318] width 15 height 15
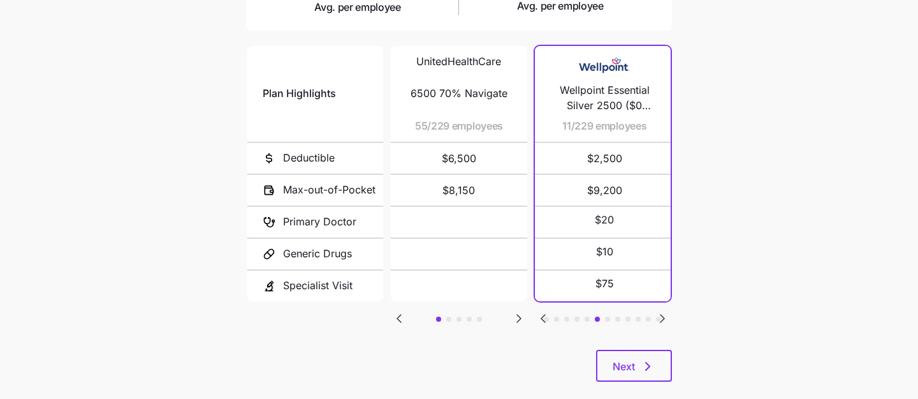
click at [665, 316] on icon "Go to next slide" at bounding box center [662, 318] width 15 height 15
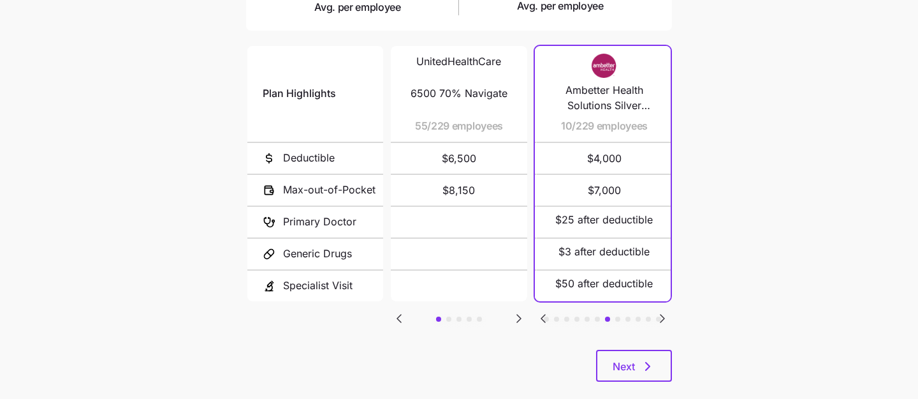
click at [665, 316] on icon "Go to next slide" at bounding box center [662, 318] width 15 height 15
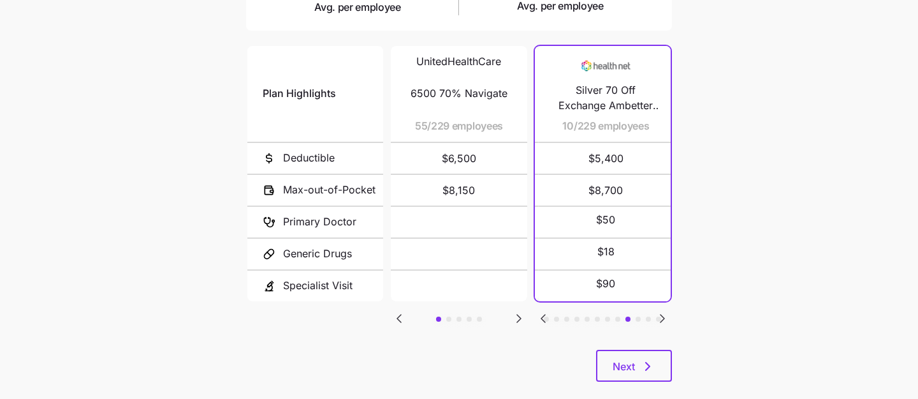
click at [665, 316] on icon "Go to next slide" at bounding box center [662, 318] width 15 height 15
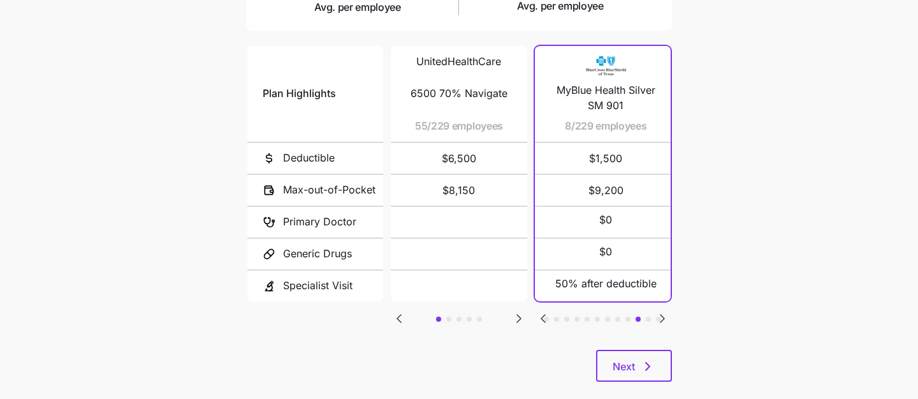
click at [665, 316] on icon "Go to next slide" at bounding box center [662, 318] width 15 height 15
click at [542, 311] on icon "Go to previous slide" at bounding box center [543, 318] width 15 height 15
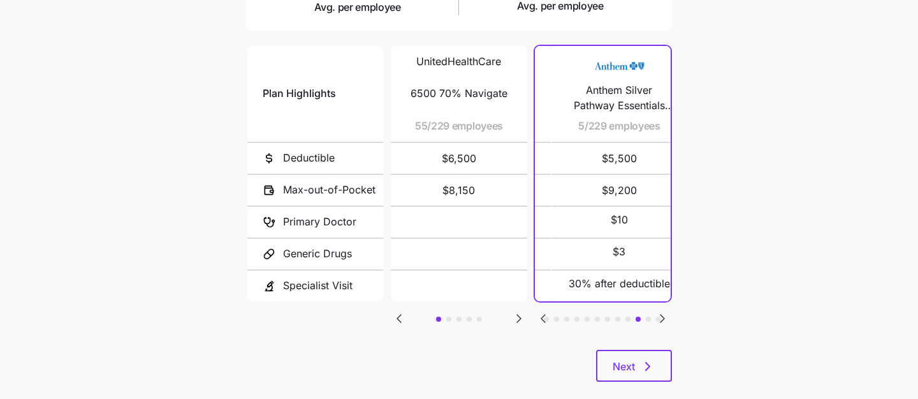
click at [542, 311] on icon "Go to previous slide" at bounding box center [543, 318] width 15 height 15
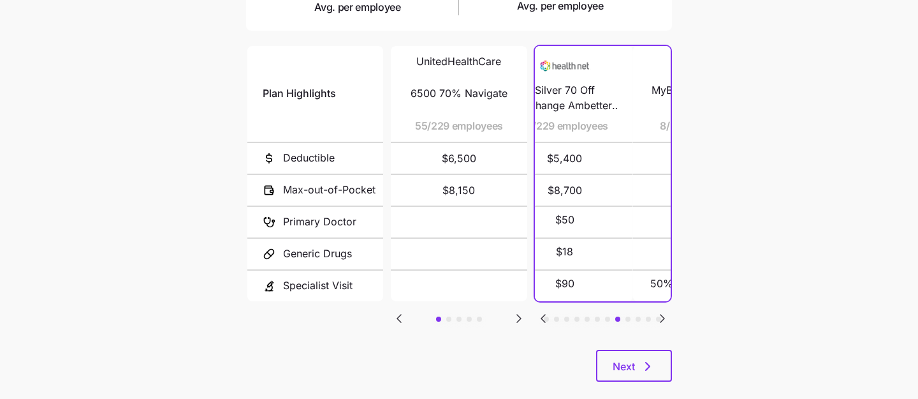
click at [542, 311] on icon "Go to previous slide" at bounding box center [543, 318] width 15 height 15
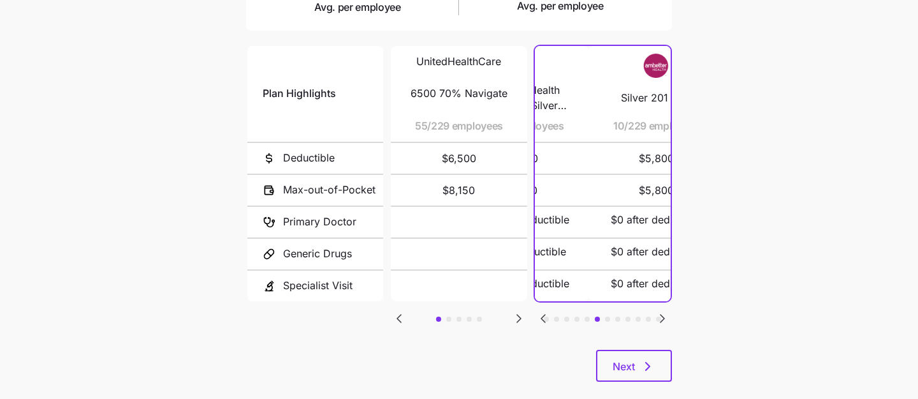
click at [542, 311] on icon "Go to previous slide" at bounding box center [543, 318] width 15 height 15
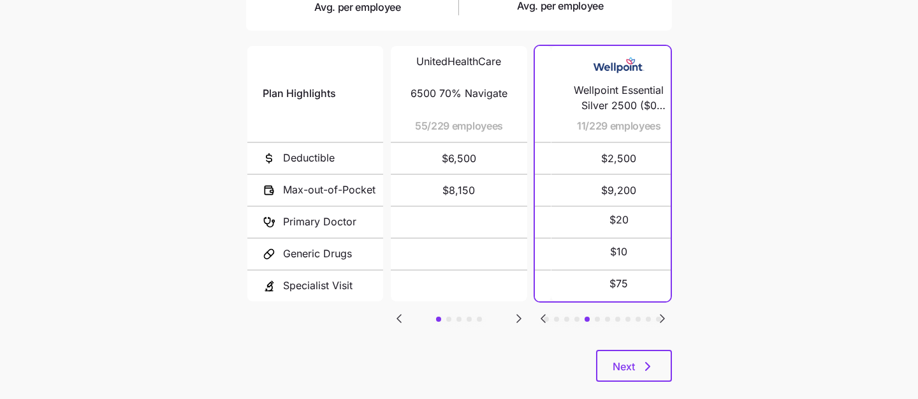
click at [542, 311] on icon "Go to previous slide" at bounding box center [543, 318] width 15 height 15
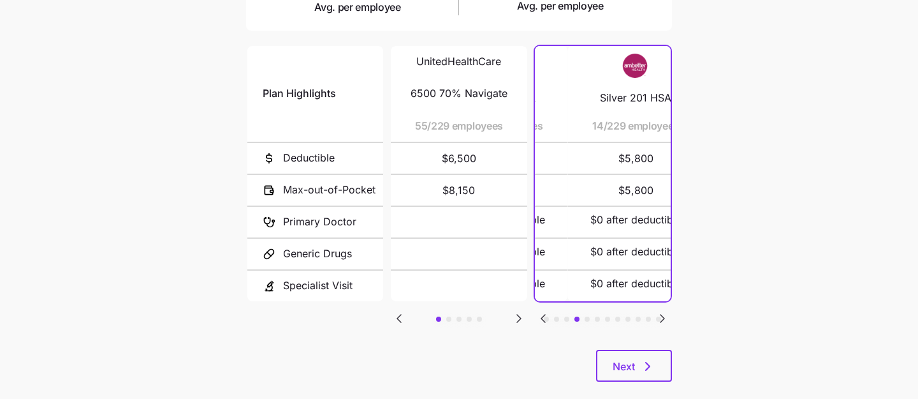
click at [542, 311] on icon "Go to previous slide" at bounding box center [543, 318] width 15 height 15
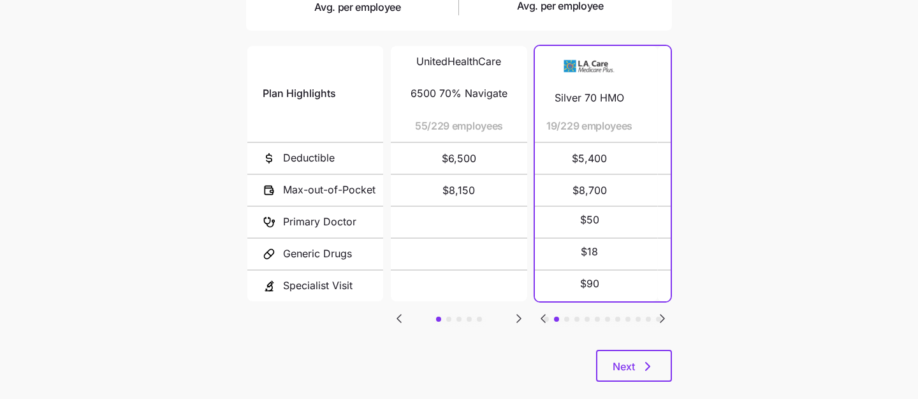
click at [542, 311] on icon "Go to previous slide" at bounding box center [543, 318] width 15 height 15
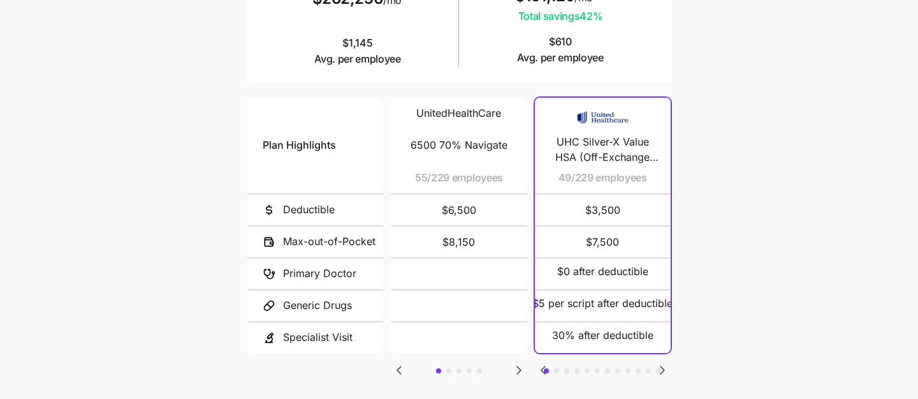
scroll to position [226, 0]
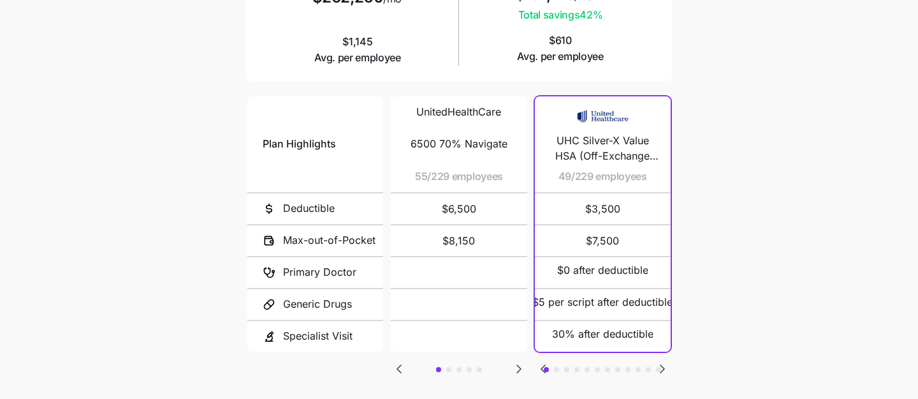
click at [520, 365] on icon "Go to next slide" at bounding box center [519, 369] width 4 height 8
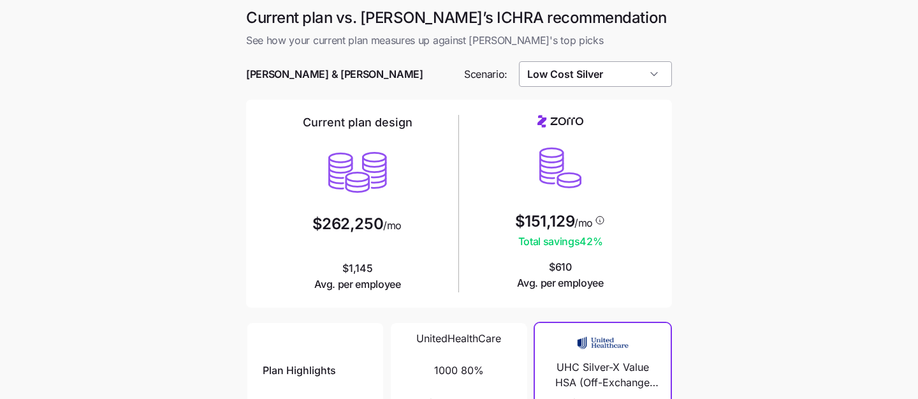
click at [631, 82] on input "Low Cost Silver" at bounding box center [596, 74] width 154 height 26
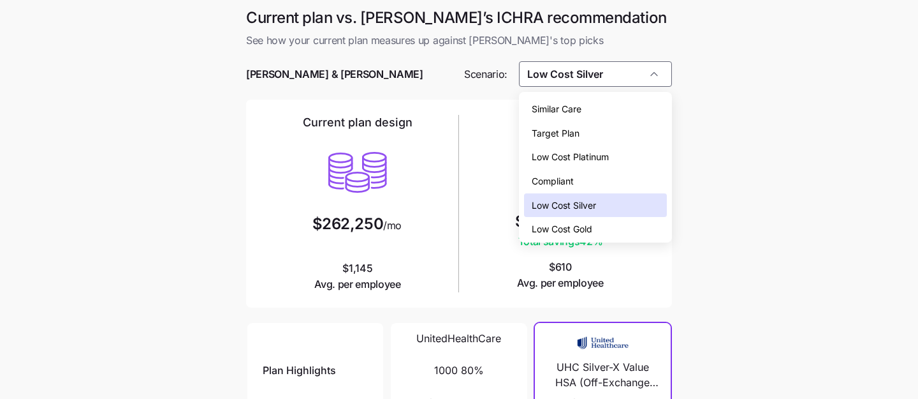
click at [614, 232] on div "Low Cost Gold" at bounding box center [596, 229] width 144 height 24
type input "Low Cost Gold"
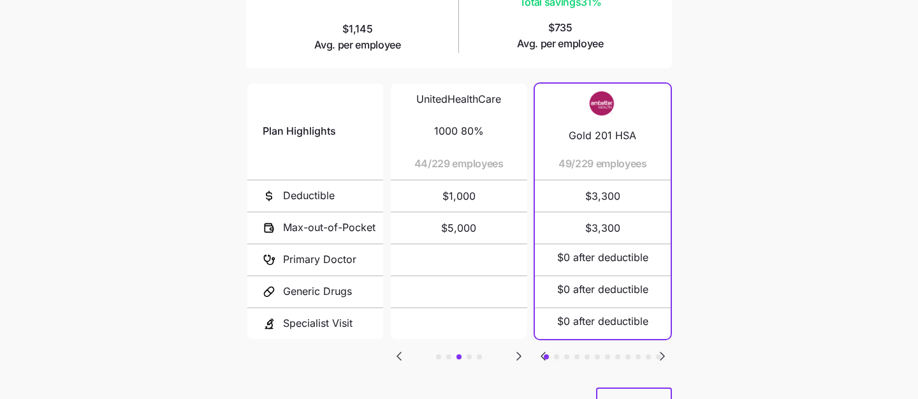
scroll to position [244, 0]
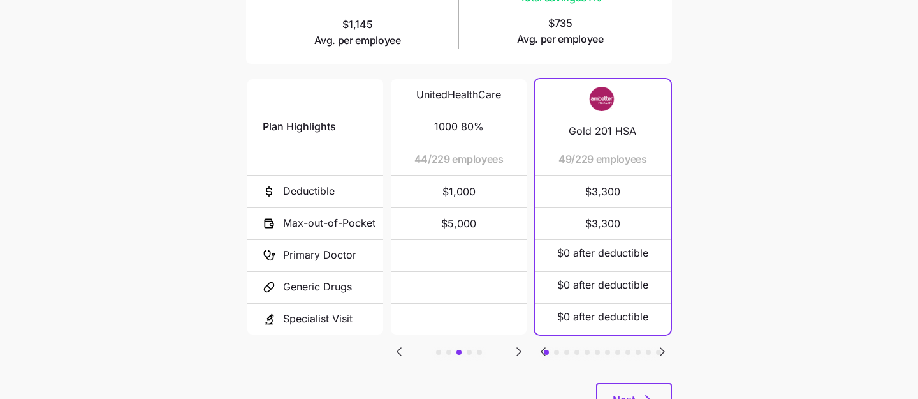
click at [660, 349] on icon "Go to next slide" at bounding box center [662, 351] width 15 height 15
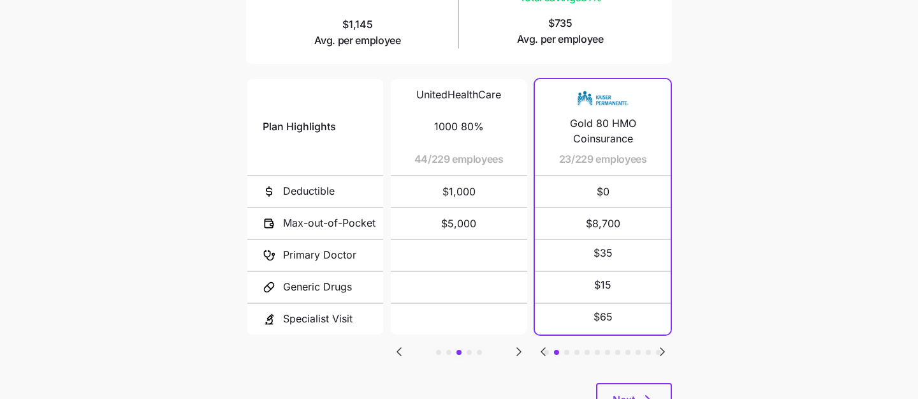
click at [660, 349] on icon "Go to next slide" at bounding box center [662, 351] width 15 height 15
drag, startPoint x: 617, startPoint y: 189, endPoint x: 557, endPoint y: 189, distance: 60.0
click at [557, 189] on span "$0" at bounding box center [602, 191] width 105 height 31
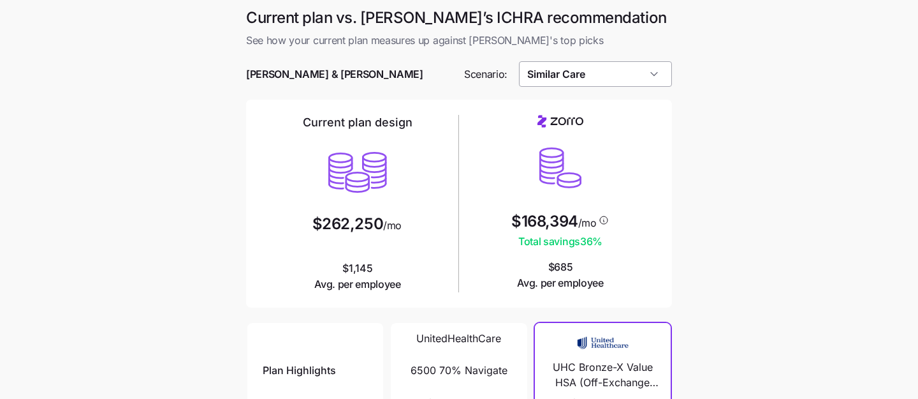
click at [628, 75] on input "Similar Care" at bounding box center [596, 74] width 154 height 26
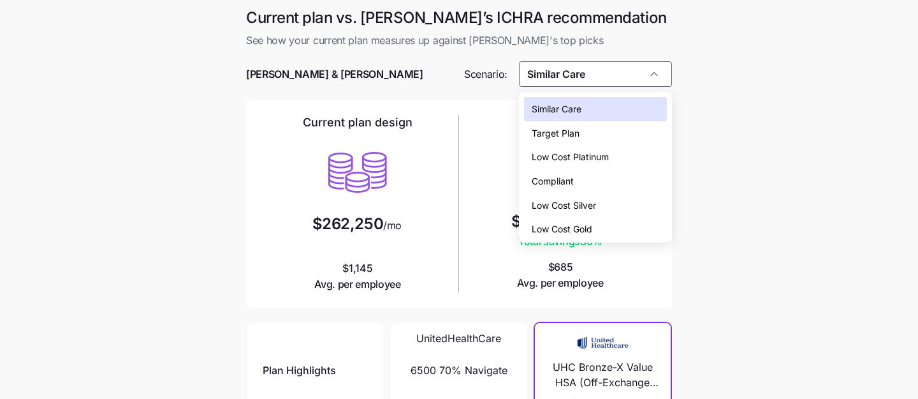
click at [617, 158] on div "Low Cost Platinum" at bounding box center [596, 157] width 144 height 24
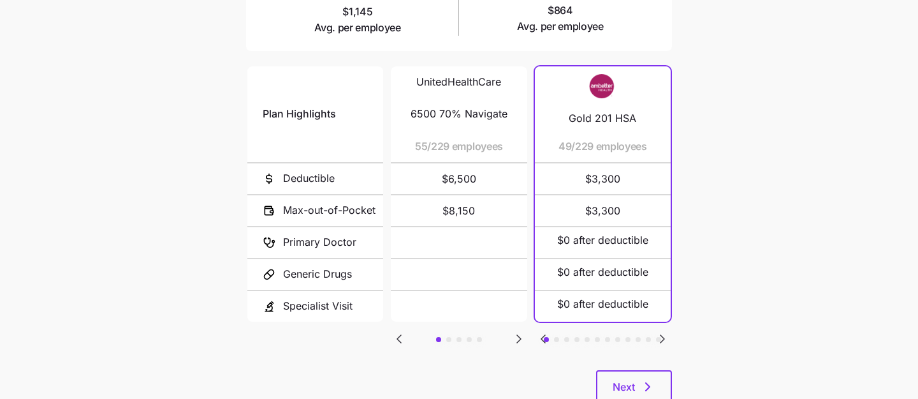
scroll to position [260, 0]
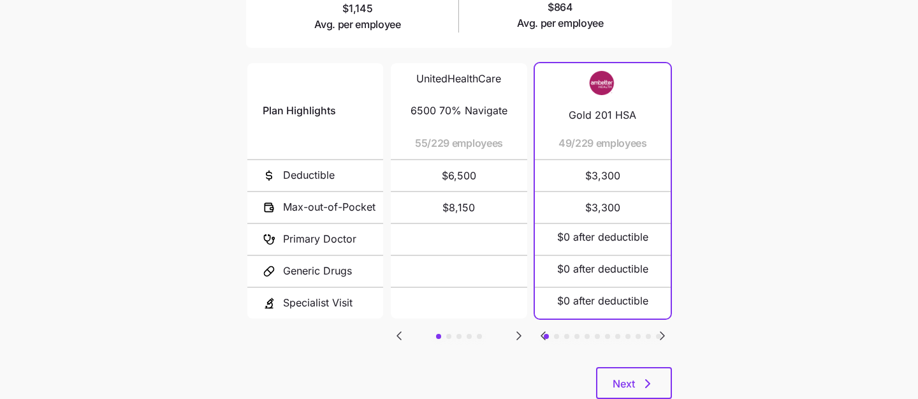
click at [663, 332] on icon "Go to next slide" at bounding box center [663, 336] width 4 height 8
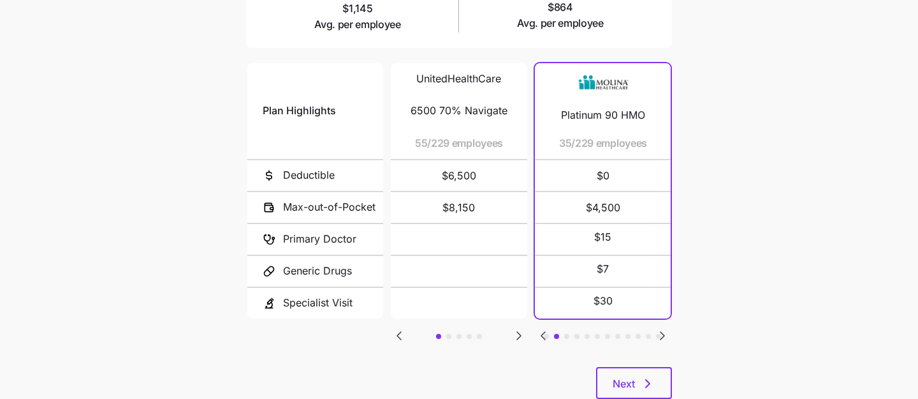
click at [663, 332] on icon "Go to next slide" at bounding box center [663, 336] width 4 height 8
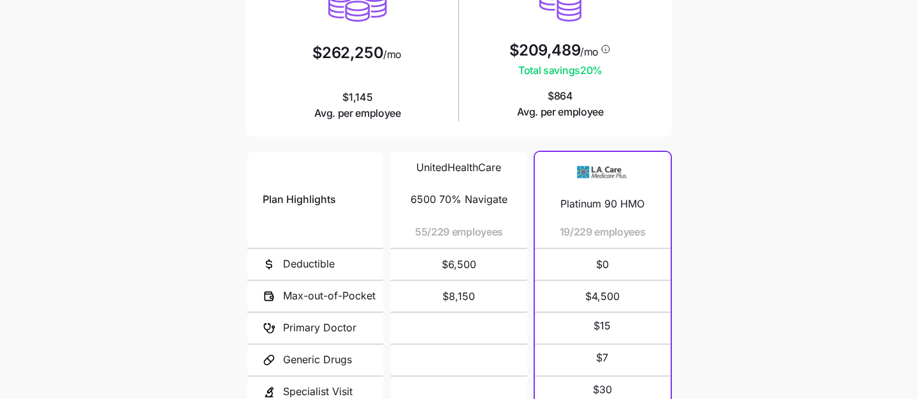
scroll to position [30, 0]
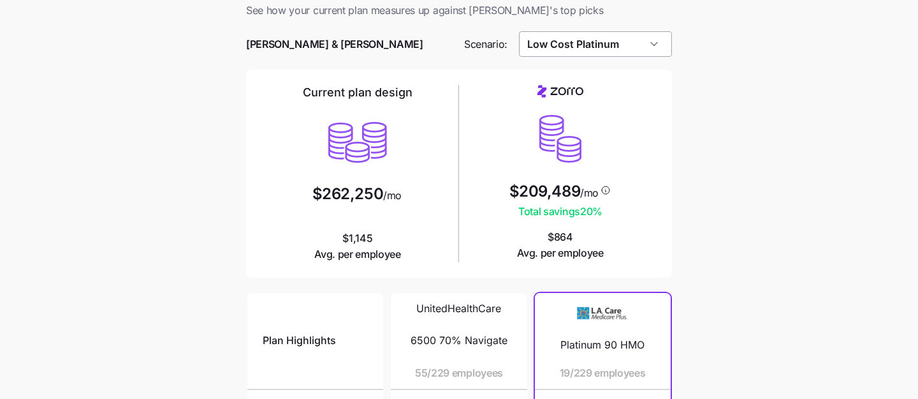
click at [638, 48] on input "Low Cost Platinum" at bounding box center [596, 44] width 154 height 26
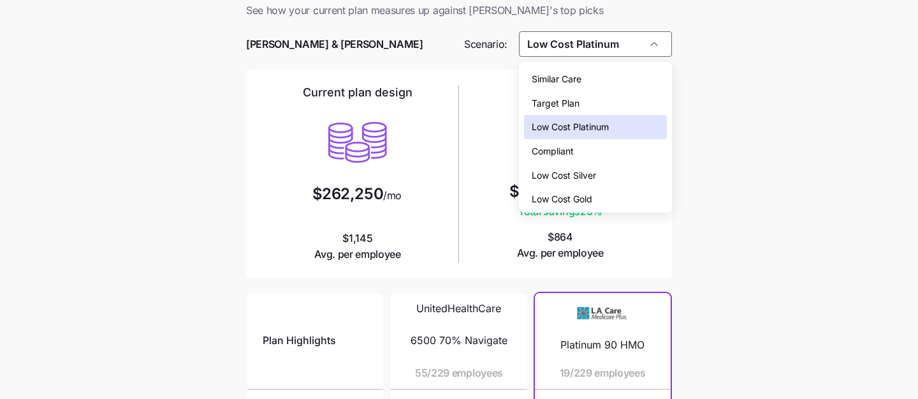
click at [624, 194] on div "Low Cost Gold" at bounding box center [596, 199] width 144 height 24
type input "Low Cost Gold"
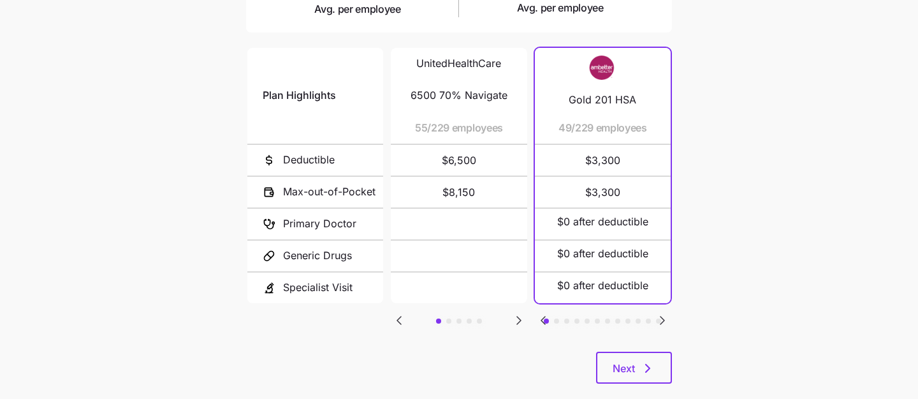
scroll to position [283, 0]
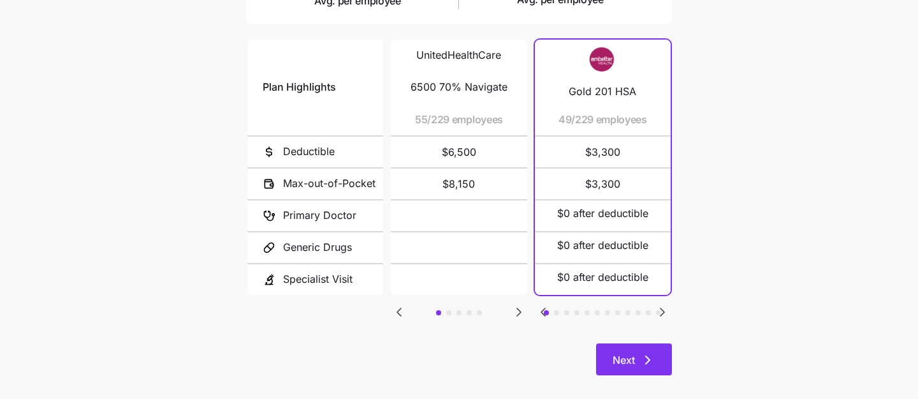
click at [634, 364] on span "Next" at bounding box center [624, 359] width 22 height 15
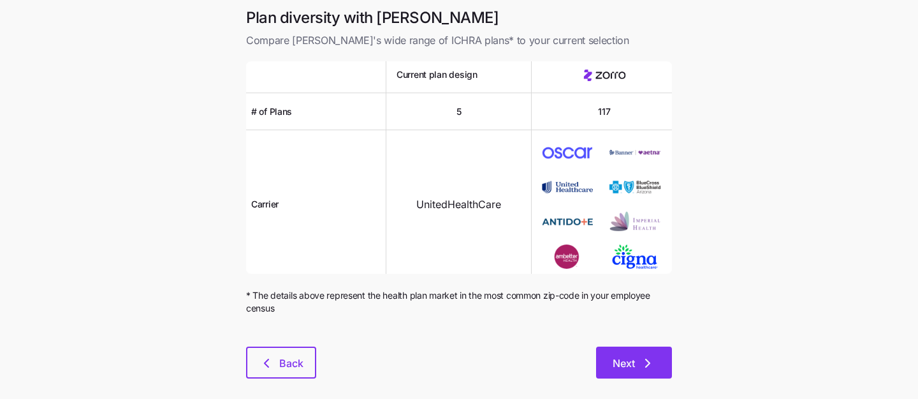
click at [632, 364] on span "Next" at bounding box center [624, 362] width 22 height 15
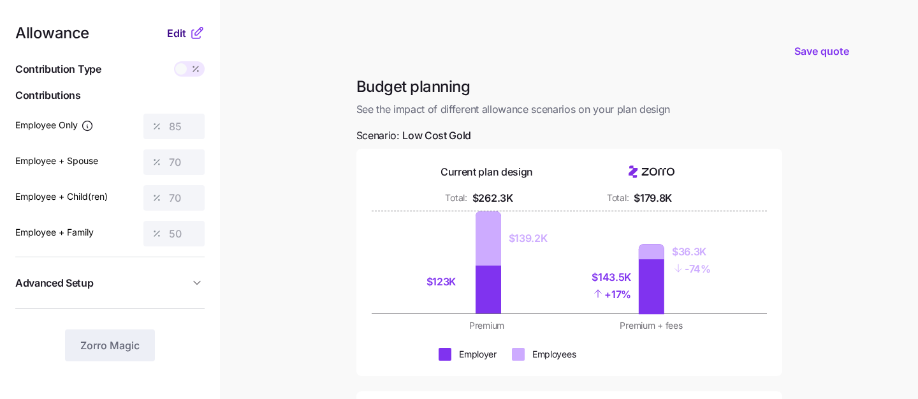
click at [175, 33] on span "Edit" at bounding box center [176, 33] width 19 height 15
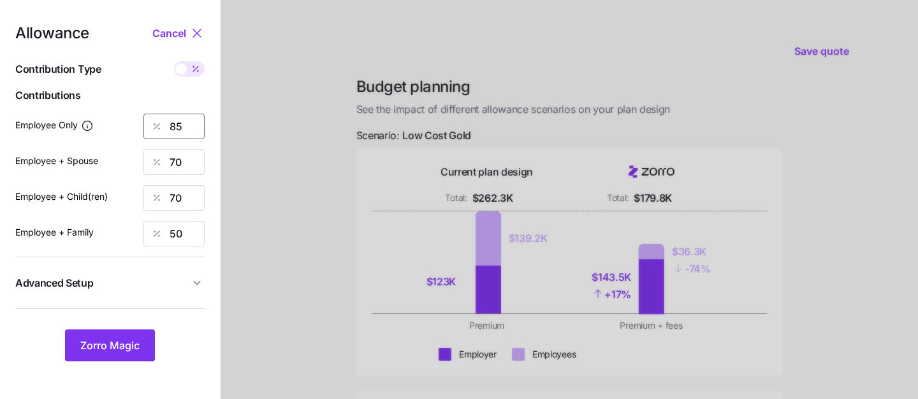
click at [195, 125] on input "85" at bounding box center [174, 127] width 61 height 26
click at [188, 72] on span at bounding box center [196, 68] width 18 height 15
click at [174, 61] on input "checkbox" at bounding box center [174, 61] width 0 height 0
type input "523"
type input "862"
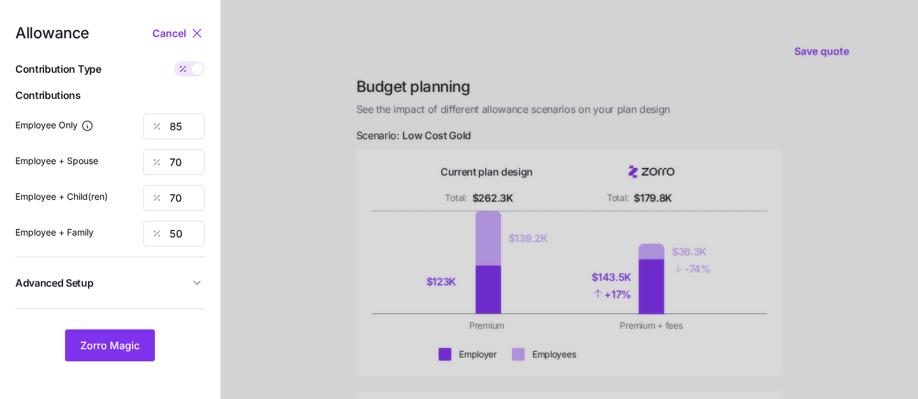
type input "748"
type input "843"
click at [194, 131] on input "523" at bounding box center [174, 127] width 61 height 26
click at [228, 138] on div at bounding box center [570, 313] width 698 height 627
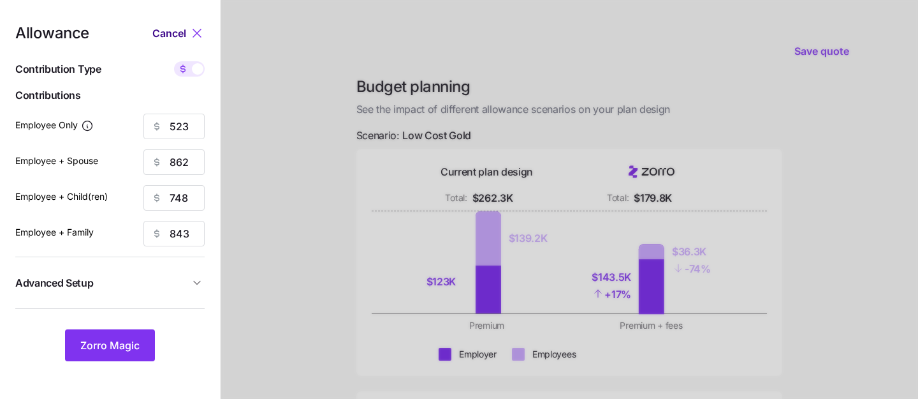
click at [172, 33] on span "Cancel" at bounding box center [169, 33] width 34 height 15
type input "85"
type input "70"
type input "50"
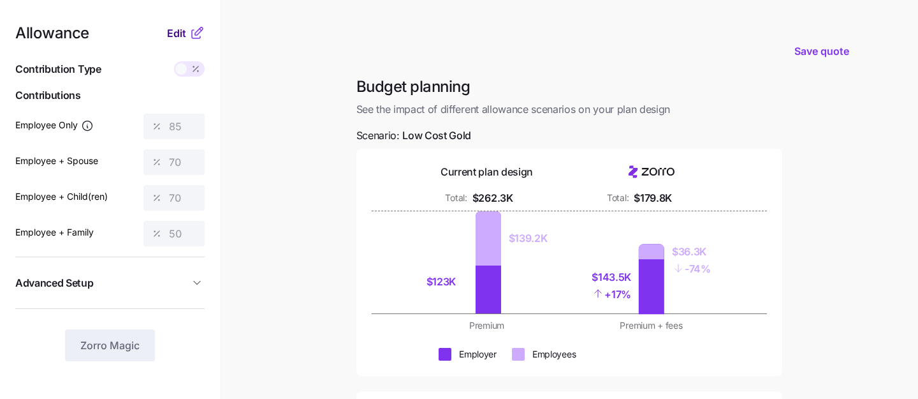
click at [173, 34] on span "Edit" at bounding box center [176, 33] width 19 height 15
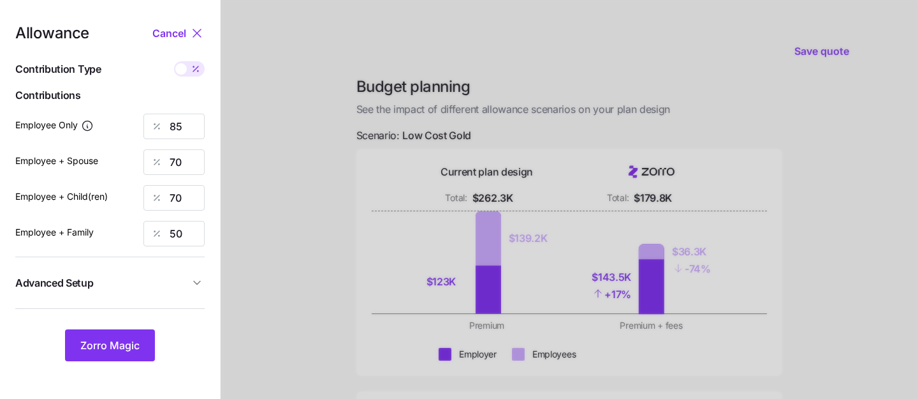
click at [182, 71] on span at bounding box center [180, 68] width 11 height 11
click at [174, 61] on input "checkbox" at bounding box center [174, 61] width 0 height 0
type input "523"
type input "862"
type input "748"
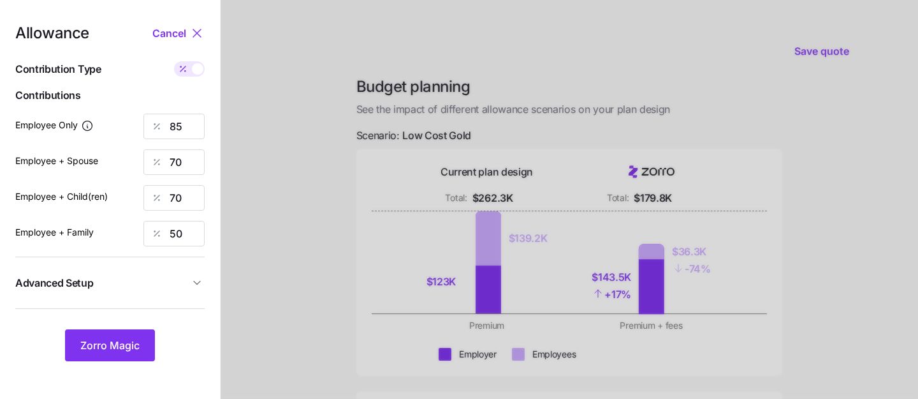
type input "843"
click at [195, 68] on span at bounding box center [197, 68] width 11 height 11
click at [174, 61] on input "checkbox" at bounding box center [174, 61] width 0 height 0
type input "85"
type input "70"
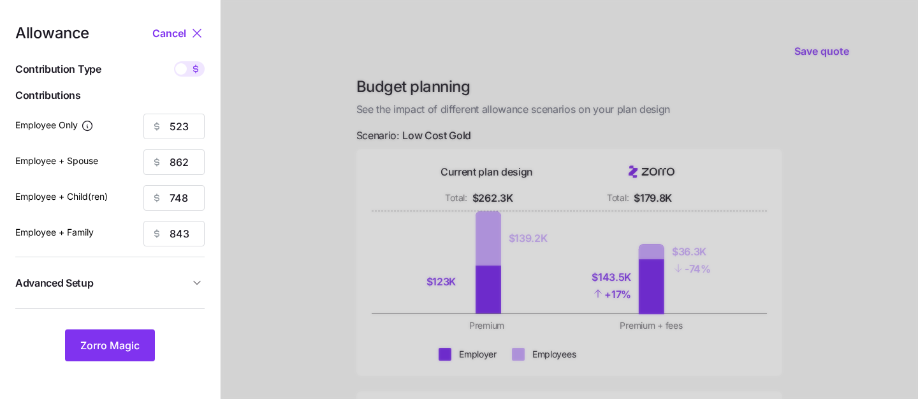
type input "70"
type input "50"
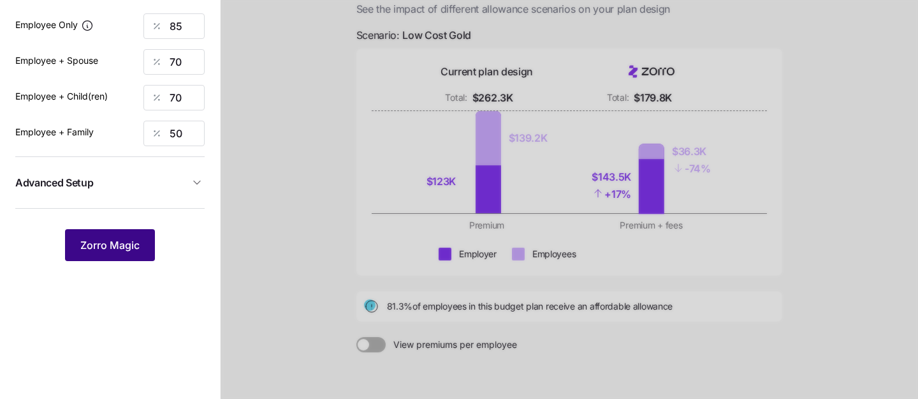
click at [145, 232] on button "Zorro Magic" at bounding box center [110, 245] width 90 height 32
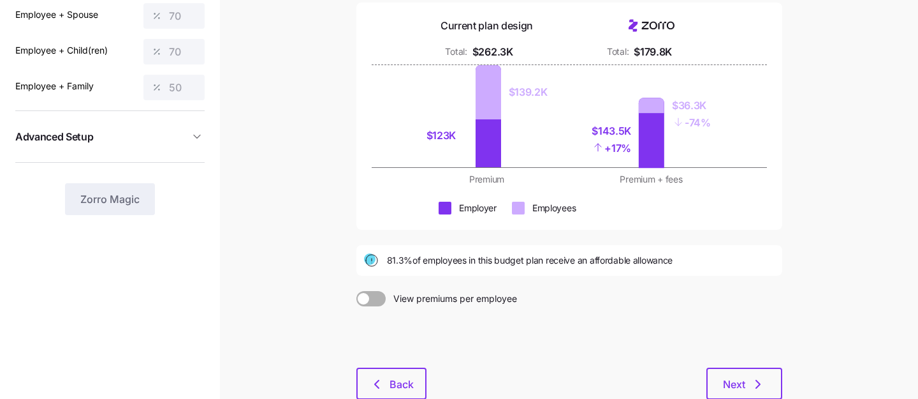
scroll to position [175, 0]
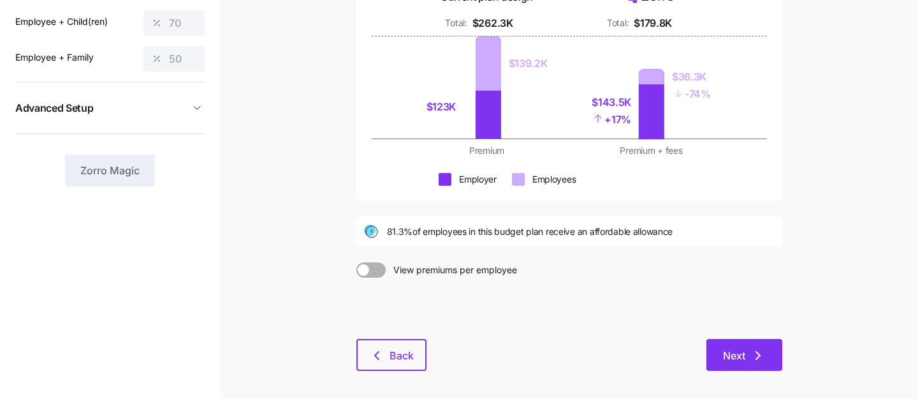
click at [748, 348] on span "Next" at bounding box center [744, 355] width 43 height 15
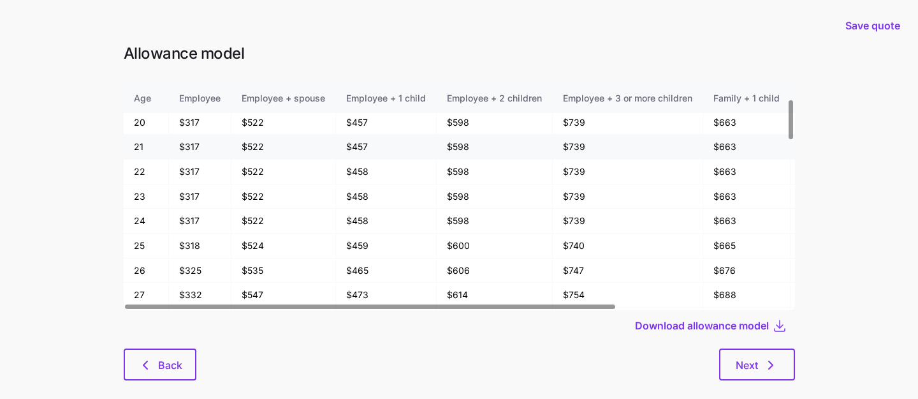
scroll to position [85, 0]
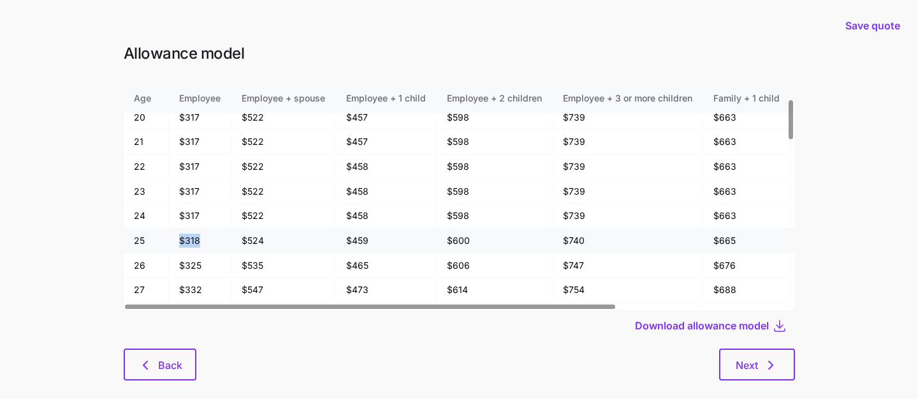
drag, startPoint x: 200, startPoint y: 241, endPoint x: 160, endPoint y: 241, distance: 39.5
click at [160, 241] on tr "25 $318 $524 $459 $600 $740 $665 $806 $946" at bounding box center [577, 240] width 906 height 25
click at [201, 247] on td "$318" at bounding box center [200, 240] width 63 height 25
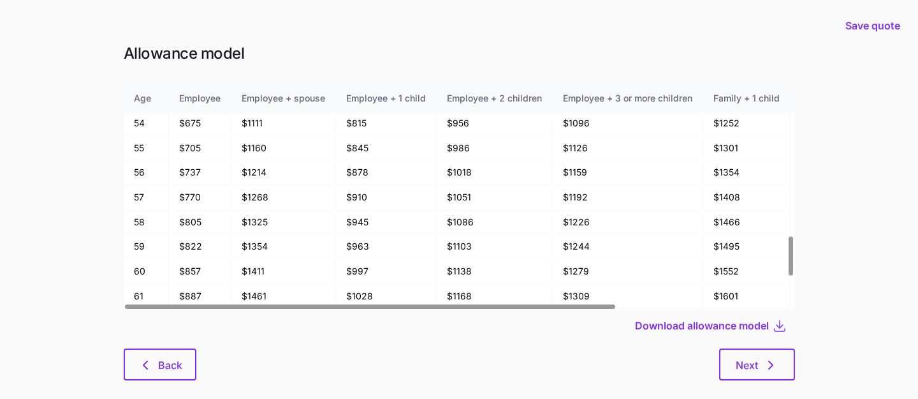
scroll to position [1017, 0]
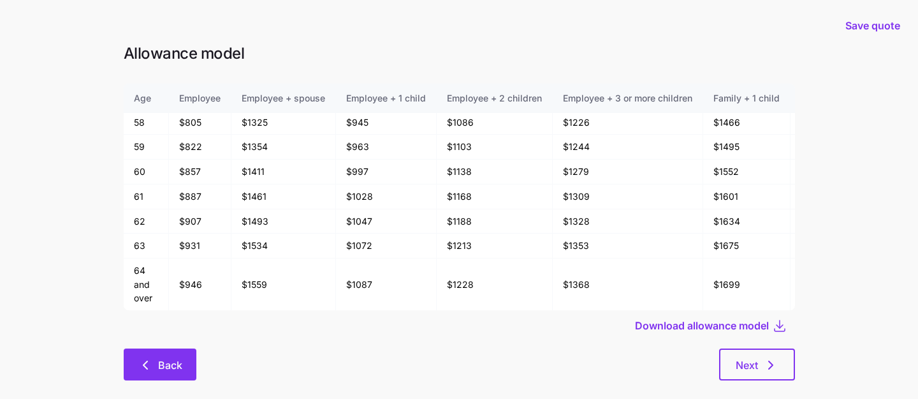
click at [165, 361] on span "Back" at bounding box center [170, 364] width 24 height 15
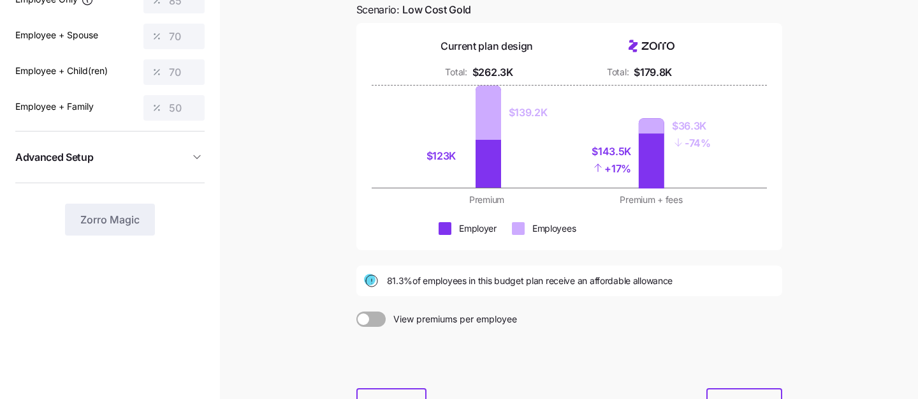
scroll to position [140, 0]
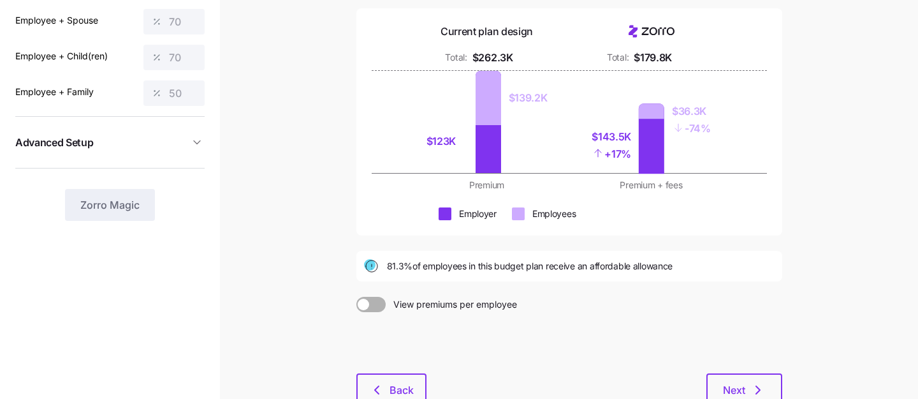
click at [372, 265] on circle at bounding box center [369, 264] width 11 height 11
drag, startPoint x: 350, startPoint y: 249, endPoint x: 431, endPoint y: 278, distance: 85.9
click at [432, 279] on div "Budget planning See the impact of different allowance scenarios on your plan de…" at bounding box center [569, 178] width 446 height 484
click at [418, 288] on div "Budget planning See the impact of different allowance scenarios on your plan de…" at bounding box center [569, 178] width 446 height 484
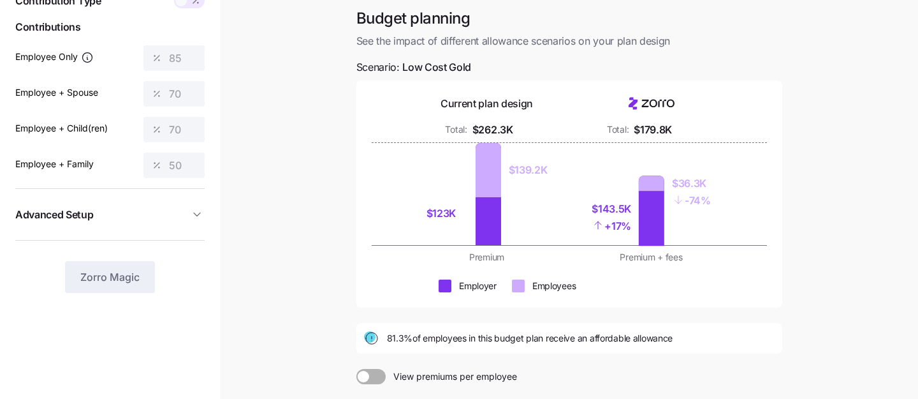
scroll to position [151, 0]
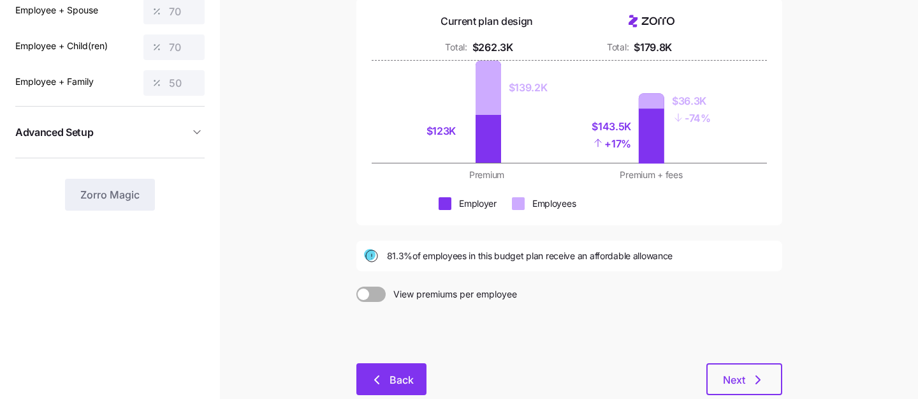
click at [387, 380] on span "Back" at bounding box center [391, 379] width 37 height 15
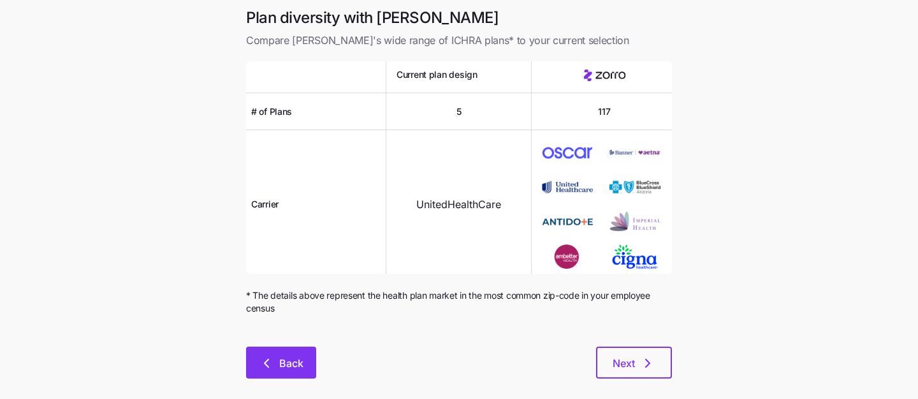
click at [288, 360] on span "Back" at bounding box center [291, 362] width 24 height 15
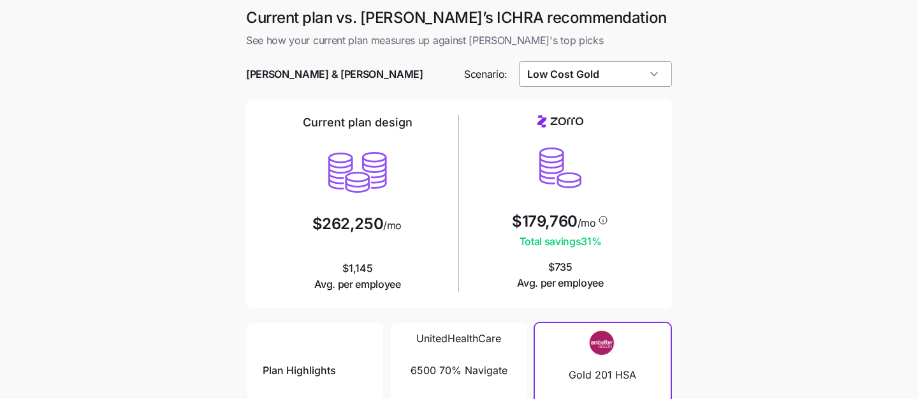
click at [595, 78] on input "Low Cost Gold" at bounding box center [596, 74] width 154 height 26
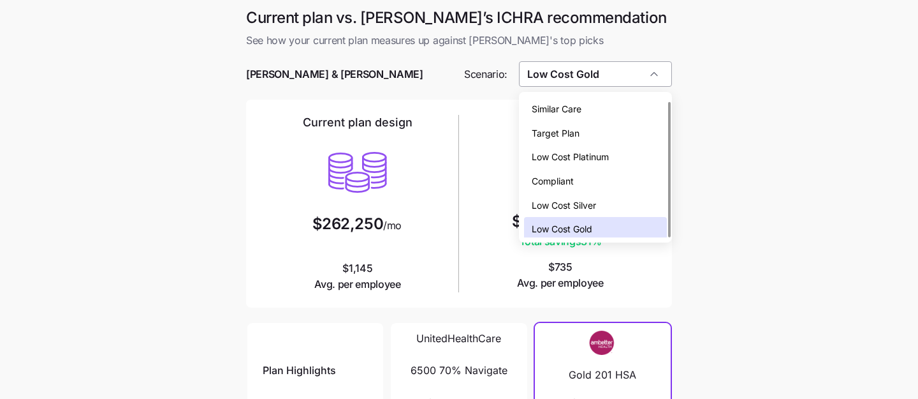
scroll to position [4, 0]
click at [612, 201] on div "Low Cost Silver" at bounding box center [596, 201] width 144 height 24
type input "Low Cost Silver"
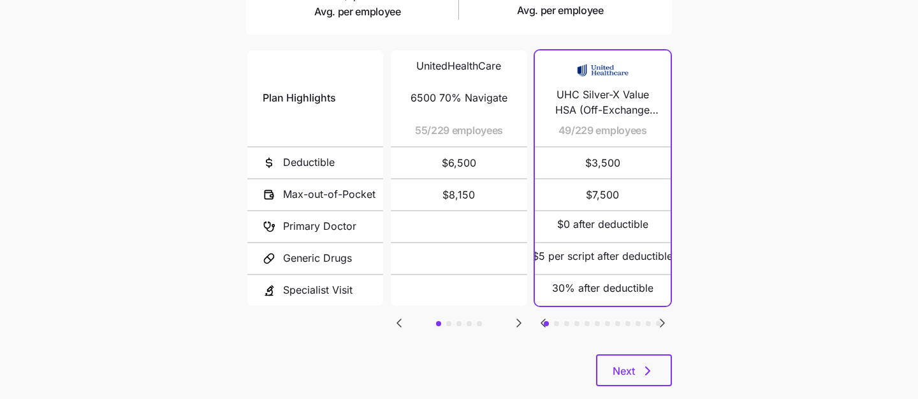
scroll to position [283, 0]
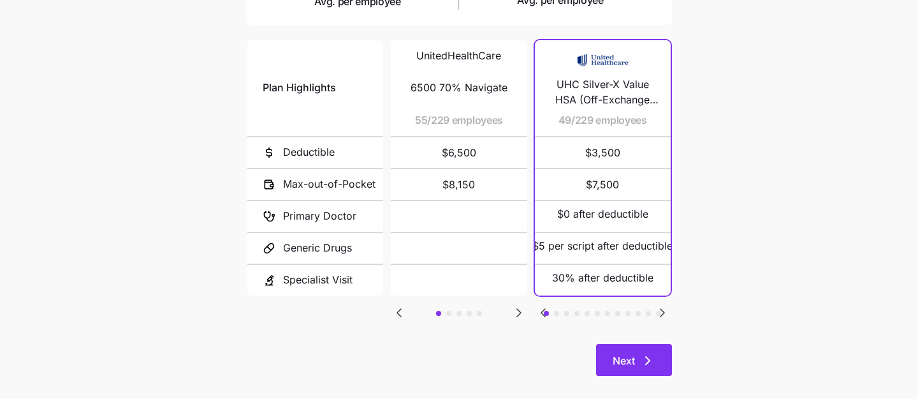
click at [629, 349] on button "Next" at bounding box center [634, 360] width 76 height 32
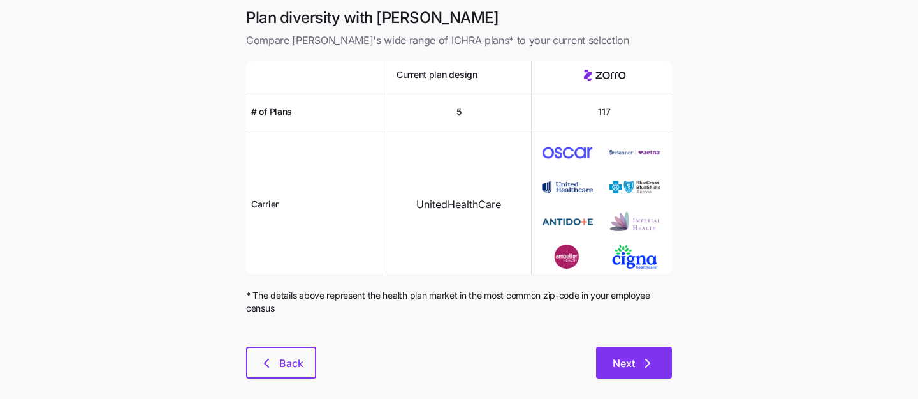
click at [631, 364] on span "Next" at bounding box center [624, 362] width 22 height 15
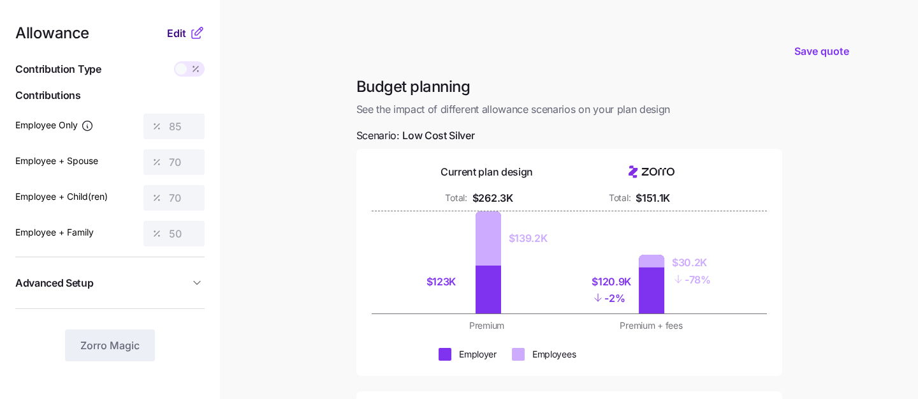
click at [177, 32] on span "Edit" at bounding box center [176, 33] width 19 height 15
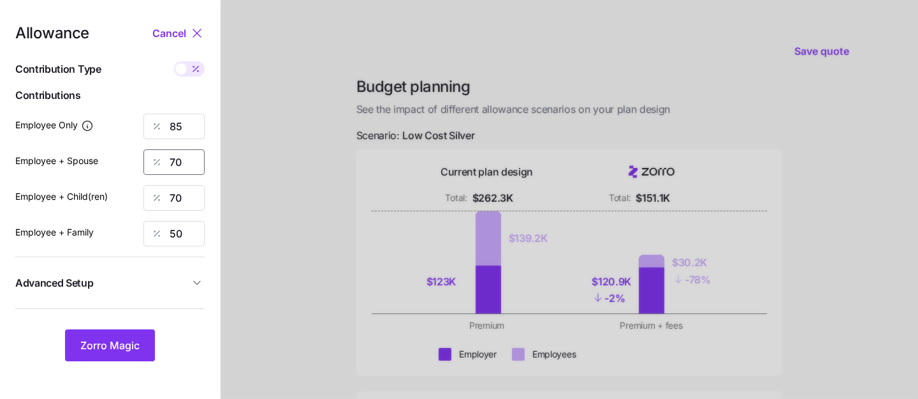
click at [188, 163] on input "70" at bounding box center [174, 162] width 61 height 26
type input "0"
click at [195, 204] on input "70" at bounding box center [174, 198] width 61 height 26
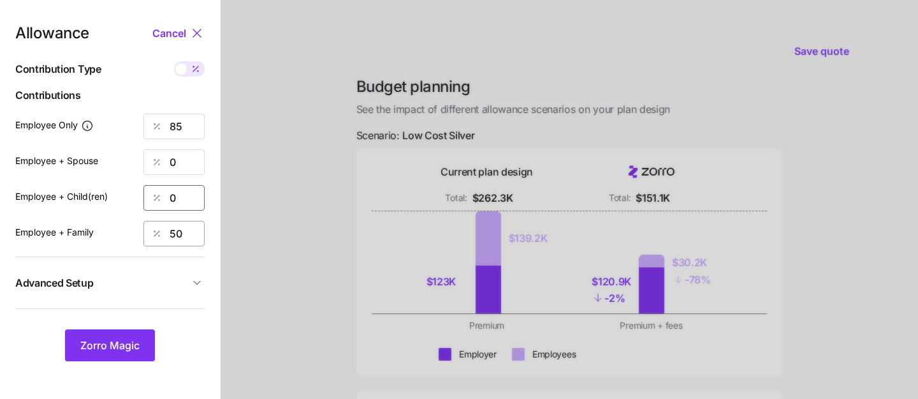
type input "0"
click at [193, 235] on input "50" at bounding box center [174, 234] width 61 height 26
type input "5"
click at [185, 126] on input "85" at bounding box center [174, 127] width 61 height 26
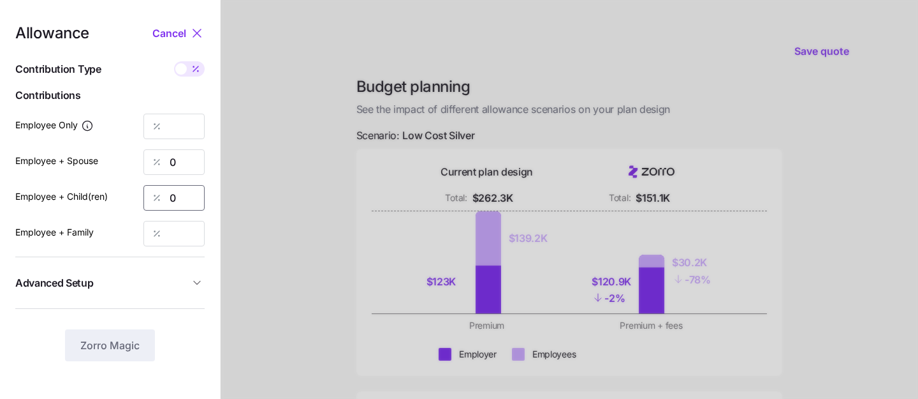
click at [174, 210] on input "0" at bounding box center [174, 198] width 61 height 26
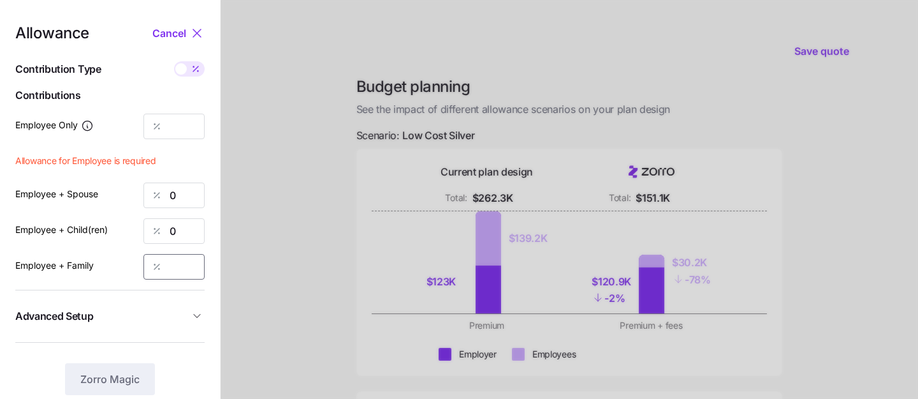
click at [177, 262] on input "Employee + Family" at bounding box center [174, 267] width 61 height 26
type input "0"
click at [170, 120] on input "Employee Only" at bounding box center [174, 127] width 61 height 26
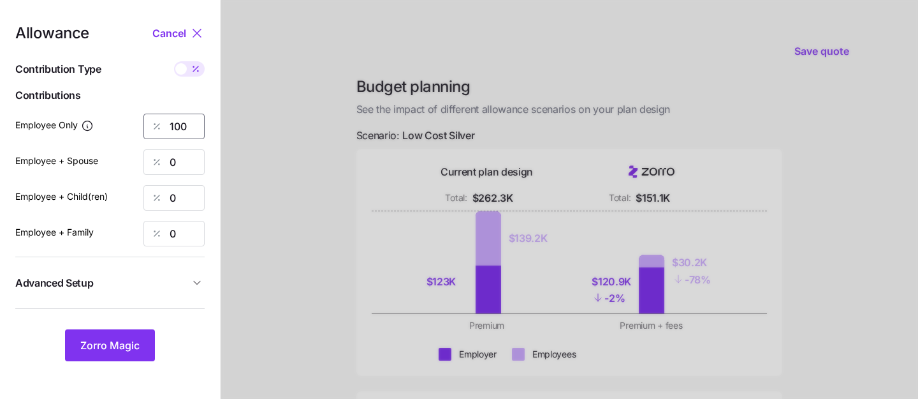
type input "100"
click at [299, 156] on div at bounding box center [570, 313] width 698 height 627
click at [113, 350] on span "Zorro Magic" at bounding box center [109, 344] width 59 height 15
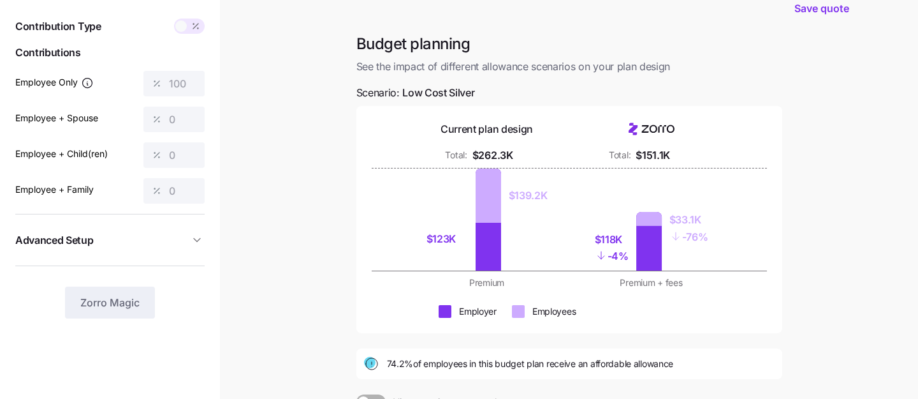
scroll to position [47, 0]
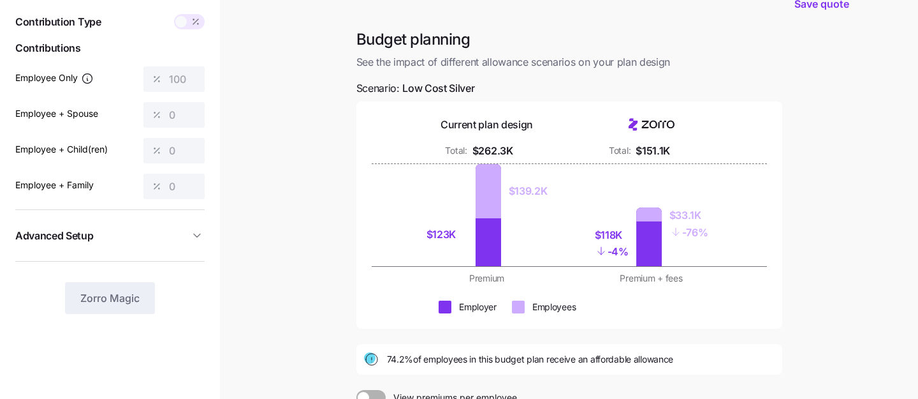
drag, startPoint x: 351, startPoint y: 333, endPoint x: 438, endPoint y: 373, distance: 96.2
click at [438, 373] on div "Budget planning See the impact of different allowance scenarios on your plan de…" at bounding box center [569, 271] width 446 height 484
click at [368, 327] on div "Current plan design Total: $262.3K Total: $151.1K $123K $139.2K $118K - 4% $33.…" at bounding box center [570, 214] width 426 height 227
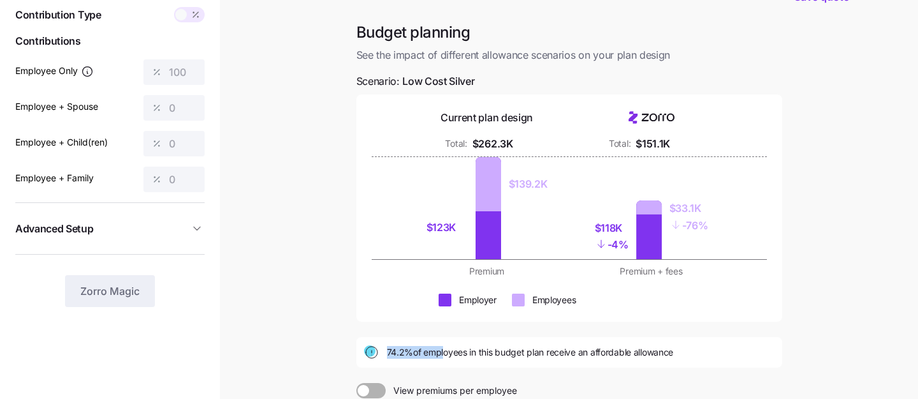
drag, startPoint x: 386, startPoint y: 353, endPoint x: 449, endPoint y: 353, distance: 63.1
click at [449, 353] on div "74.2% of employees in this budget plan receive an affordable allowance" at bounding box center [569, 351] width 411 height 15
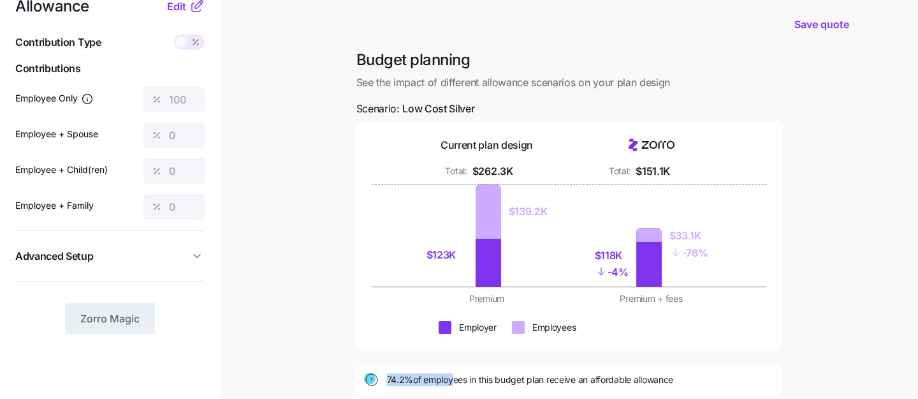
scroll to position [0, 0]
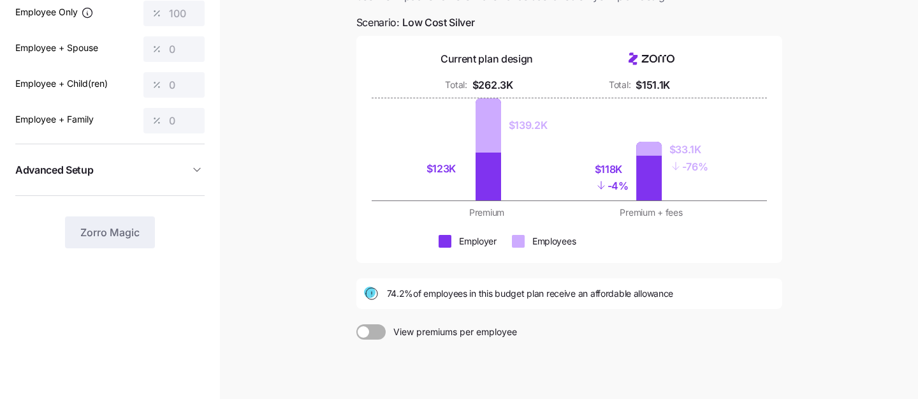
click at [394, 300] on div "74.2% of employees in this budget plan receive an affordable allowance" at bounding box center [569, 293] width 411 height 15
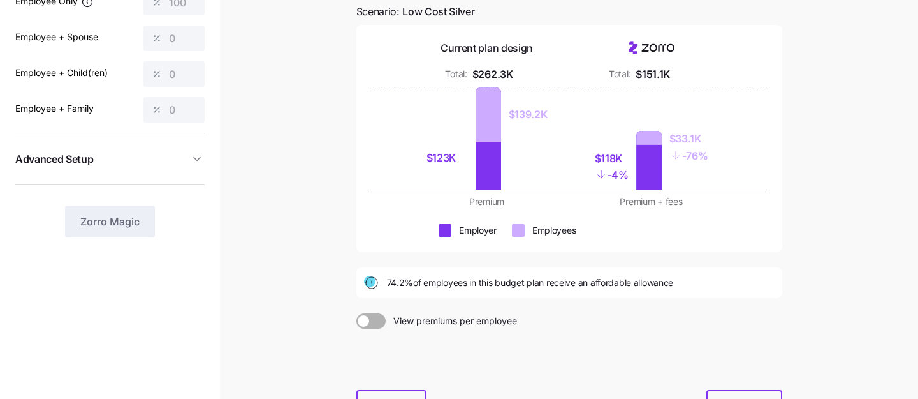
scroll to position [153, 0]
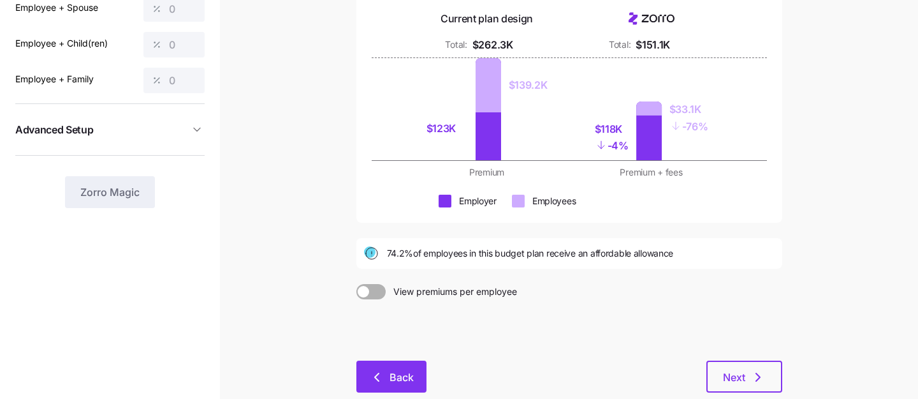
click at [387, 384] on span "Back" at bounding box center [391, 376] width 37 height 15
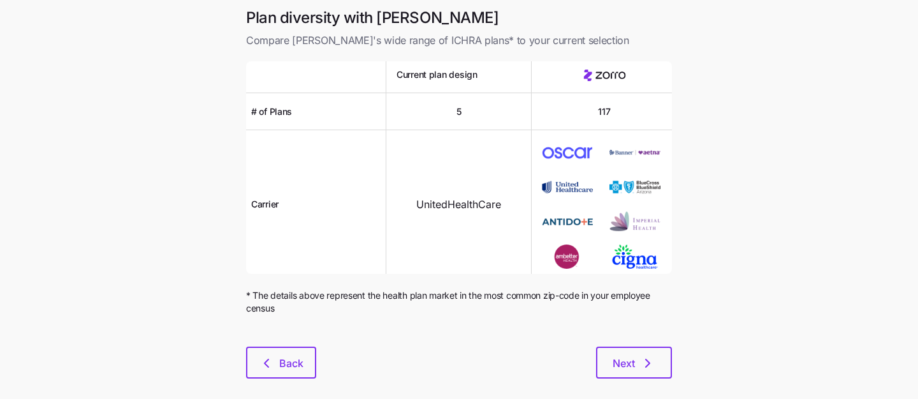
click at [289, 390] on div "Plan diversity with Zorro Compare Zorro's wide range of ICHRA plans* to your cu…" at bounding box center [459, 201] width 446 height 386
click at [289, 358] on span "Back" at bounding box center [291, 362] width 24 height 15
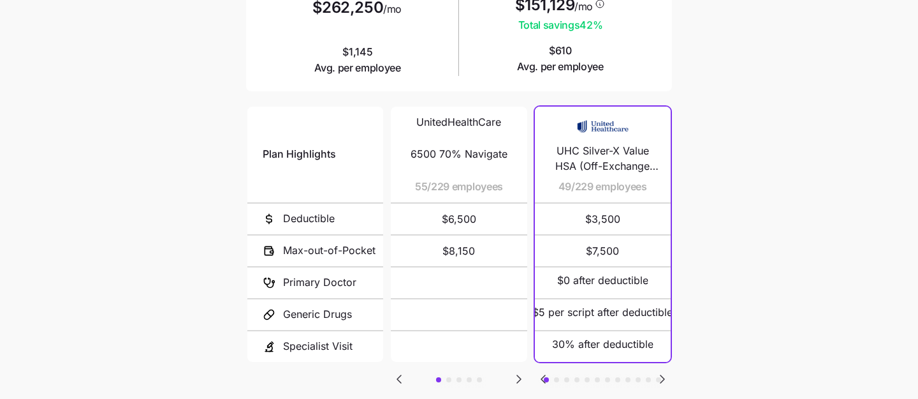
scroll to position [297, 0]
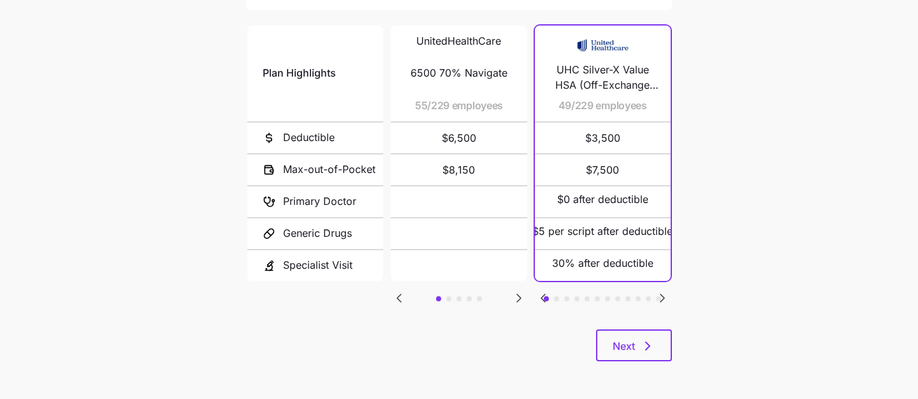
click at [630, 323] on div "Plan Highlights Deductible Max-out-of-Pocket Primary Doctor Generic Drugs Speci…" at bounding box center [459, 176] width 426 height 306
click at [630, 331] on button "Next" at bounding box center [634, 345] width 76 height 32
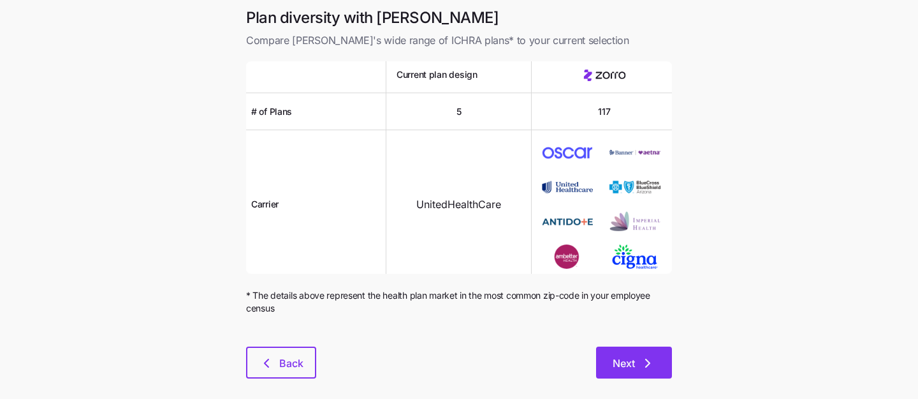
click at [645, 353] on button "Next" at bounding box center [634, 362] width 76 height 32
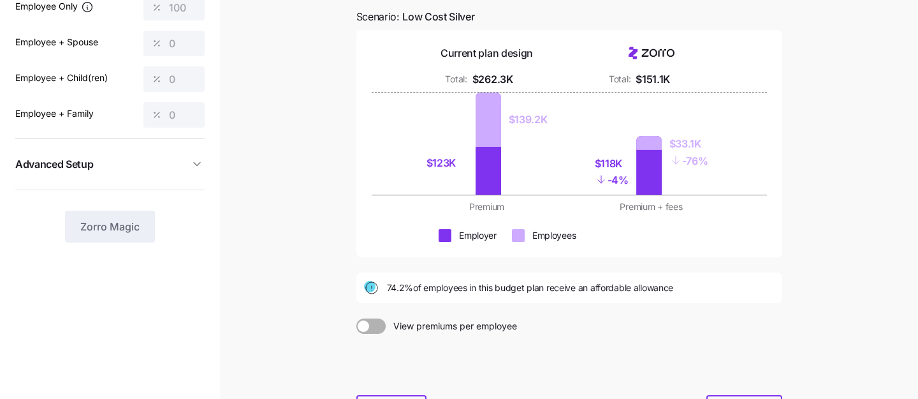
scroll to position [228, 0]
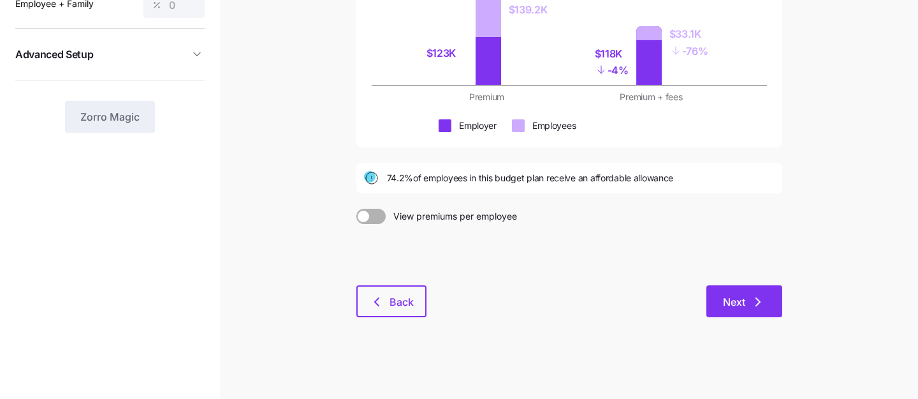
click at [744, 293] on button "Next" at bounding box center [745, 301] width 76 height 32
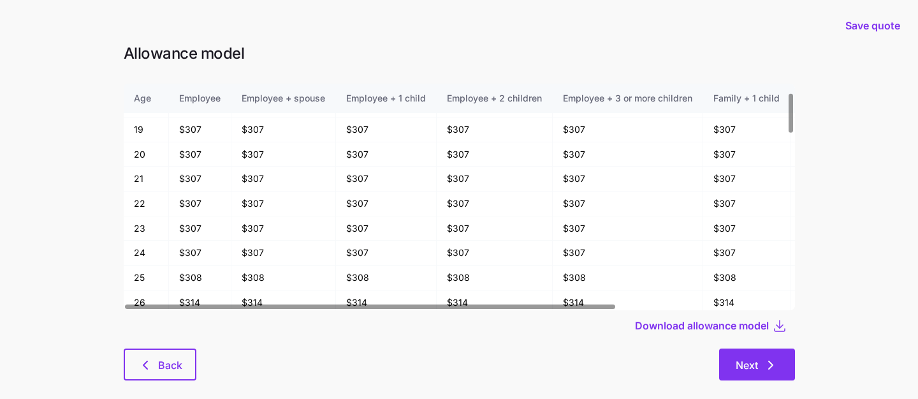
scroll to position [52, 0]
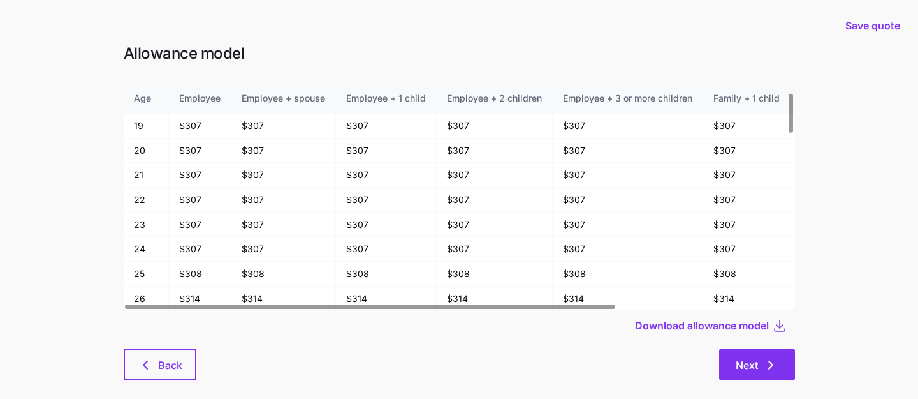
click at [742, 358] on span "Next" at bounding box center [747, 364] width 22 height 15
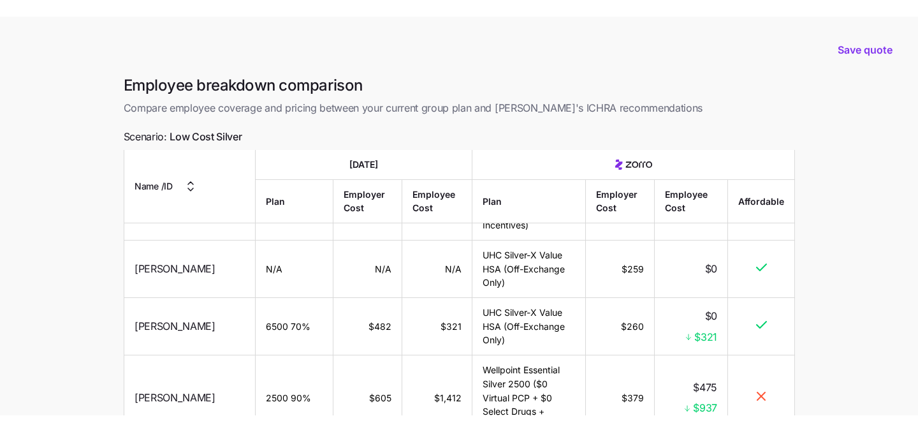
scroll to position [234, 0]
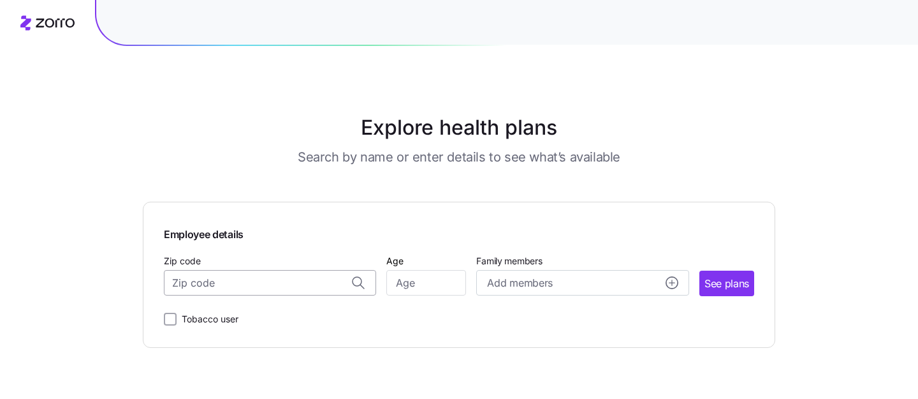
click at [259, 288] on input "Zip code" at bounding box center [270, 283] width 212 height 26
click at [237, 313] on span "36527, [GEOGRAPHIC_DATA], [GEOGRAPHIC_DATA]" at bounding box center [268, 317] width 179 height 16
type input "36527, [GEOGRAPHIC_DATA], [GEOGRAPHIC_DATA]"
click at [429, 288] on input "Age" at bounding box center [427, 283] width 80 height 26
type input "30"
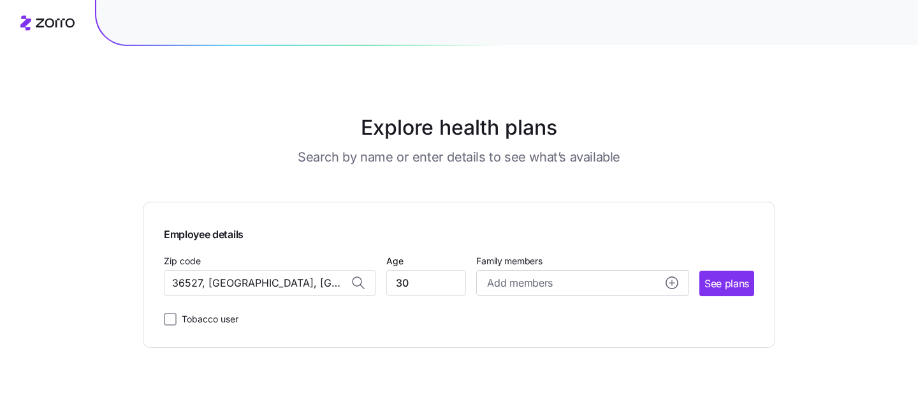
click at [487, 310] on div "Tobacco user" at bounding box center [459, 316] width 591 height 20
click at [716, 283] on span "See plans" at bounding box center [727, 284] width 45 height 16
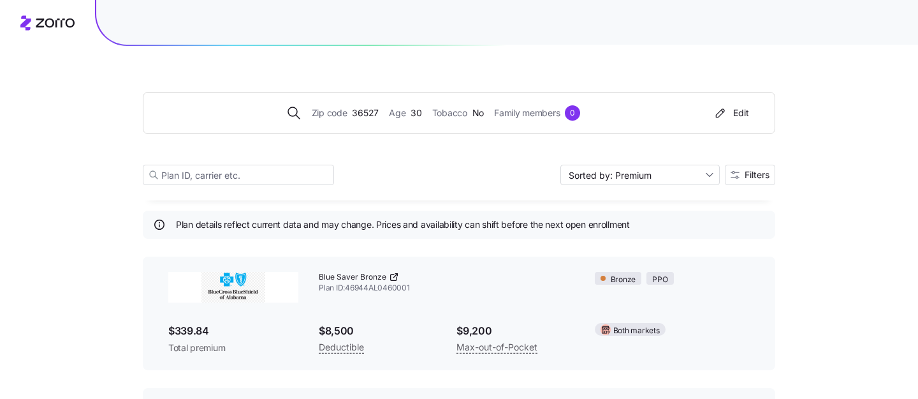
scroll to position [24, 0]
click at [741, 176] on span "Filters" at bounding box center [750, 174] width 39 height 9
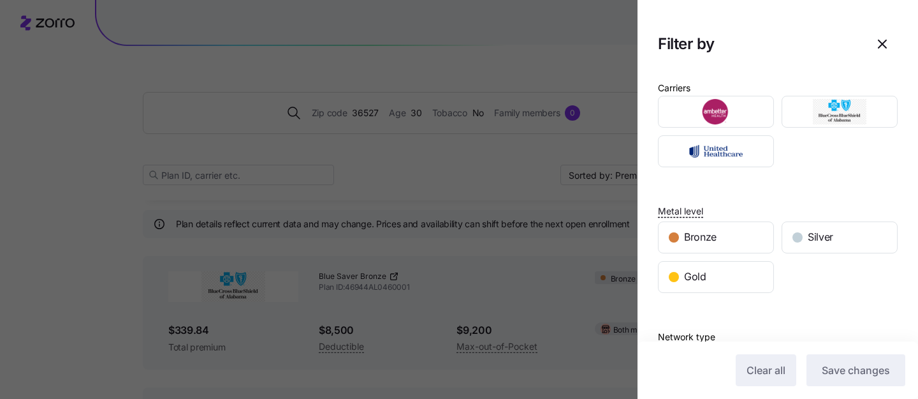
scroll to position [0, 0]
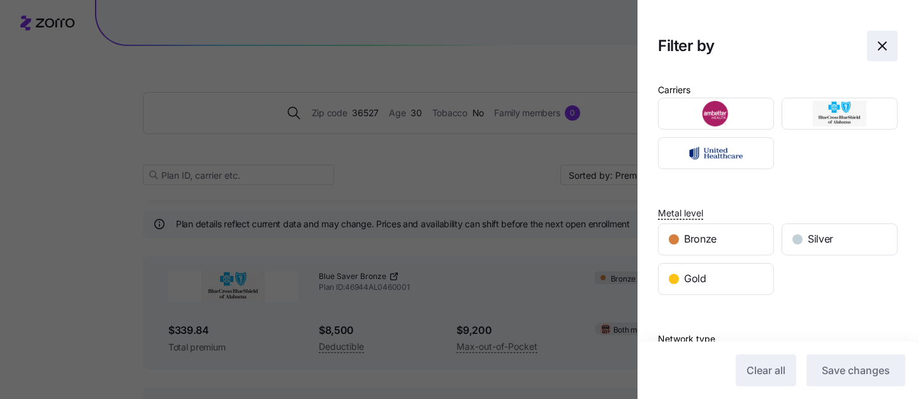
click at [886, 47] on icon "button" at bounding box center [882, 45] width 15 height 15
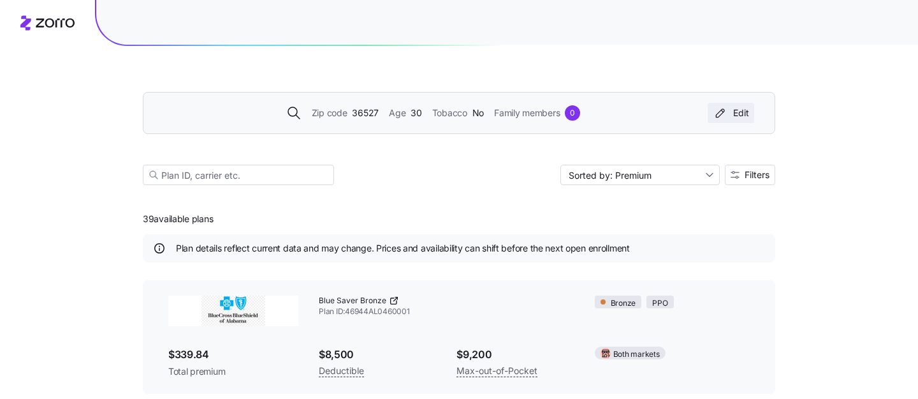
click at [732, 117] on div "Edit" at bounding box center [731, 113] width 36 height 13
